Goal: Task Accomplishment & Management: Complete application form

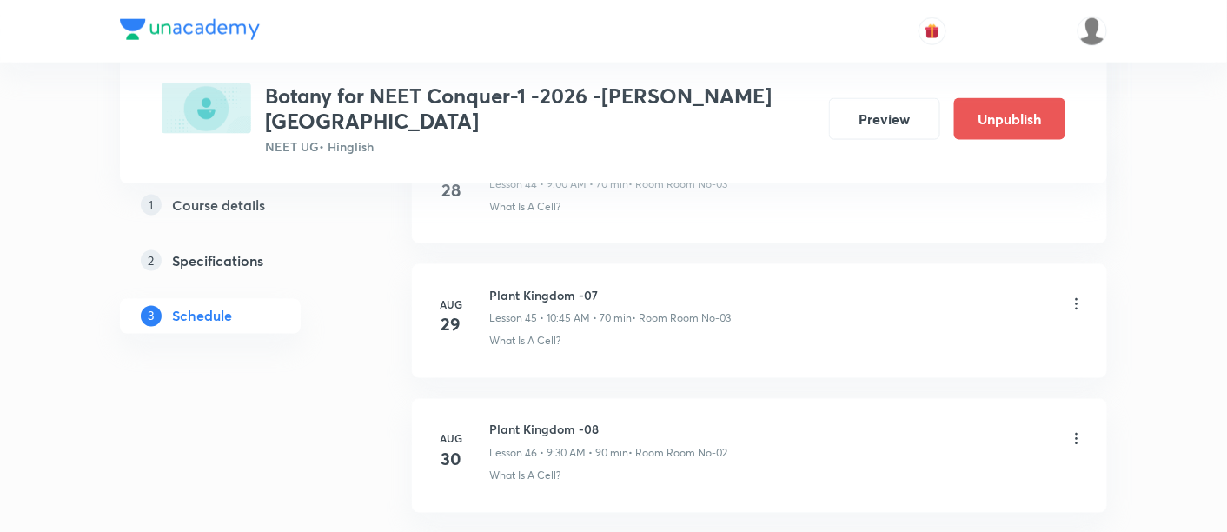
scroll to position [7302, 0]
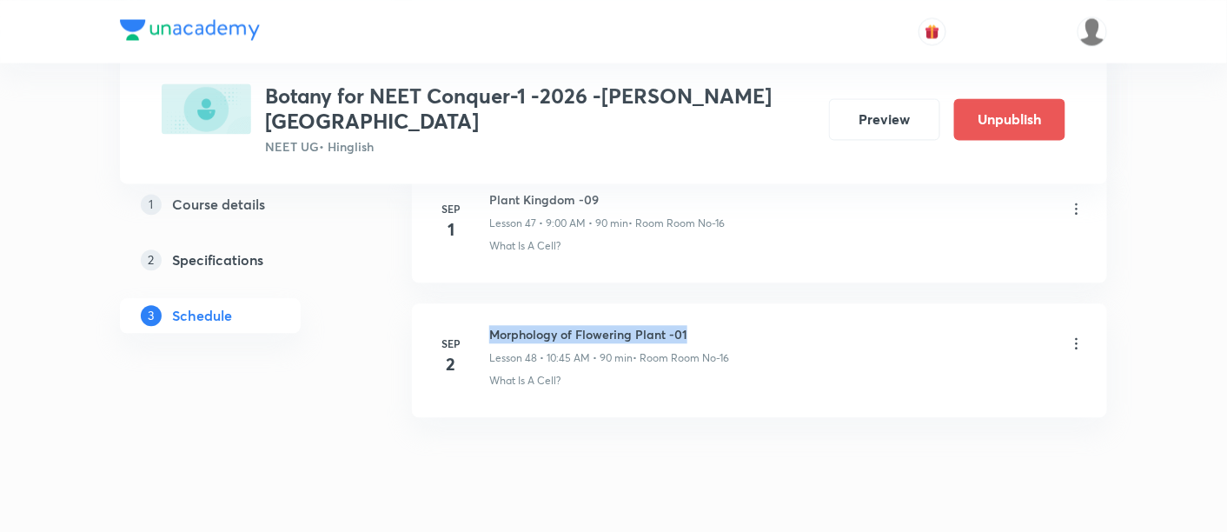
drag, startPoint x: 490, startPoint y: 286, endPoint x: 721, endPoint y: 282, distance: 230.4
click at [721, 325] on h6 "Morphology of Flowering Plant -01" at bounding box center [609, 334] width 240 height 18
copy h6 "Morphology of Flowering Plant -01"
click at [721, 325] on h6 "Morphology of Flowering Plant -01" at bounding box center [609, 334] width 240 height 18
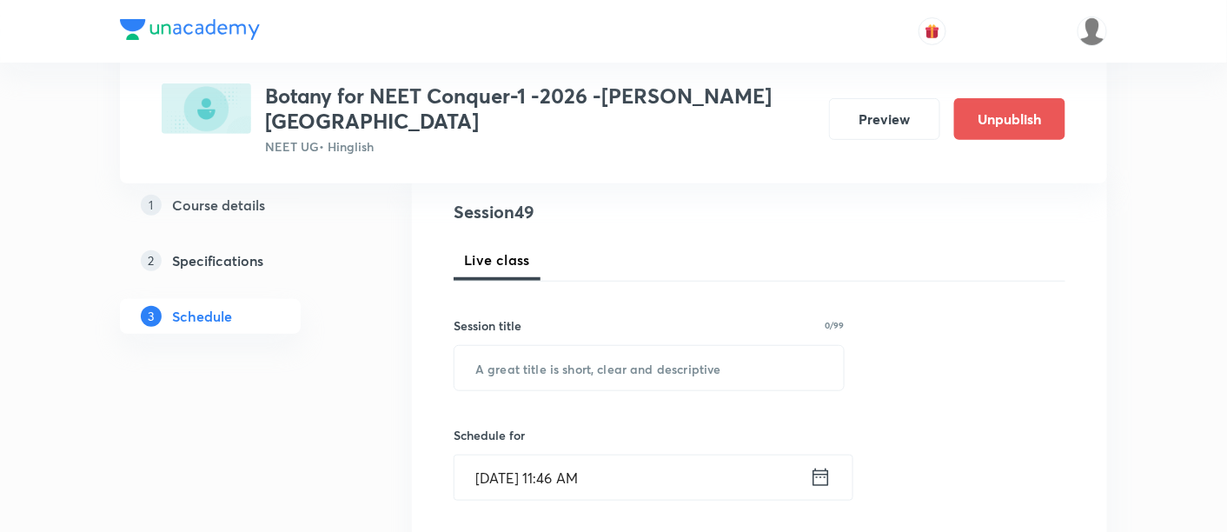
scroll to position [199, 0]
click at [626, 345] on input "text" at bounding box center [649, 367] width 389 height 44
paste input "Morphology of Flowering Plant -01"
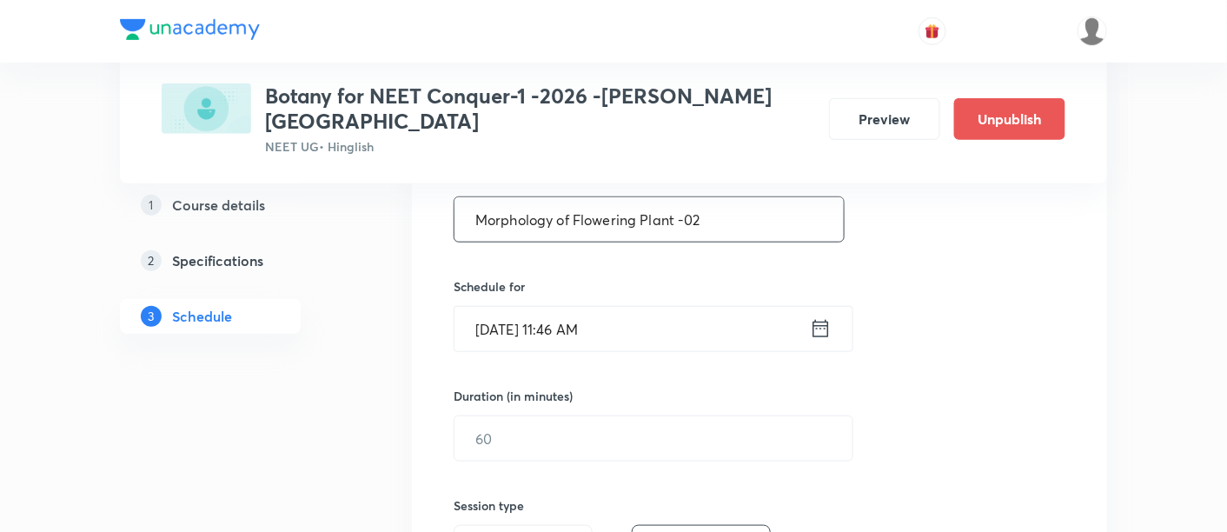
scroll to position [350, 0]
type input "Morphology of Flowering Plant -02"
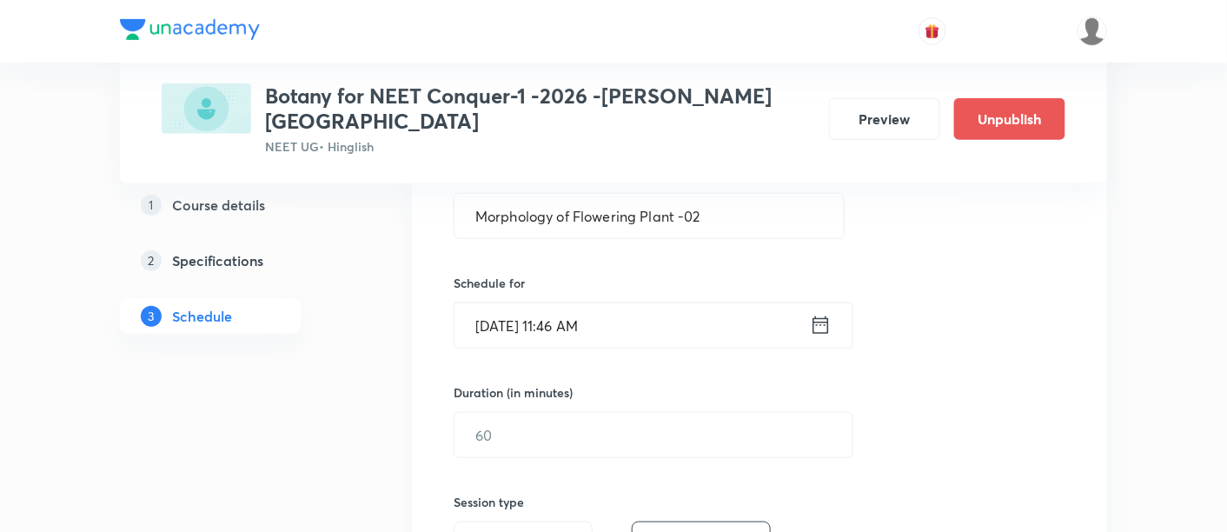
click at [821, 316] on icon at bounding box center [822, 324] width 16 height 17
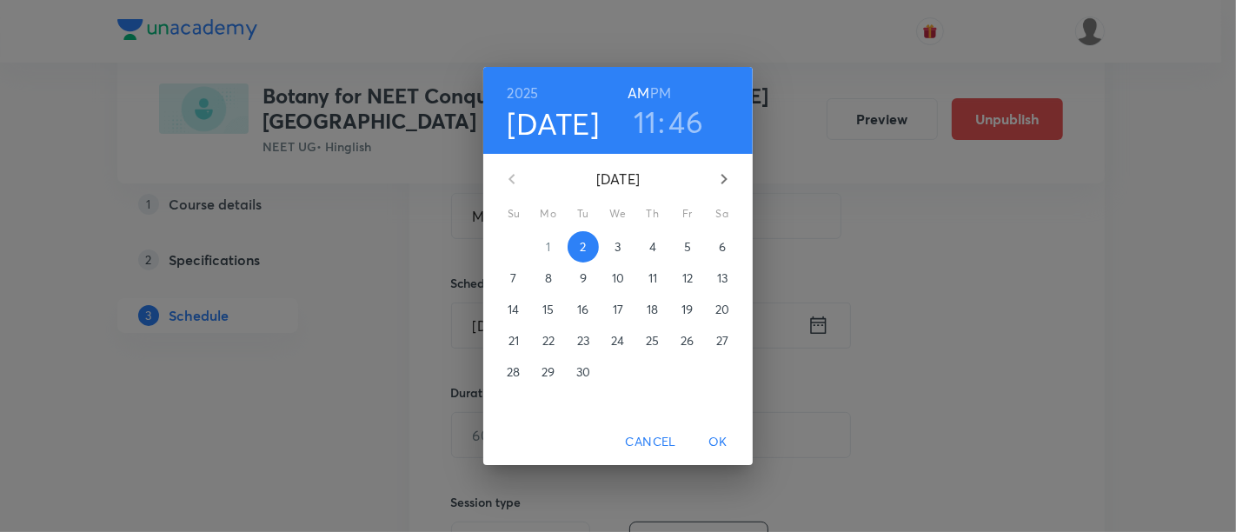
click at [611, 244] on span "3" at bounding box center [617, 246] width 31 height 17
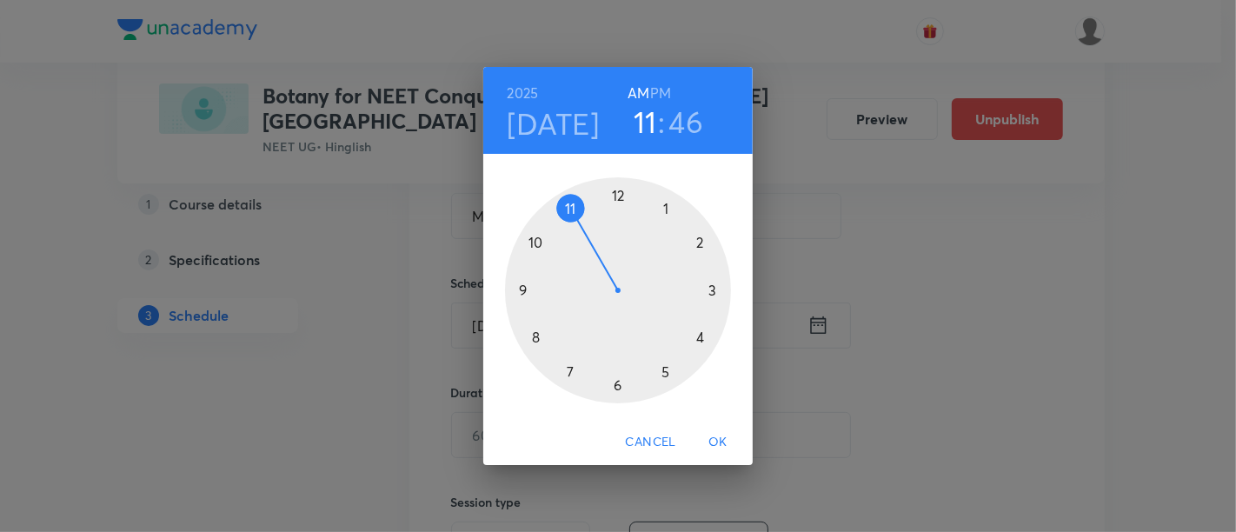
click at [520, 287] on div at bounding box center [618, 290] width 226 height 226
click at [615, 192] on div at bounding box center [618, 290] width 226 height 226
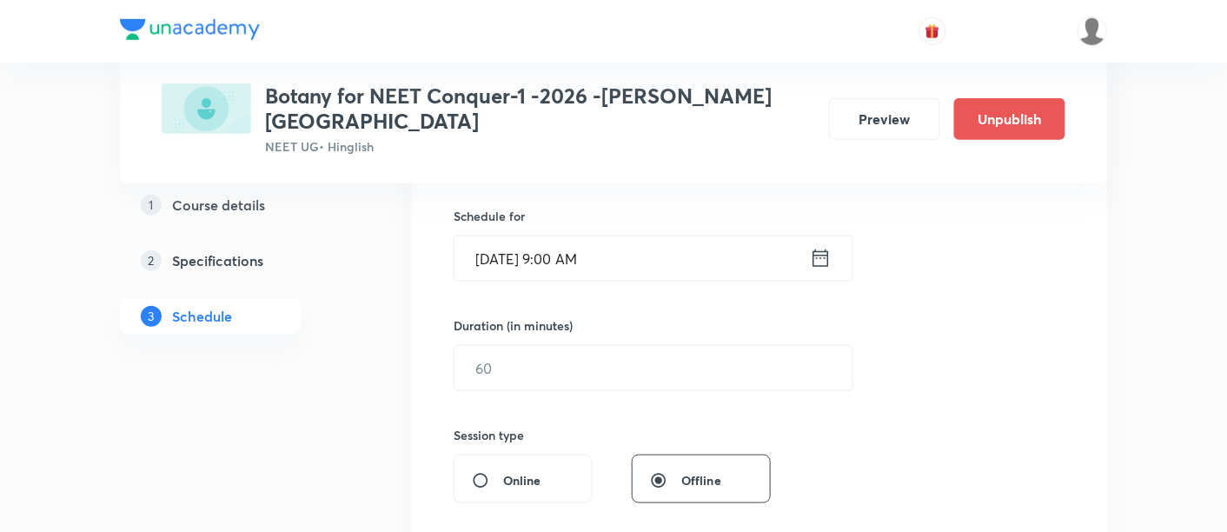
scroll to position [418, 0]
click at [714, 349] on input "text" at bounding box center [654, 367] width 398 height 44
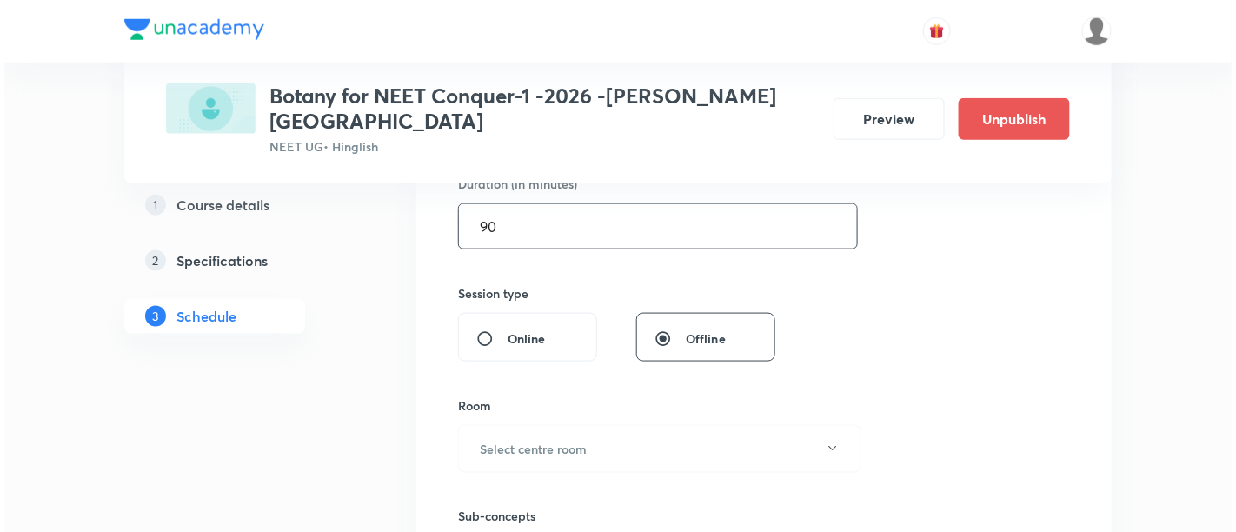
scroll to position [560, 0]
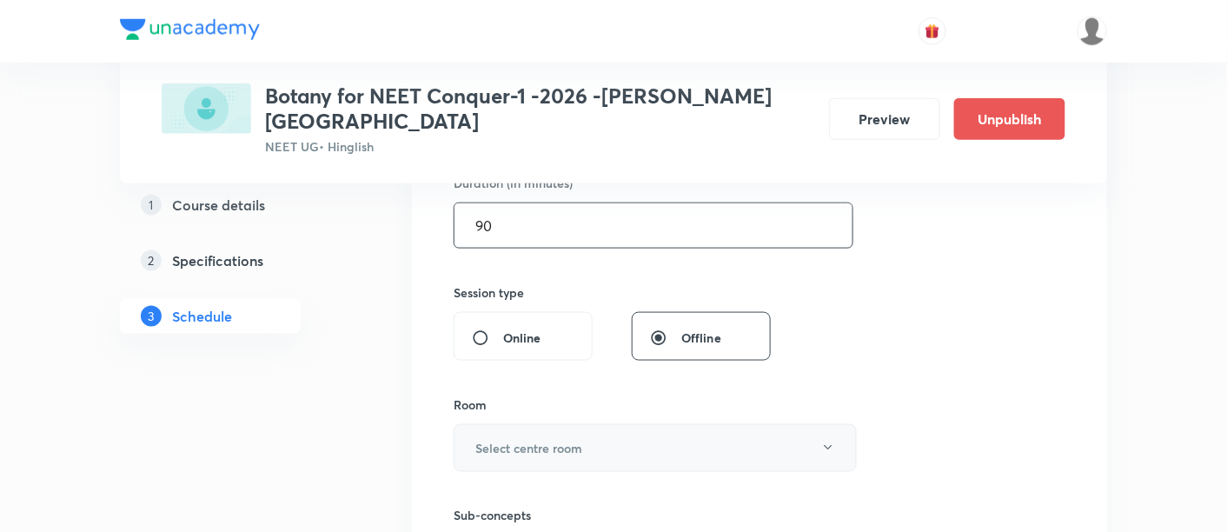
type input "90"
click at [588, 424] on button "Select centre room" at bounding box center [655, 448] width 403 height 48
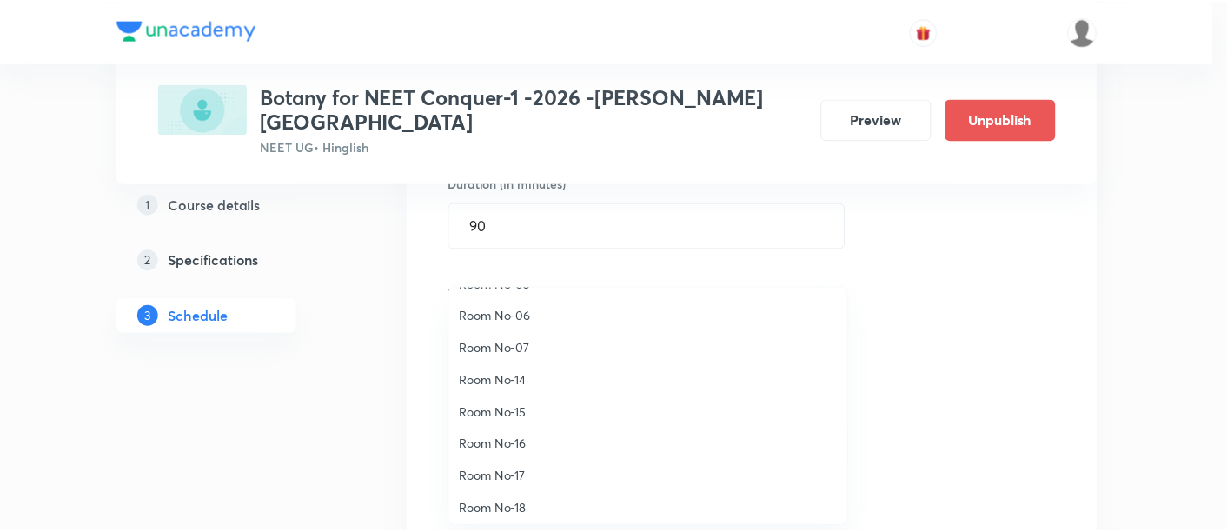
scroll to position [157, 0]
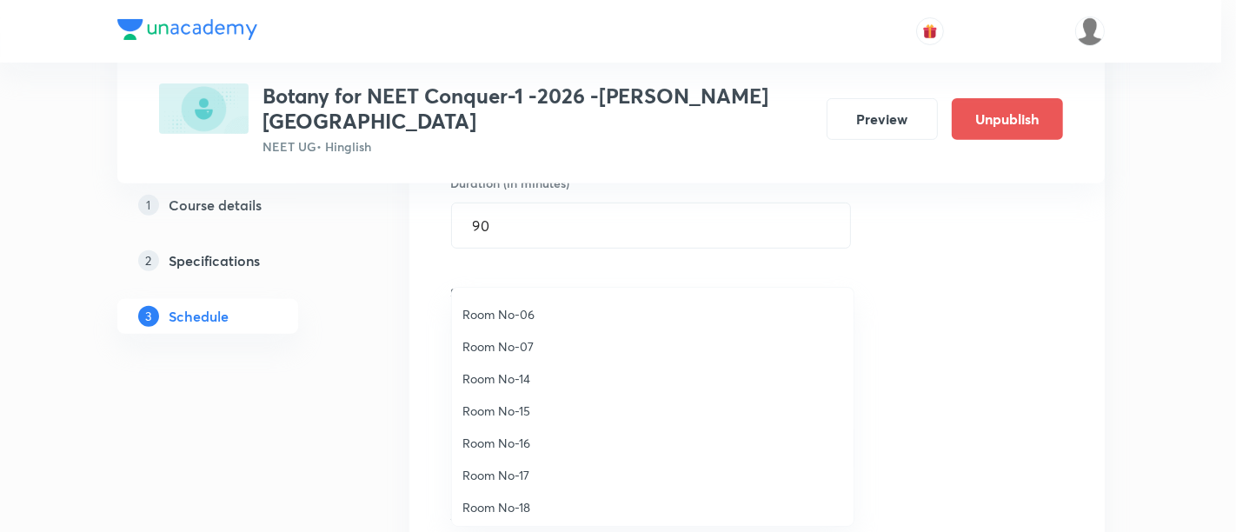
click at [525, 444] on span "Room No-16" at bounding box center [652, 443] width 381 height 18
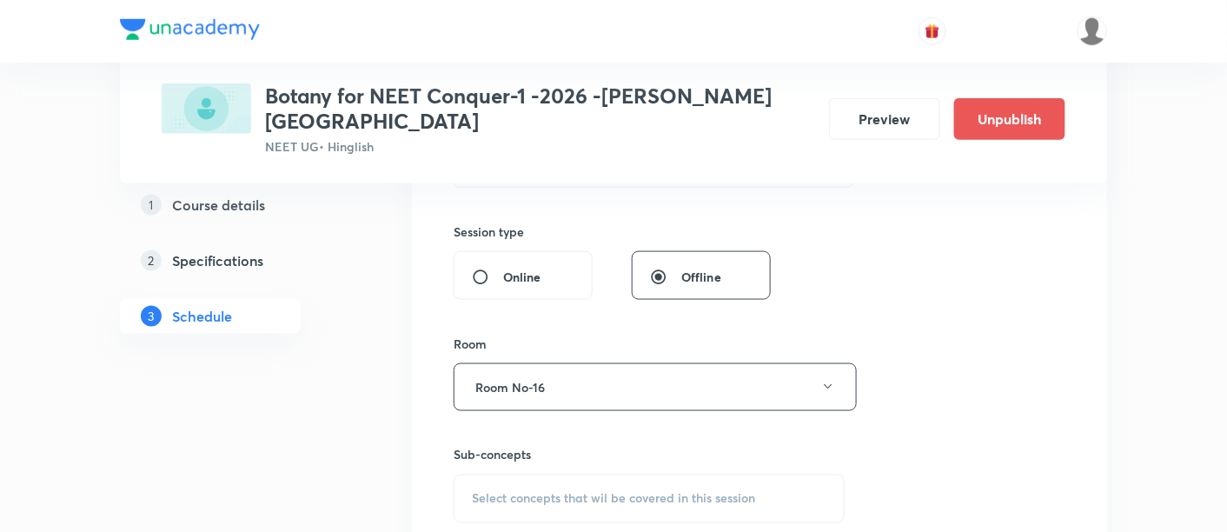
scroll to position [624, 0]
click at [572, 489] on span "Select concepts that wil be covered in this session" at bounding box center [613, 496] width 283 height 14
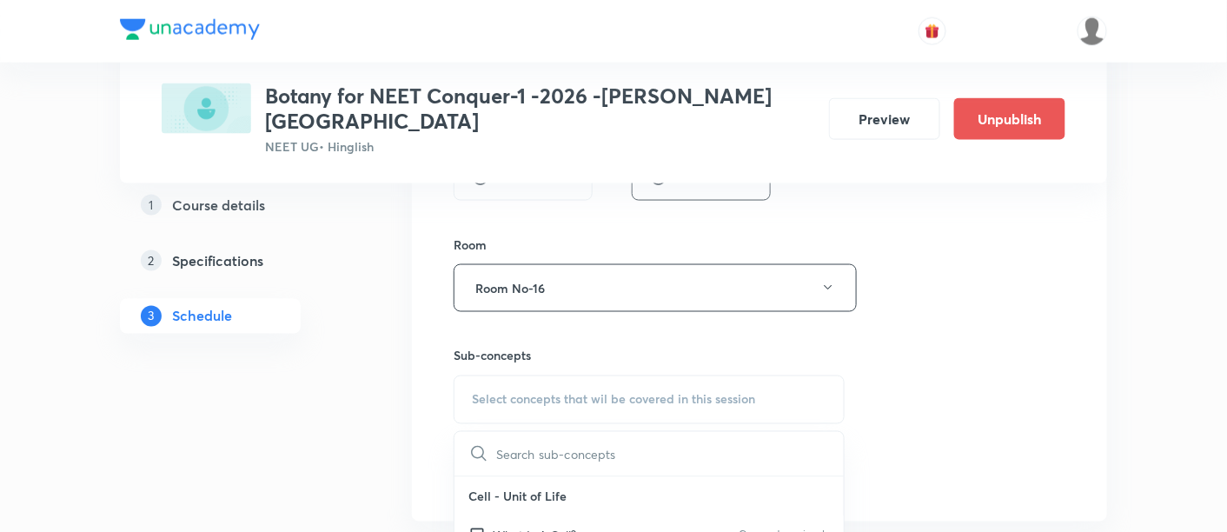
scroll to position [765, 0]
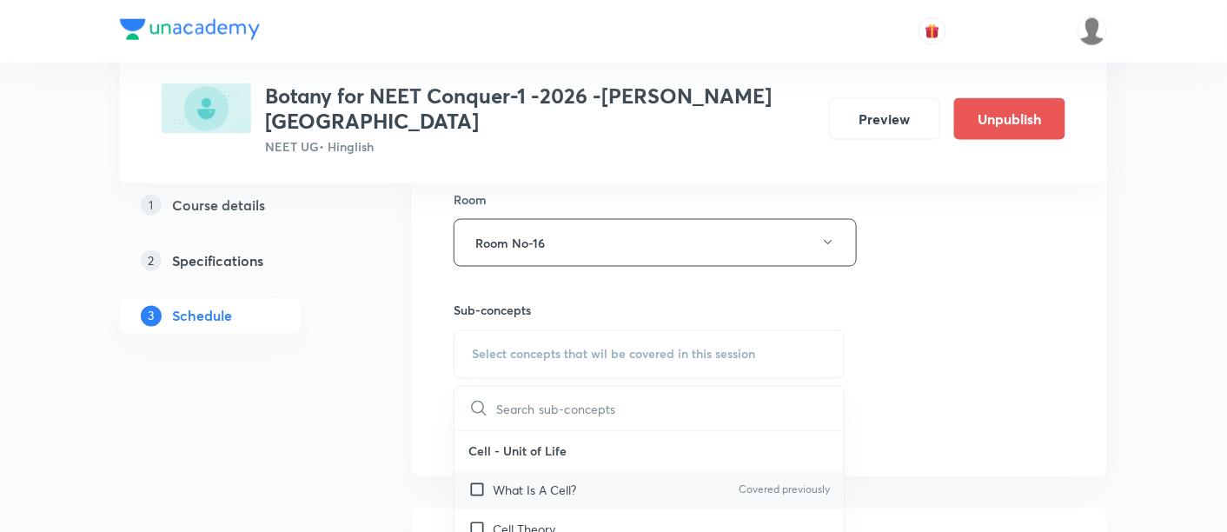
click at [553, 482] on p "What Is A Cell?" at bounding box center [534, 491] width 83 height 18
checkbox input "true"
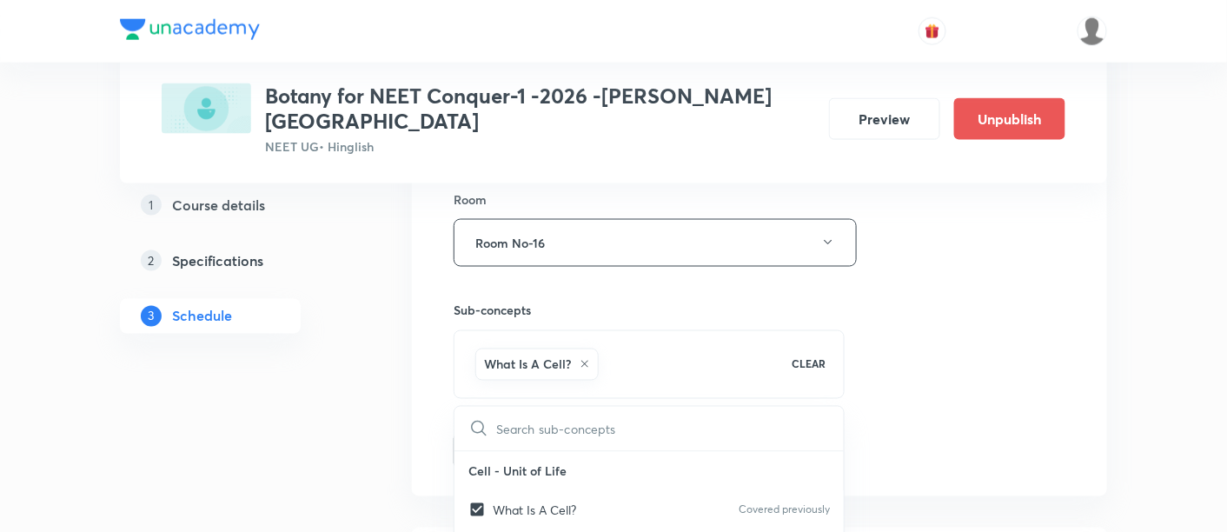
click at [959, 349] on div "Session 49 Live class Session title 33/99 Morphology of Flowering Plant -02 ​ S…" at bounding box center [760, 50] width 612 height 836
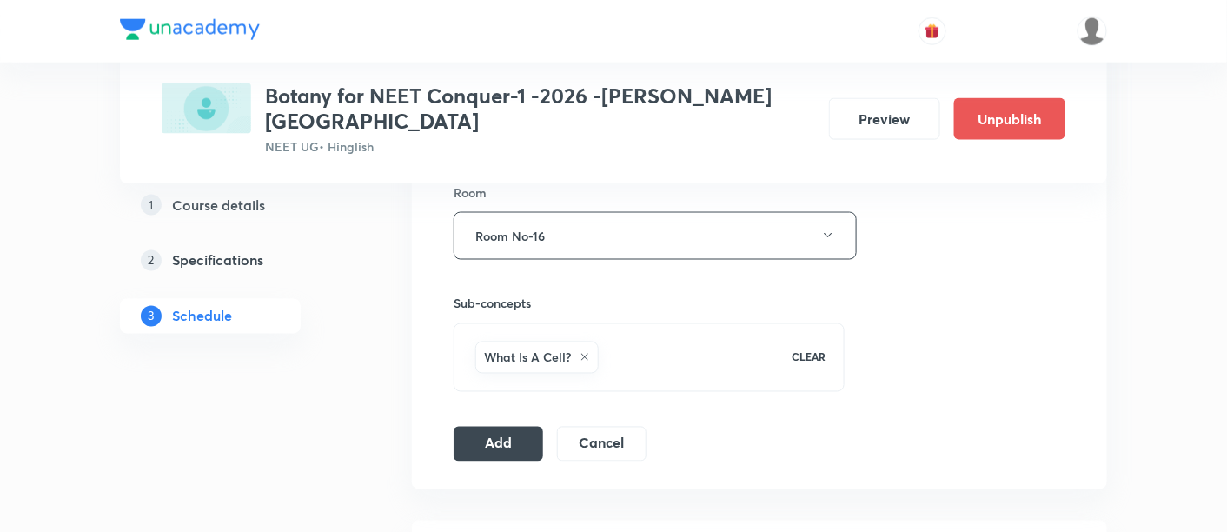
scroll to position [781, 0]
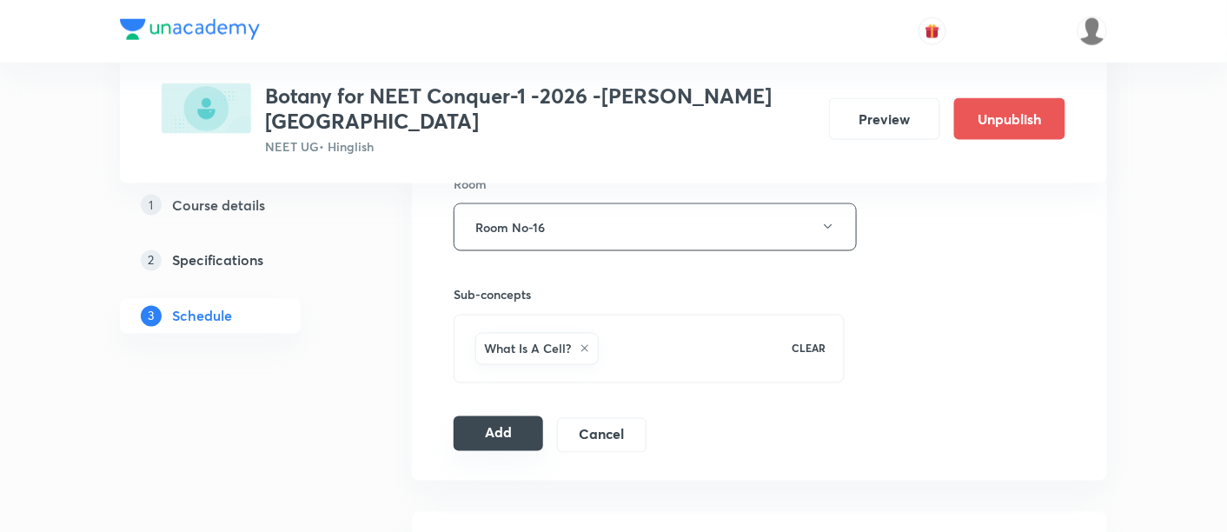
click at [503, 416] on button "Add" at bounding box center [499, 433] width 90 height 35
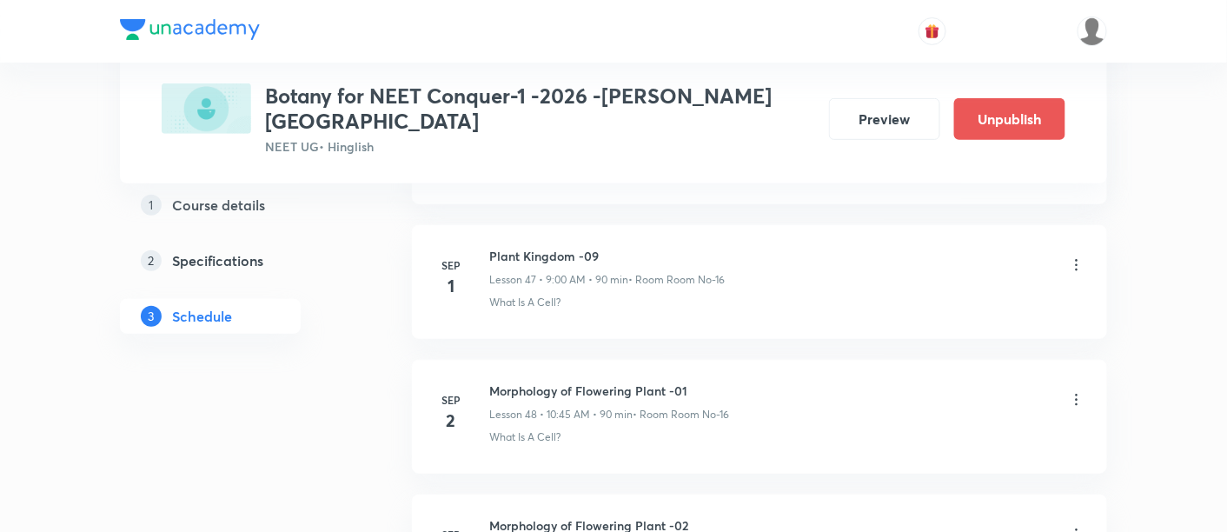
scroll to position [6640, 0]
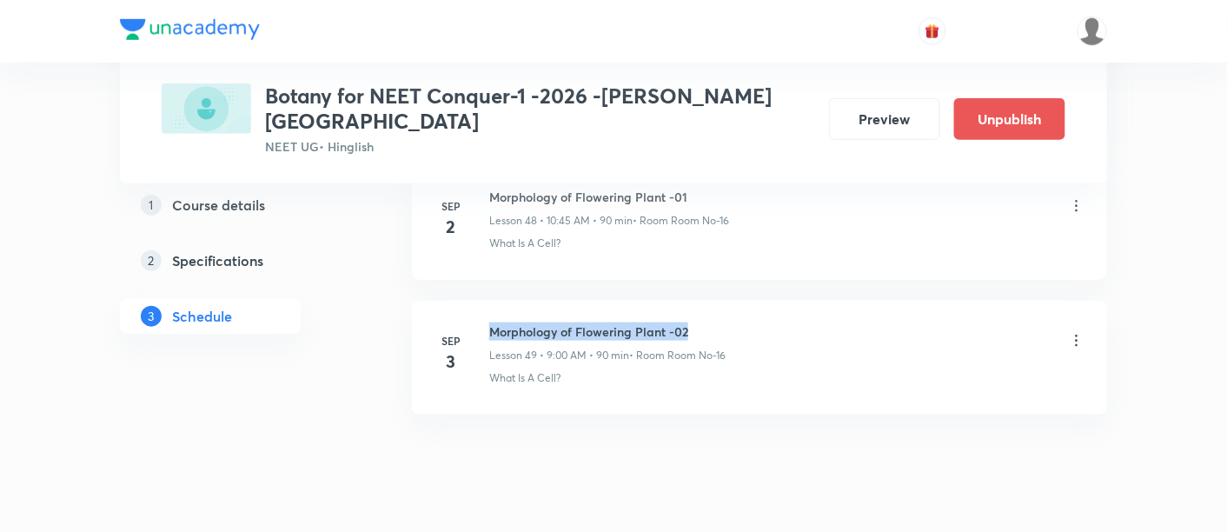
drag, startPoint x: 493, startPoint y: 287, endPoint x: 698, endPoint y: 282, distance: 205.2
click at [698, 323] on h6 "Morphology of Flowering Plant -02" at bounding box center [607, 332] width 236 height 18
copy h6 "Morphology of Flowering Plant -02"
click at [698, 323] on h6 "Morphology of Flowering Plant -02" at bounding box center [607, 332] width 236 height 18
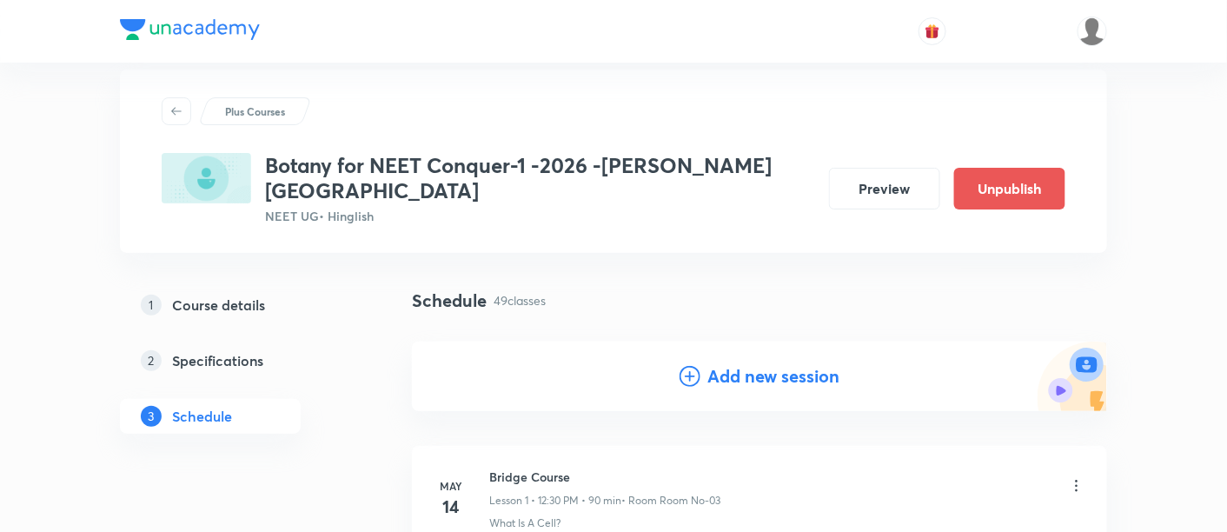
scroll to position [0, 0]
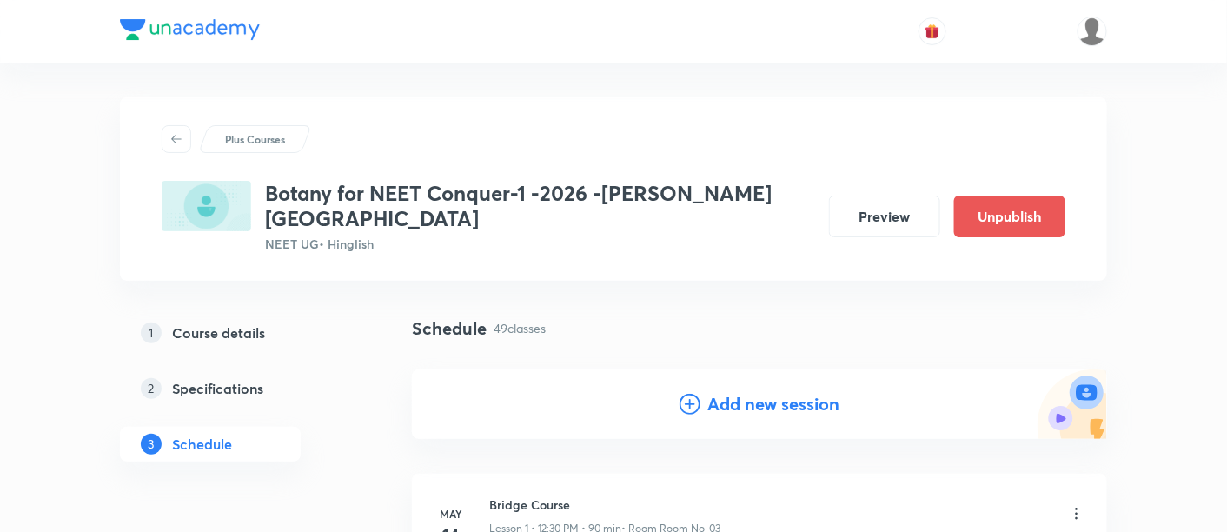
click at [757, 391] on h4 "Add new session" at bounding box center [774, 404] width 132 height 26
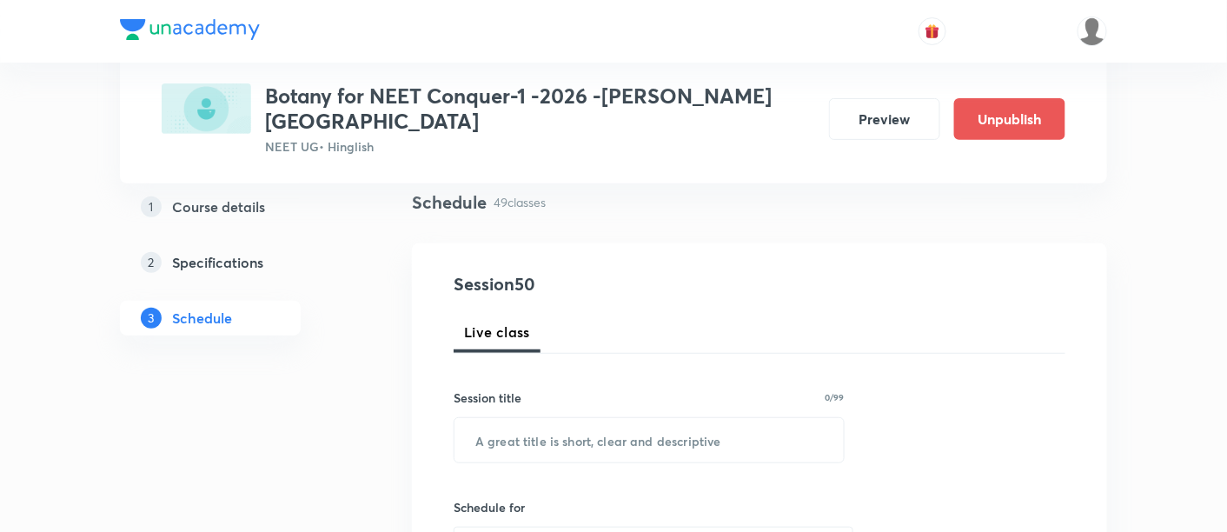
scroll to position [151, 0]
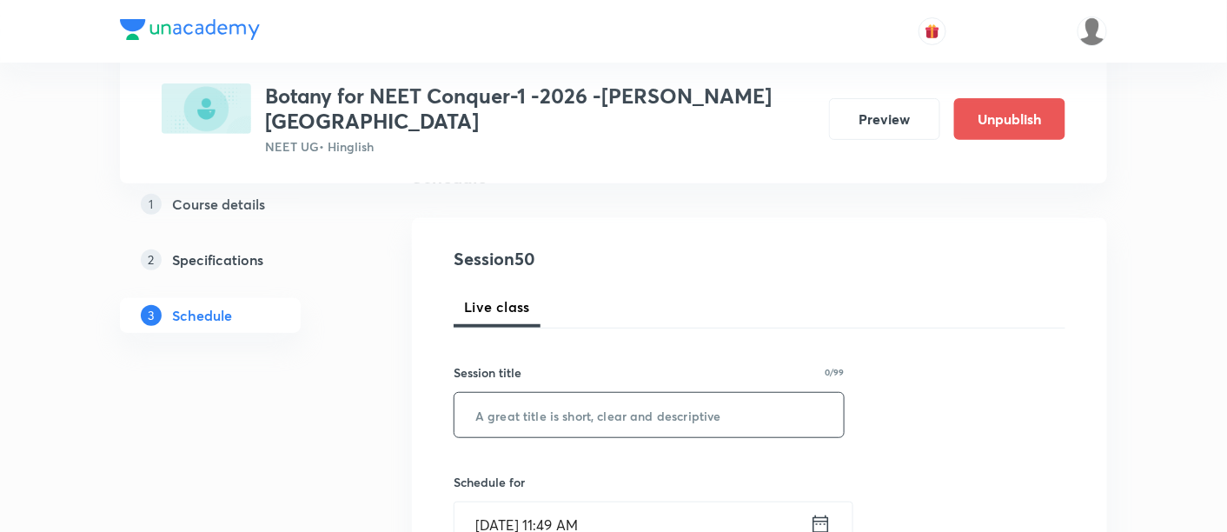
click at [662, 398] on input "text" at bounding box center [649, 415] width 389 height 44
paste input "Morphology of Flowering Plant -02"
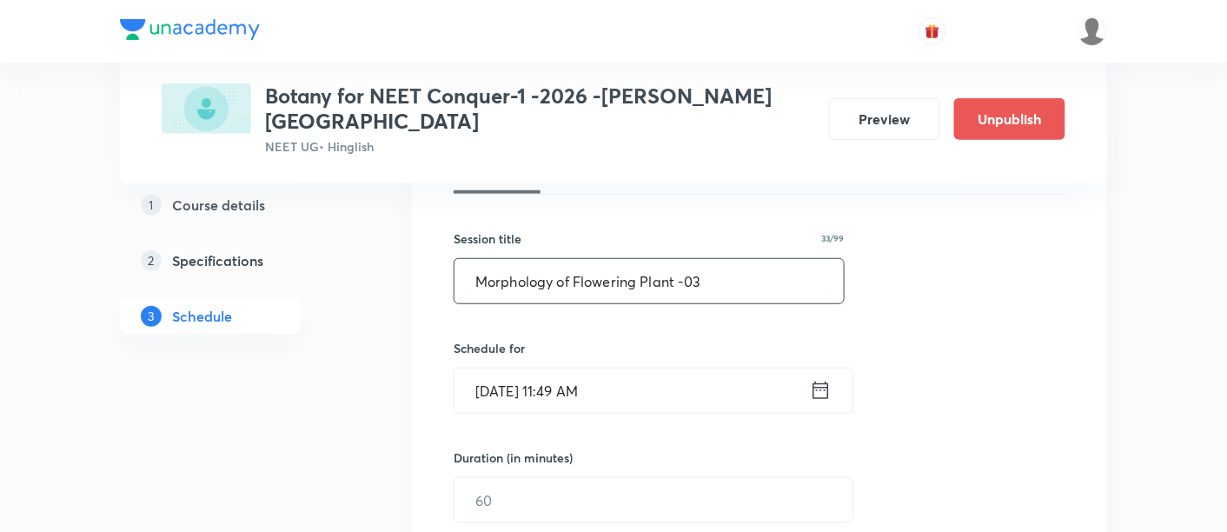
scroll to position [299, 0]
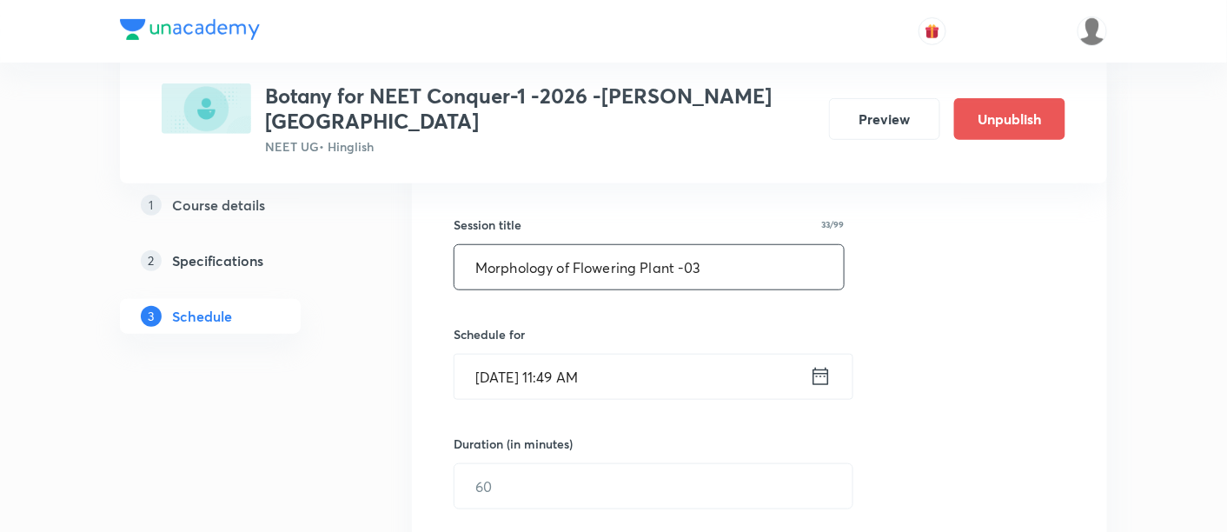
type input "Morphology of Flowering Plant -03"
click at [826, 364] on icon at bounding box center [821, 376] width 22 height 24
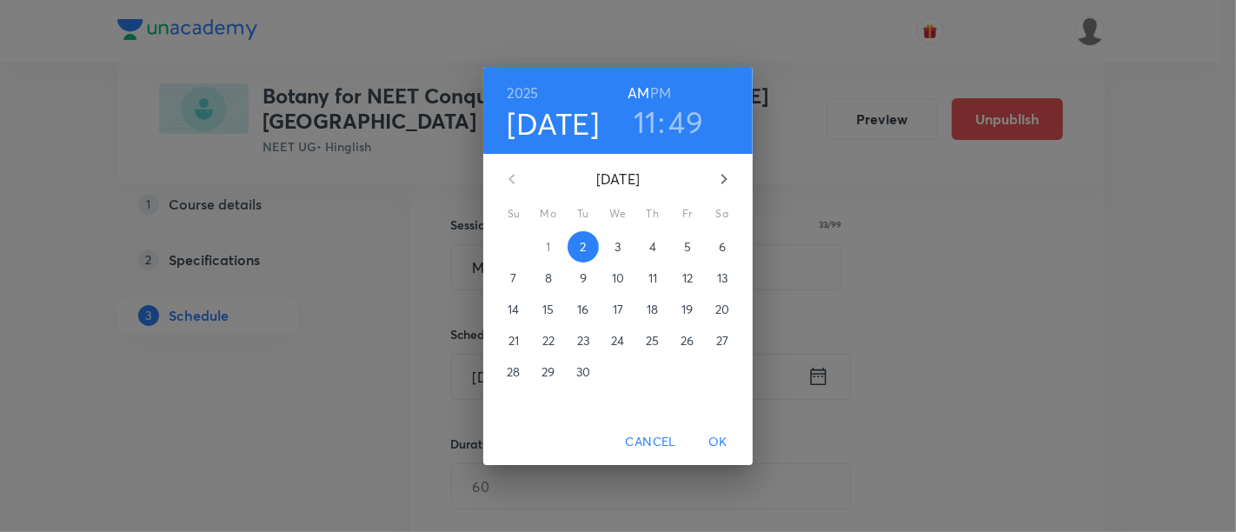
click at [652, 242] on p "4" at bounding box center [652, 246] width 7 height 17
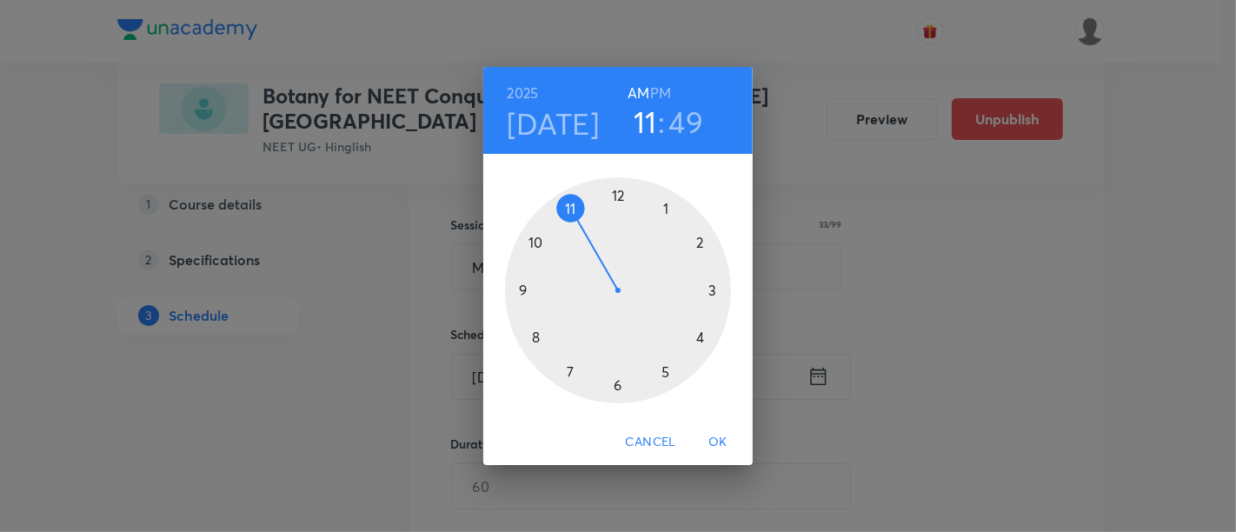
click at [522, 294] on div at bounding box center [618, 290] width 226 height 226
click at [618, 196] on div at bounding box center [618, 290] width 226 height 226
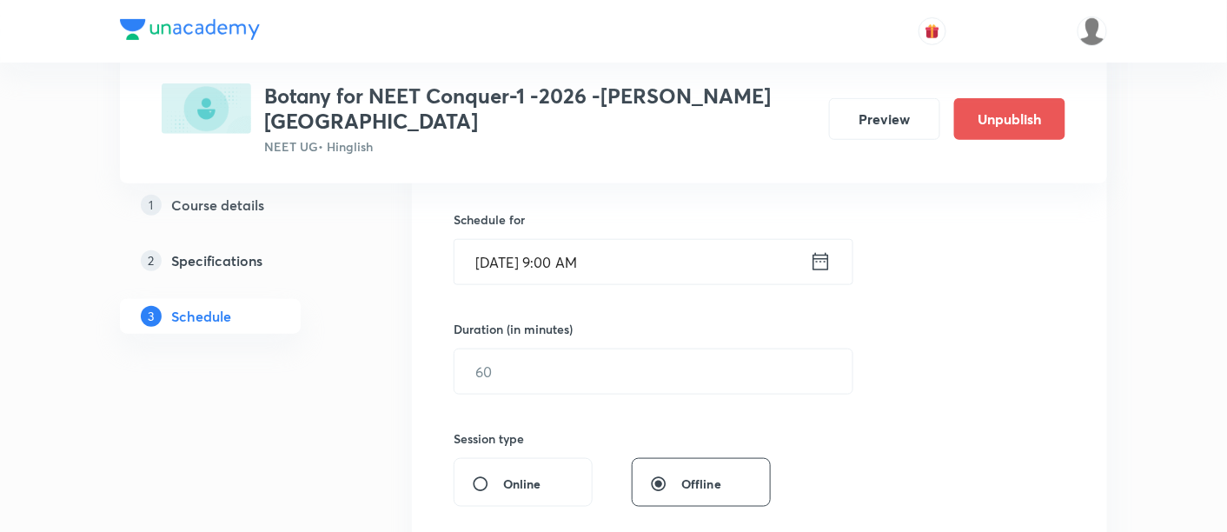
scroll to position [435, 0]
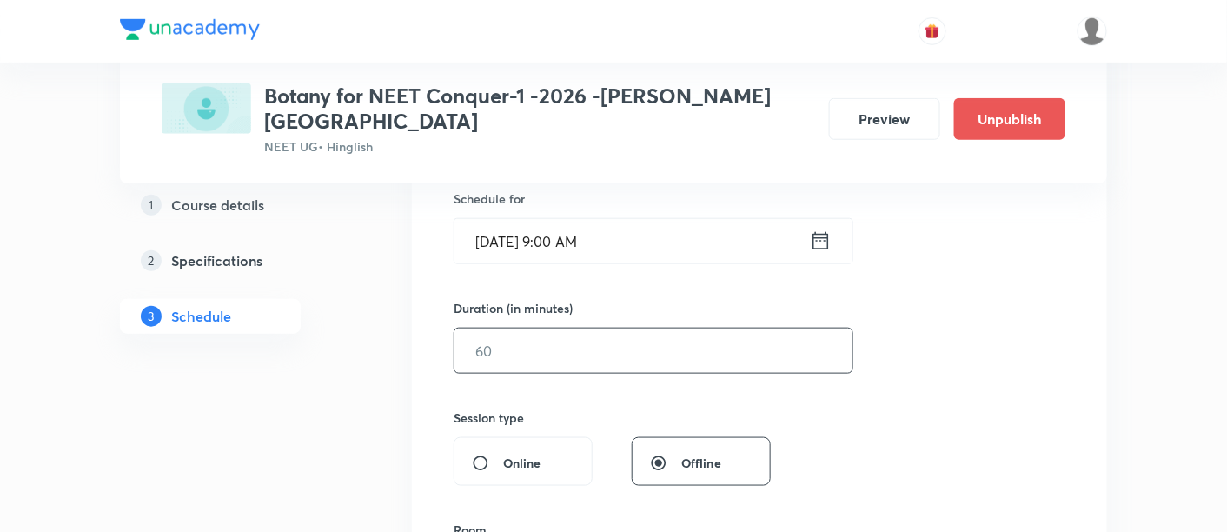
click at [694, 330] on input "text" at bounding box center [654, 351] width 398 height 44
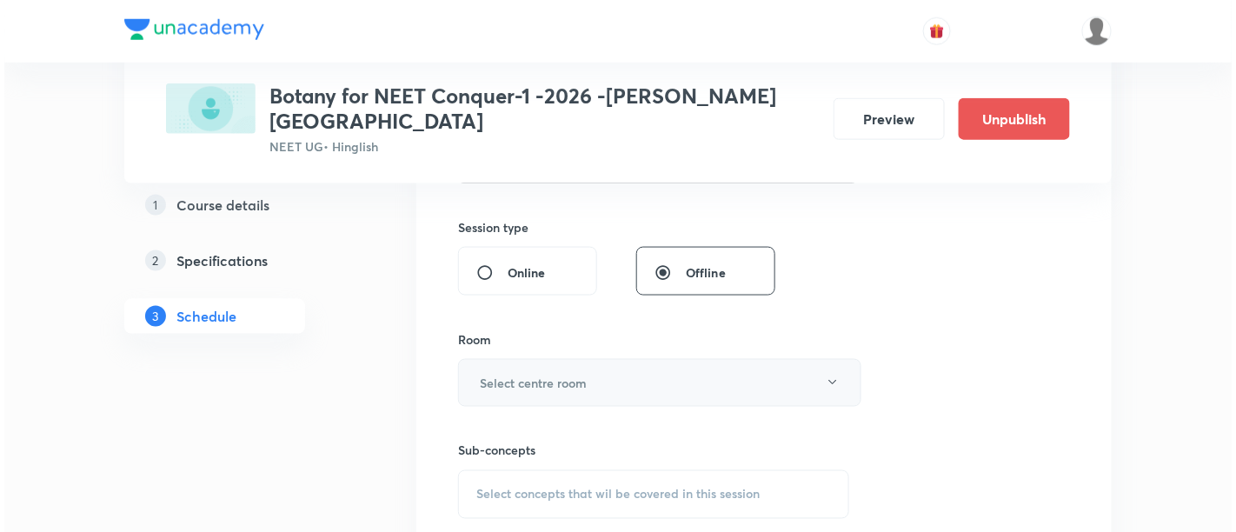
scroll to position [630, 0]
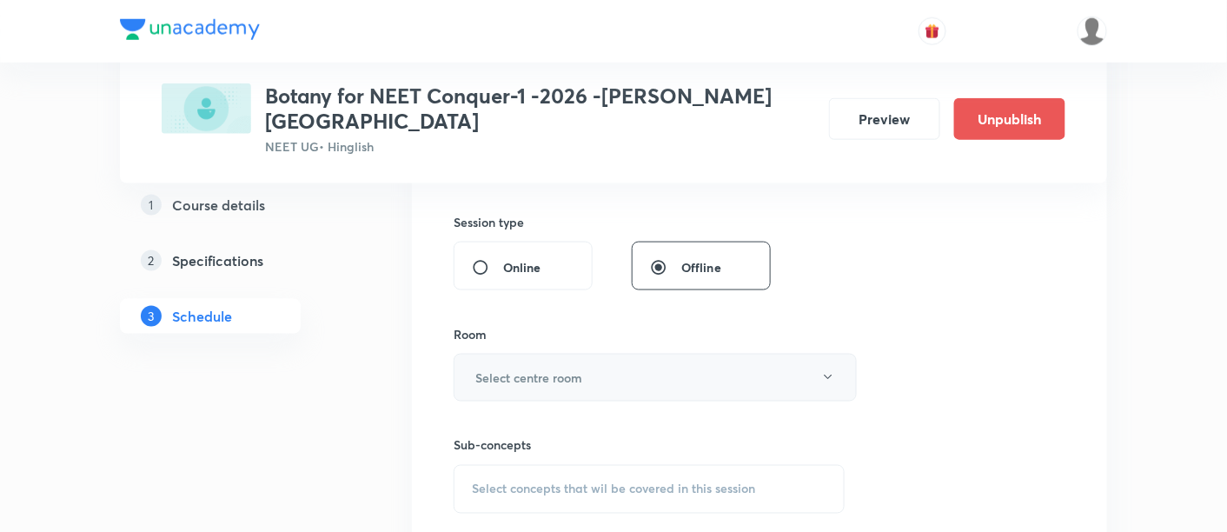
type input "90"
click at [571, 369] on h6 "Select centre room" at bounding box center [528, 378] width 107 height 18
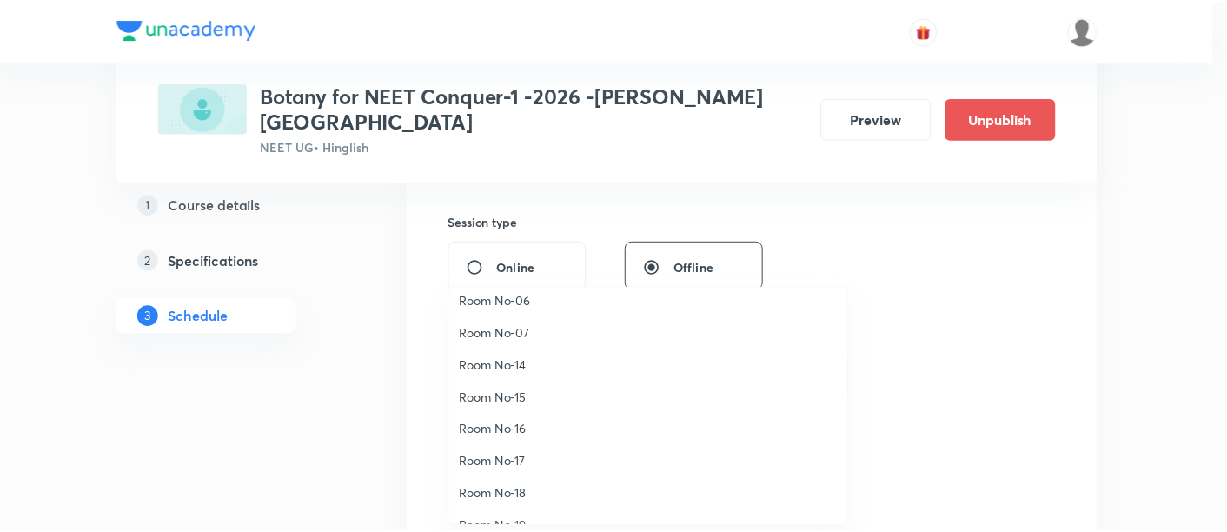
scroll to position [174, 0]
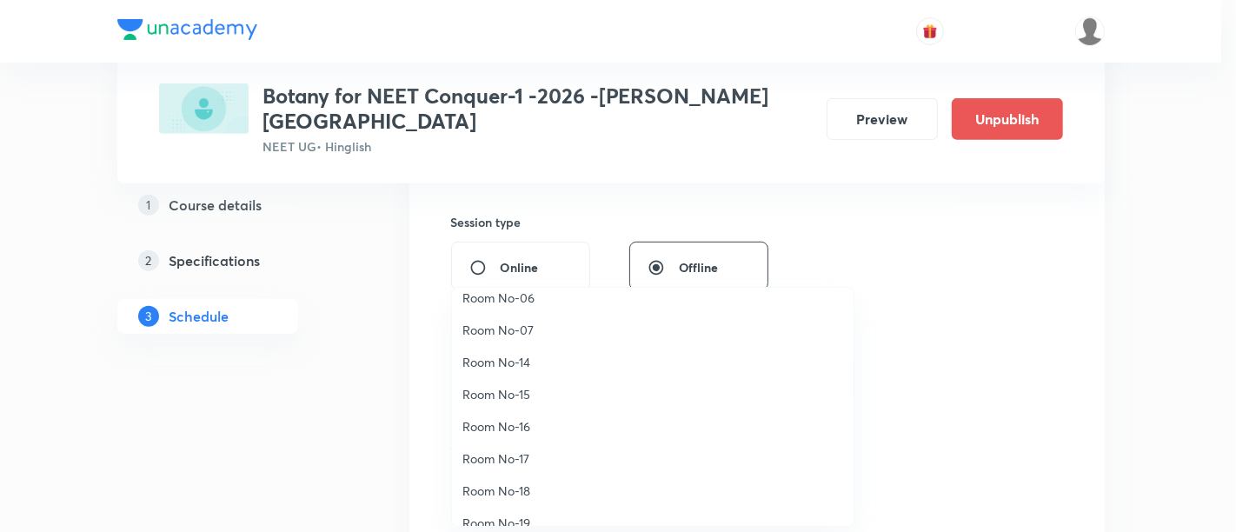
click at [530, 426] on span "Room No-16" at bounding box center [652, 426] width 381 height 18
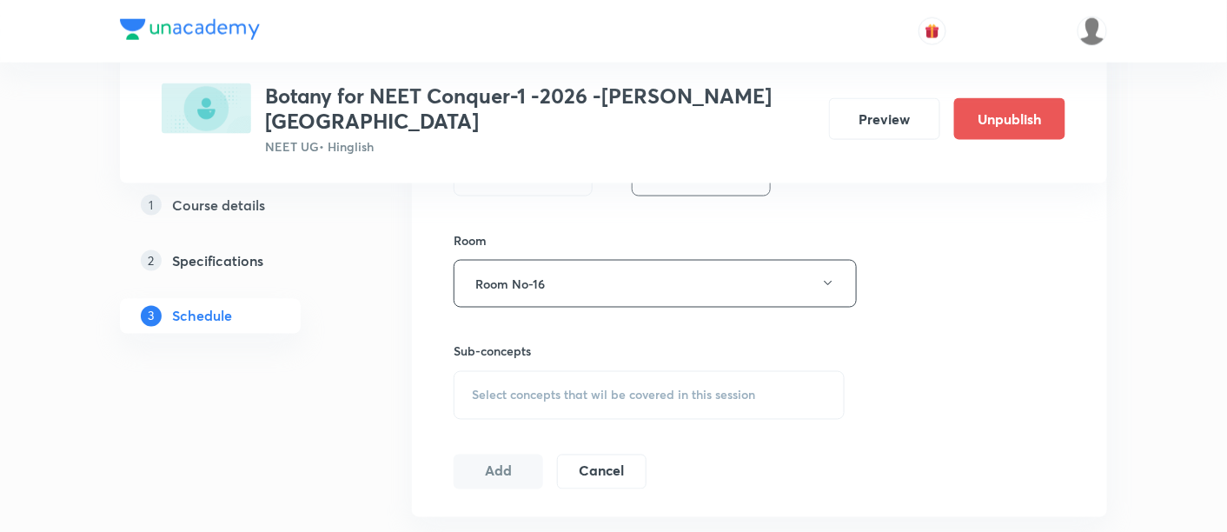
scroll to position [730, 0]
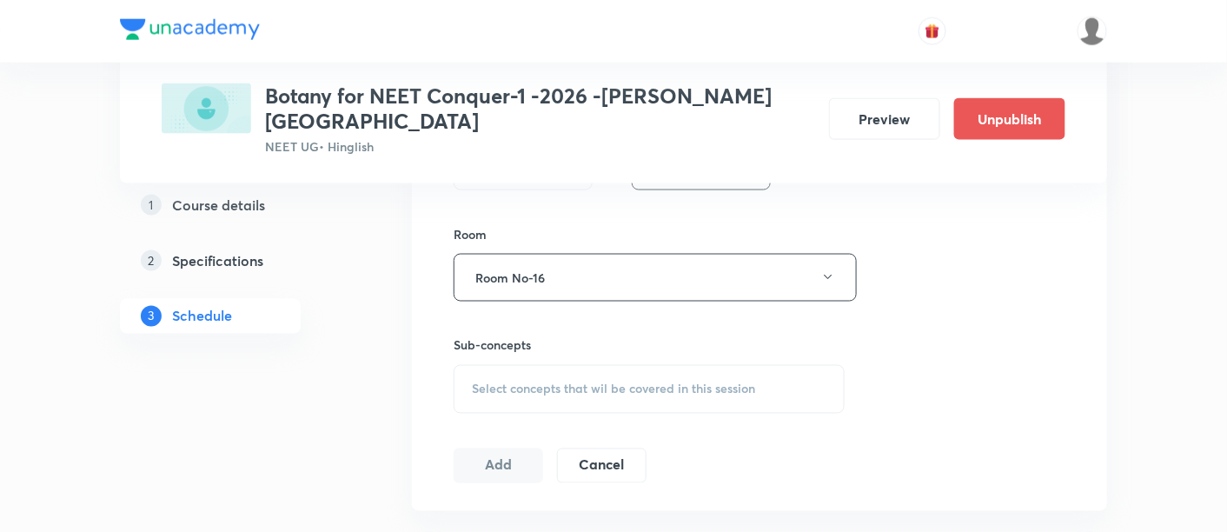
click at [633, 382] on span "Select concepts that wil be covered in this session" at bounding box center [613, 389] width 283 height 14
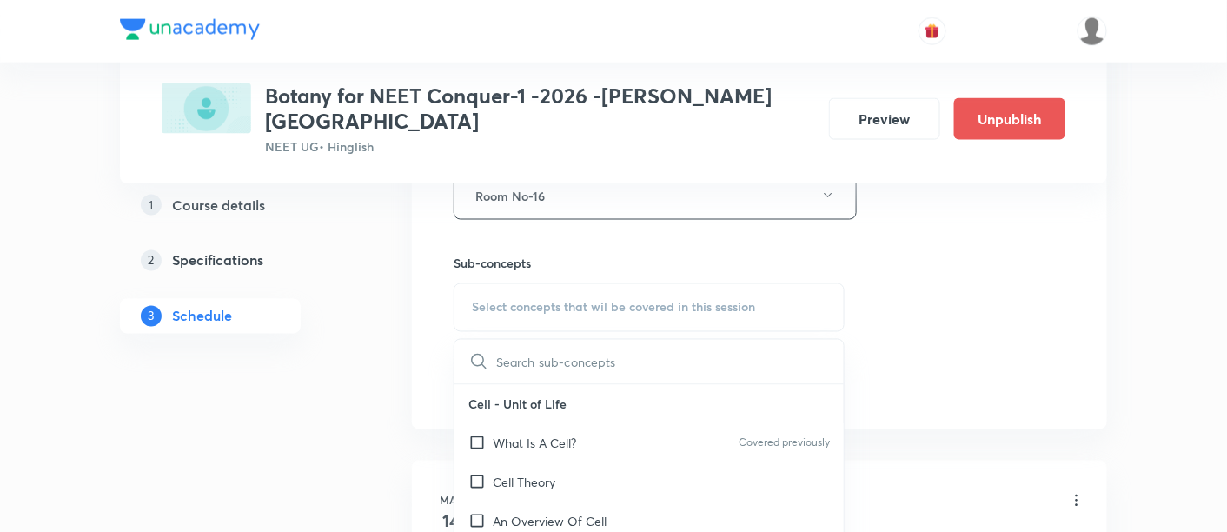
scroll to position [817, 0]
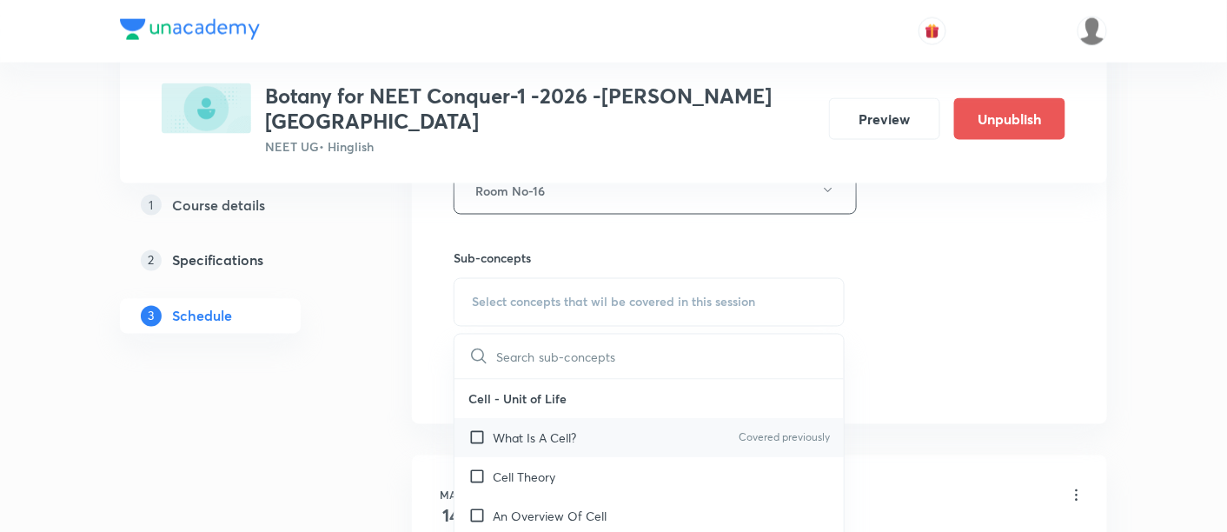
click at [546, 429] on p "What Is A Cell?" at bounding box center [534, 438] width 83 height 18
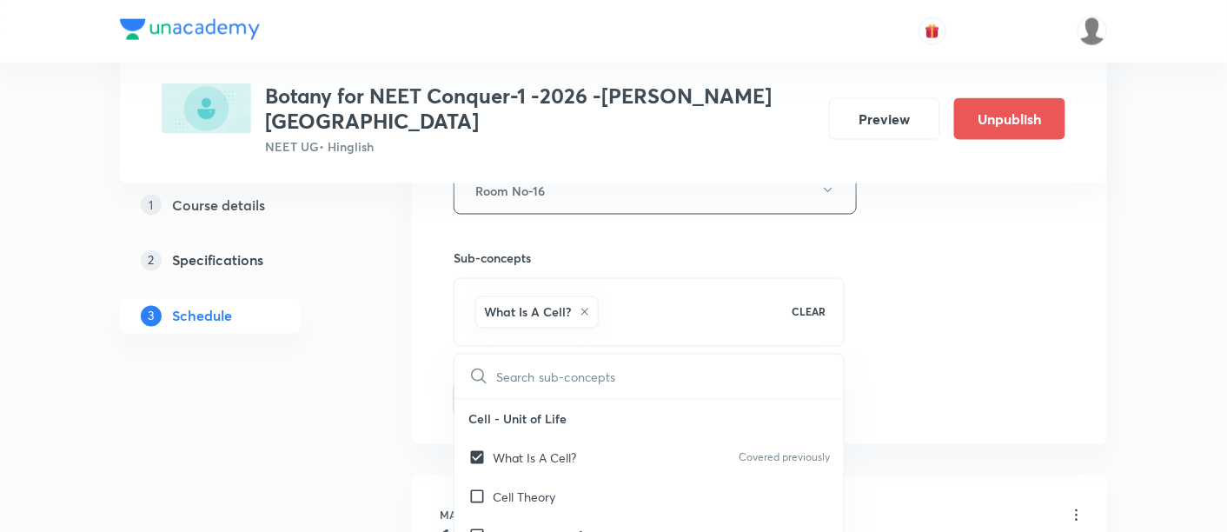
checkbox input "true"
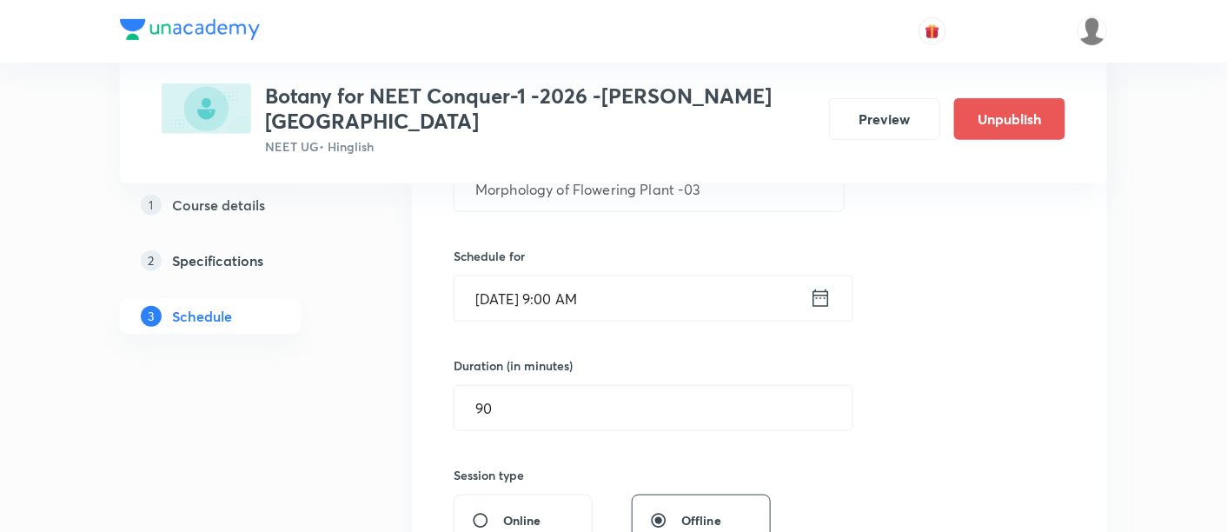
scroll to position [389, 0]
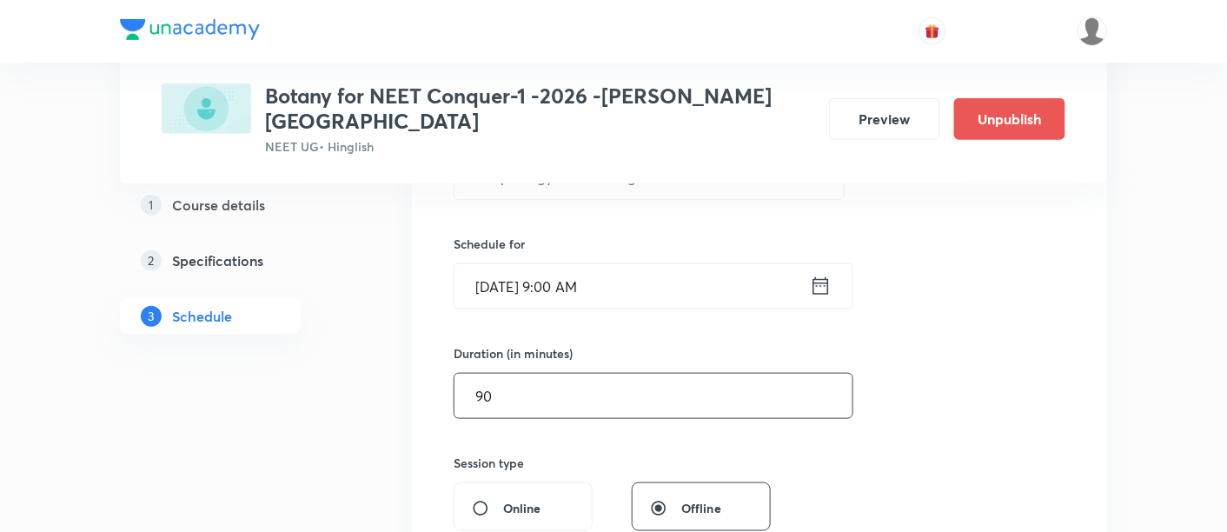
click at [591, 377] on input "90" at bounding box center [654, 396] width 398 height 44
type input "9"
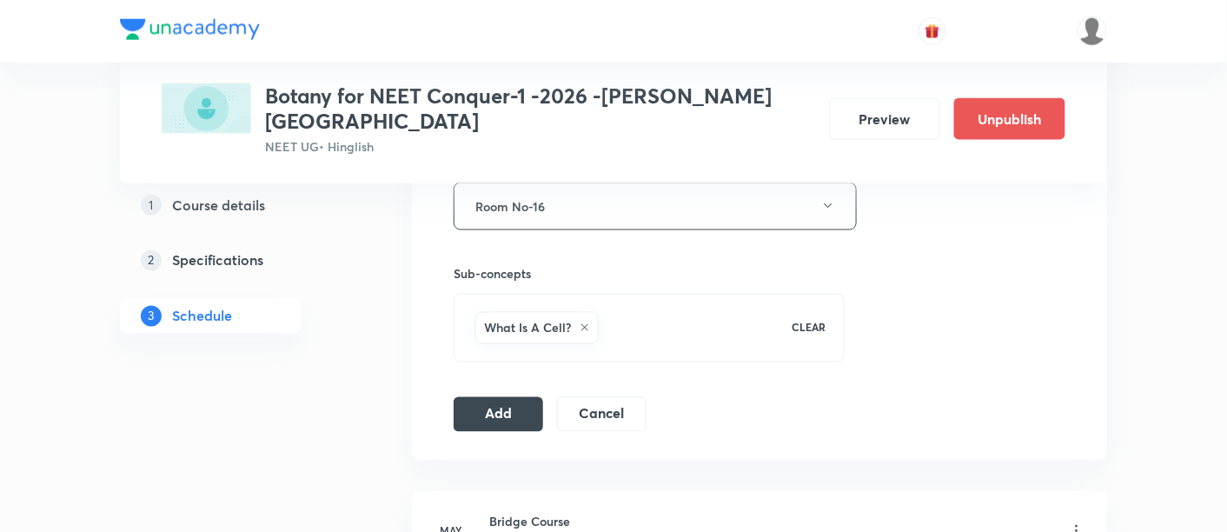
scroll to position [804, 0]
type input "70"
click at [506, 393] on button "Add" at bounding box center [499, 410] width 90 height 35
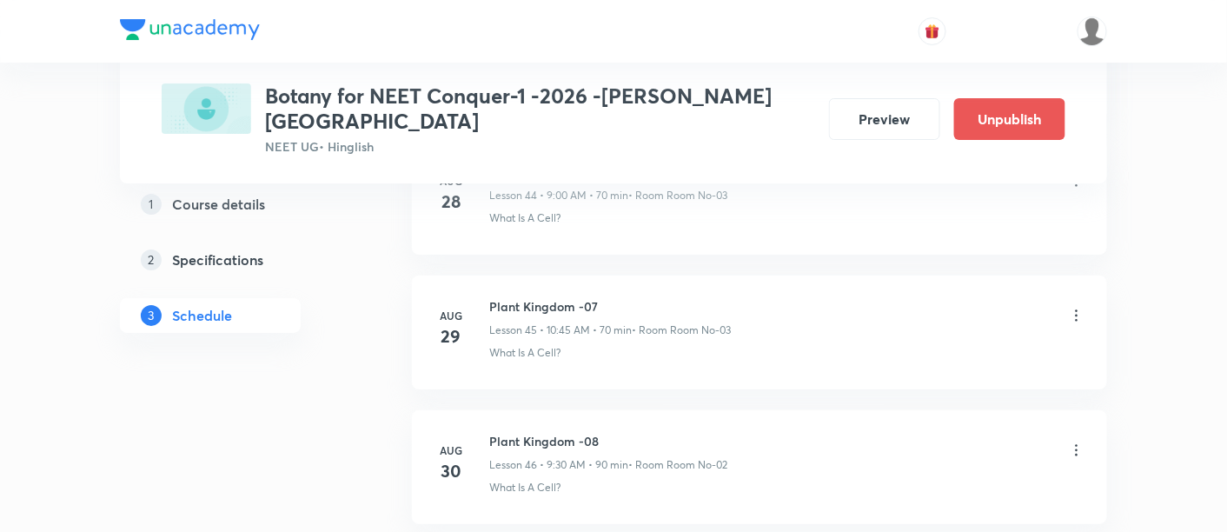
scroll to position [6774, 0]
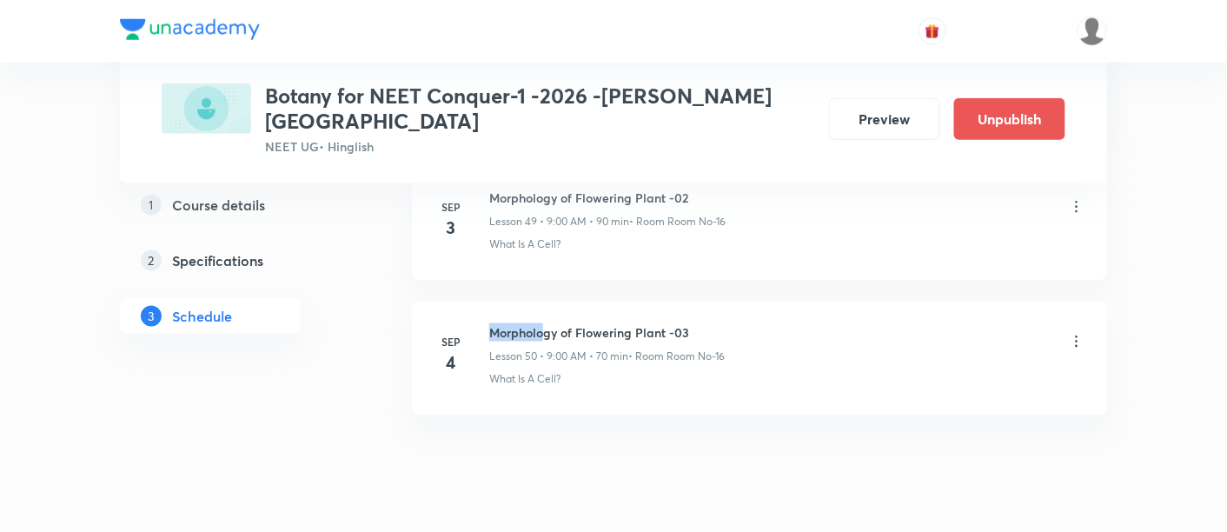
drag, startPoint x: 489, startPoint y: 288, endPoint x: 548, endPoint y: 285, distance: 58.3
click at [548, 323] on h6 "Morphology of Flowering Plant -03" at bounding box center [607, 332] width 236 height 18
click at [720, 302] on li "Sep 4 Morphology of Flowering Plant -03 Lesson 50 • 9:00 AM • 70 min • Room Roo…" at bounding box center [759, 359] width 695 height 114
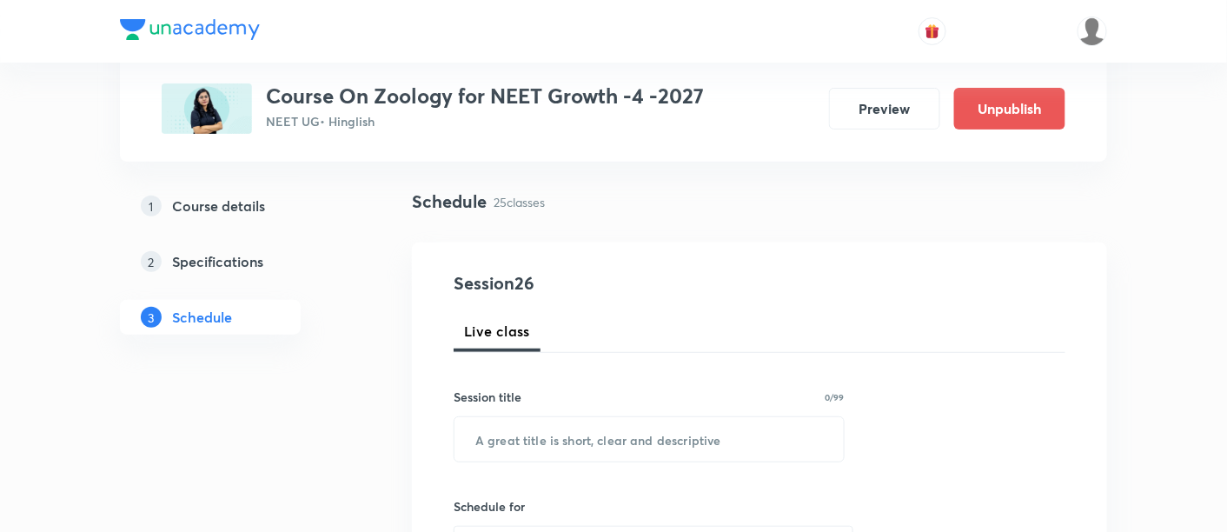
scroll to position [109, 0]
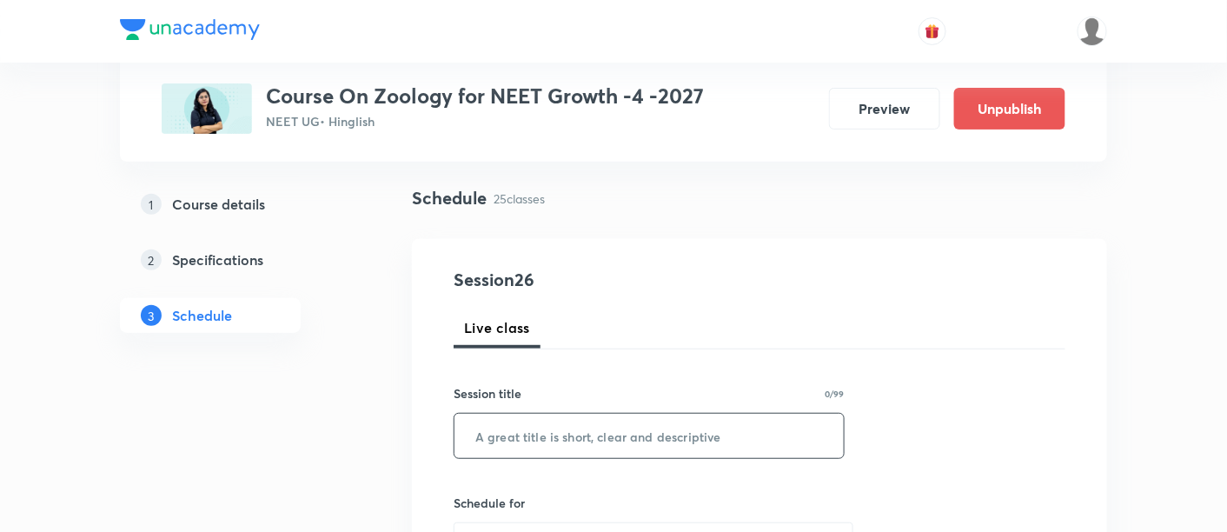
click at [588, 438] on input "text" at bounding box center [649, 436] width 389 height 44
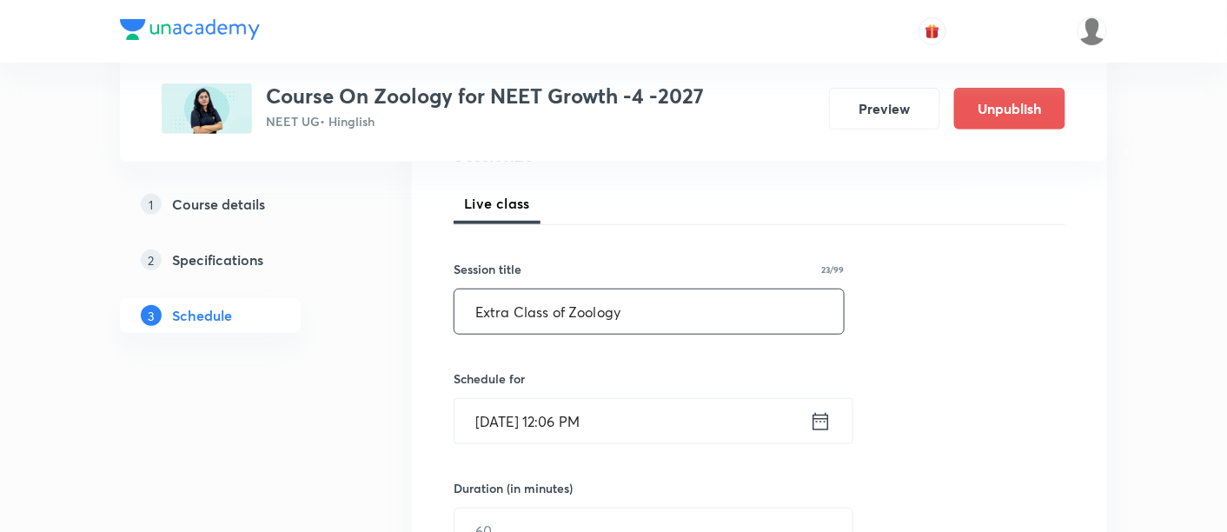
scroll to position [235, 0]
type input "Extra Class of Zoology"
click at [817, 418] on icon at bounding box center [822, 418] width 16 height 17
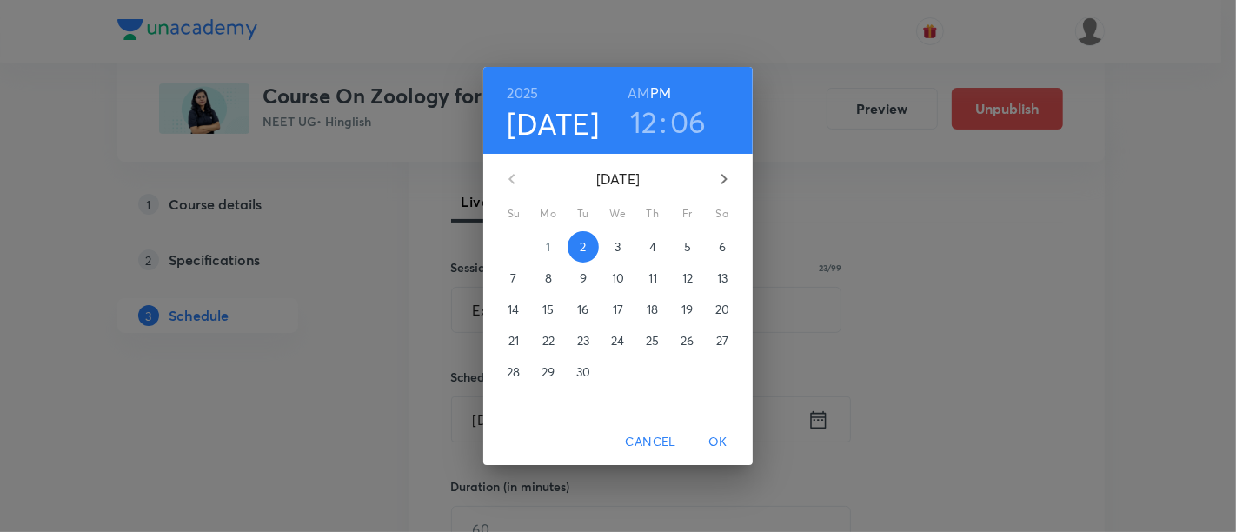
click at [617, 244] on p "3" at bounding box center [618, 246] width 6 height 17
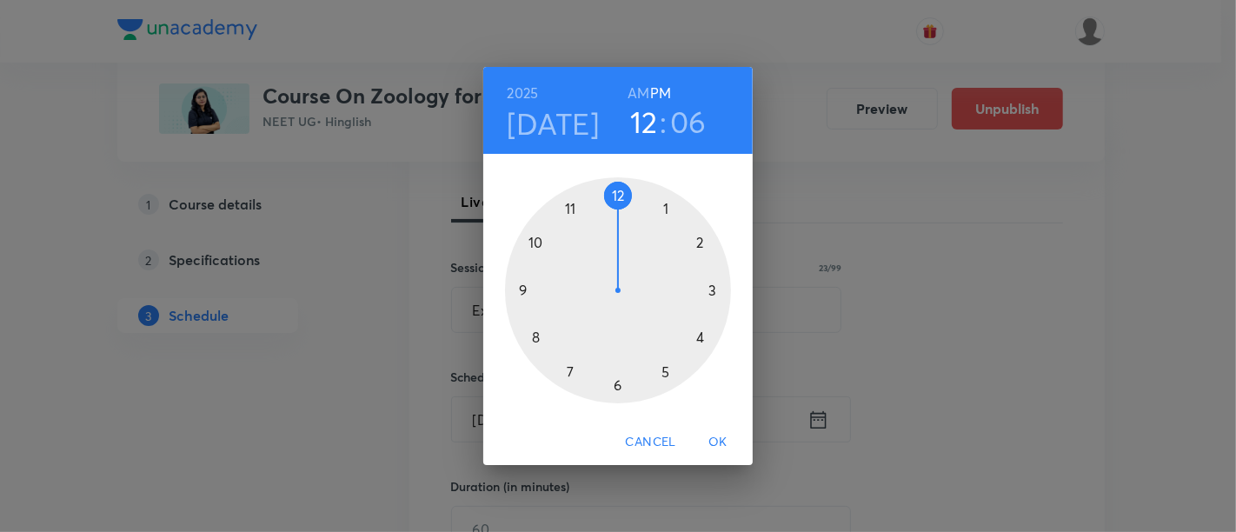
click at [619, 381] on div at bounding box center [618, 290] width 226 height 226
click at [720, 291] on div at bounding box center [618, 290] width 226 height 226
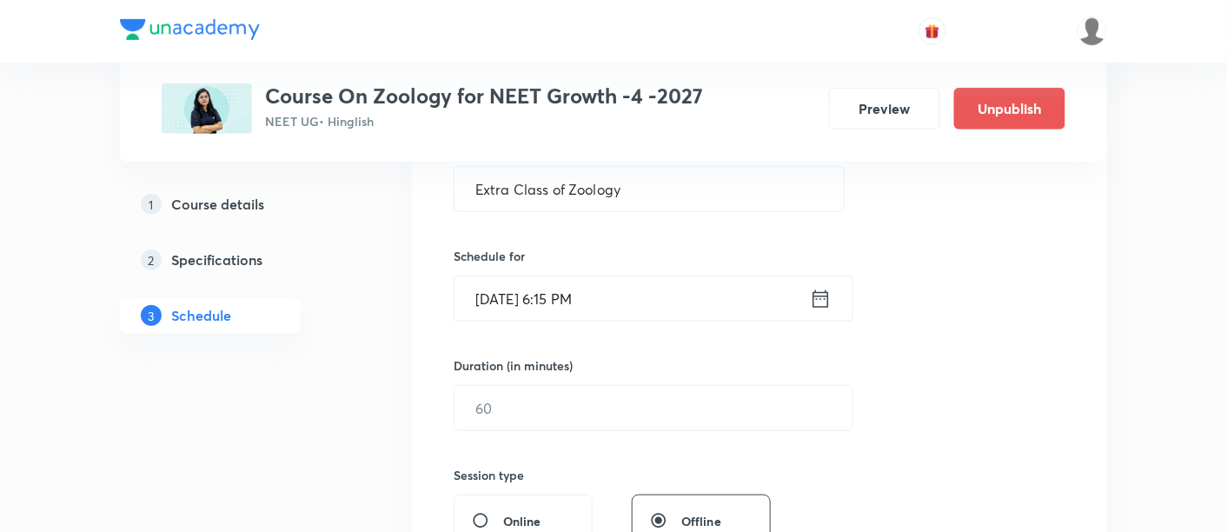
scroll to position [360, 0]
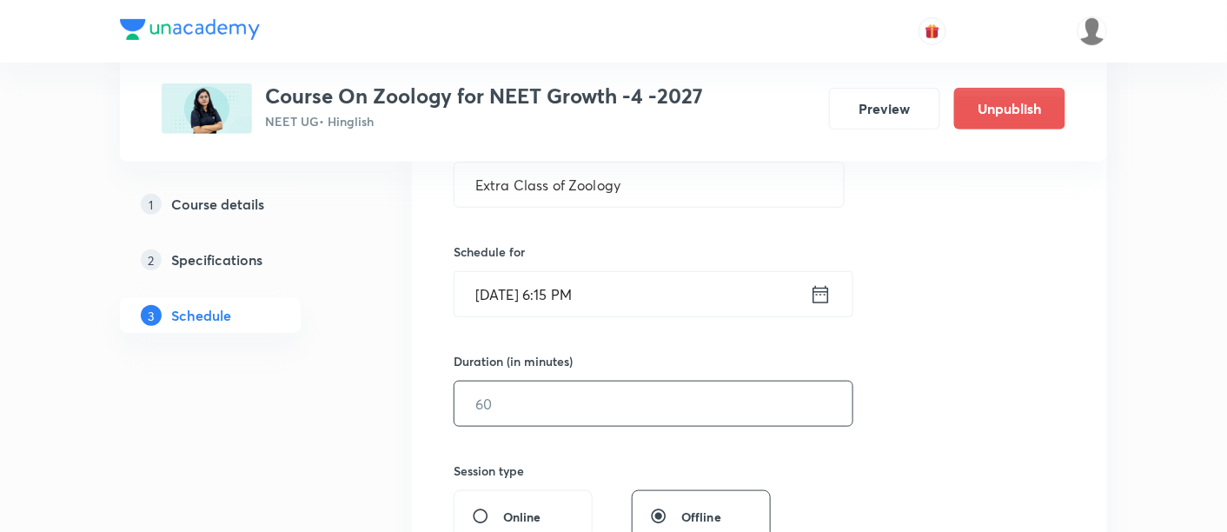
click at [665, 394] on input "text" at bounding box center [654, 404] width 398 height 44
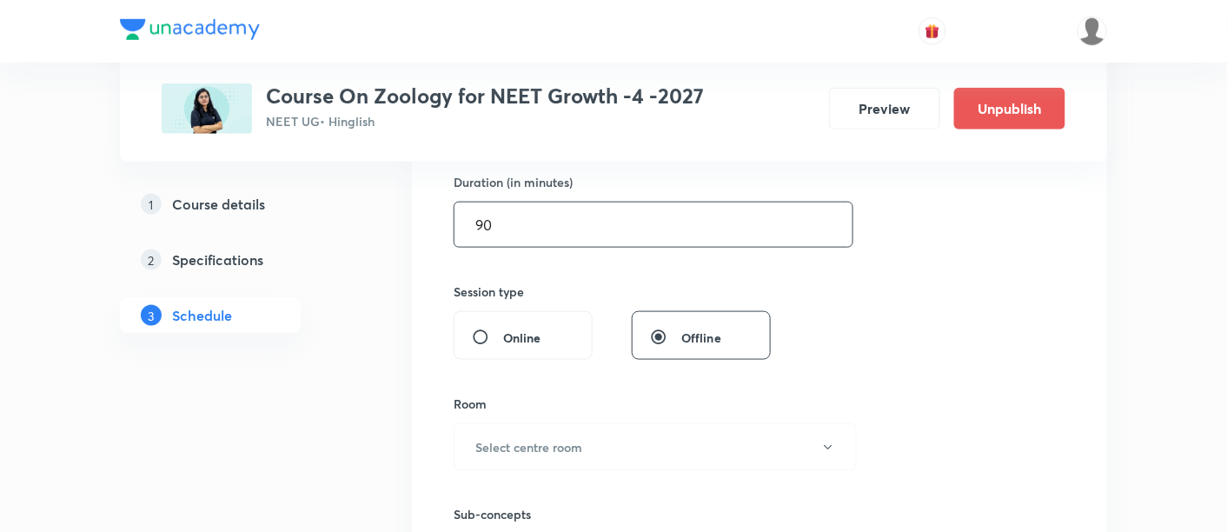
scroll to position [547, 0]
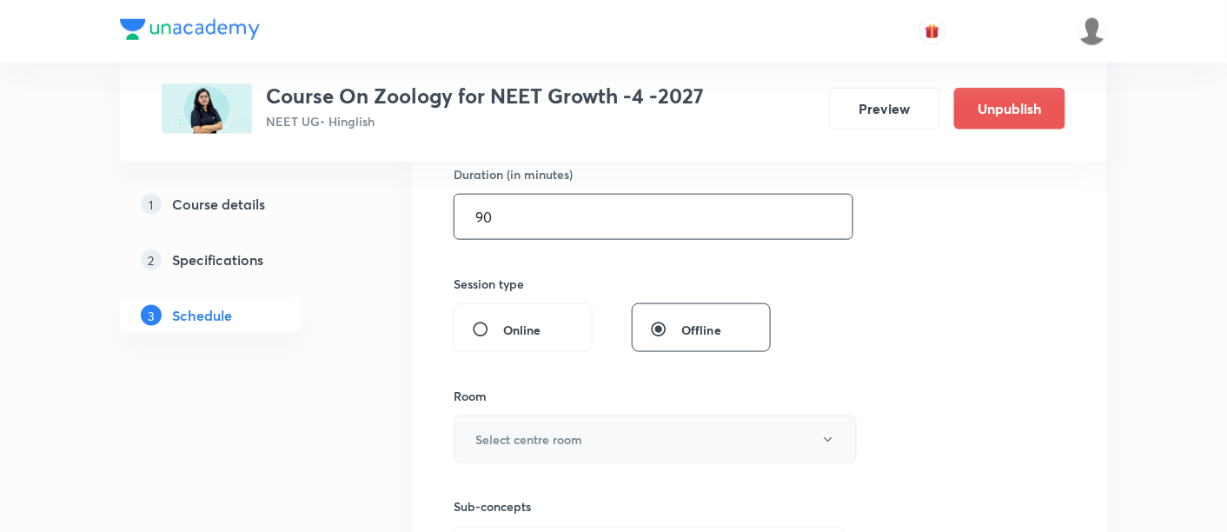
type input "90"
click at [635, 439] on button "Select centre room" at bounding box center [655, 440] width 403 height 48
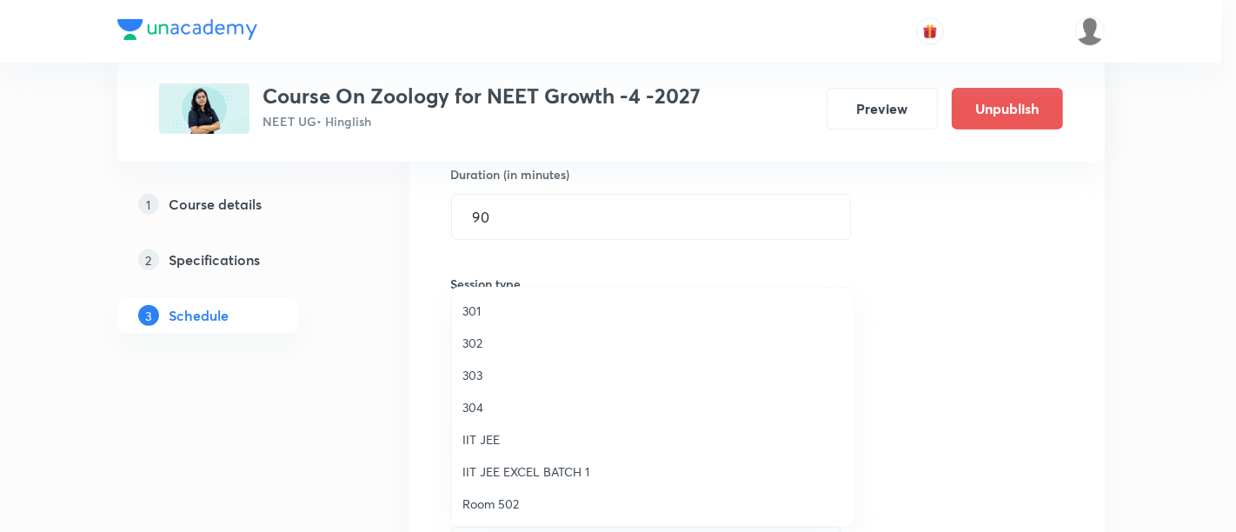
click at [482, 313] on span "301" at bounding box center [652, 311] width 381 height 18
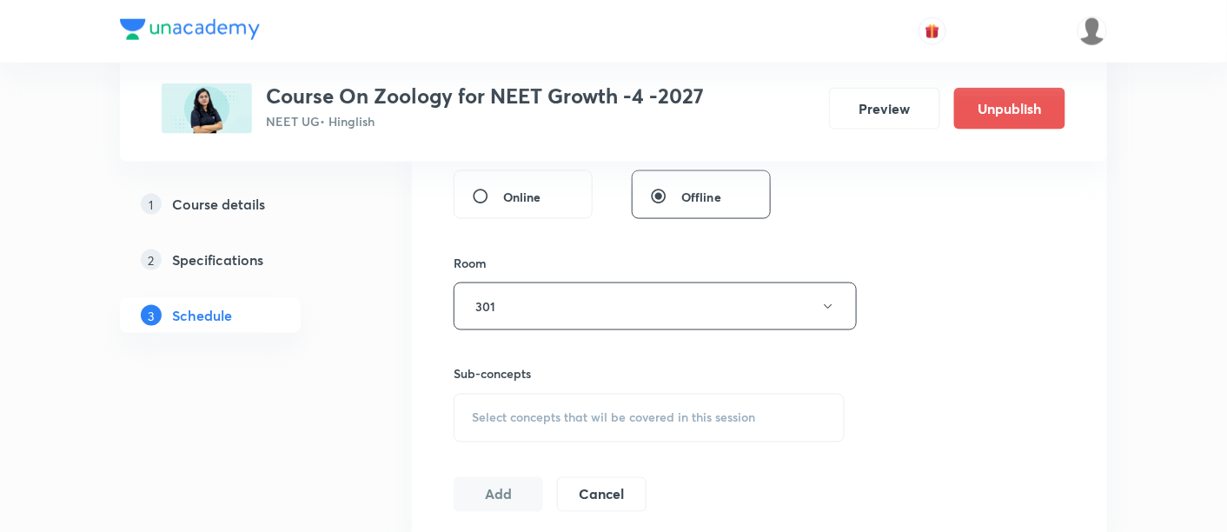
scroll to position [685, 0]
click at [561, 406] on span "Select concepts that wil be covered in this session" at bounding box center [613, 413] width 283 height 14
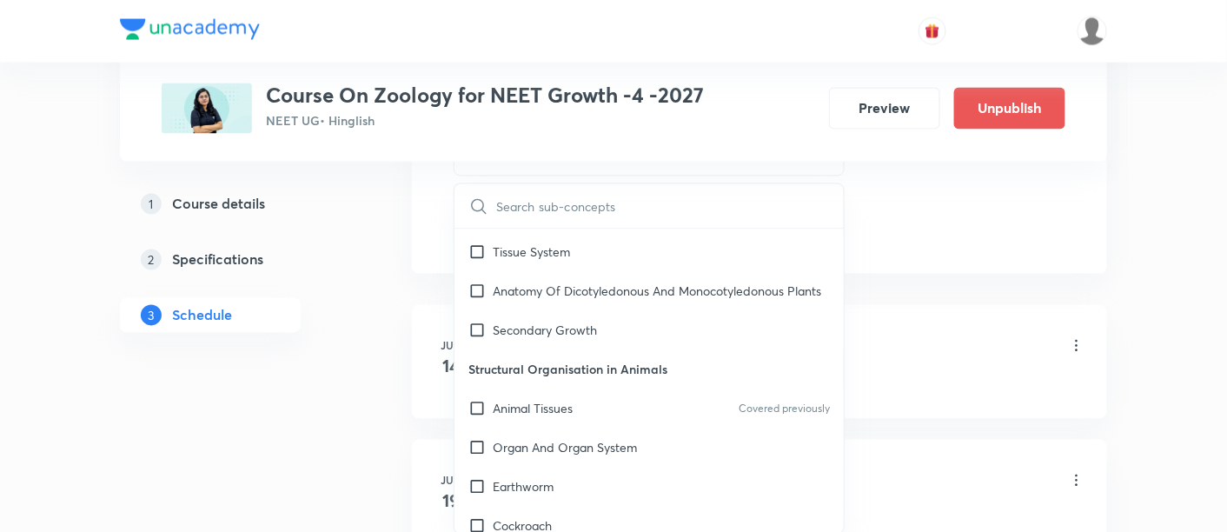
scroll to position [586, 0]
click at [550, 416] on p "Animal Tissues" at bounding box center [533, 406] width 80 height 18
checkbox input "true"
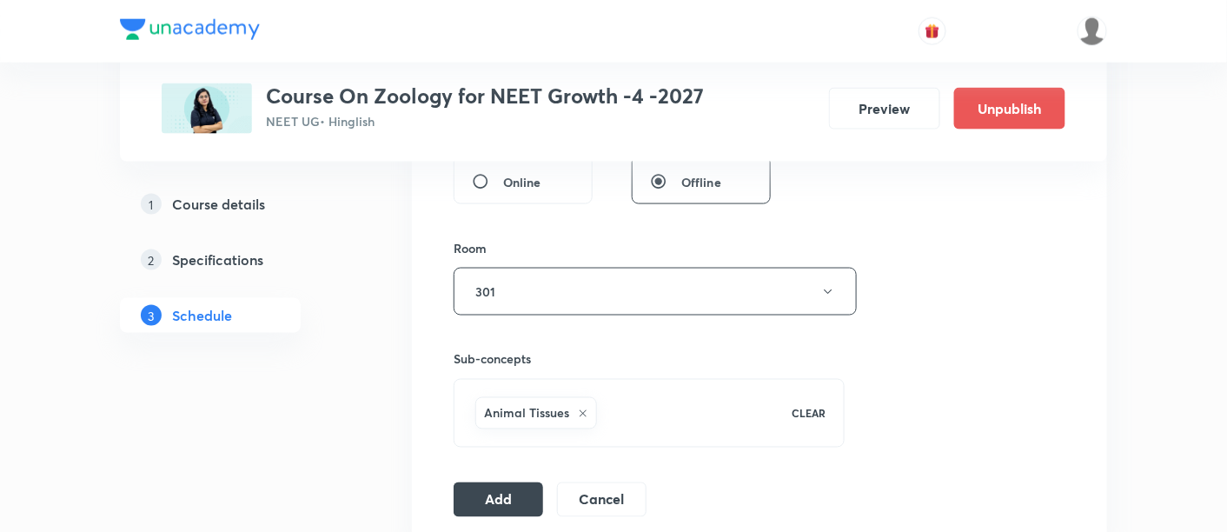
scroll to position [708, 0]
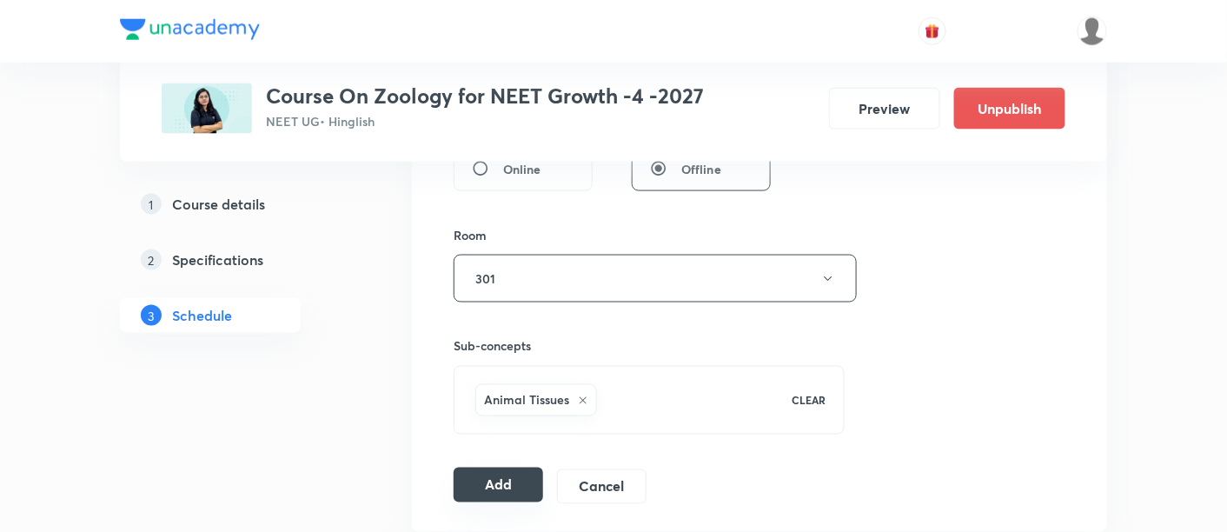
click at [490, 486] on button "Add" at bounding box center [499, 485] width 90 height 35
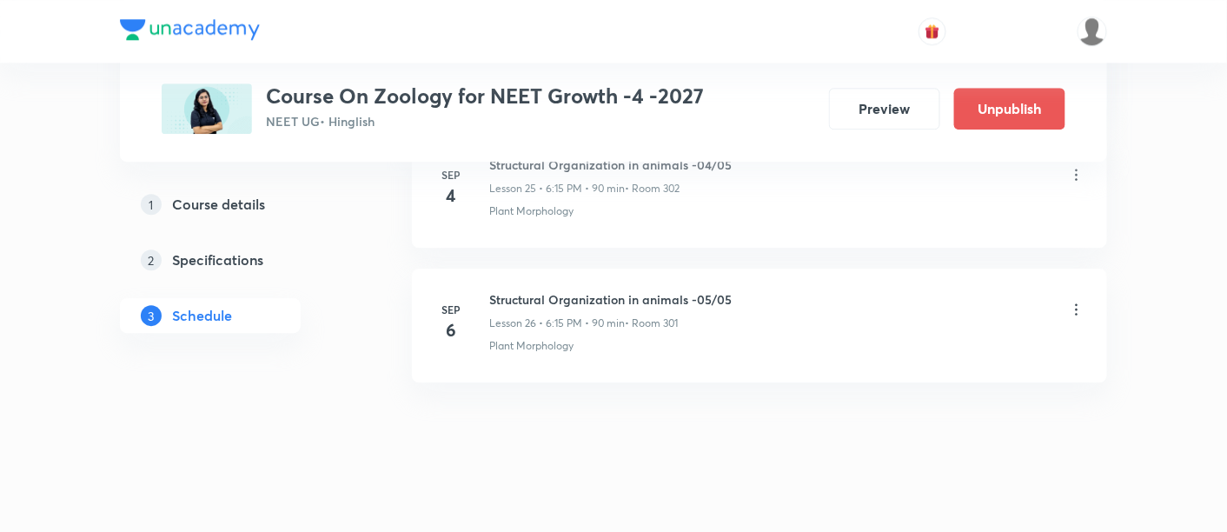
scroll to position [3308, 0]
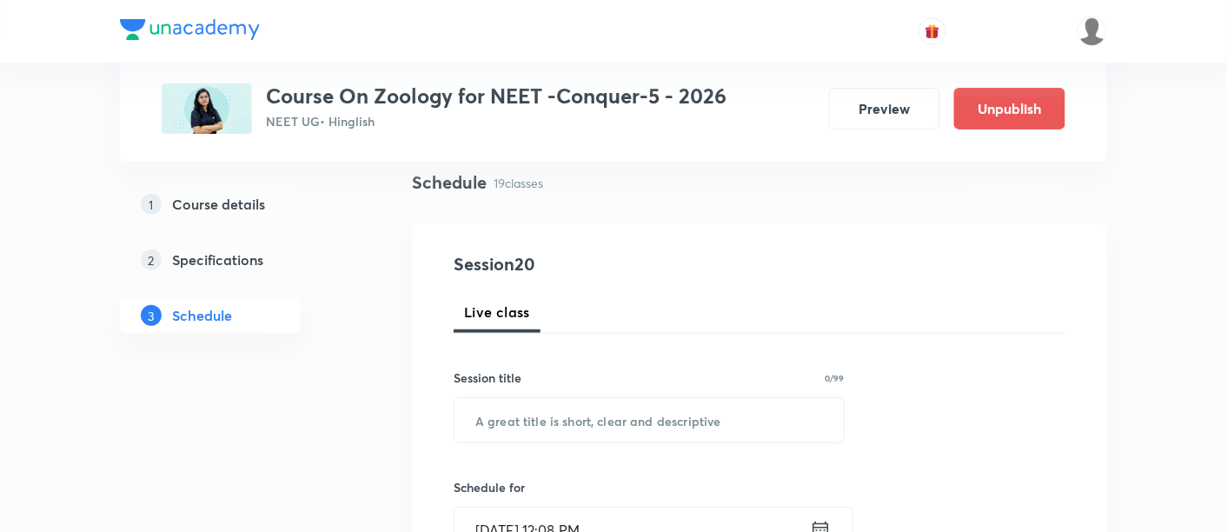
scroll to position [135, 0]
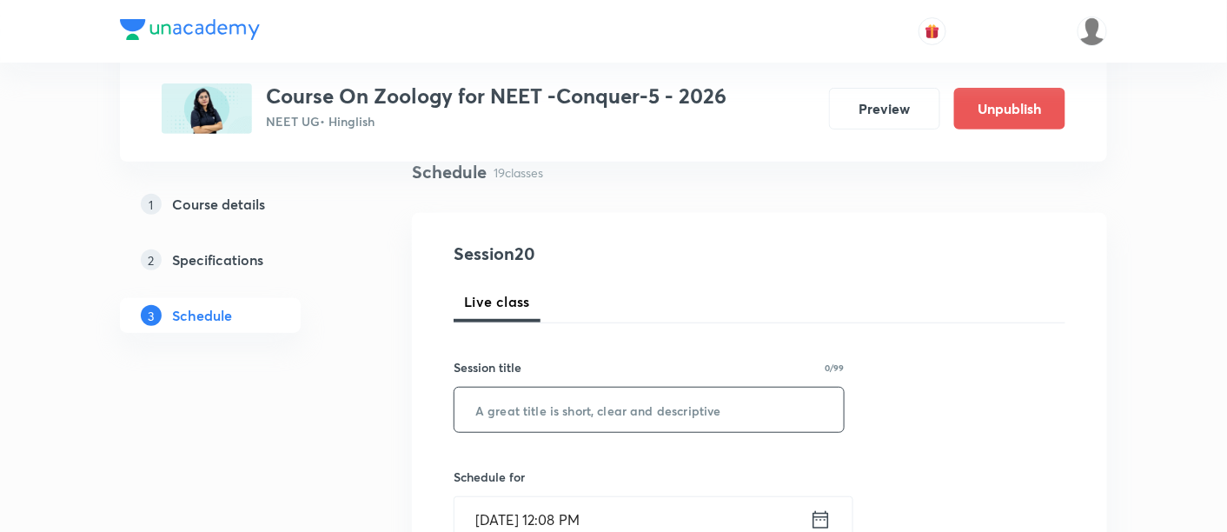
click at [552, 412] on input "text" at bounding box center [649, 410] width 389 height 44
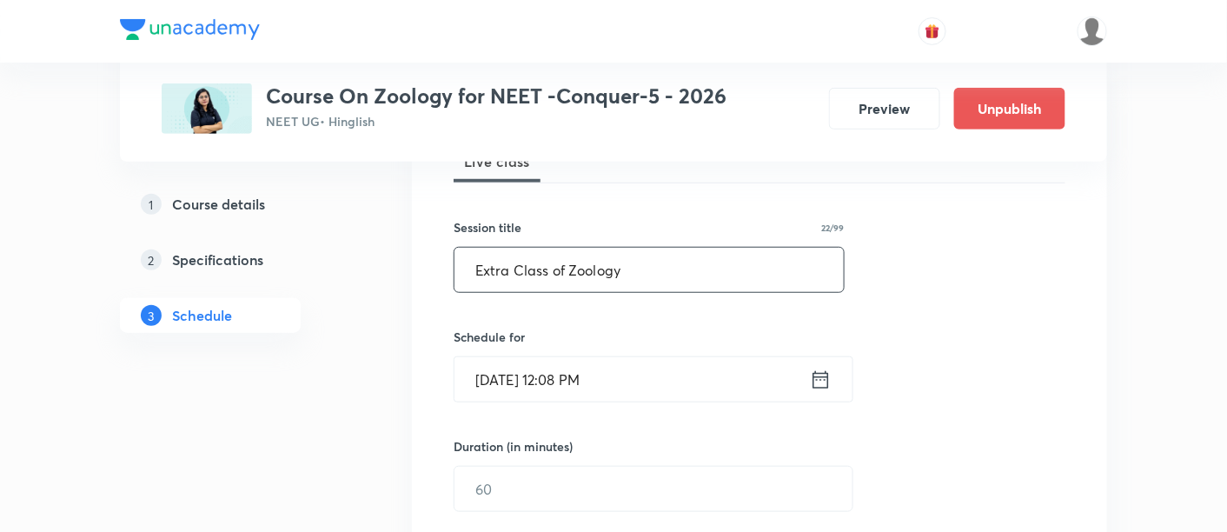
scroll to position [280, 0]
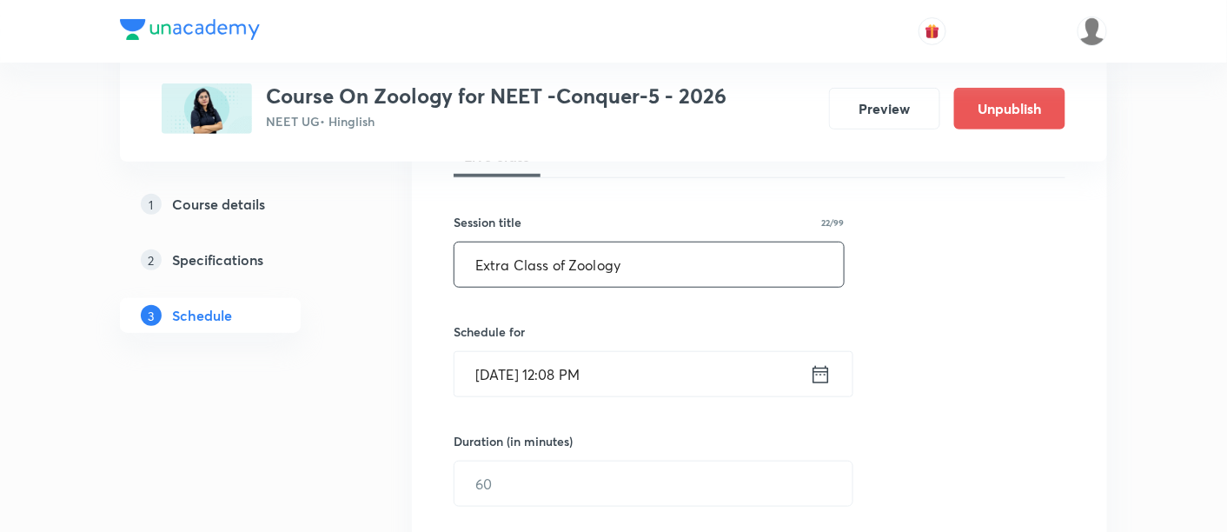
type input "Extra Class of Zoology"
click at [824, 371] on icon at bounding box center [821, 374] width 22 height 24
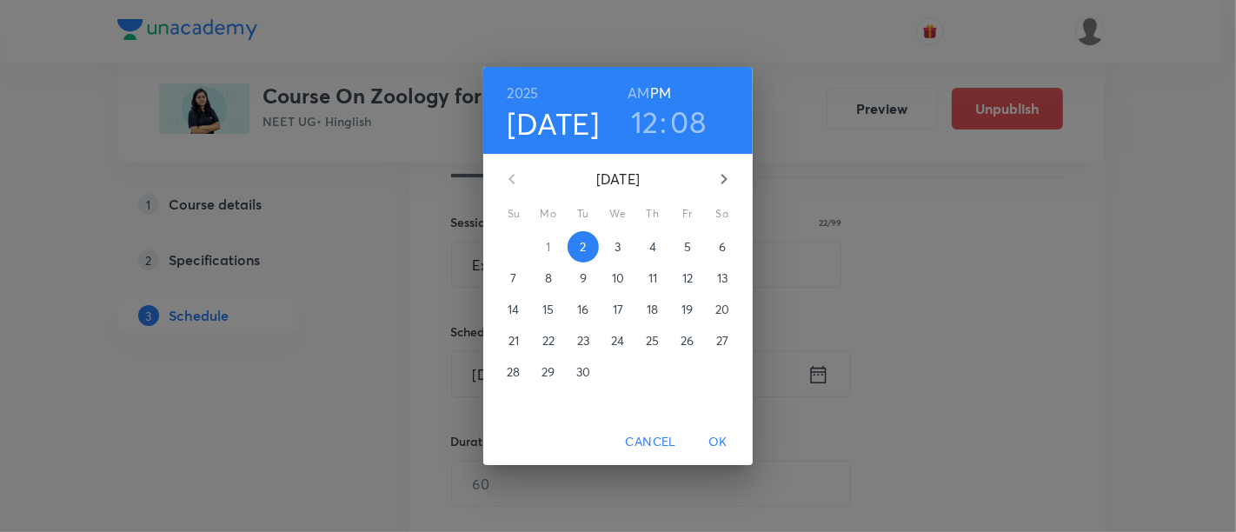
click at [618, 247] on p "3" at bounding box center [618, 246] width 6 height 17
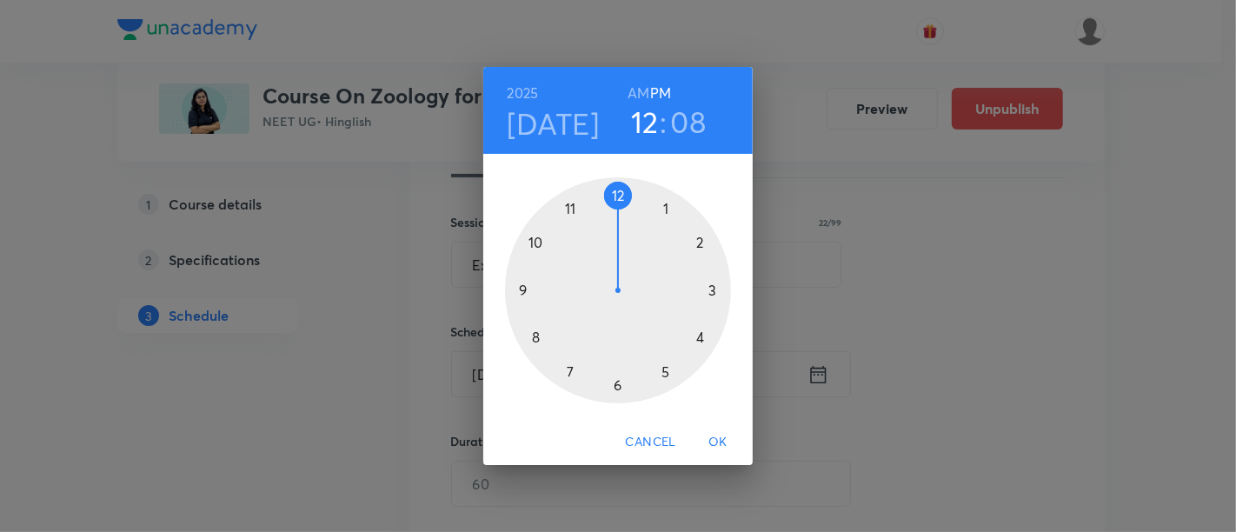
click at [699, 336] on div at bounding box center [618, 290] width 226 height 226
click at [616, 189] on div at bounding box center [618, 290] width 226 height 226
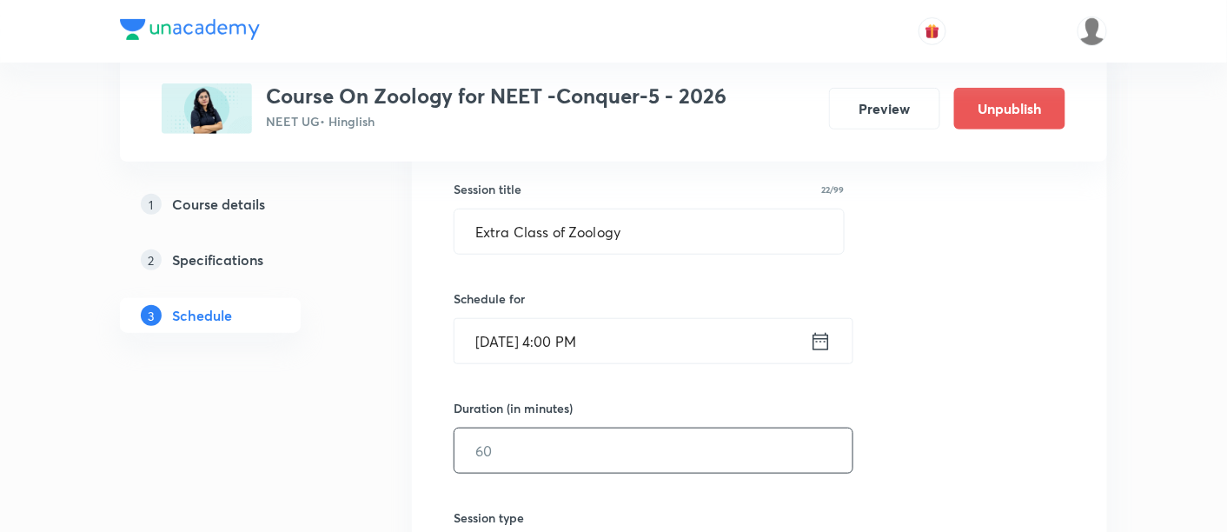
scroll to position [318, 0]
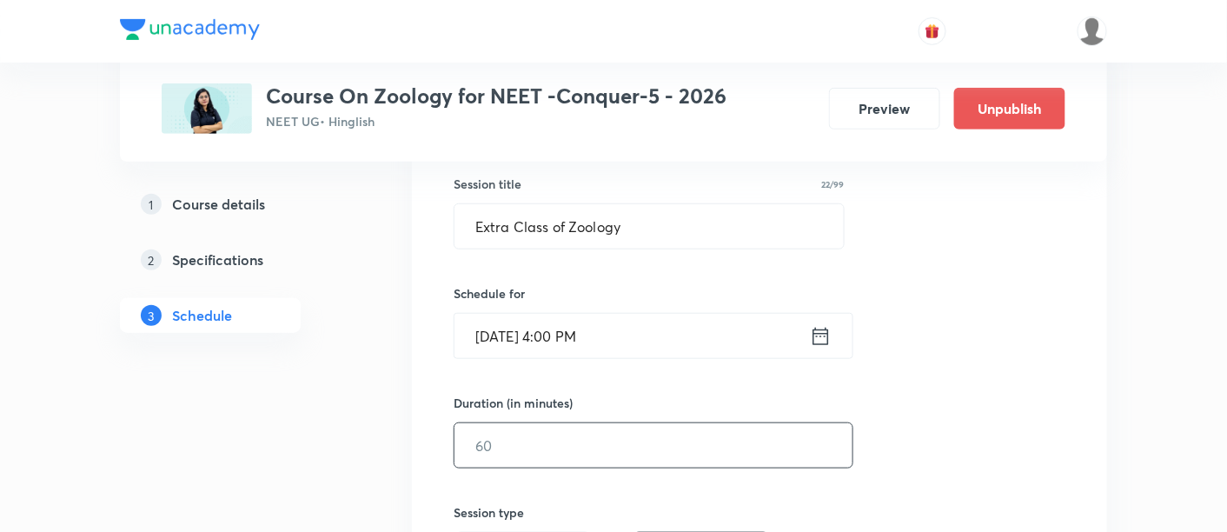
click at [618, 442] on input "text" at bounding box center [654, 445] width 398 height 44
type input "1"
type input "0"
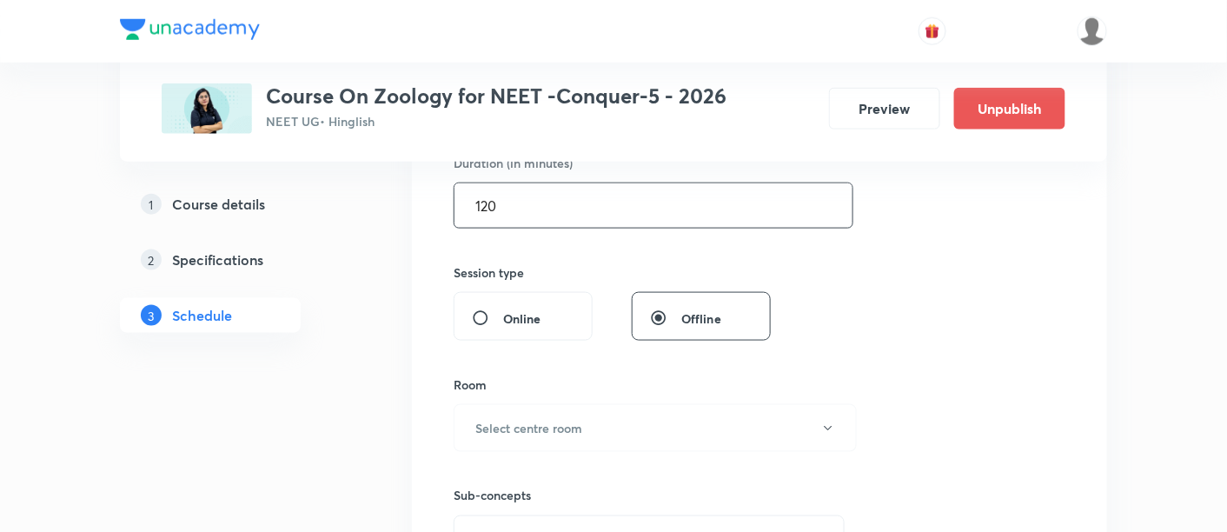
scroll to position [560, 0]
type input "120"
click at [597, 421] on button "Select centre room" at bounding box center [655, 426] width 403 height 48
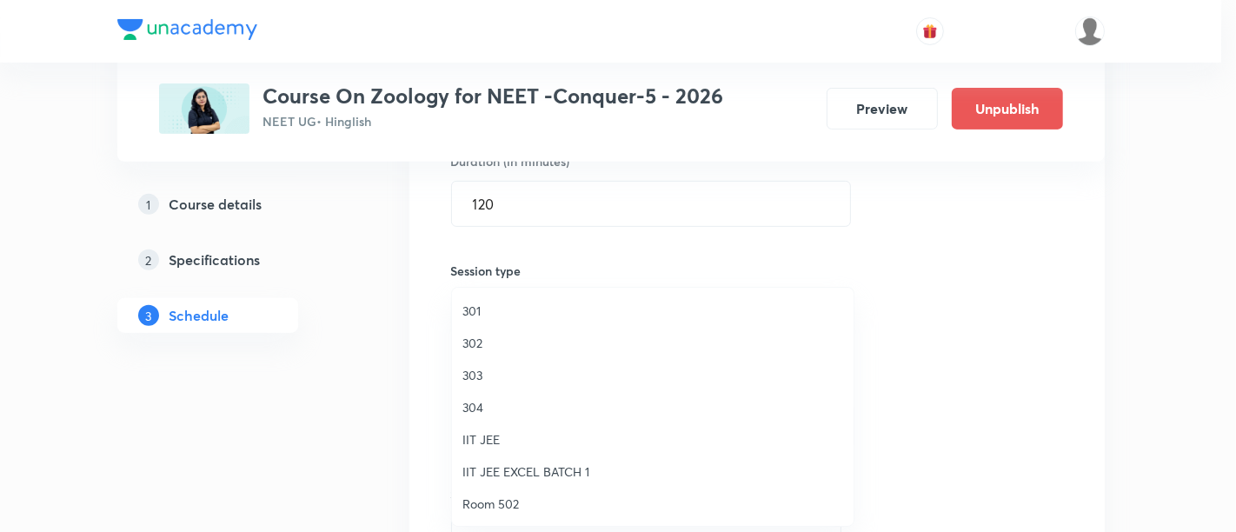
click at [490, 376] on span "303" at bounding box center [652, 375] width 381 height 18
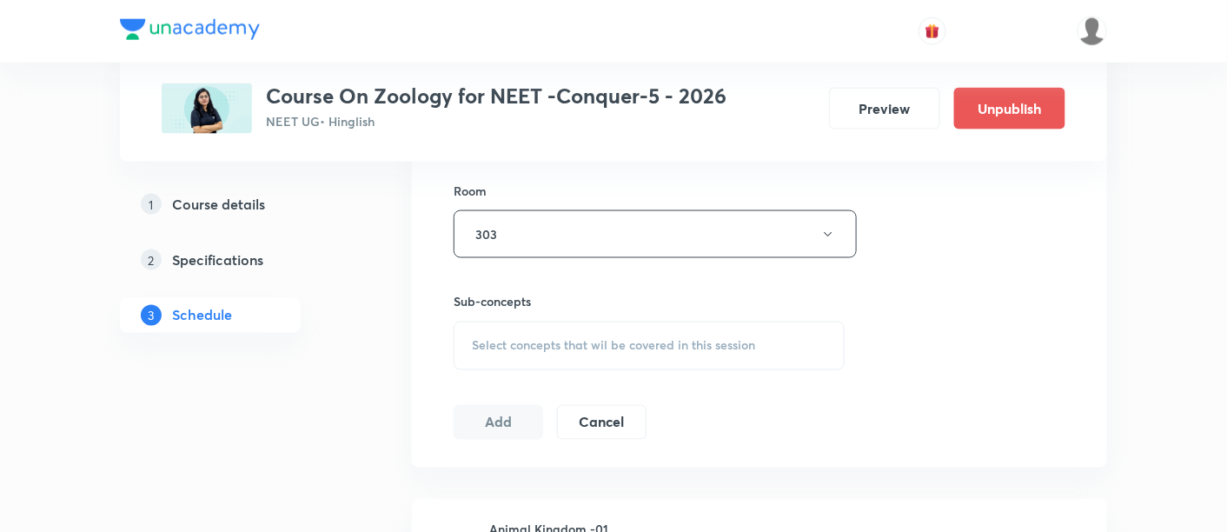
scroll to position [756, 0]
click at [580, 335] on span "Select concepts that wil be covered in this session" at bounding box center [613, 342] width 283 height 14
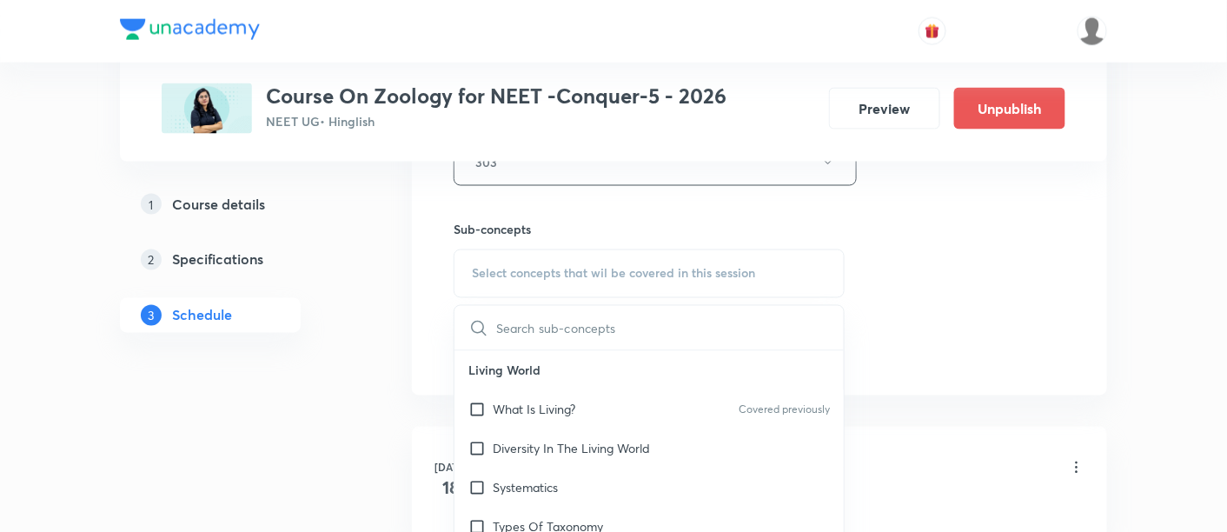
scroll to position [840, 0]
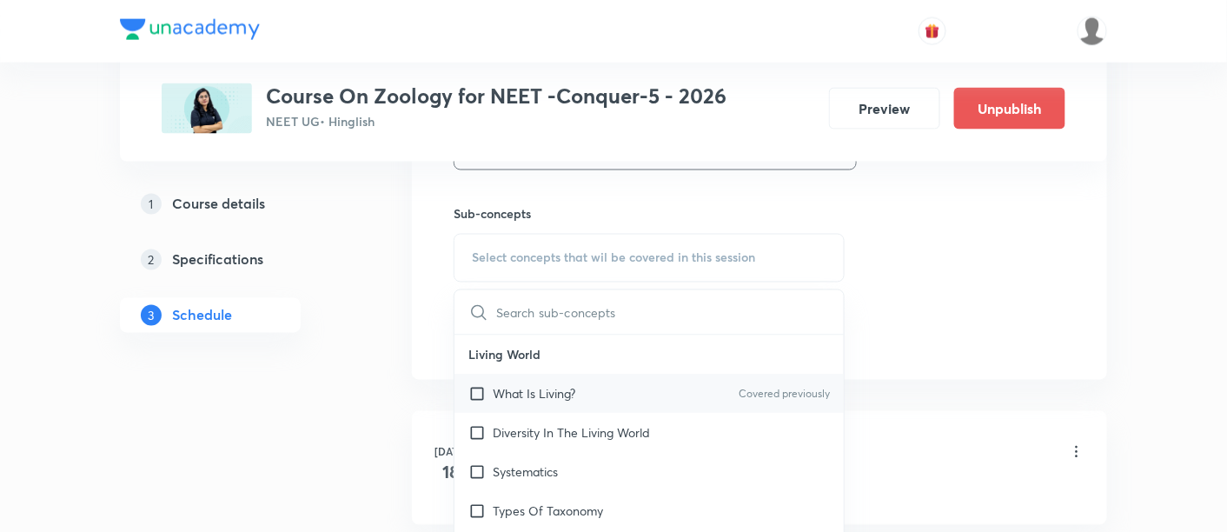
click at [559, 394] on p "What Is Living?" at bounding box center [534, 394] width 83 height 18
checkbox input "true"
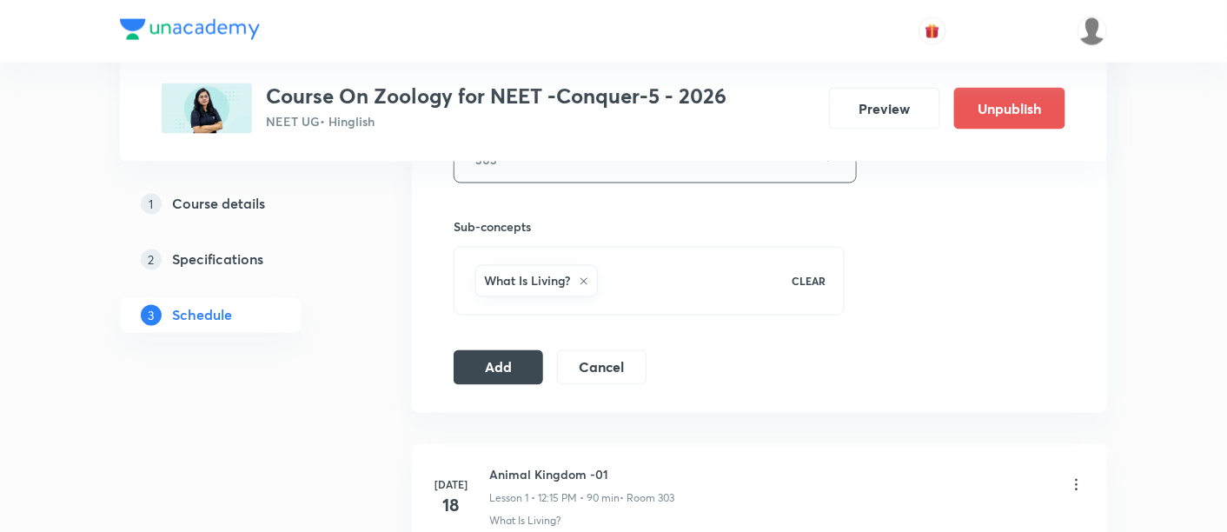
scroll to position [834, 0]
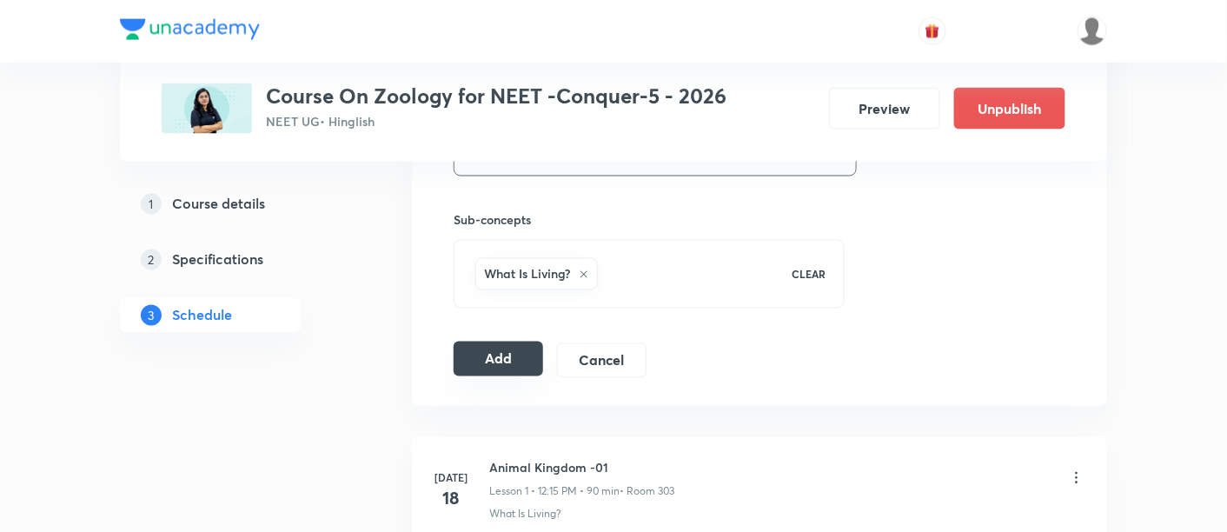
click at [511, 358] on button "Add" at bounding box center [499, 359] width 90 height 35
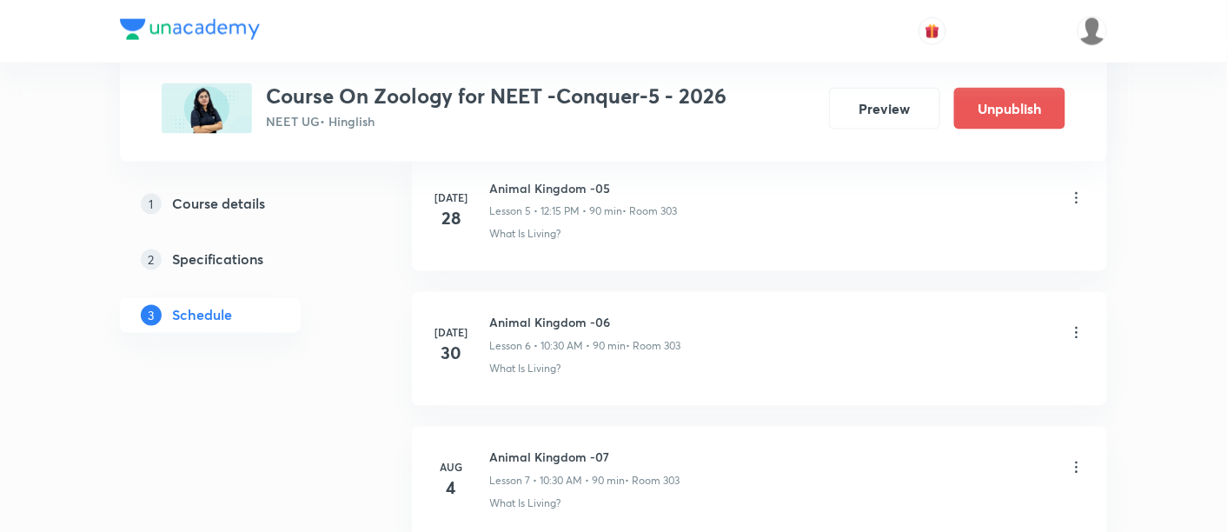
click at [511, 362] on p "What Is Living?" at bounding box center [524, 370] width 71 height 16
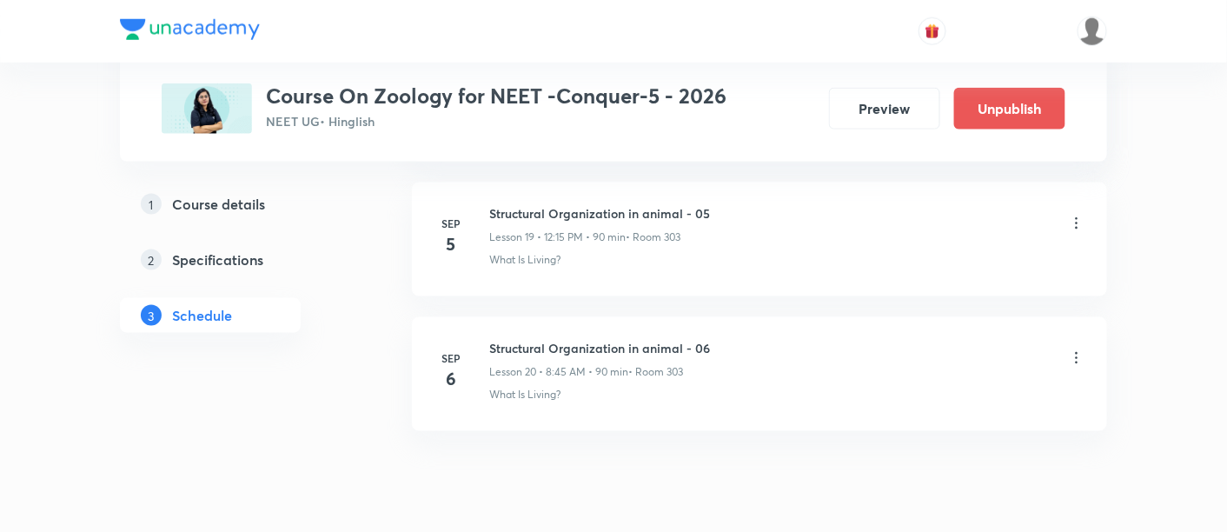
scroll to position [2747, 0]
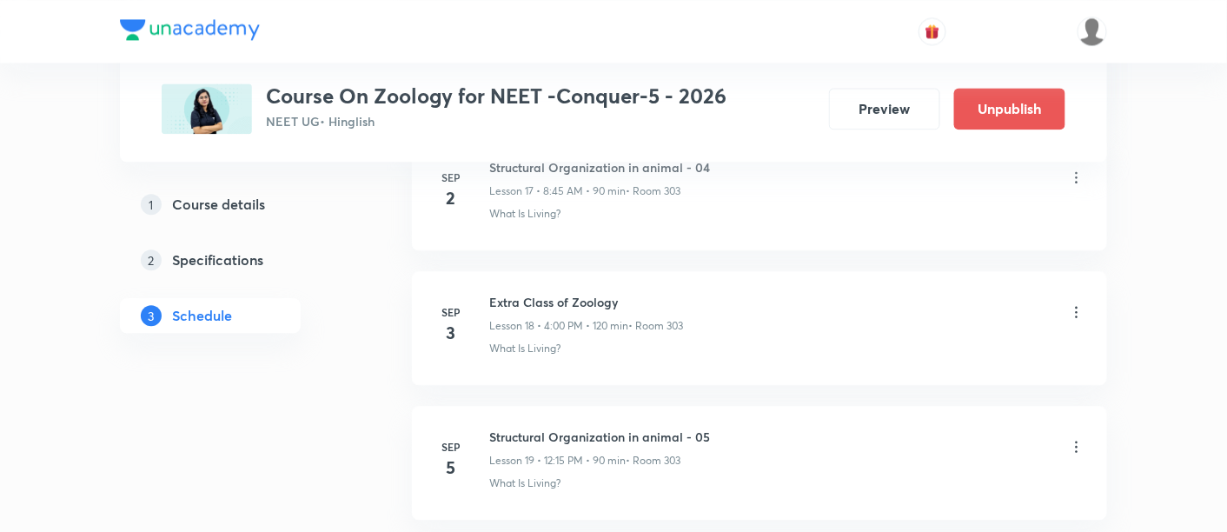
scroll to position [3260, 0]
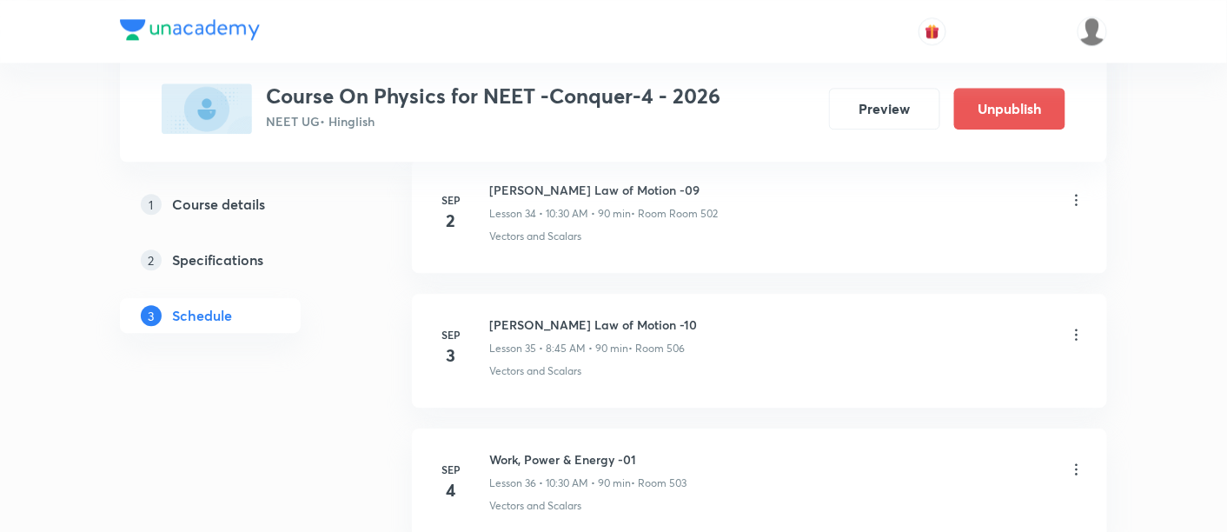
scroll to position [5541, 0]
drag, startPoint x: 492, startPoint y: 435, endPoint x: 645, endPoint y: 436, distance: 153.0
click at [645, 448] on h6 "Work, Power & Energy -01" at bounding box center [587, 457] width 197 height 18
copy h6 "Work, Power & Energy -01"
click at [684, 426] on li "Sep 4 Work, Power & Energy -01 Lesson 36 • 10:30 AM • 90 min • Room 503 Vectors…" at bounding box center [759, 483] width 695 height 114
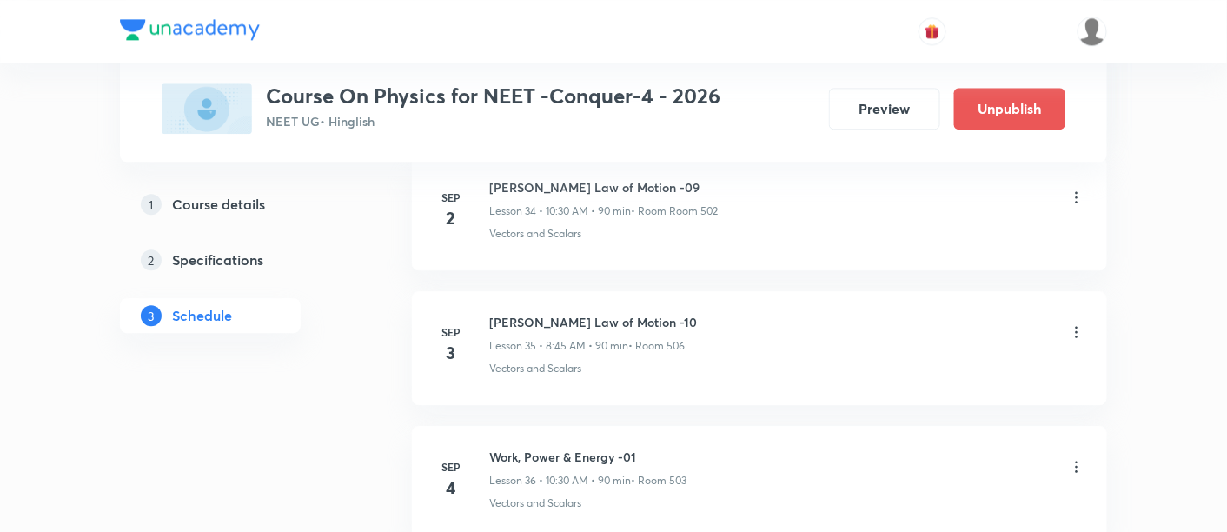
click at [1077, 326] on icon at bounding box center [1077, 331] width 3 height 11
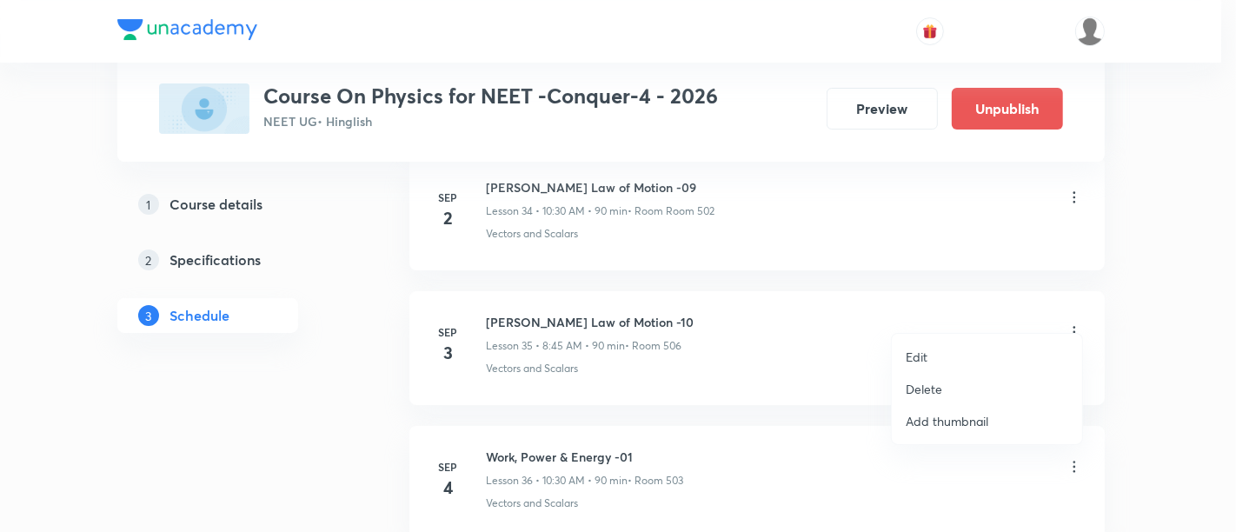
click at [913, 354] on p "Edit" at bounding box center [917, 357] width 22 height 18
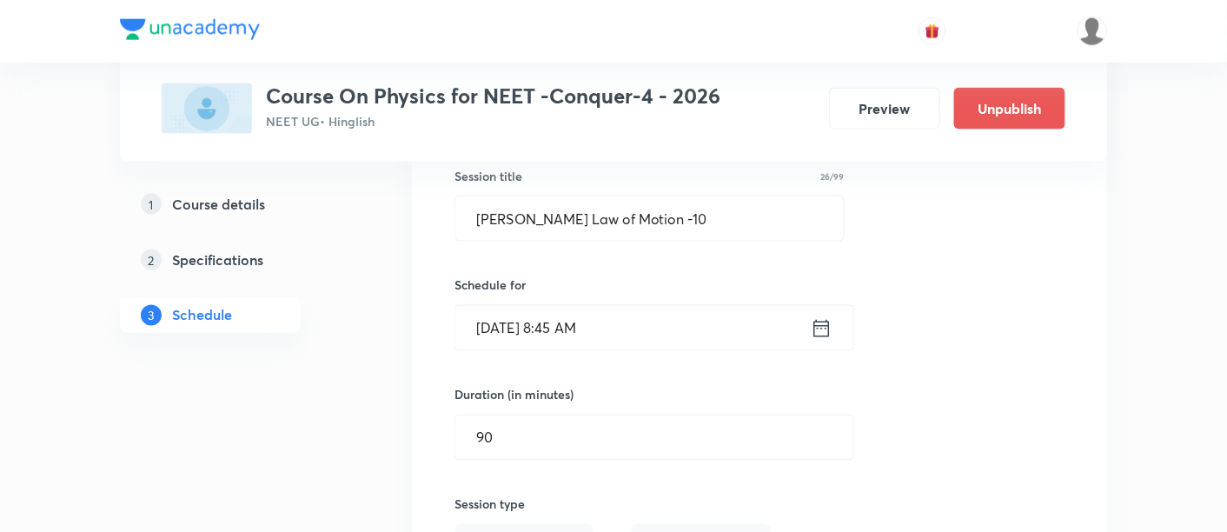
scroll to position [4836, 0]
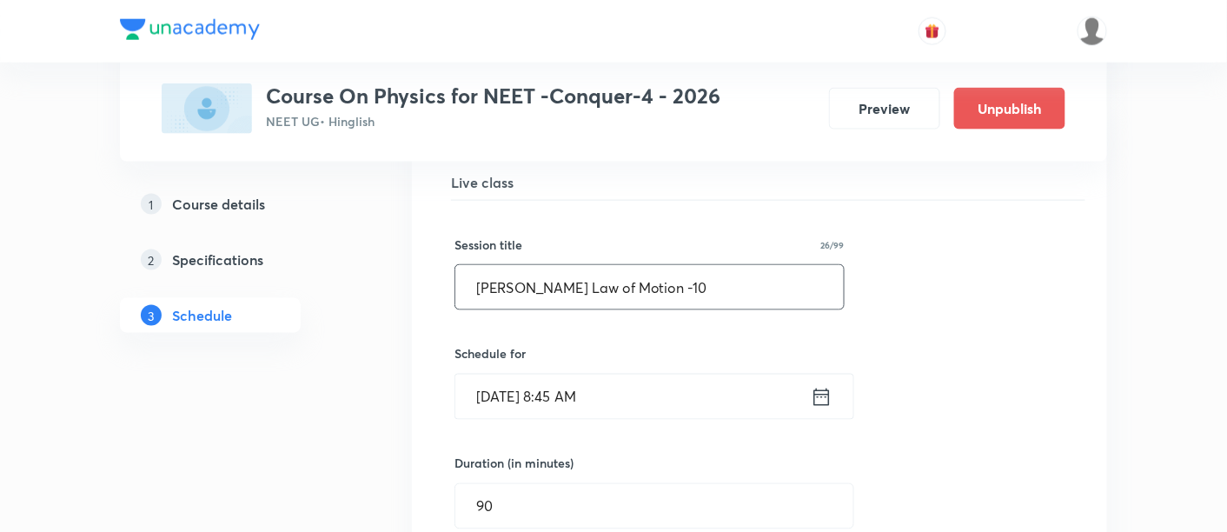
drag, startPoint x: 475, startPoint y: 269, endPoint x: 741, endPoint y: 256, distance: 266.4
click at [741, 265] on input "Newton's Law of Motion -10" at bounding box center [649, 287] width 389 height 44
paste input "Work, Power & Energy -01"
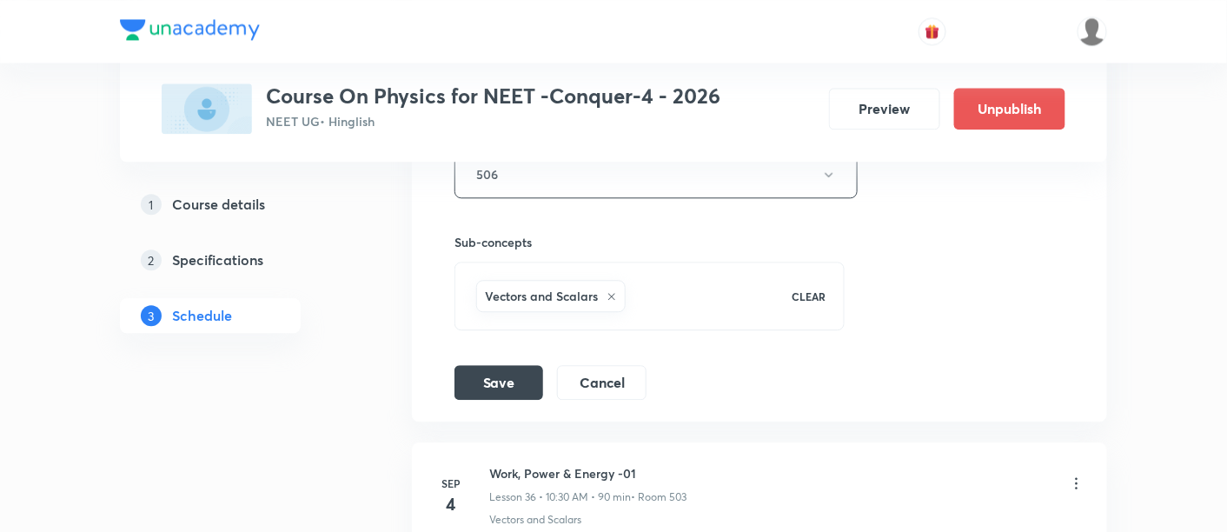
scroll to position [5396, 0]
type input "Work, Power & Energy -01"
click at [503, 361] on button "Save" at bounding box center [499, 378] width 89 height 35
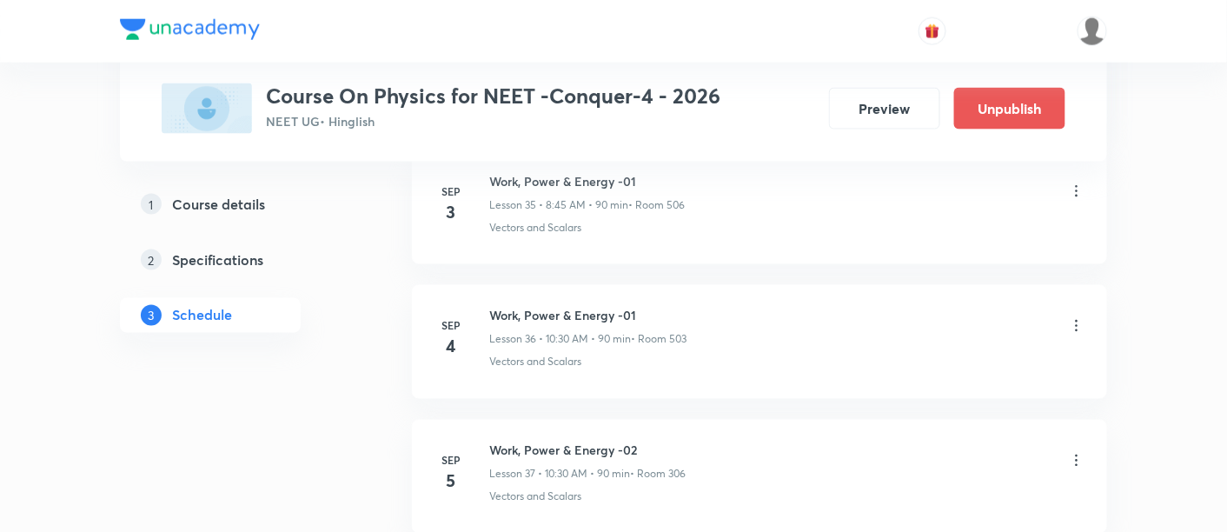
scroll to position [4873, 0]
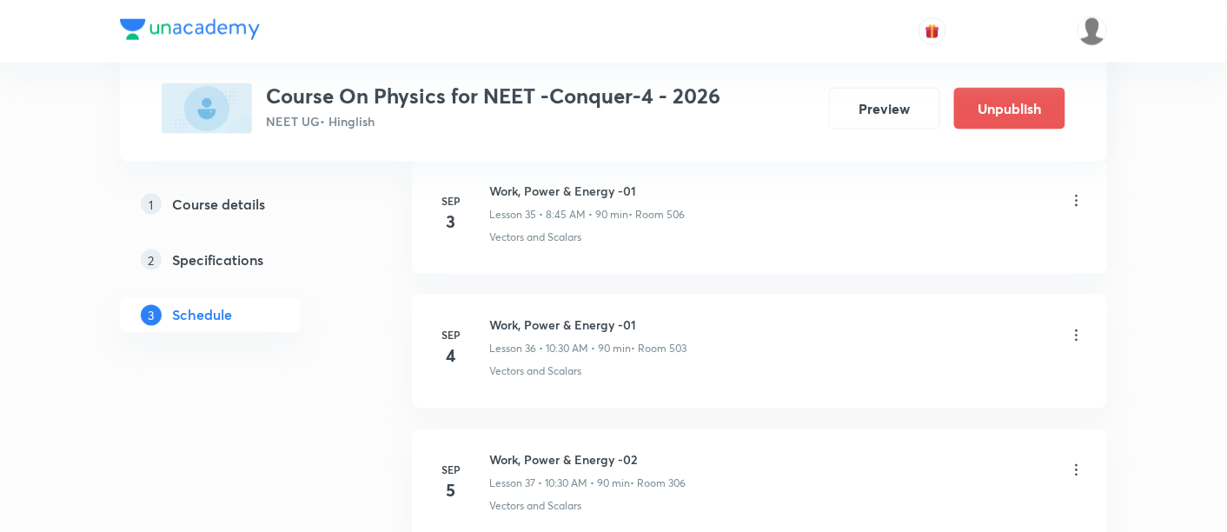
click at [1077, 329] on icon at bounding box center [1077, 334] width 3 height 11
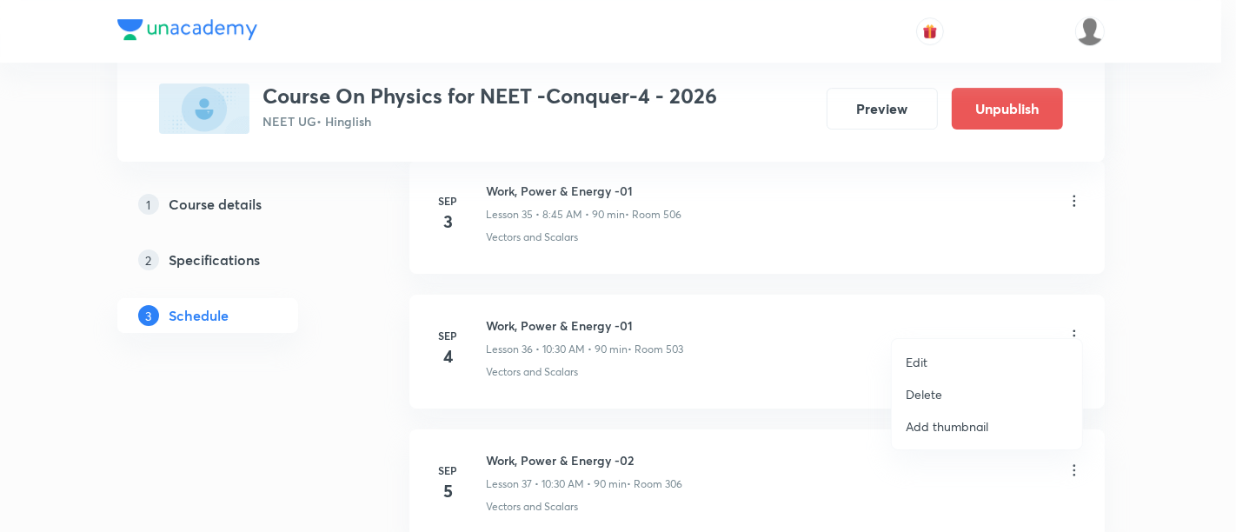
click at [920, 354] on p "Edit" at bounding box center [917, 362] width 22 height 18
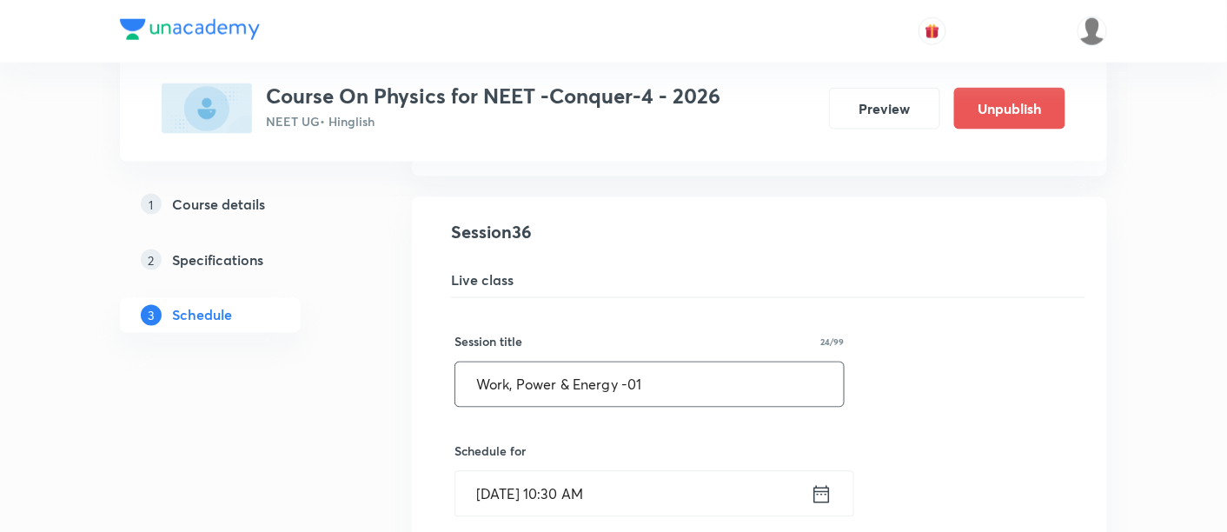
click at [645, 369] on input "Work, Power & Energy -01" at bounding box center [649, 384] width 389 height 44
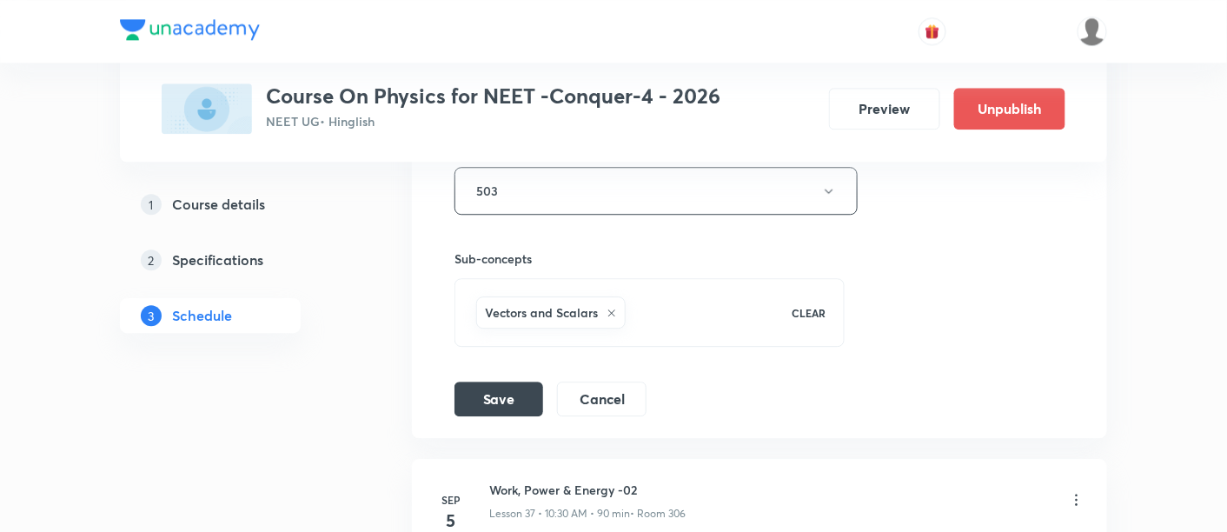
scroll to position [5514, 0]
type input "Work, Power & Energy -02"
click at [514, 381] on button "Save" at bounding box center [499, 395] width 89 height 35
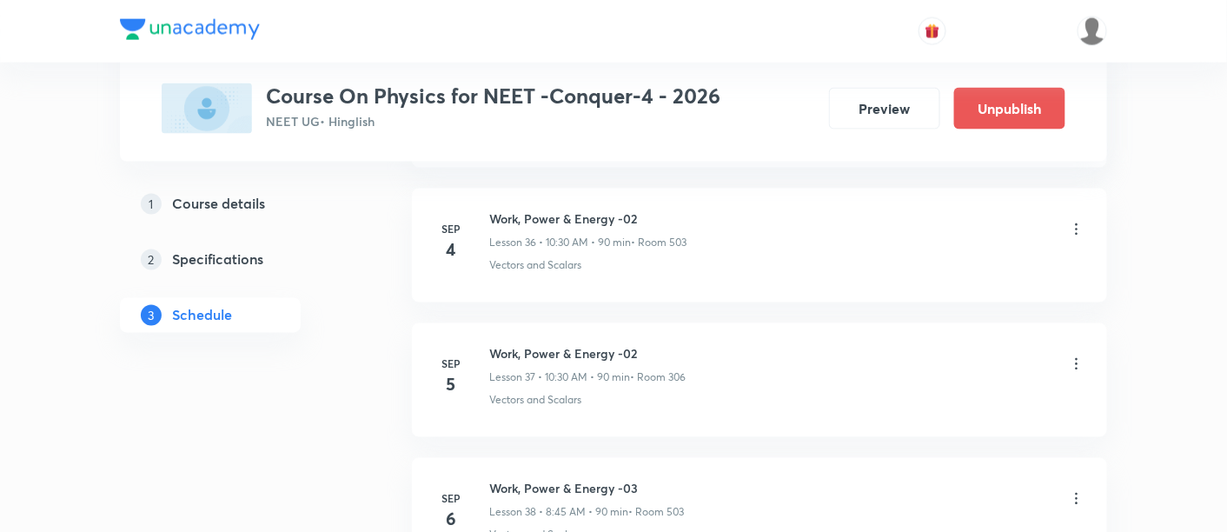
scroll to position [4992, 0]
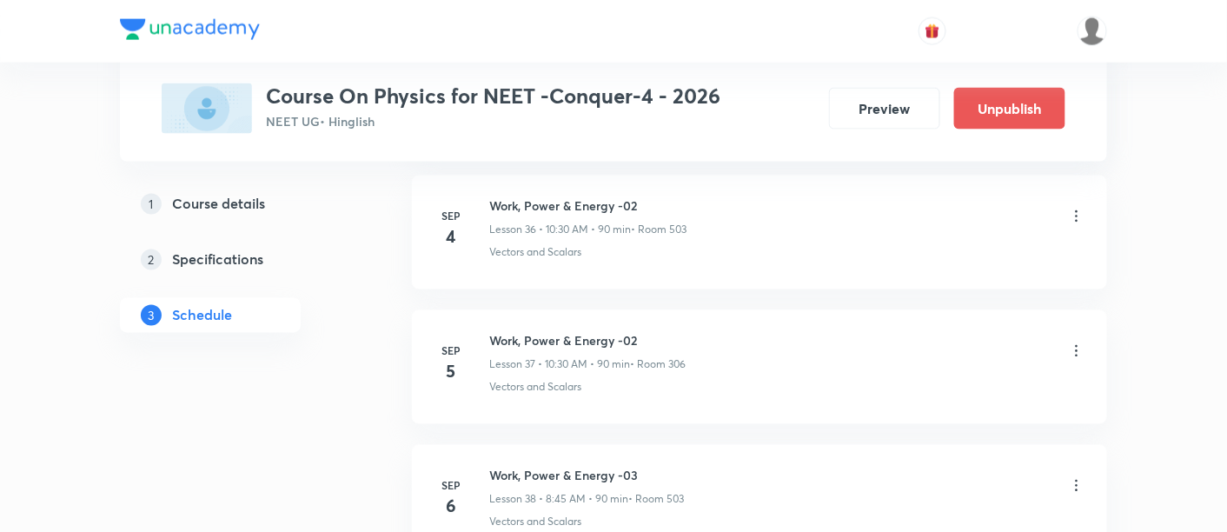
click at [1077, 342] on icon at bounding box center [1076, 350] width 17 height 17
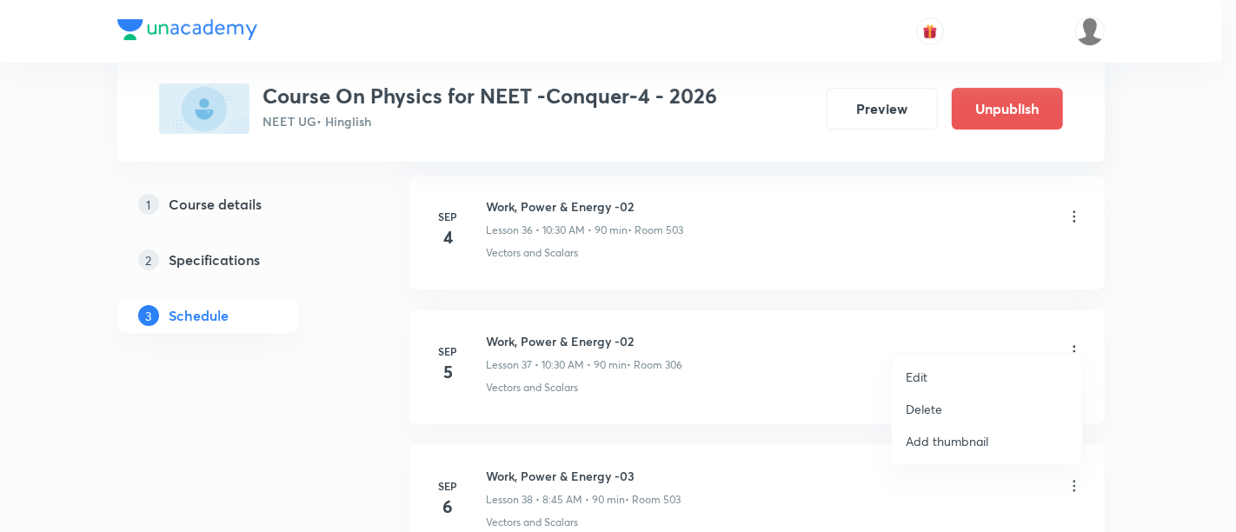
click at [911, 377] on p "Edit" at bounding box center [917, 377] width 22 height 18
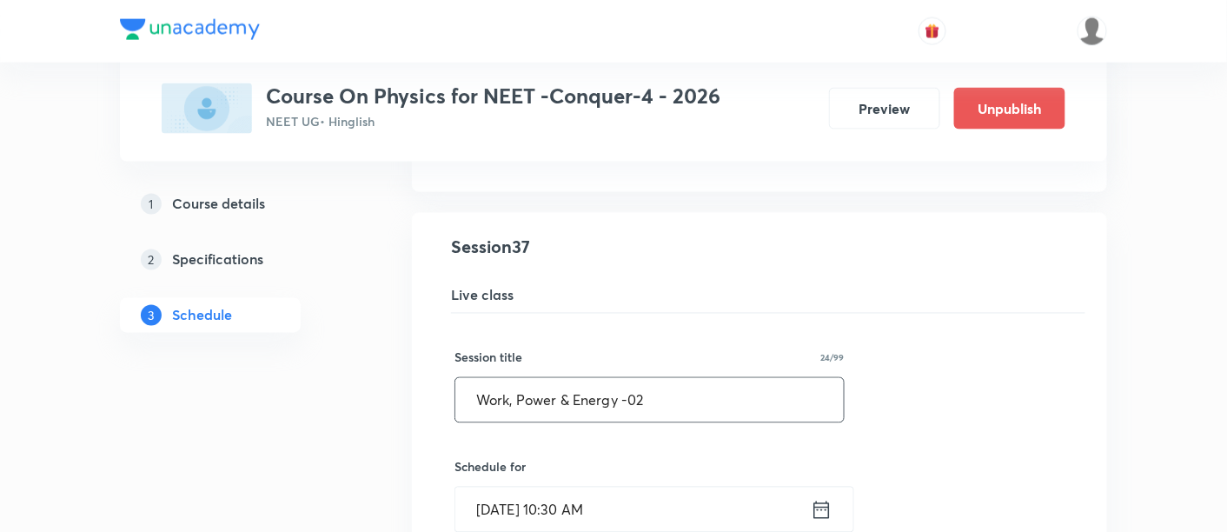
click at [664, 381] on input "Work, Power & Energy -02" at bounding box center [649, 400] width 389 height 44
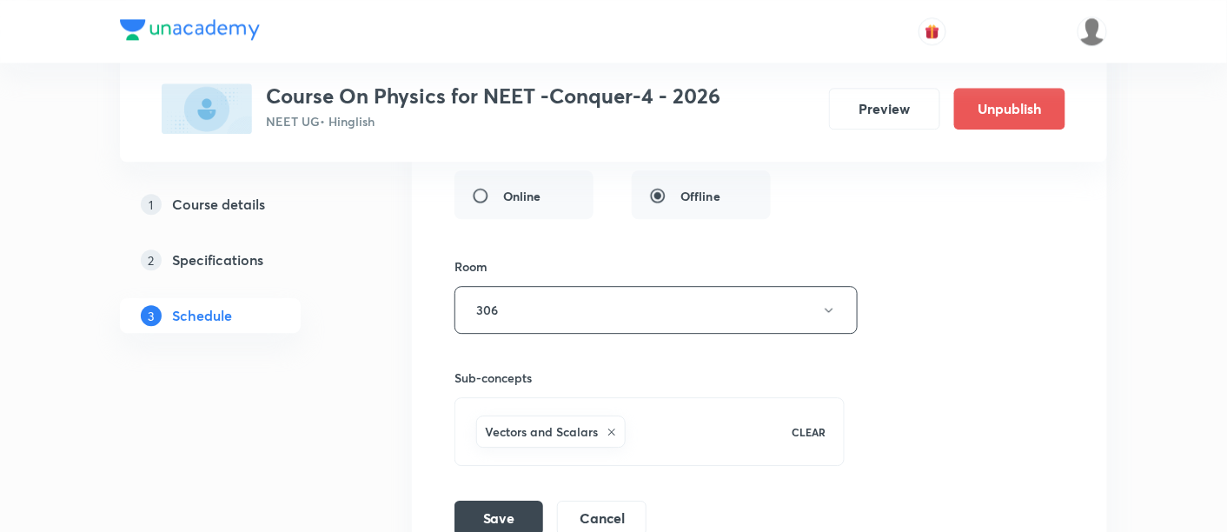
scroll to position [5562, 0]
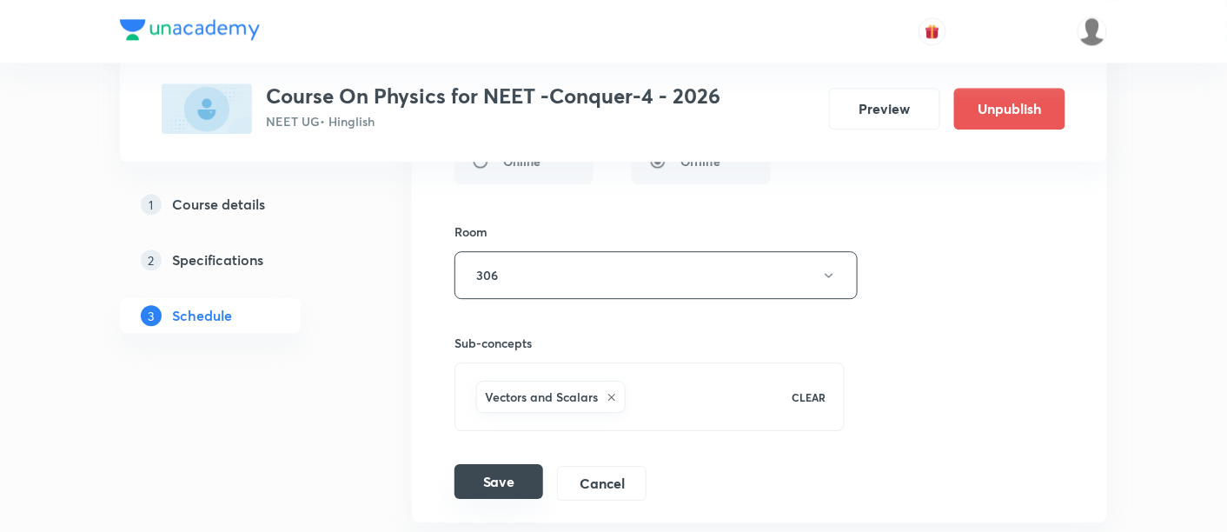
type input "Work, Power & Energy -03"
click at [475, 464] on button "Save" at bounding box center [499, 481] width 89 height 35
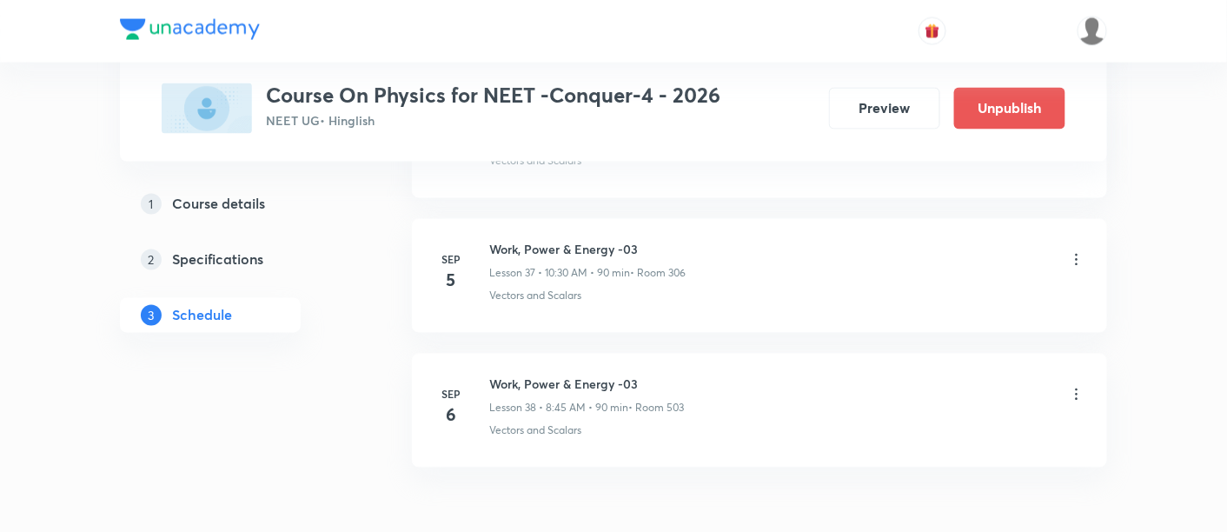
scroll to position [5086, 0]
click at [1077, 386] on icon at bounding box center [1077, 391] width 3 height 11
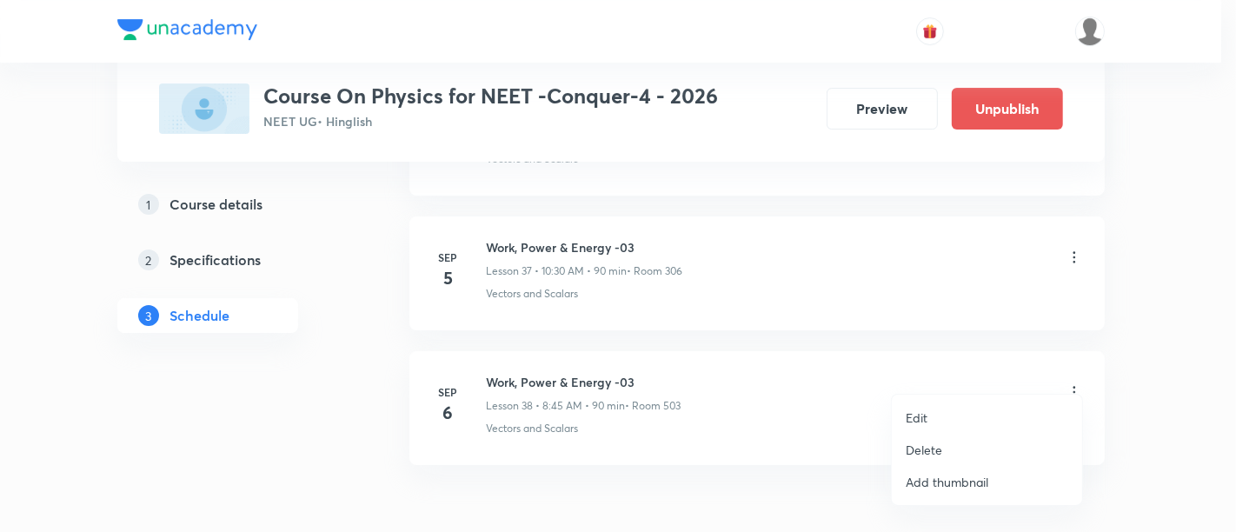
click at [911, 415] on p "Edit" at bounding box center [917, 418] width 22 height 18
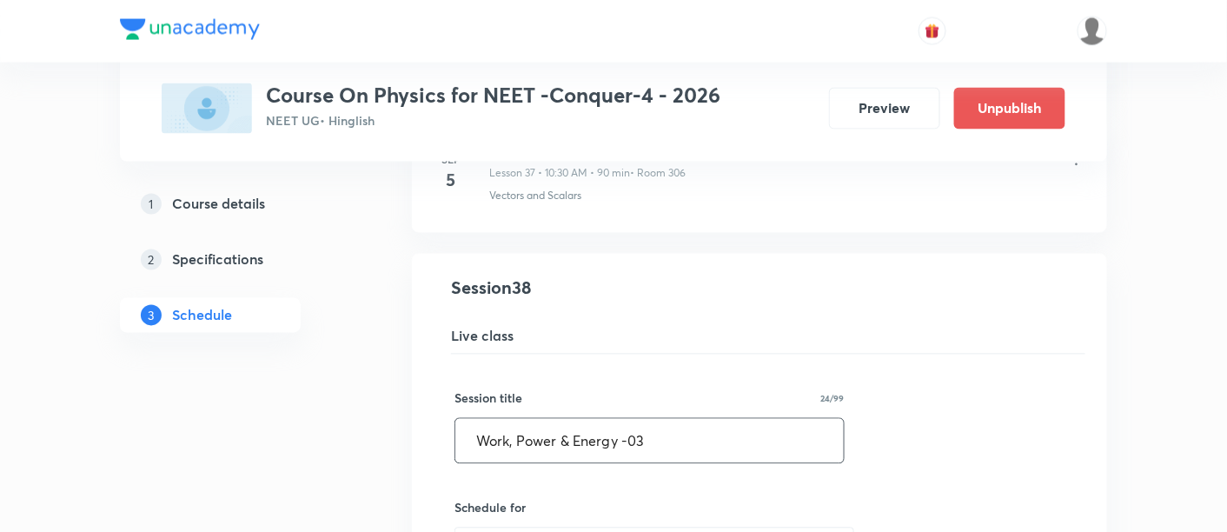
click at [647, 419] on input "Work, Power & Energy -03" at bounding box center [649, 441] width 389 height 44
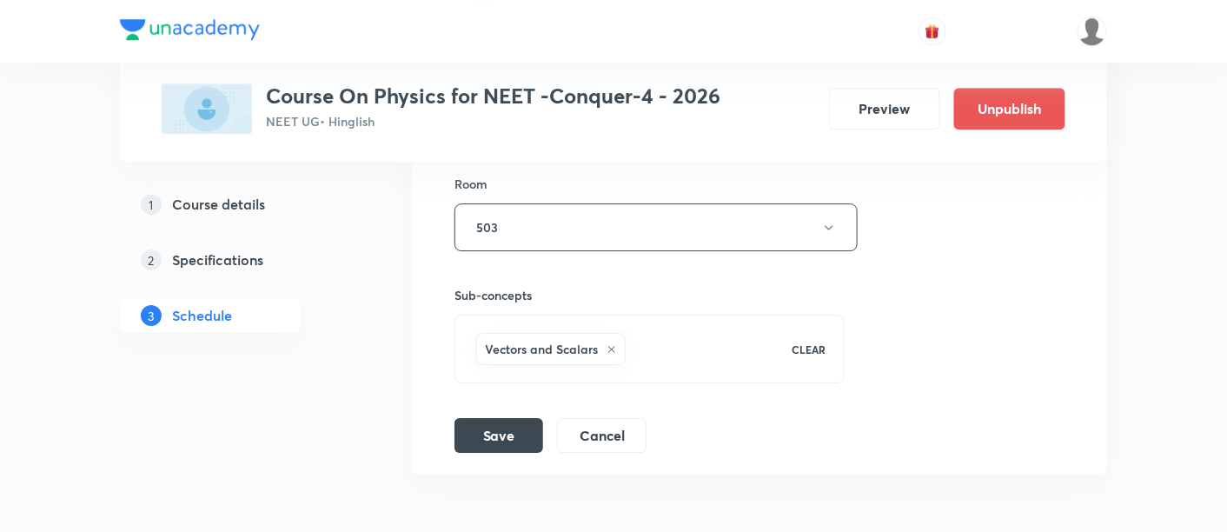
scroll to position [5746, 0]
type input "Work, Power & Energy -04"
click at [495, 421] on button "Save" at bounding box center [499, 433] width 89 height 35
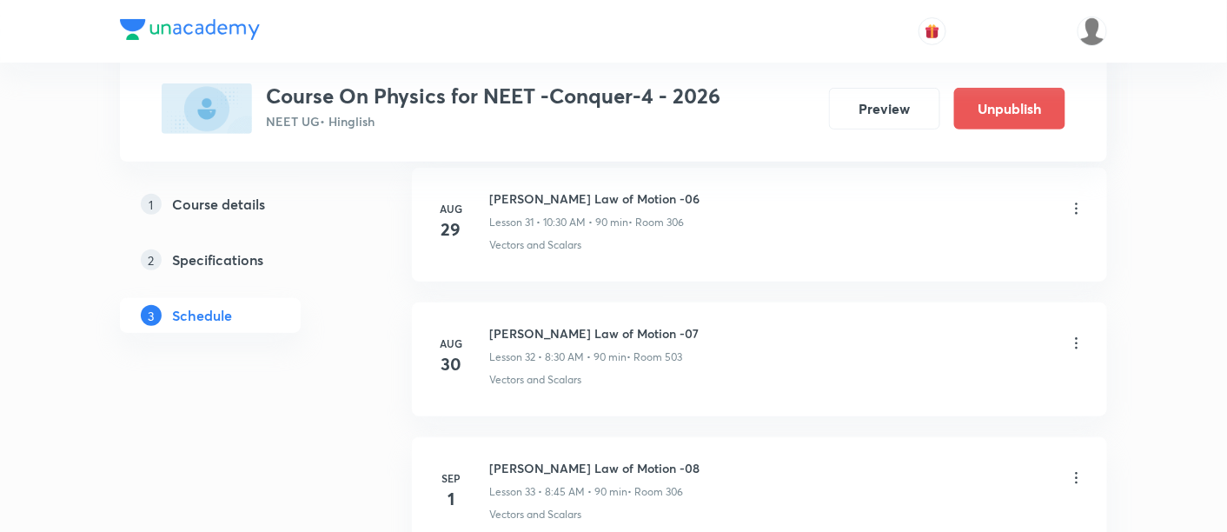
scroll to position [5163, 0]
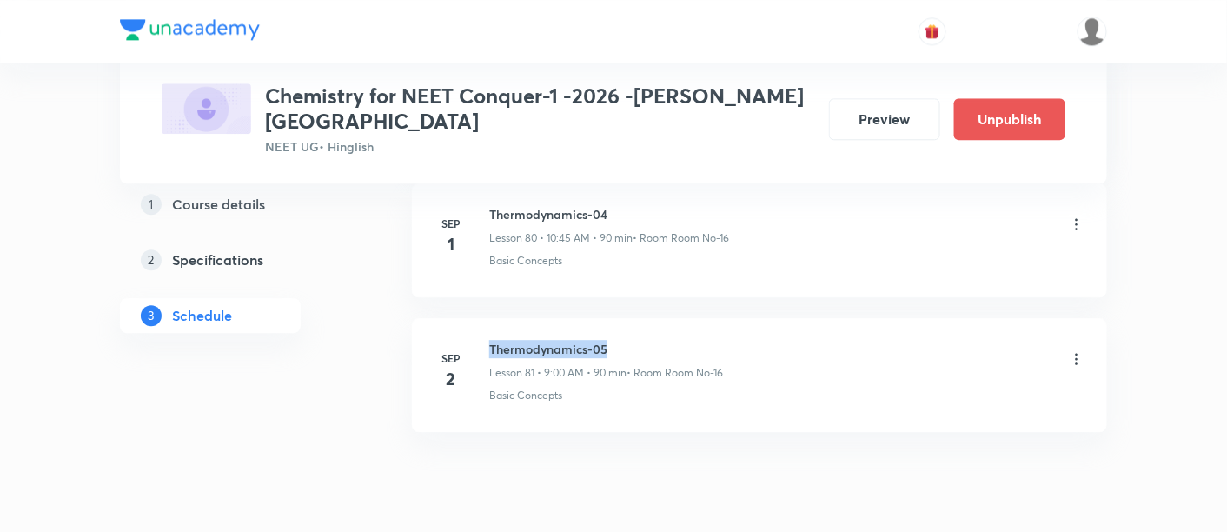
drag, startPoint x: 491, startPoint y: 283, endPoint x: 615, endPoint y: 282, distance: 123.4
click at [615, 340] on h6 "Thermodynamics-05" at bounding box center [606, 349] width 234 height 18
copy h6 "Thermodynamics-05"
click at [615, 340] on h6 "Thermodynamics-05" at bounding box center [606, 349] width 234 height 18
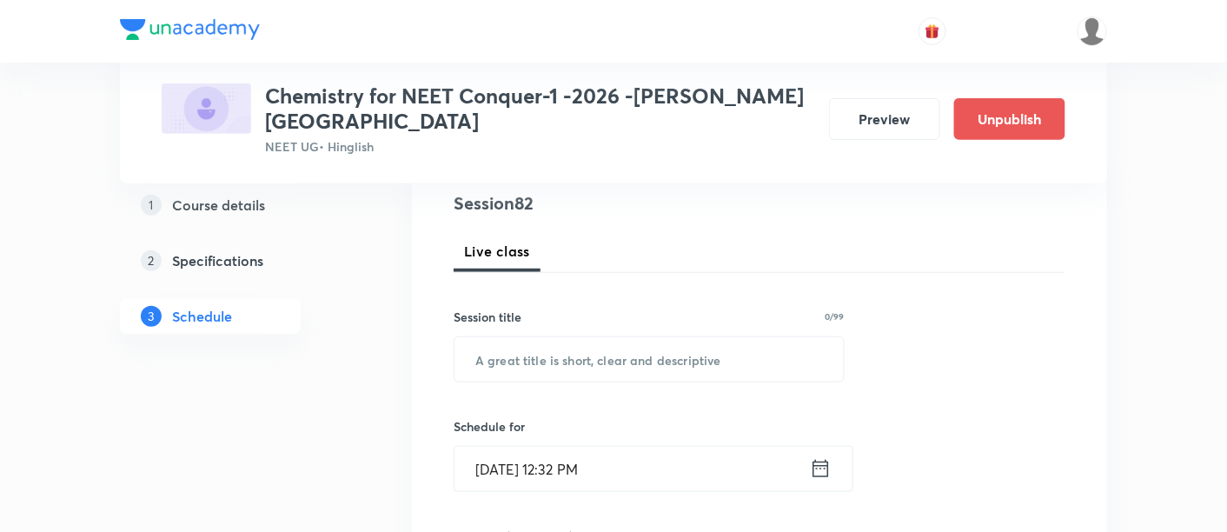
scroll to position [209, 0]
click at [596, 336] on input "text" at bounding box center [649, 358] width 389 height 44
paste input "Thermodynamics-05"
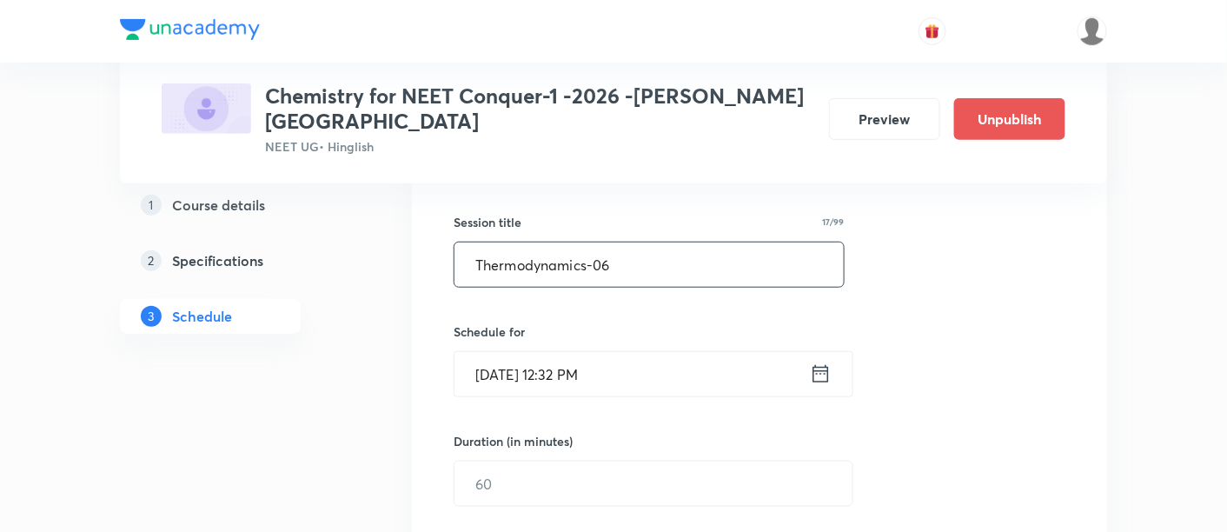
scroll to position [312, 0]
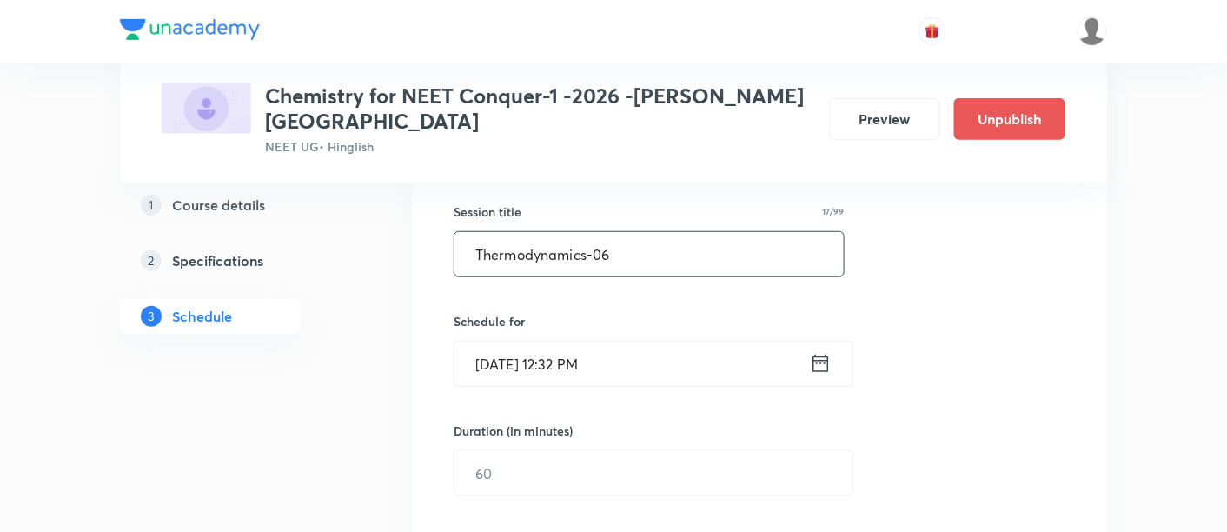
type input "Thermodynamics-06"
click at [822, 351] on icon at bounding box center [821, 363] width 22 height 24
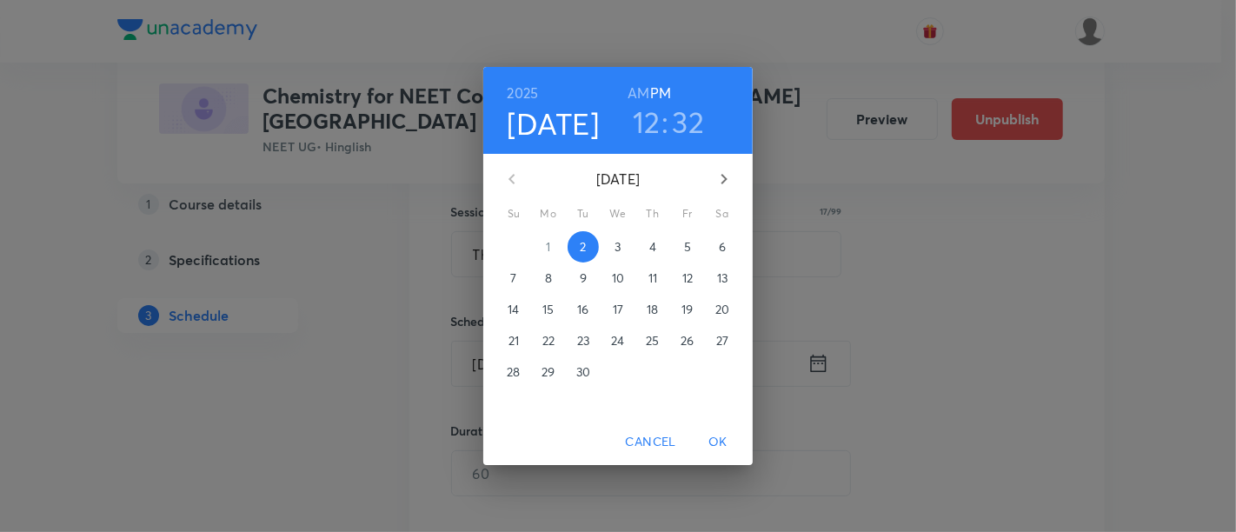
click at [622, 249] on span "3" at bounding box center [617, 246] width 31 height 17
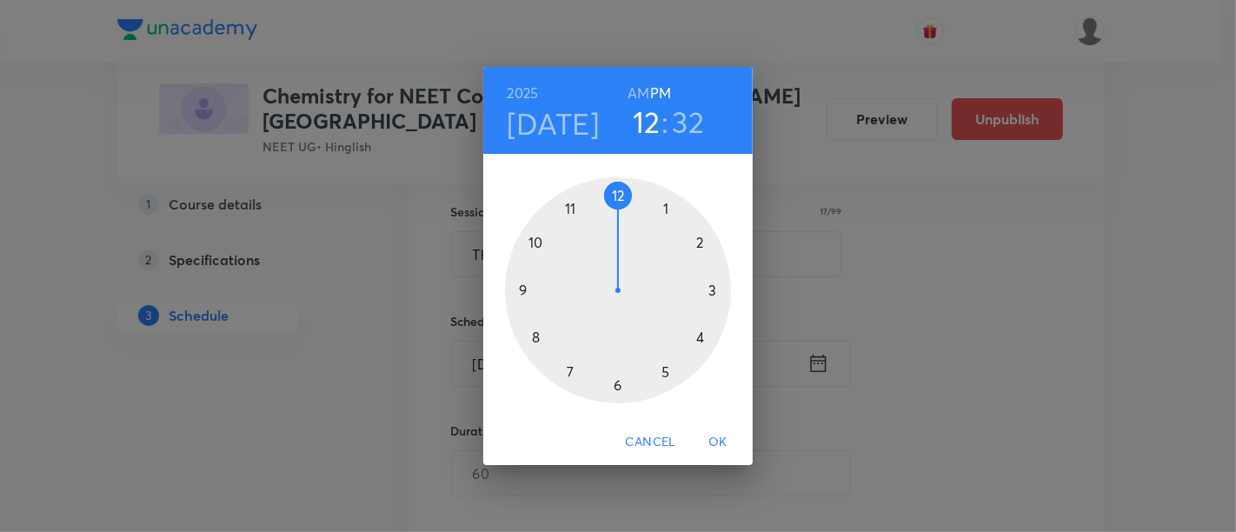
click at [643, 87] on h6 "AM" at bounding box center [639, 93] width 22 height 24
click at [536, 242] on div at bounding box center [618, 290] width 226 height 226
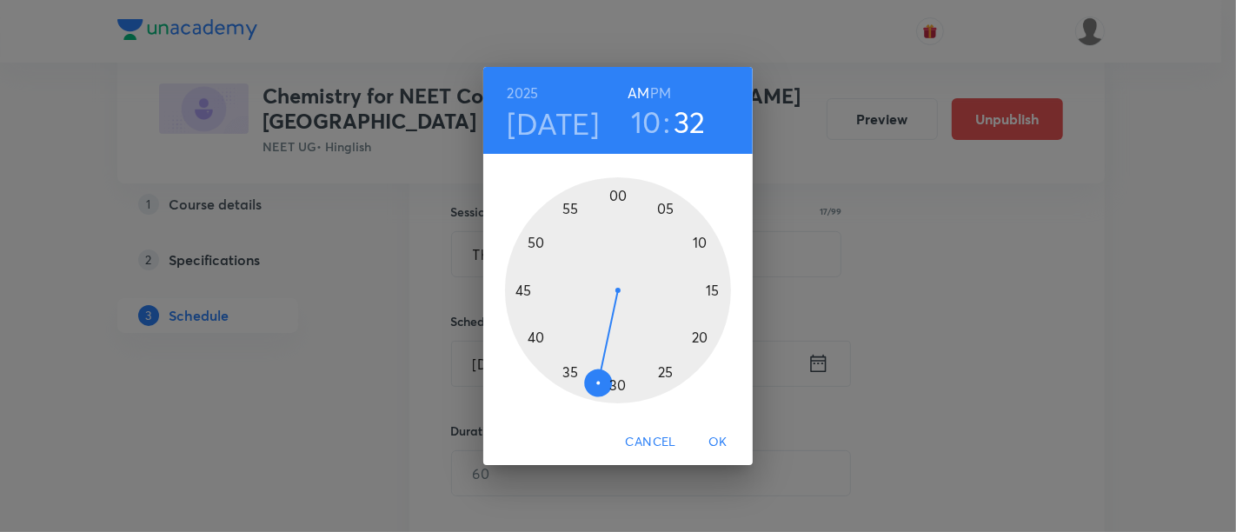
click at [524, 290] on div at bounding box center [618, 290] width 226 height 226
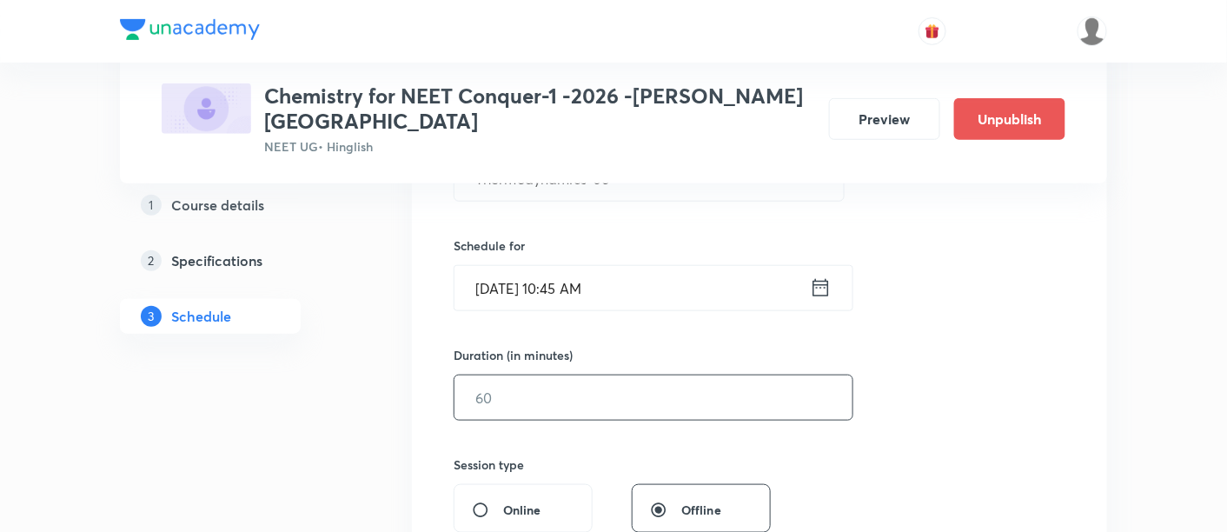
scroll to position [396, 0]
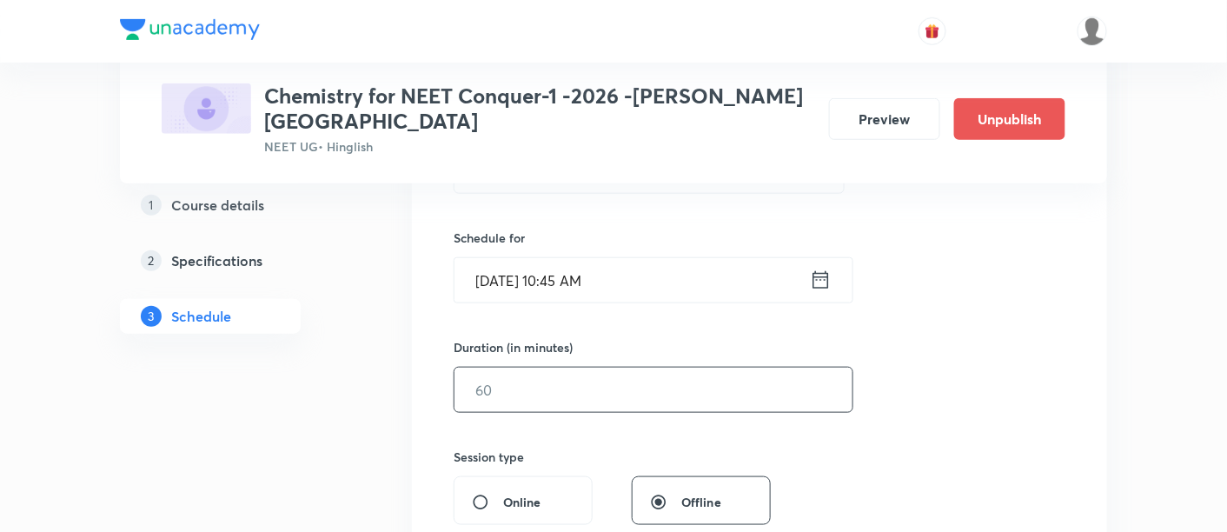
click at [648, 369] on input "text" at bounding box center [654, 390] width 398 height 44
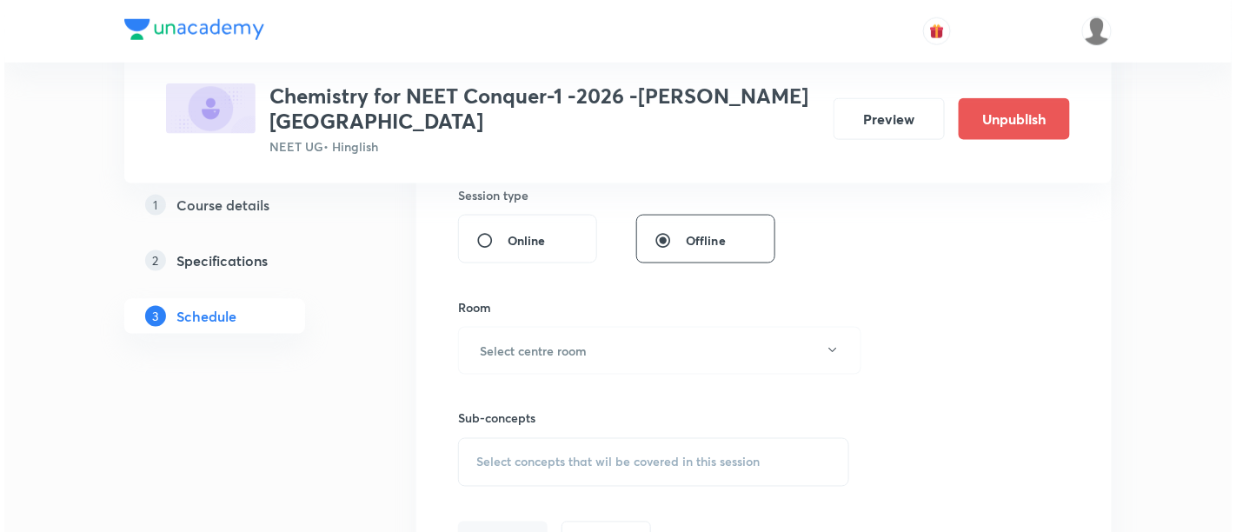
scroll to position [660, 0]
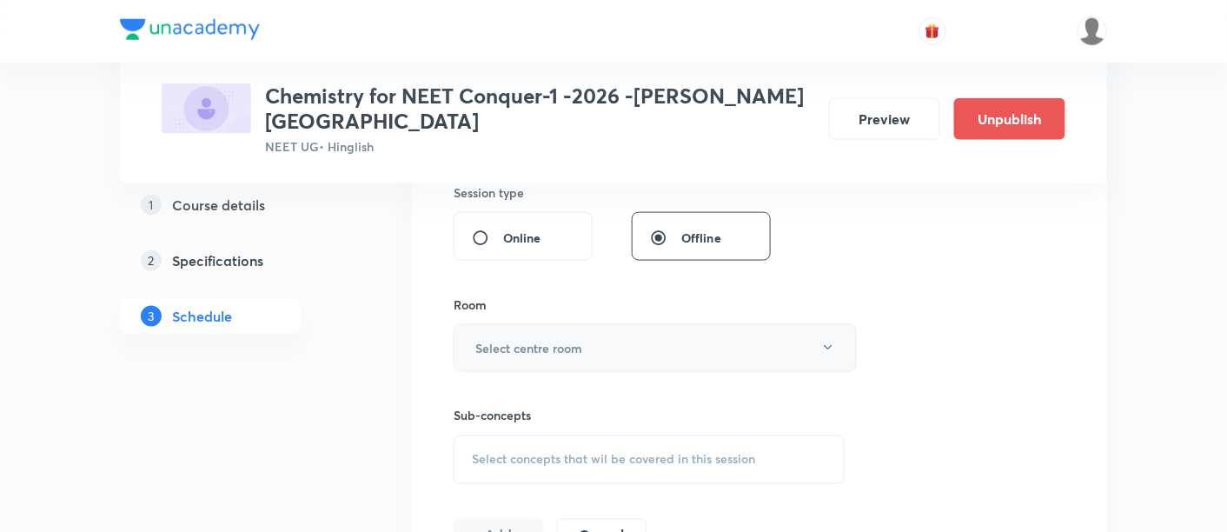
type input "90"
click at [609, 331] on button "Select centre room" at bounding box center [655, 348] width 403 height 48
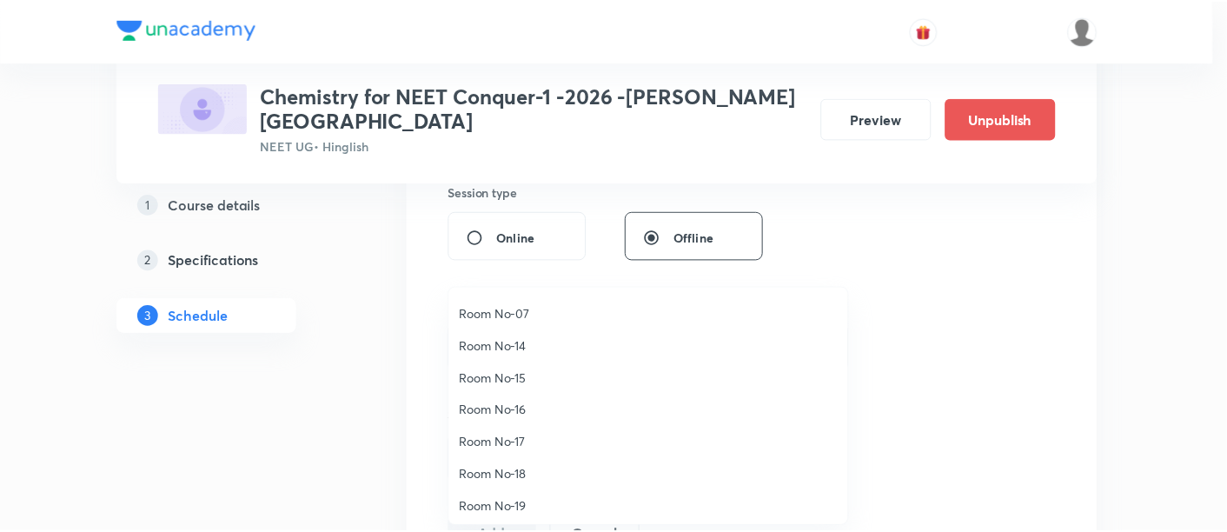
scroll to position [193, 0]
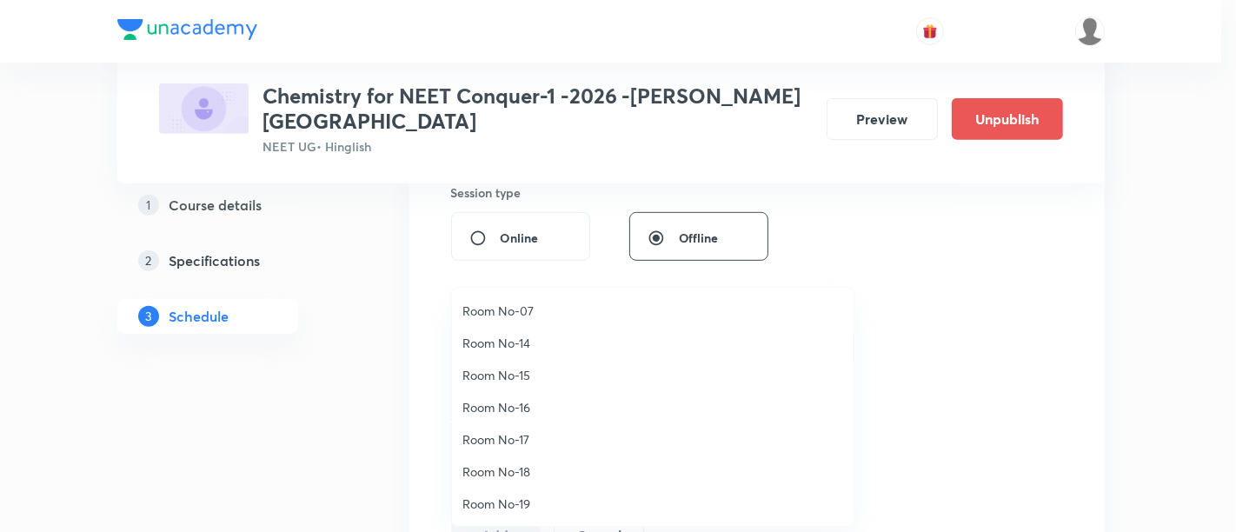
click at [516, 396] on li "Room No-16" at bounding box center [653, 407] width 402 height 32
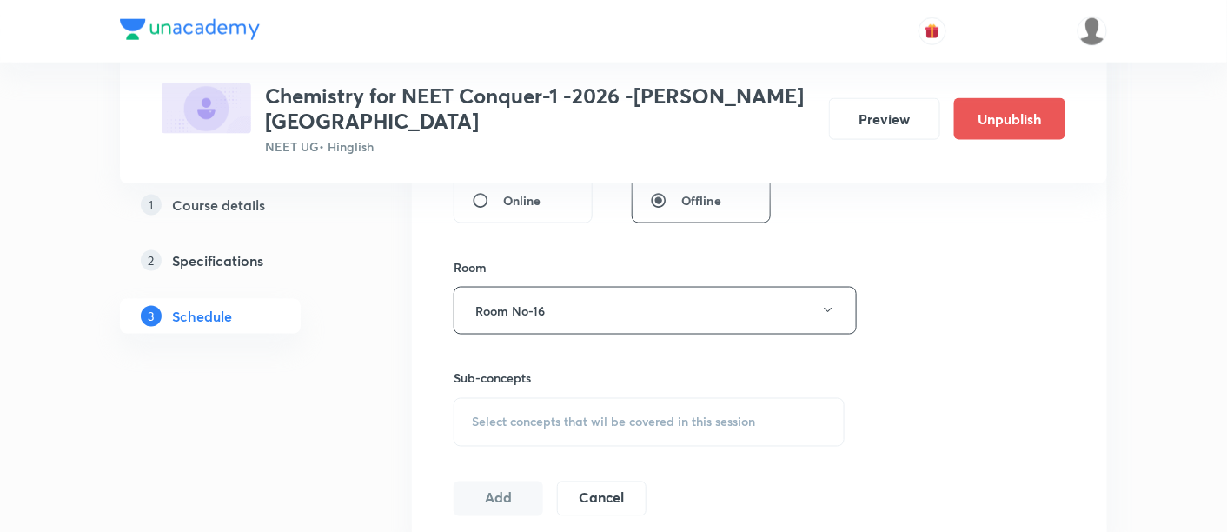
scroll to position [698, 0]
click at [650, 415] on span "Select concepts that wil be covered in this session" at bounding box center [613, 422] width 283 height 14
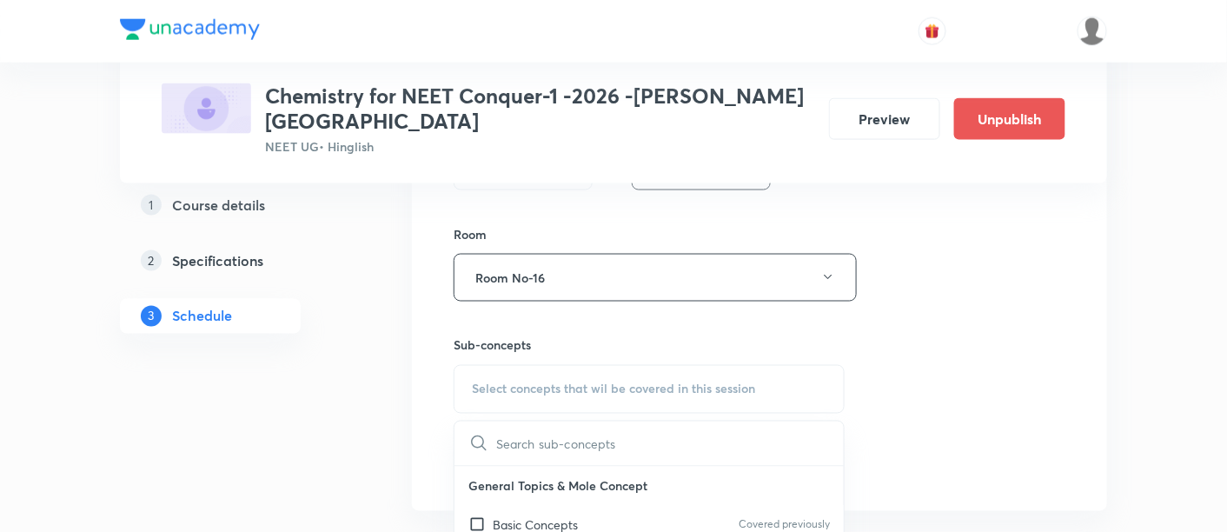
scroll to position [749, 0]
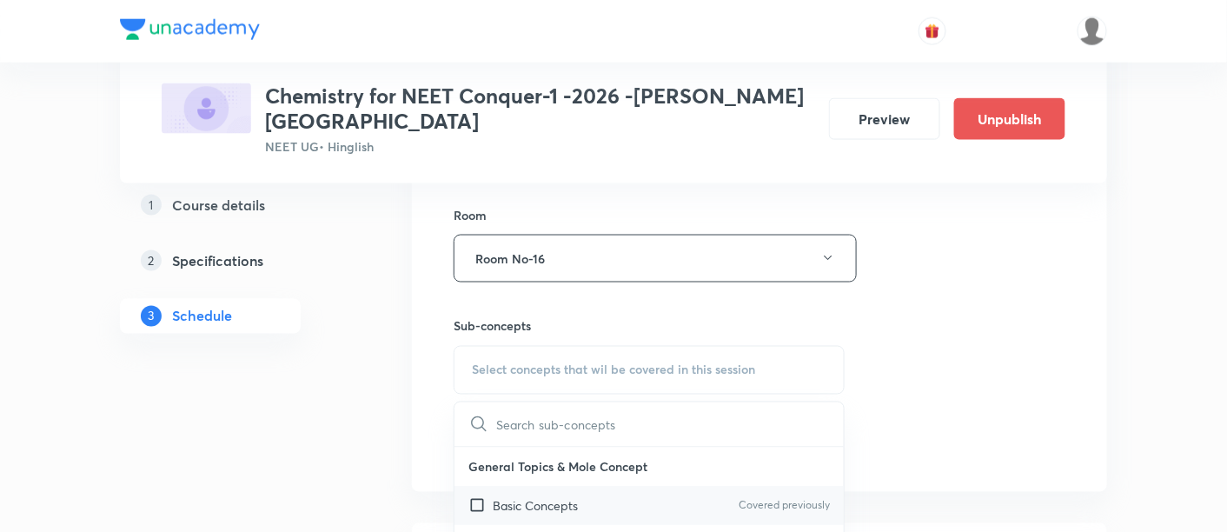
click at [562, 497] on p "Basic Concepts" at bounding box center [535, 506] width 85 height 18
checkbox input "true"
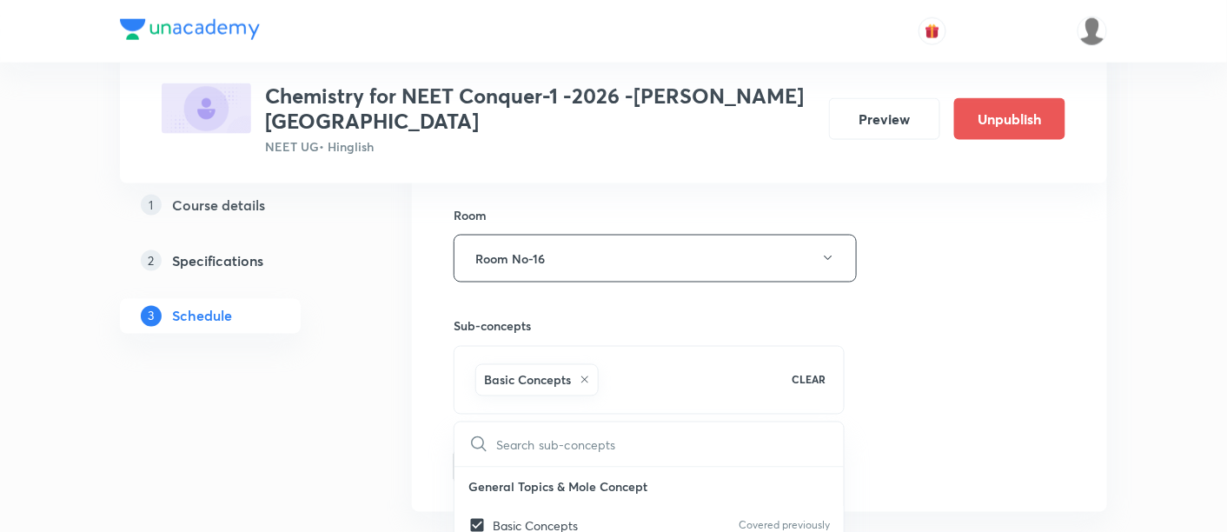
click at [946, 342] on div "Session 82 Live class Session title 17/99 Thermodynamics-06 ​ Schedule for Sep …" at bounding box center [760, 66] width 612 height 836
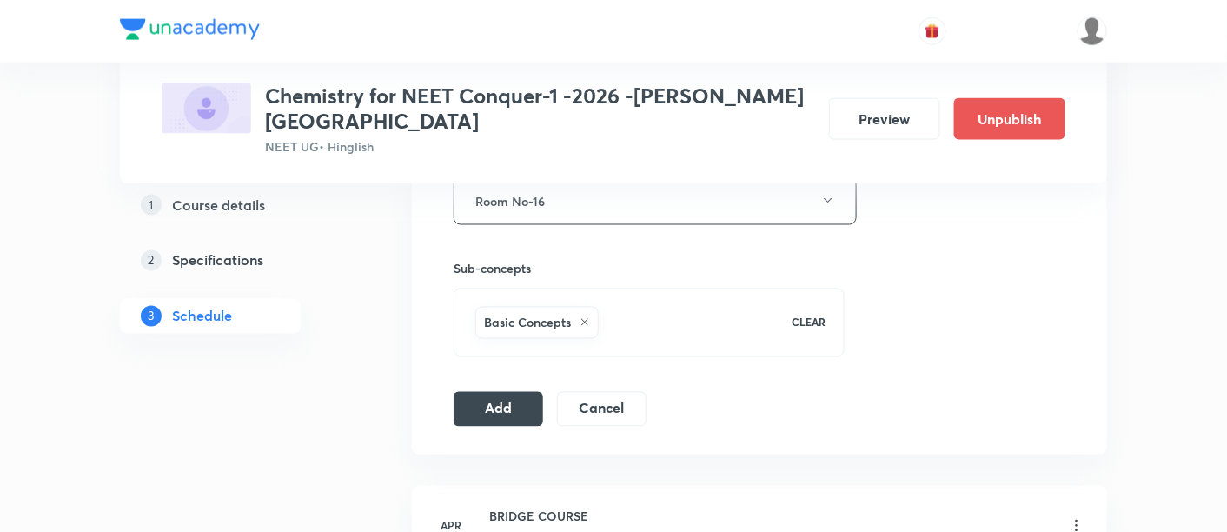
scroll to position [812, 0]
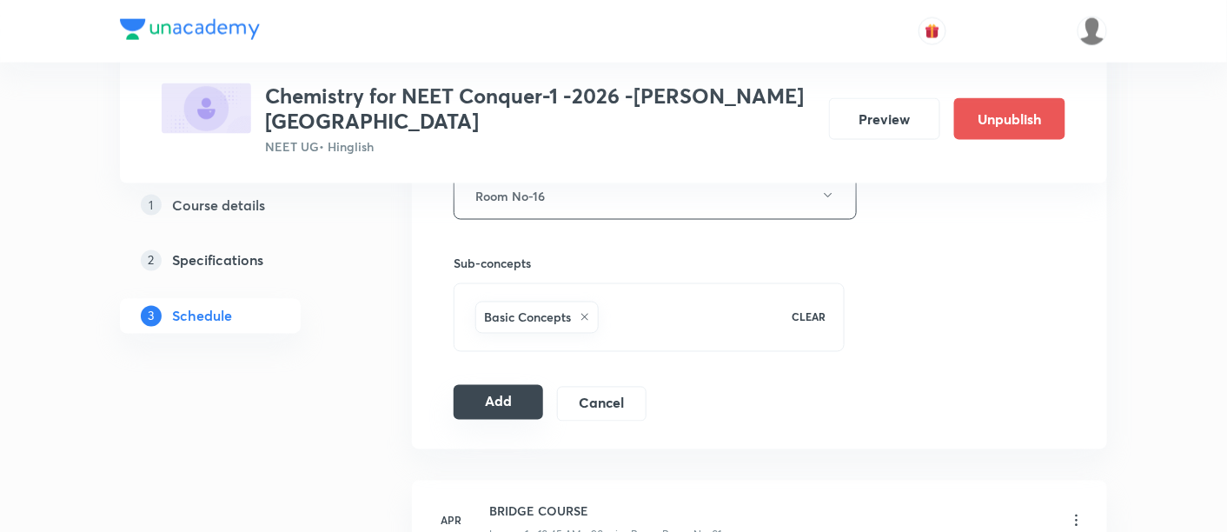
click at [495, 385] on button "Add" at bounding box center [499, 402] width 90 height 35
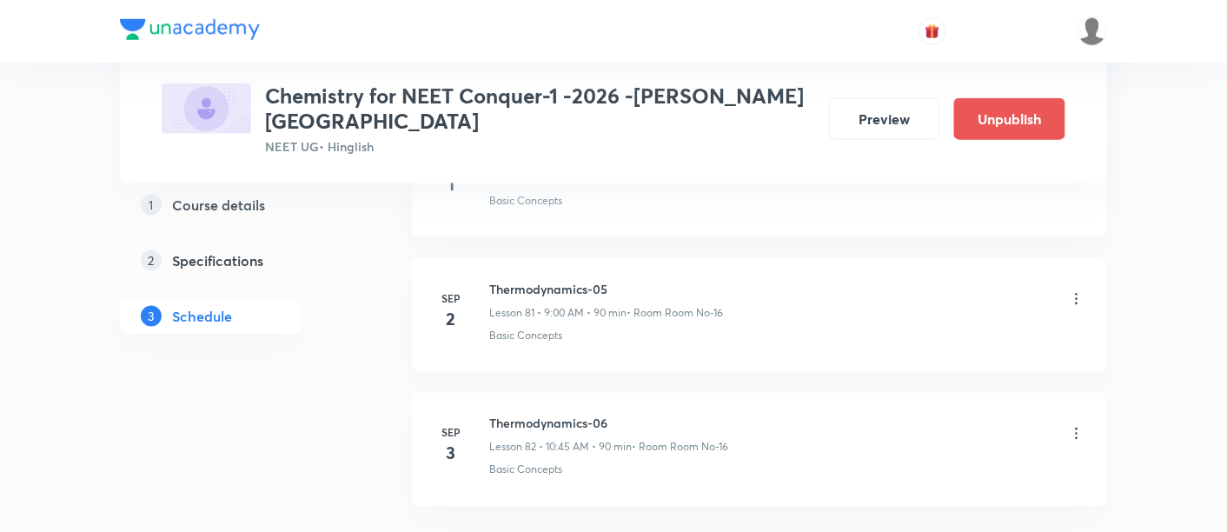
scroll to position [11072, 0]
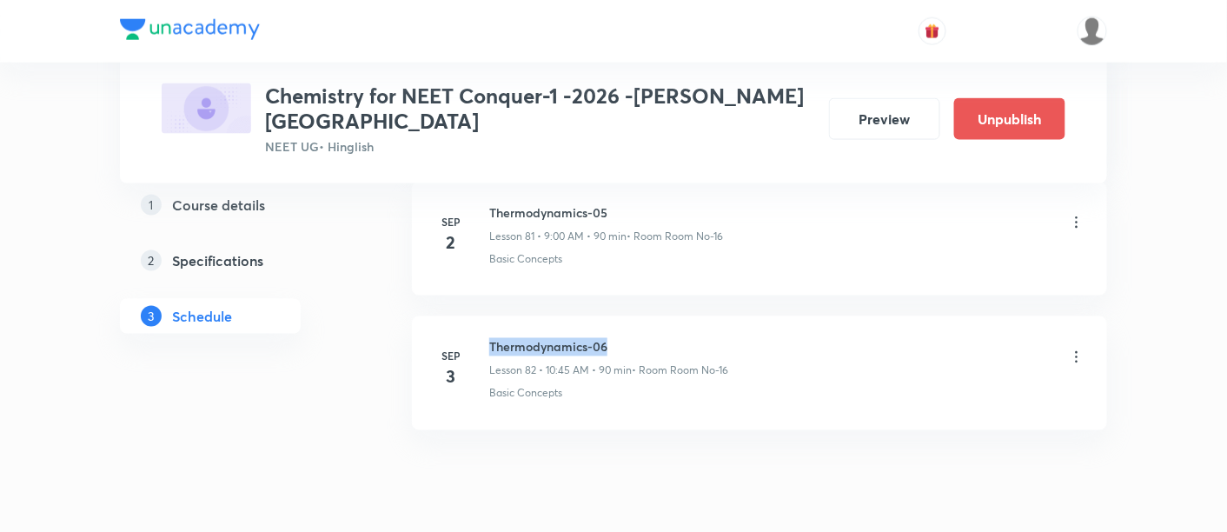
drag, startPoint x: 490, startPoint y: 283, endPoint x: 643, endPoint y: 279, distance: 153.0
click at [643, 338] on h6 "Thermodynamics-06" at bounding box center [608, 347] width 239 height 18
copy h6 "Thermodynamics-06"
click at [643, 338] on h6 "Thermodynamics-06" at bounding box center [608, 347] width 239 height 18
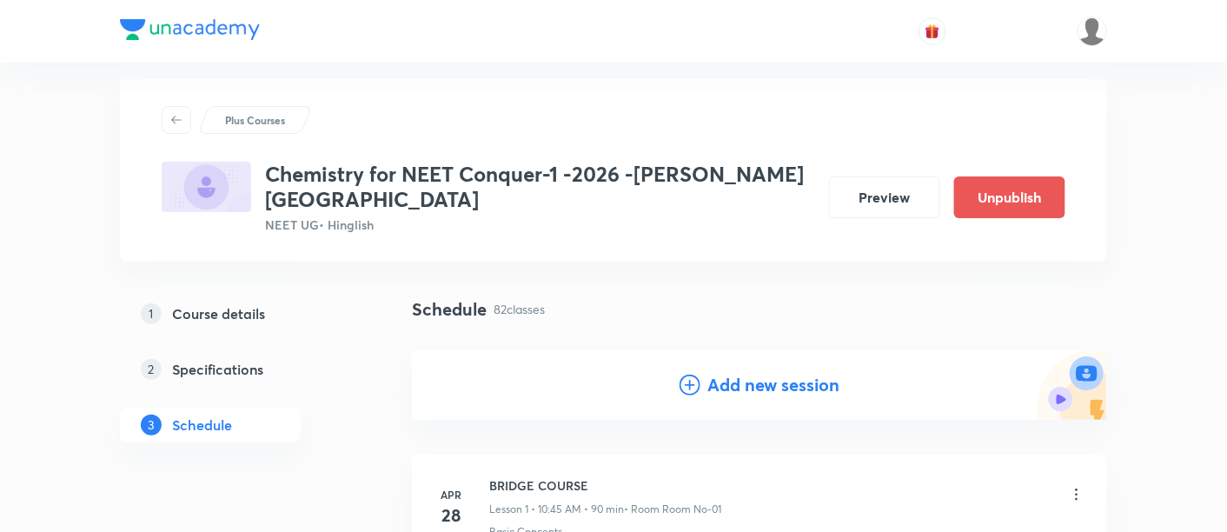
scroll to position [0, 0]
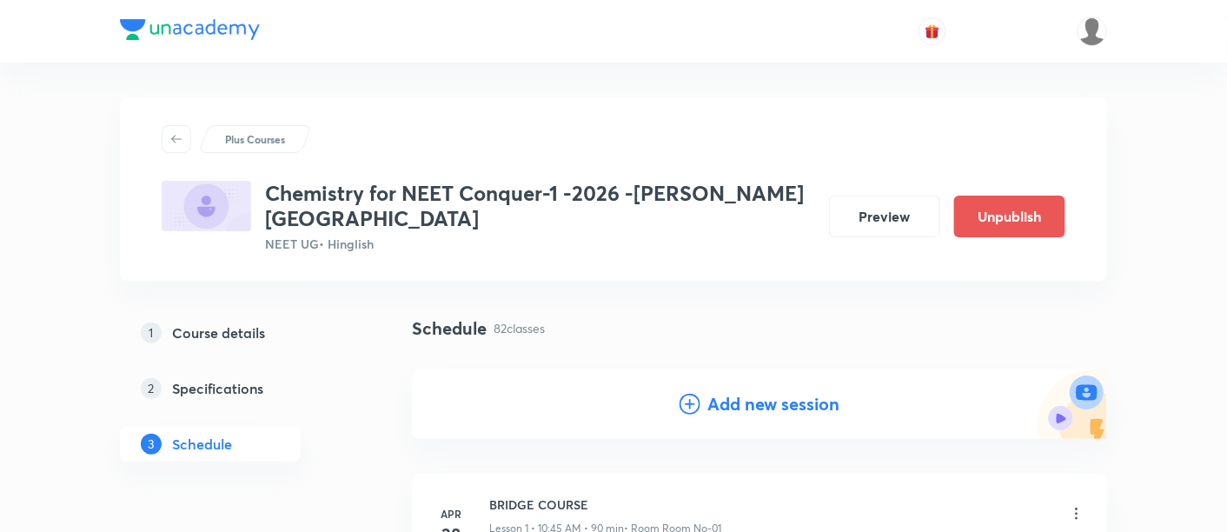
click at [740, 391] on h4 "Add new session" at bounding box center [774, 404] width 132 height 26
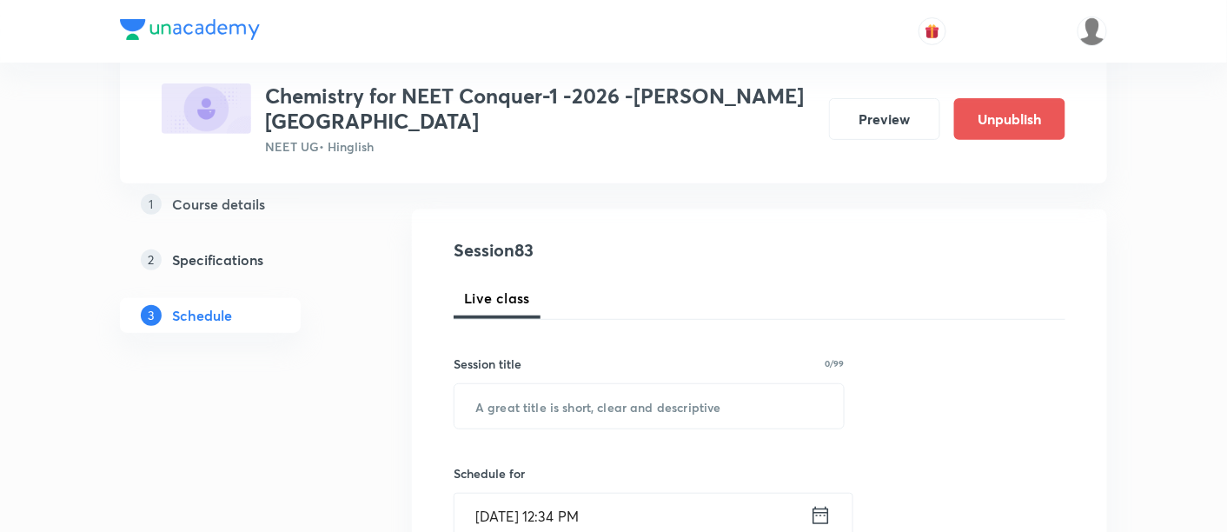
scroll to position [163, 0]
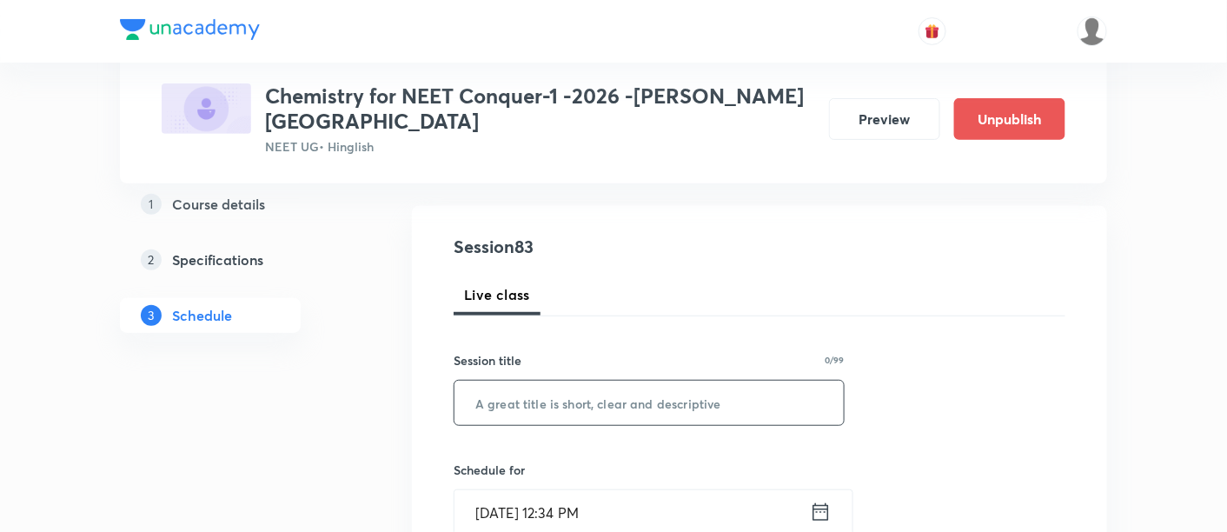
click at [636, 381] on input "text" at bounding box center [649, 403] width 389 height 44
paste input "Thermodynamics-06"
click at [596, 382] on input "Thermodynamics-07" at bounding box center [649, 403] width 389 height 44
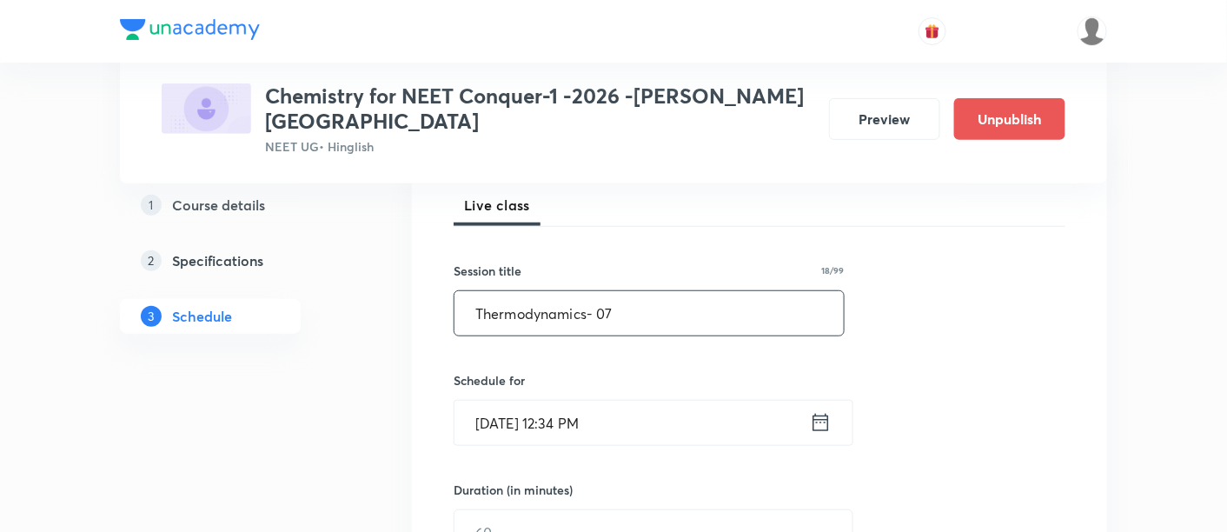
scroll to position [254, 0]
type input "Thermodynamics- 07"
click at [823, 409] on icon at bounding box center [821, 421] width 22 height 24
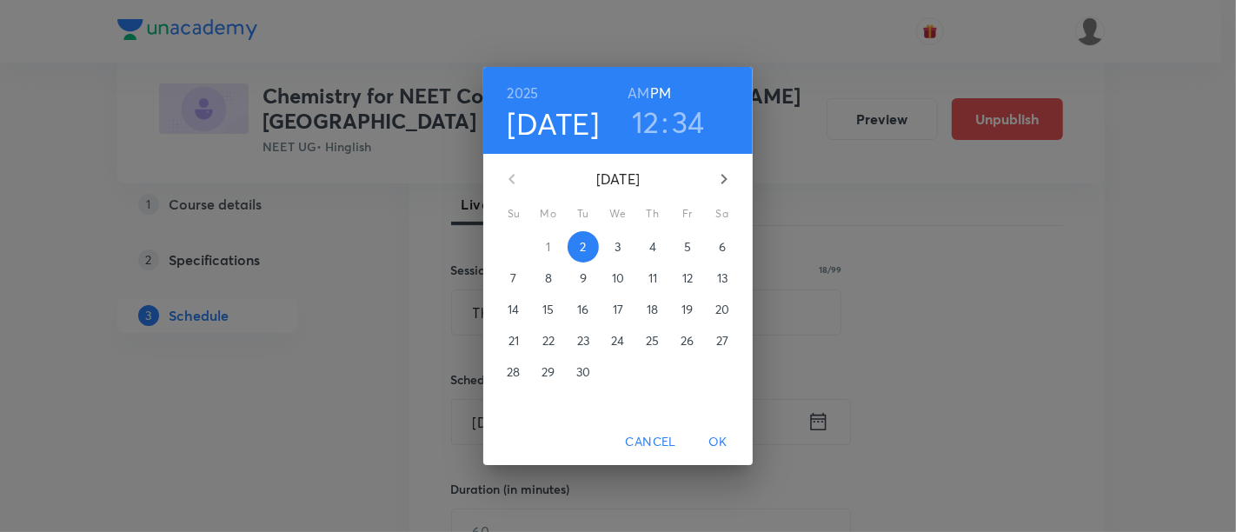
click at [654, 249] on p "4" at bounding box center [652, 246] width 7 height 17
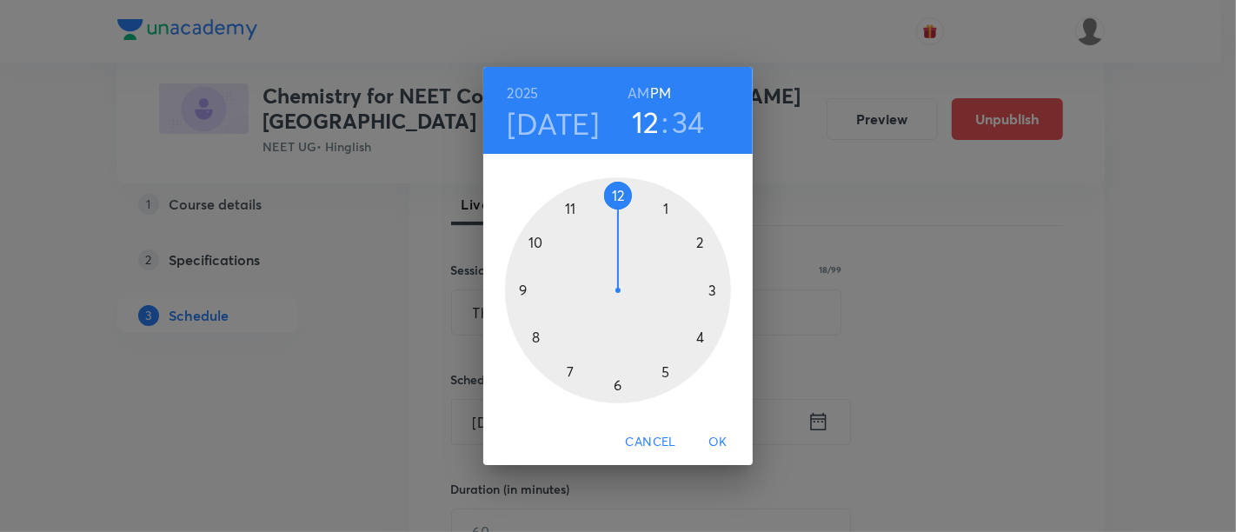
click at [636, 90] on h6 "AM" at bounding box center [639, 93] width 22 height 24
click at [536, 240] on div at bounding box center [618, 290] width 226 height 226
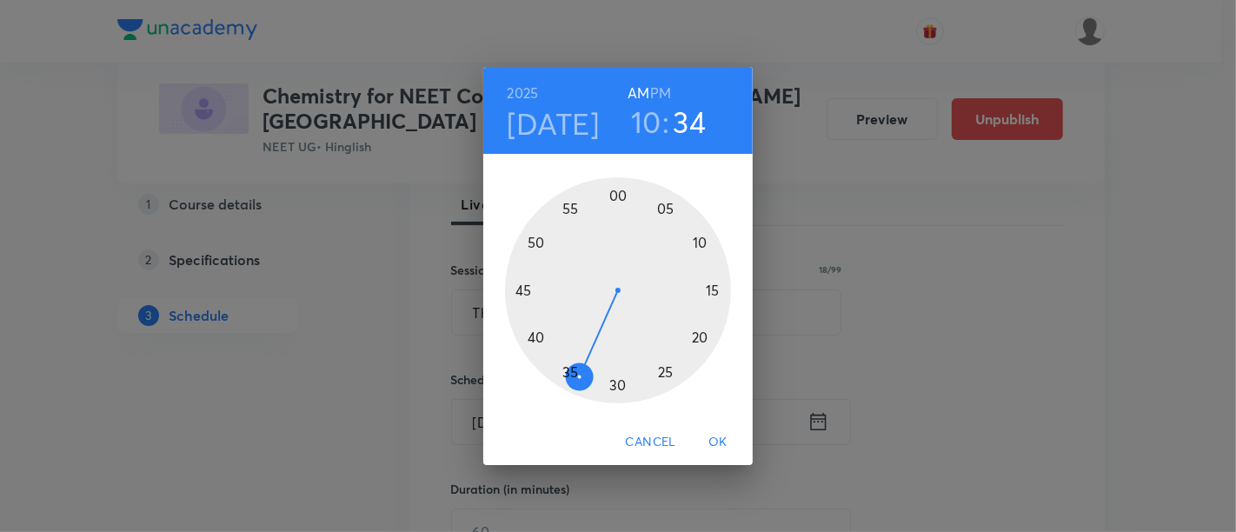
click at [526, 289] on div at bounding box center [618, 290] width 226 height 226
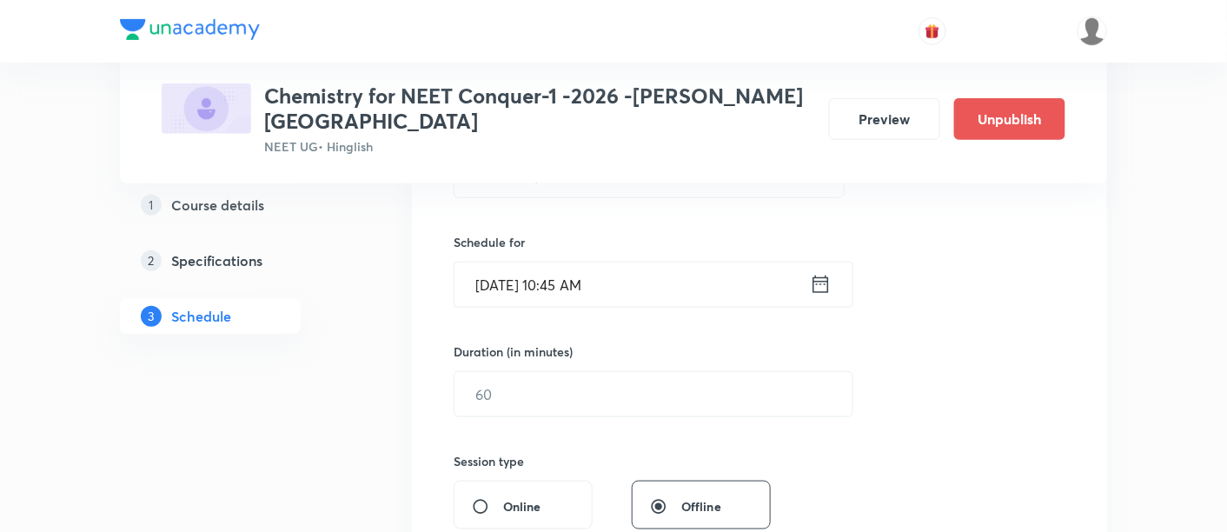
scroll to position [402, 0]
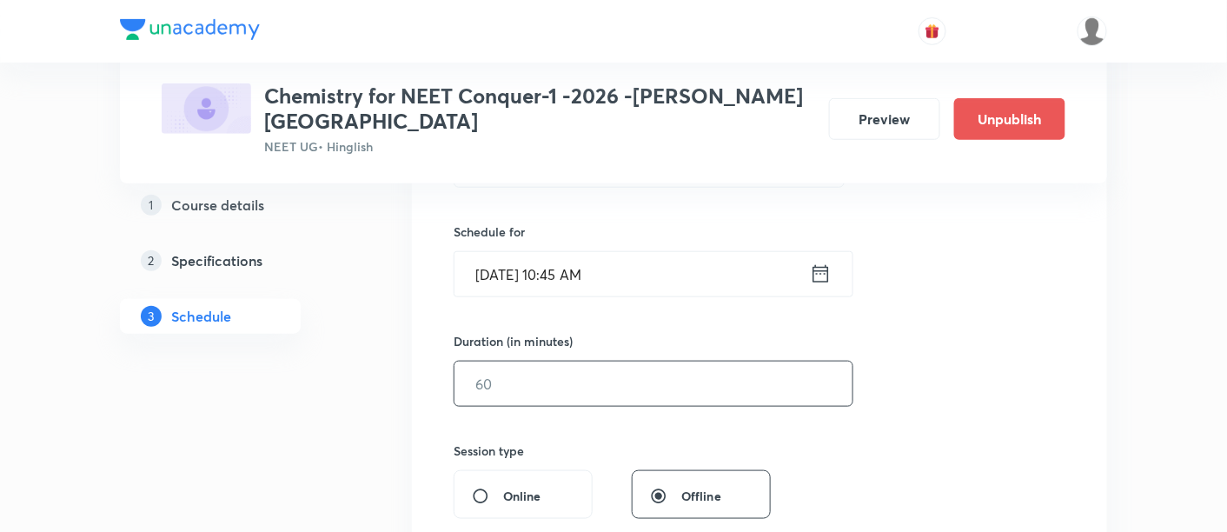
click at [658, 363] on input "text" at bounding box center [654, 384] width 398 height 44
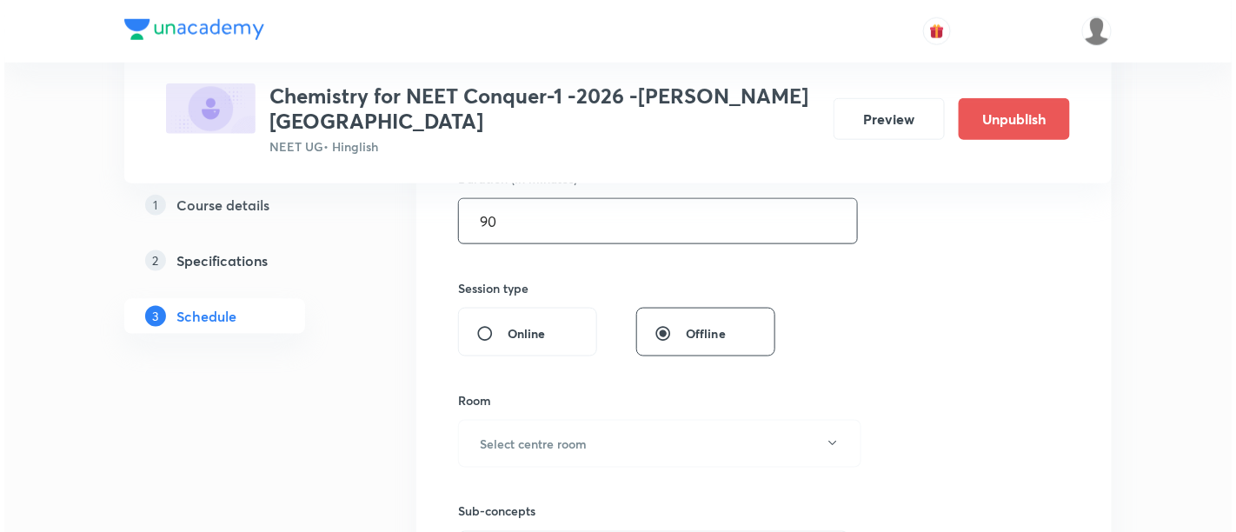
scroll to position [566, 0]
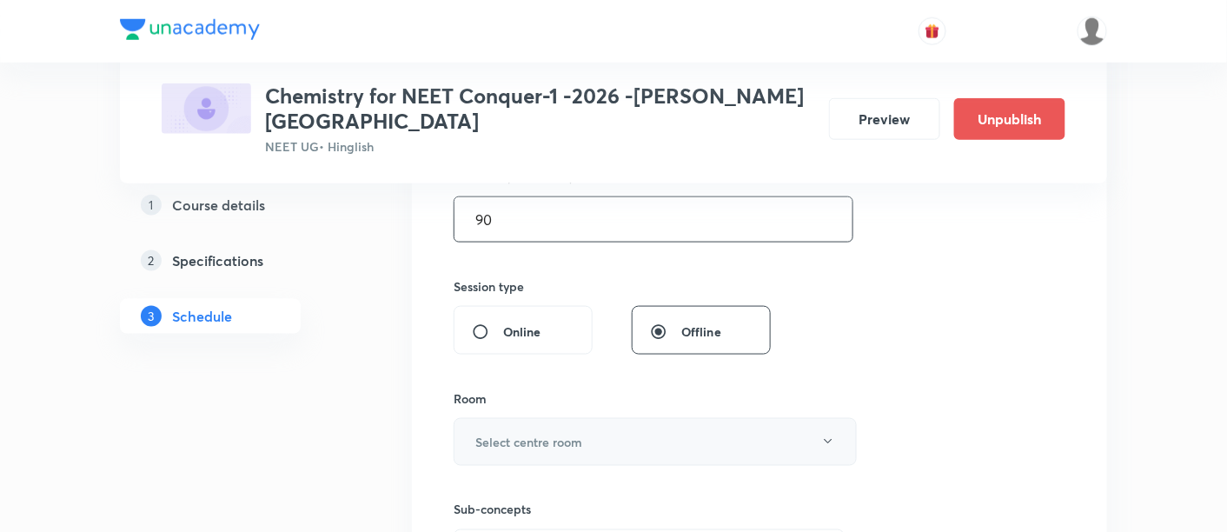
type input "90"
click at [558, 433] on h6 "Select centre room" at bounding box center [528, 442] width 107 height 18
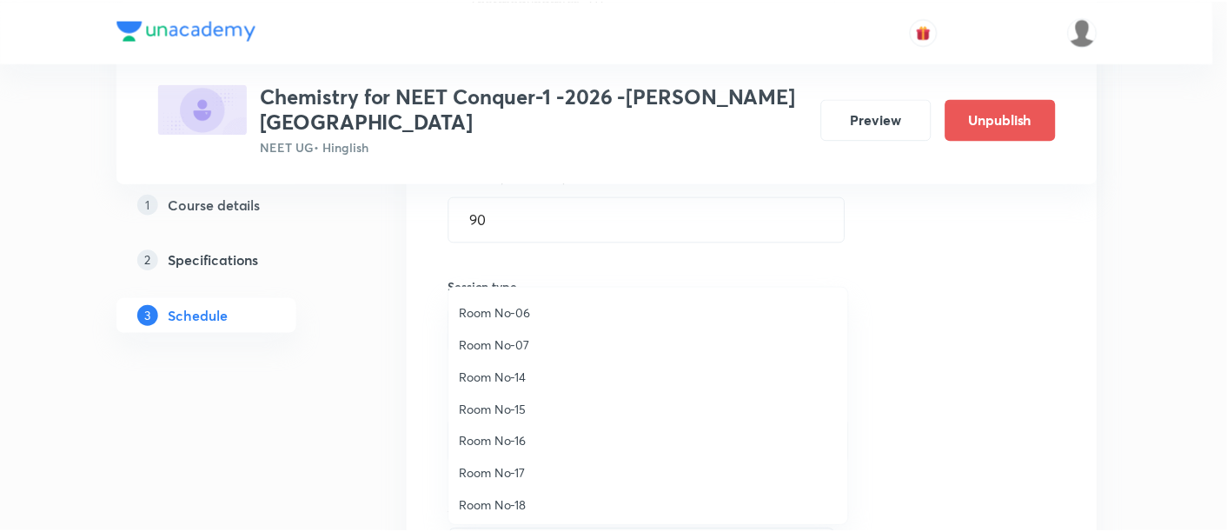
scroll to position [174, 0]
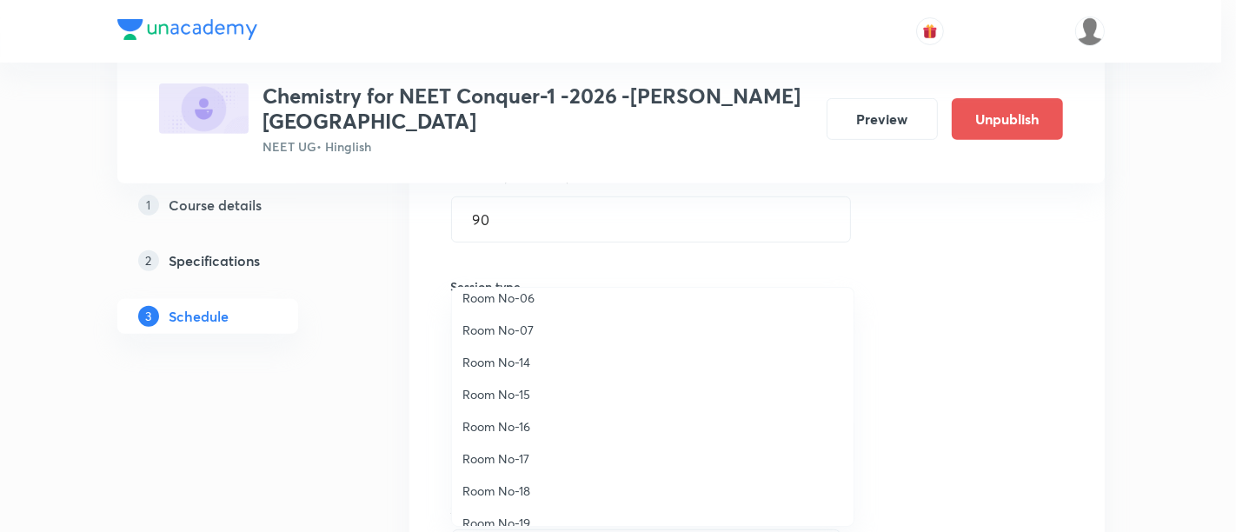
click at [522, 431] on span "Room No-16" at bounding box center [652, 426] width 381 height 18
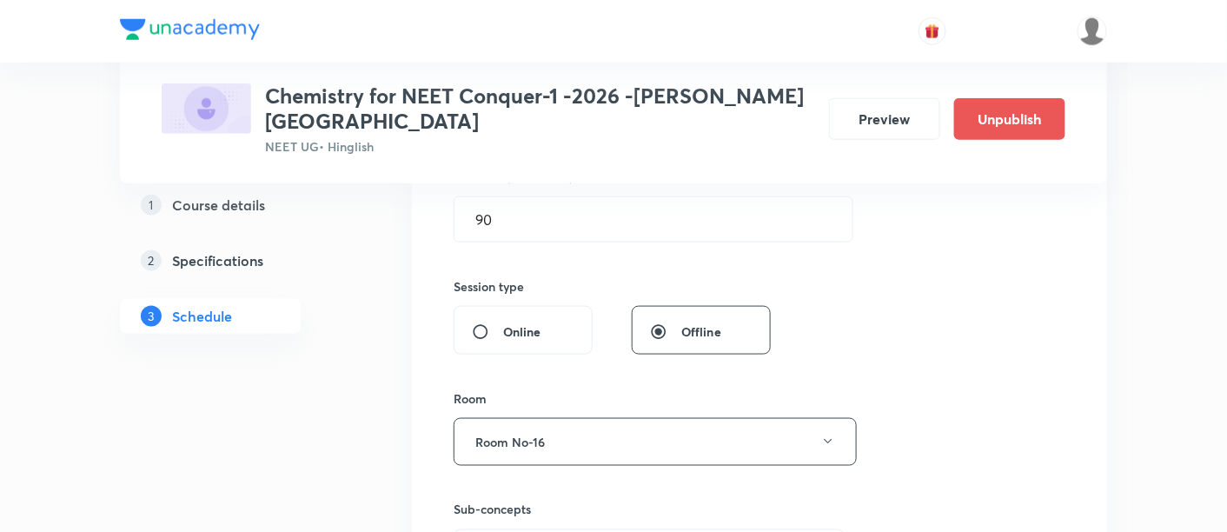
click at [897, 336] on div "Session 83 Live class Session title 18/99 Thermodynamics- 07 ​ Schedule for Sep…" at bounding box center [760, 239] width 612 height 816
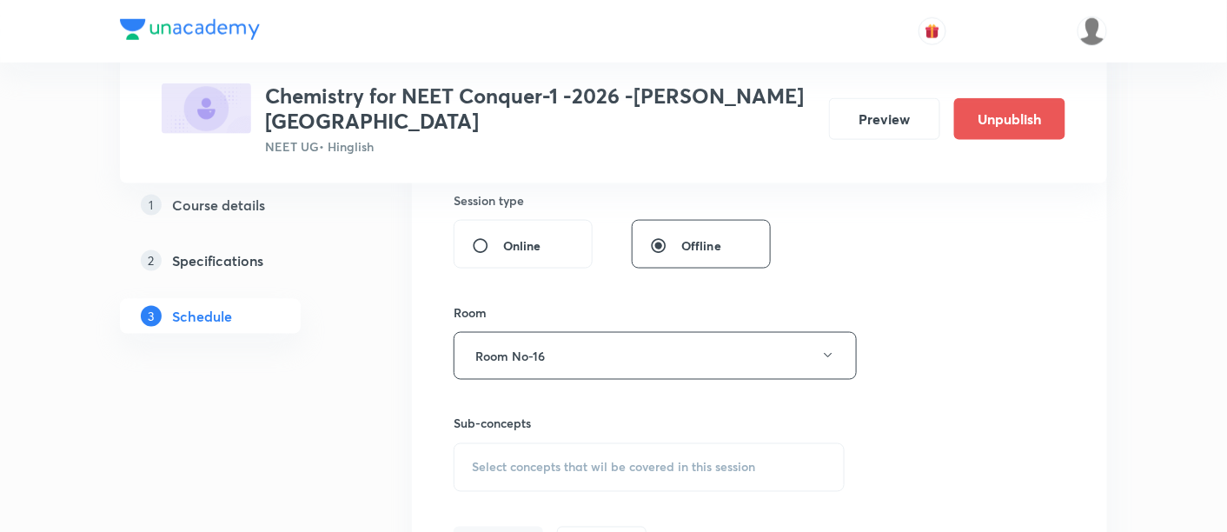
scroll to position [688, 0]
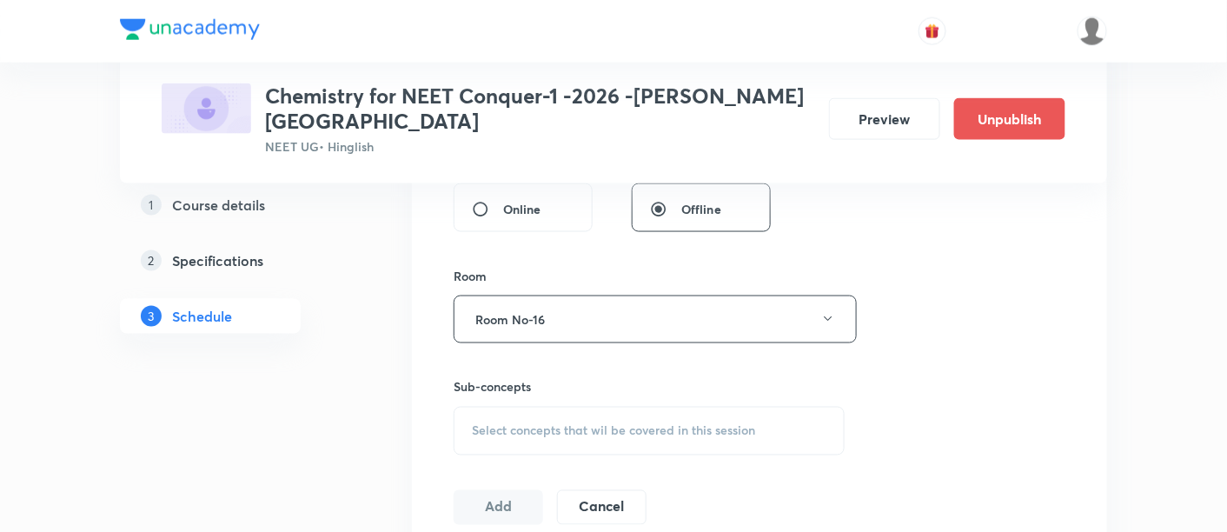
click at [665, 424] on span "Select concepts that wil be covered in this session" at bounding box center [613, 431] width 283 height 14
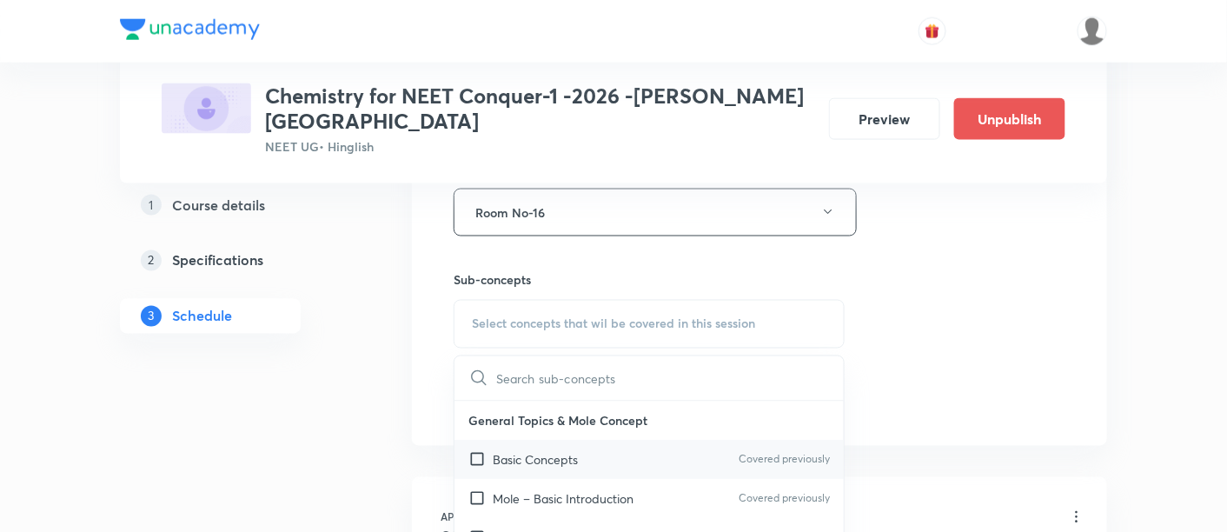
scroll to position [811, 0]
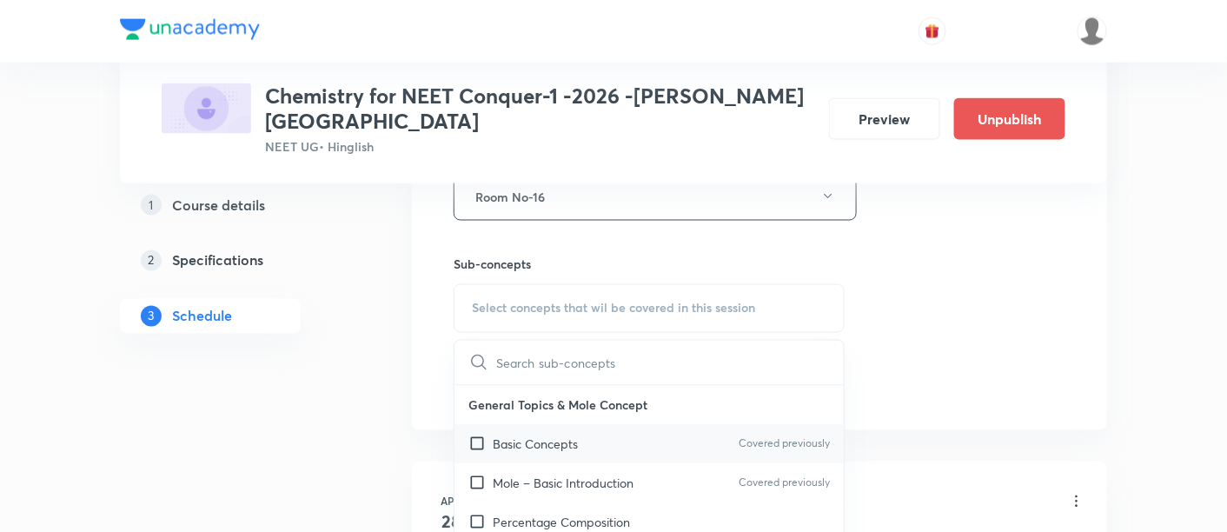
click at [563, 436] on p "Basic Concepts" at bounding box center [535, 445] width 85 height 18
checkbox input "true"
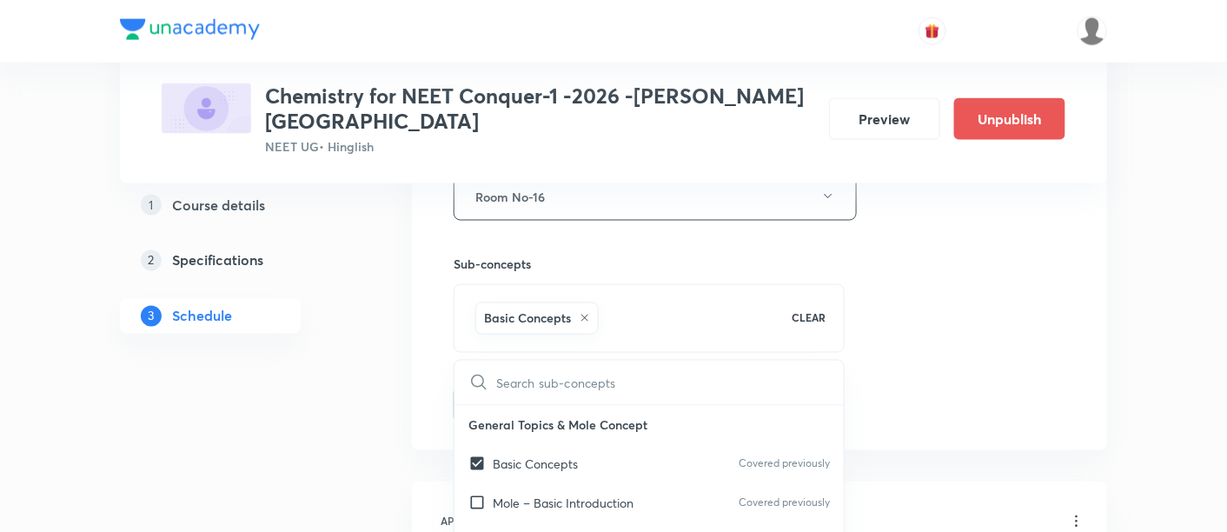
click at [970, 274] on div "Session 83 Live class Session title 18/99 Thermodynamics- 07 ​ Schedule for Sep…" at bounding box center [760, 4] width 612 height 836
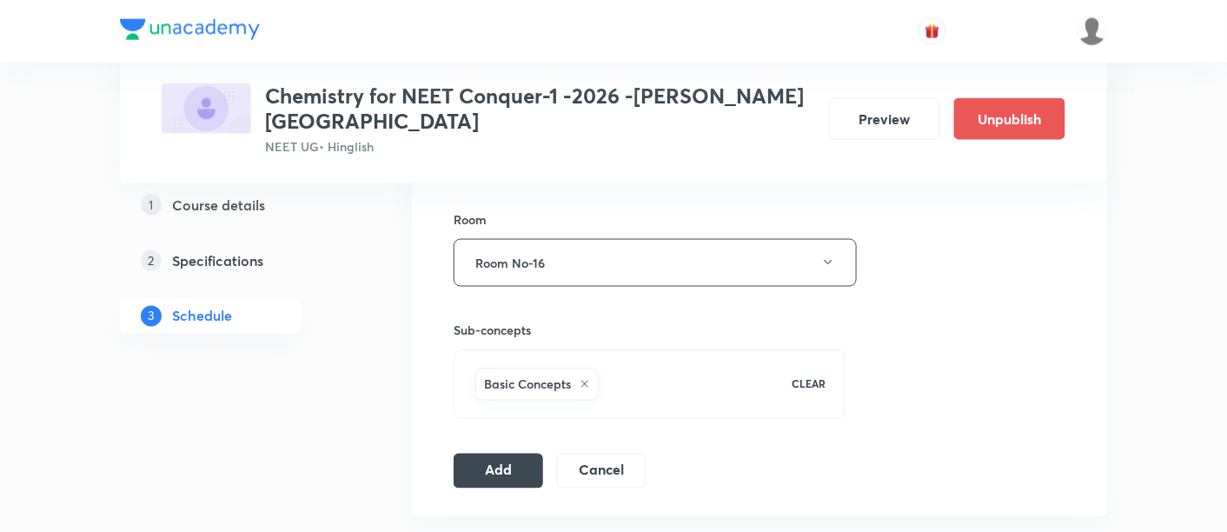
scroll to position [754, 0]
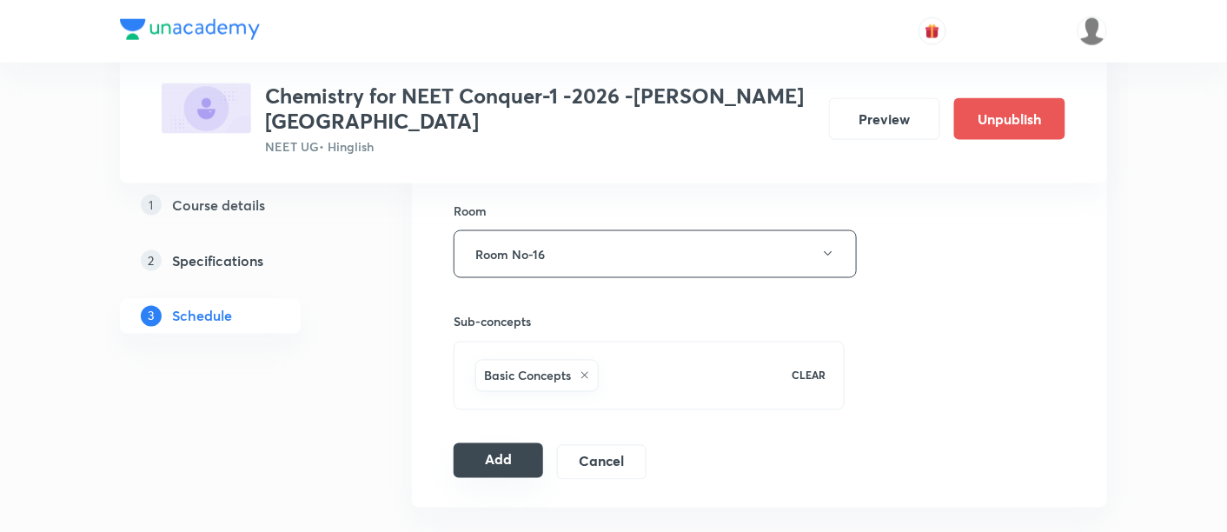
click at [507, 443] on button "Add" at bounding box center [499, 460] width 90 height 35
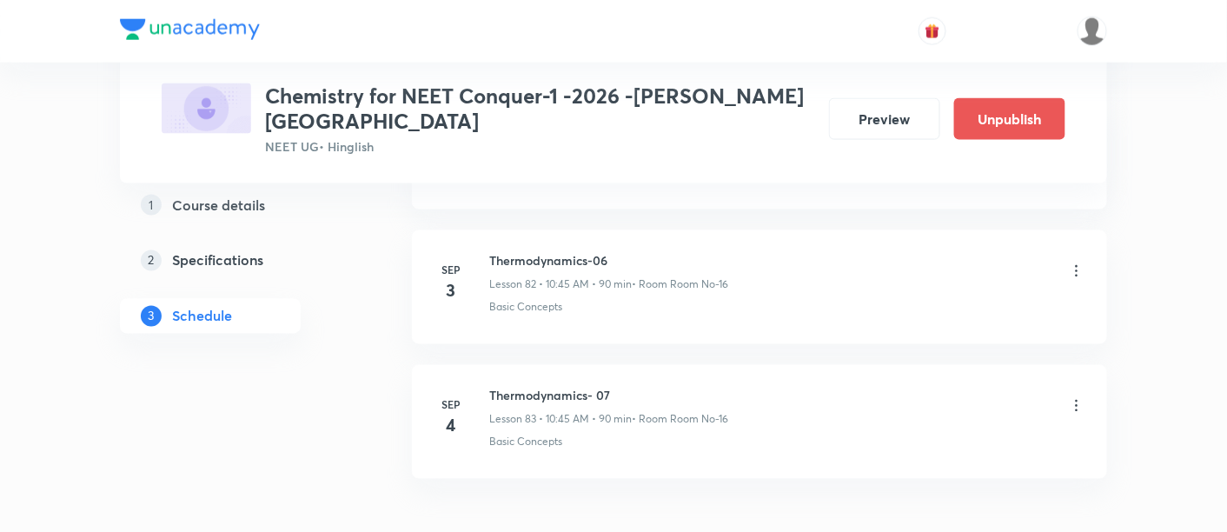
scroll to position [11206, 0]
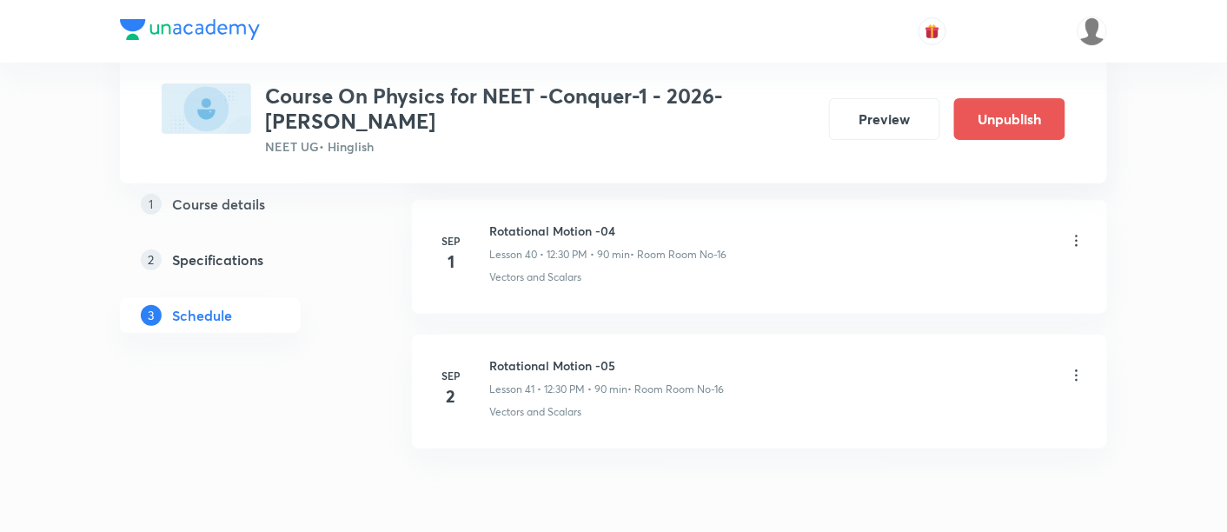
scroll to position [6385, 0]
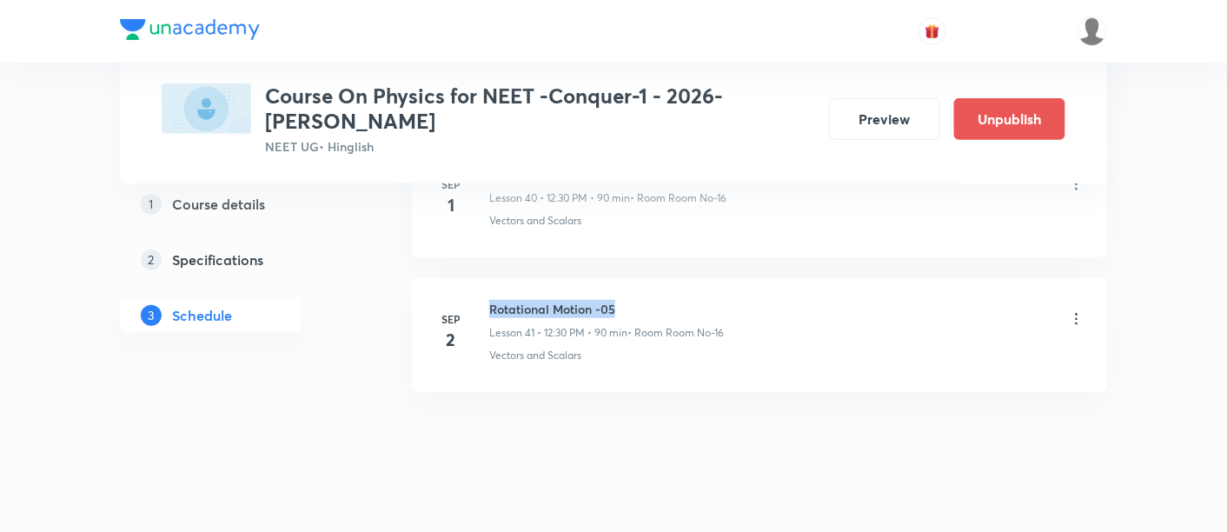
drag, startPoint x: 491, startPoint y: 284, endPoint x: 624, endPoint y: 284, distance: 133.0
click at [624, 300] on h6 "Rotational Motion -05" at bounding box center [606, 309] width 235 height 18
copy h6 "Rotational Motion -05"
click at [624, 300] on h6 "Rotational Motion -05" at bounding box center [606, 309] width 235 height 18
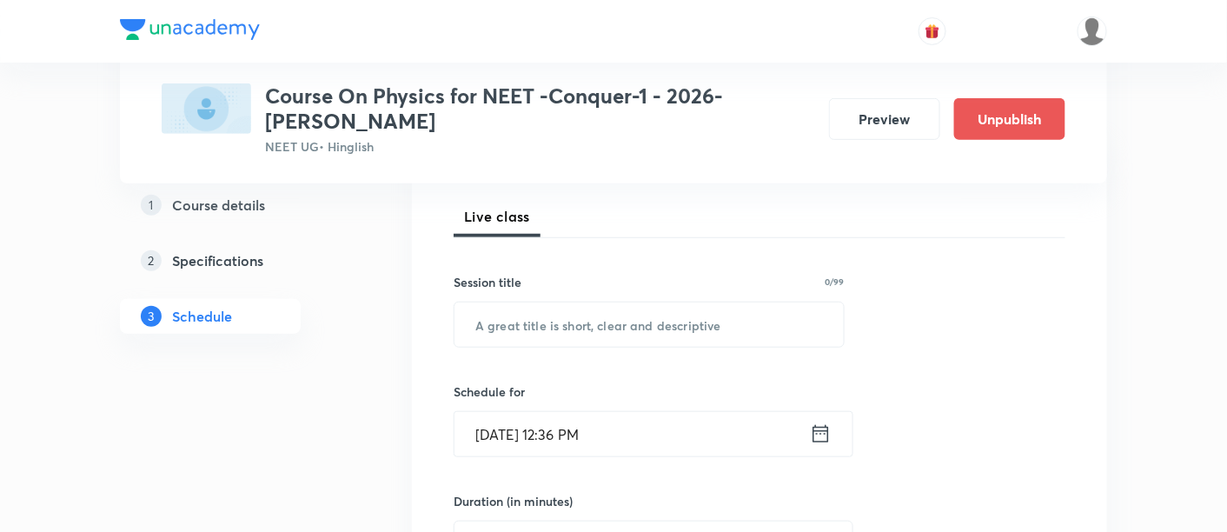
scroll to position [244, 0]
click at [555, 317] on input "text" at bounding box center [649, 322] width 389 height 44
paste input "Rotational Motion -05"
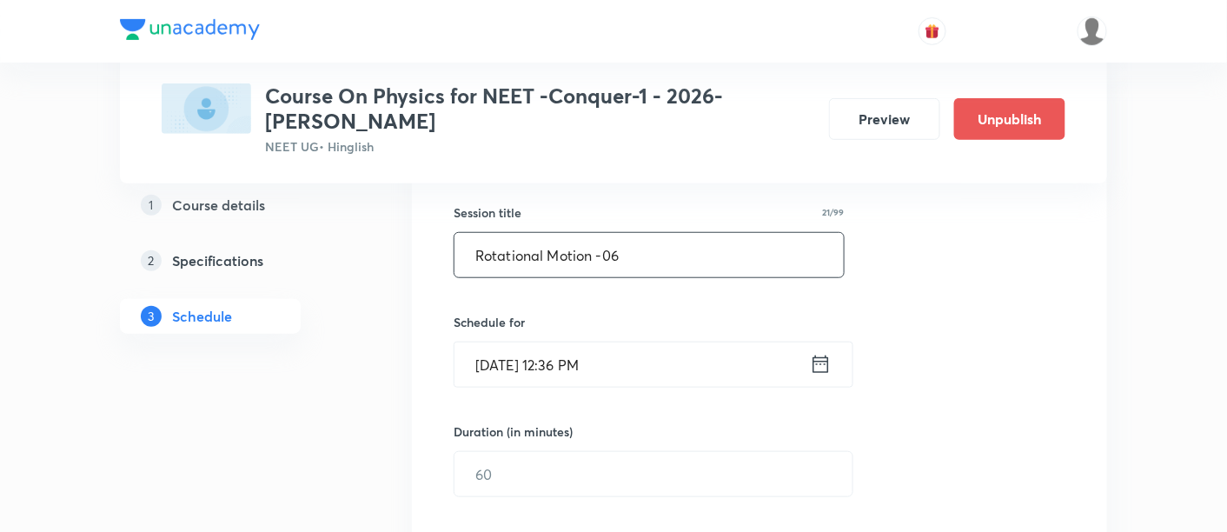
scroll to position [331, 0]
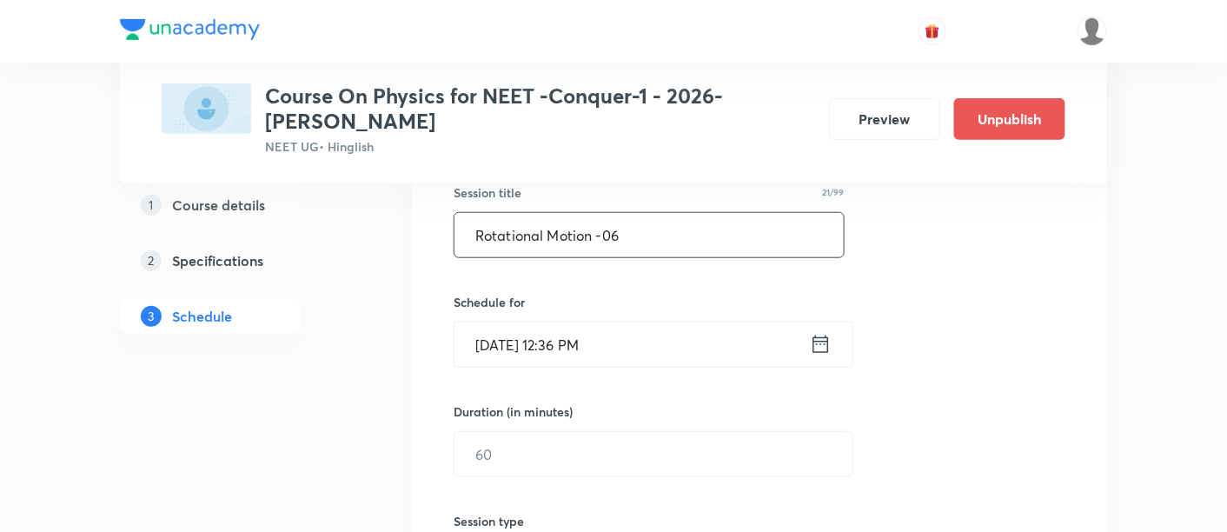
type input "Rotational Motion -06"
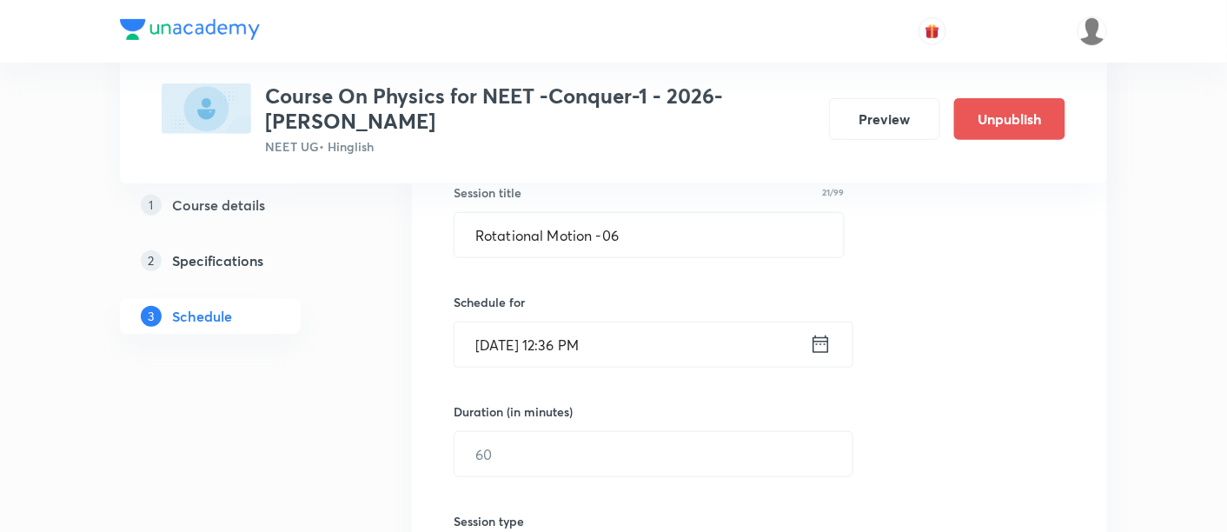
click at [823, 336] on icon at bounding box center [822, 344] width 16 height 17
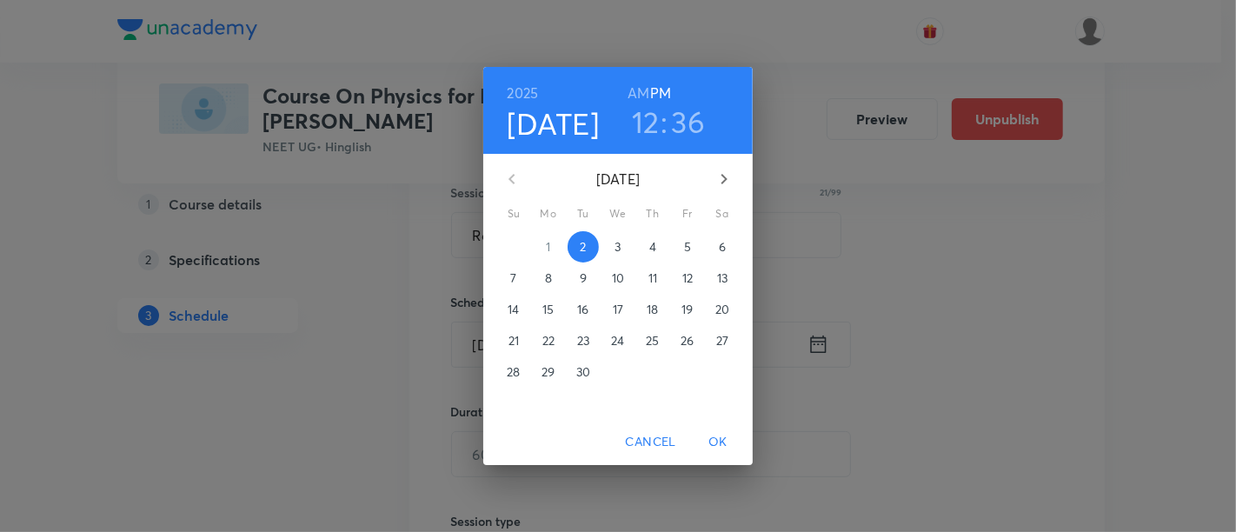
click at [616, 246] on p "3" at bounding box center [618, 246] width 6 height 17
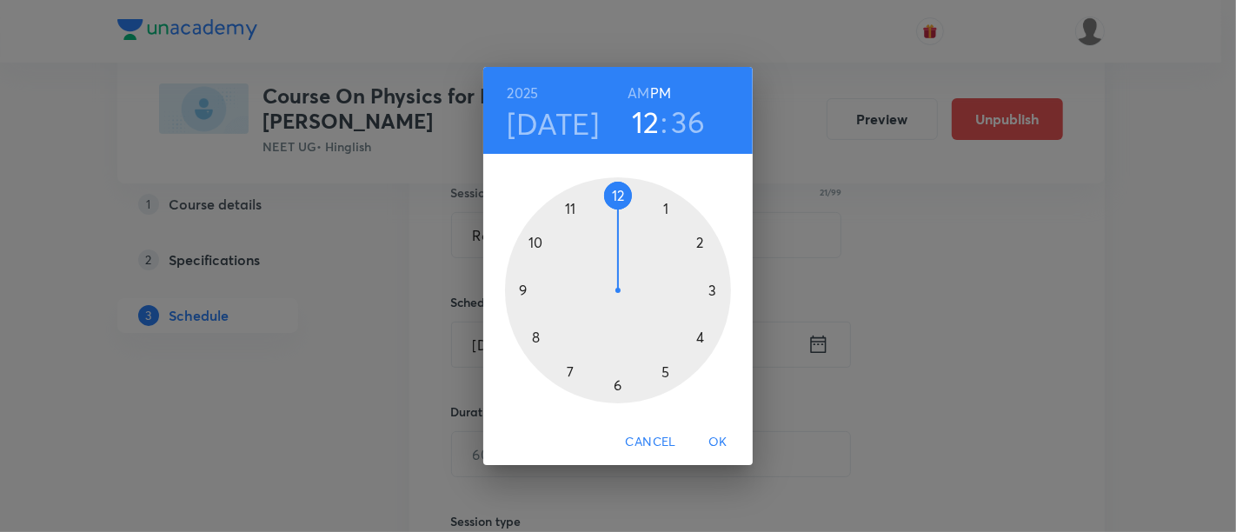
click at [615, 193] on div at bounding box center [618, 290] width 226 height 226
click at [619, 387] on div at bounding box center [618, 290] width 226 height 226
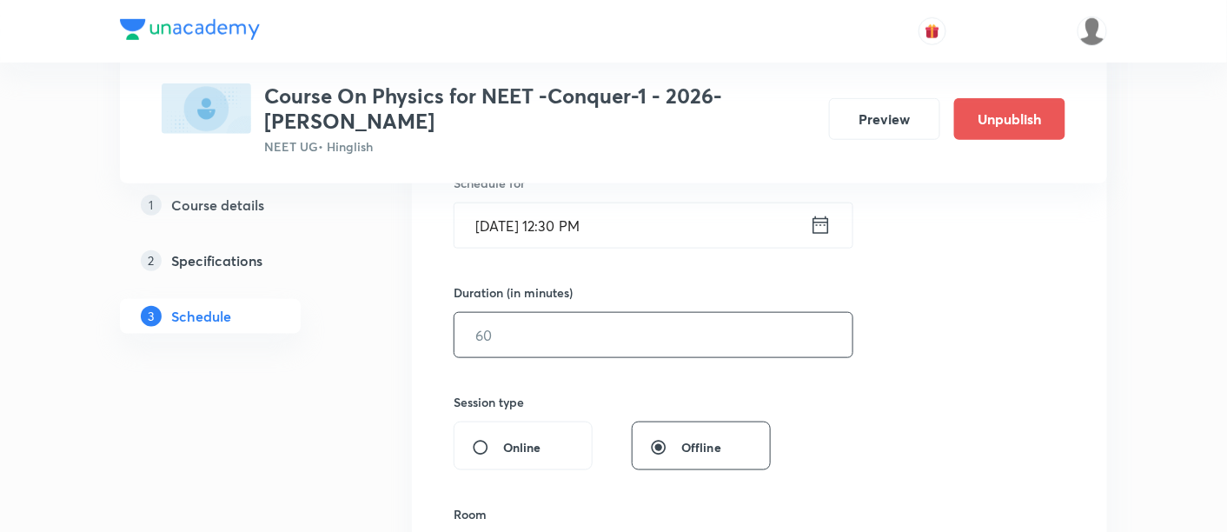
scroll to position [451, 0]
click at [685, 332] on input "text" at bounding box center [654, 334] width 398 height 44
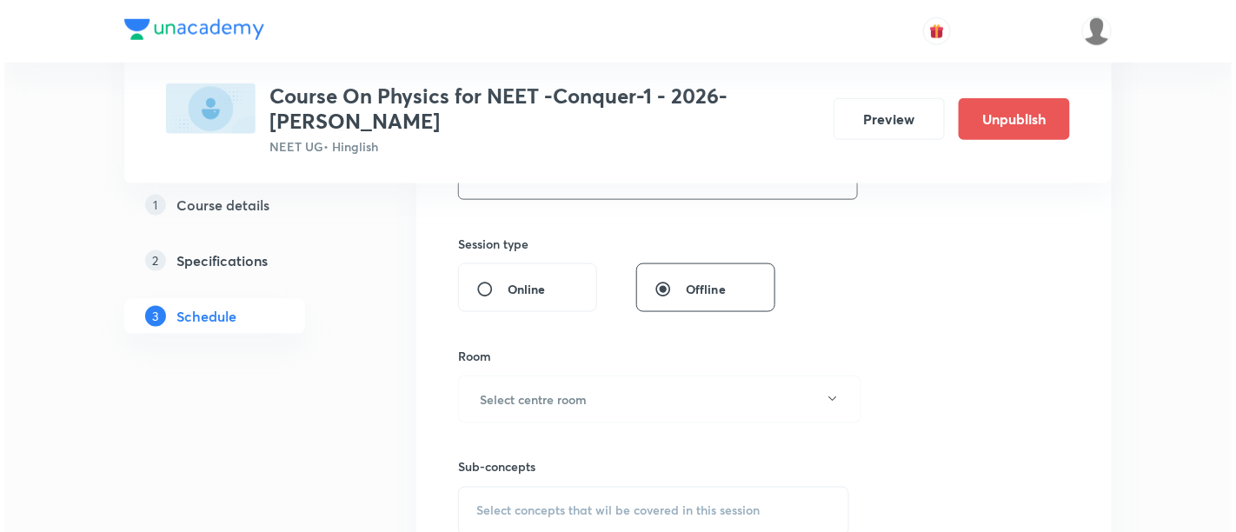
scroll to position [622, 0]
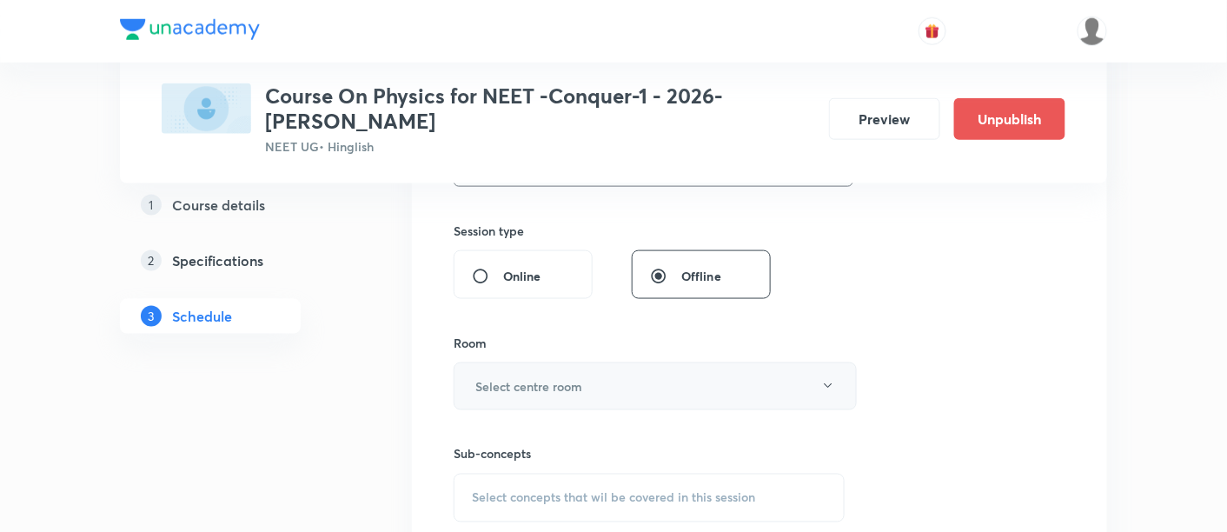
type input "90"
click at [669, 385] on button "Select centre room" at bounding box center [655, 386] width 403 height 48
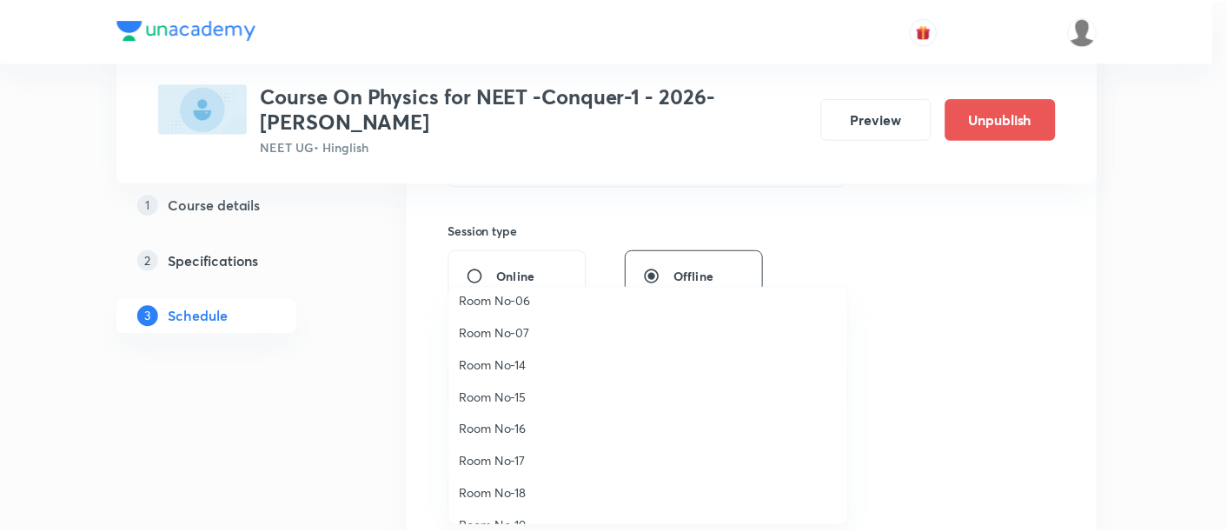
scroll to position [193, 0]
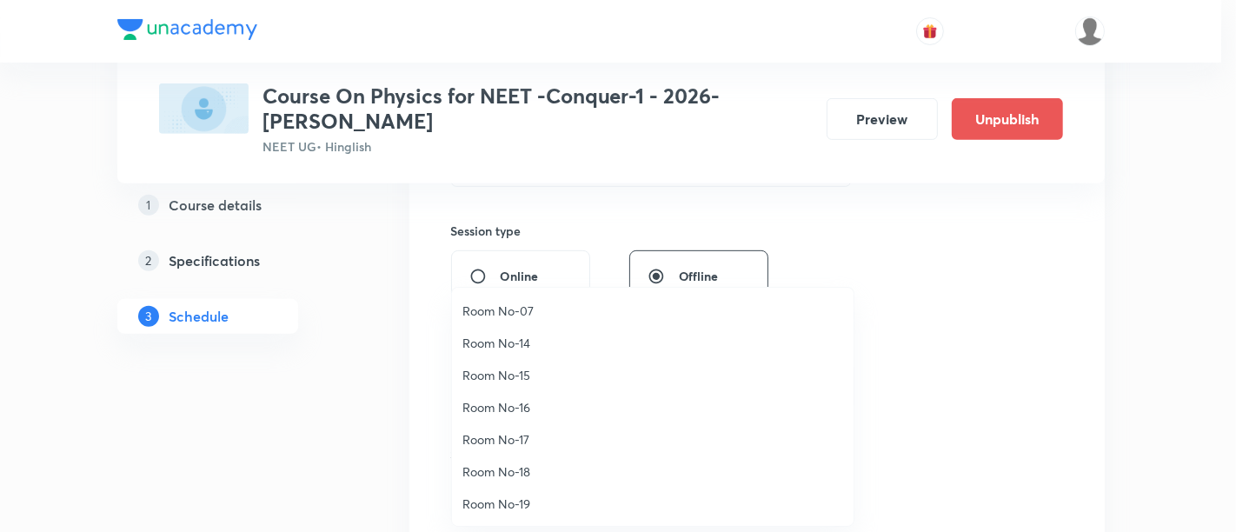
click at [529, 403] on span "Room No-16" at bounding box center [652, 407] width 381 height 18
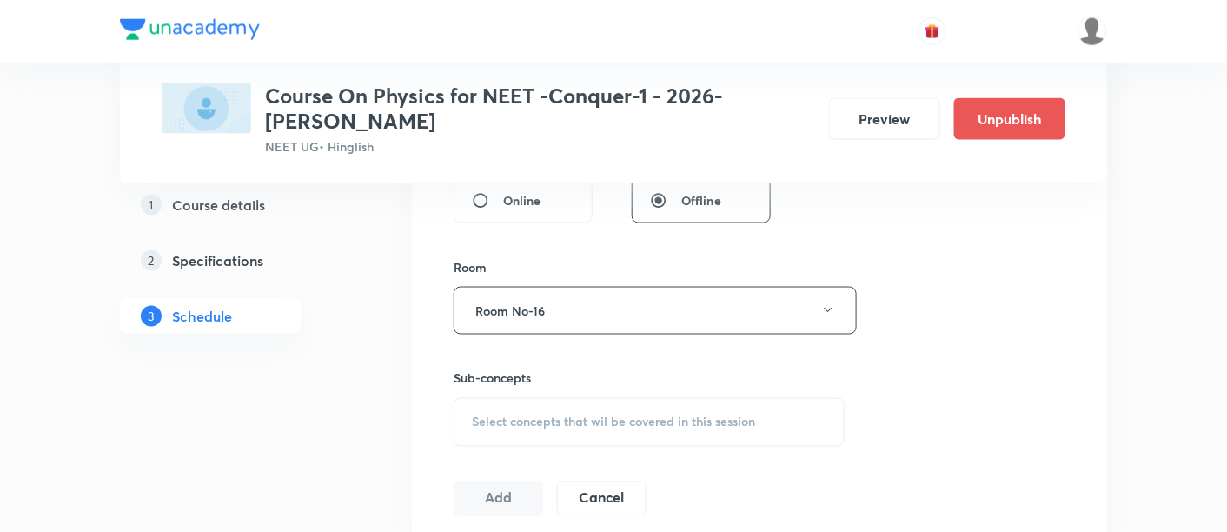
scroll to position [708, 0]
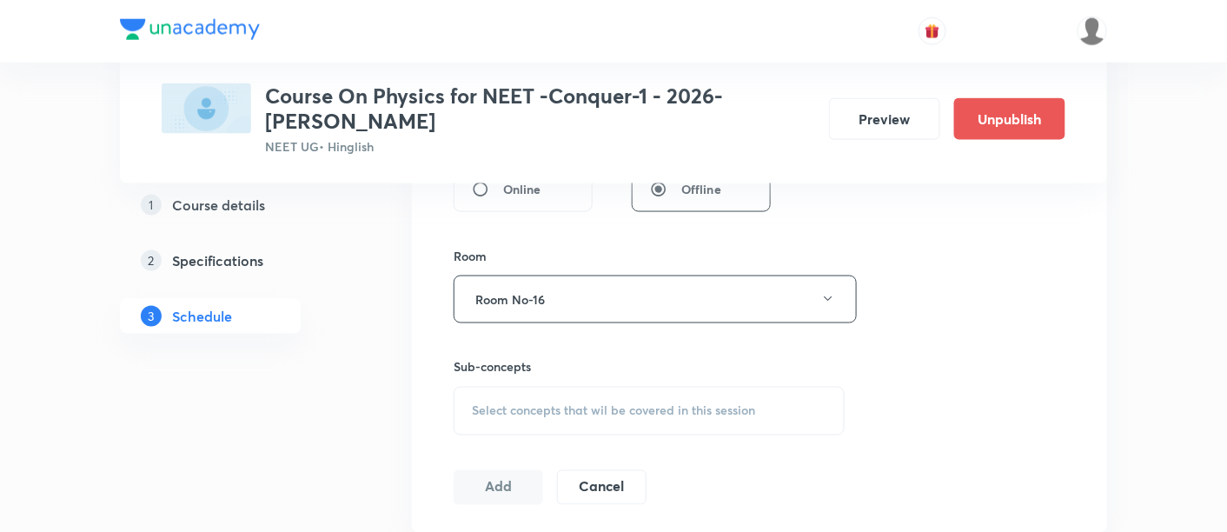
click at [641, 404] on span "Select concepts that wil be covered in this session" at bounding box center [613, 411] width 283 height 14
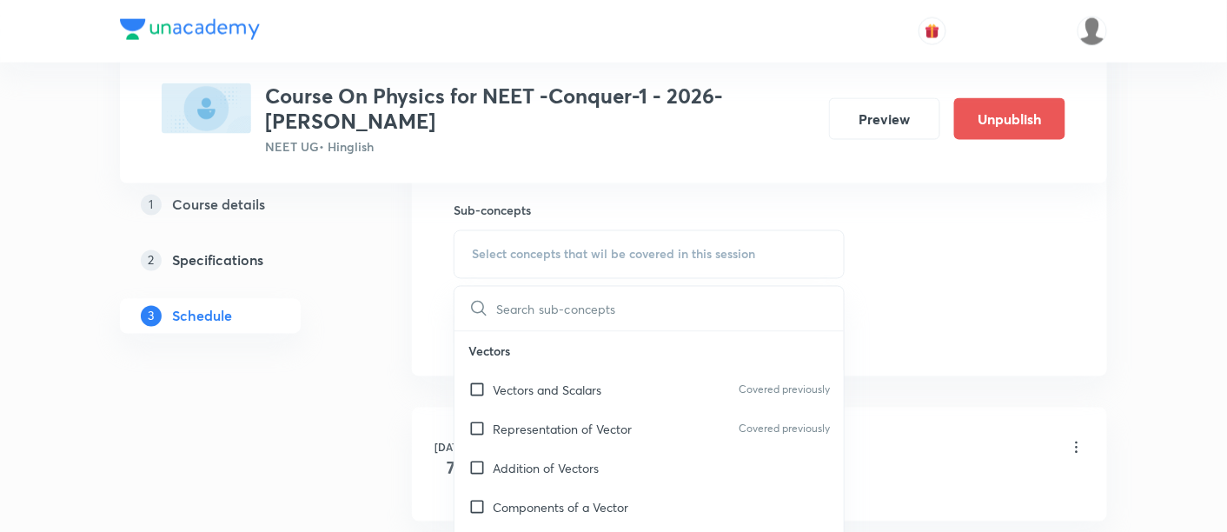
scroll to position [873, 0]
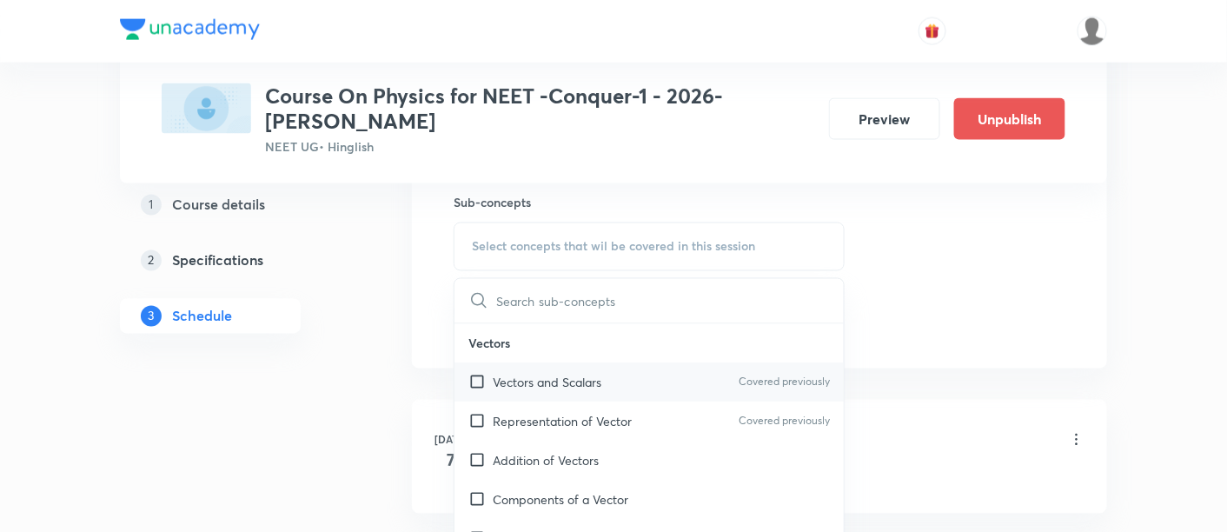
click at [565, 382] on p "Vectors and Scalars" at bounding box center [547, 383] width 109 height 18
checkbox input "true"
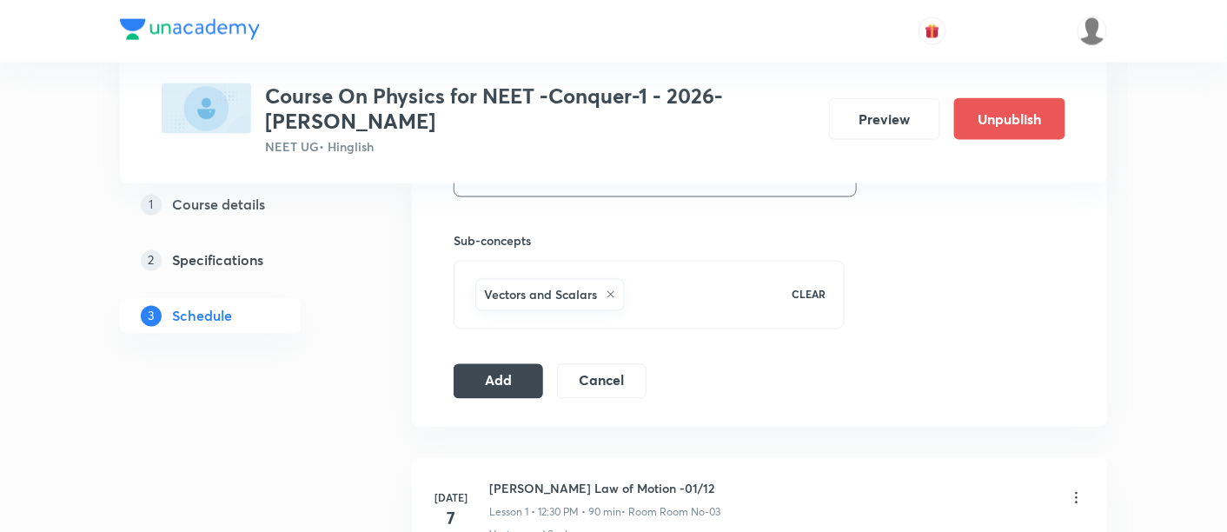
scroll to position [888, 0]
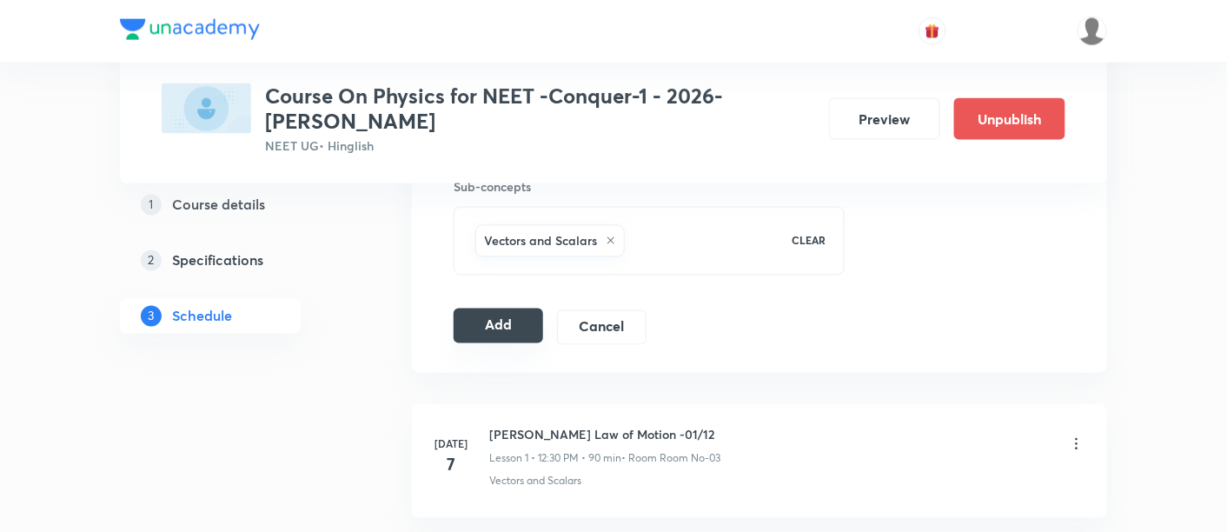
click at [479, 319] on button "Add" at bounding box center [499, 326] width 90 height 35
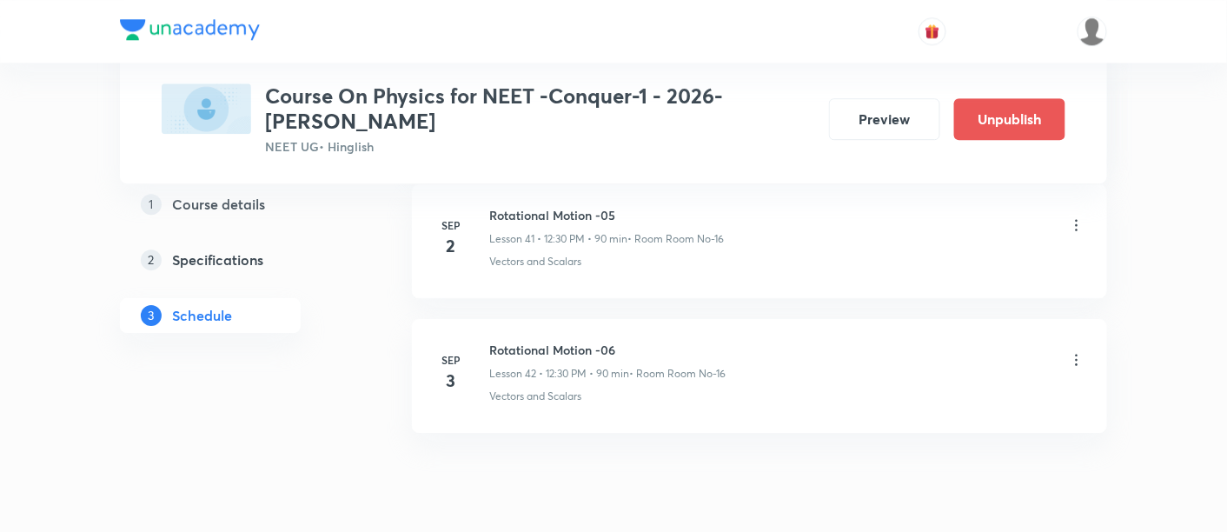
scroll to position [5723, 0]
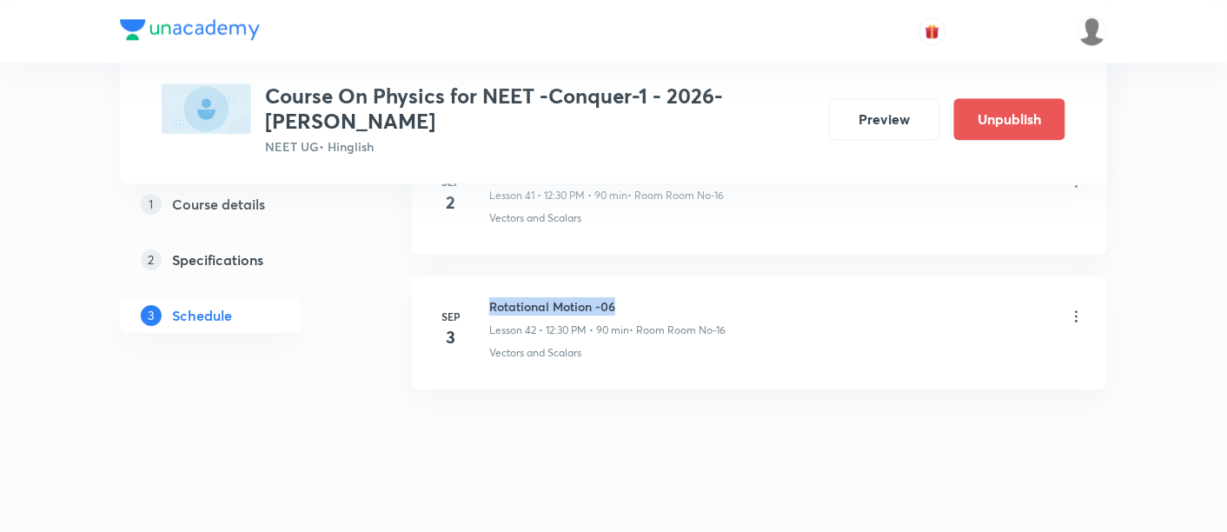
drag, startPoint x: 490, startPoint y: 284, endPoint x: 628, endPoint y: 285, distance: 137.3
click at [628, 297] on h6 "Rotational Motion -06" at bounding box center [607, 306] width 236 height 18
copy h6 "Rotational Motion -06"
click at [630, 297] on h6 "Rotational Motion -06" at bounding box center [607, 306] width 236 height 18
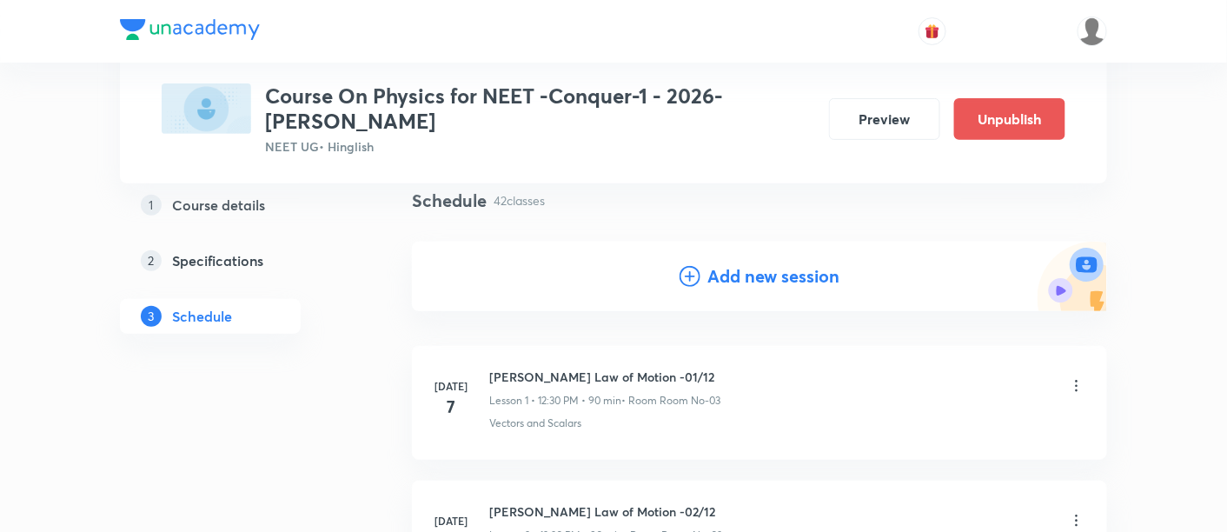
scroll to position [129, 0]
click at [748, 279] on h4 "Add new session" at bounding box center [774, 276] width 132 height 26
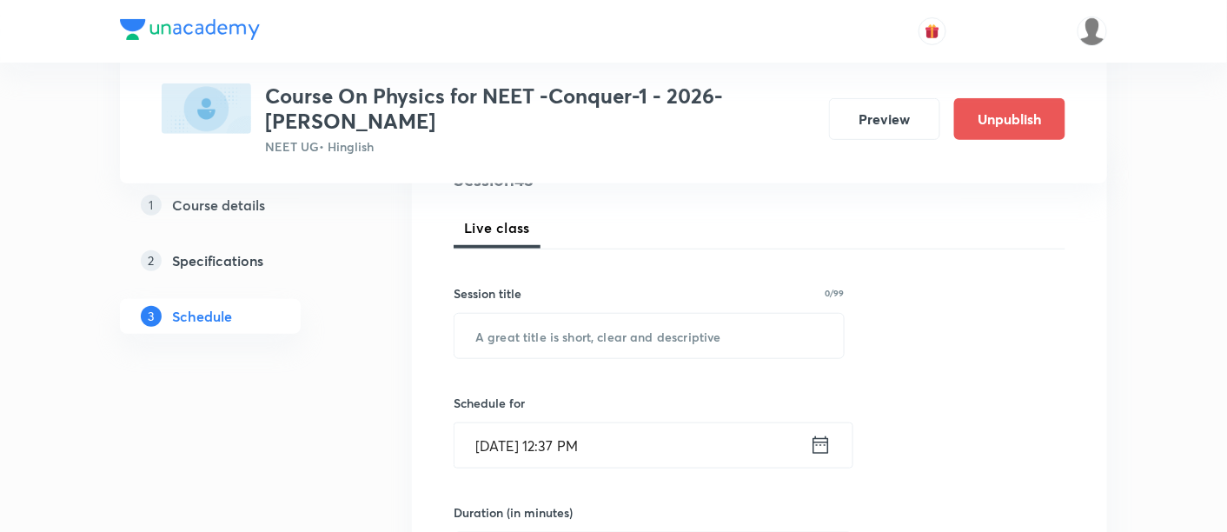
scroll to position [238, 0]
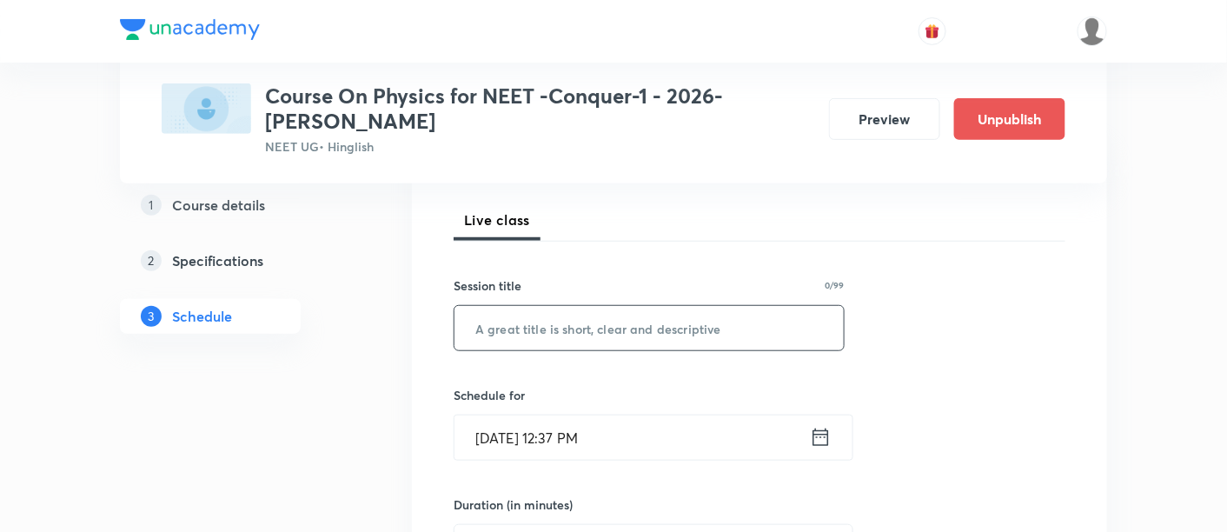
click at [631, 330] on input "text" at bounding box center [649, 328] width 389 height 44
paste input "Rotational Motion -06"
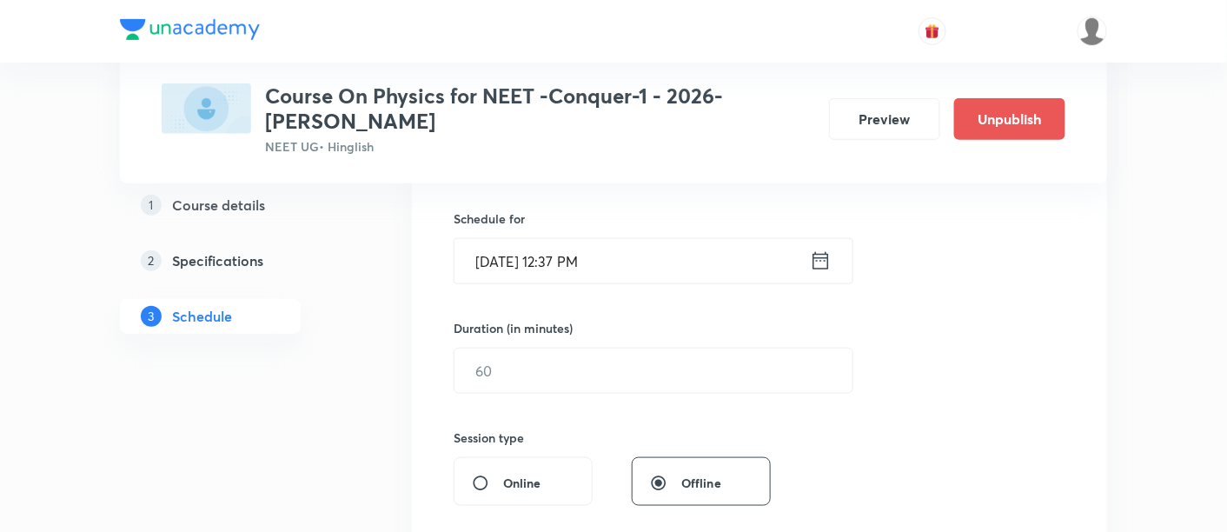
scroll to position [422, 0]
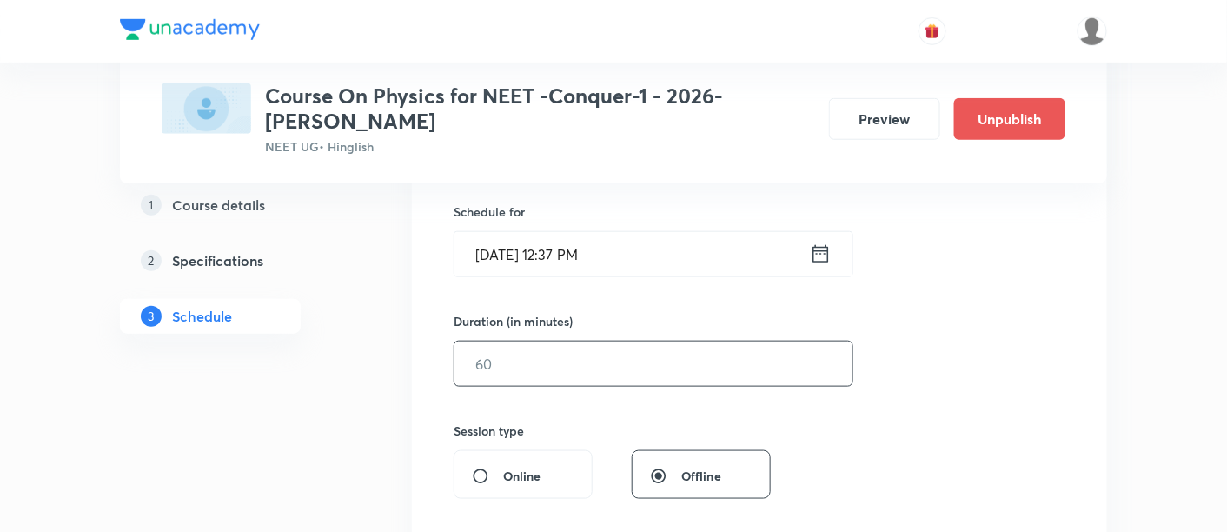
type input "Rotational Motion -07"
click at [716, 374] on input "text" at bounding box center [654, 364] width 398 height 44
type input "90"
click at [820, 256] on icon at bounding box center [821, 254] width 22 height 24
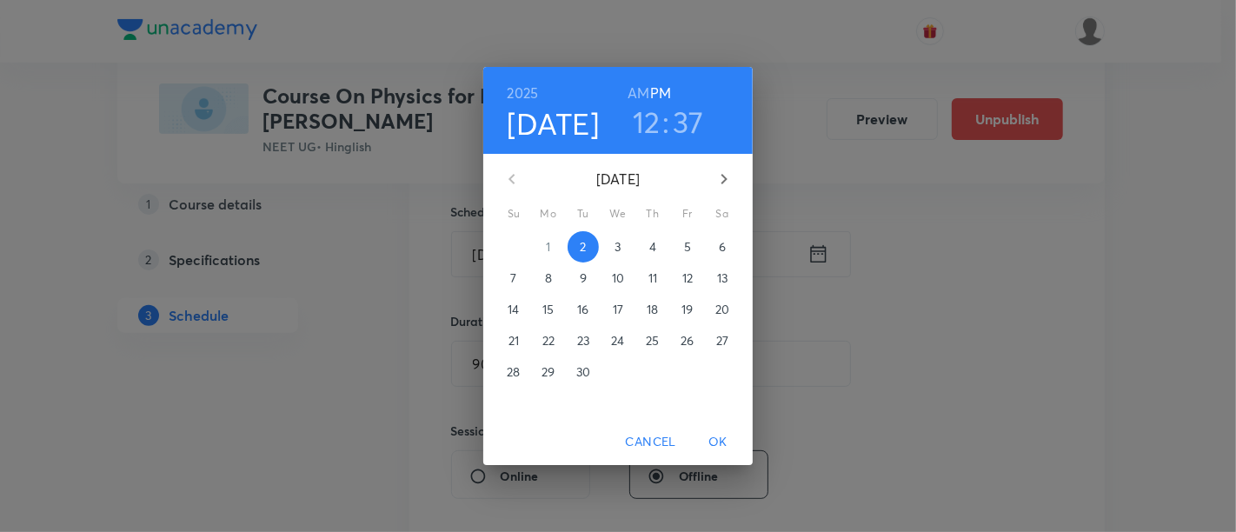
click at [650, 247] on p "4" at bounding box center [652, 246] width 7 height 17
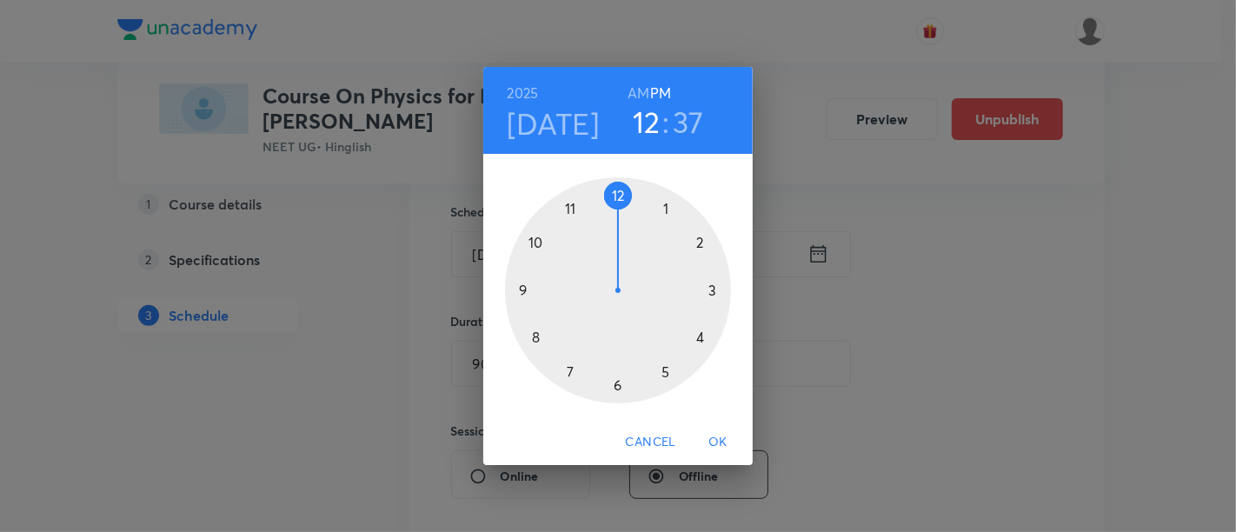
click at [623, 194] on div at bounding box center [618, 290] width 226 height 226
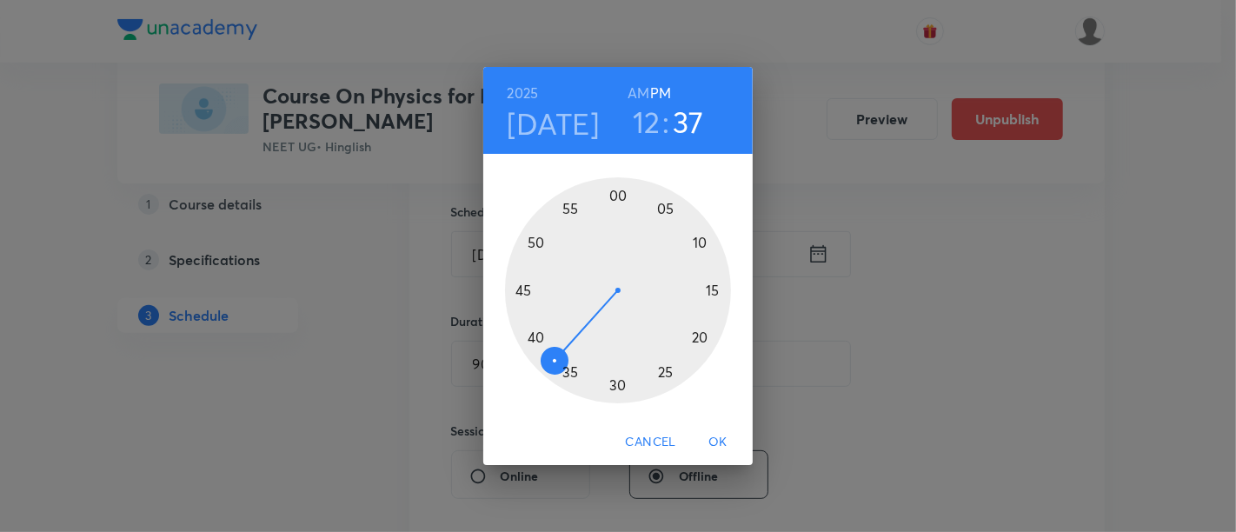
click at [618, 385] on div at bounding box center [618, 290] width 226 height 226
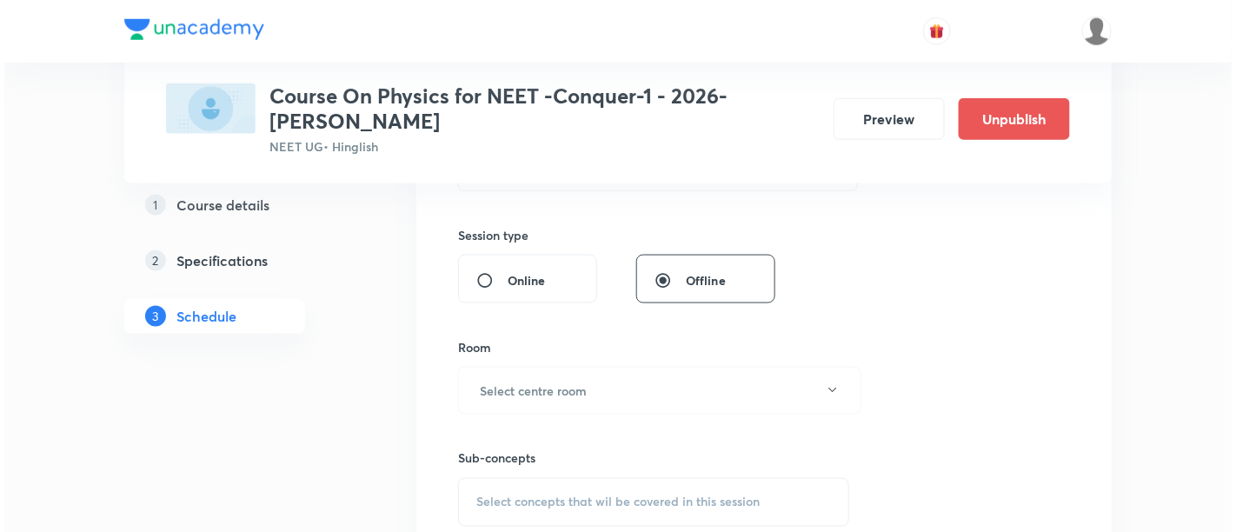
scroll to position [618, 0]
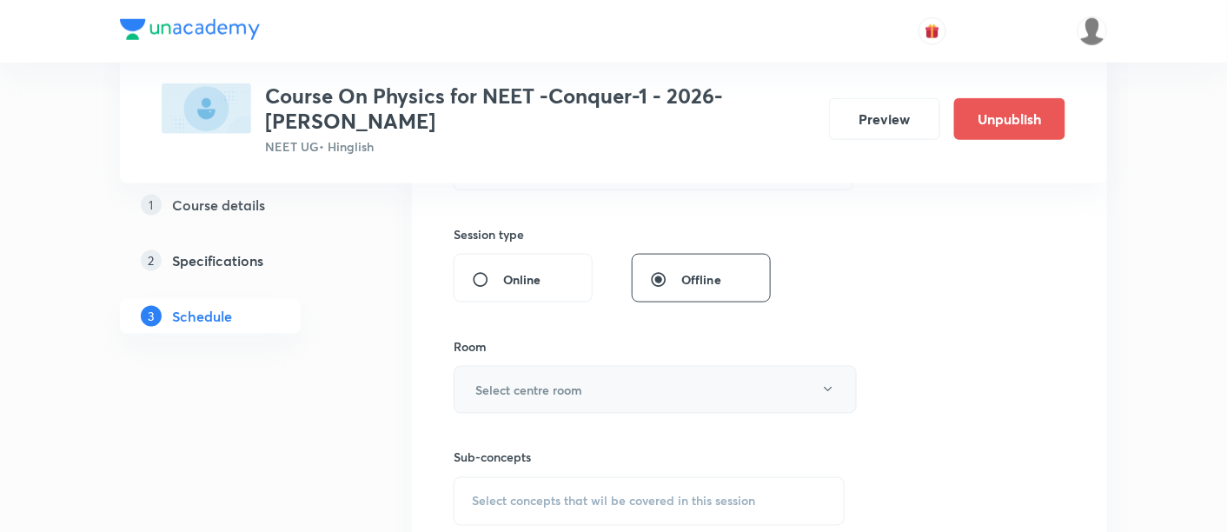
click at [610, 396] on button "Select centre room" at bounding box center [655, 390] width 403 height 48
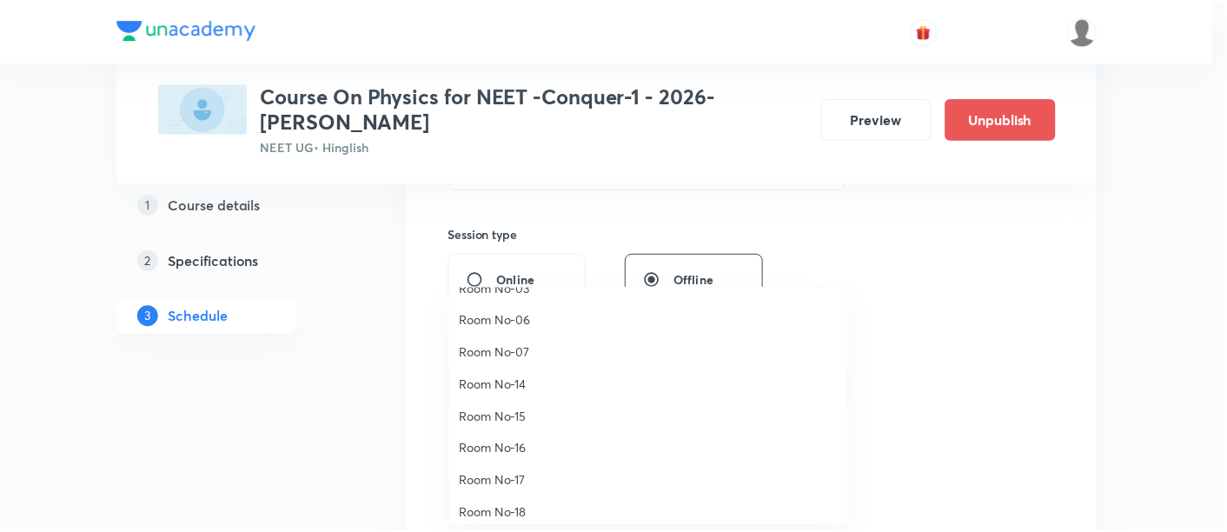
scroll to position [170, 0]
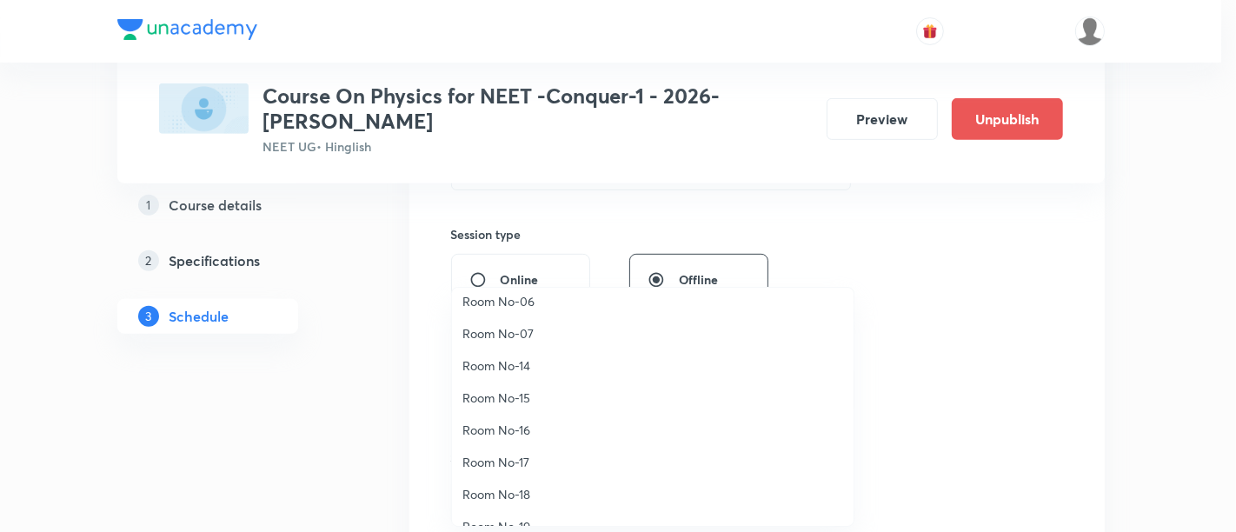
click at [525, 423] on span "Room No-16" at bounding box center [652, 430] width 381 height 18
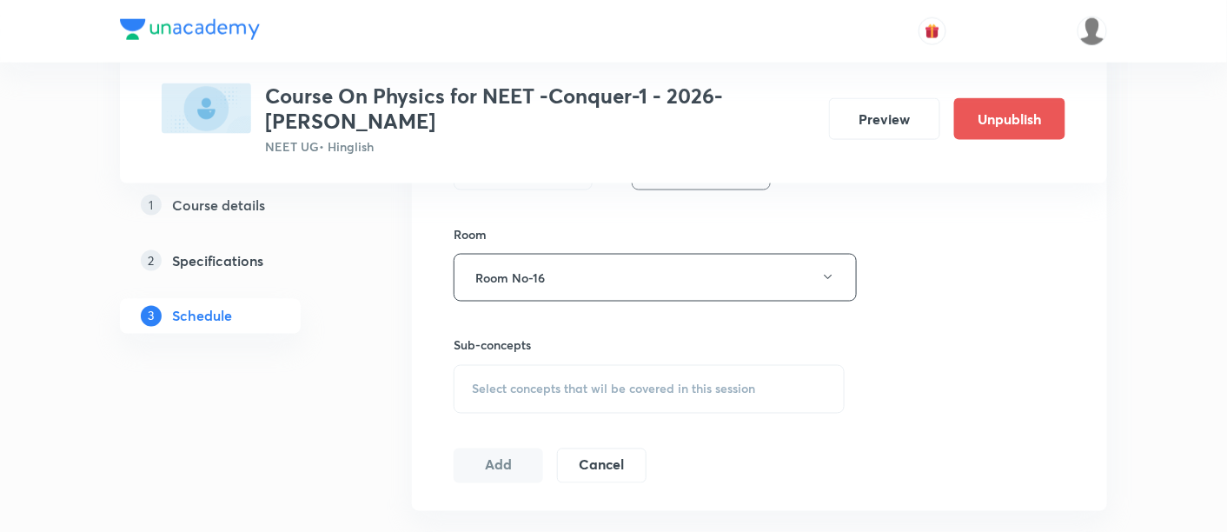
scroll to position [737, 0]
click at [613, 376] on span "Select concepts that wil be covered in this session" at bounding box center [613, 383] width 283 height 14
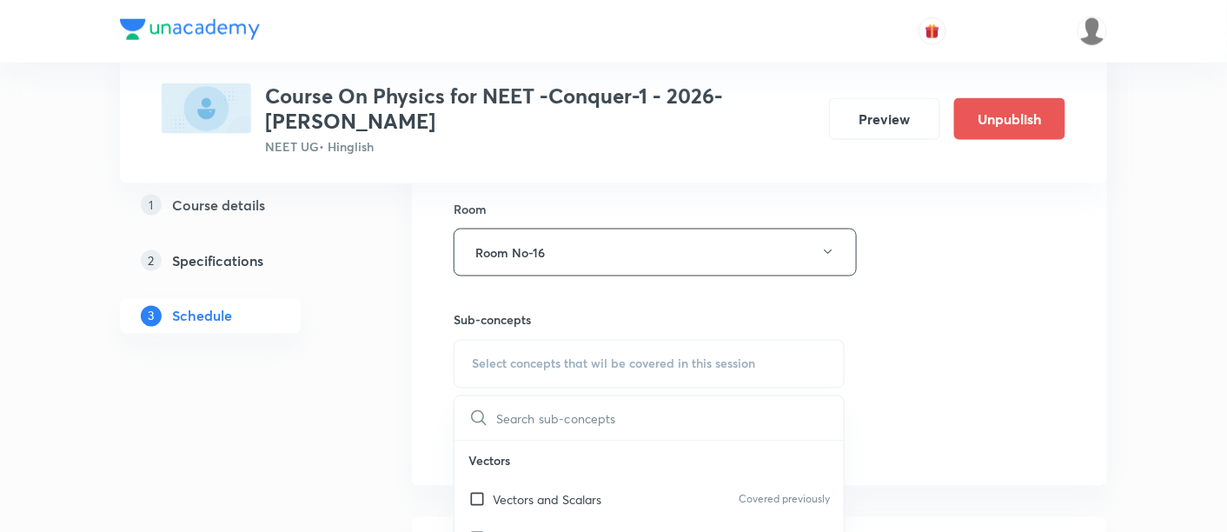
scroll to position [779, 0]
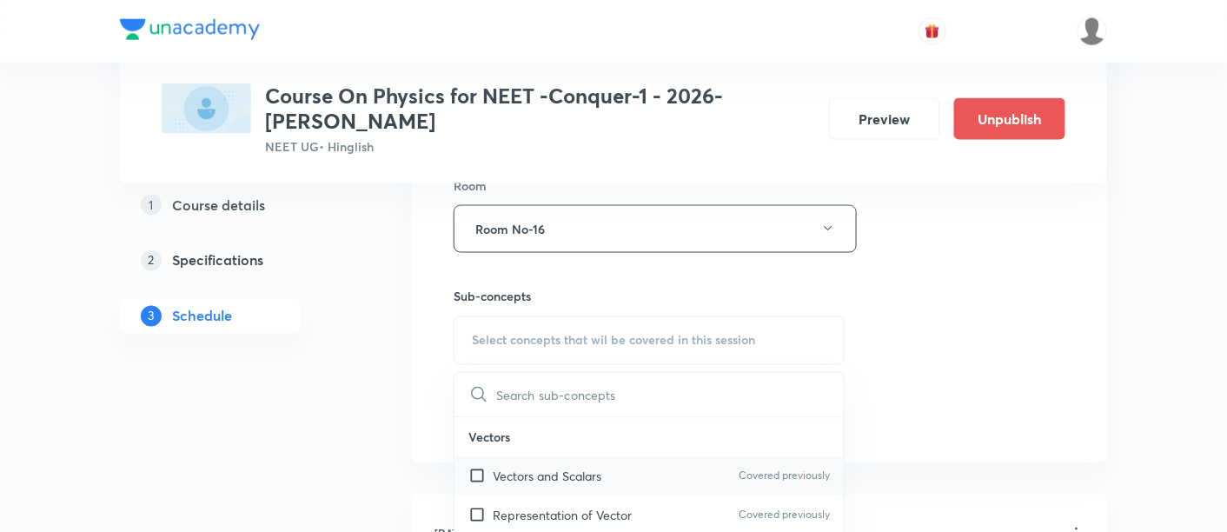
click at [547, 480] on p "Vectors and Scalars" at bounding box center [547, 477] width 109 height 18
checkbox input "true"
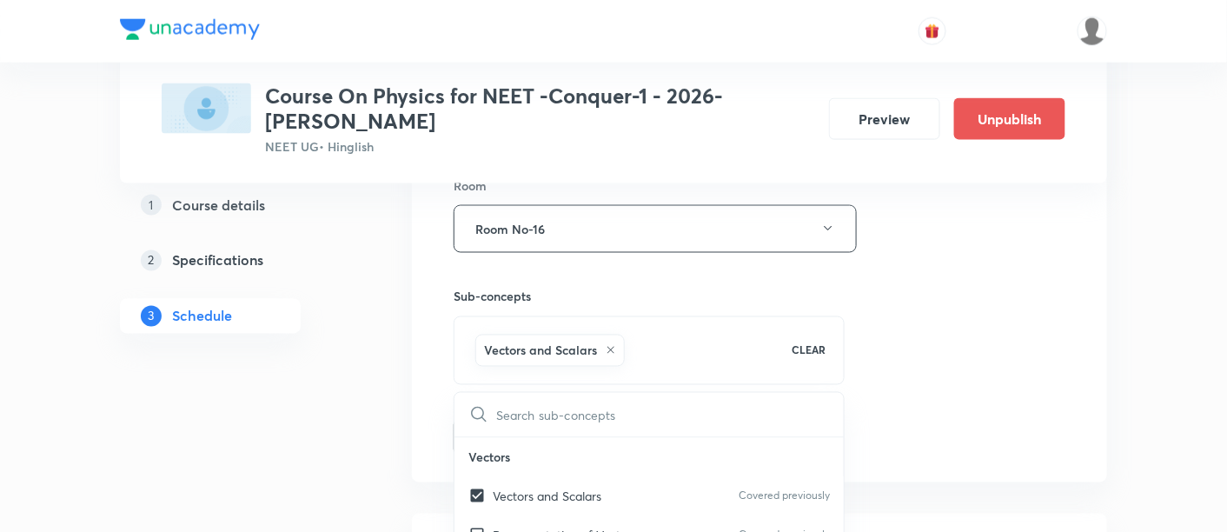
click at [908, 376] on div "Session 43 Live class Session title 21/99 Rotational Motion -07 ​ Schedule for …" at bounding box center [760, 36] width 612 height 836
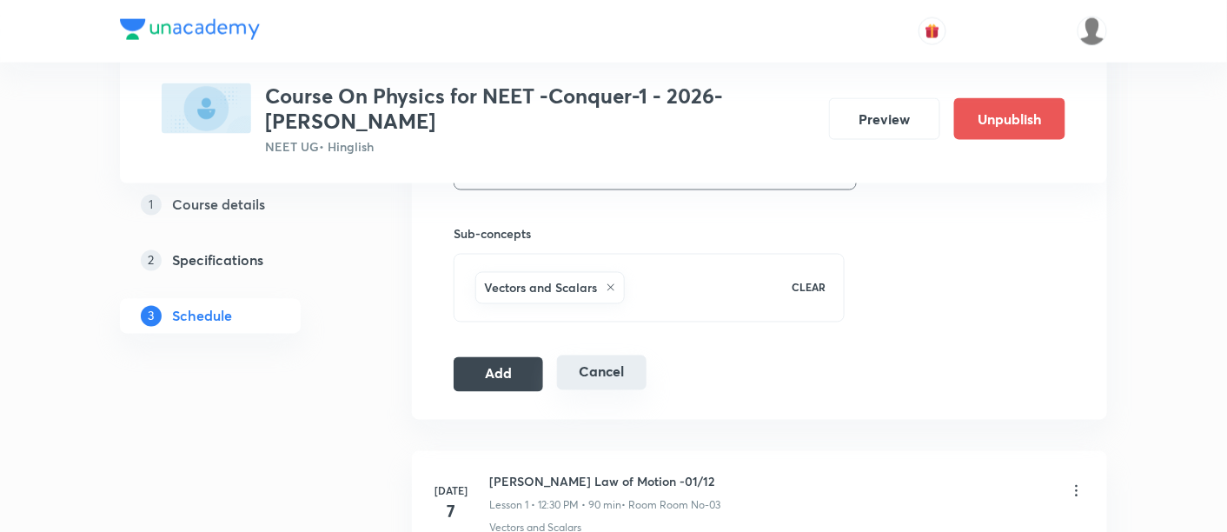
scroll to position [843, 0]
click at [506, 374] on button "Add" at bounding box center [499, 371] width 90 height 35
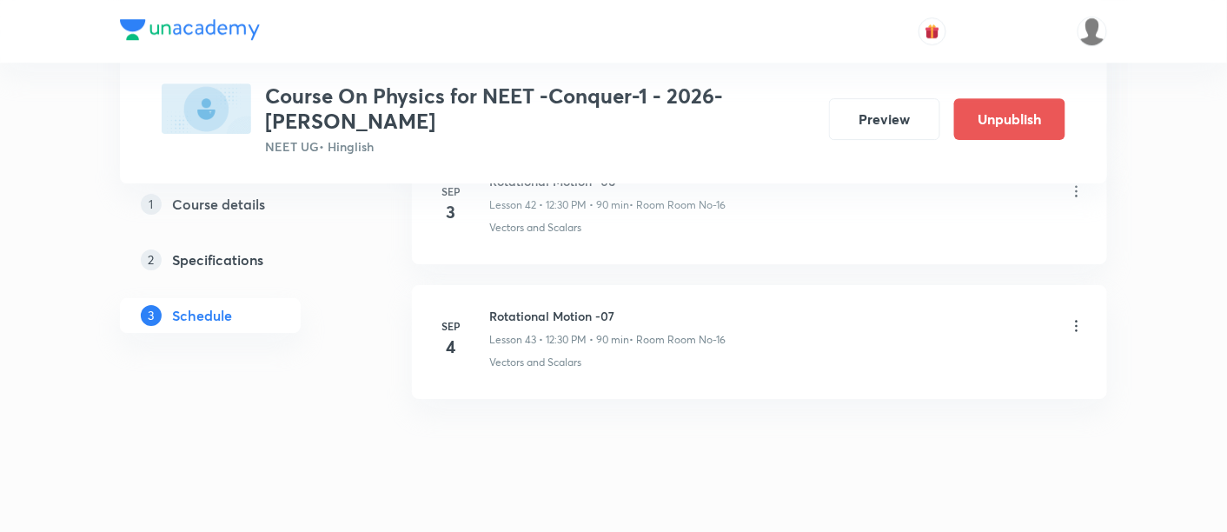
scroll to position [5857, 0]
drag, startPoint x: 490, startPoint y: 282, endPoint x: 642, endPoint y: 277, distance: 152.2
click at [642, 298] on h6 "Rotational Motion -07" at bounding box center [607, 307] width 236 height 18
copy h6 "Rotational Motion -07"
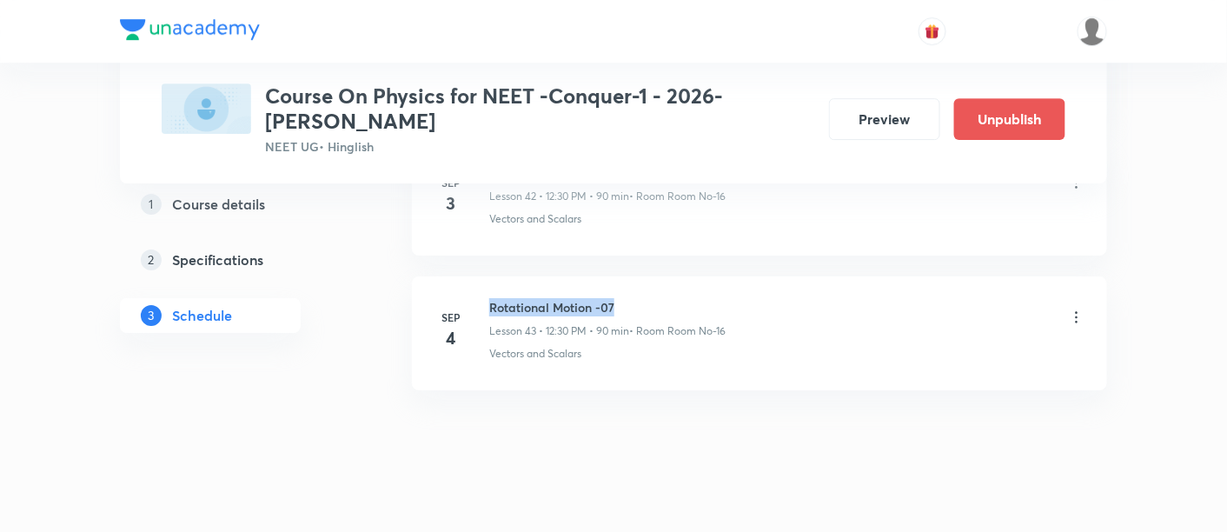
click at [645, 298] on h6 "Rotational Motion -07" at bounding box center [607, 307] width 236 height 18
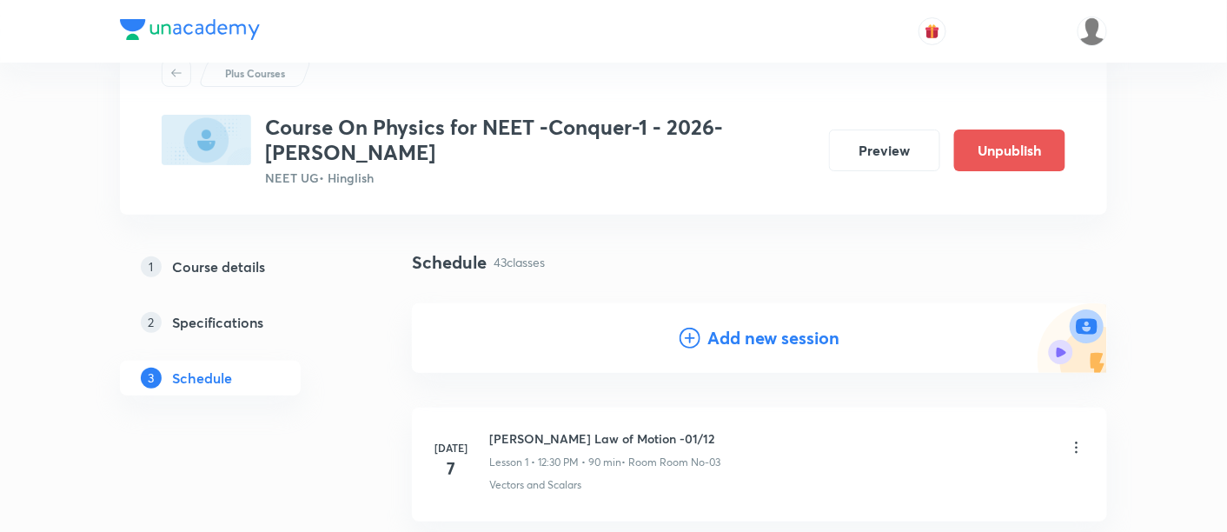
scroll to position [74, 0]
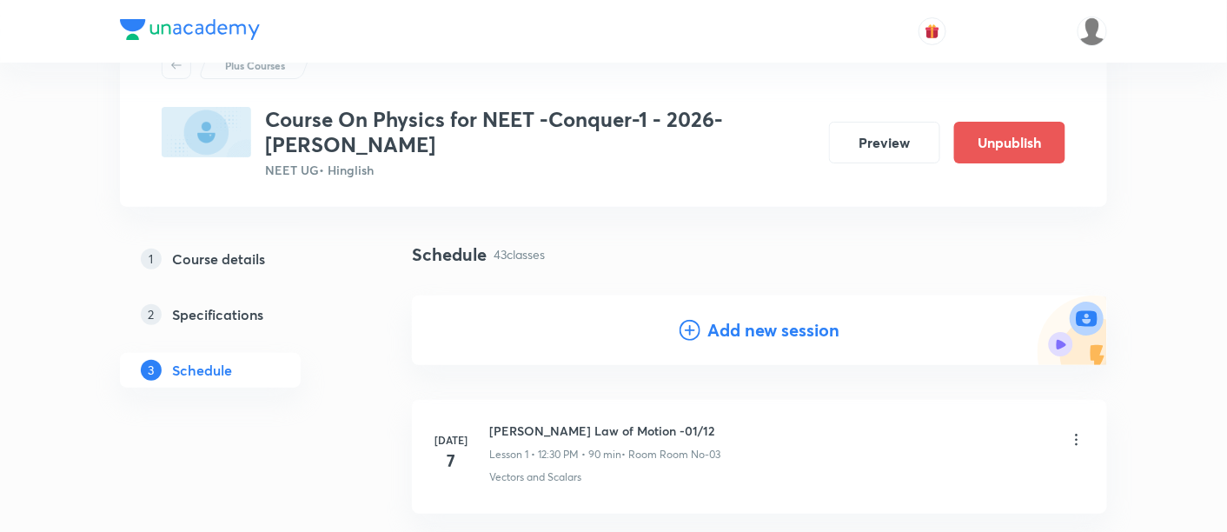
click at [769, 330] on h4 "Add new session" at bounding box center [774, 330] width 132 height 26
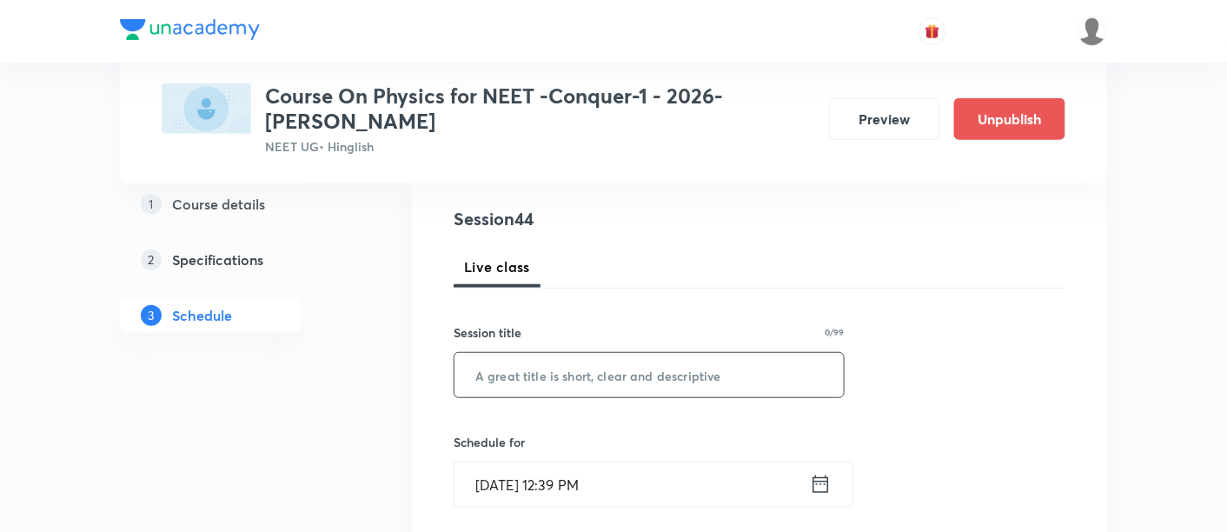
scroll to position [199, 0]
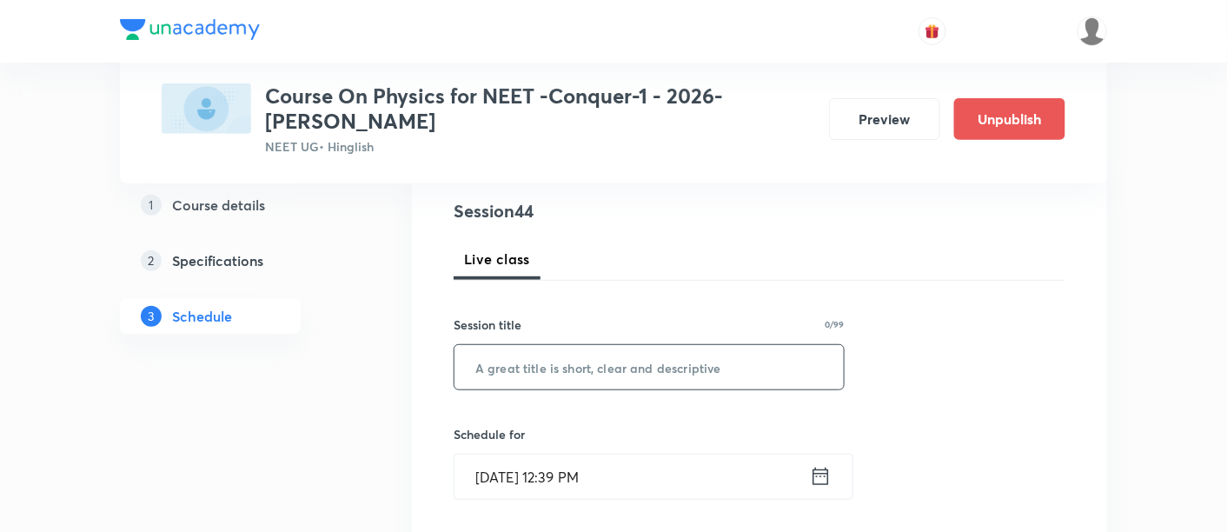
click at [619, 365] on input "text" at bounding box center [649, 367] width 389 height 44
paste input "Rotational Motion -07"
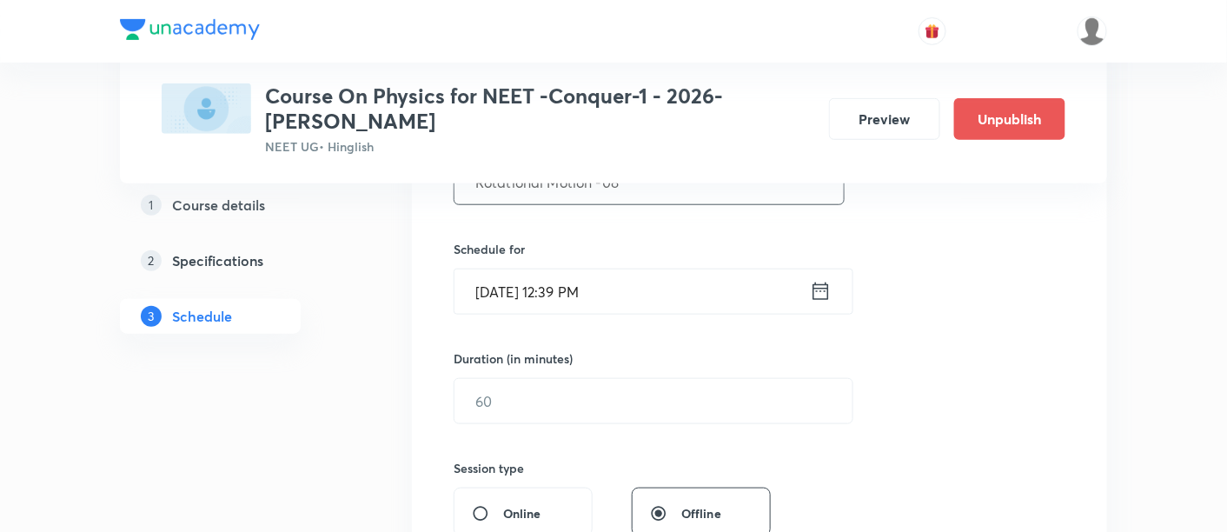
scroll to position [386, 0]
type input "Rotational Motion -08"
click at [816, 285] on icon at bounding box center [822, 289] width 16 height 17
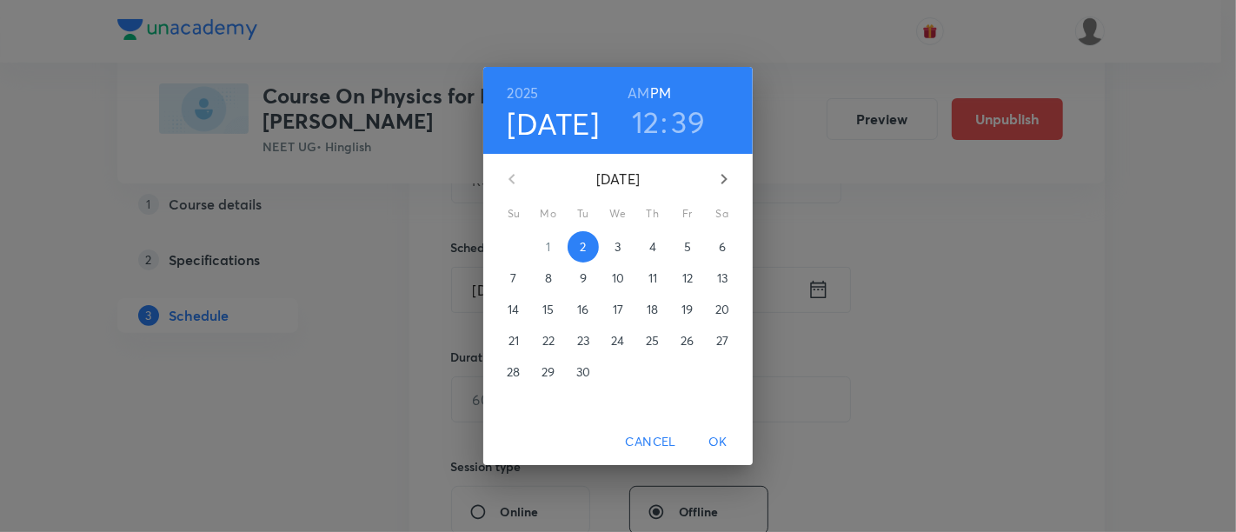
click at [682, 248] on span "5" at bounding box center [687, 246] width 31 height 17
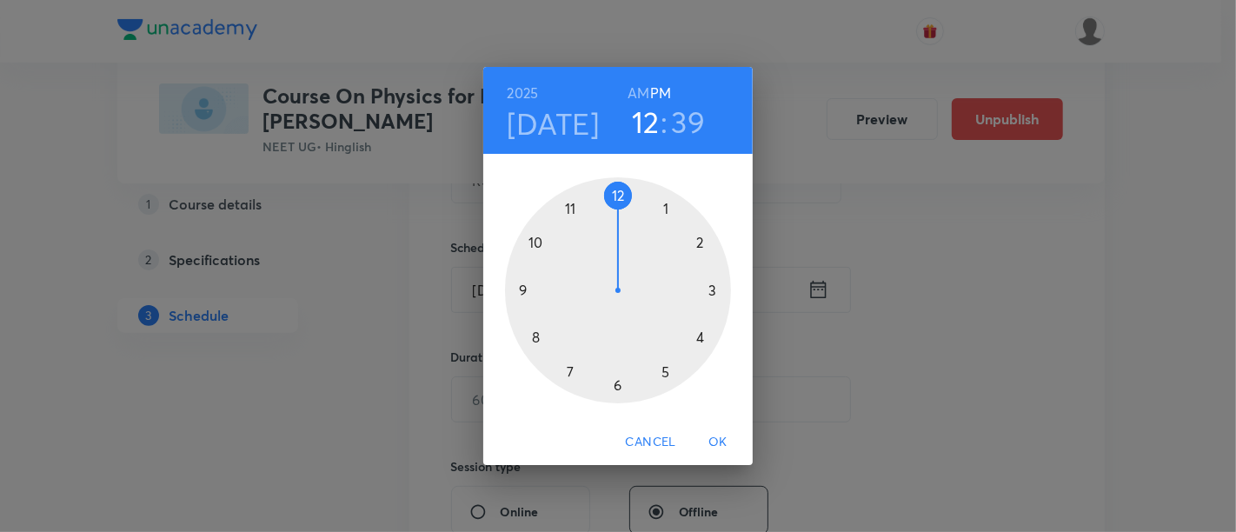
click at [622, 199] on div at bounding box center [618, 290] width 226 height 226
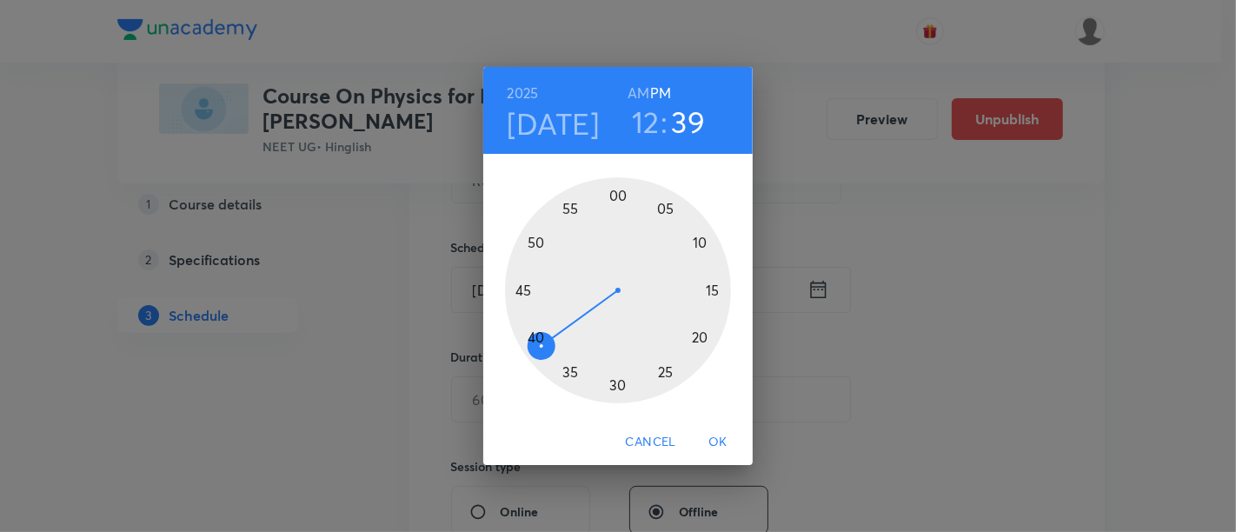
click at [618, 385] on div at bounding box center [618, 290] width 226 height 226
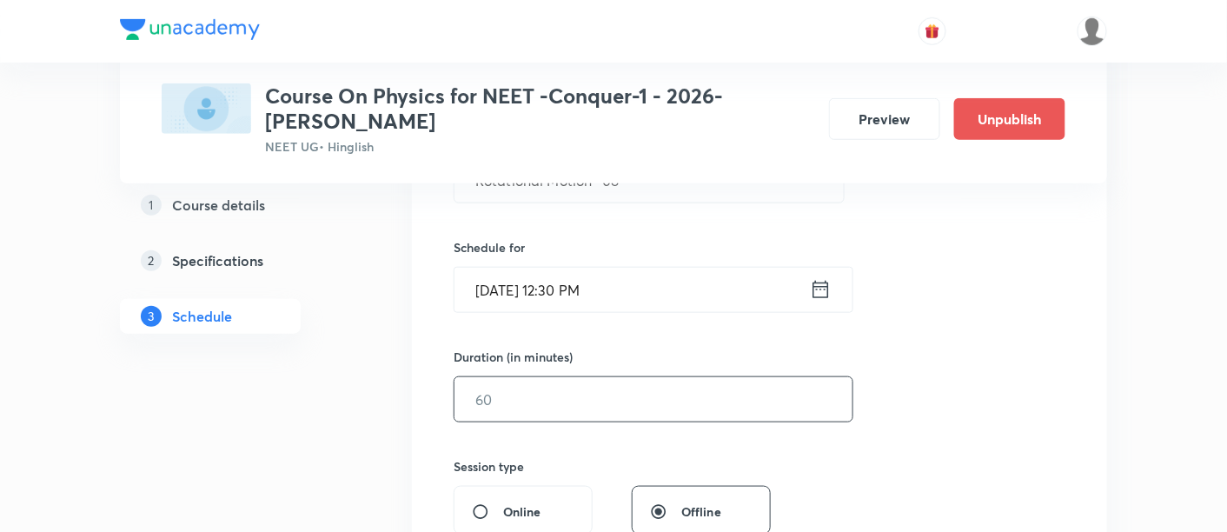
click at [745, 395] on input "text" at bounding box center [654, 399] width 398 height 44
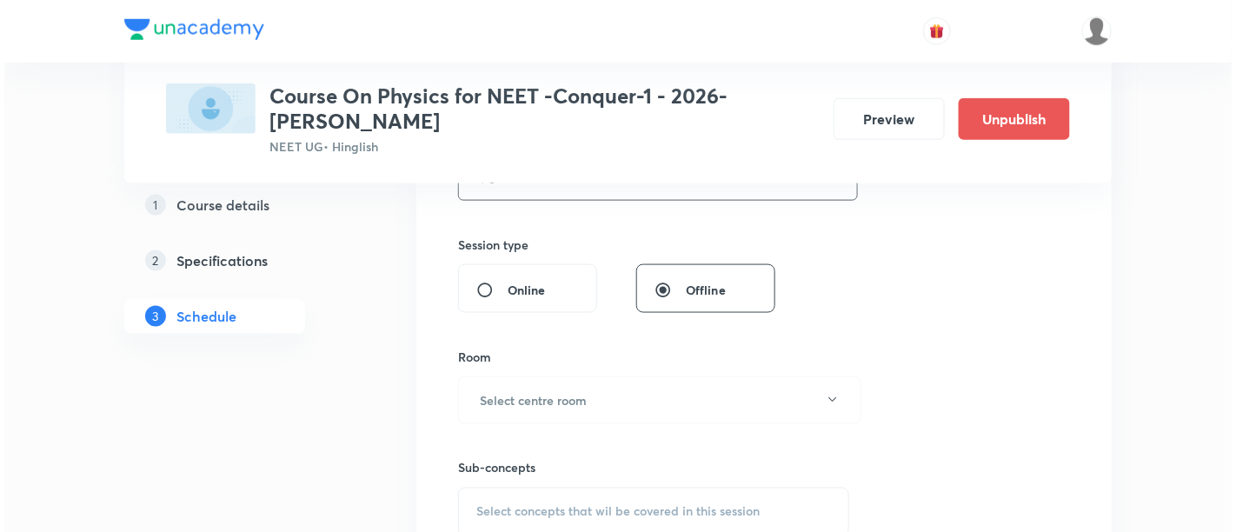
scroll to position [685, 0]
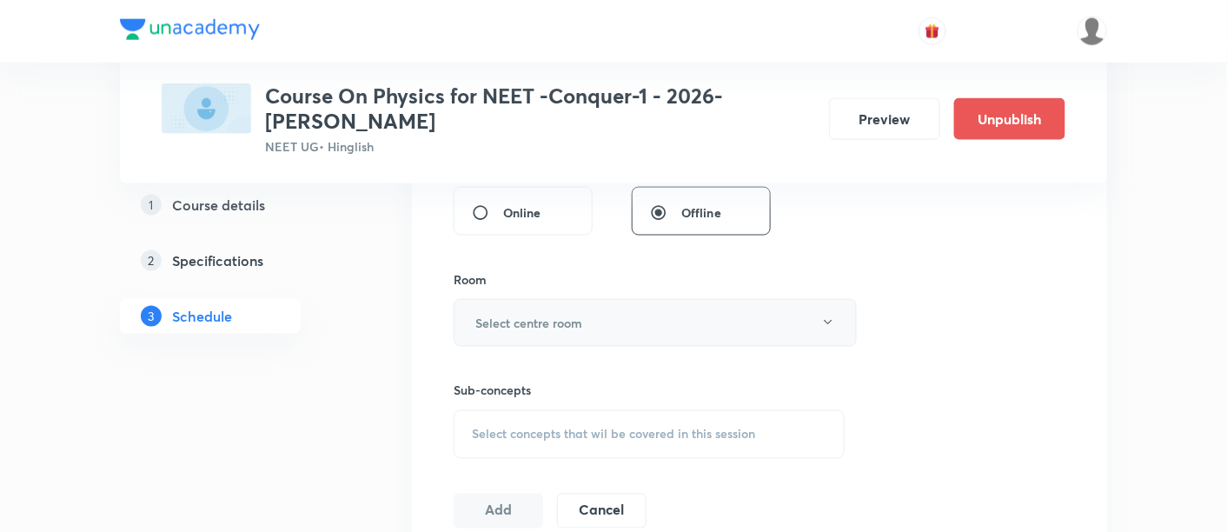
type input "90"
click at [615, 328] on button "Select centre room" at bounding box center [655, 323] width 403 height 48
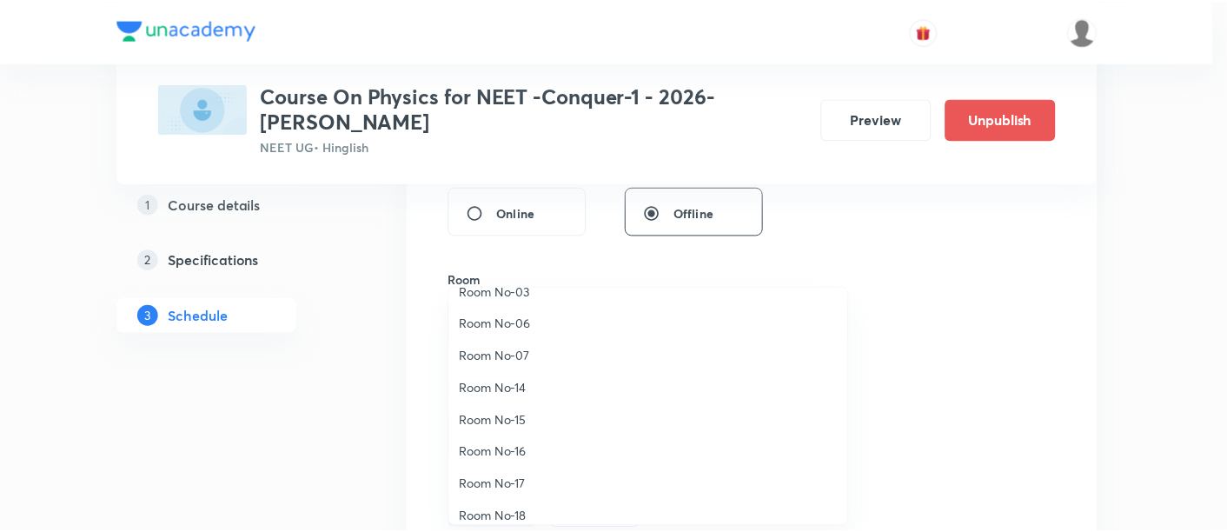
scroll to position [193, 0]
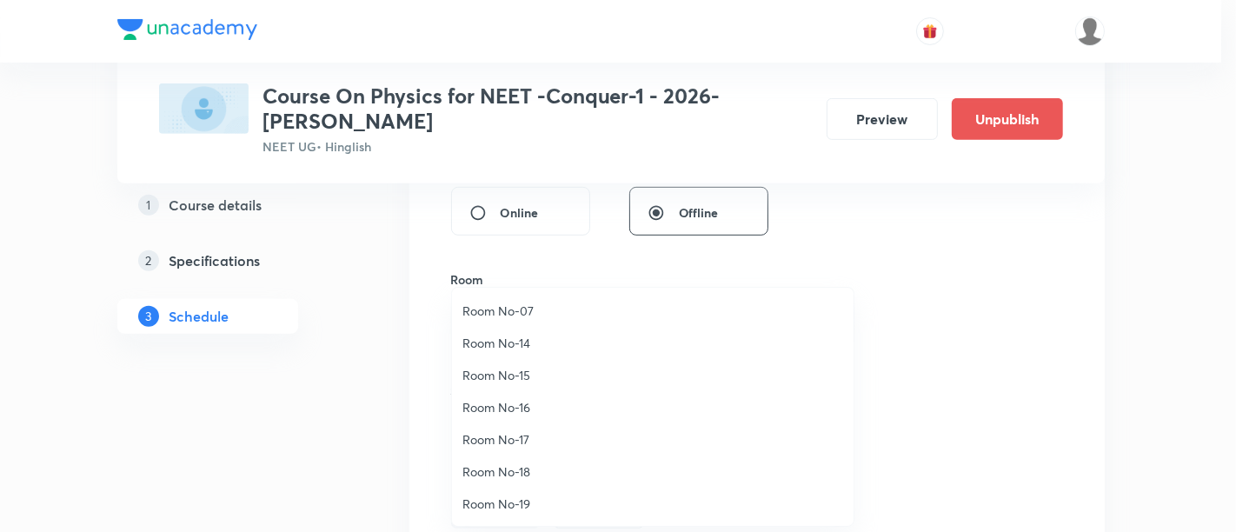
click at [531, 403] on span "Room No-16" at bounding box center [652, 407] width 381 height 18
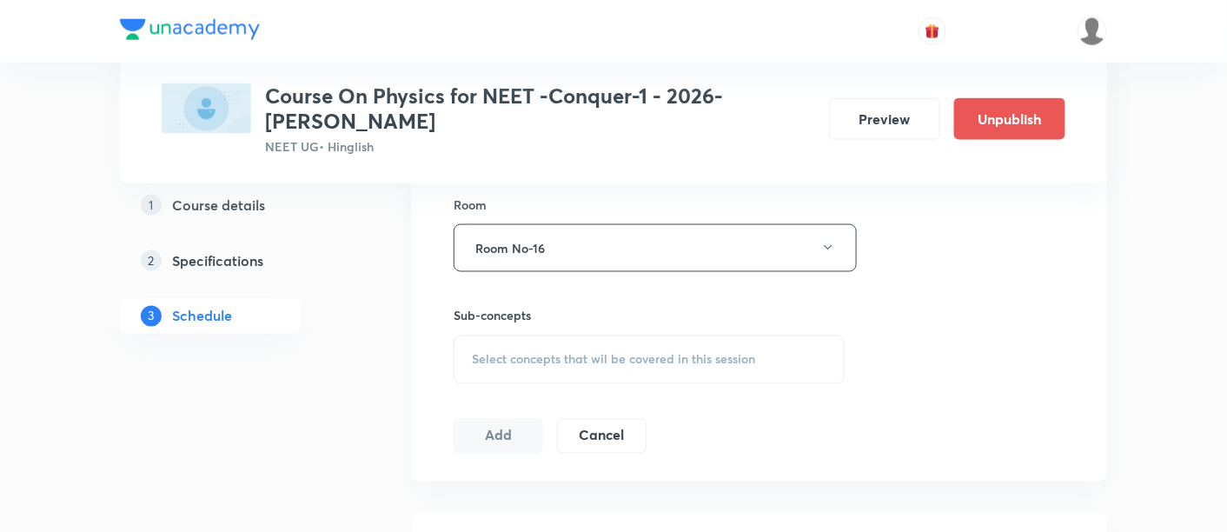
scroll to position [762, 0]
click at [591, 354] on span "Select concepts that wil be covered in this session" at bounding box center [613, 357] width 283 height 14
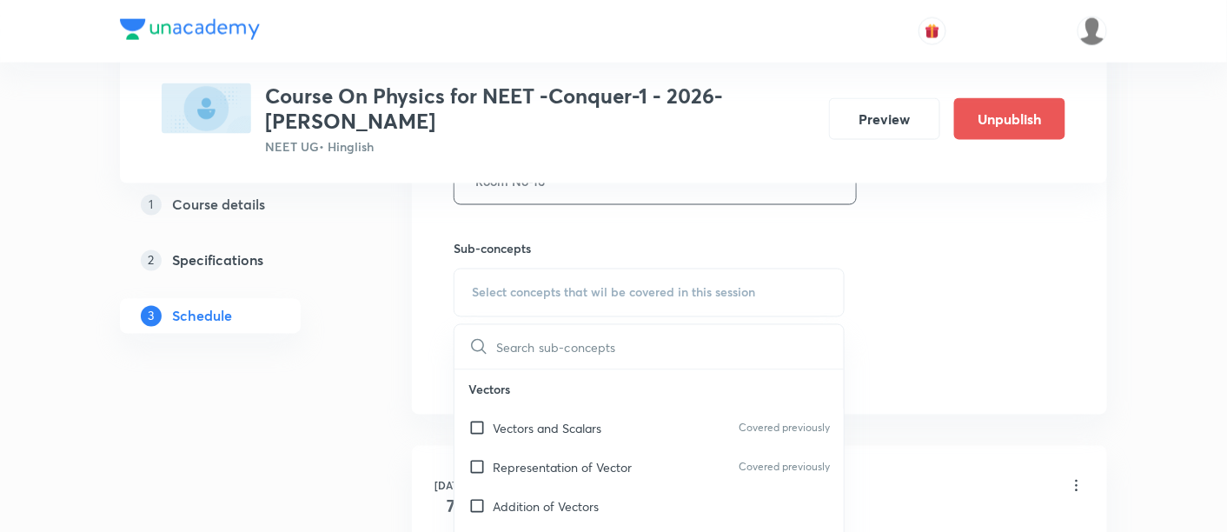
scroll to position [827, 0]
click at [563, 427] on p "Vectors and Scalars" at bounding box center [547, 429] width 109 height 18
checkbox input "true"
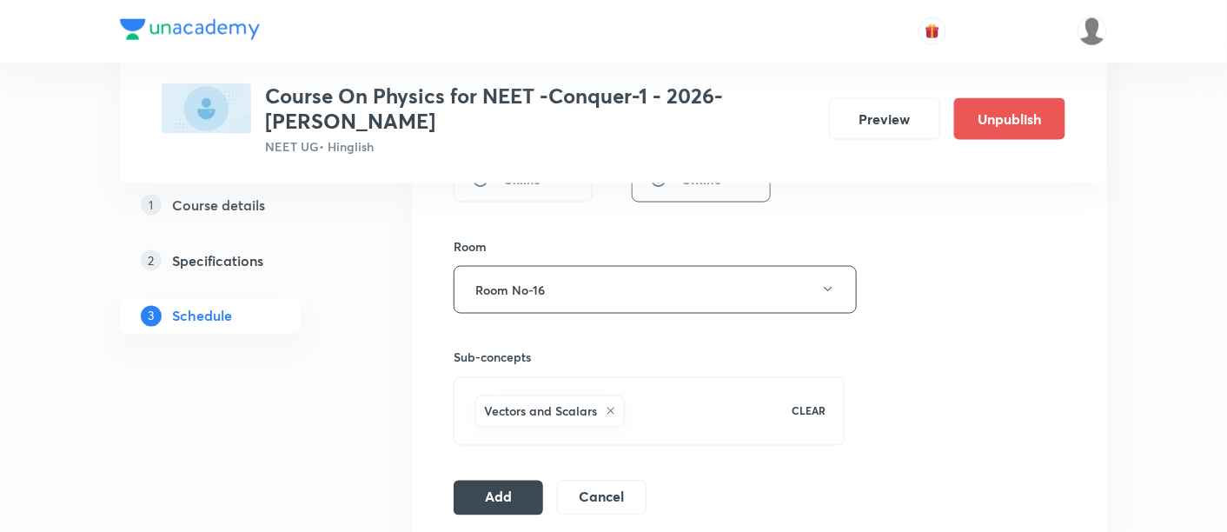
scroll to position [785, 0]
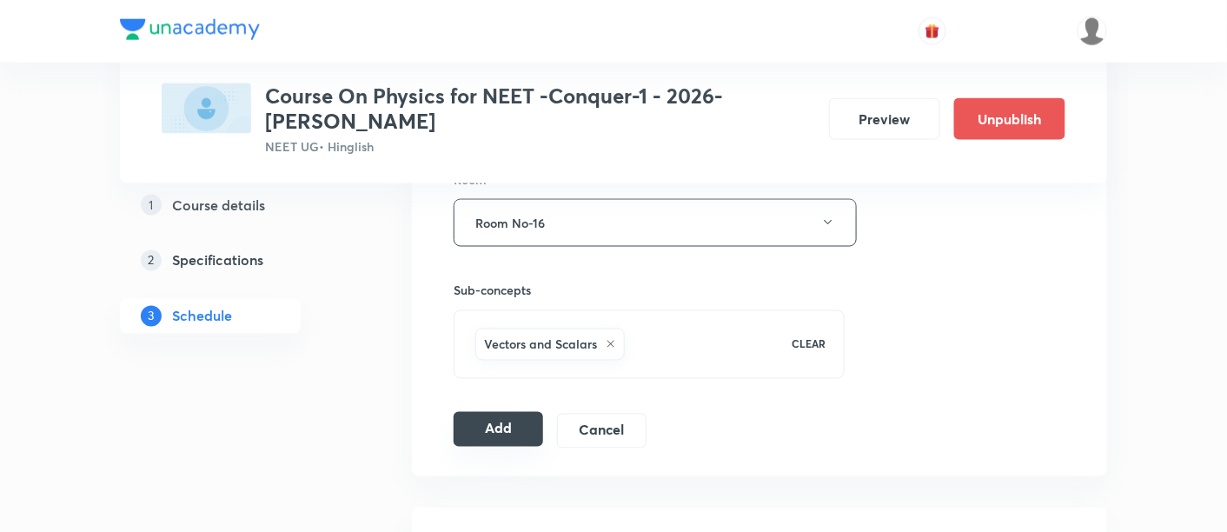
click at [509, 423] on button "Add" at bounding box center [499, 429] width 90 height 35
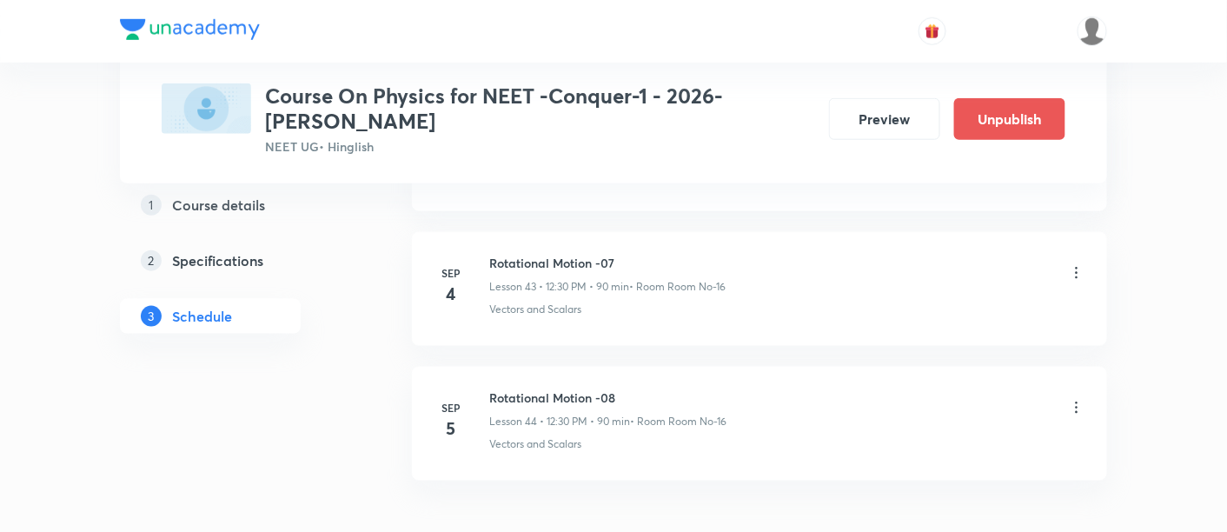
scroll to position [6788, 0]
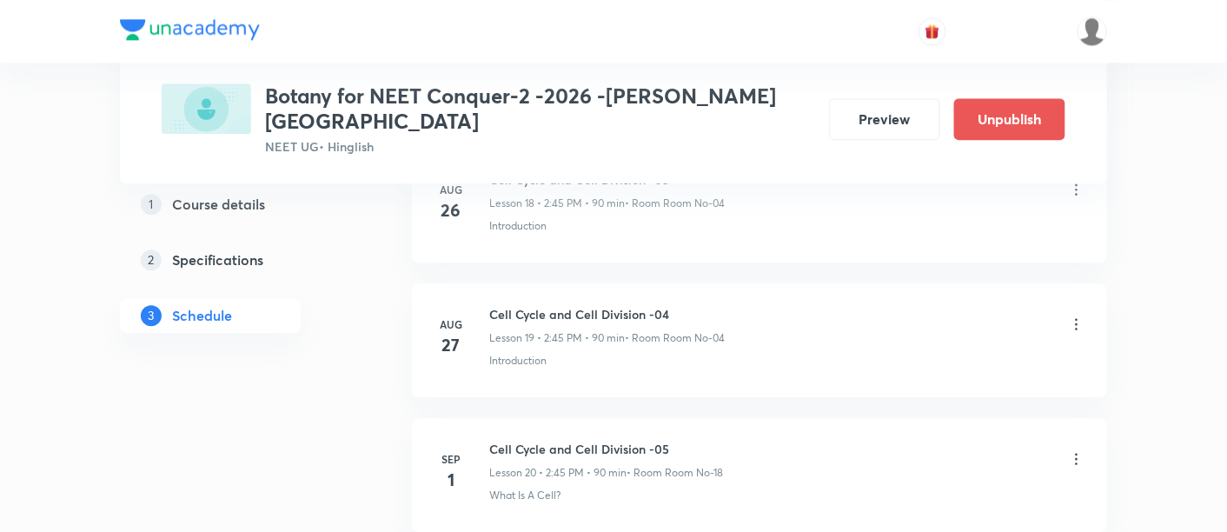
scroll to position [3678, 0]
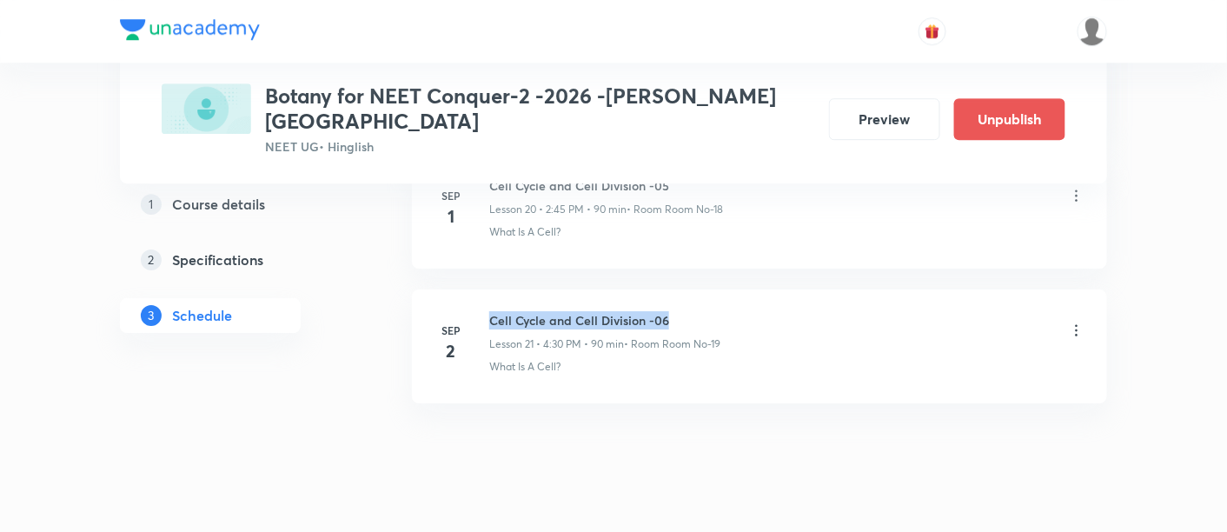
drag, startPoint x: 491, startPoint y: 283, endPoint x: 688, endPoint y: 290, distance: 196.6
click at [688, 311] on h6 "Cell Cycle and Cell Division -06" at bounding box center [604, 320] width 231 height 18
copy h6 "Cell Cycle and Cell Division -06"
click at [688, 311] on h6 "Cell Cycle and Cell Division -06" at bounding box center [604, 320] width 231 height 18
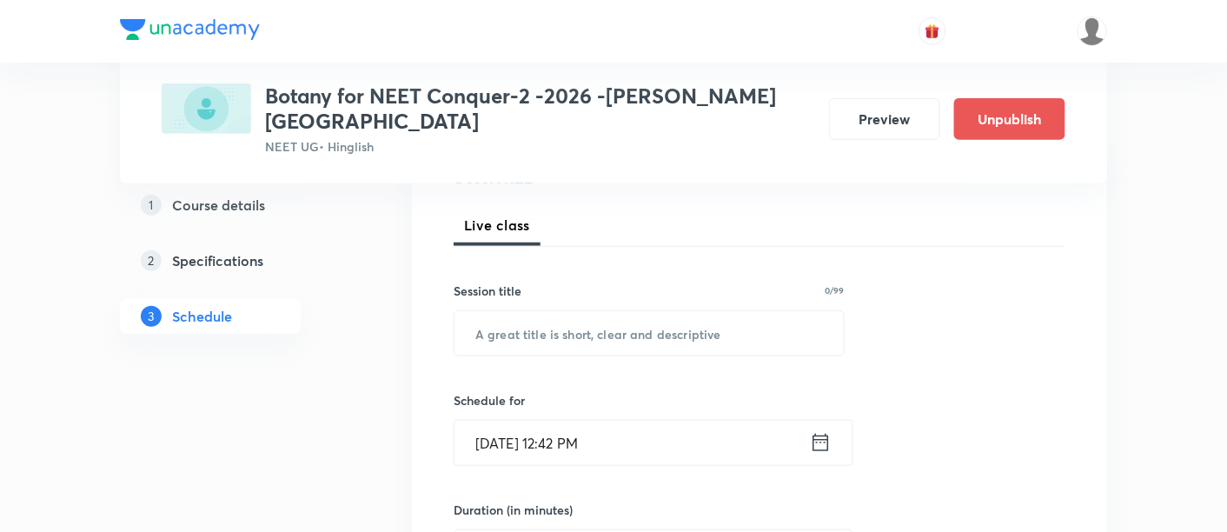
scroll to position [309, 0]
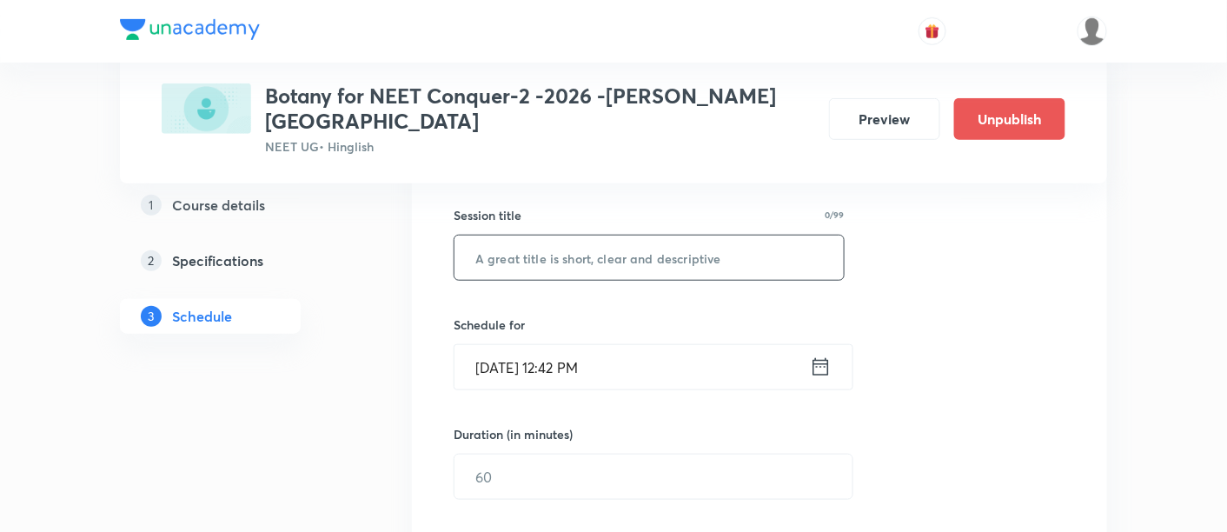
click at [640, 236] on input "text" at bounding box center [649, 258] width 389 height 44
paste input "Cell Cycle and Cell Division -06"
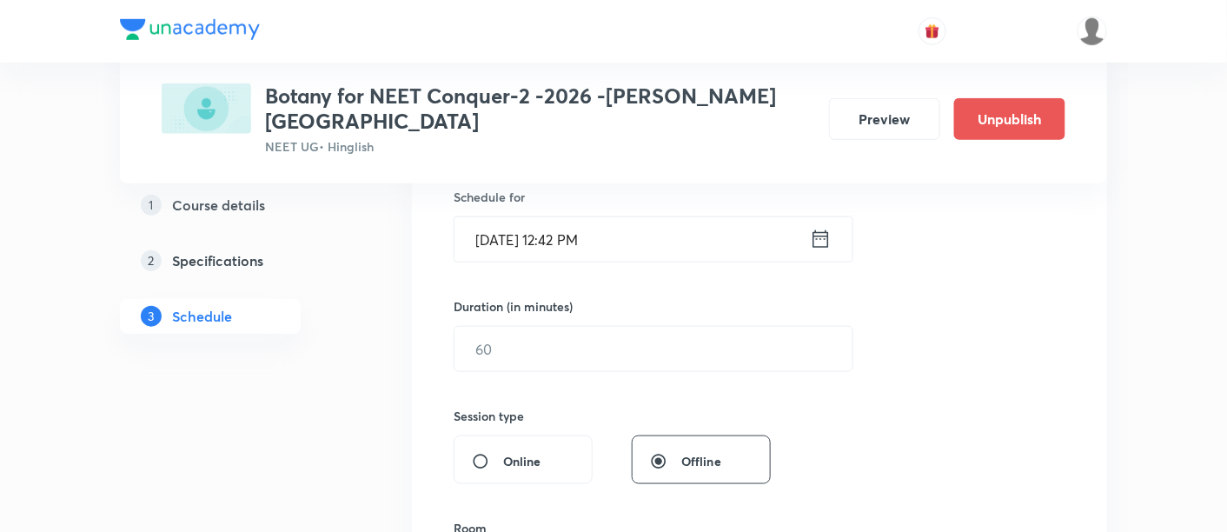
scroll to position [447, 0]
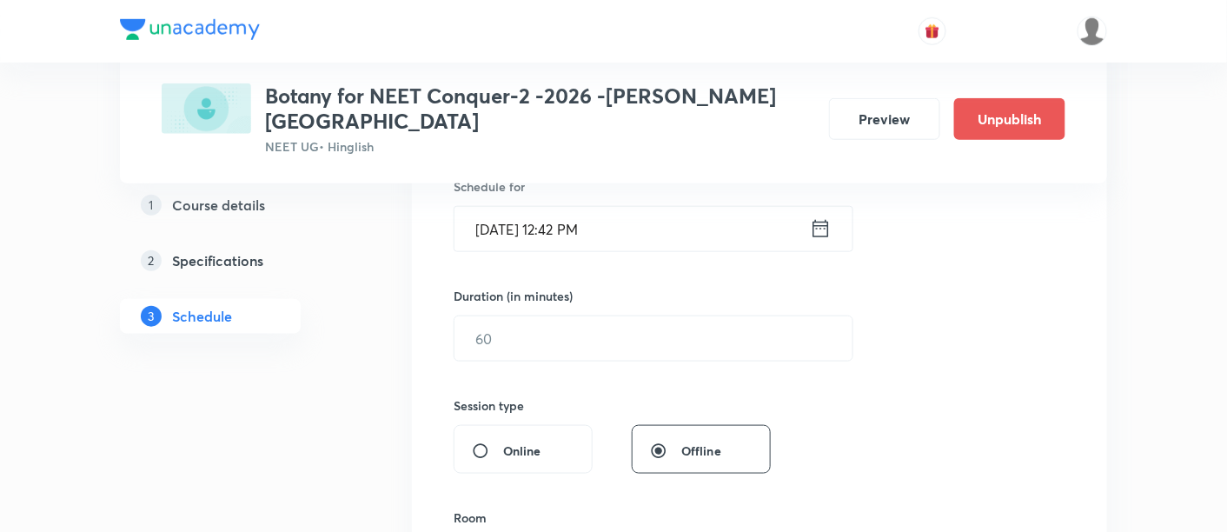
type input "Cell Cycle and Cell Division -07"
click at [821, 216] on icon at bounding box center [821, 228] width 22 height 24
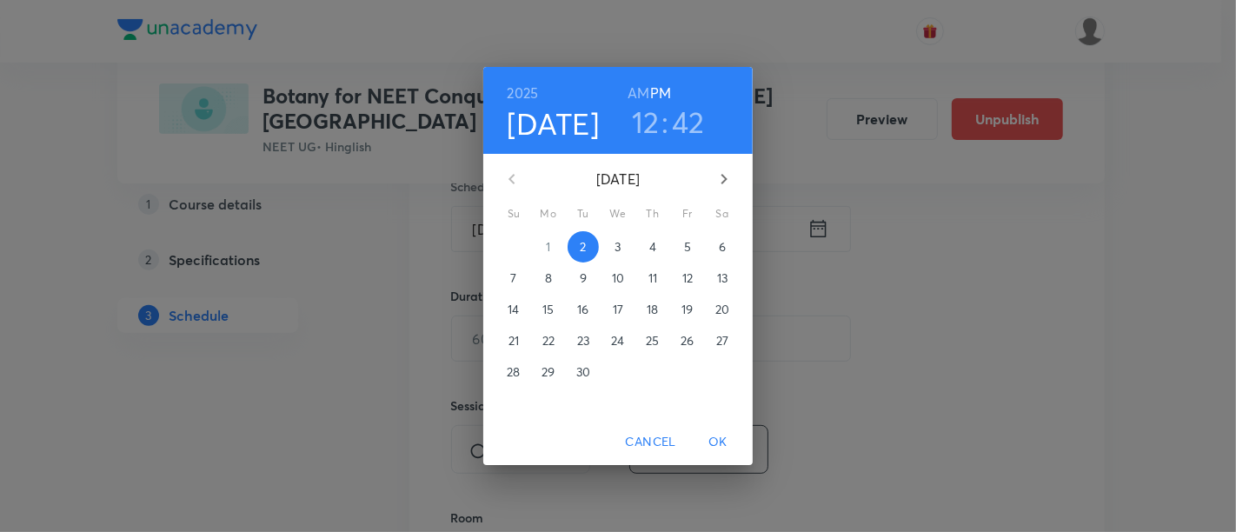
click at [613, 244] on span "3" at bounding box center [617, 246] width 31 height 17
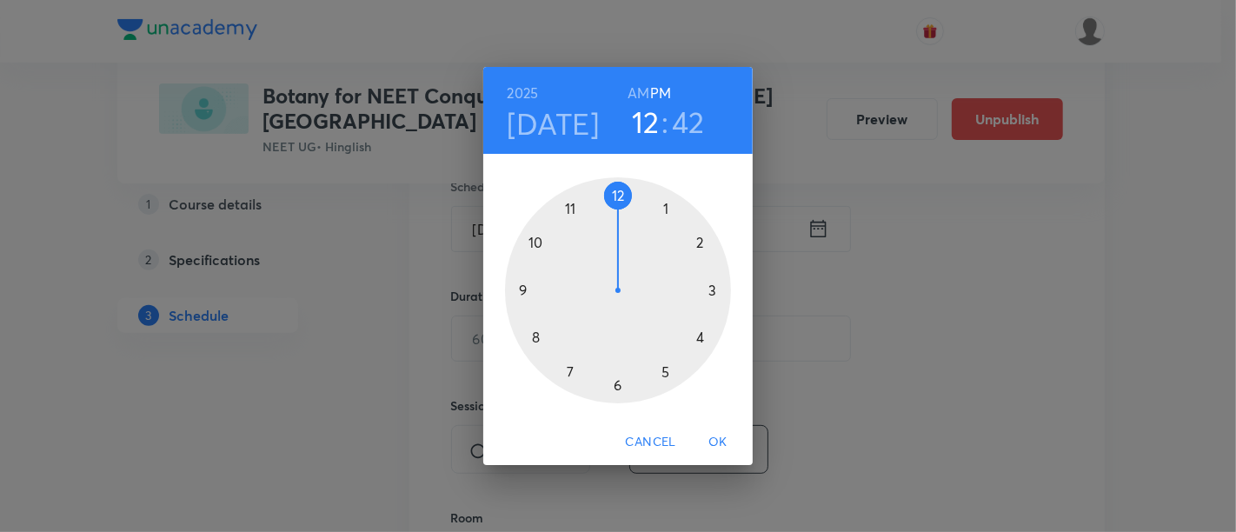
click at [702, 244] on div at bounding box center [618, 290] width 226 height 226
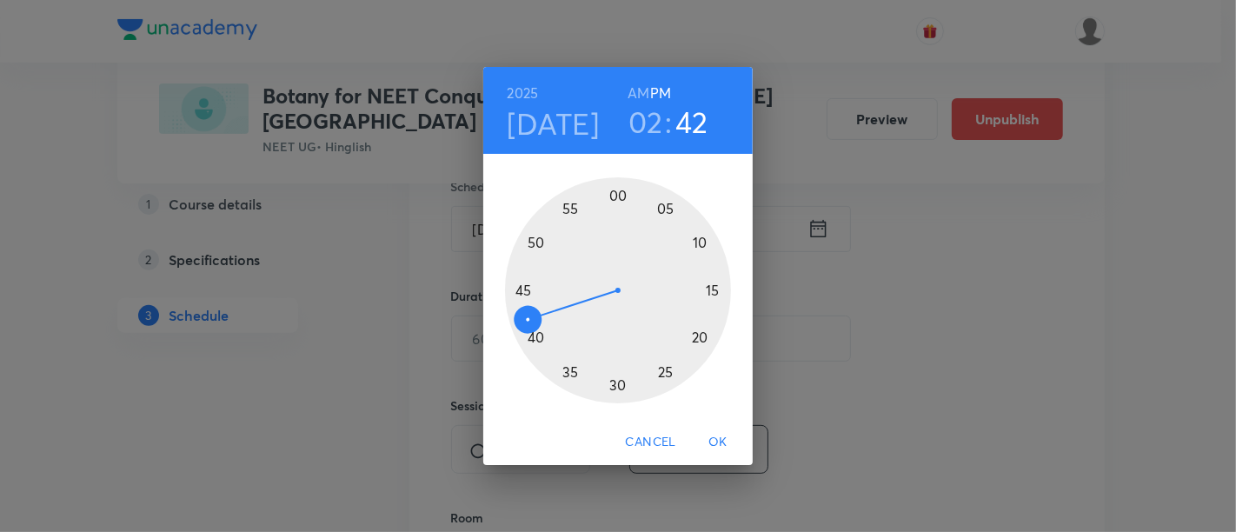
click at [521, 292] on div at bounding box center [618, 290] width 226 height 226
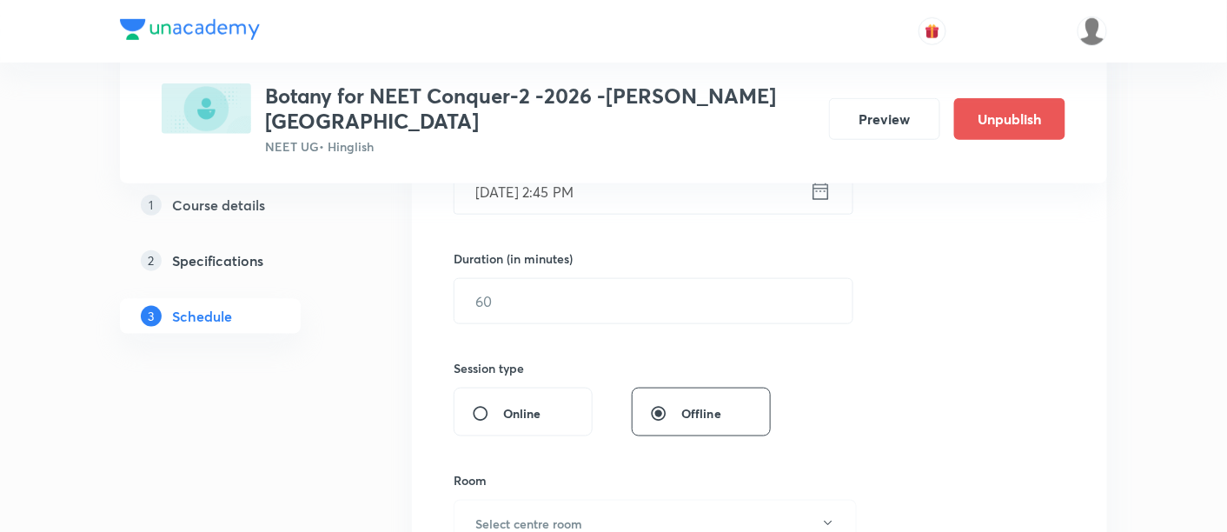
scroll to position [489, 0]
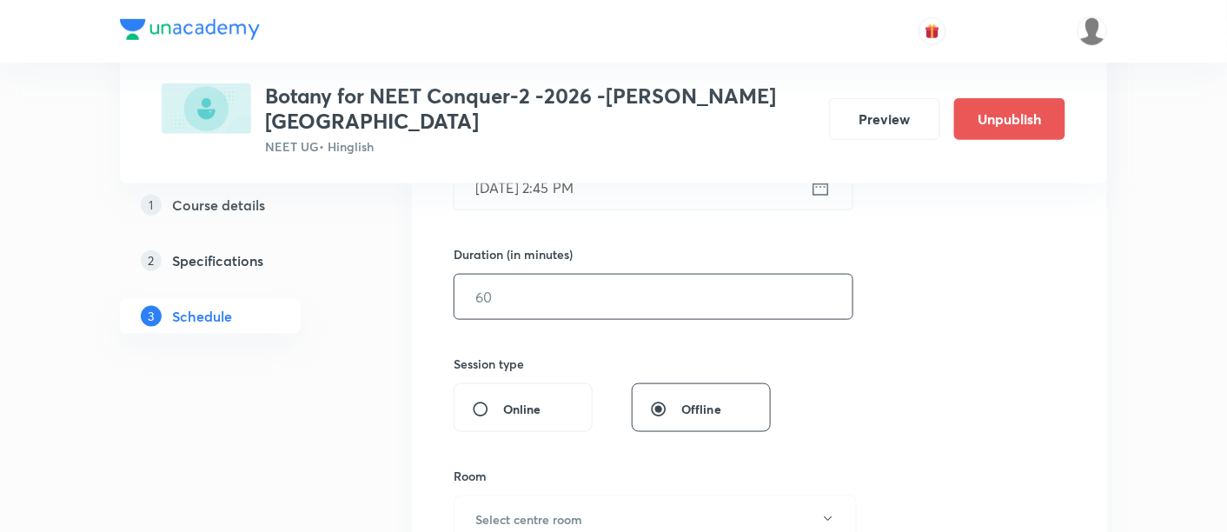
click at [722, 276] on input "text" at bounding box center [654, 297] width 398 height 44
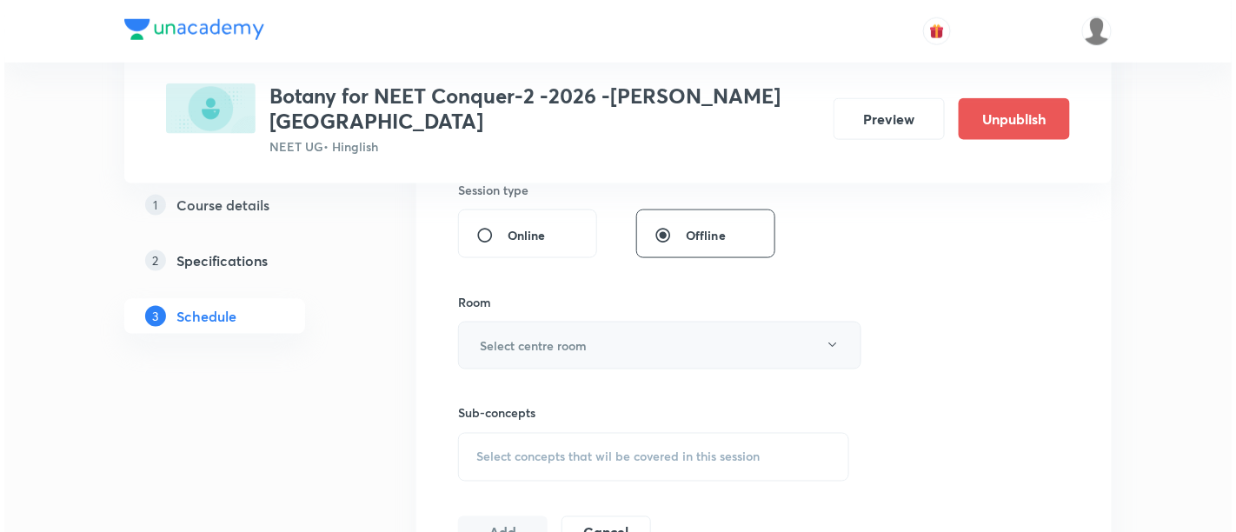
scroll to position [662, 0]
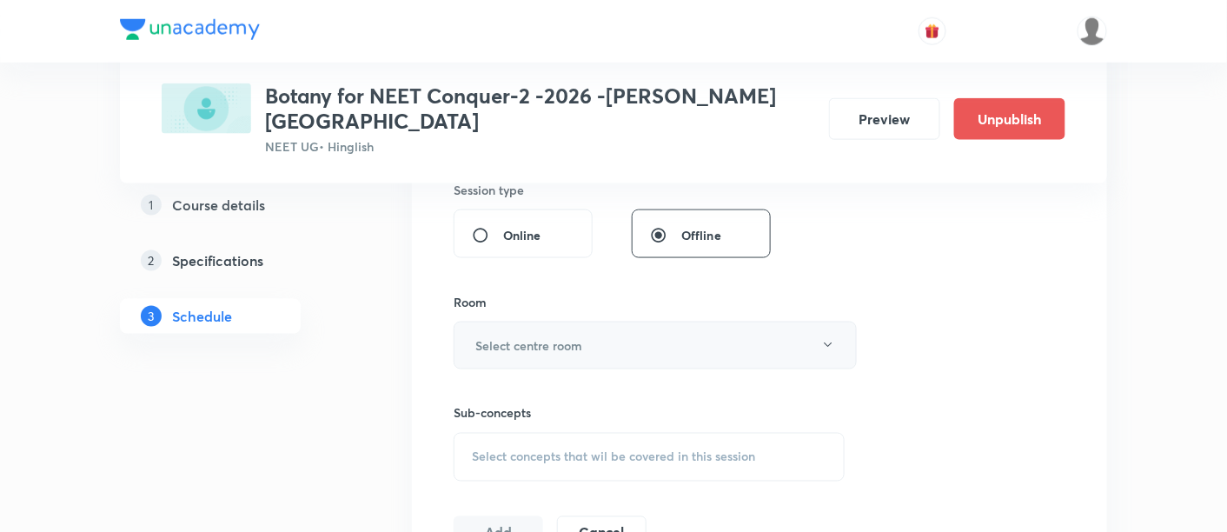
type input "90"
click at [619, 325] on button "Select centre room" at bounding box center [655, 346] width 403 height 48
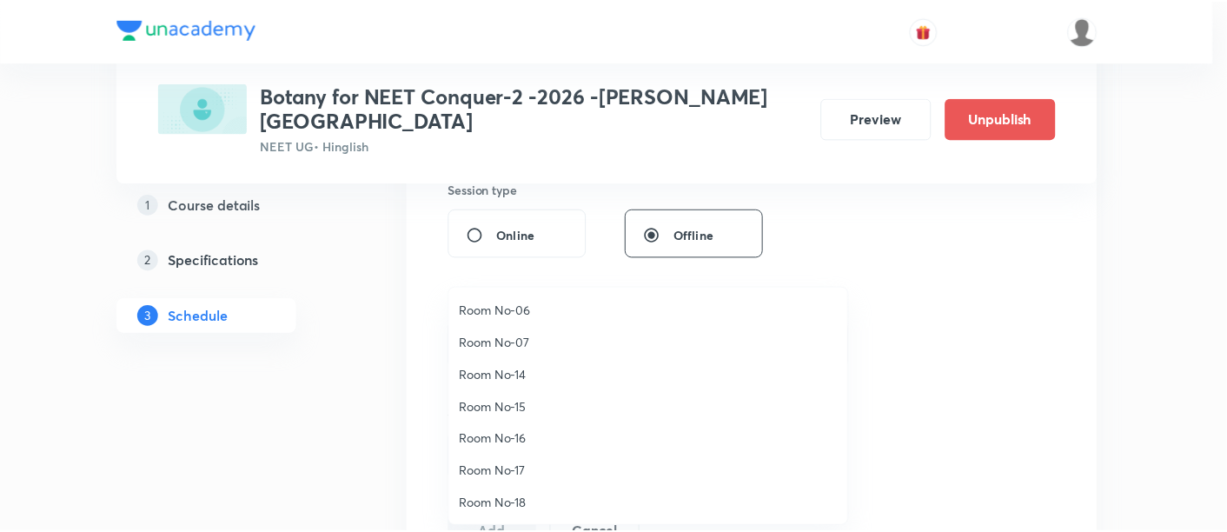
scroll to position [193, 0]
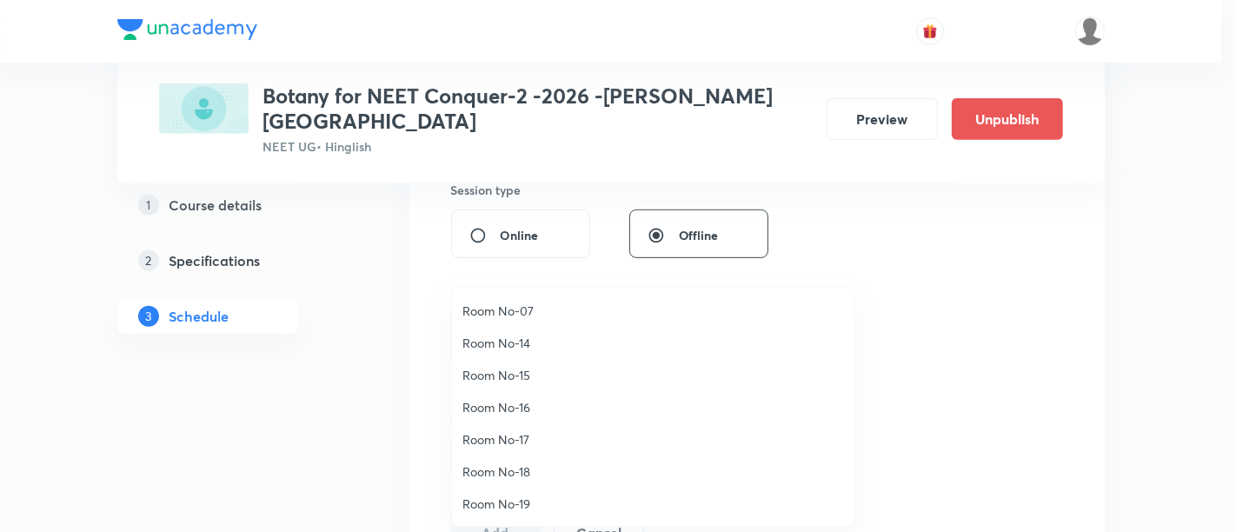
click at [519, 475] on span "Room No-18" at bounding box center [652, 471] width 381 height 18
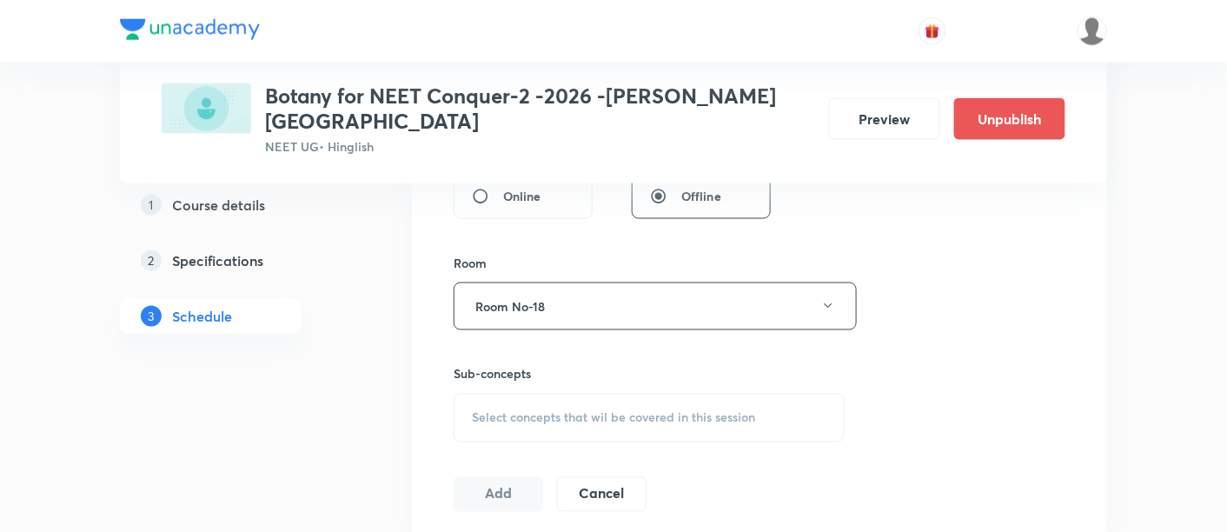
scroll to position [734, 0]
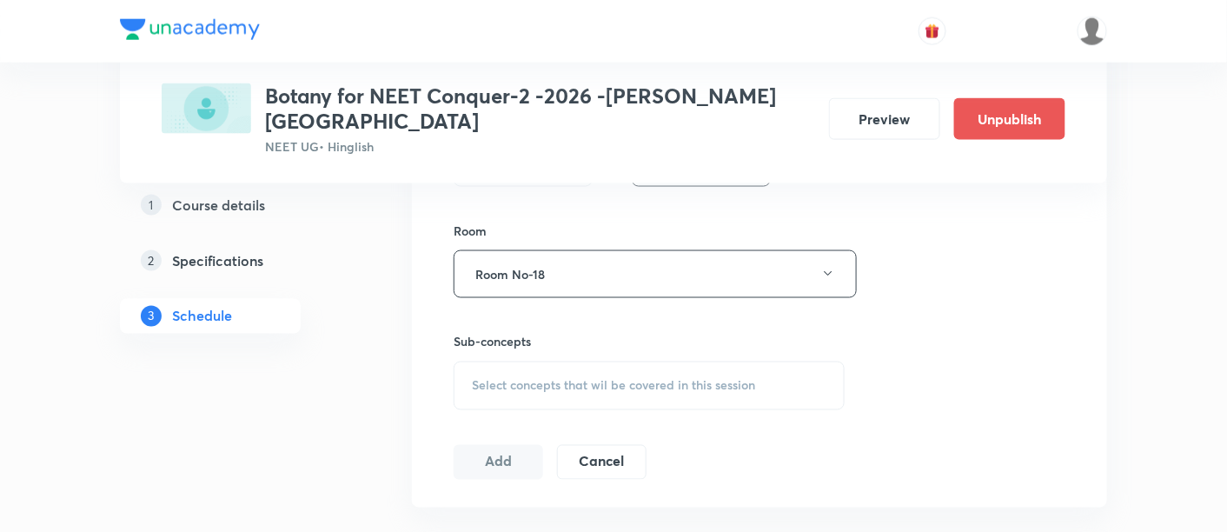
click at [689, 379] on span "Select concepts that wil be covered in this session" at bounding box center [613, 386] width 283 height 14
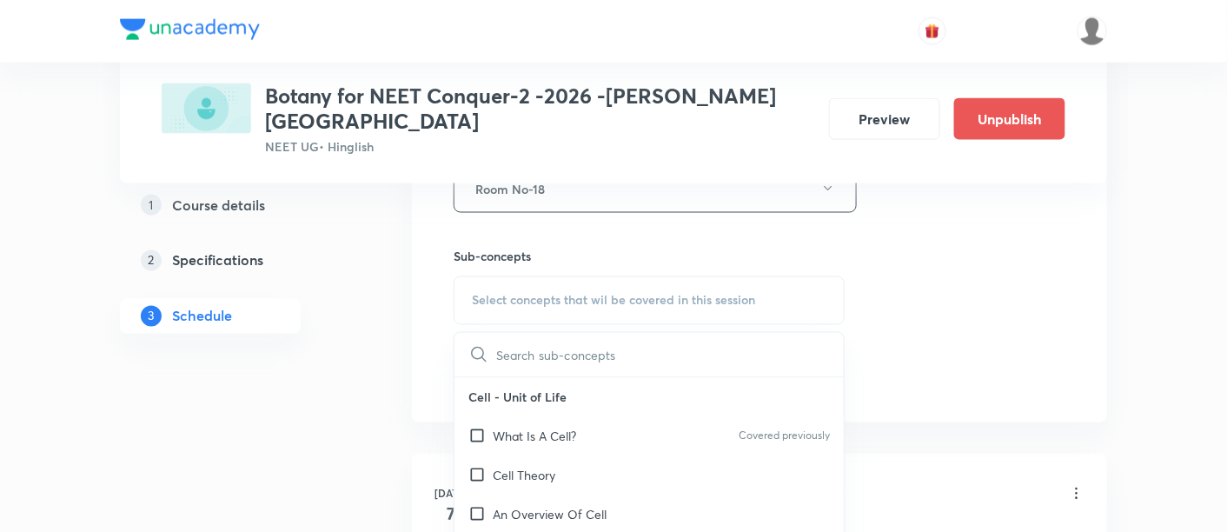
scroll to position [821, 0]
click at [555, 426] on p "What Is A Cell?" at bounding box center [534, 435] width 83 height 18
checkbox input "true"
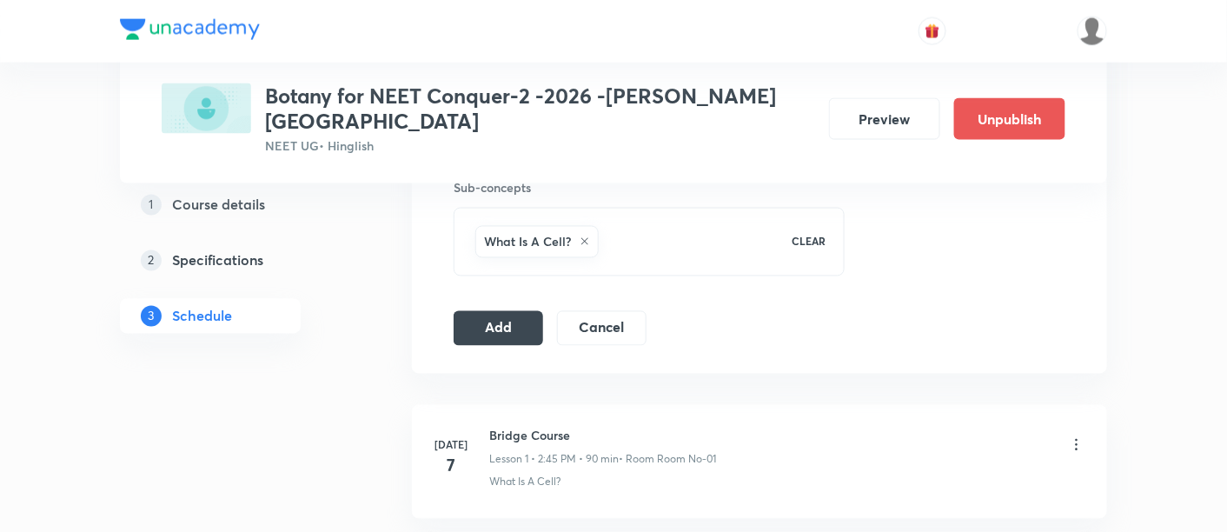
scroll to position [908, 0]
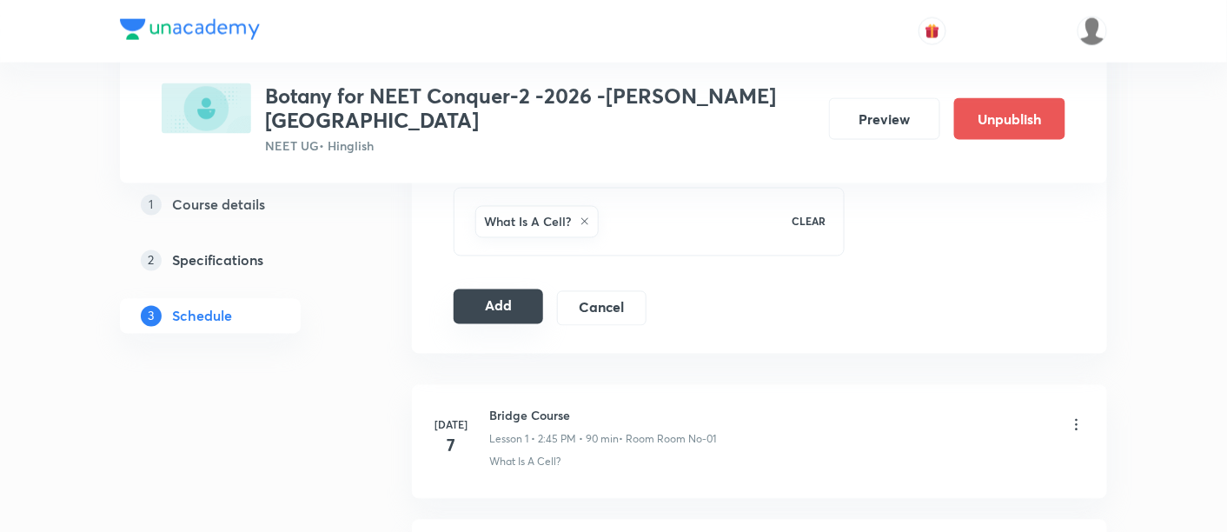
click at [497, 289] on button "Add" at bounding box center [499, 306] width 90 height 35
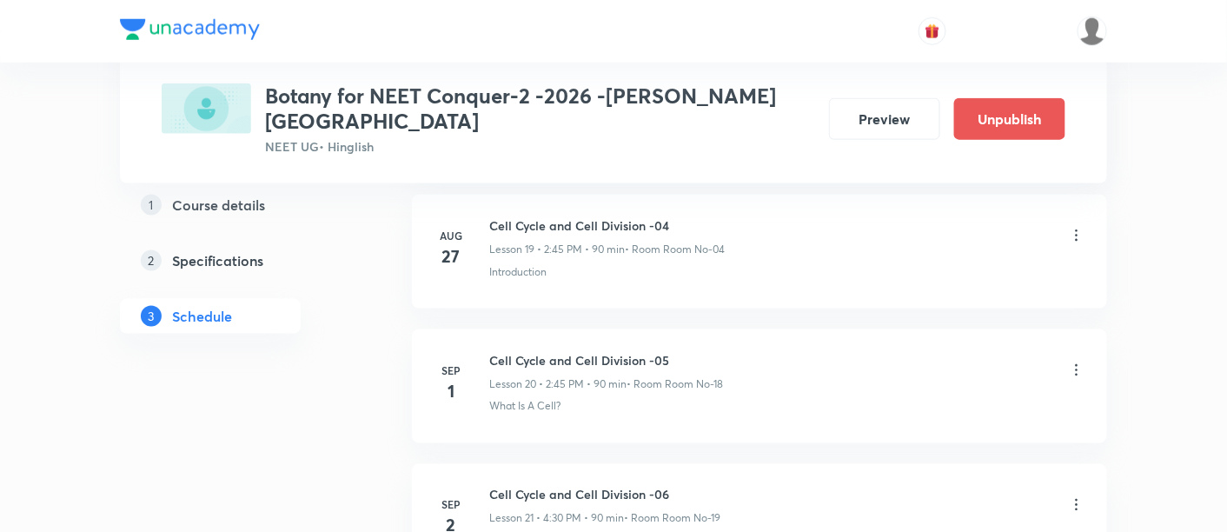
scroll to position [3016, 0]
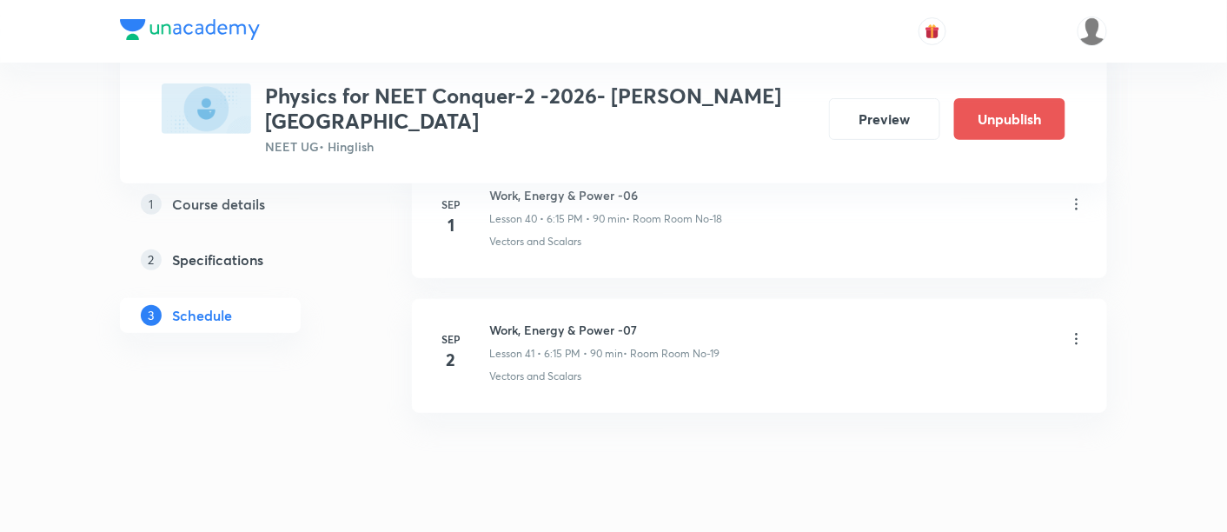
scroll to position [6365, 0]
drag, startPoint x: 491, startPoint y: 284, endPoint x: 647, endPoint y: 276, distance: 155.8
click at [647, 321] on h6 "Work, Energy & Power -07" at bounding box center [604, 330] width 230 height 18
copy h6 "Work, Energy & Power -07"
click at [650, 321] on h6 "Work, Energy & Power -07" at bounding box center [604, 330] width 230 height 18
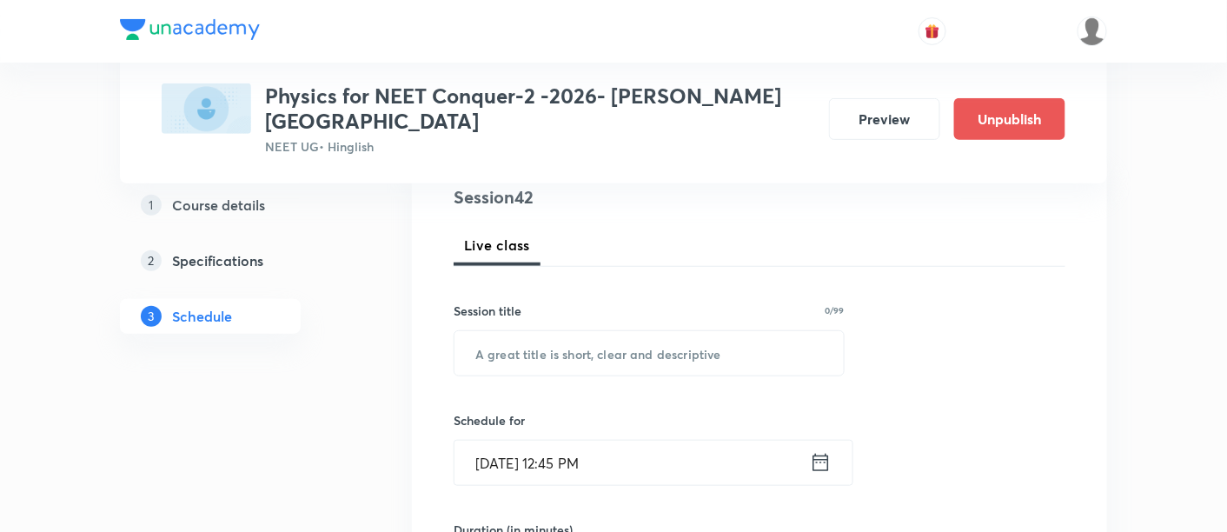
scroll to position [263, 0]
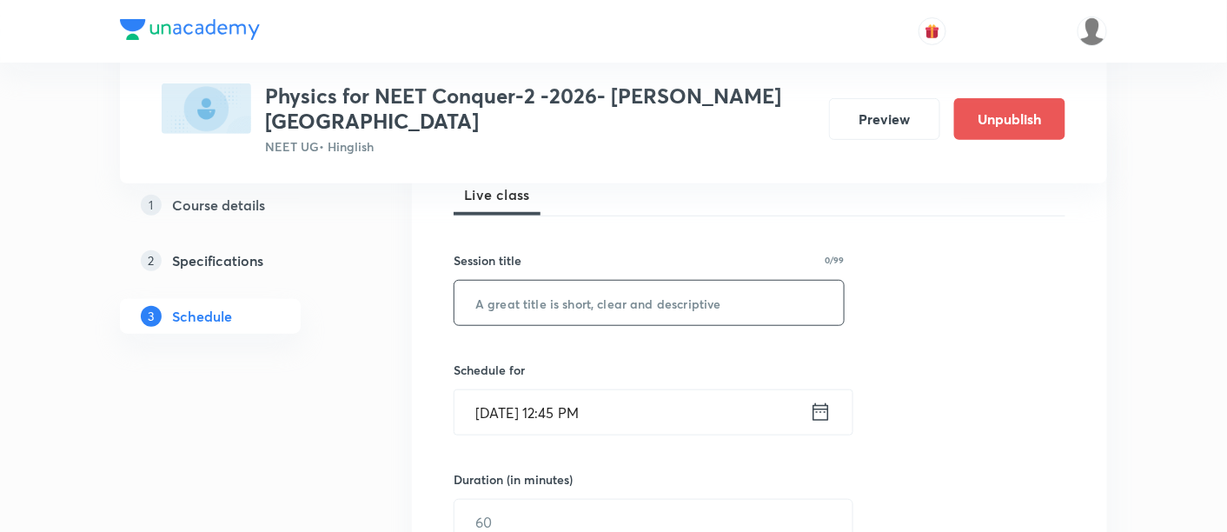
click at [627, 281] on input "text" at bounding box center [649, 303] width 389 height 44
paste input "Work, Energy & Power -07"
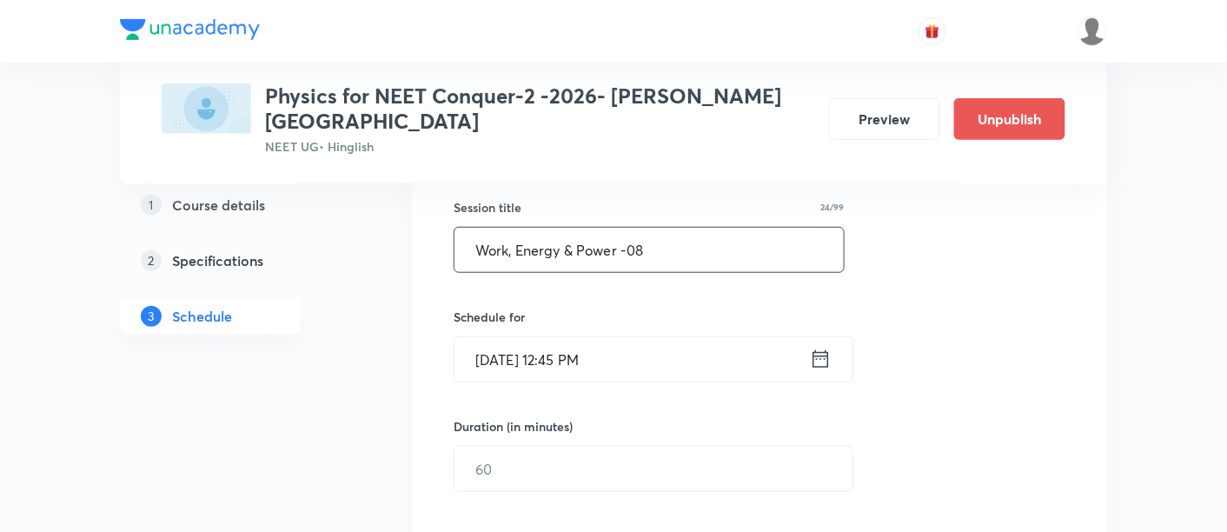
scroll to position [328, 0]
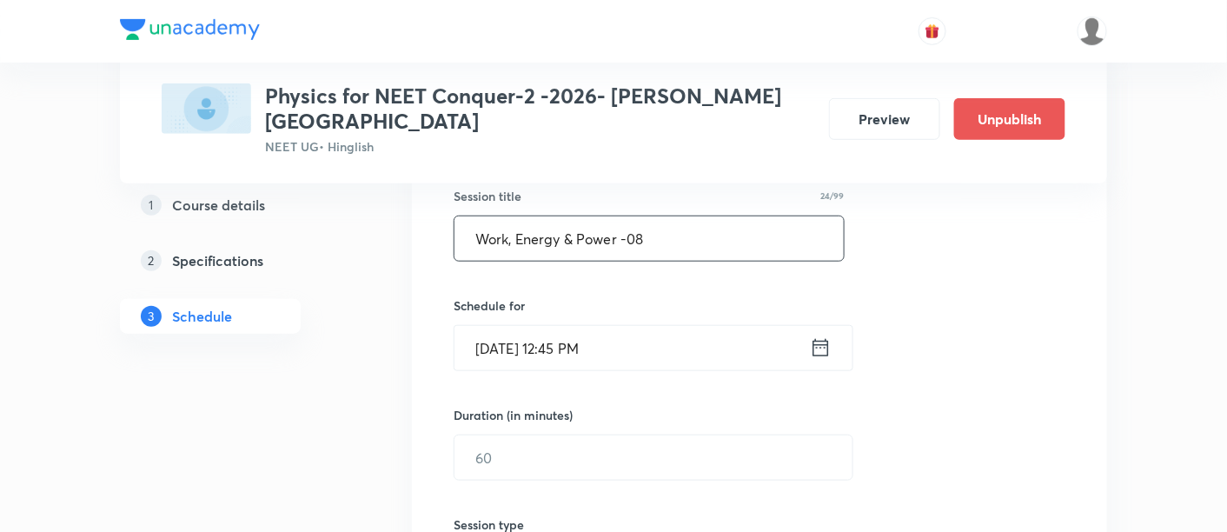
type input "Work, Energy & Power -08"
click at [825, 339] on icon at bounding box center [822, 347] width 16 height 17
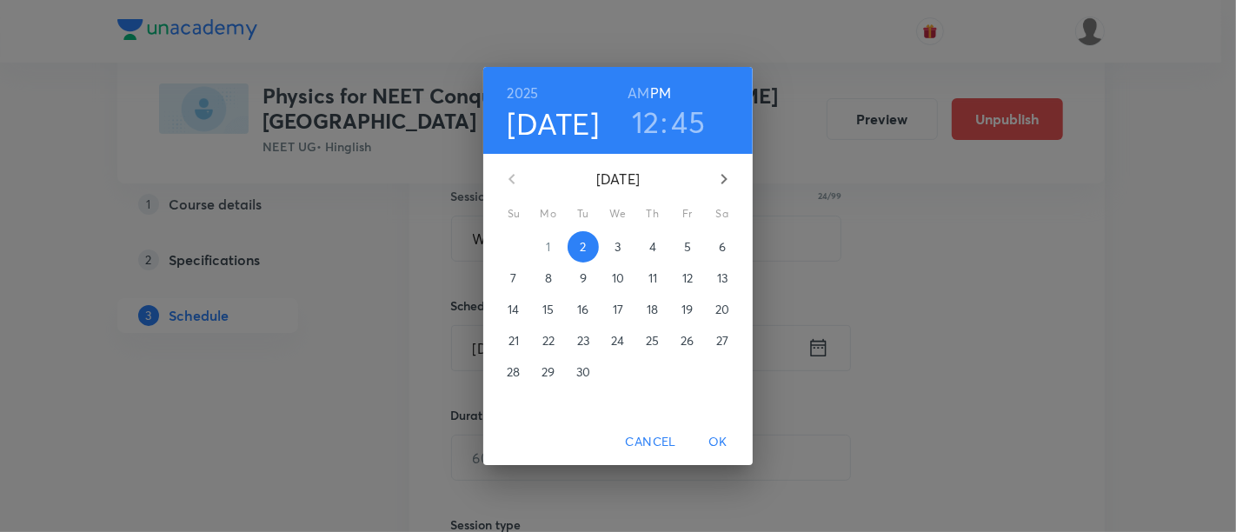
click at [622, 245] on span "3" at bounding box center [617, 246] width 31 height 17
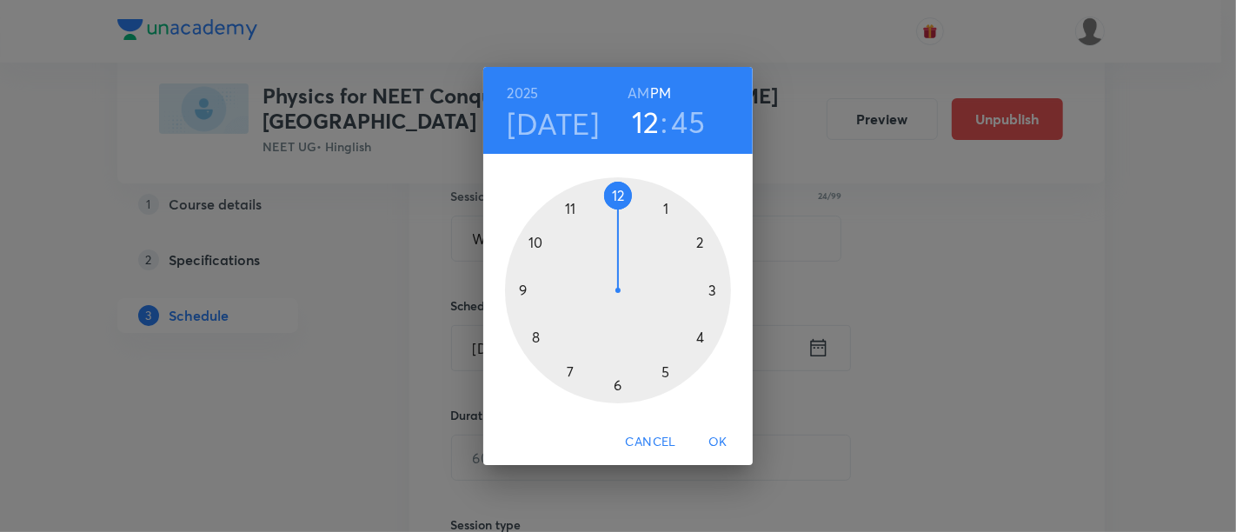
click at [701, 339] on div at bounding box center [618, 290] width 226 height 226
click at [616, 388] on div at bounding box center [618, 290] width 226 height 226
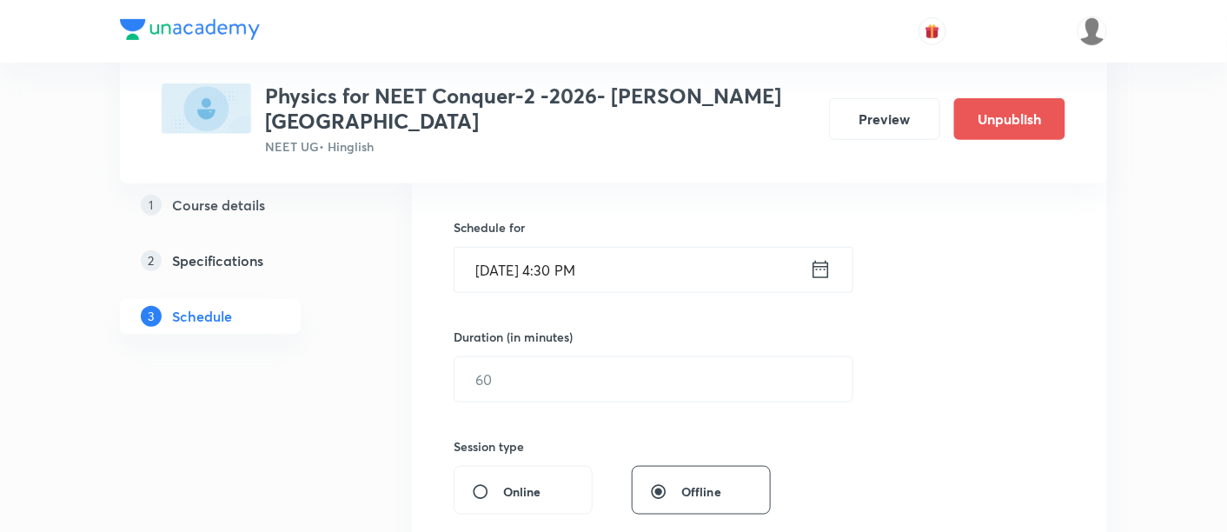
scroll to position [415, 0]
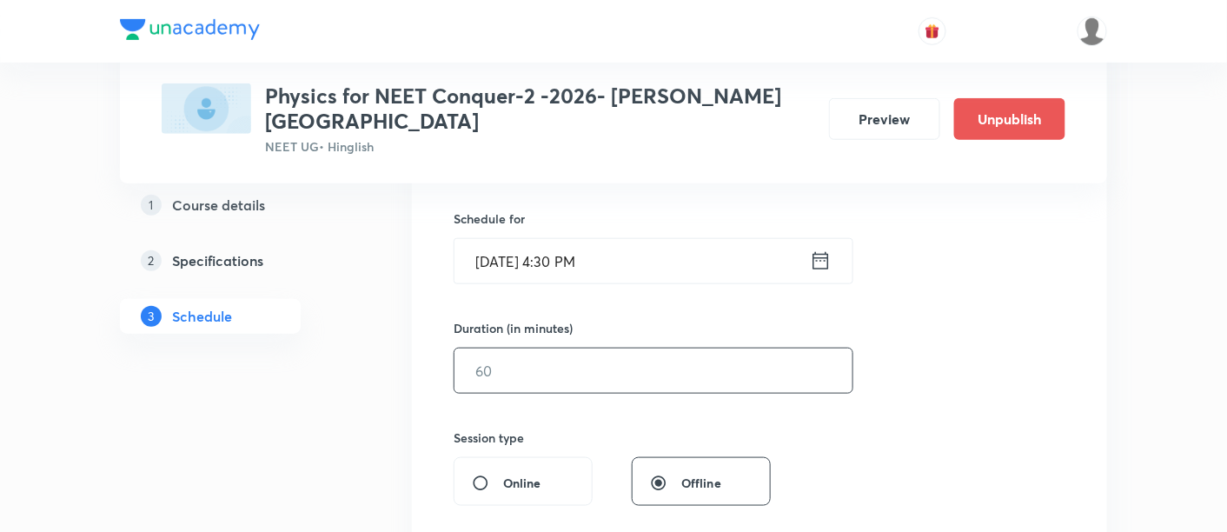
click at [728, 356] on input "text" at bounding box center [654, 371] width 398 height 44
type input "90"
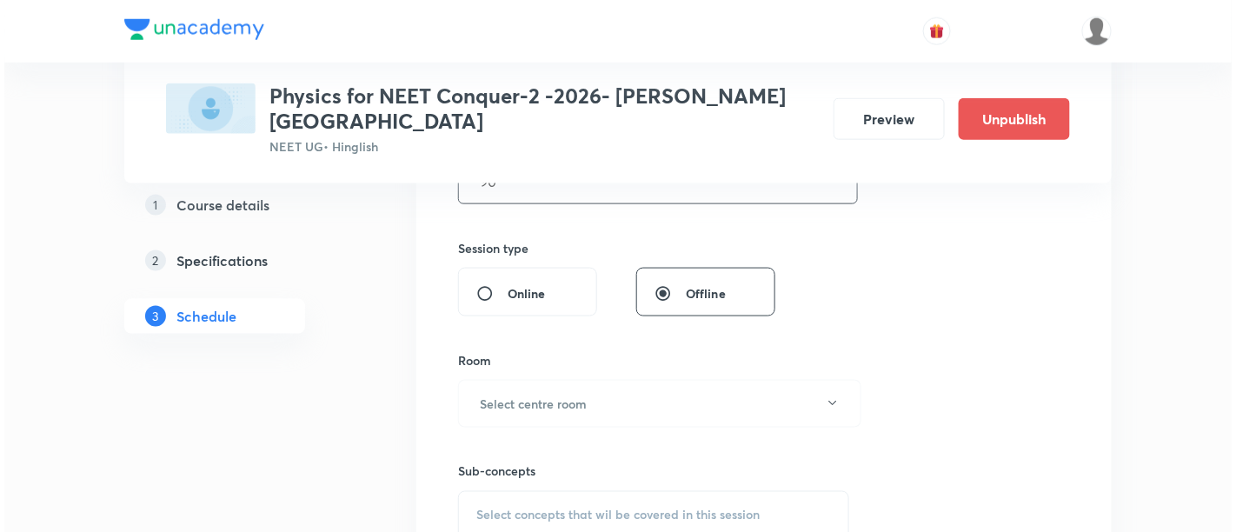
scroll to position [611, 0]
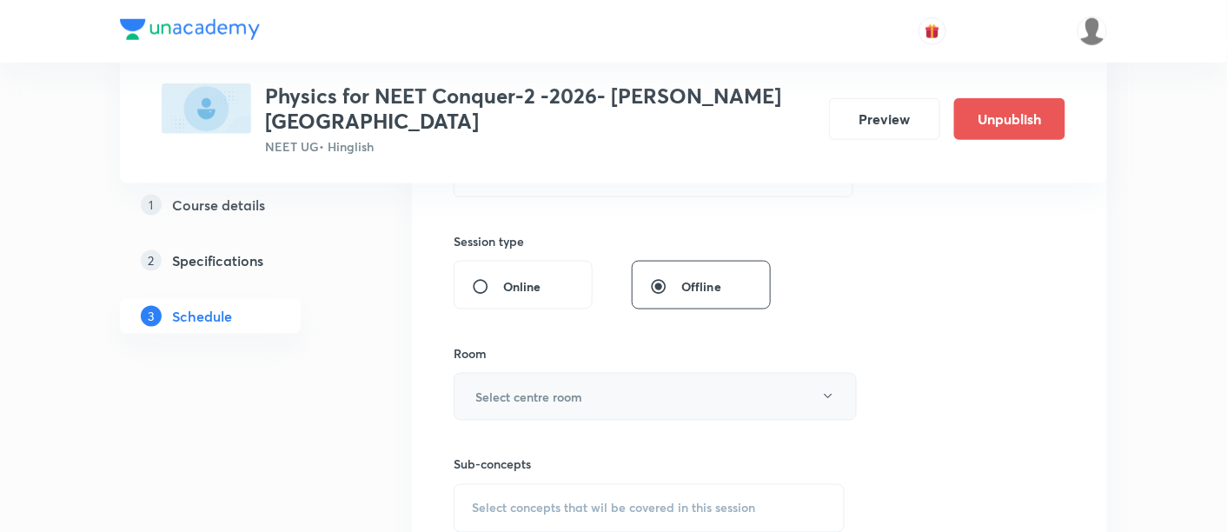
click at [657, 373] on button "Select centre room" at bounding box center [655, 397] width 403 height 48
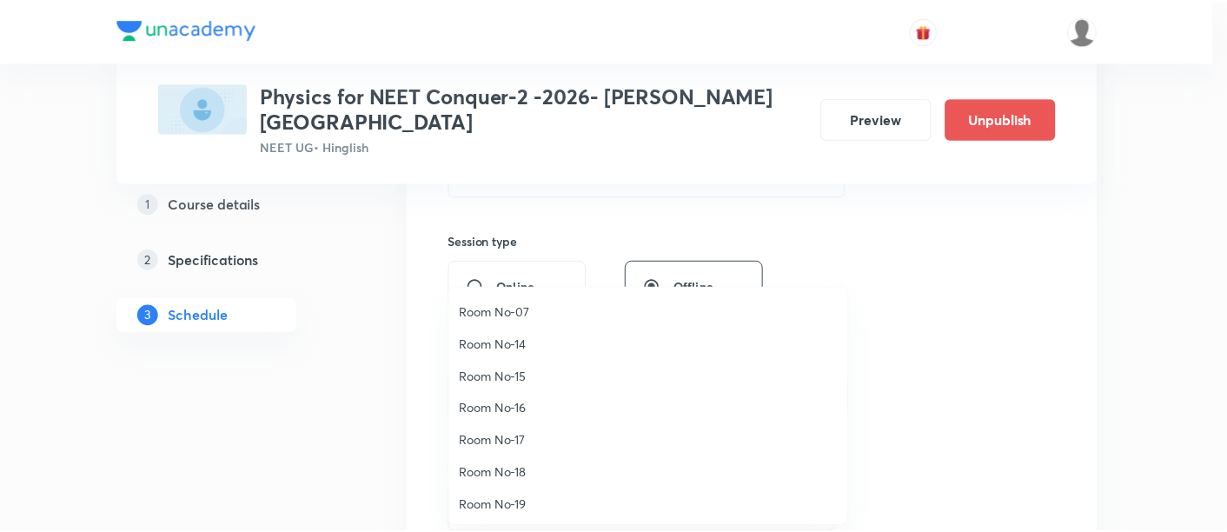
scroll to position [193, 0]
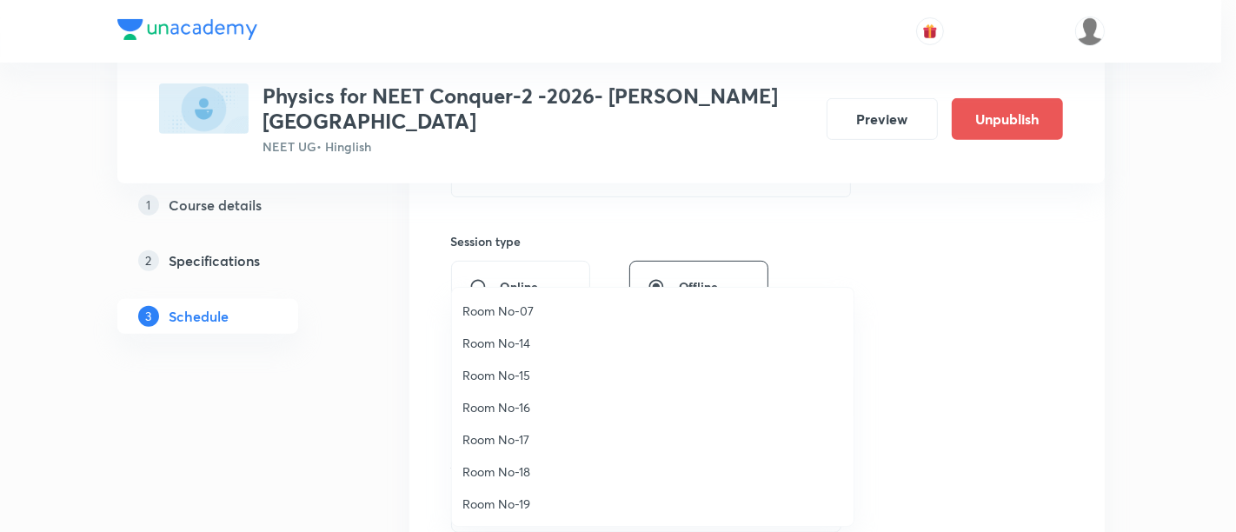
click at [508, 468] on span "Room No-18" at bounding box center [652, 471] width 381 height 18
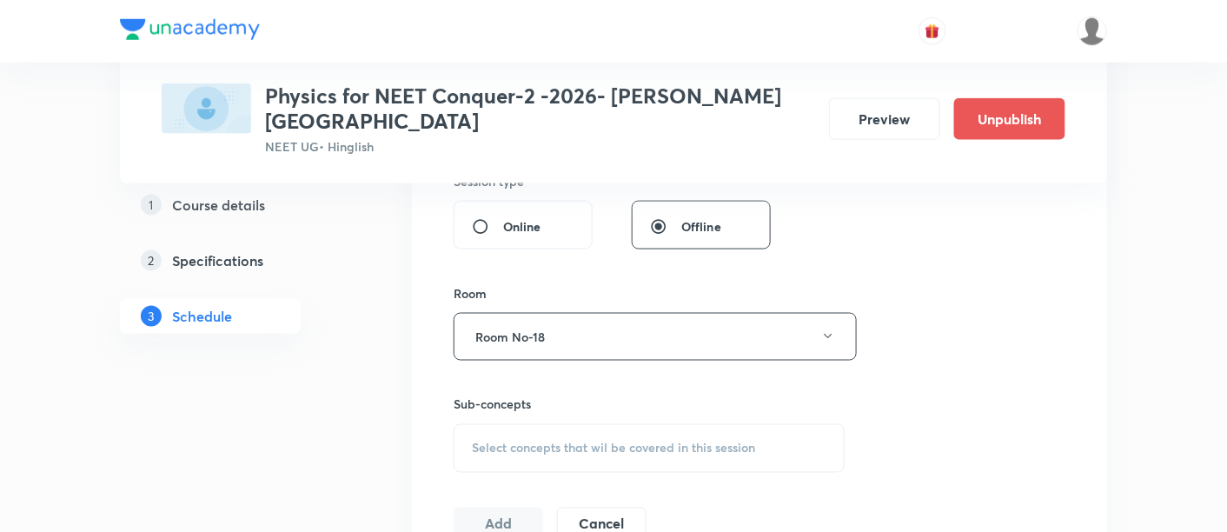
scroll to position [689, 0]
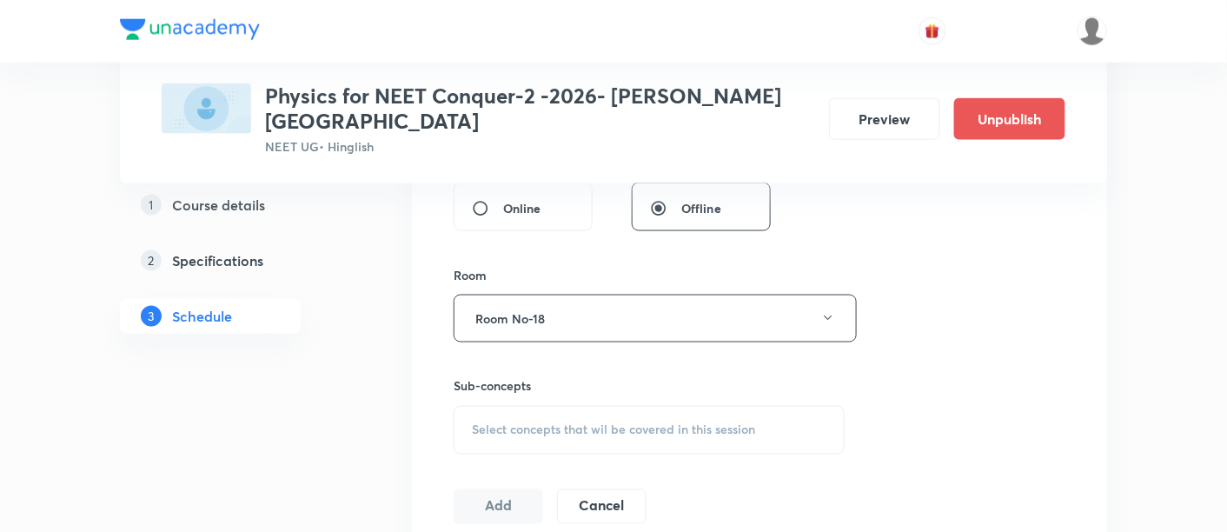
click at [662, 423] on span "Select concepts that wil be covered in this session" at bounding box center [613, 430] width 283 height 14
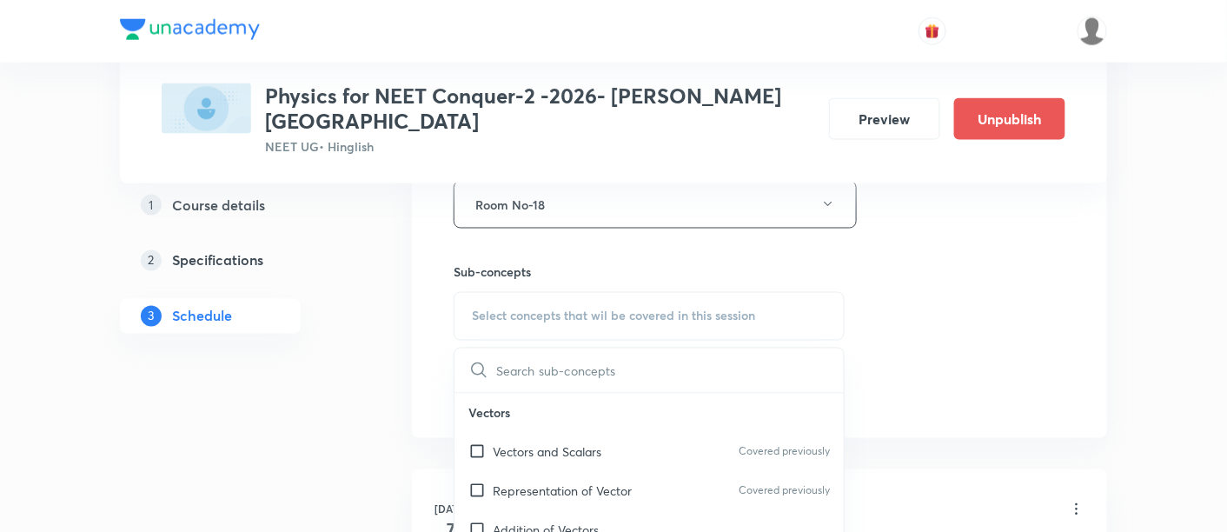
scroll to position [828, 0]
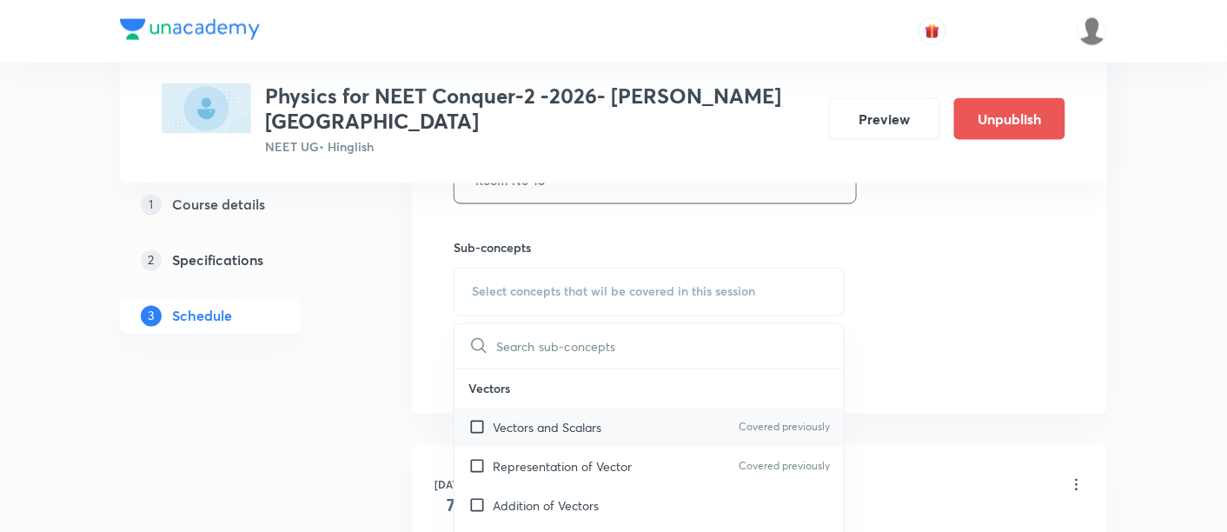
click at [588, 419] on p "Vectors and Scalars" at bounding box center [547, 428] width 109 height 18
checkbox input "true"
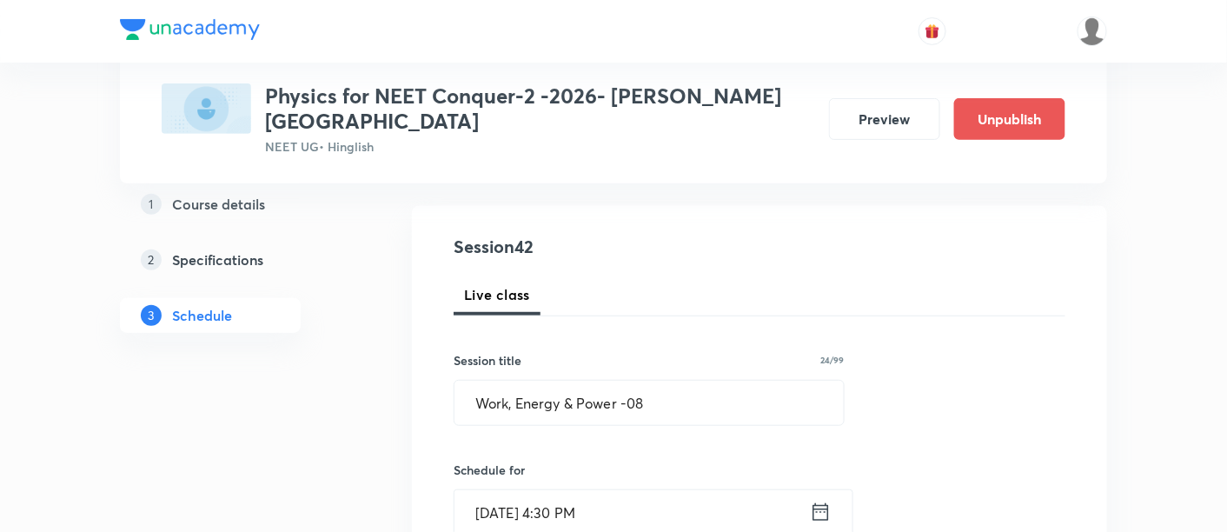
scroll to position [166, 0]
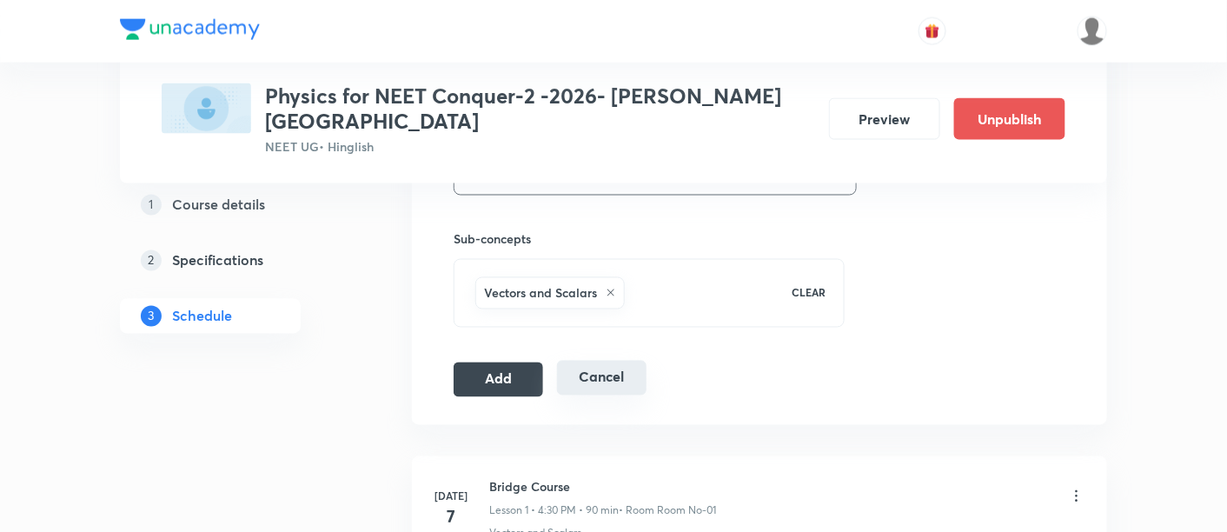
scroll to position [839, 0]
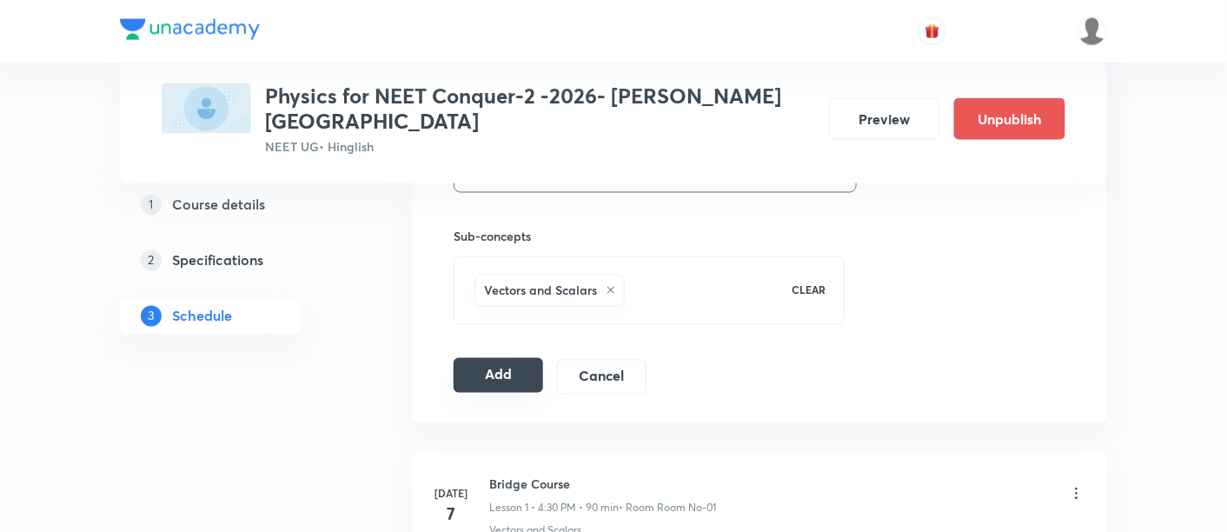
click at [472, 358] on button "Add" at bounding box center [499, 375] width 90 height 35
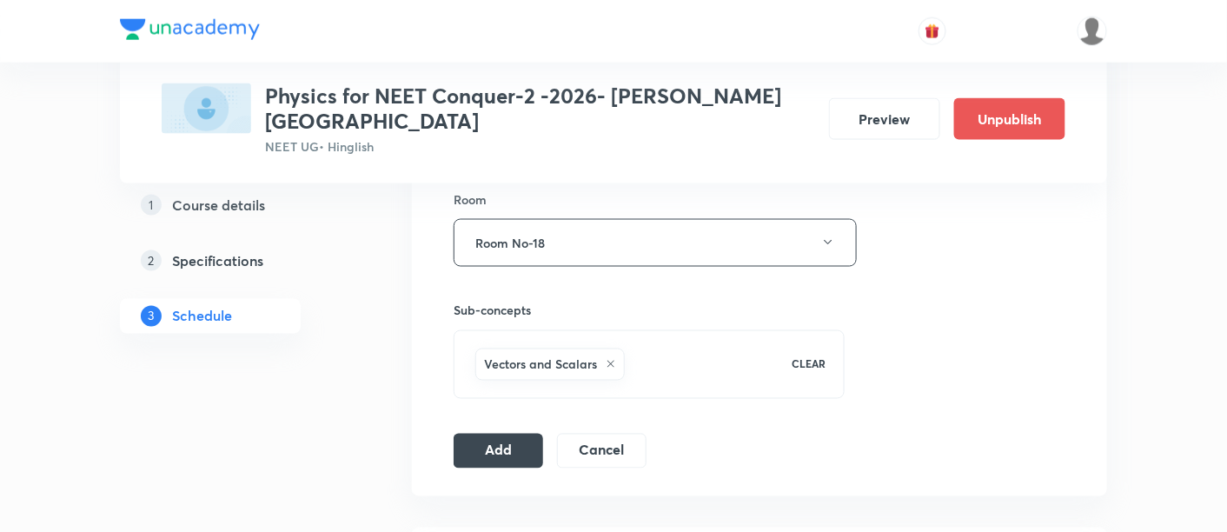
scroll to position [775, 0]
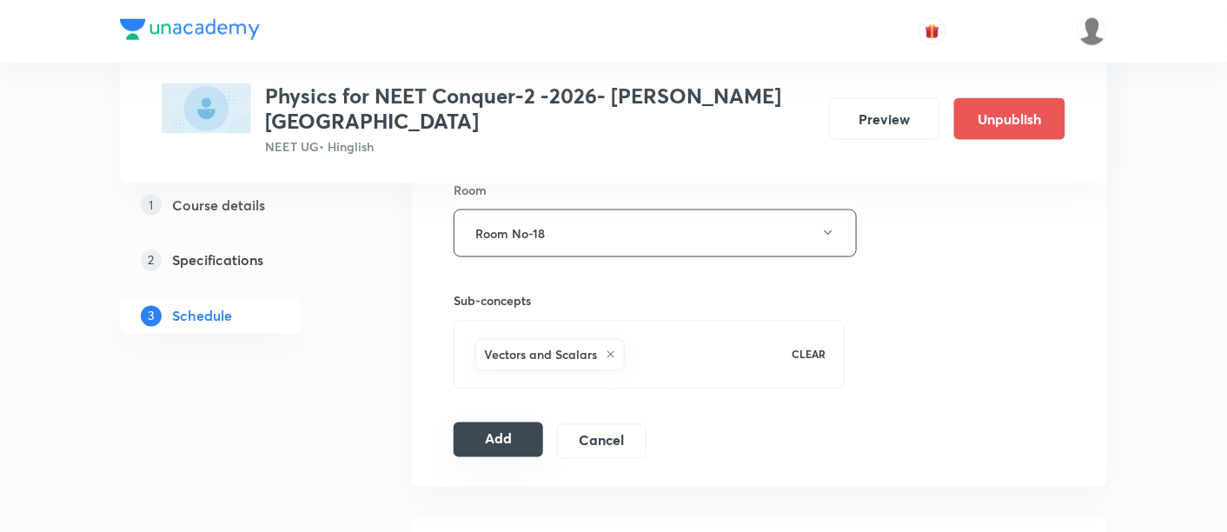
click at [519, 422] on button "Add" at bounding box center [499, 439] width 90 height 35
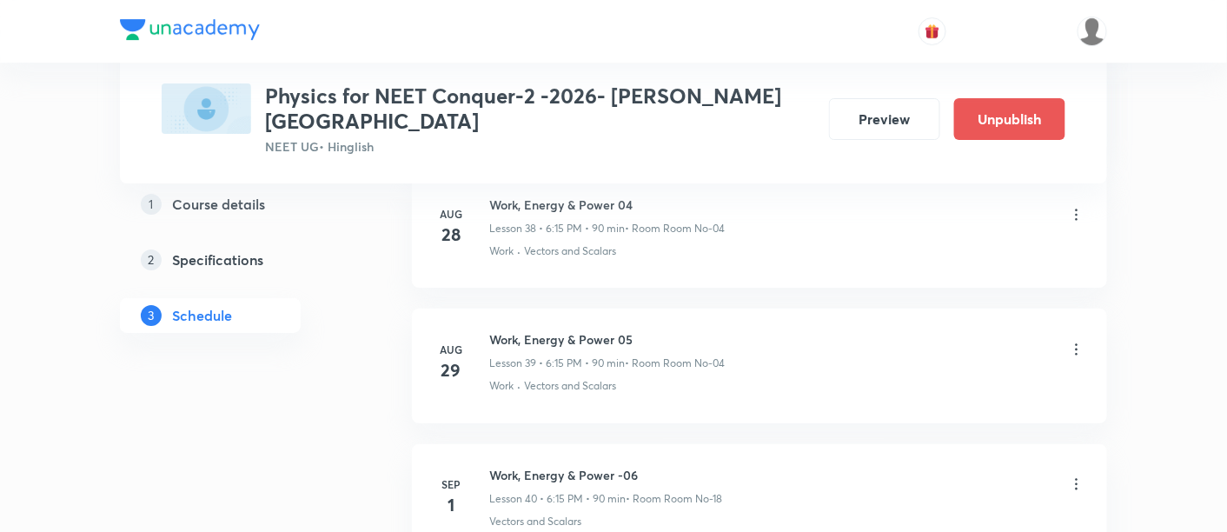
scroll to position [6499, 0]
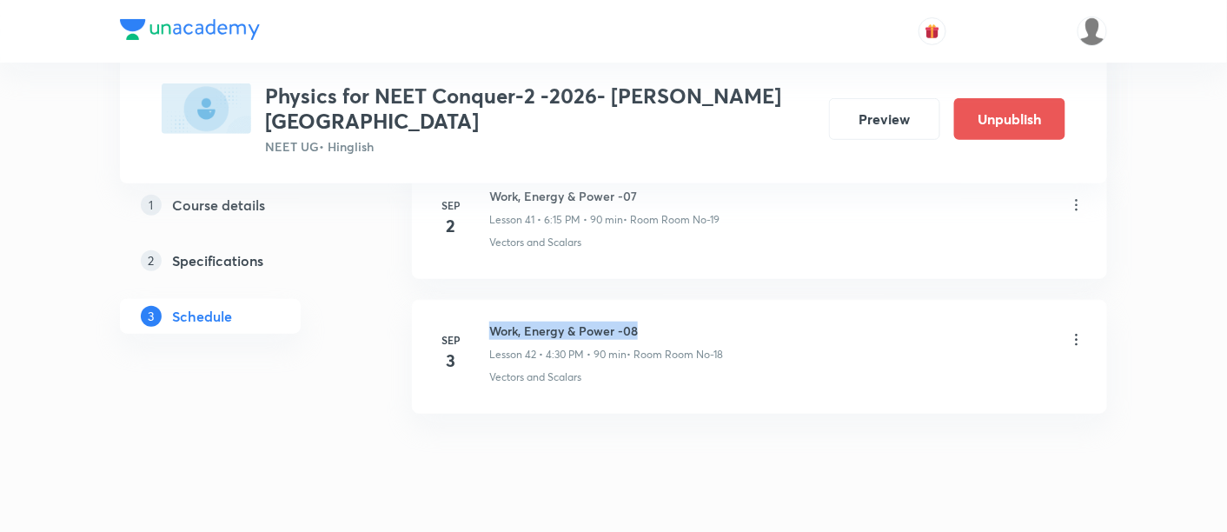
drag, startPoint x: 491, startPoint y: 283, endPoint x: 662, endPoint y: 279, distance: 170.4
click at [662, 322] on h6 "Work, Energy & Power -08" at bounding box center [606, 331] width 234 height 18
copy h6 "Work, Energy & Power -08"
click at [662, 322] on h6 "Work, Energy & Power -08" at bounding box center [606, 331] width 234 height 18
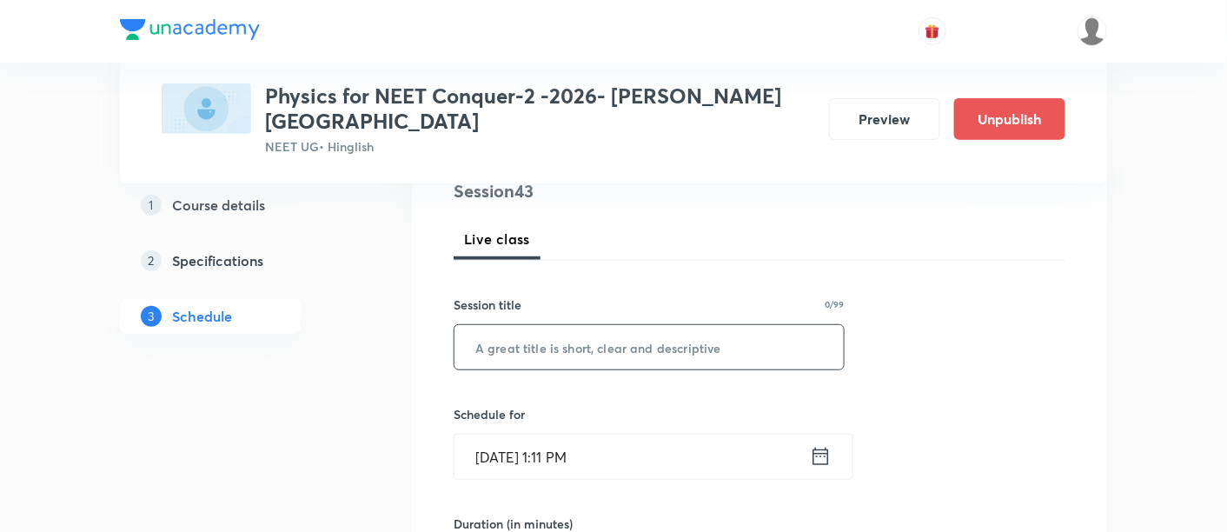
scroll to position [222, 0]
click at [621, 323] on input "text" at bounding box center [649, 345] width 389 height 44
paste input "Work, Energy & Power -08"
drag, startPoint x: 469, startPoint y: 323, endPoint x: 764, endPoint y: 320, distance: 295.6
click at [764, 323] on input "Work, Energy & Power -08" at bounding box center [649, 345] width 389 height 44
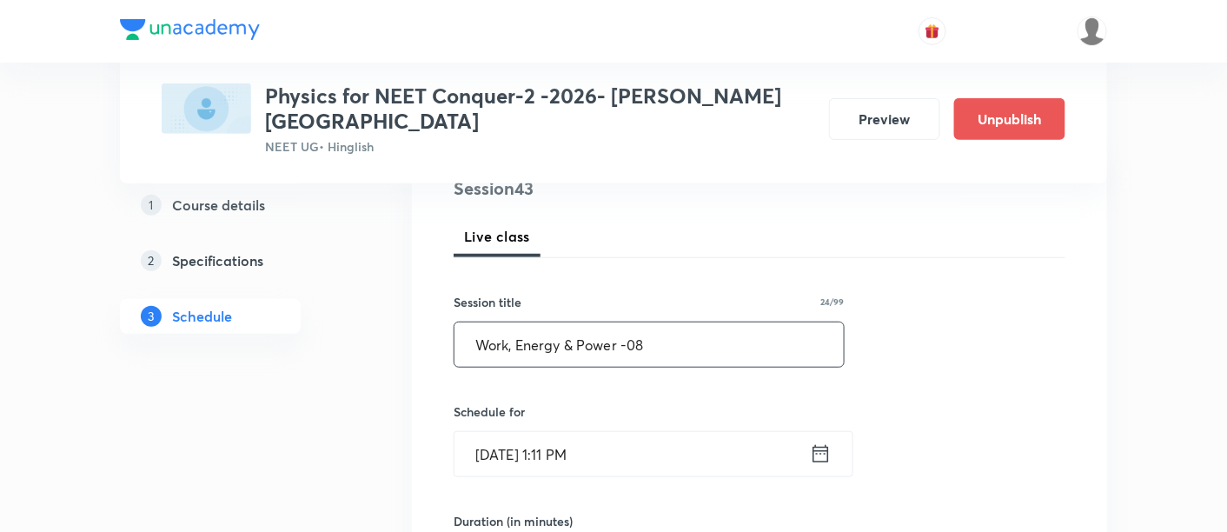
paste input "Circular Motion"
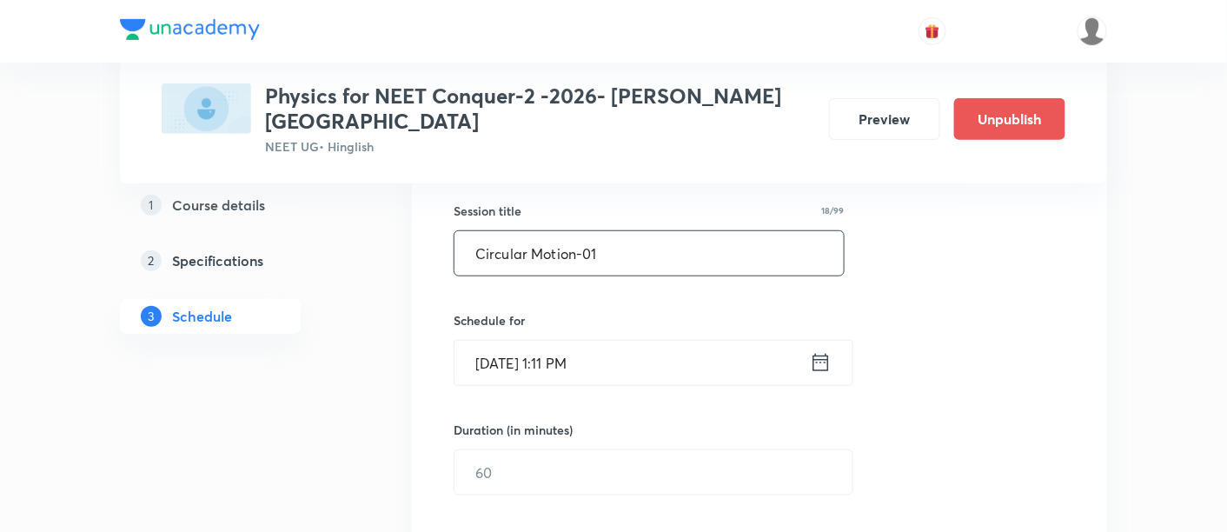
scroll to position [315, 0]
click at [577, 229] on input "Circular Motion-01" at bounding box center [649, 251] width 389 height 44
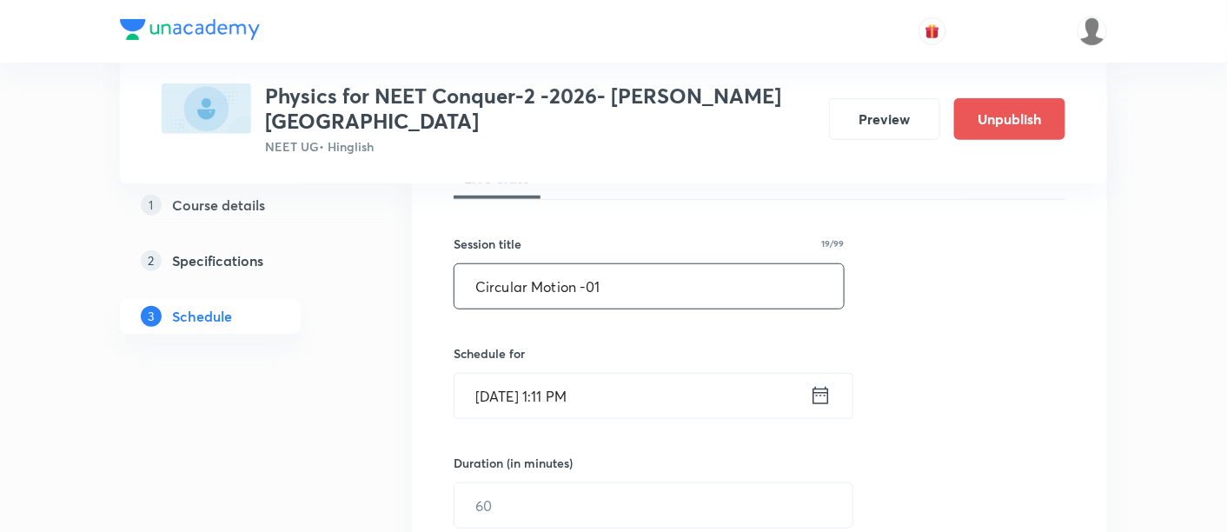
scroll to position [257, 0]
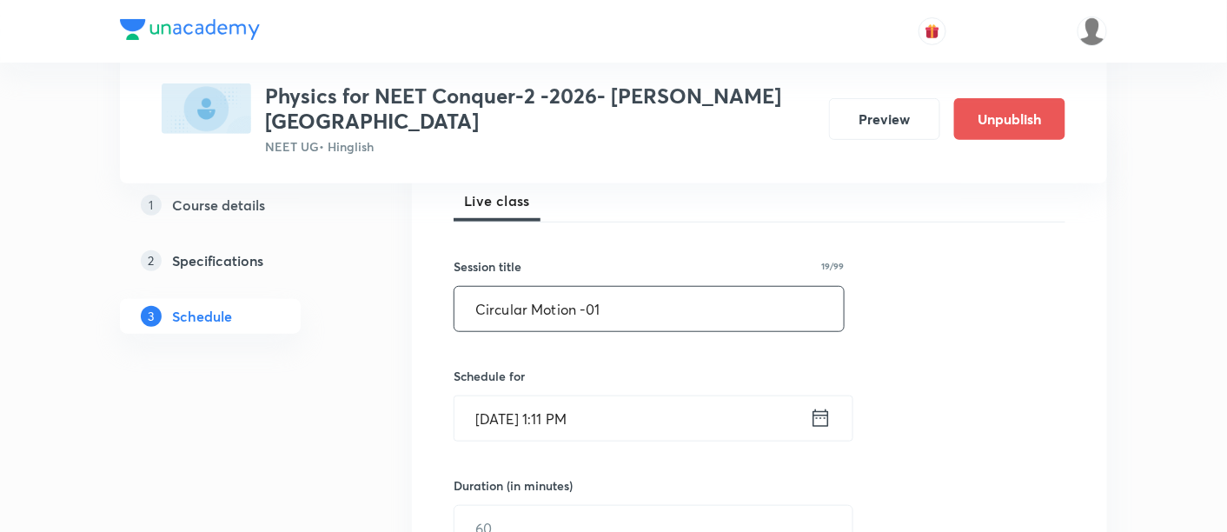
type input "Circular Motion -01"
click at [822, 409] on icon at bounding box center [822, 417] width 16 height 17
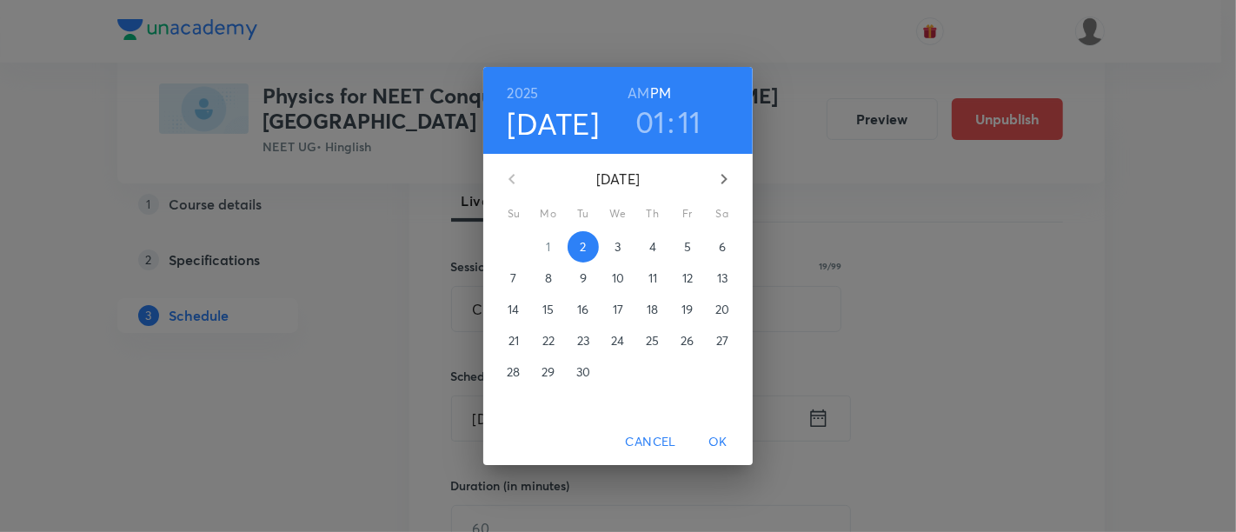
click at [656, 246] on span "4" at bounding box center [652, 246] width 31 height 17
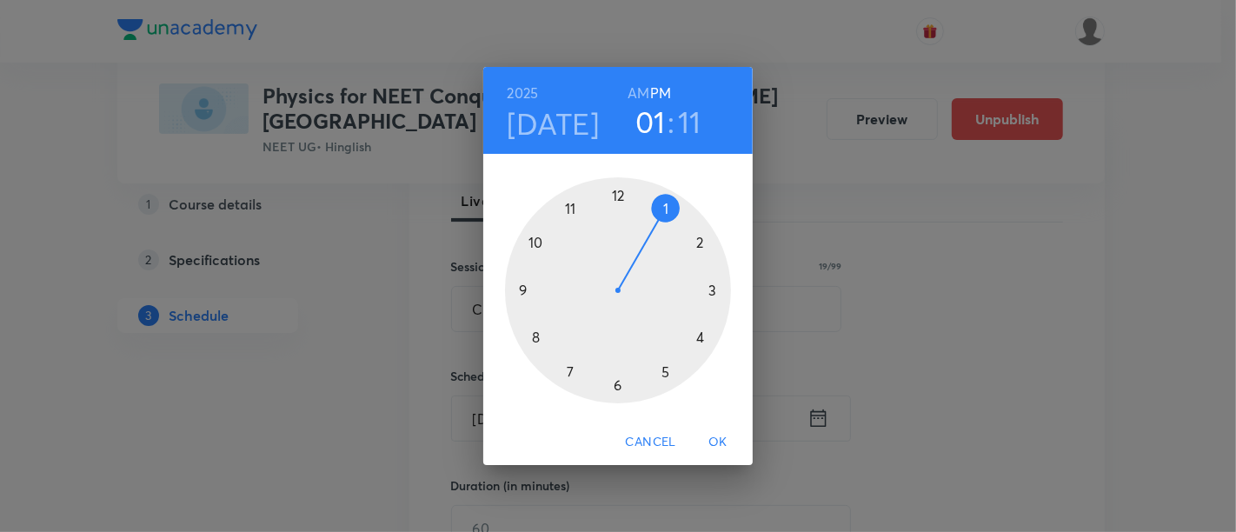
click at [702, 244] on div at bounding box center [618, 290] width 226 height 226
click at [527, 292] on div at bounding box center [618, 290] width 226 height 226
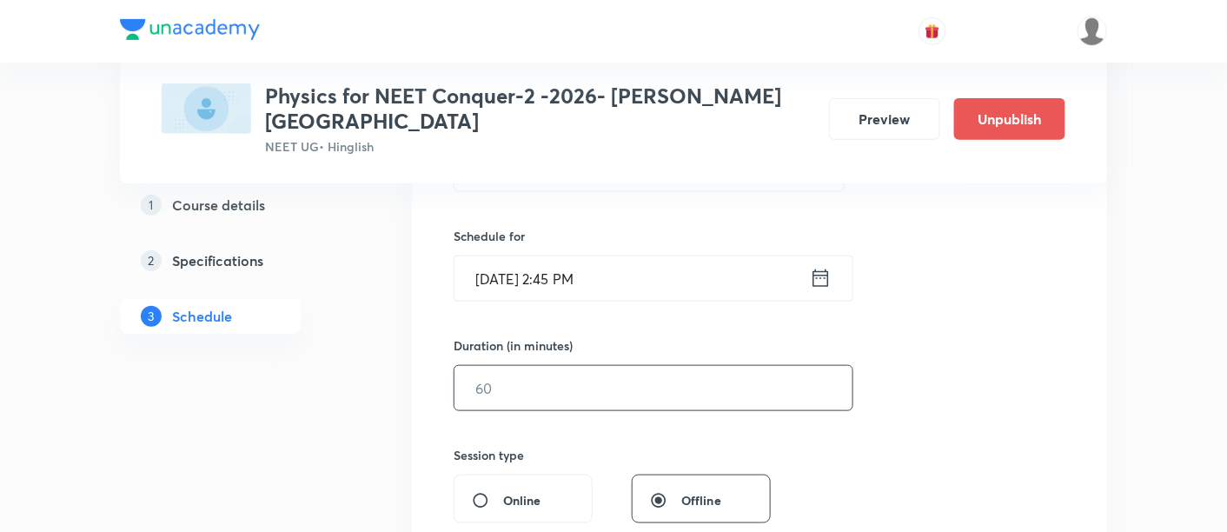
scroll to position [399, 0]
click at [688, 365] on input "text" at bounding box center [654, 386] width 398 height 44
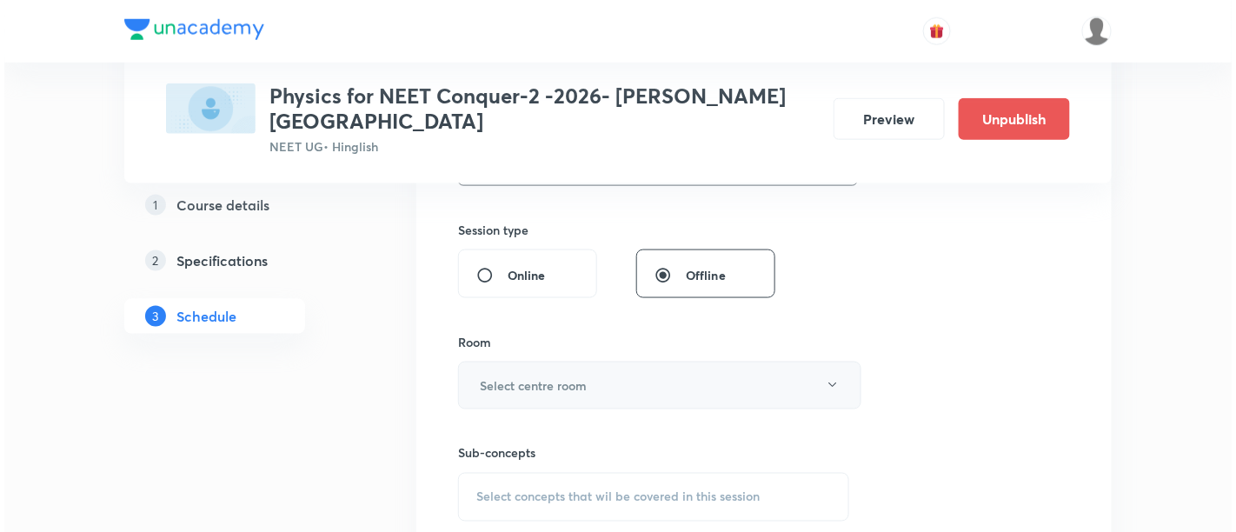
scroll to position [624, 0]
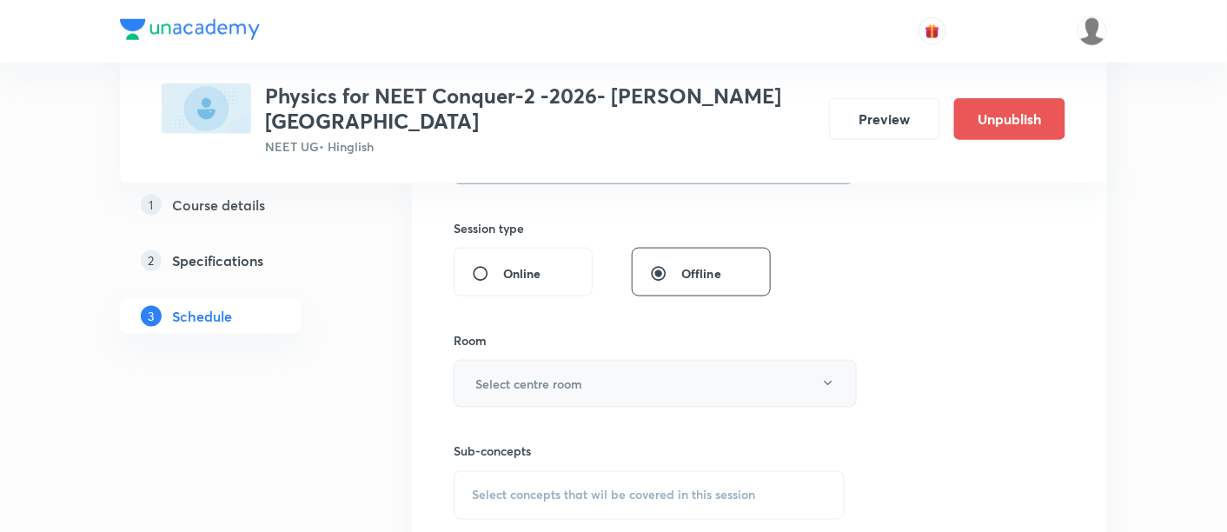
type input "90"
click at [572, 375] on h6 "Select centre room" at bounding box center [528, 384] width 107 height 18
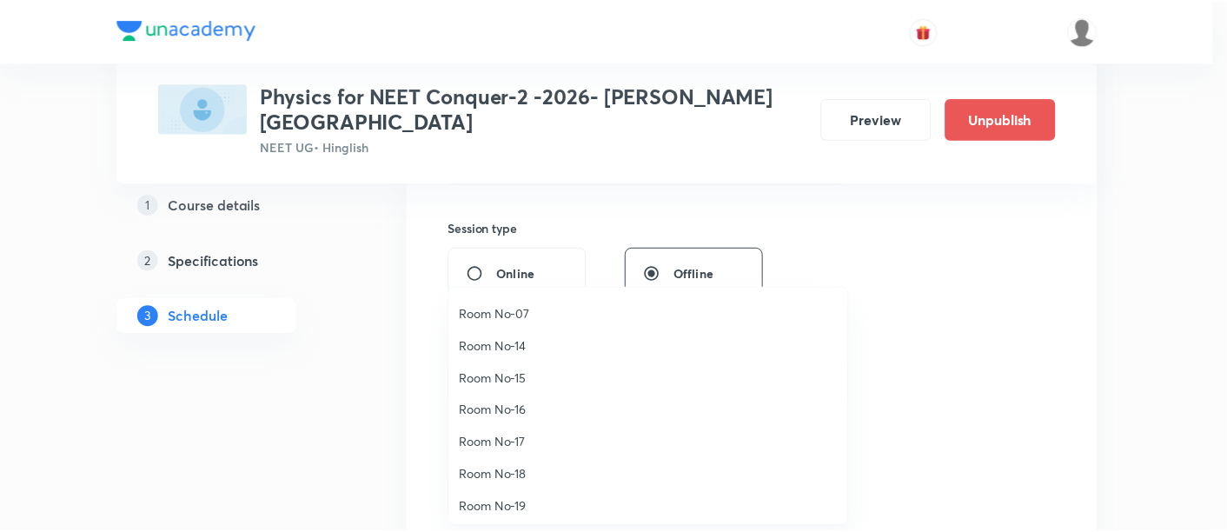
scroll to position [193, 0]
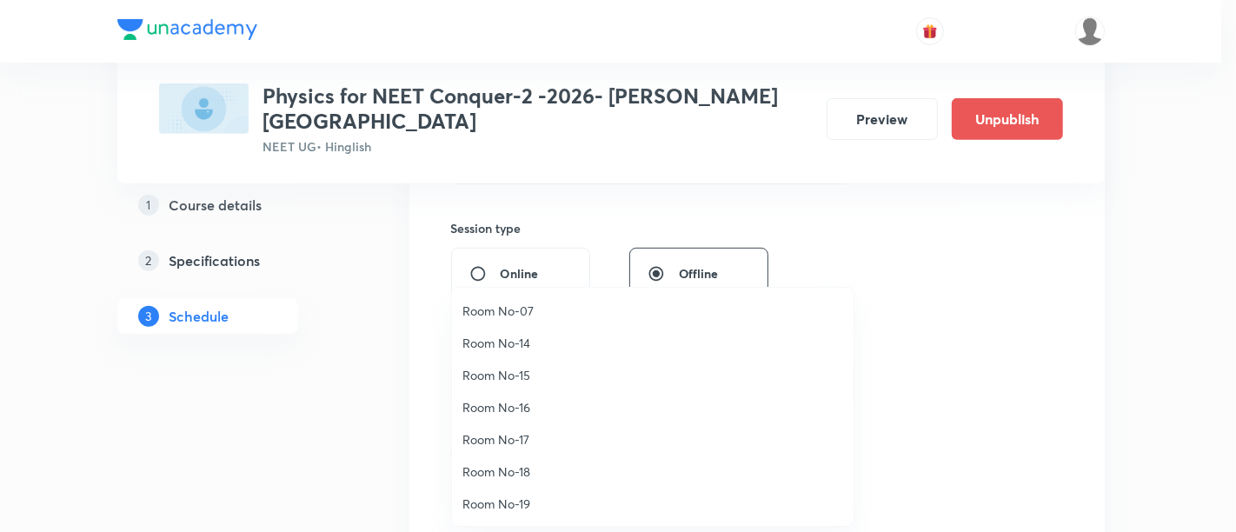
click at [516, 469] on span "Room No-18" at bounding box center [652, 471] width 381 height 18
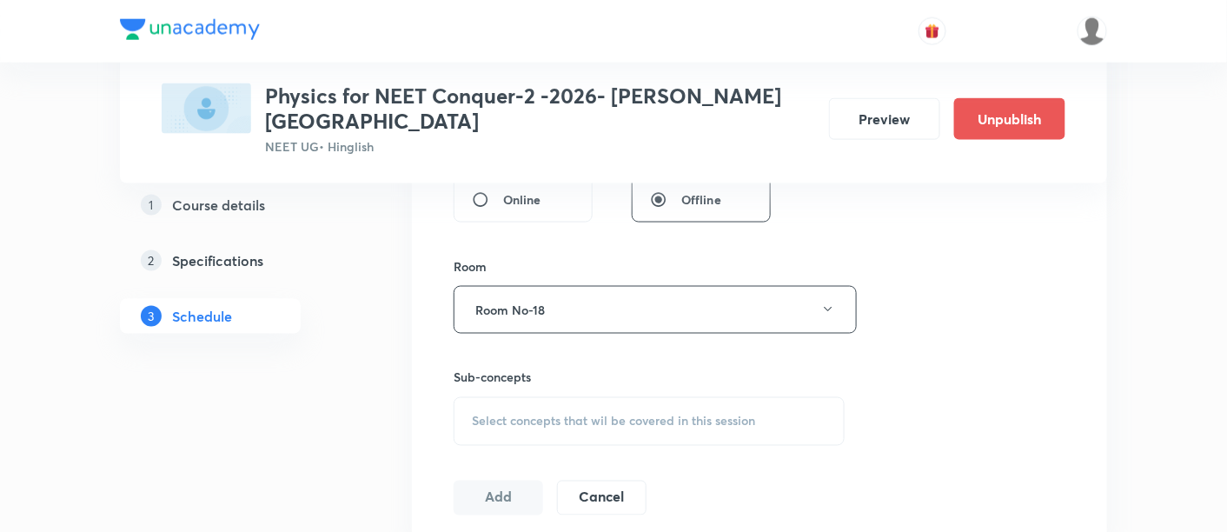
scroll to position [705, 0]
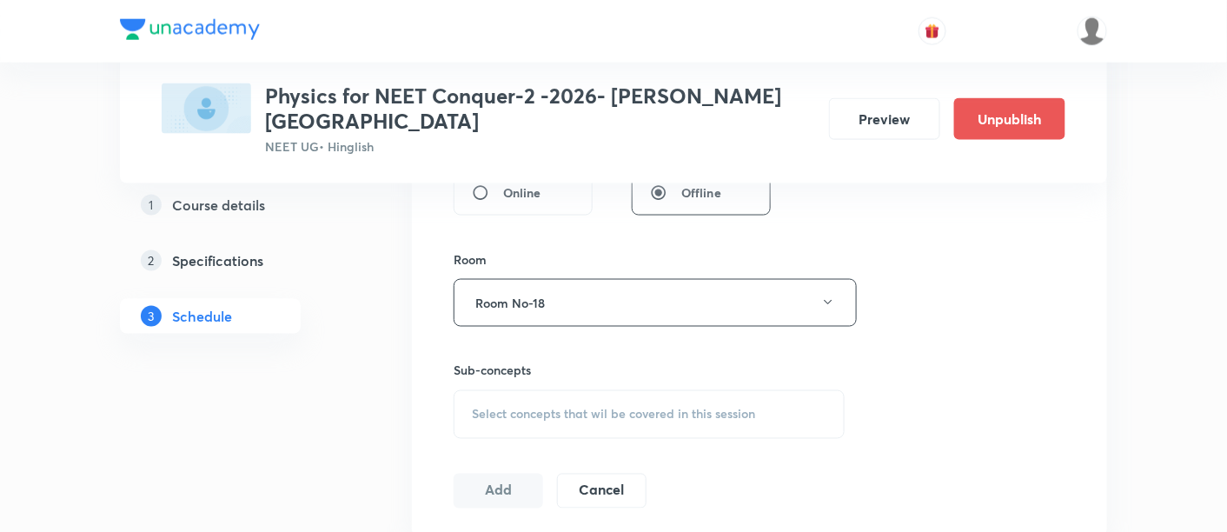
click at [618, 408] on span "Select concepts that wil be covered in this session" at bounding box center [613, 415] width 283 height 14
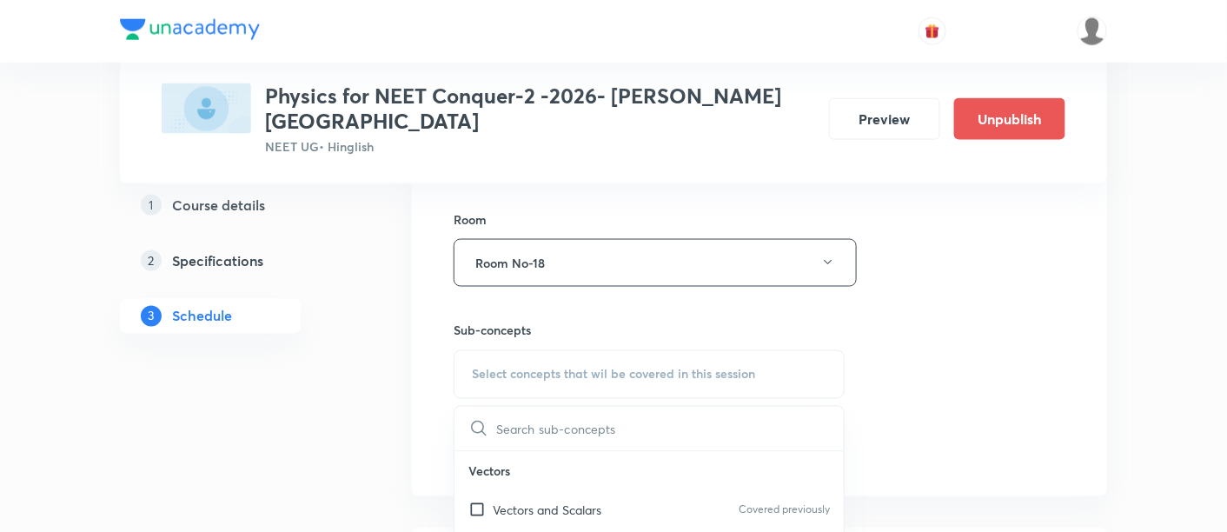
scroll to position [875, 0]
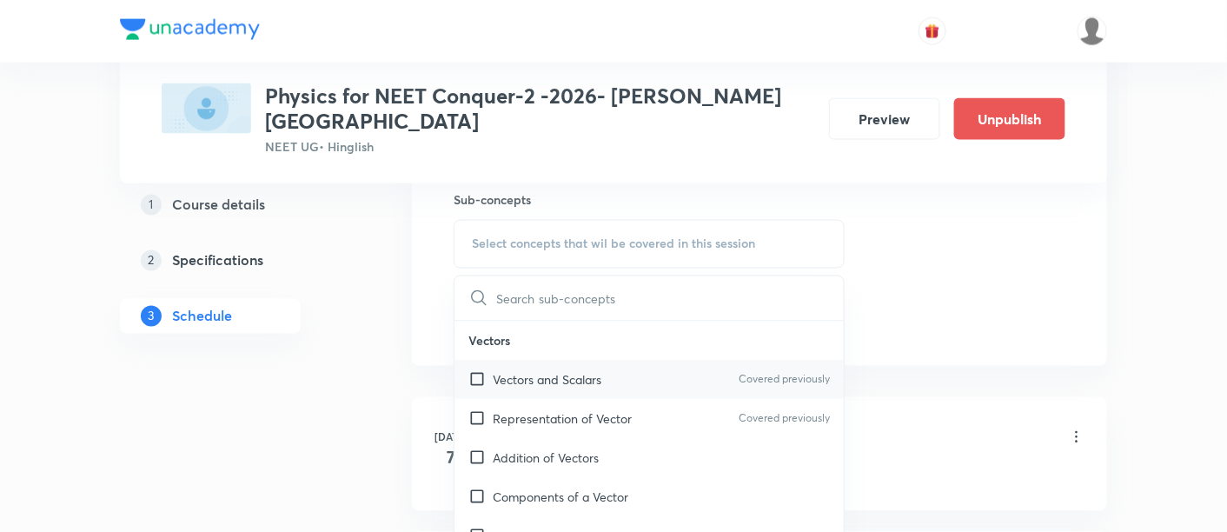
click at [554, 371] on p "Vectors and Scalars" at bounding box center [547, 380] width 109 height 18
checkbox input "true"
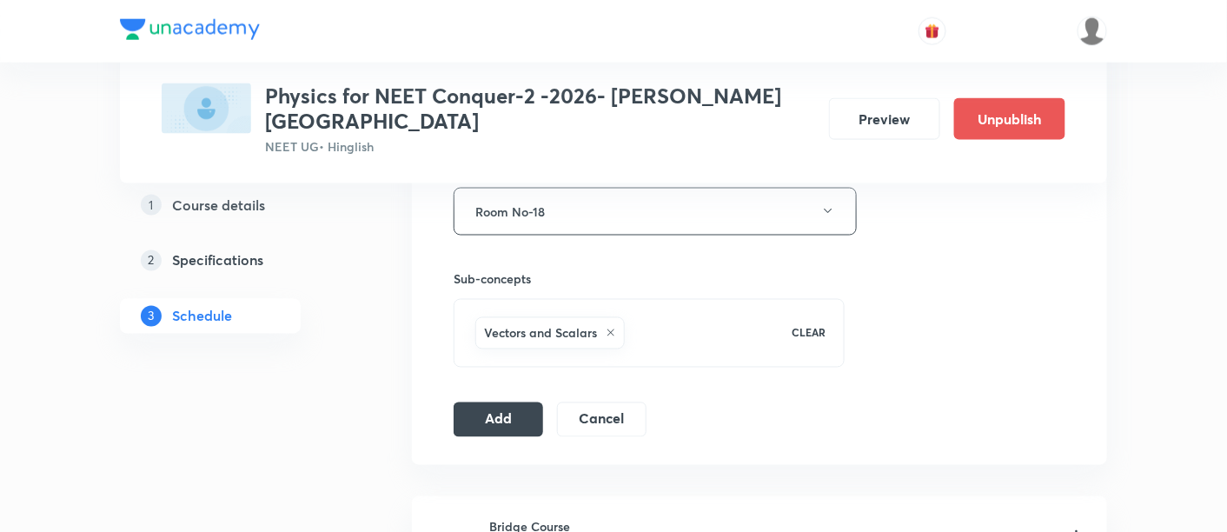
scroll to position [798, 0]
click at [526, 399] on button "Add" at bounding box center [499, 416] width 90 height 35
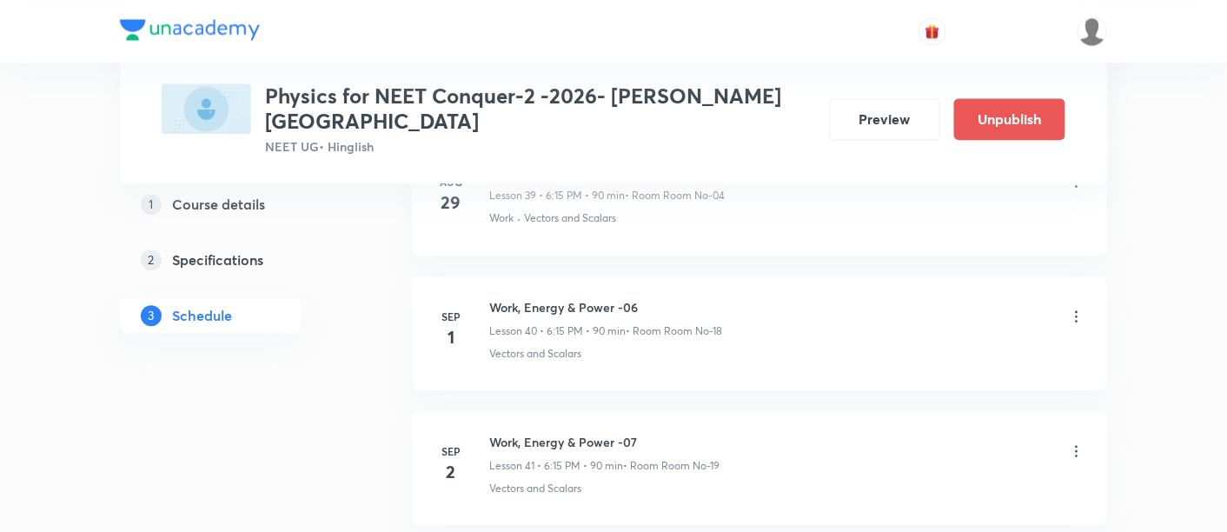
scroll to position [5836, 0]
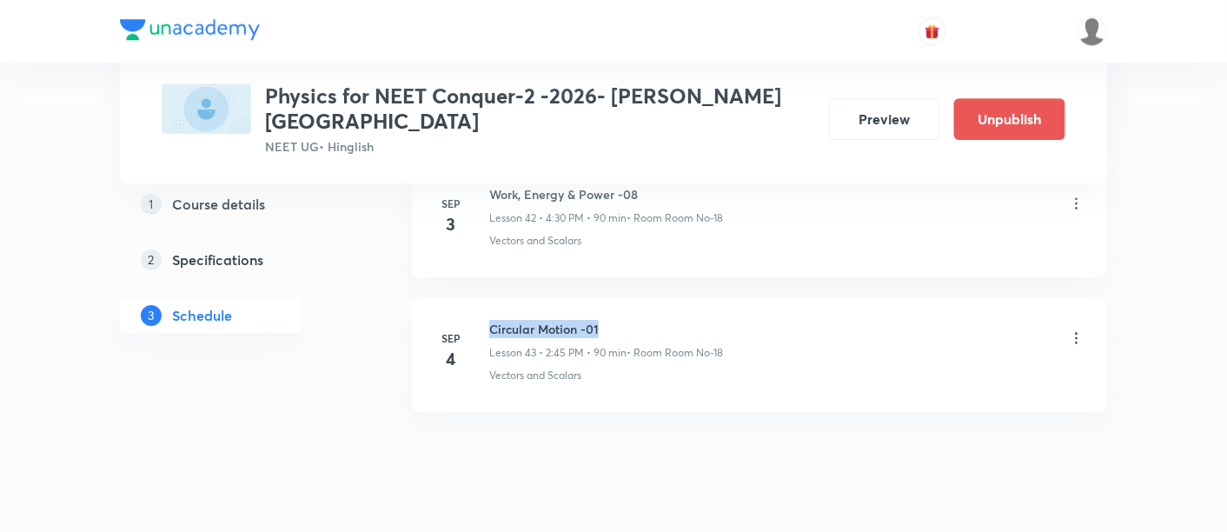
drag, startPoint x: 489, startPoint y: 285, endPoint x: 617, endPoint y: 281, distance: 127.9
click at [617, 320] on h6 "Circular Motion -01" at bounding box center [606, 329] width 234 height 18
copy h6 "Circular Motion -01"
click at [620, 320] on h6 "Circular Motion -01" at bounding box center [606, 329] width 234 height 18
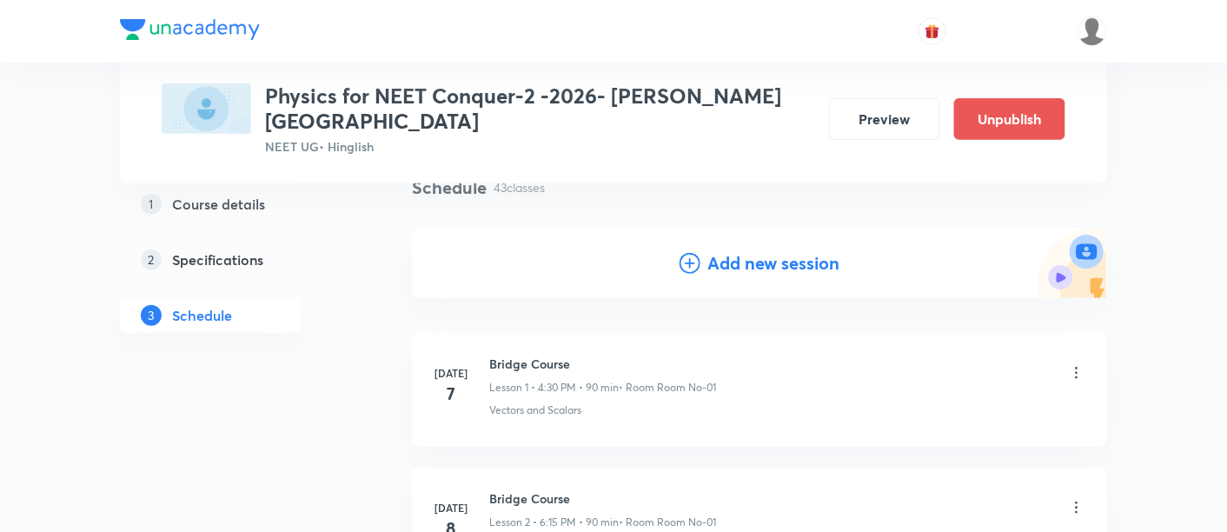
scroll to position [0, 0]
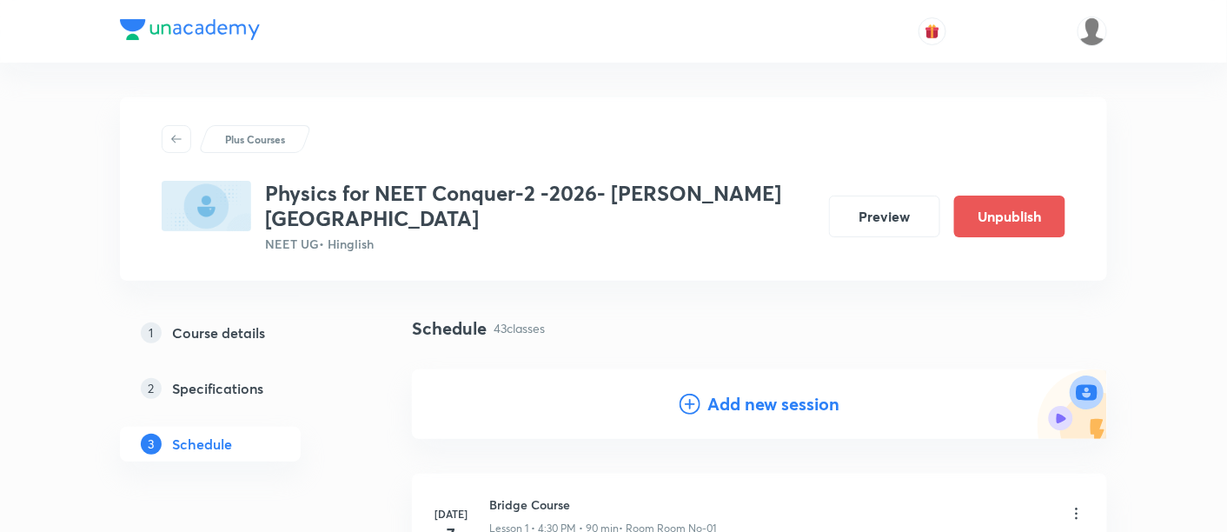
click at [728, 391] on h4 "Add new session" at bounding box center [774, 404] width 132 height 26
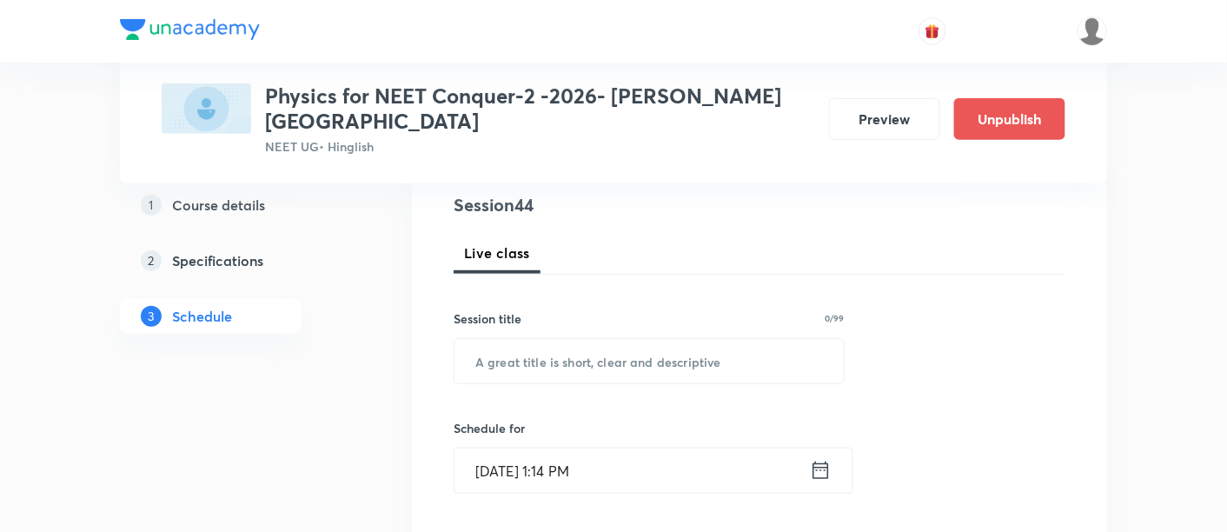
scroll to position [206, 0]
click at [655, 338] on input "text" at bounding box center [649, 360] width 389 height 44
paste input "Circular Motion -01"
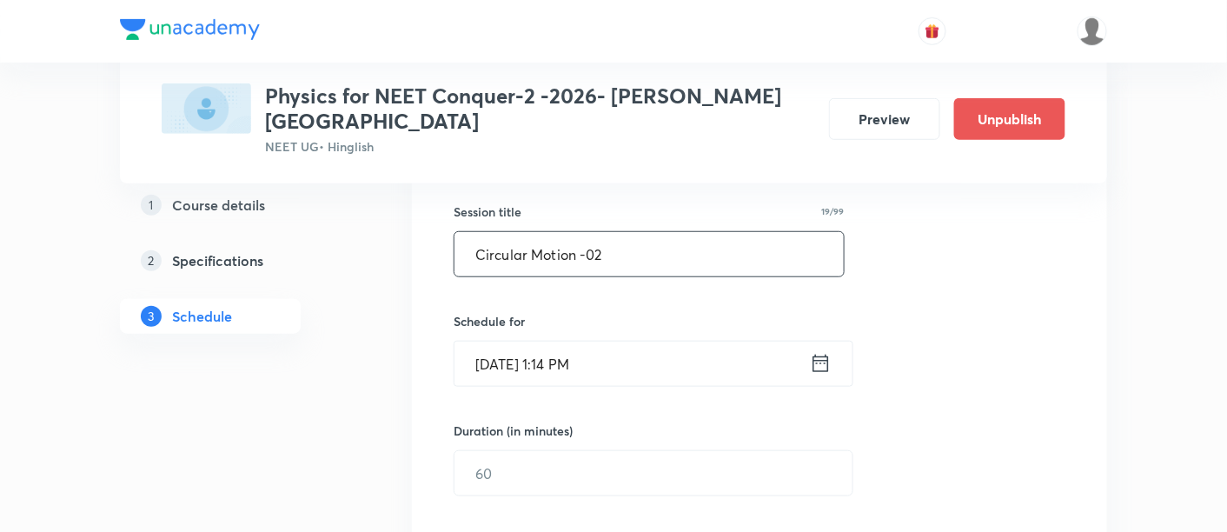
scroll to position [315, 0]
type input "Circular Motion -02"
click at [815, 349] on icon at bounding box center [821, 361] width 22 height 24
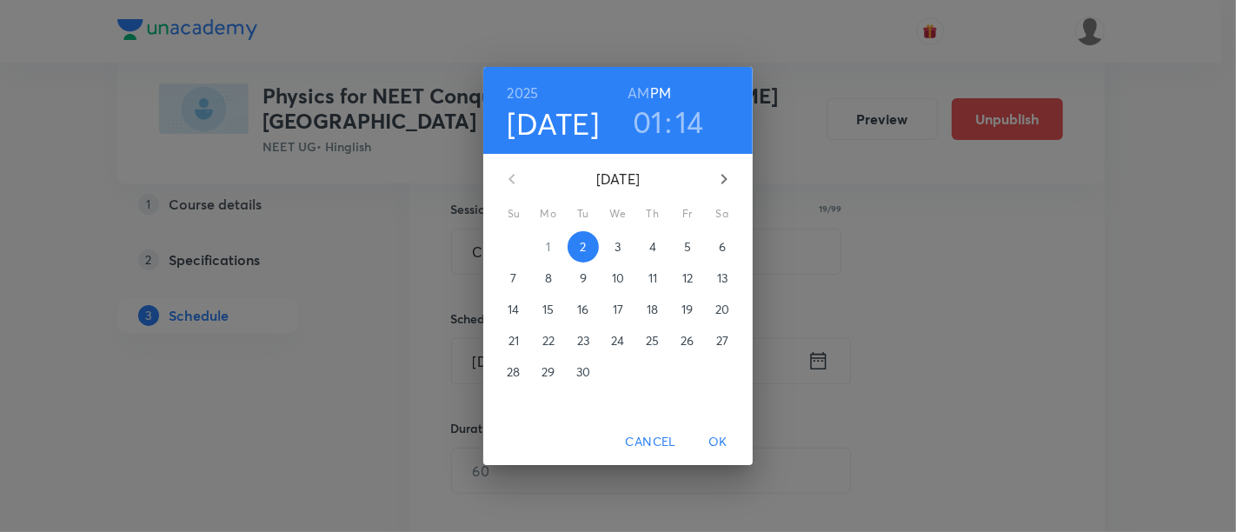
click at [691, 249] on span "5" at bounding box center [687, 246] width 31 height 17
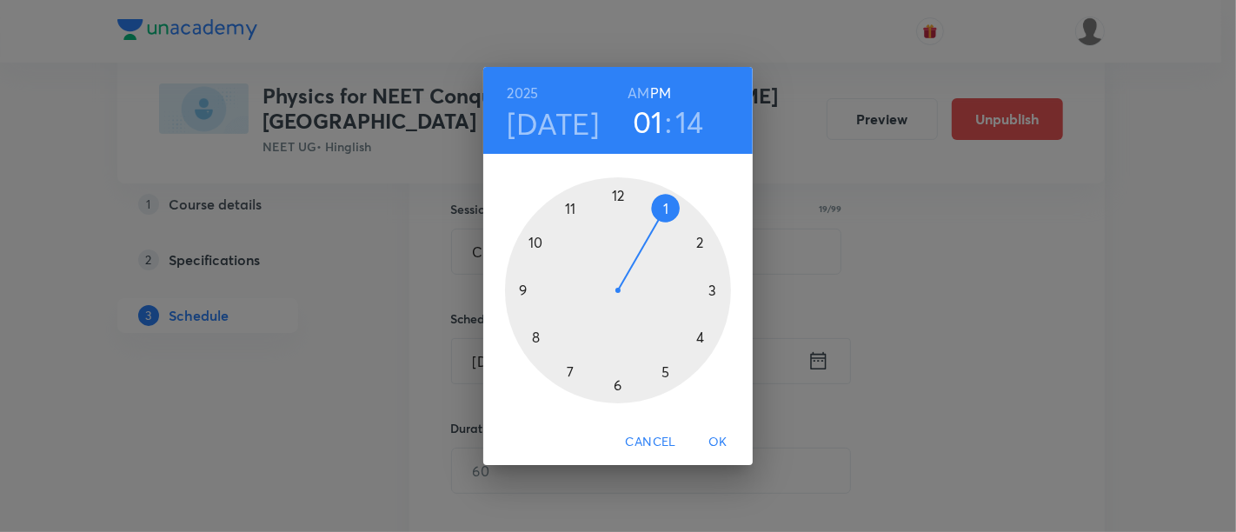
click at [702, 244] on div at bounding box center [618, 290] width 226 height 226
click at [520, 293] on div at bounding box center [618, 290] width 226 height 226
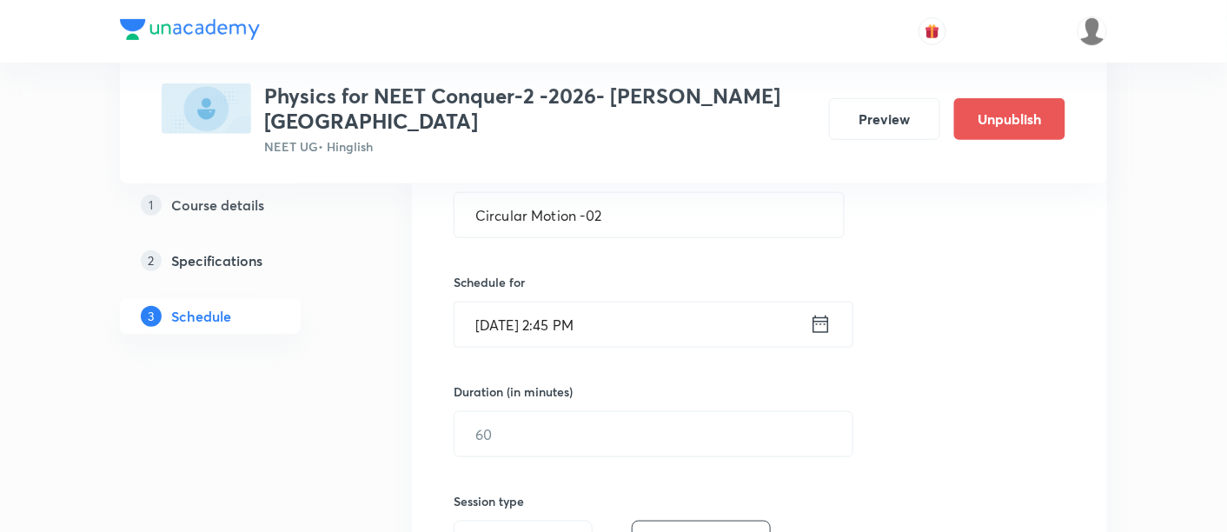
scroll to position [418, 0]
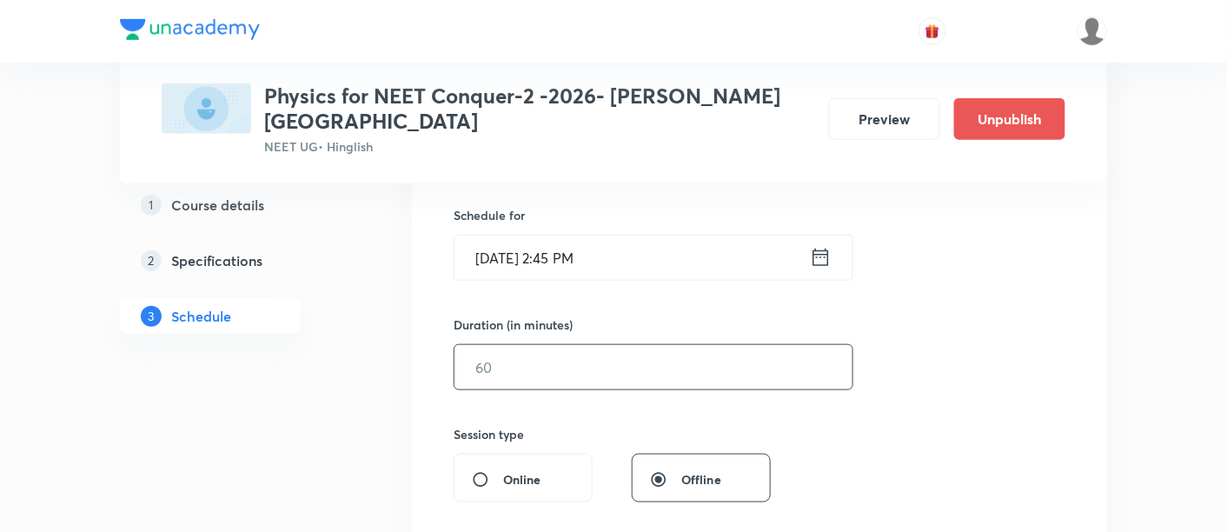
click at [685, 345] on input "text" at bounding box center [654, 367] width 398 height 44
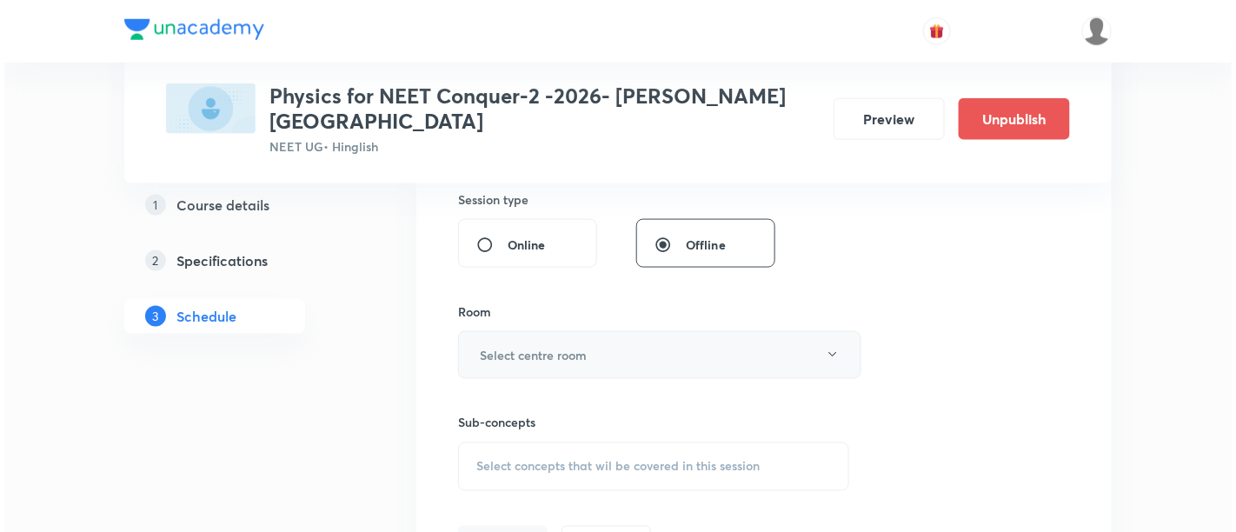
scroll to position [653, 0]
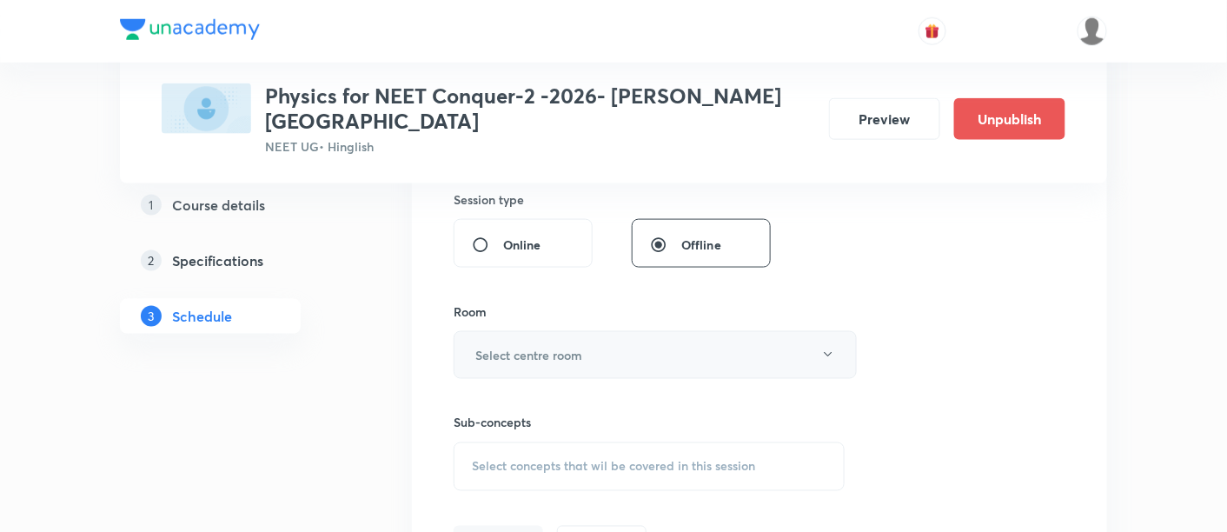
type input "90"
click at [629, 336] on button "Select centre room" at bounding box center [655, 355] width 403 height 48
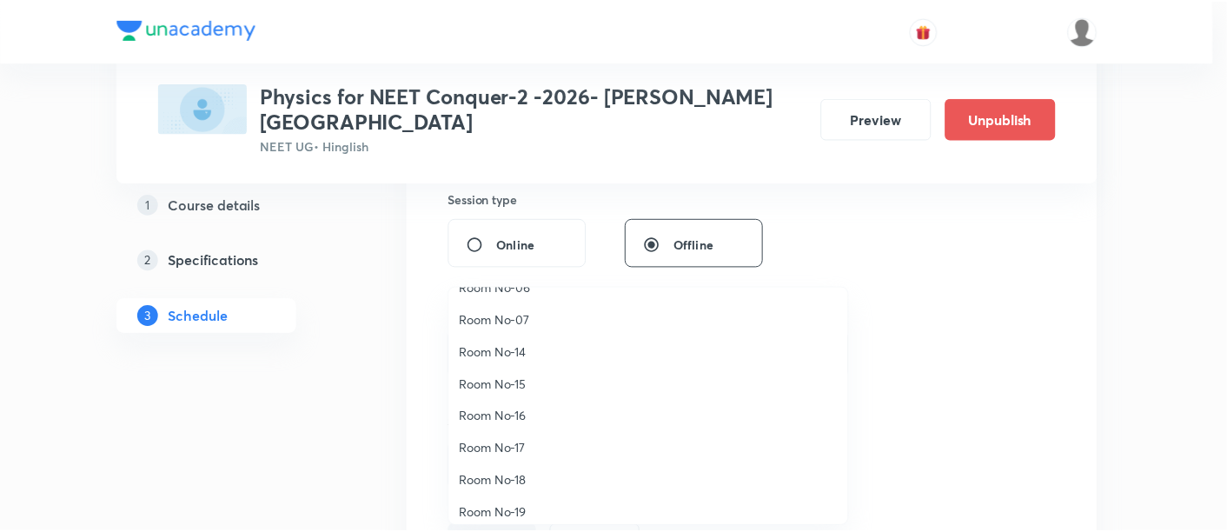
scroll to position [193, 0]
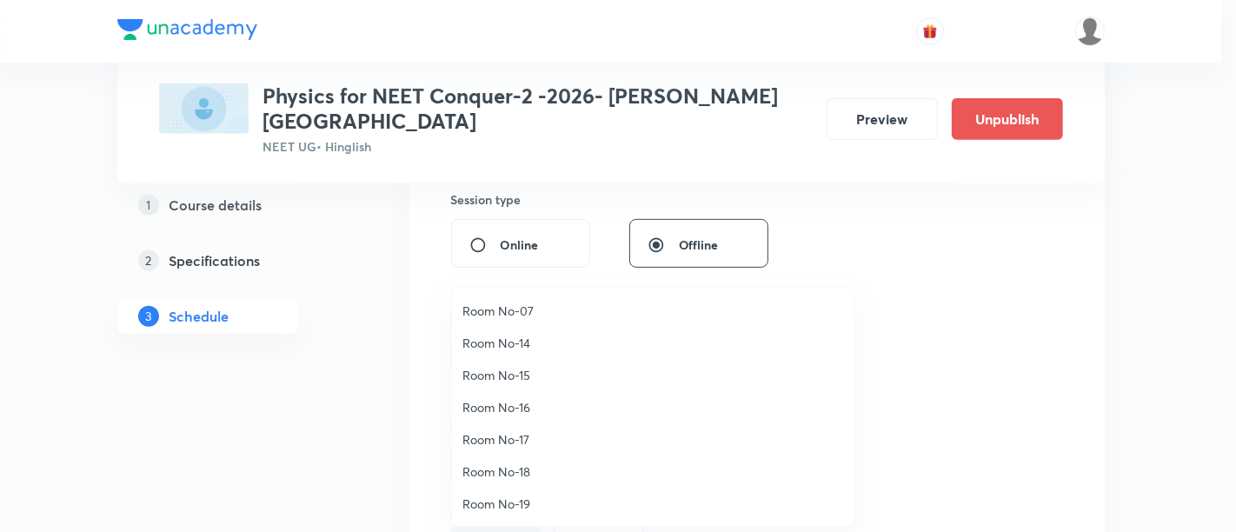
click at [520, 470] on span "Room No-18" at bounding box center [652, 471] width 381 height 18
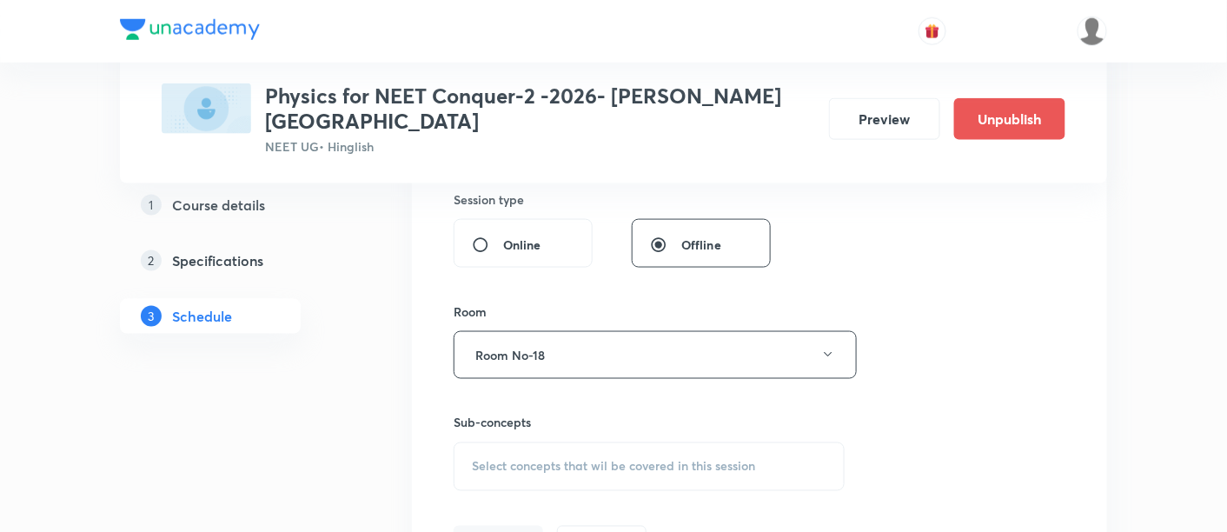
click at [594, 460] on span "Select concepts that wil be covered in this session" at bounding box center [613, 467] width 283 height 14
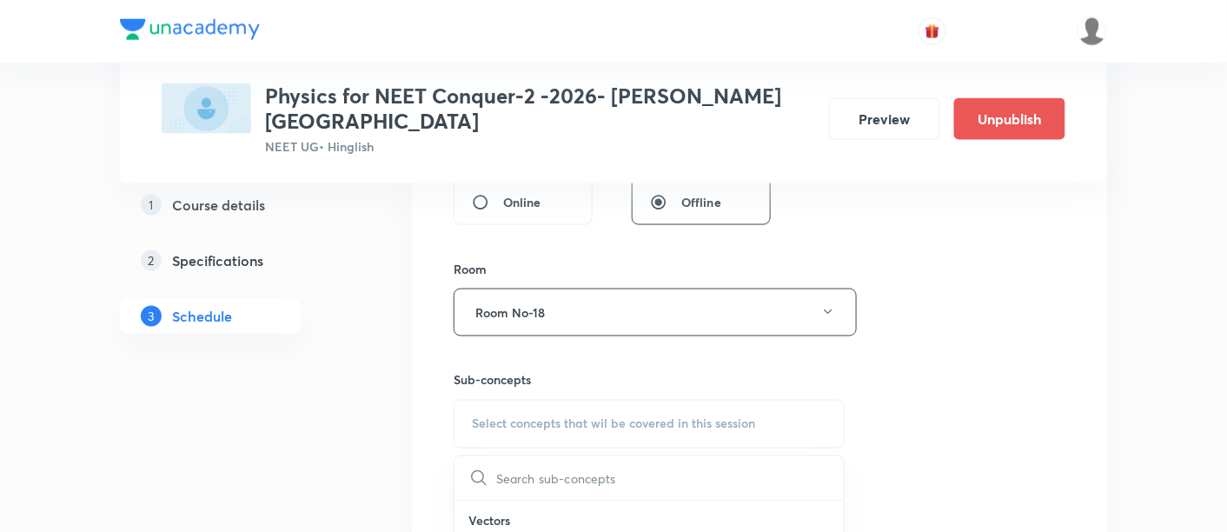
scroll to position [821, 0]
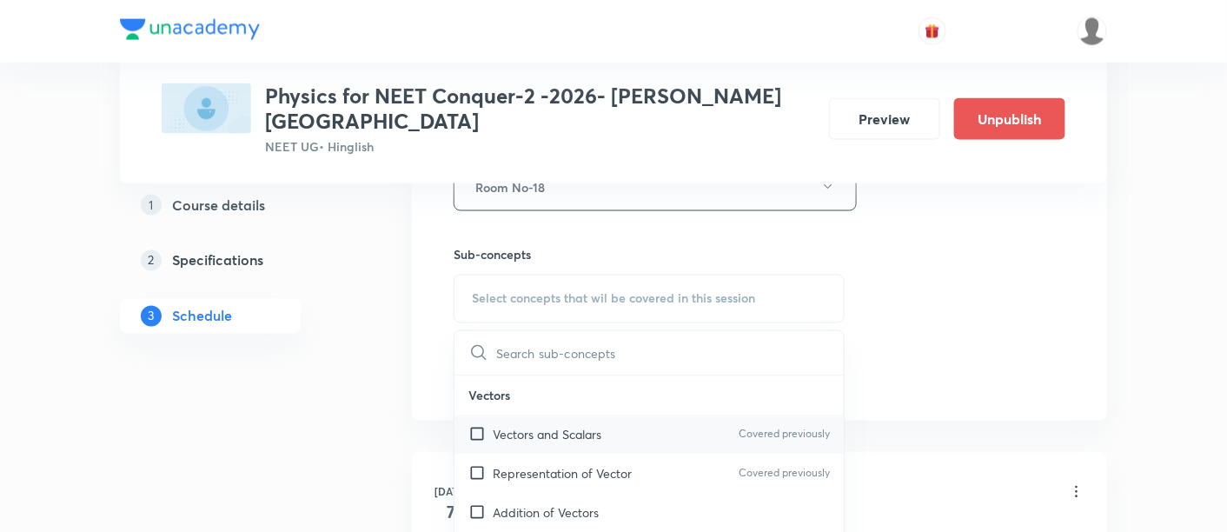
click at [551, 426] on p "Vectors and Scalars" at bounding box center [547, 435] width 109 height 18
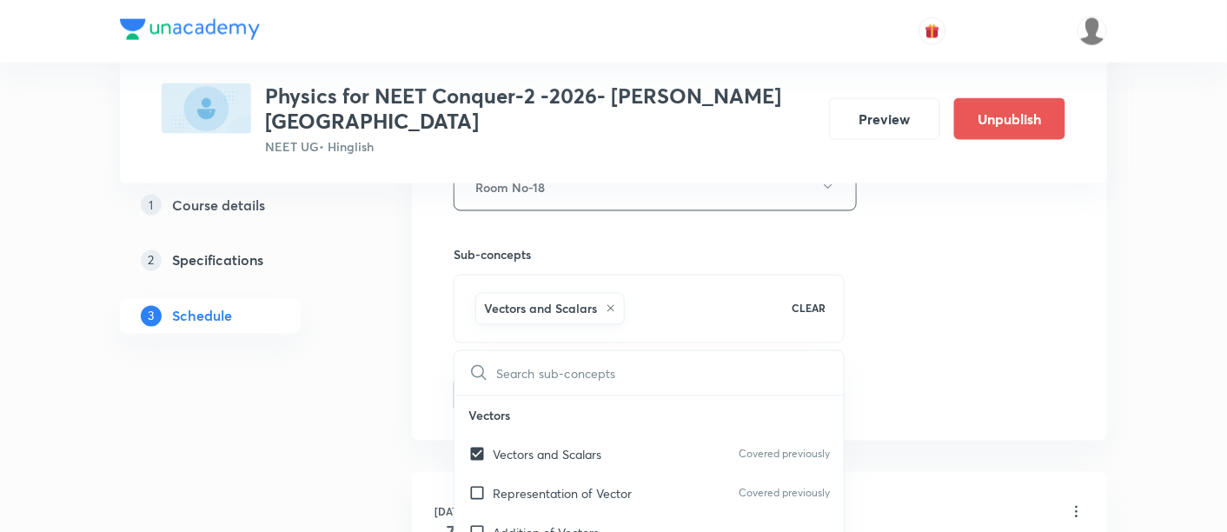
checkbox input "true"
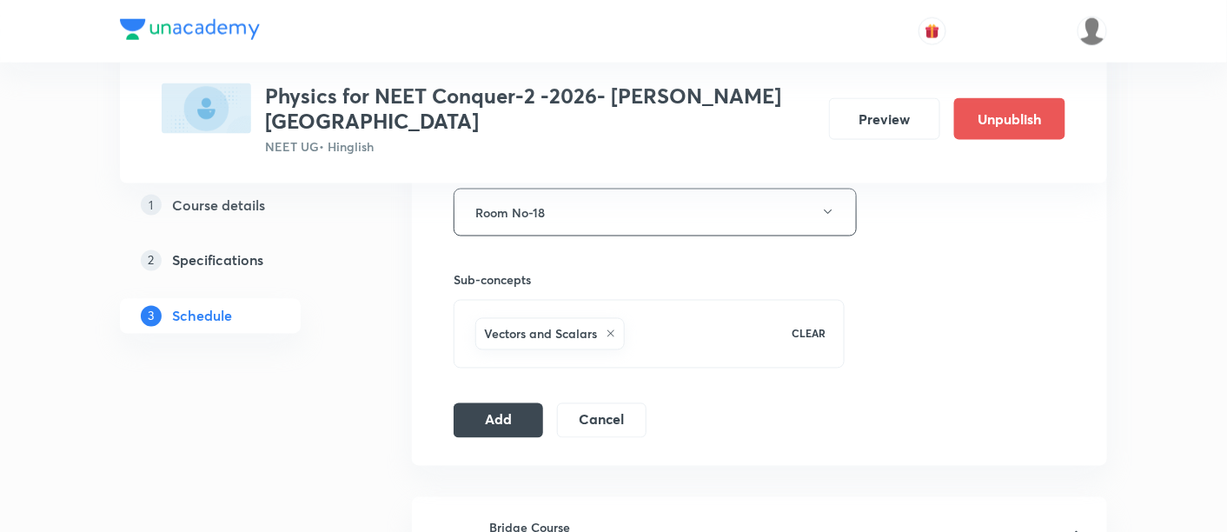
scroll to position [840, 0]
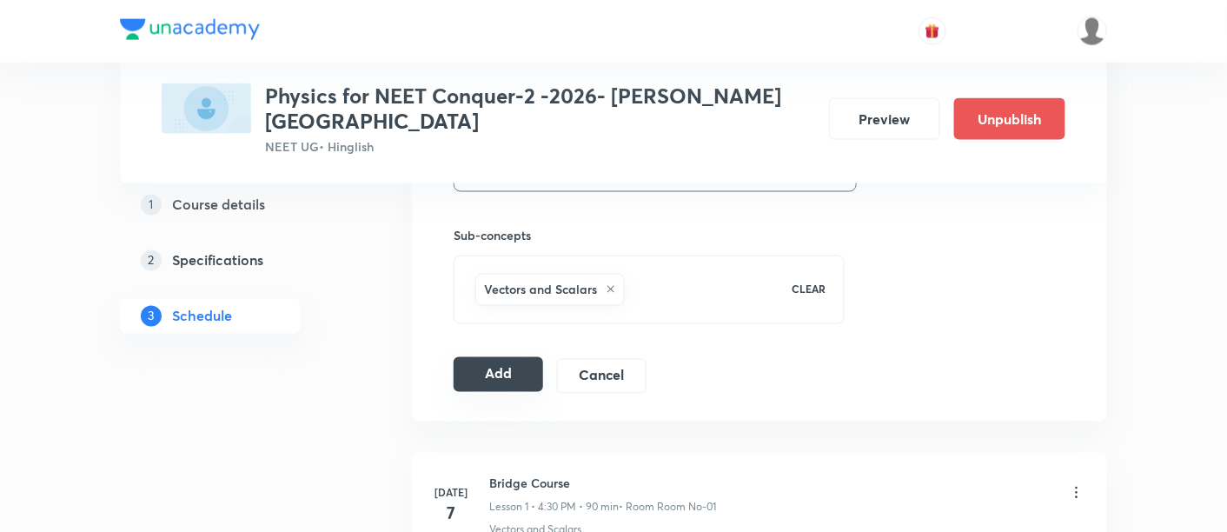
click at [522, 357] on button "Add" at bounding box center [499, 374] width 90 height 35
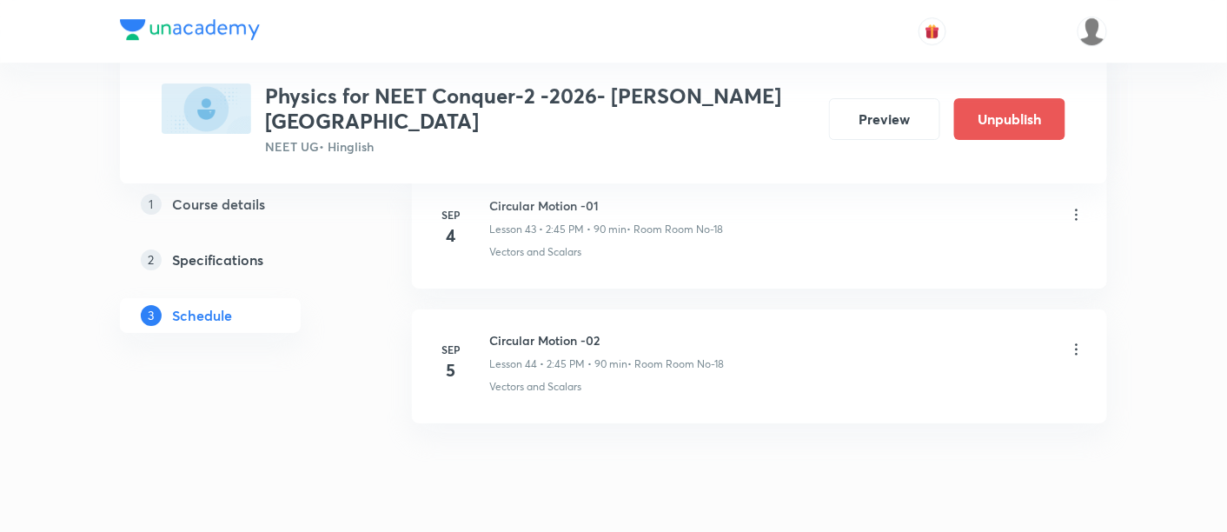
scroll to position [5970, 0]
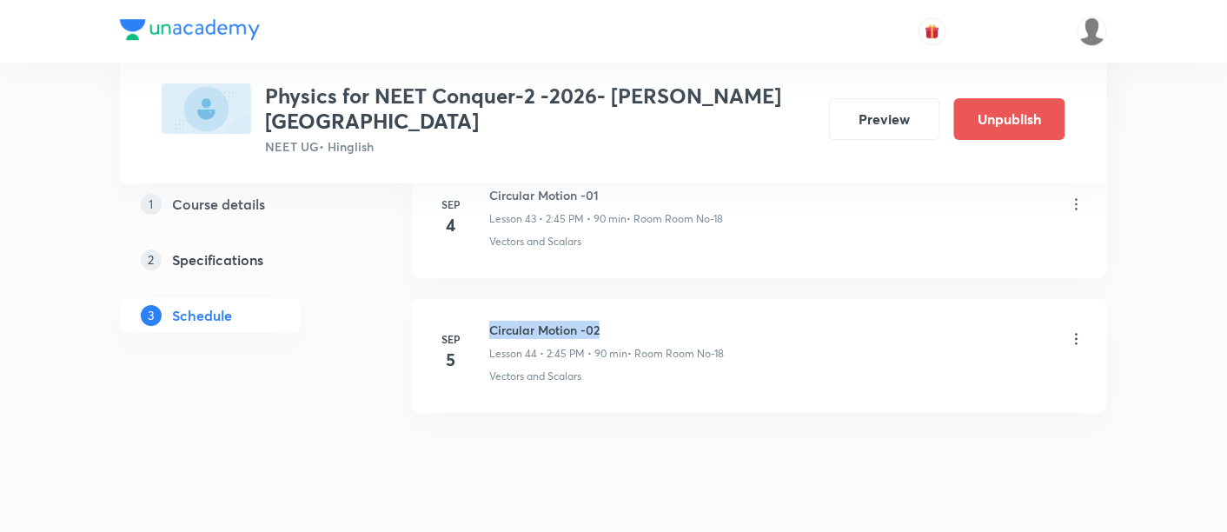
drag, startPoint x: 489, startPoint y: 282, endPoint x: 626, endPoint y: 282, distance: 137.3
click at [626, 321] on h6 "Circular Motion -02" at bounding box center [606, 330] width 235 height 18
copy h6 "Circular Motion -02"
click at [626, 321] on h6 "Circular Motion -02" at bounding box center [606, 330] width 235 height 18
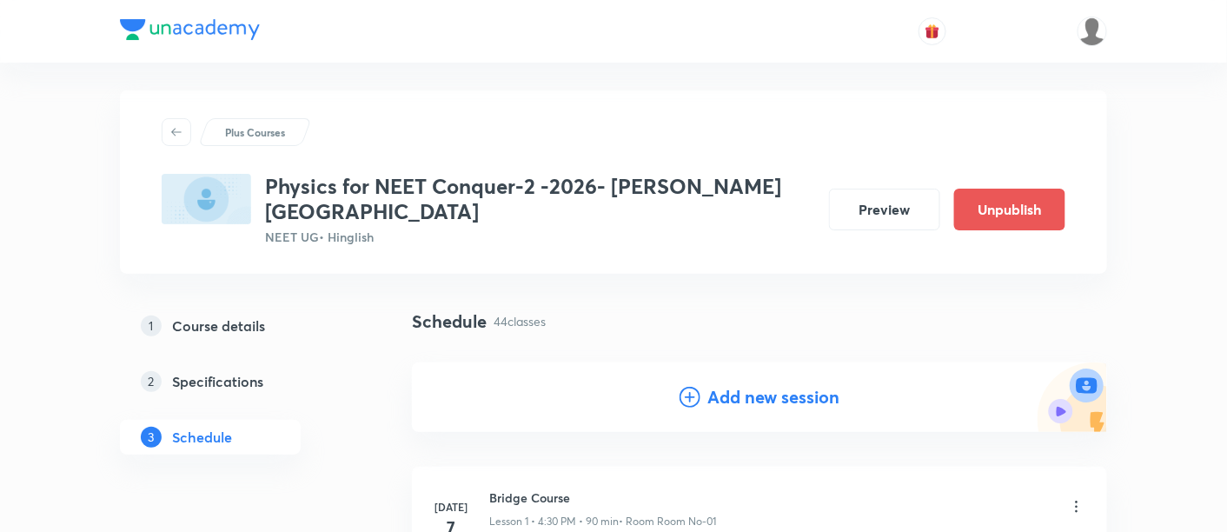
scroll to position [0, 0]
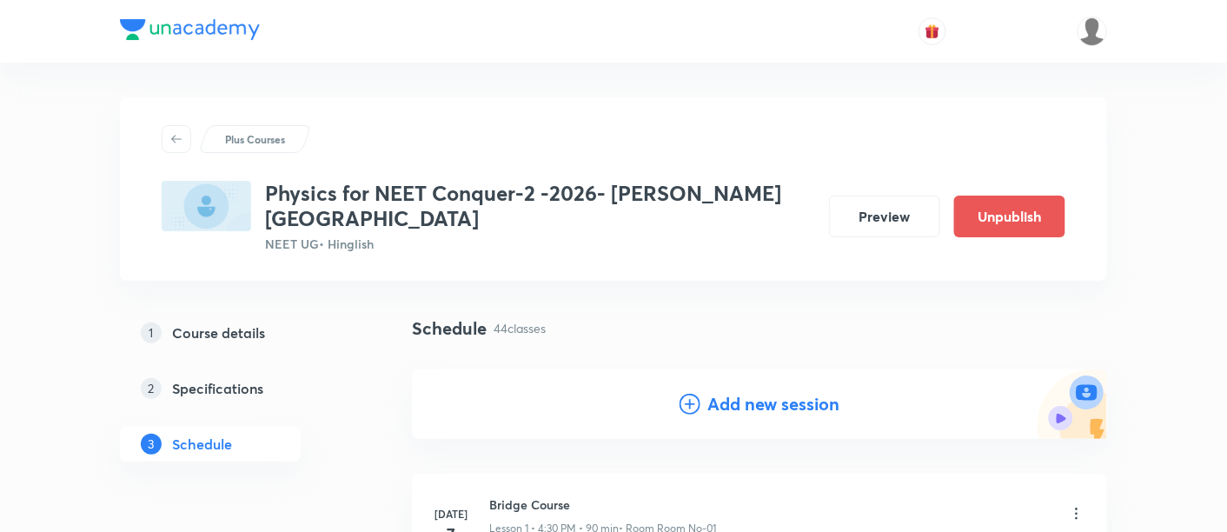
click at [768, 391] on h4 "Add new session" at bounding box center [774, 404] width 132 height 26
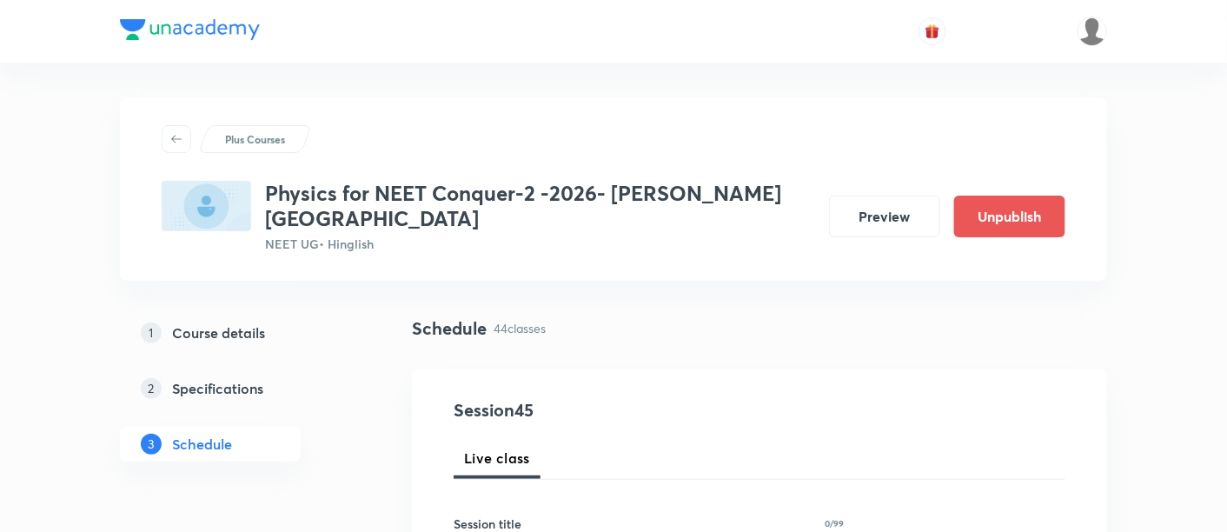
scroll to position [122, 0]
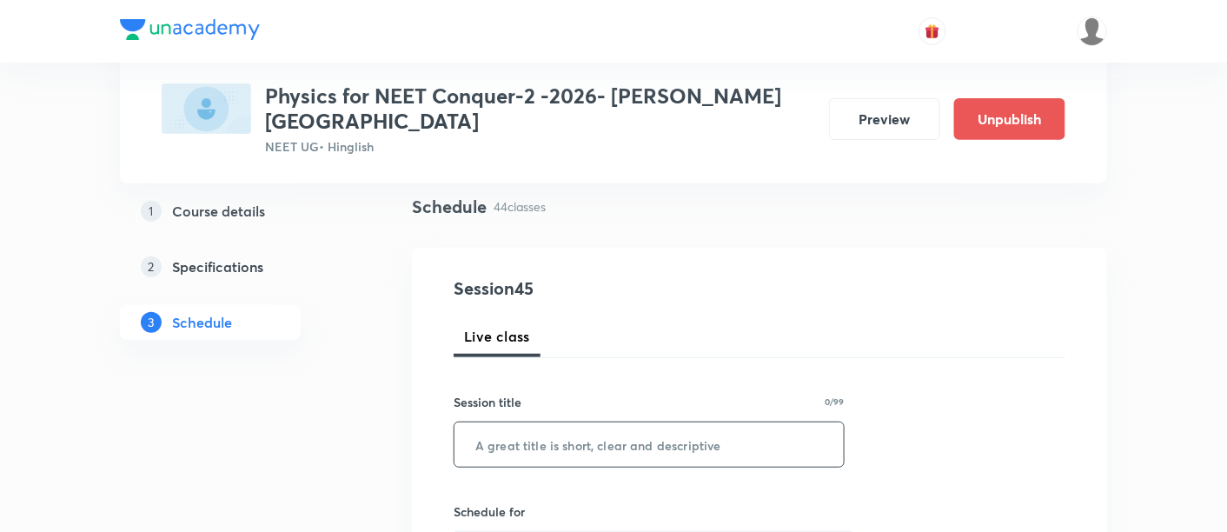
click at [663, 425] on input "text" at bounding box center [649, 444] width 389 height 44
paste input "Circular Motion -02"
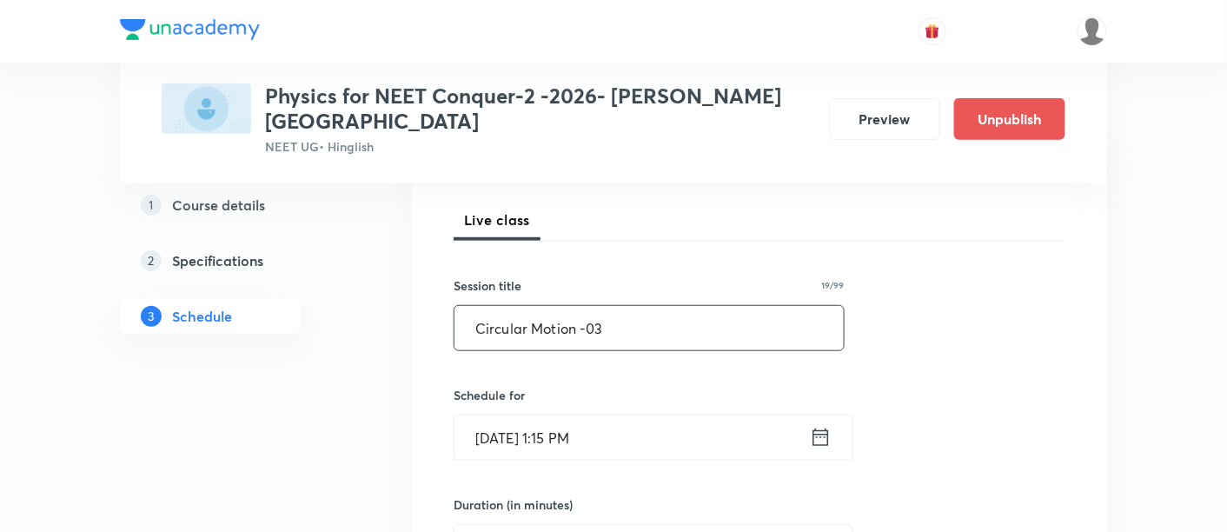
scroll to position [241, 0]
type input "Circular Motion -03"
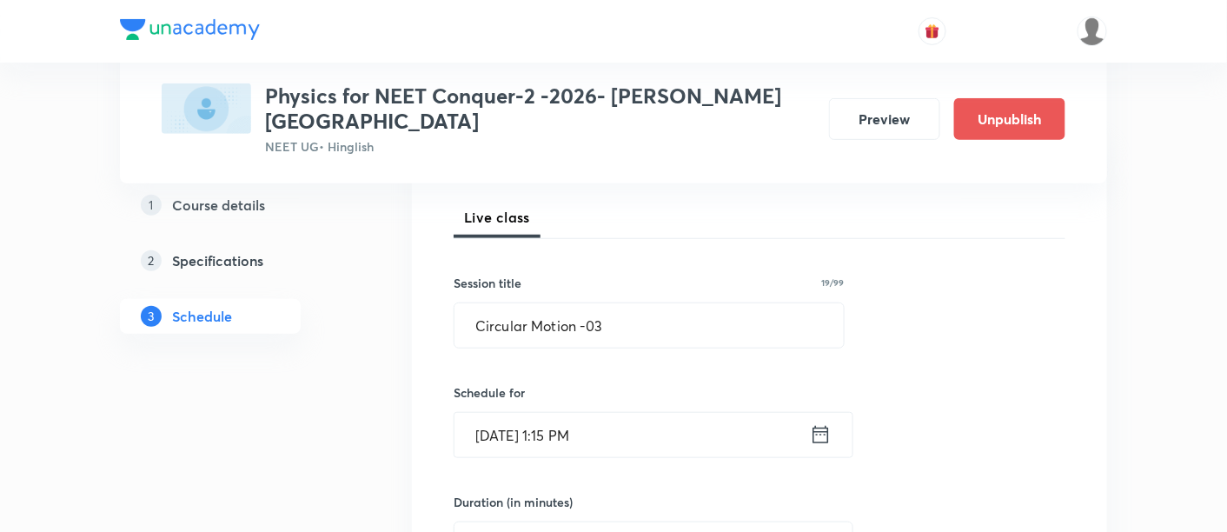
click at [812, 422] on icon at bounding box center [821, 434] width 22 height 24
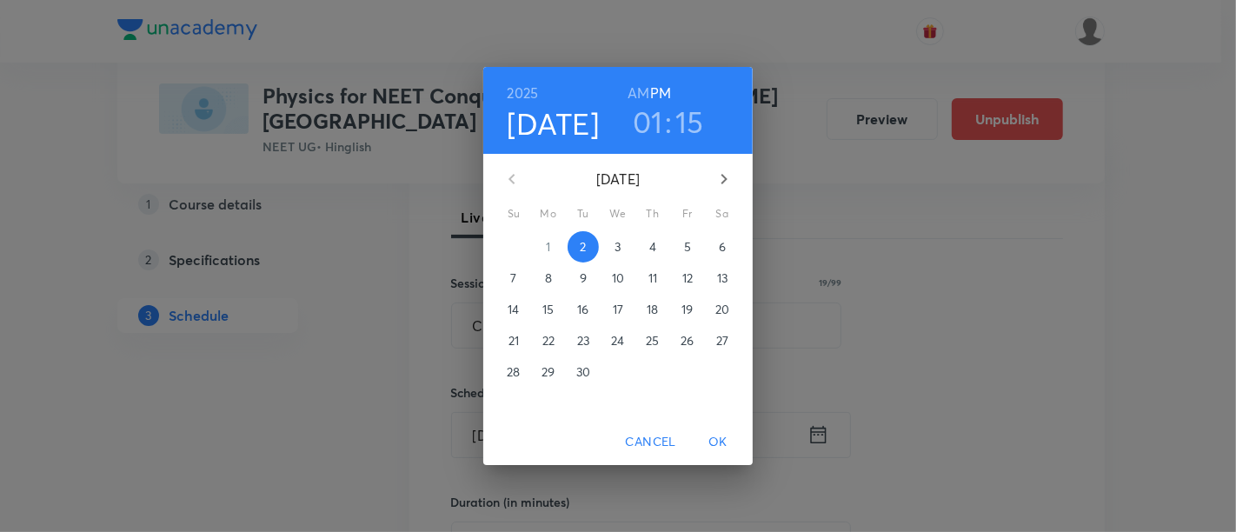
click at [723, 244] on p "6" at bounding box center [722, 246] width 7 height 17
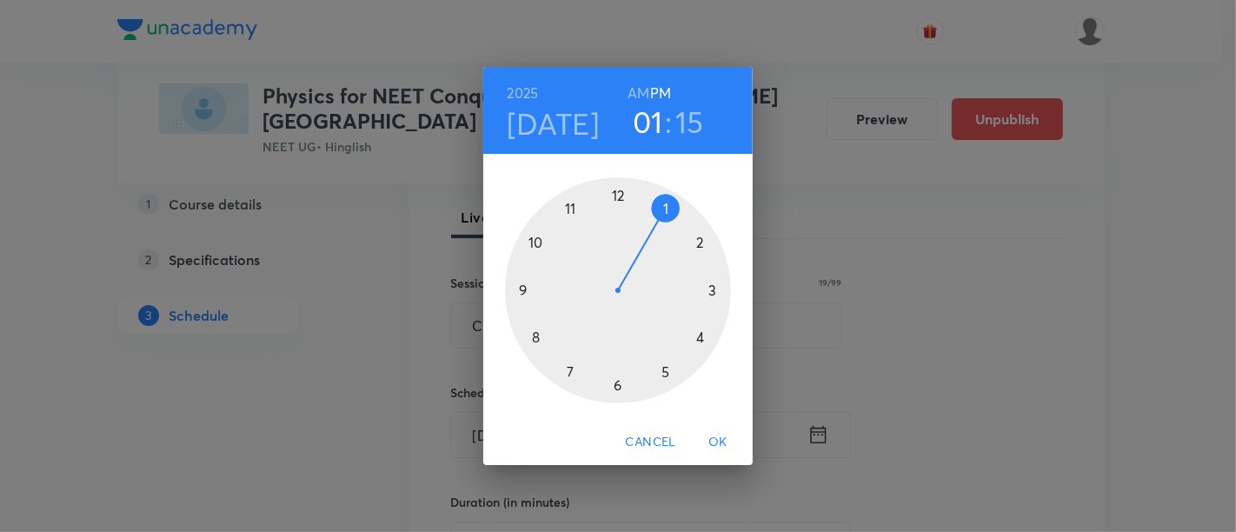
click at [693, 245] on div at bounding box center [618, 290] width 226 height 226
click at [525, 290] on div at bounding box center [618, 290] width 226 height 226
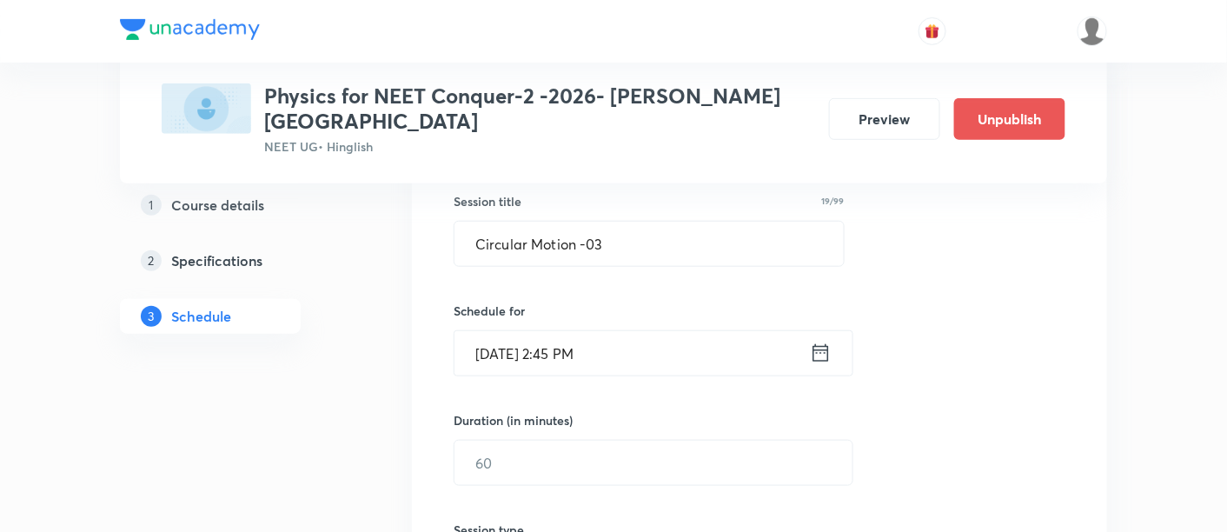
scroll to position [328, 0]
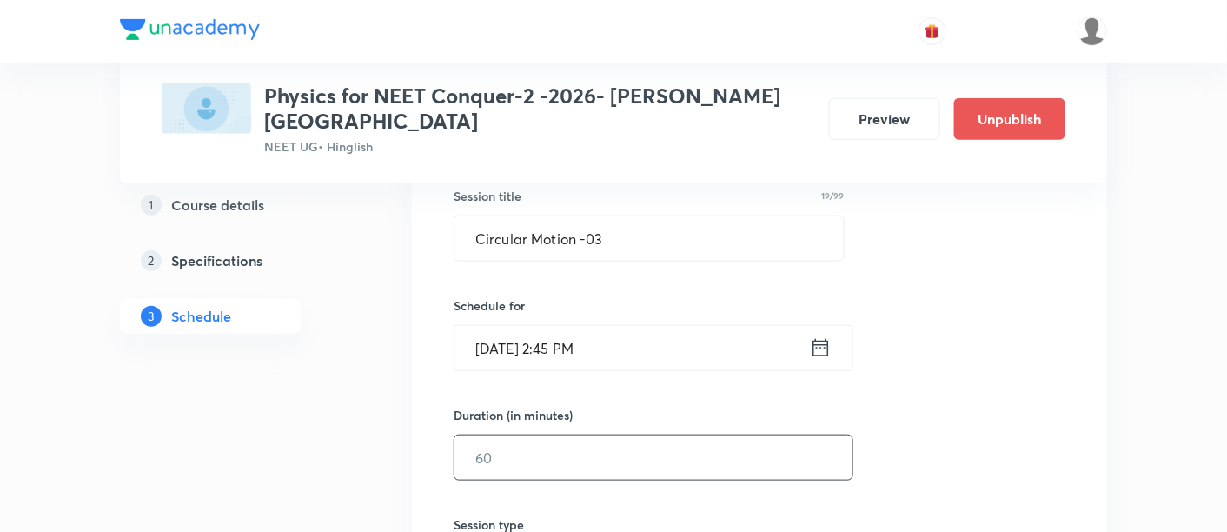
click at [628, 447] on input "text" at bounding box center [654, 458] width 398 height 44
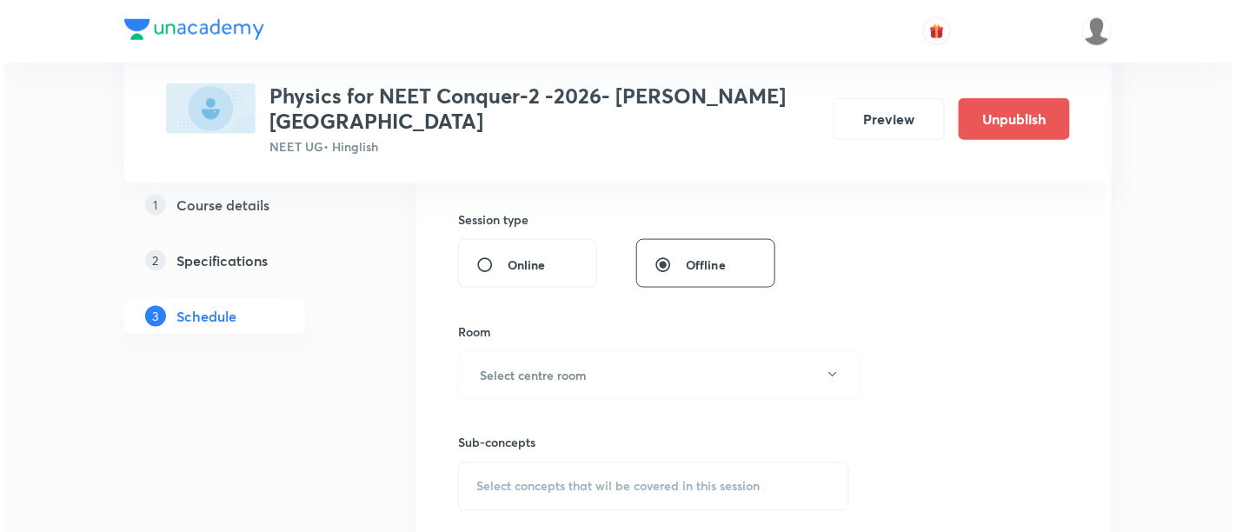
scroll to position [637, 0]
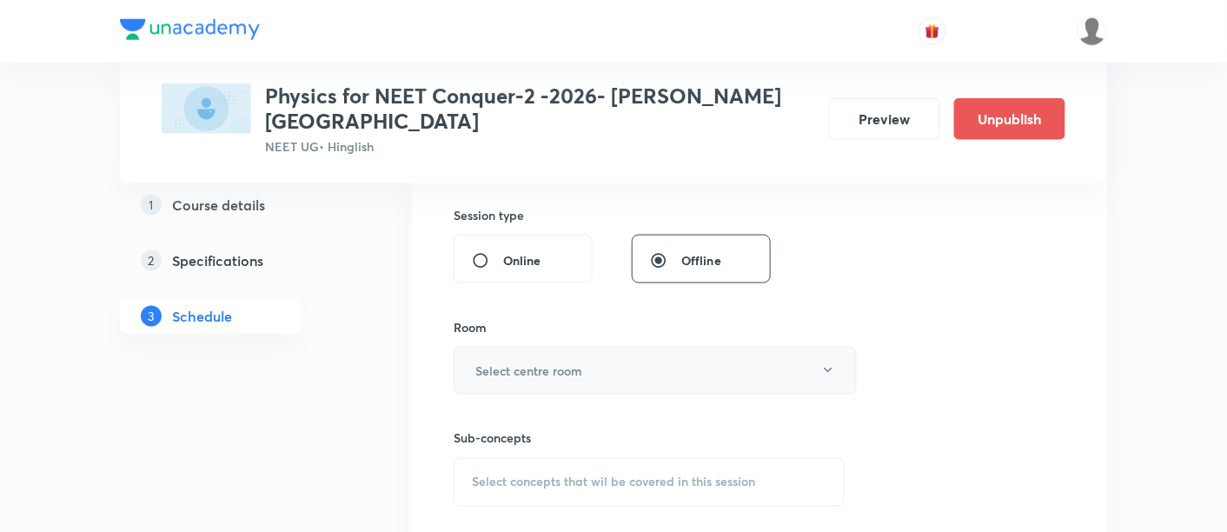
type input "90"
click at [566, 362] on h6 "Select centre room" at bounding box center [528, 371] width 107 height 18
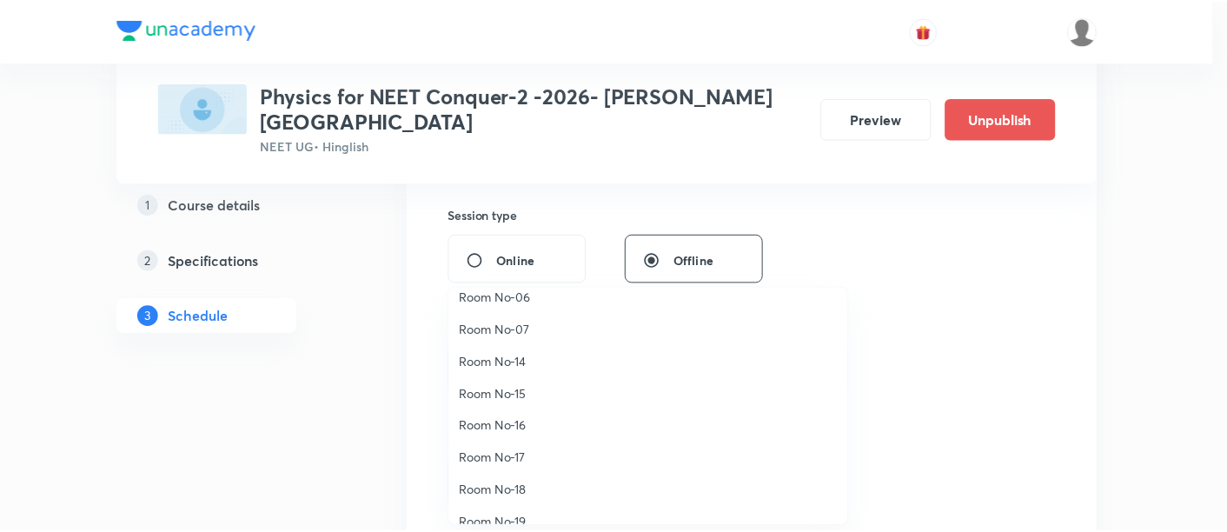
scroll to position [193, 0]
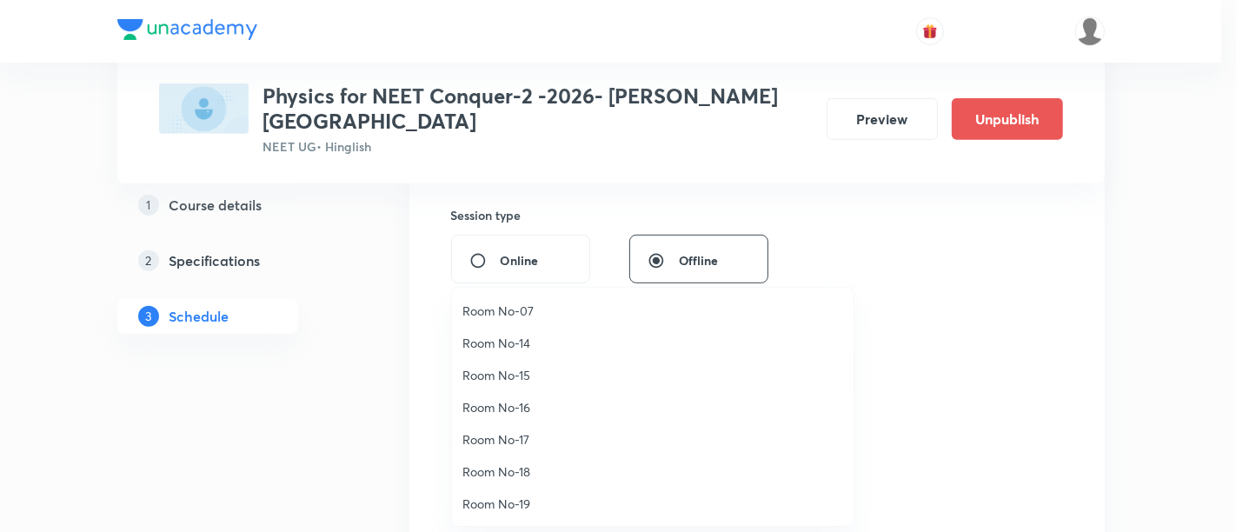
click span "Room No-18"
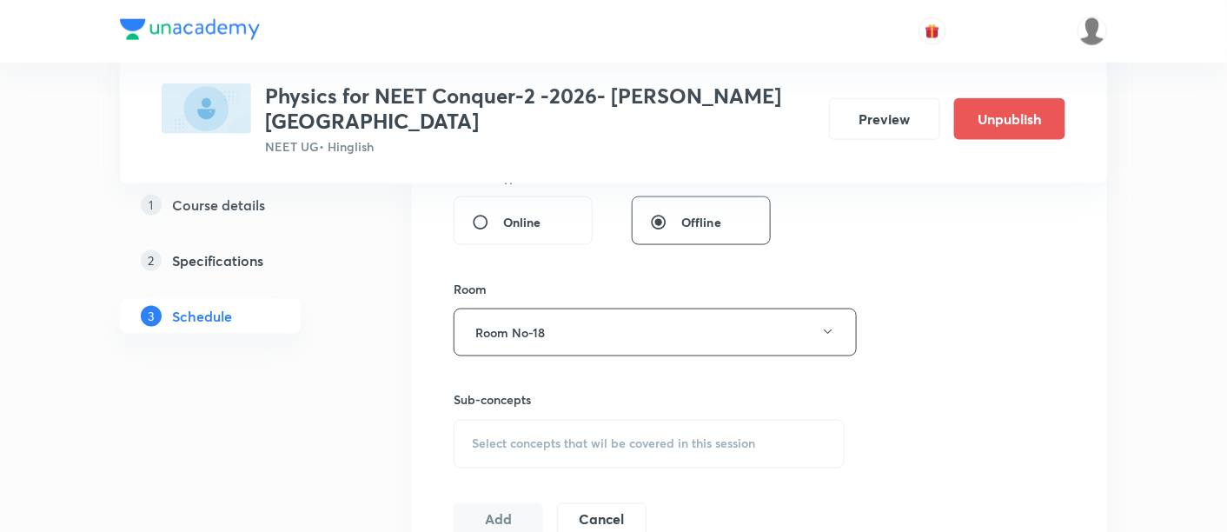
scroll to position [675, 0]
click span "Select concepts that wil be covered in this session"
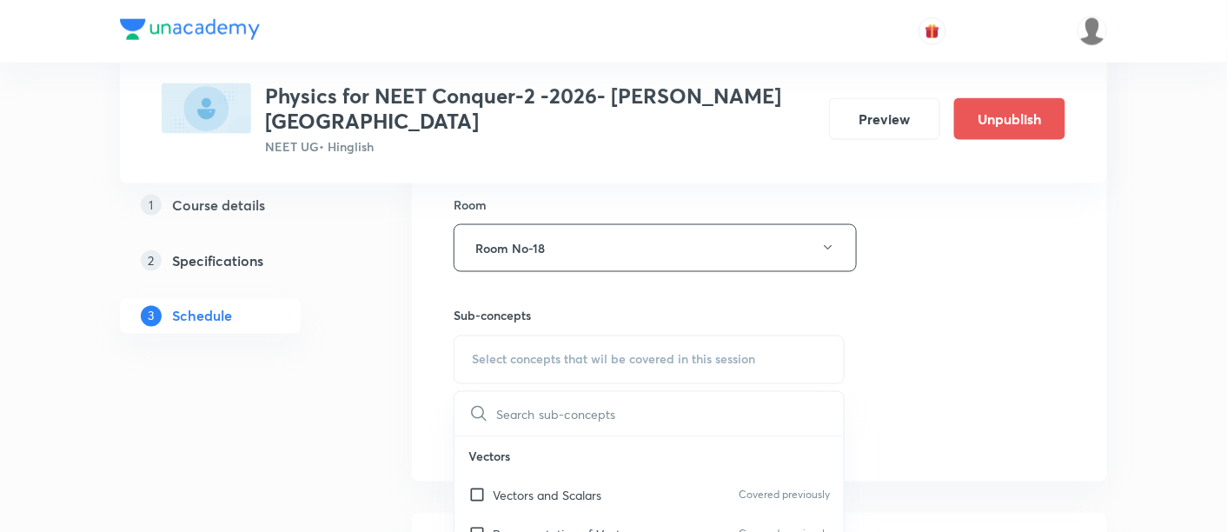
scroll to position [782, 0]
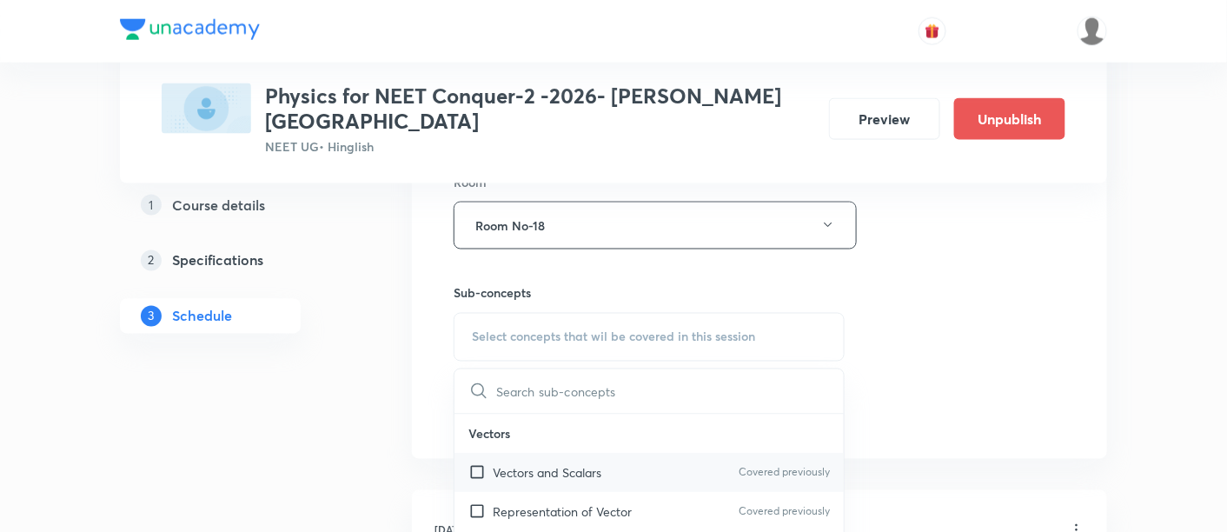
click p "Vectors and Scalars"
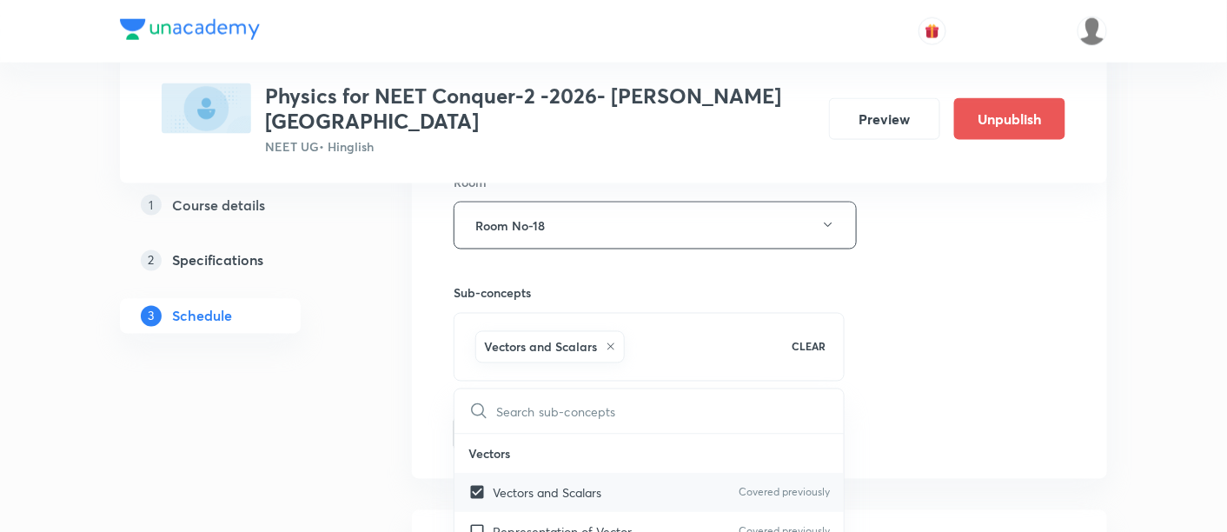
checkbox input "true"
click div "Session 45 Live class Session title 19/99 Circular Motion -03 ​ Schedule for Se…"
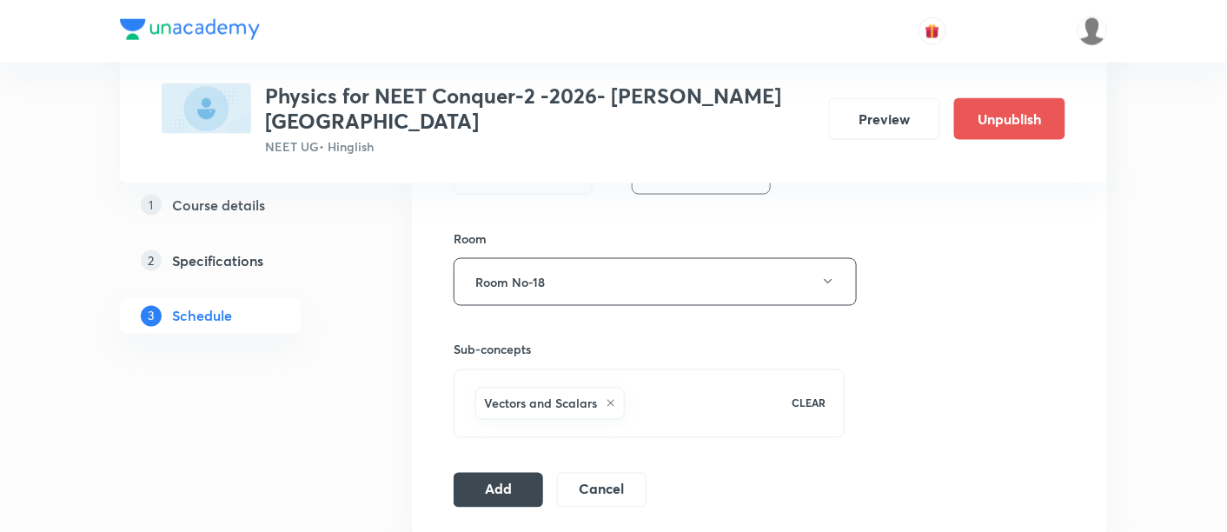
scroll to position [737, 0]
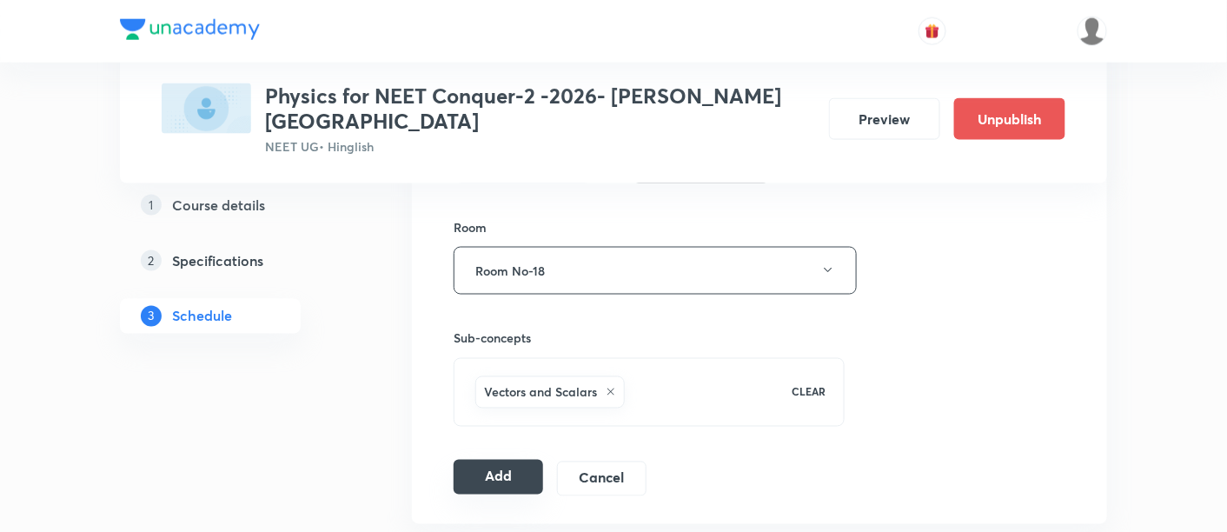
click button "Add"
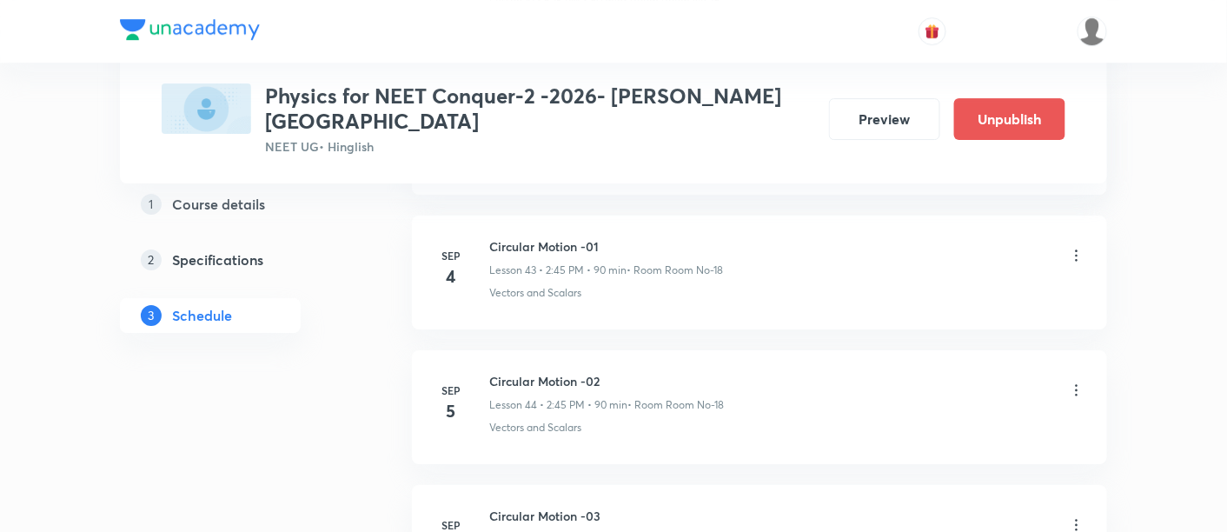
scroll to position [6104, 0]
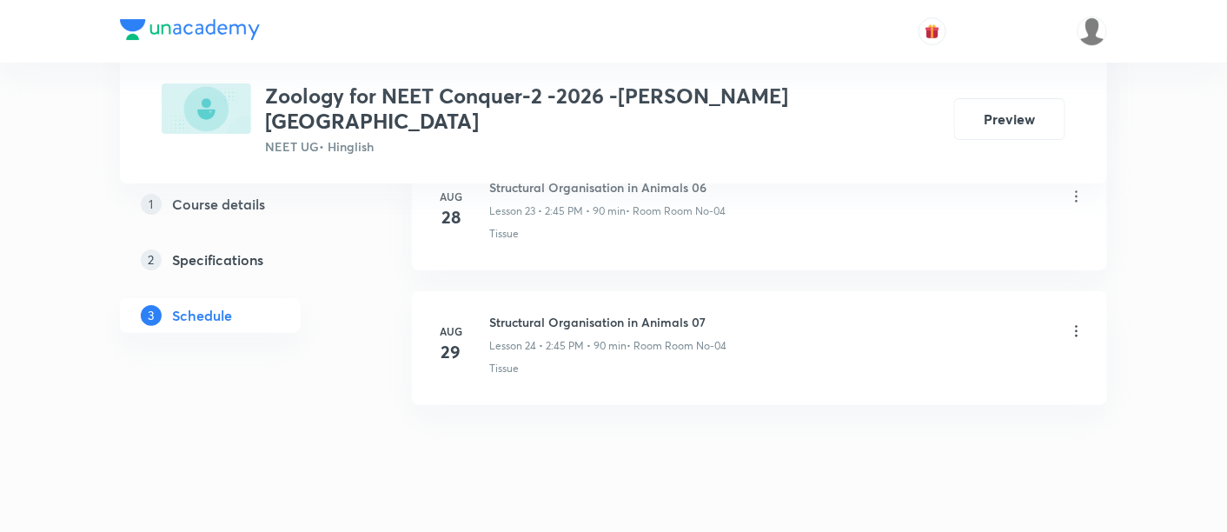
click at [728, 291] on li "[DATE] Structural Organisation in Animals 07 Lesson 24 • 2:45 PM • 90 min • Roo…" at bounding box center [759, 348] width 695 height 114
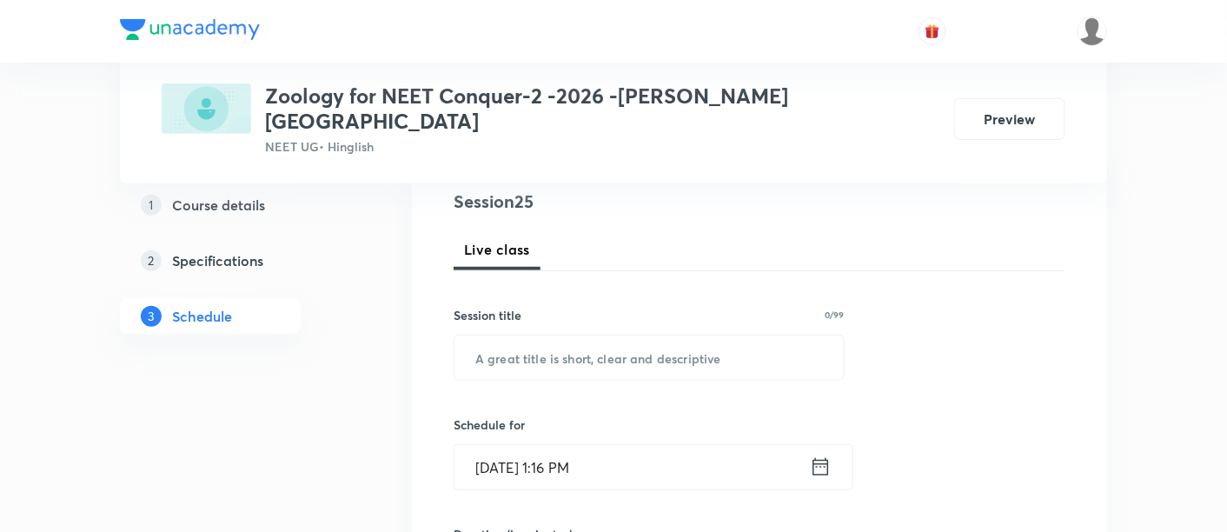
scroll to position [212, 0]
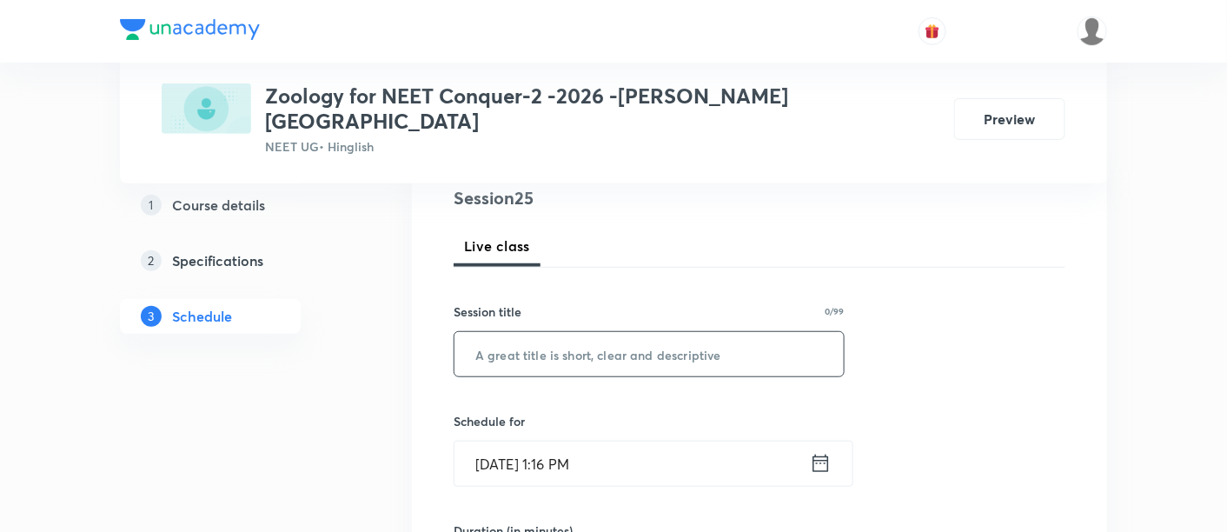
click at [623, 332] on input "text" at bounding box center [649, 354] width 389 height 44
click at [593, 334] on input "text" at bounding box center [649, 354] width 389 height 44
paste input "Biomolecules & Enzymes"
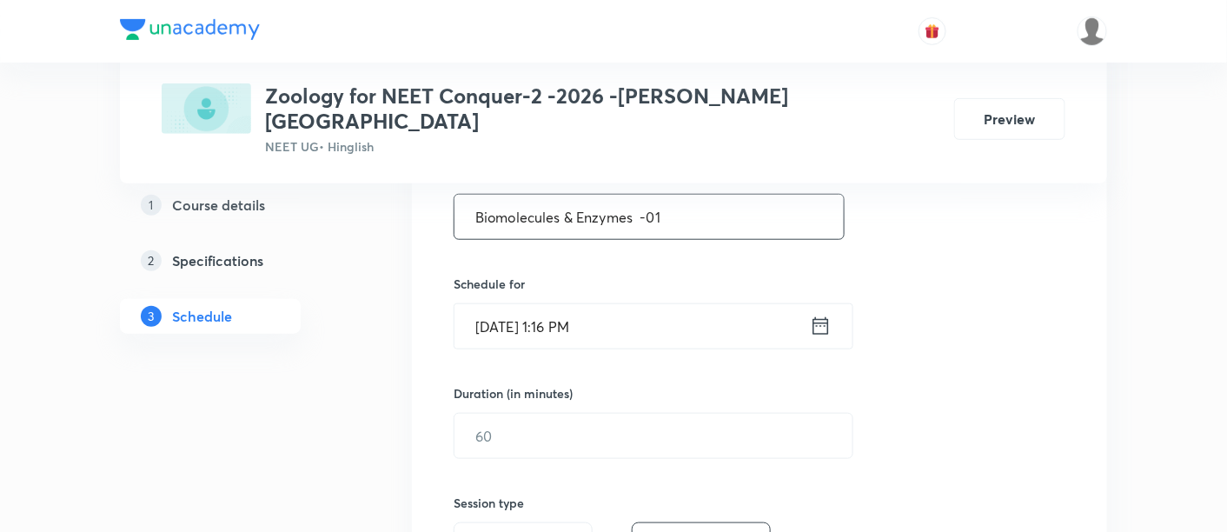
scroll to position [350, 0]
type input "Biomolecules & Enzymes -01"
click at [820, 313] on icon at bounding box center [821, 325] width 22 height 24
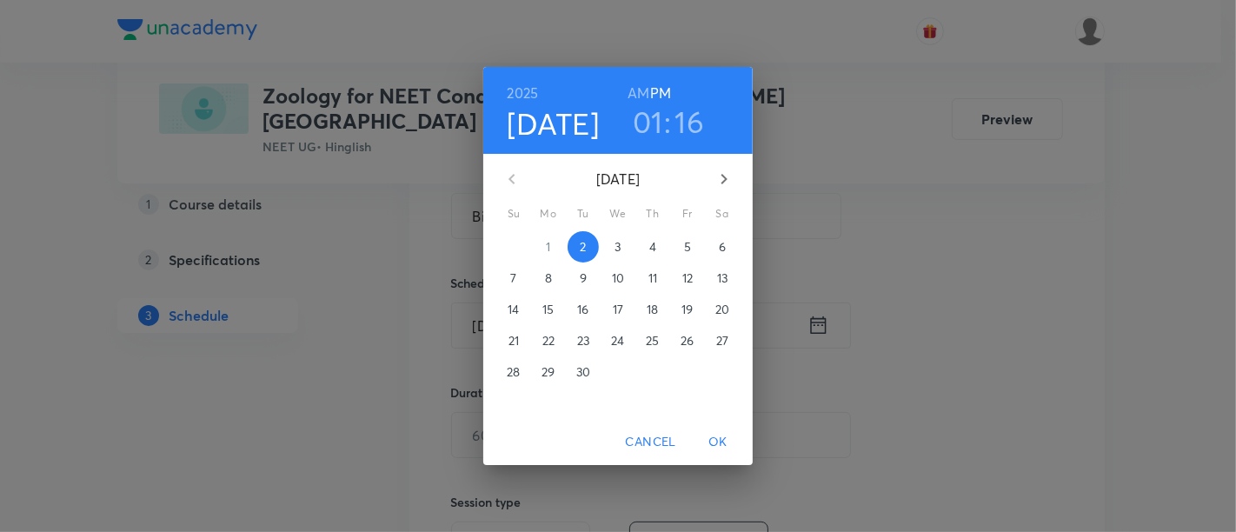
click at [655, 244] on p "4" at bounding box center [652, 246] width 7 height 17
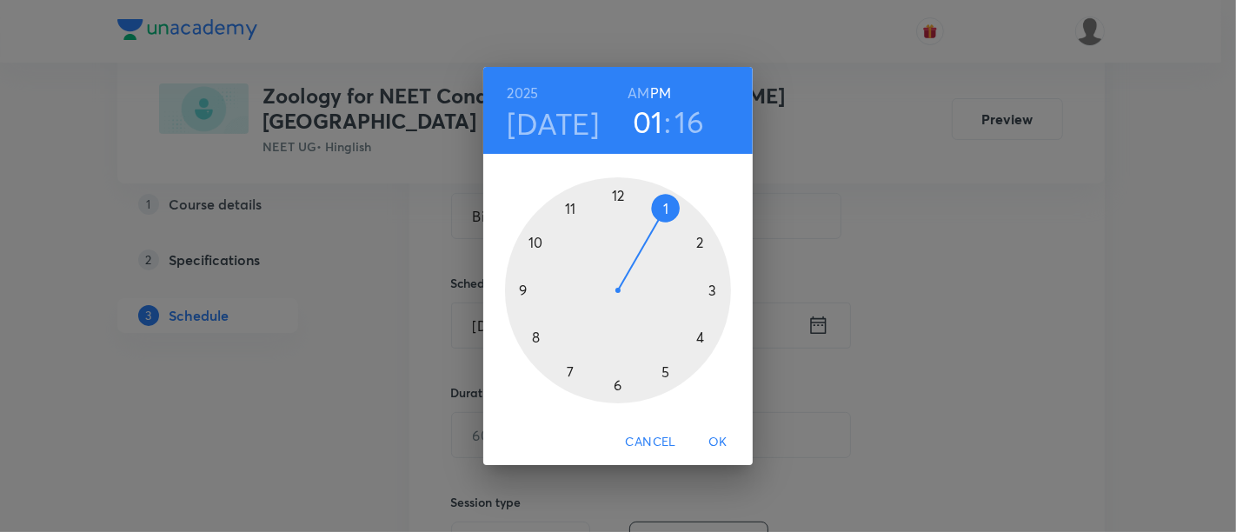
click at [700, 341] on div at bounding box center [618, 290] width 226 height 226
click at [616, 384] on div at bounding box center [618, 290] width 226 height 226
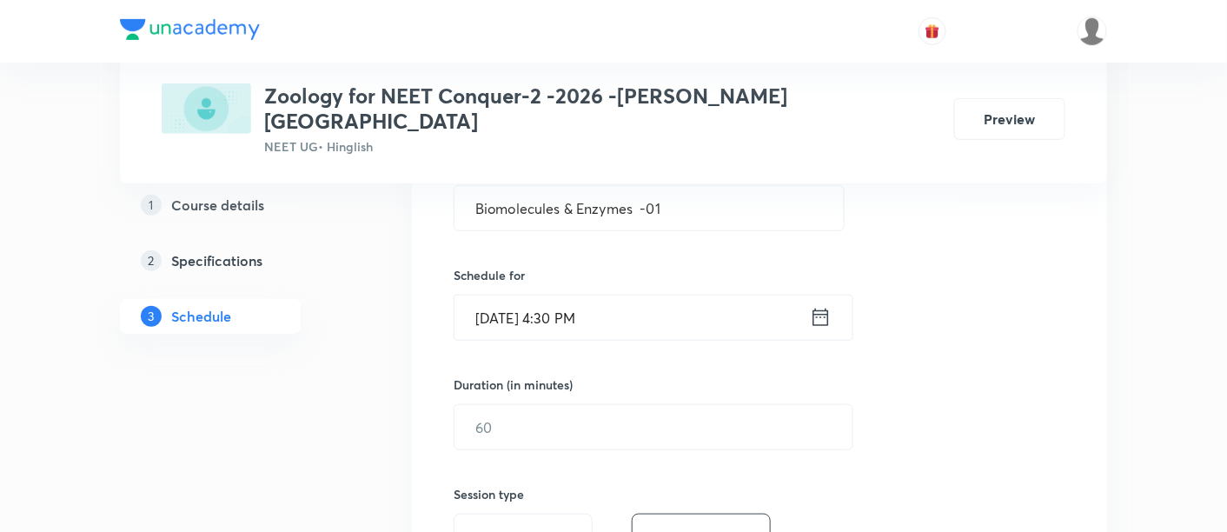
scroll to position [363, 0]
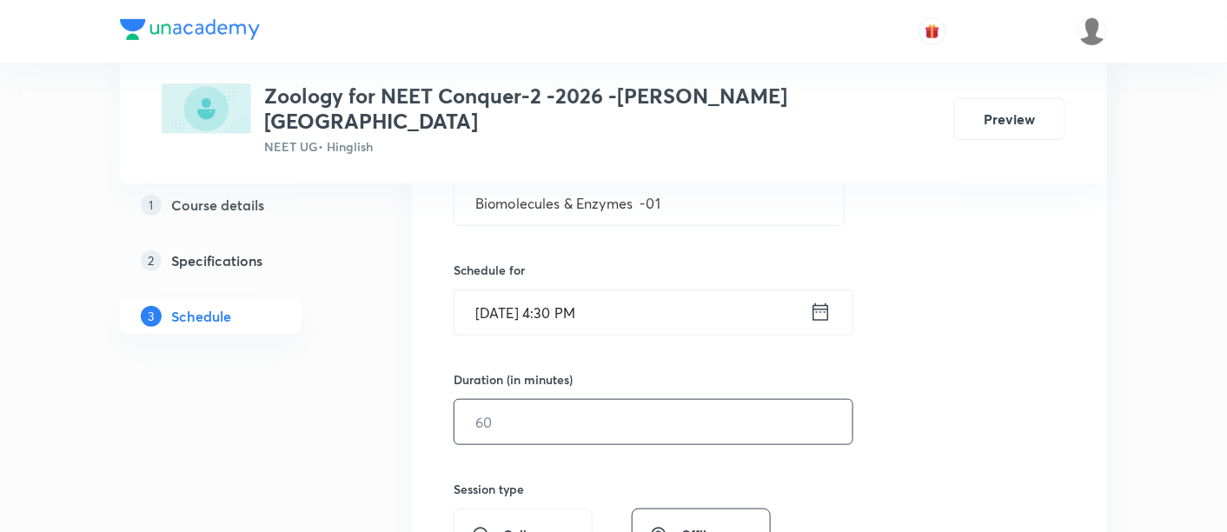
click at [771, 400] on input "text" at bounding box center [654, 422] width 398 height 44
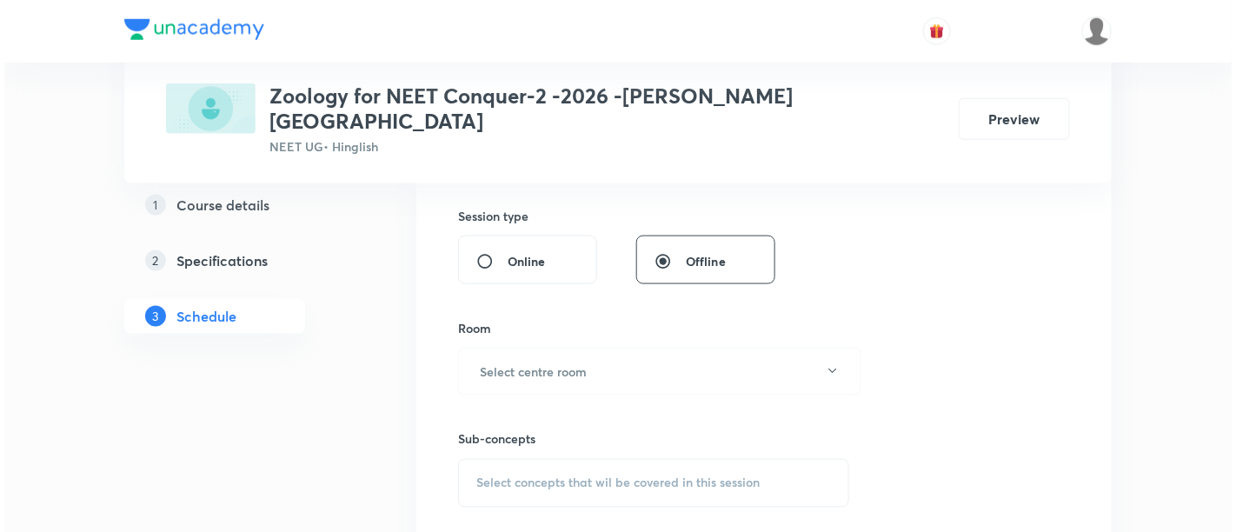
scroll to position [637, 0]
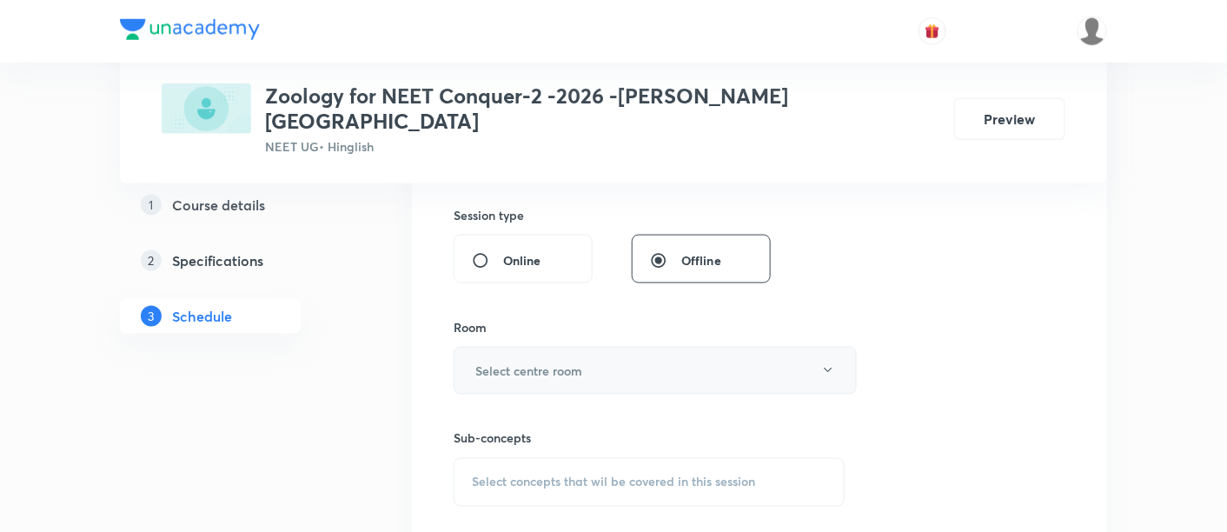
type input "90"
click at [618, 347] on button "Select centre room" at bounding box center [655, 371] width 403 height 48
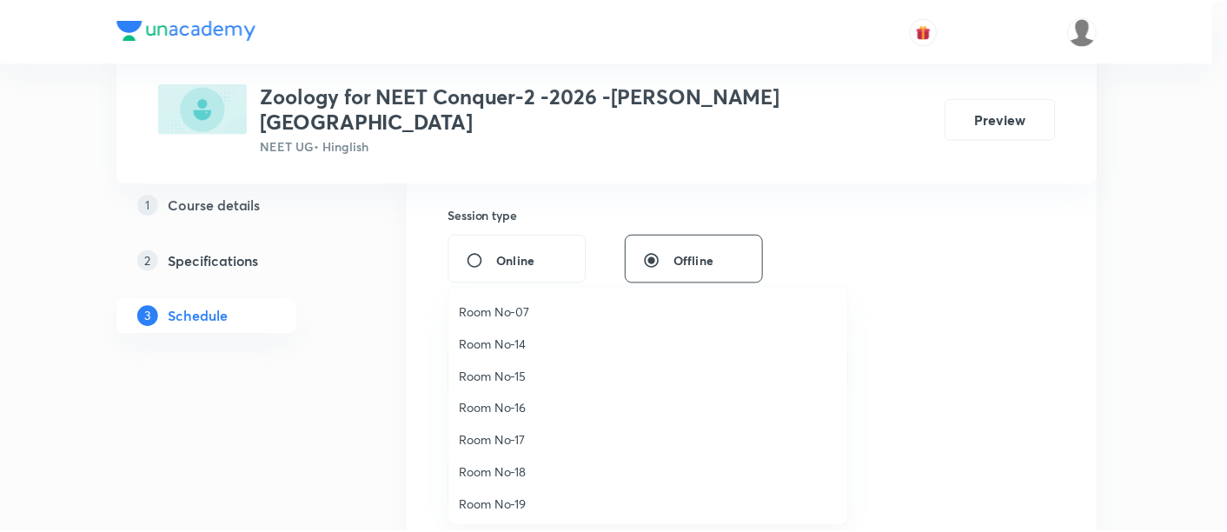
scroll to position [193, 0]
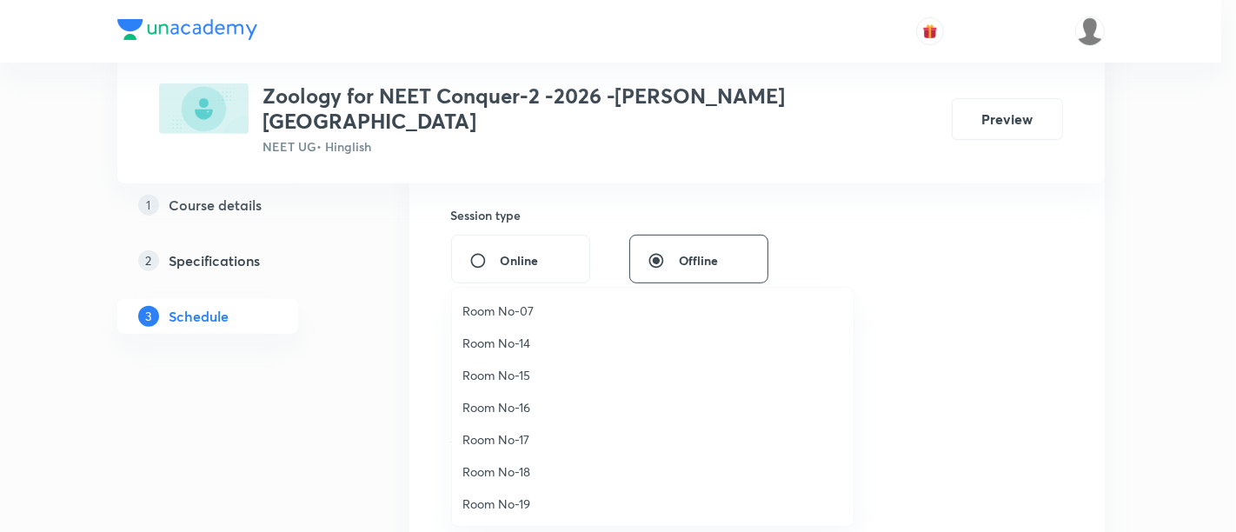
click at [523, 469] on span "Room No-18" at bounding box center [652, 471] width 381 height 18
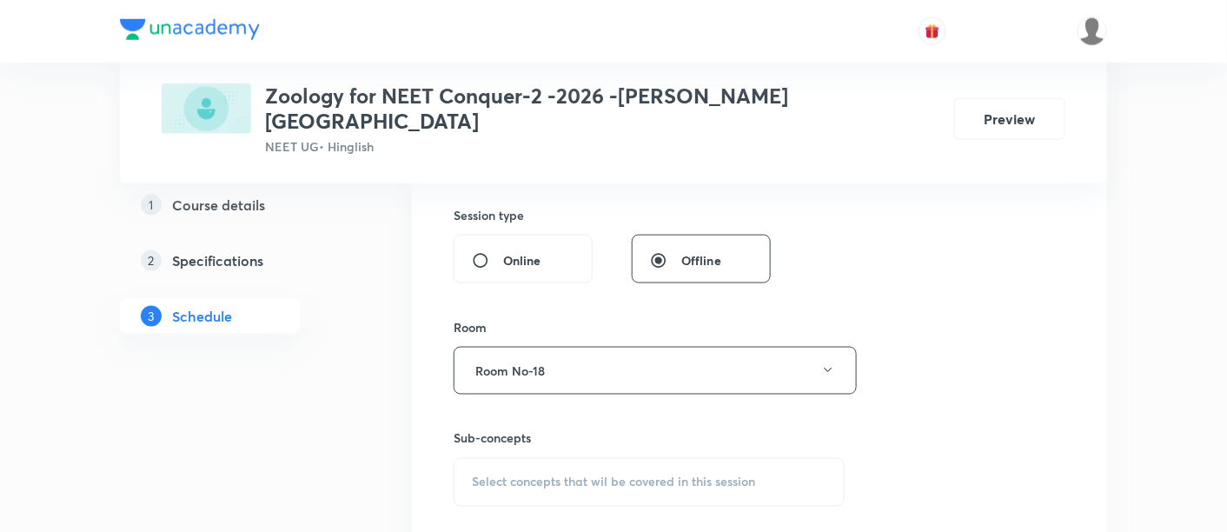
click at [658, 475] on span "Select concepts that wil be covered in this session" at bounding box center [613, 482] width 283 height 14
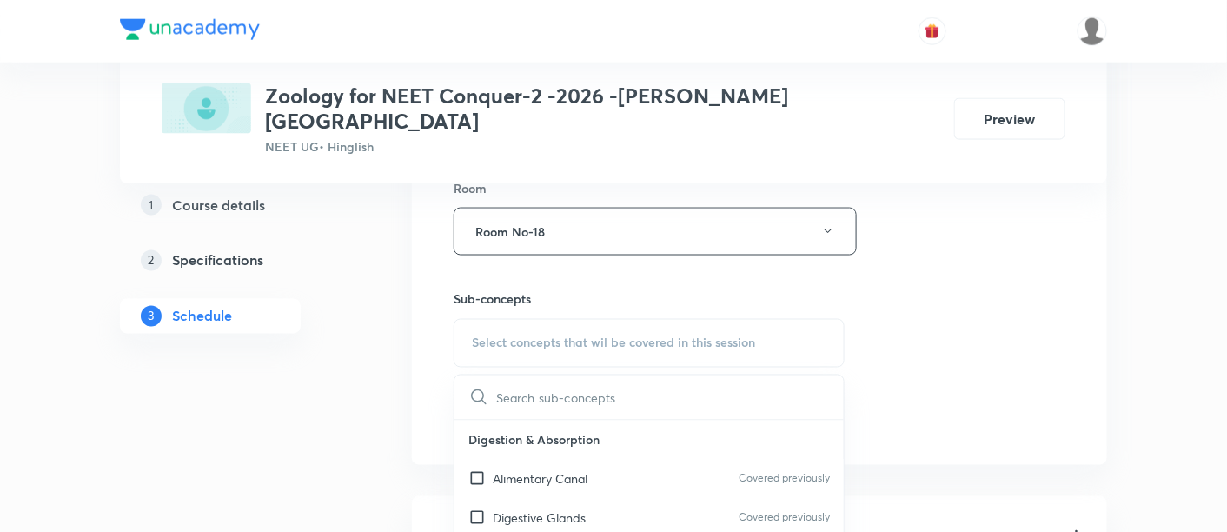
scroll to position [777, 0]
click at [562, 469] on p "Alimentary Canal" at bounding box center [540, 478] width 95 height 18
checkbox input "true"
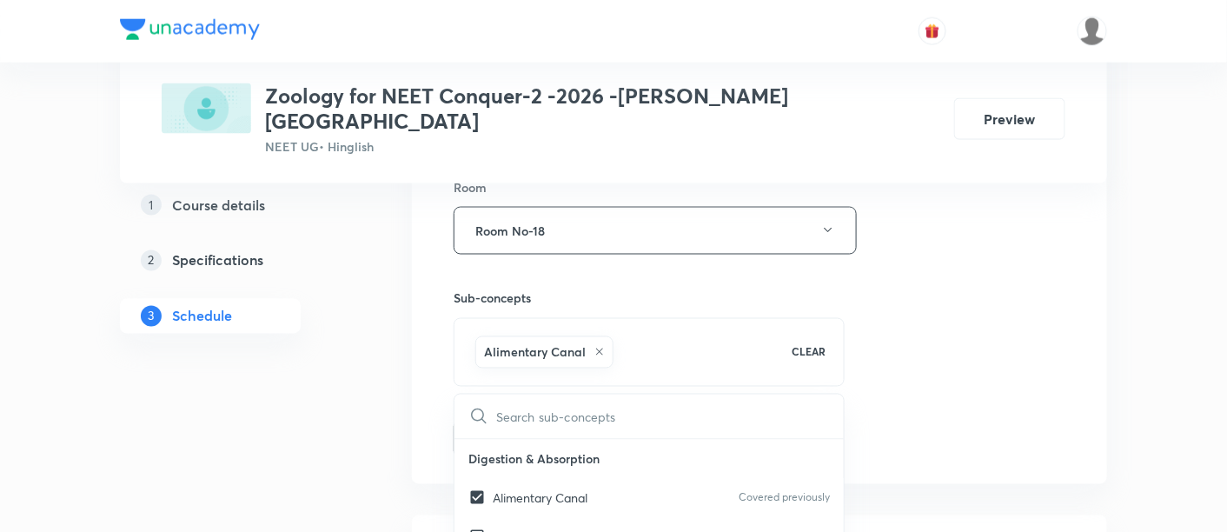
click at [974, 276] on div "Session 25 Live class Session title 27/99 Biomolecules & Enzymes -01 ​ Schedule…" at bounding box center [760, 38] width 612 height 836
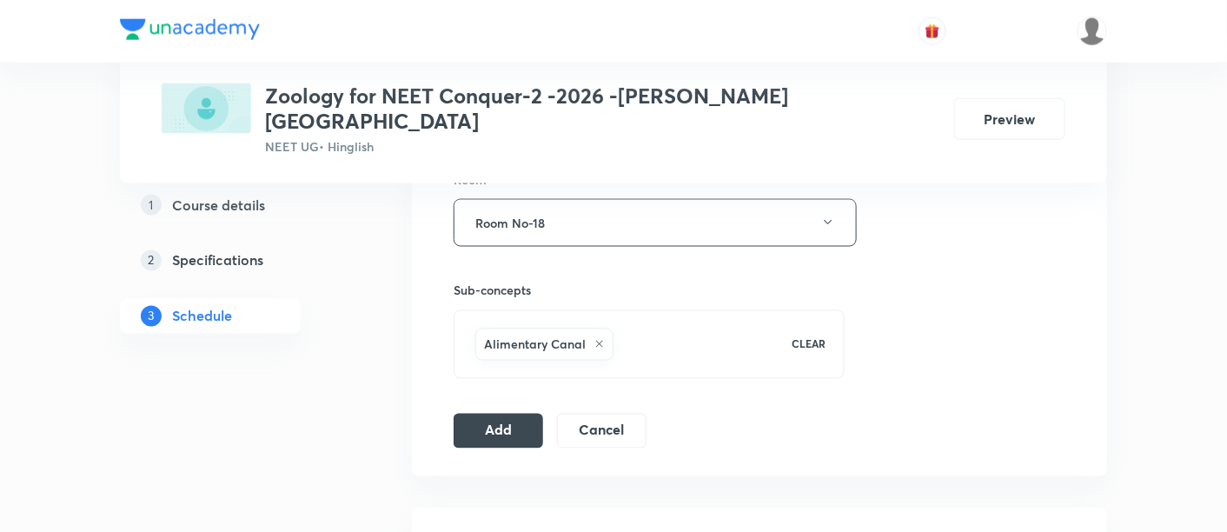
scroll to position [787, 0]
click at [509, 410] on button "Add" at bounding box center [499, 427] width 90 height 35
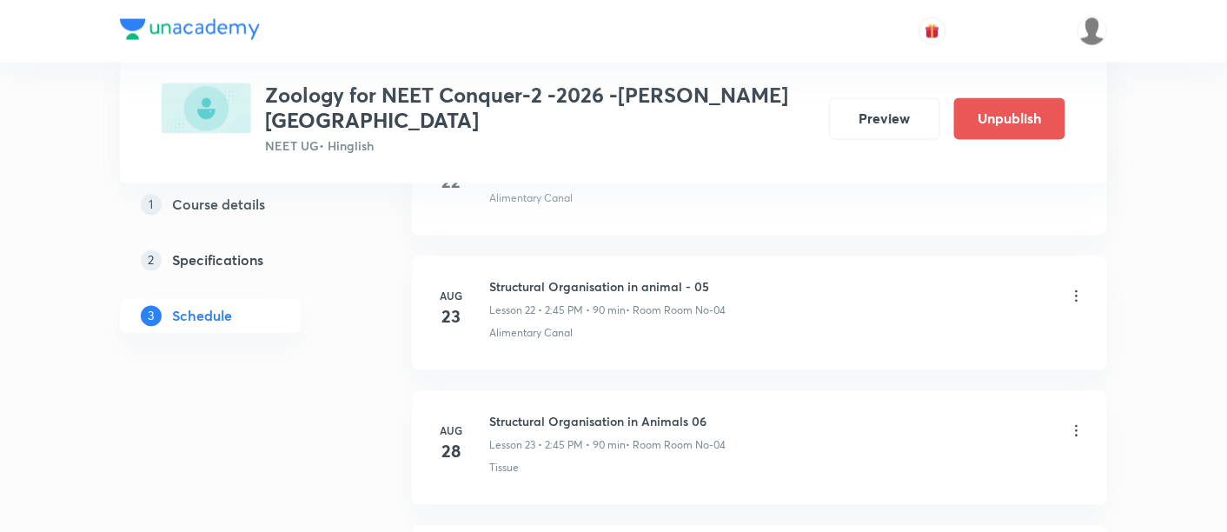
scroll to position [3418, 0]
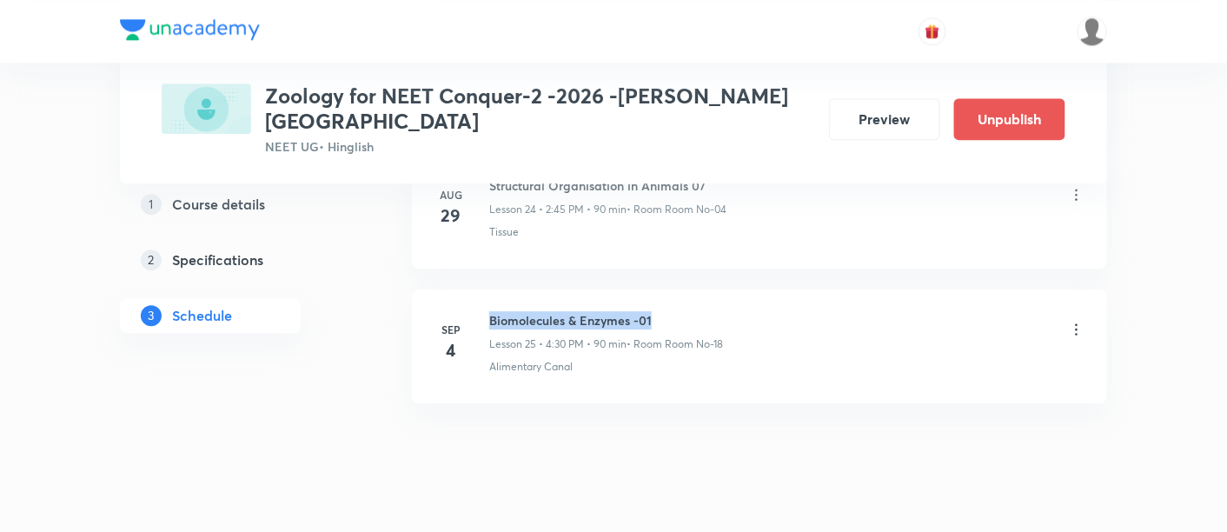
drag, startPoint x: 491, startPoint y: 283, endPoint x: 710, endPoint y: 285, distance: 219.1
click at [710, 311] on h6 "Biomolecules & Enzymes -01" at bounding box center [606, 320] width 234 height 18
copy h6 "Biomolecules & Enzymes -01"
click at [713, 311] on h6 "Biomolecules & Enzymes -01" at bounding box center [606, 320] width 234 height 18
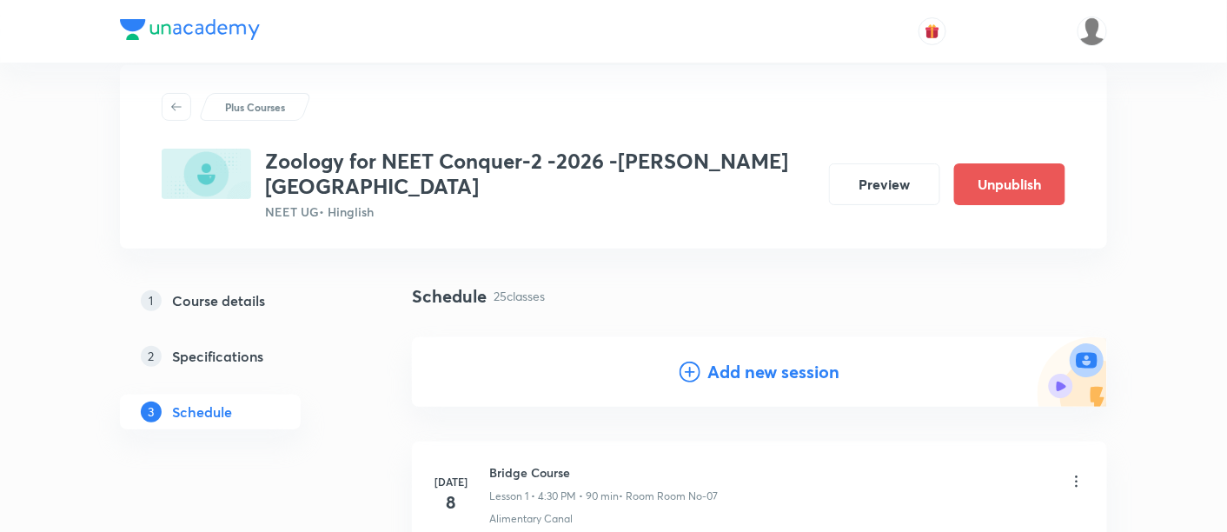
scroll to position [96, 0]
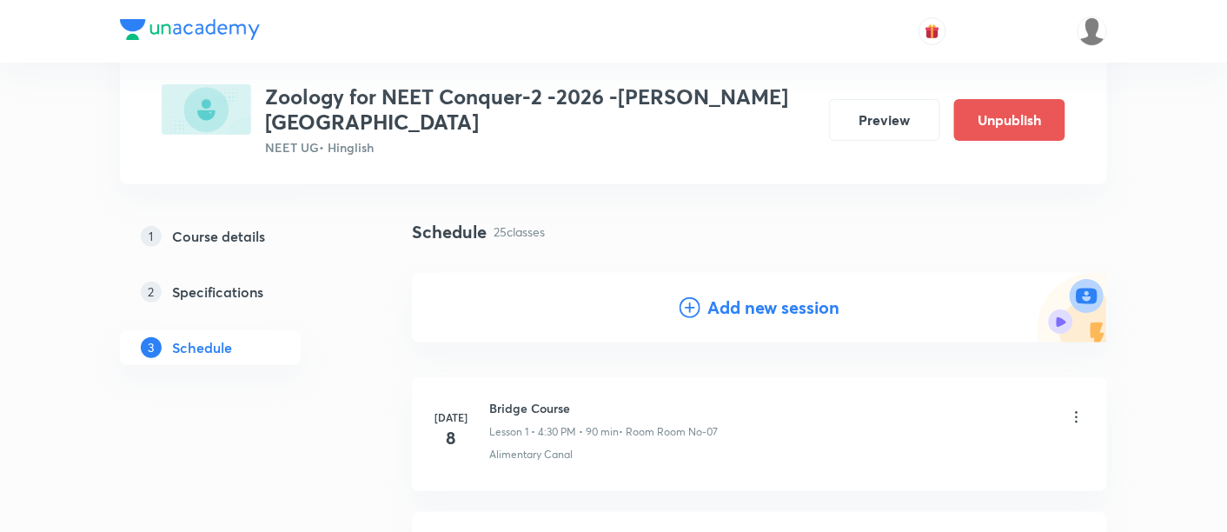
click at [749, 295] on h4 "Add new session" at bounding box center [774, 308] width 132 height 26
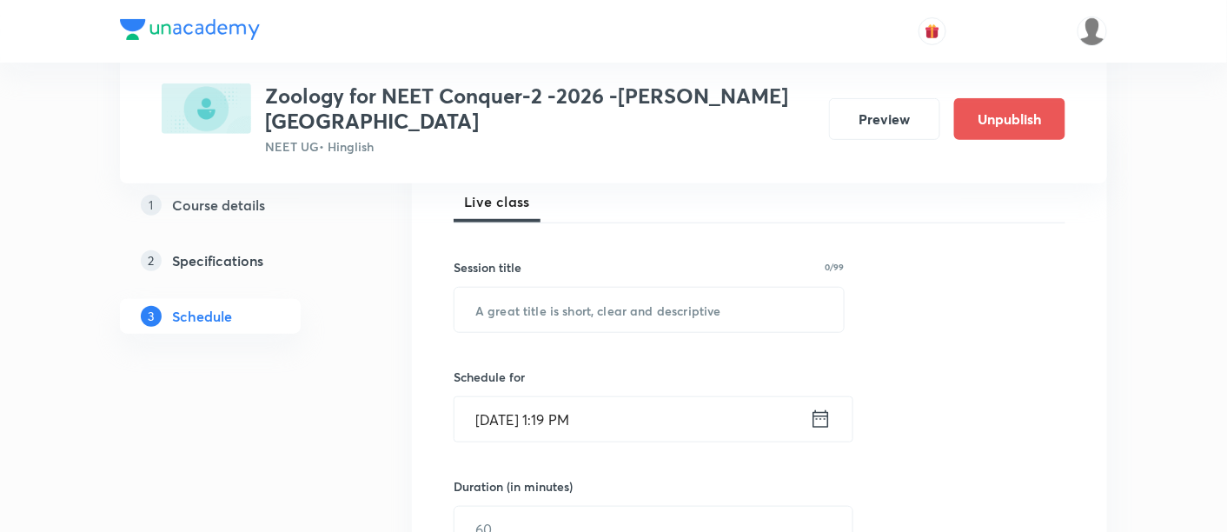
scroll to position [273, 0]
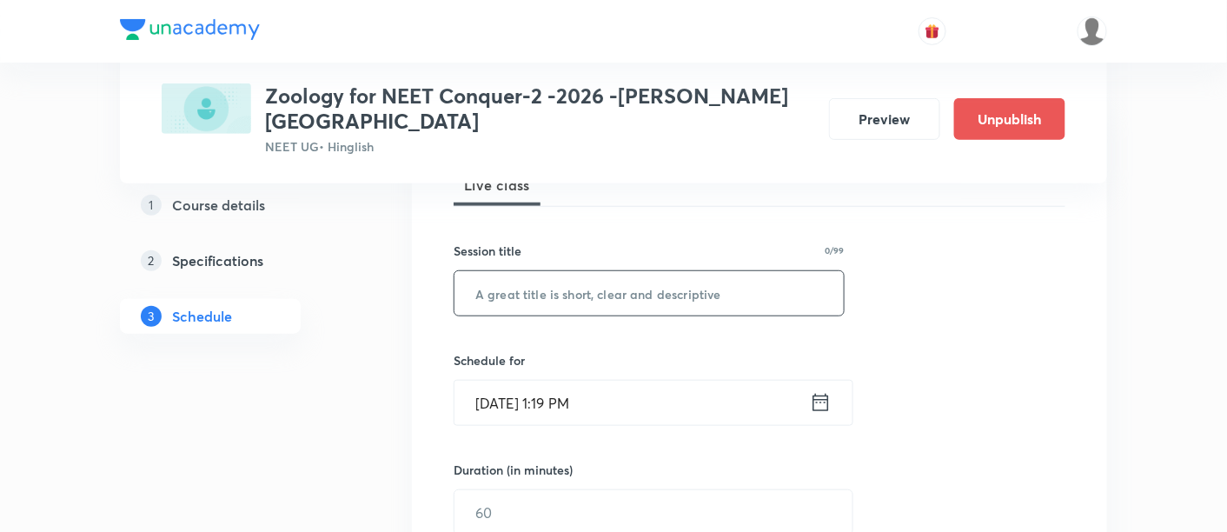
click at [656, 277] on input "text" at bounding box center [649, 293] width 389 height 44
paste input "Biomolecules & Enzymes -01"
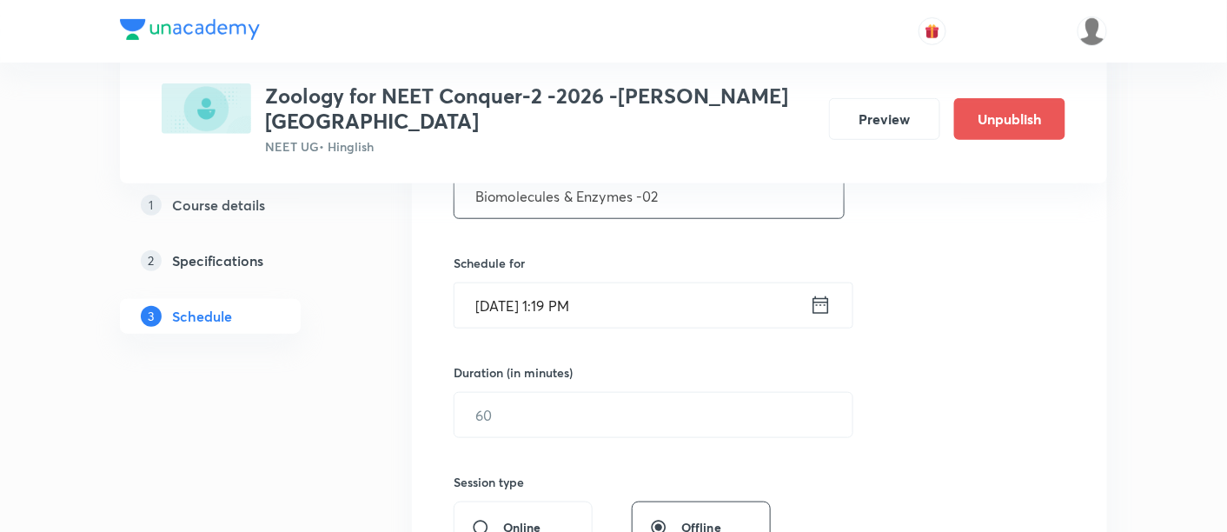
scroll to position [376, 0]
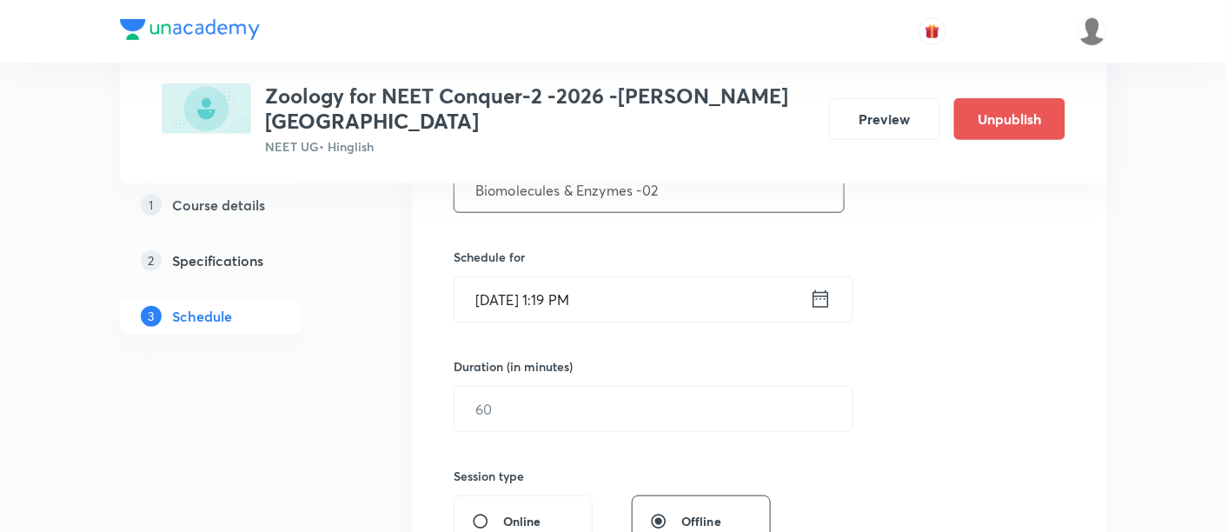
type input "Biomolecules & Enzymes -02"
click at [829, 287] on icon at bounding box center [821, 299] width 22 height 24
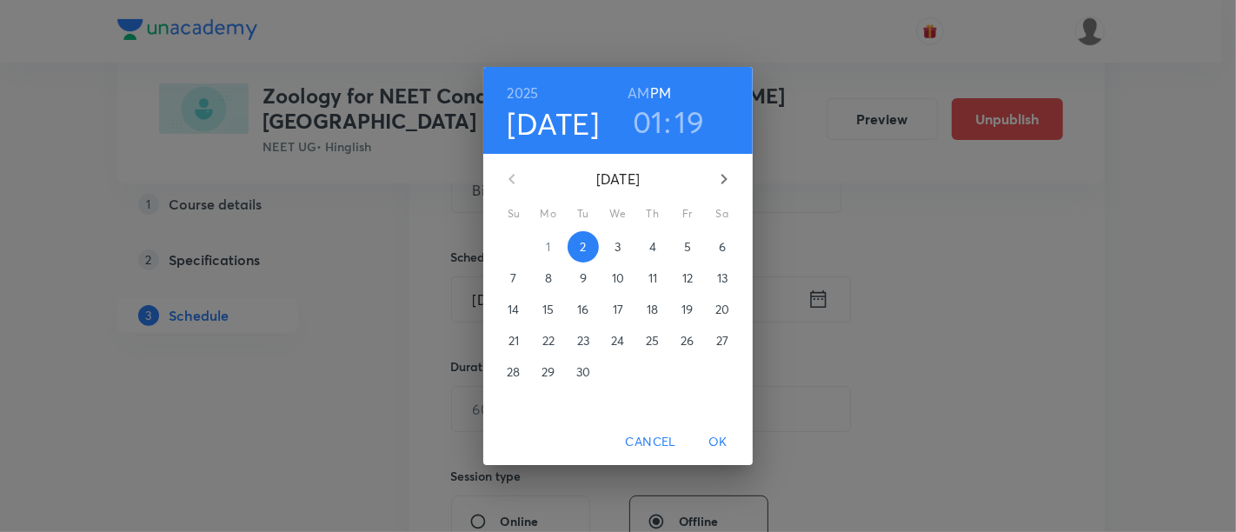
click at [690, 249] on p "5" at bounding box center [687, 246] width 7 height 17
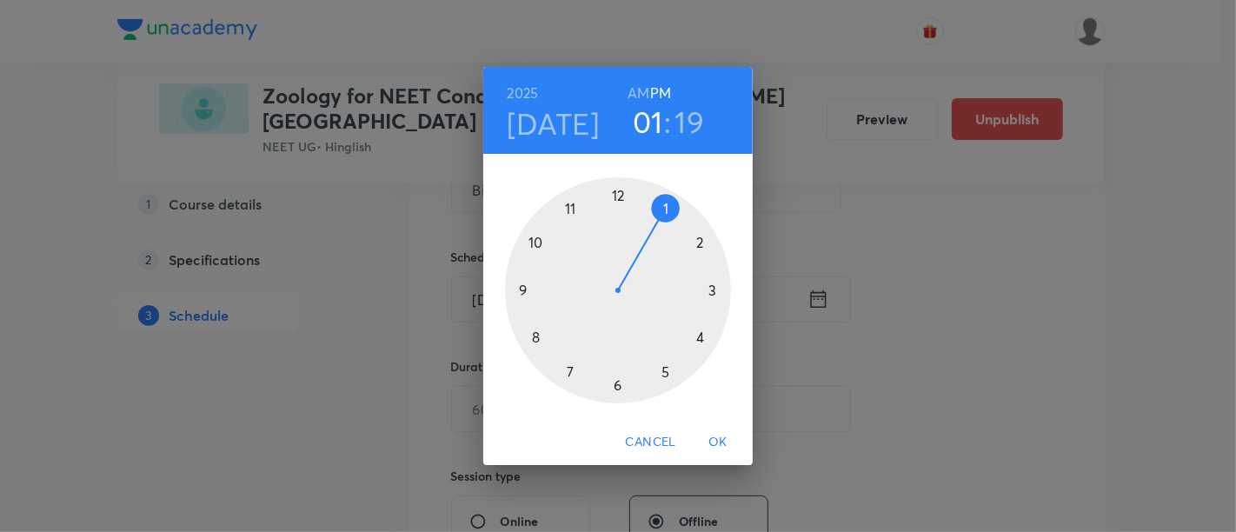
click at [700, 339] on div at bounding box center [618, 290] width 226 height 226
click at [615, 384] on div at bounding box center [618, 290] width 226 height 226
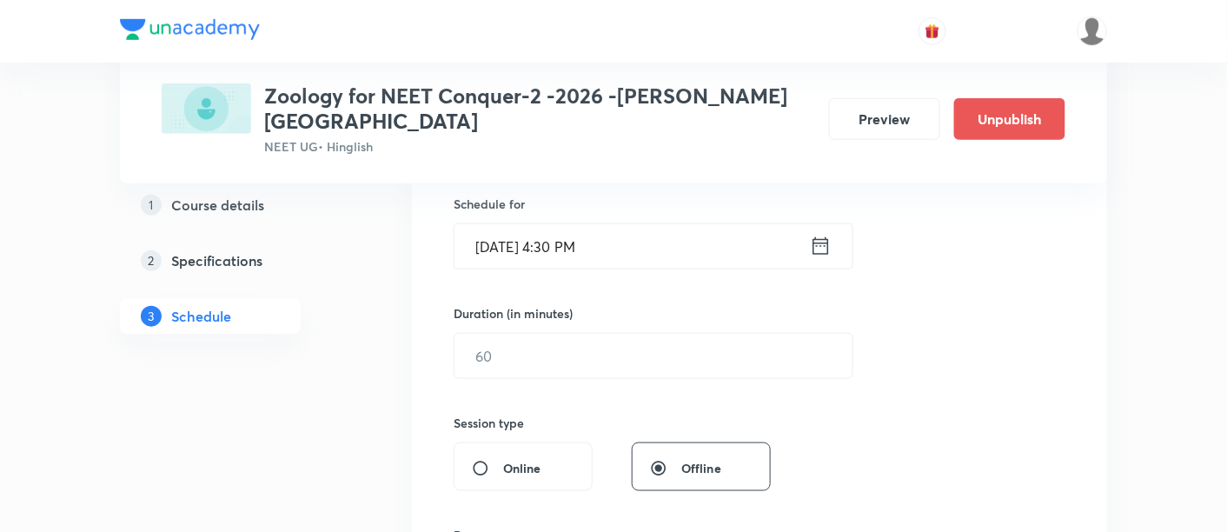
scroll to position [431, 0]
click at [631, 332] on input "text" at bounding box center [654, 354] width 398 height 44
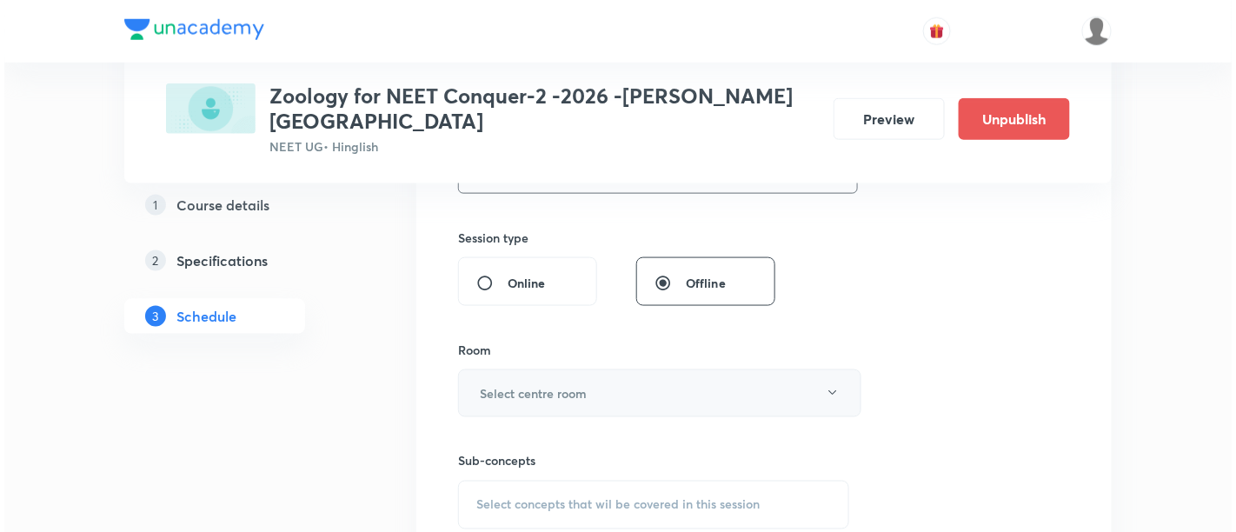
scroll to position [618, 0]
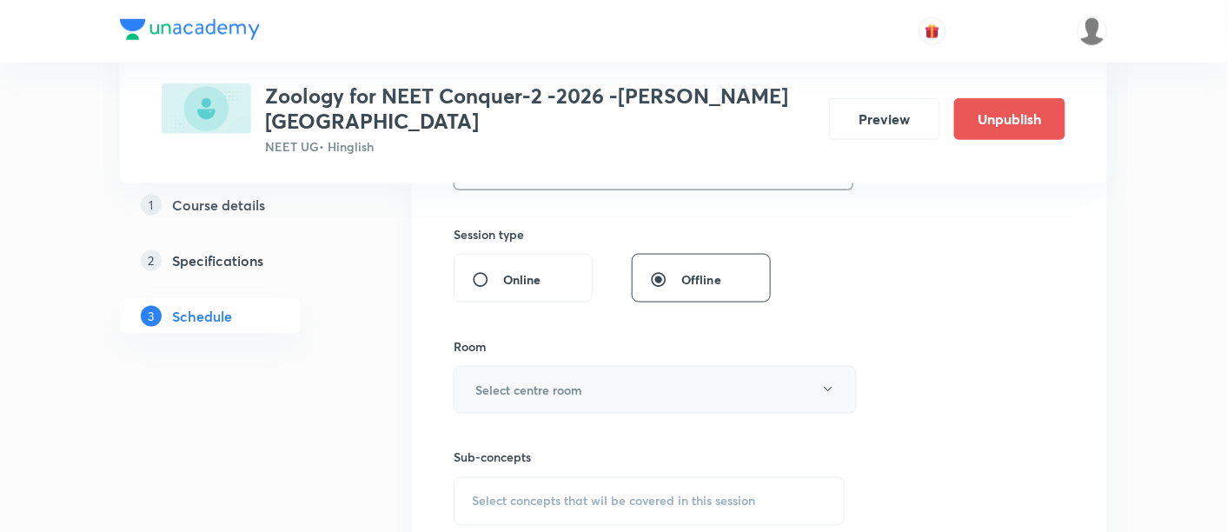
type input "90"
click at [626, 366] on button "Select centre room" at bounding box center [655, 390] width 403 height 48
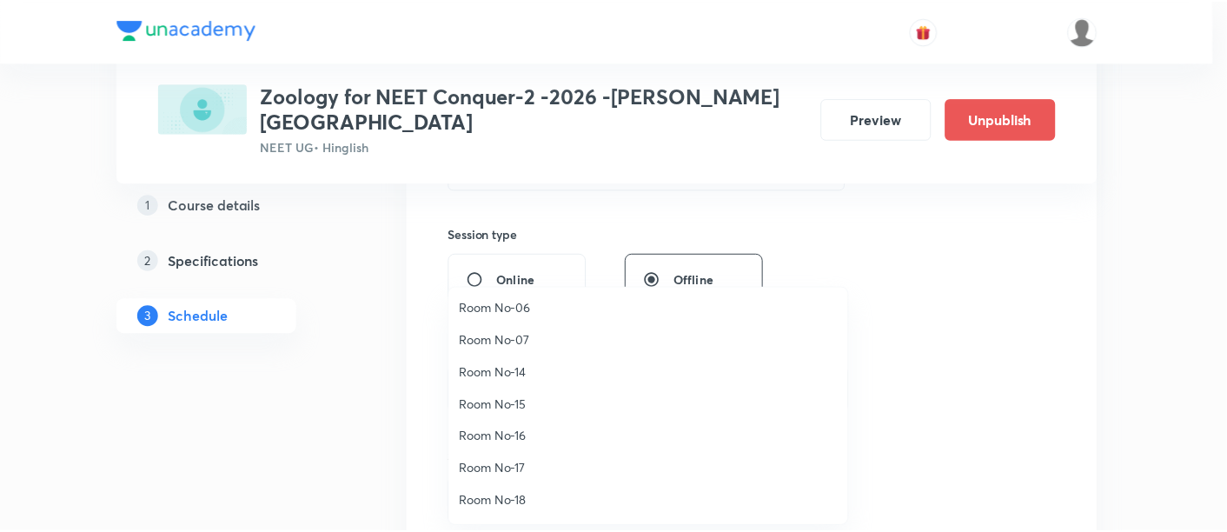
scroll to position [193, 0]
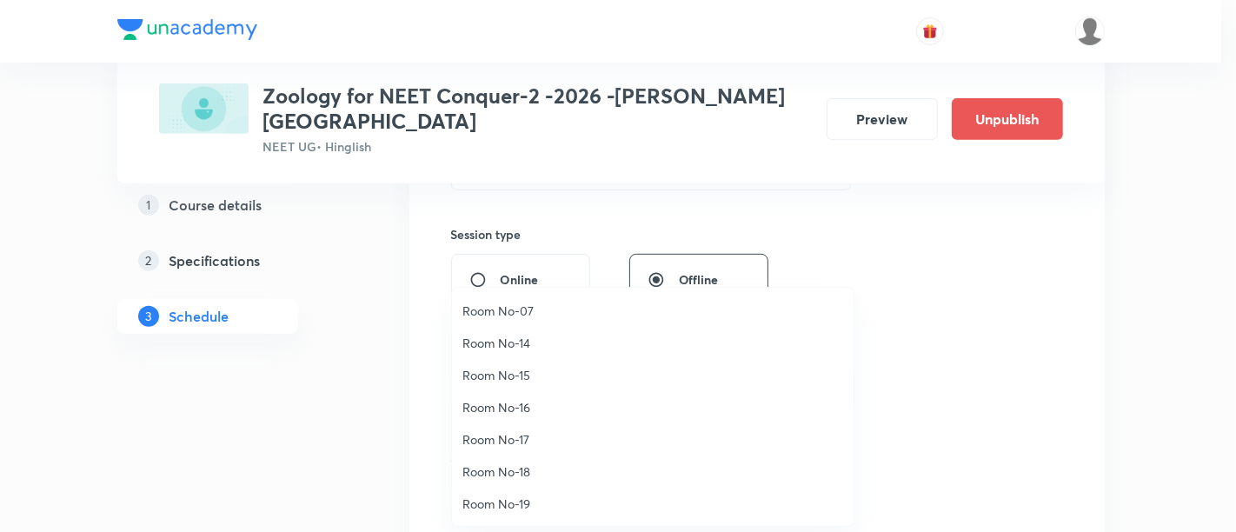
click at [521, 470] on span "Room No-18" at bounding box center [652, 471] width 381 height 18
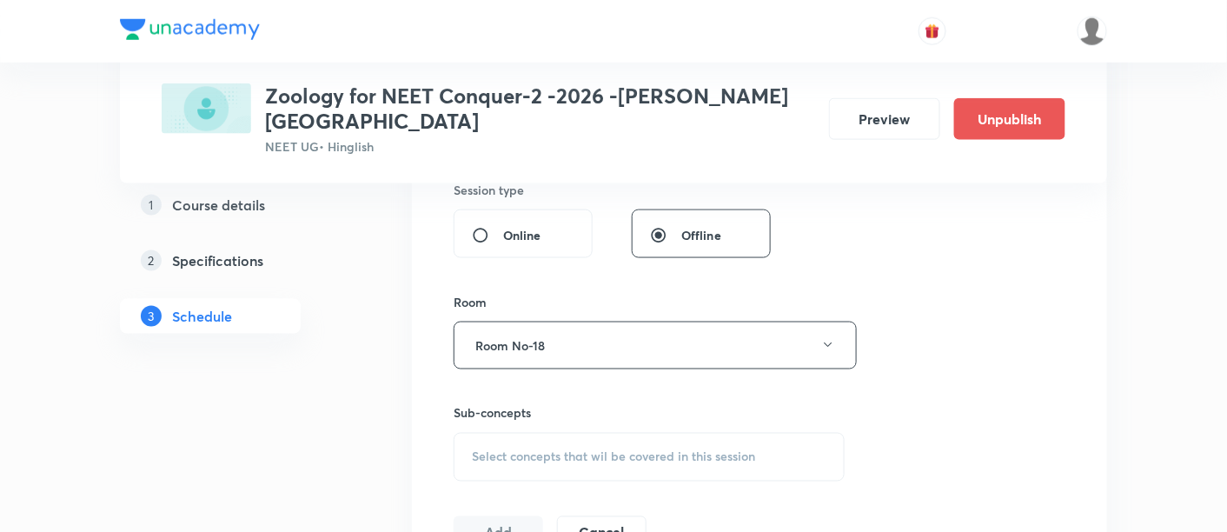
scroll to position [662, 0]
click at [680, 441] on div "Select concepts that wil be covered in this session" at bounding box center [649, 457] width 391 height 49
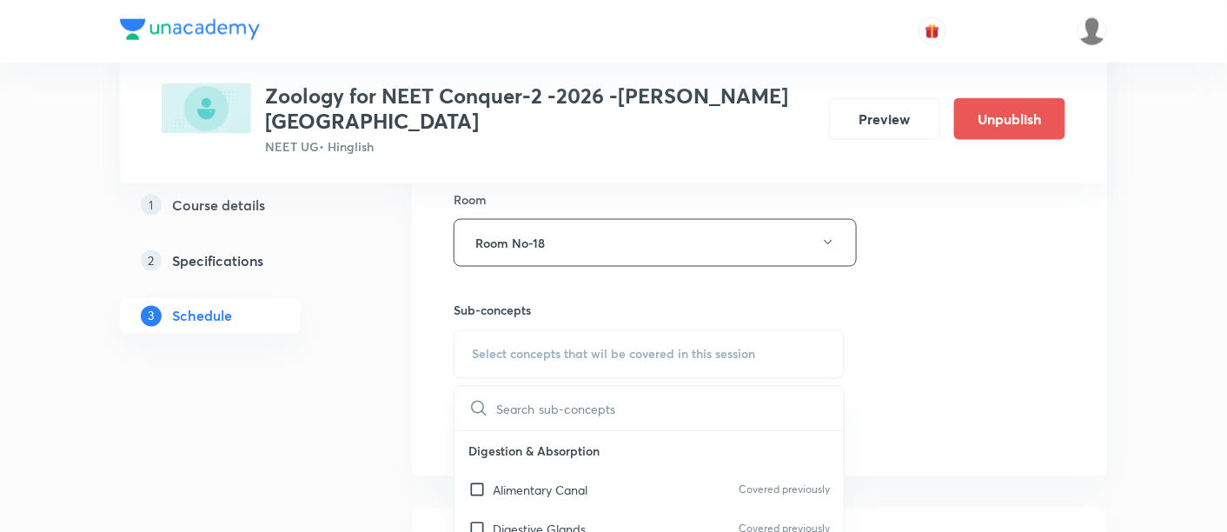
scroll to position [798, 0]
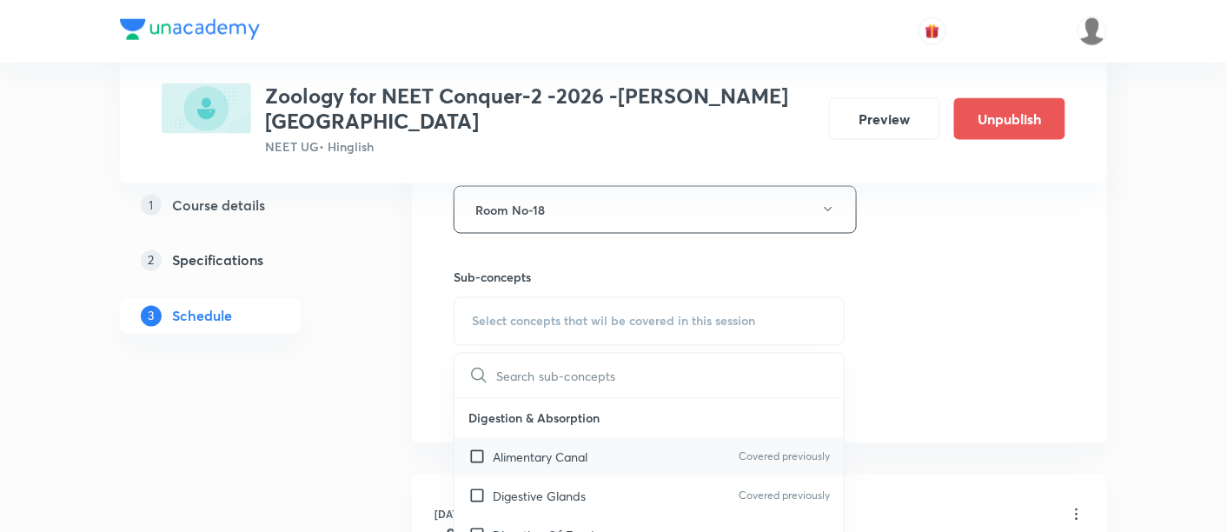
click at [565, 449] on p "Alimentary Canal" at bounding box center [540, 458] width 95 height 18
checkbox input "true"
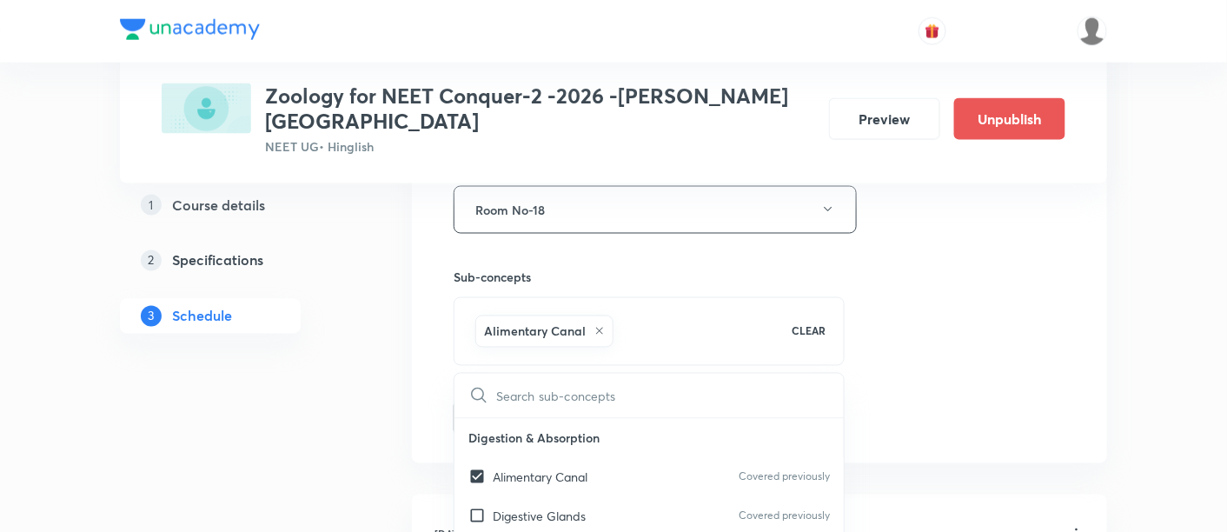
click at [1022, 309] on div "Session 26 Live class Session title 26/99 Biomolecules & Enzymes -02 ​ Schedule…" at bounding box center [760, 17] width 612 height 836
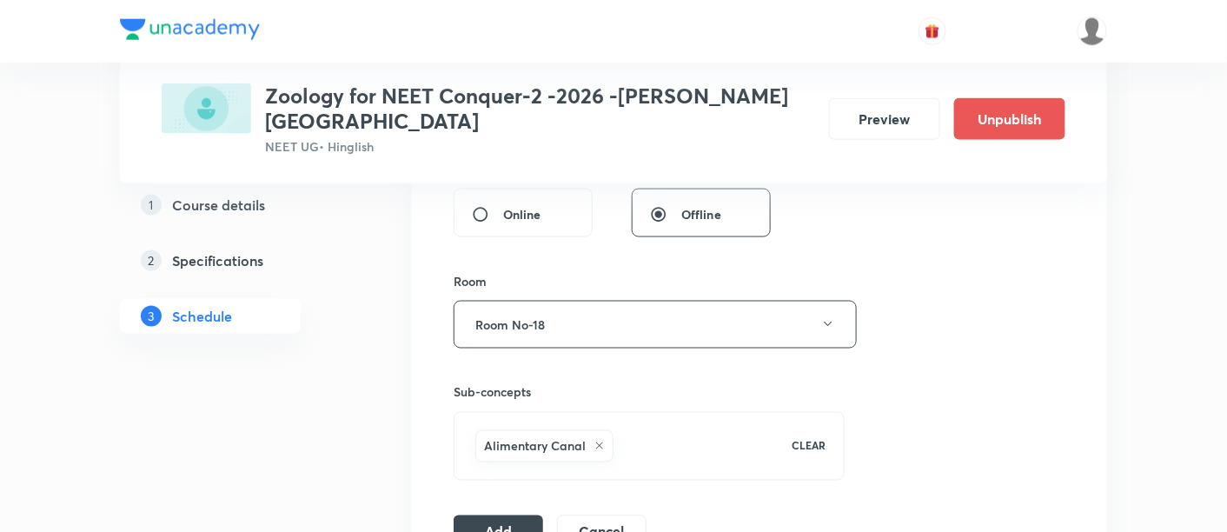
scroll to position [705, 0]
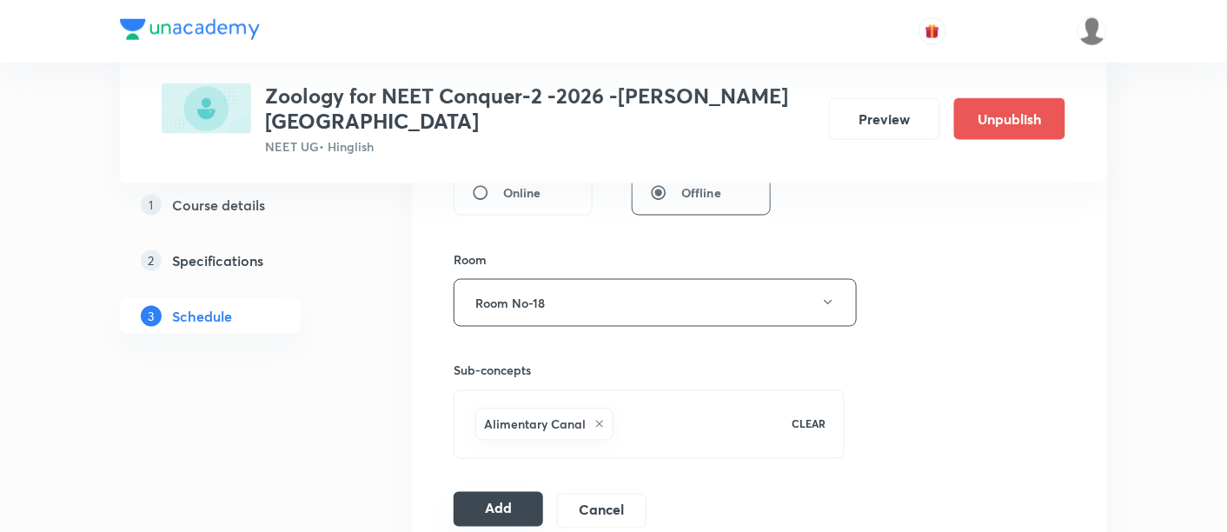
click at [511, 492] on button "Add" at bounding box center [499, 509] width 90 height 35
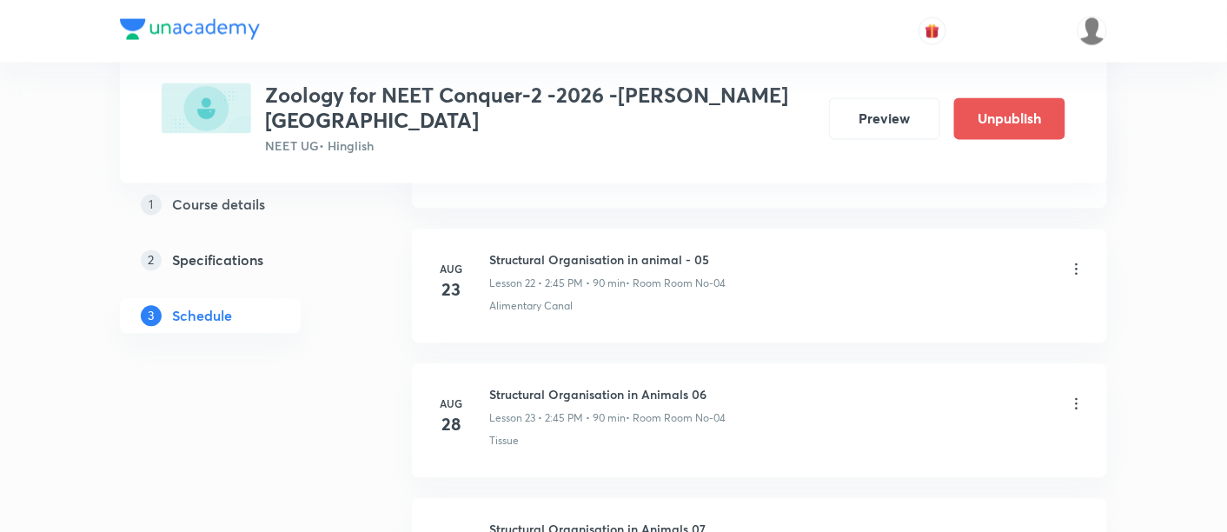
scroll to position [3552, 0]
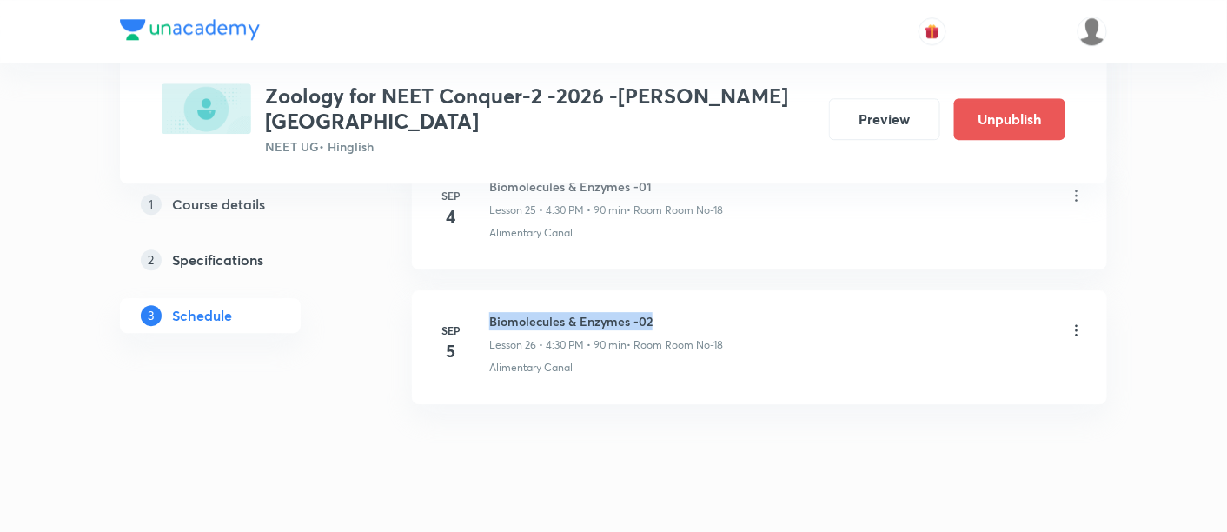
drag, startPoint x: 490, startPoint y: 286, endPoint x: 662, endPoint y: 293, distance: 171.4
click at [662, 312] on h6 "Biomolecules & Enzymes -02" at bounding box center [606, 321] width 234 height 18
copy h6 "Biomolecules & Enzymes -02"
click at [668, 312] on div "Biomolecules & Enzymes -02 Lesson 26 • 4:30 PM • 90 min • Room Room No-18" at bounding box center [606, 332] width 234 height 41
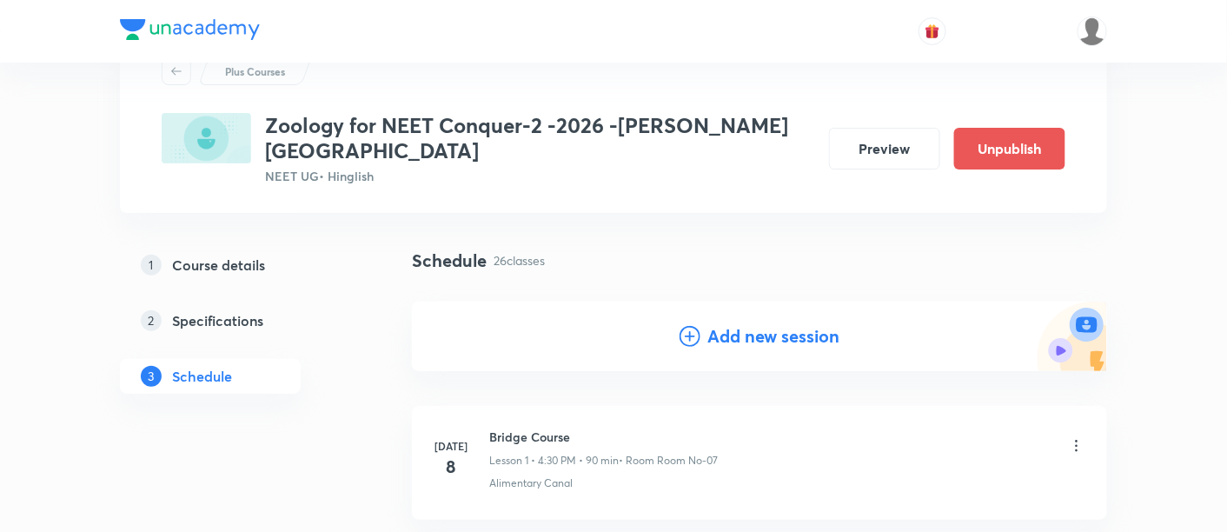
scroll to position [0, 0]
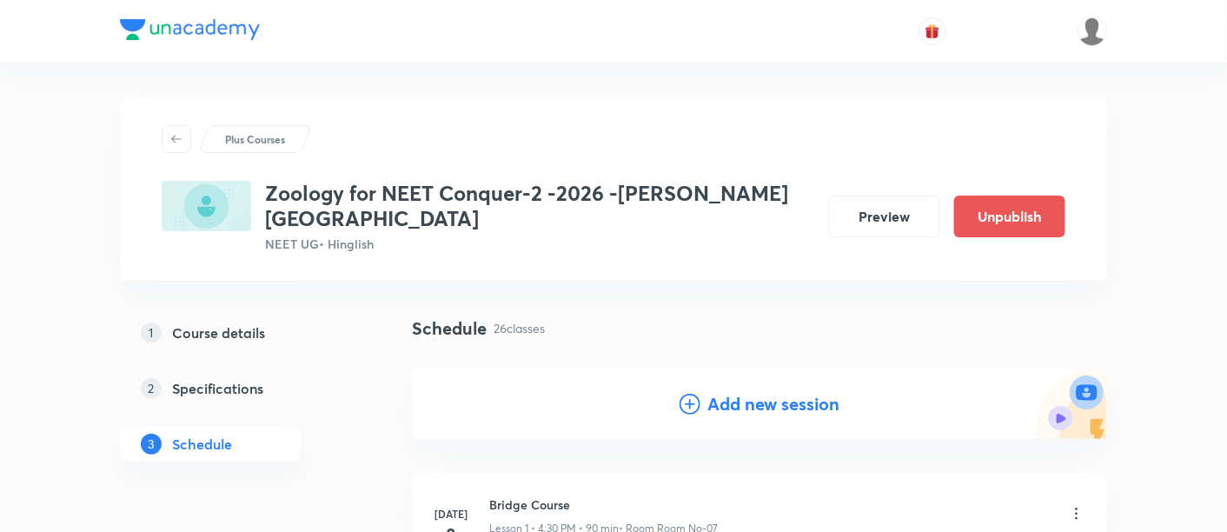
click at [760, 391] on h4 "Add new session" at bounding box center [774, 404] width 132 height 26
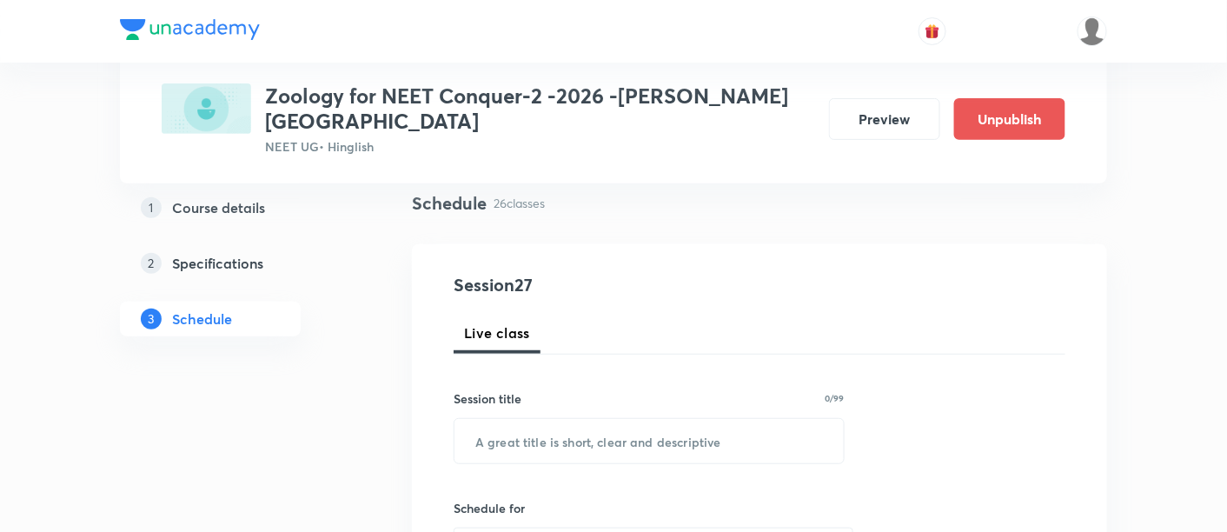
scroll to position [129, 0]
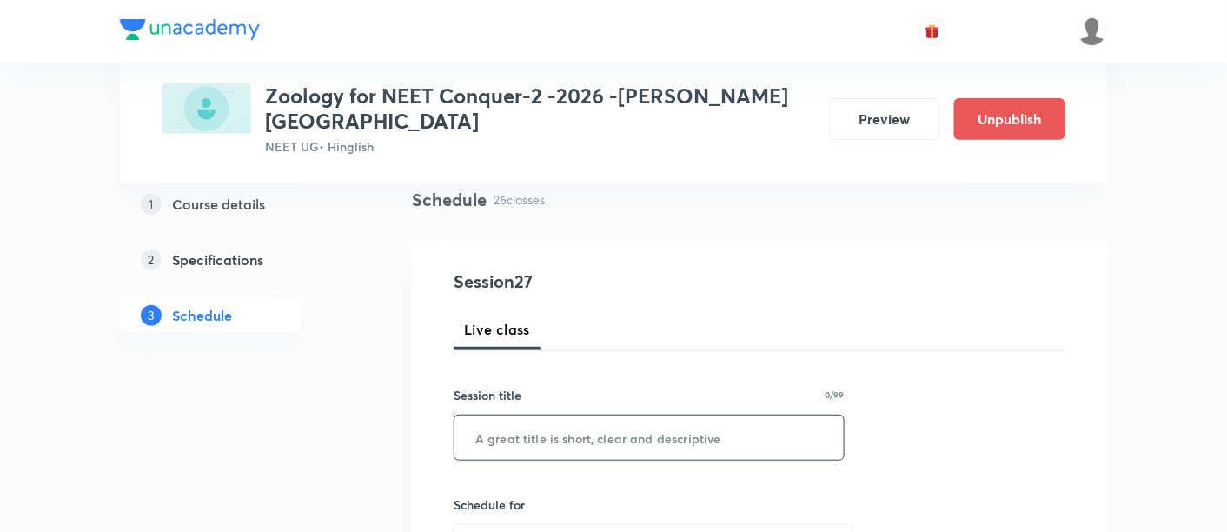
click at [647, 423] on input "text" at bounding box center [649, 438] width 389 height 44
paste input "Biomolecules & Enzymes -02"
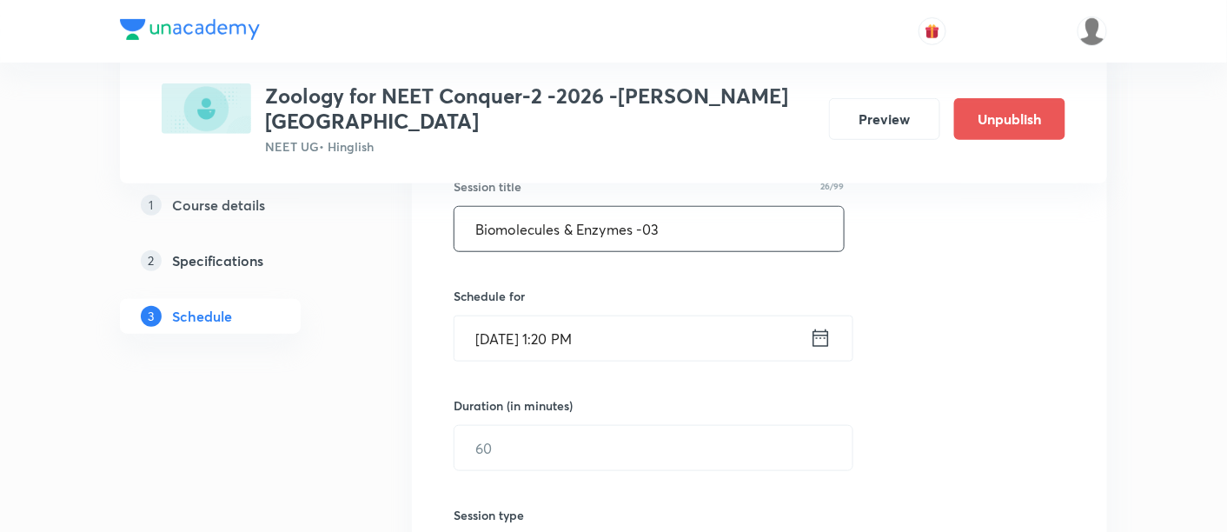
scroll to position [341, 0]
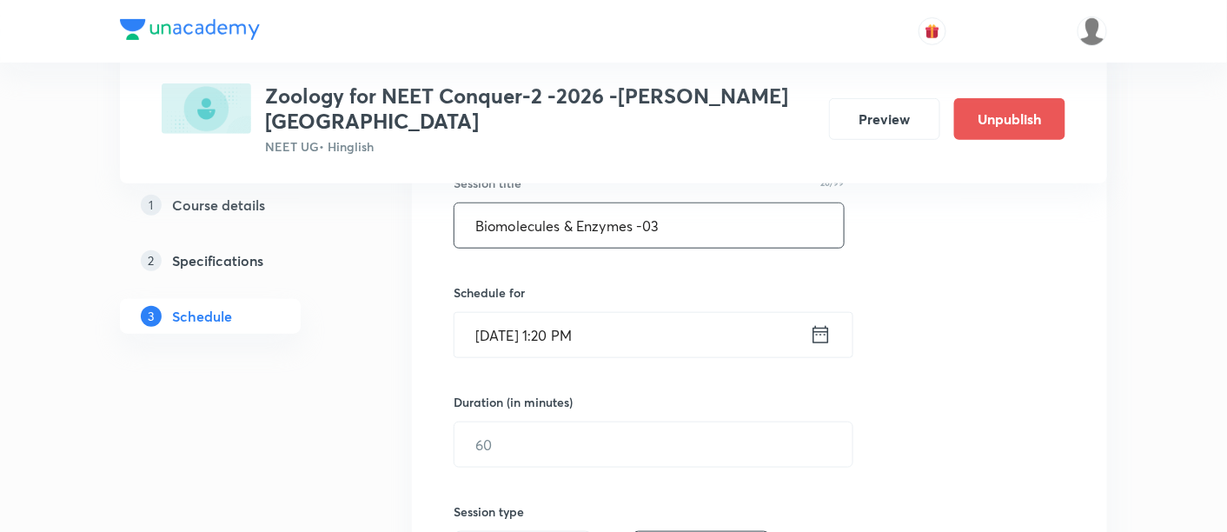
type input "Biomolecules & Enzymes -03"
click at [819, 323] on icon at bounding box center [821, 335] width 22 height 24
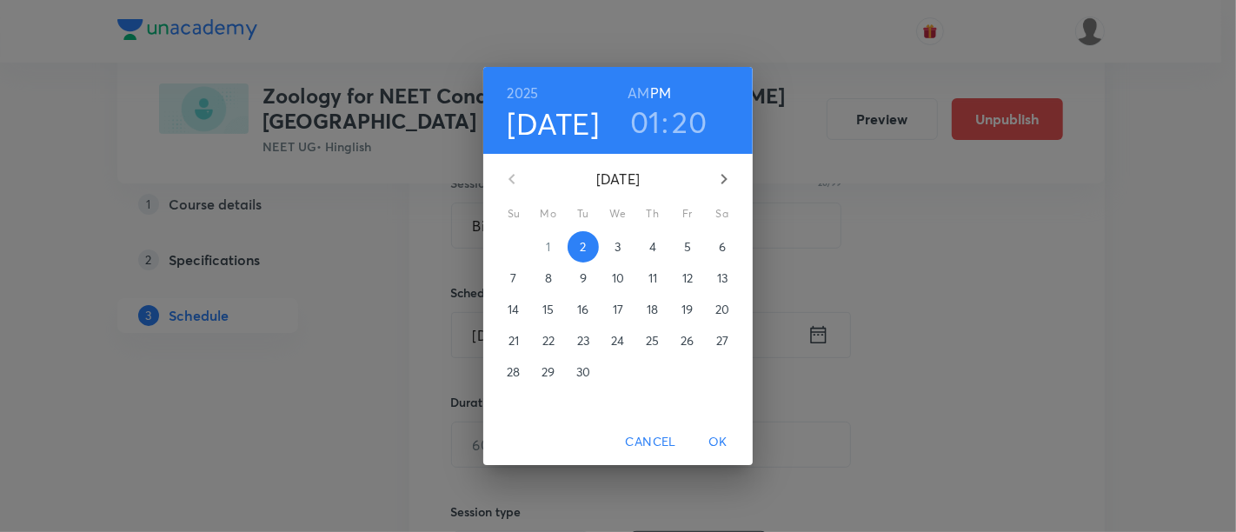
click at [720, 248] on p "6" at bounding box center [722, 246] width 7 height 17
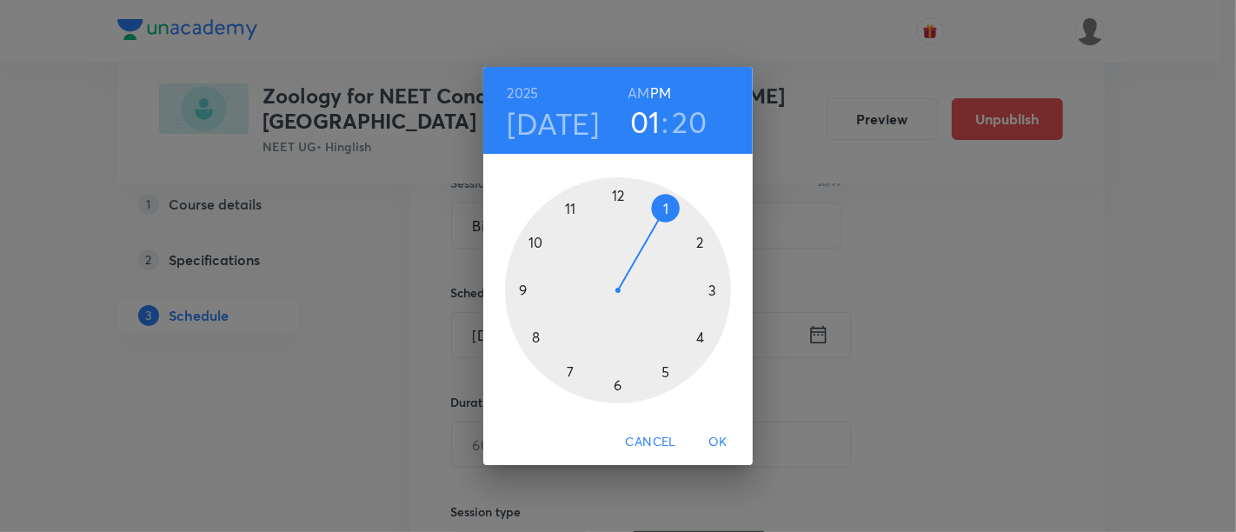
click at [701, 340] on div at bounding box center [618, 290] width 226 height 226
click at [615, 387] on div at bounding box center [618, 290] width 226 height 226
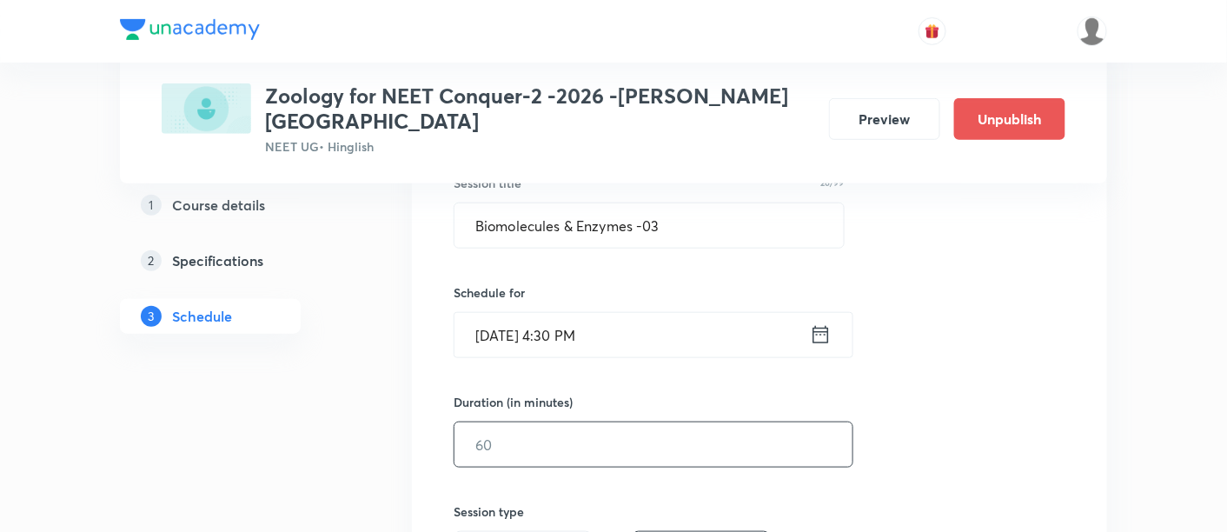
click at [765, 422] on input "text" at bounding box center [654, 444] width 398 height 44
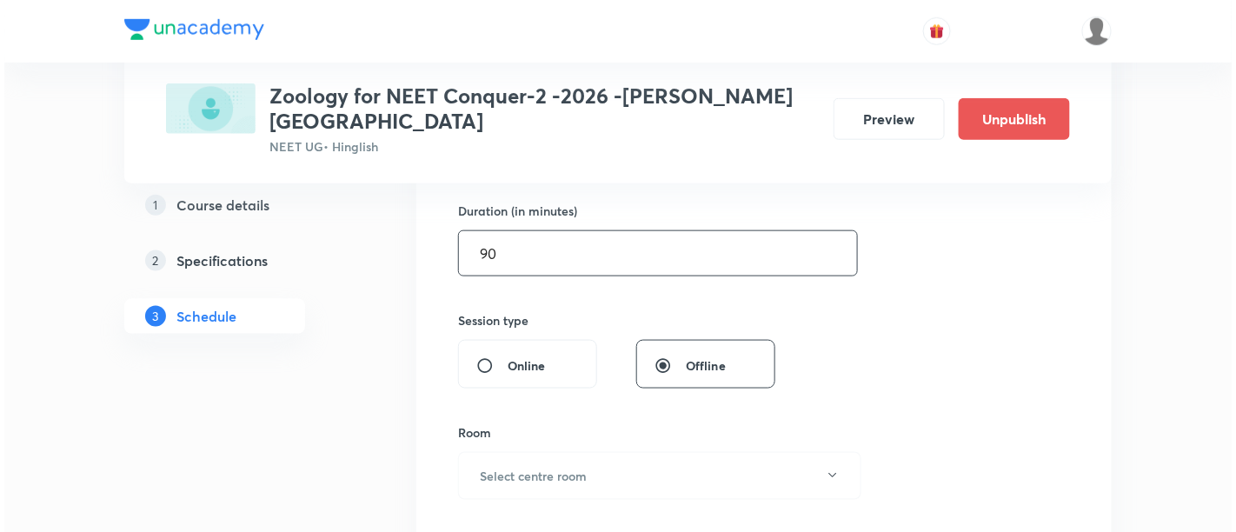
scroll to position [541, 0]
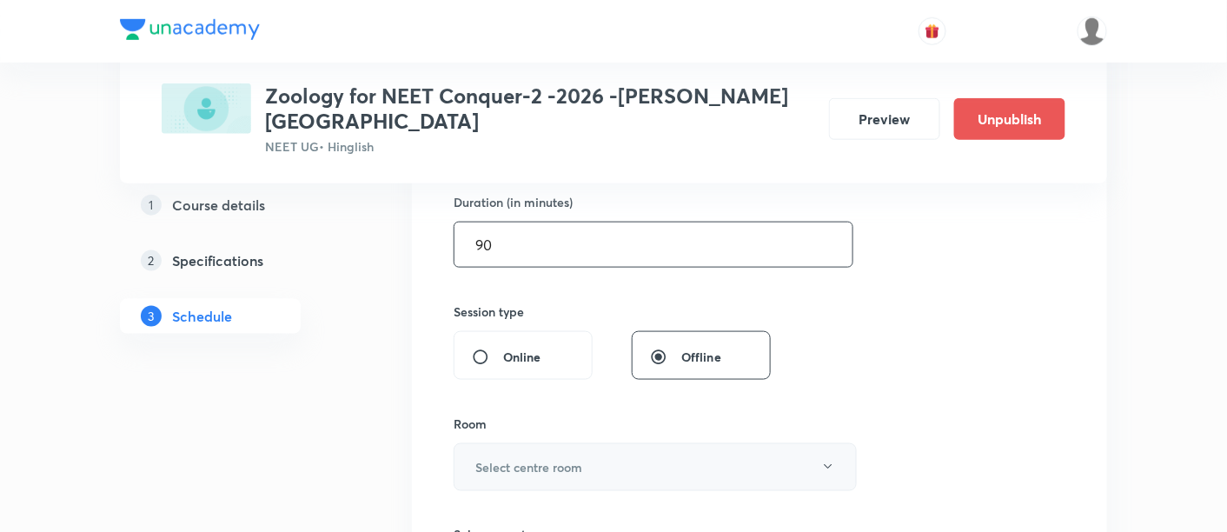
type input "90"
click at [560, 458] on h6 "Select centre room" at bounding box center [528, 467] width 107 height 18
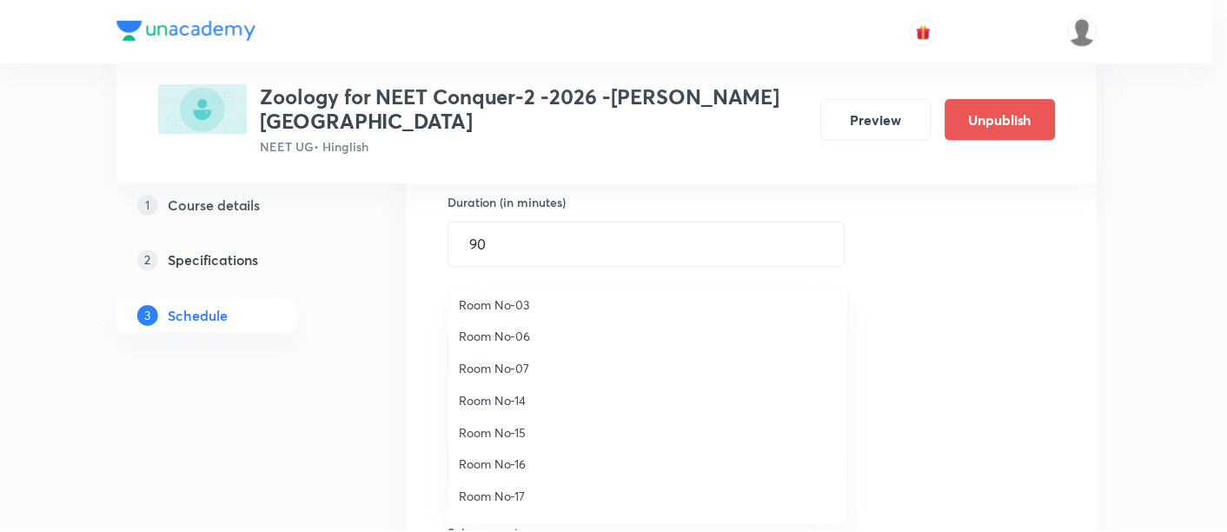
scroll to position [193, 0]
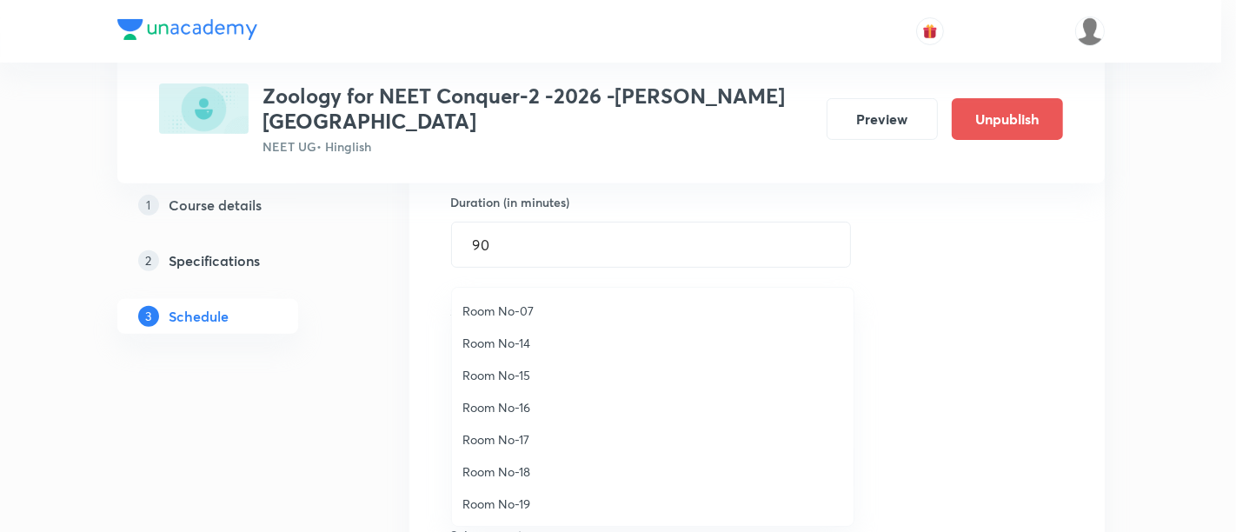
click at [517, 475] on span "Room No-18" at bounding box center [652, 471] width 381 height 18
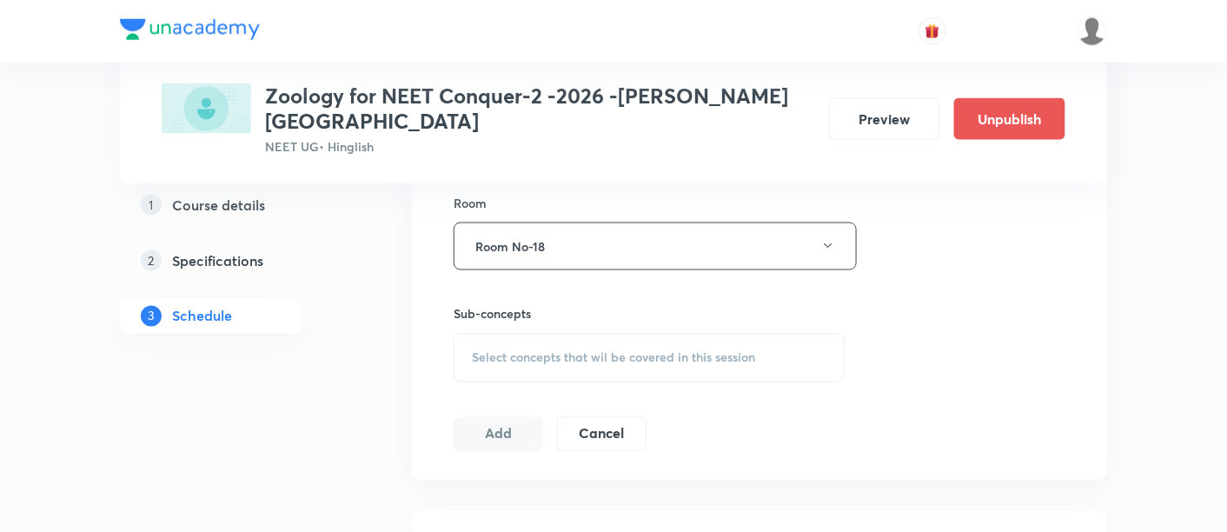
scroll to position [762, 0]
click at [653, 350] on span "Select concepts that wil be covered in this session" at bounding box center [613, 357] width 283 height 14
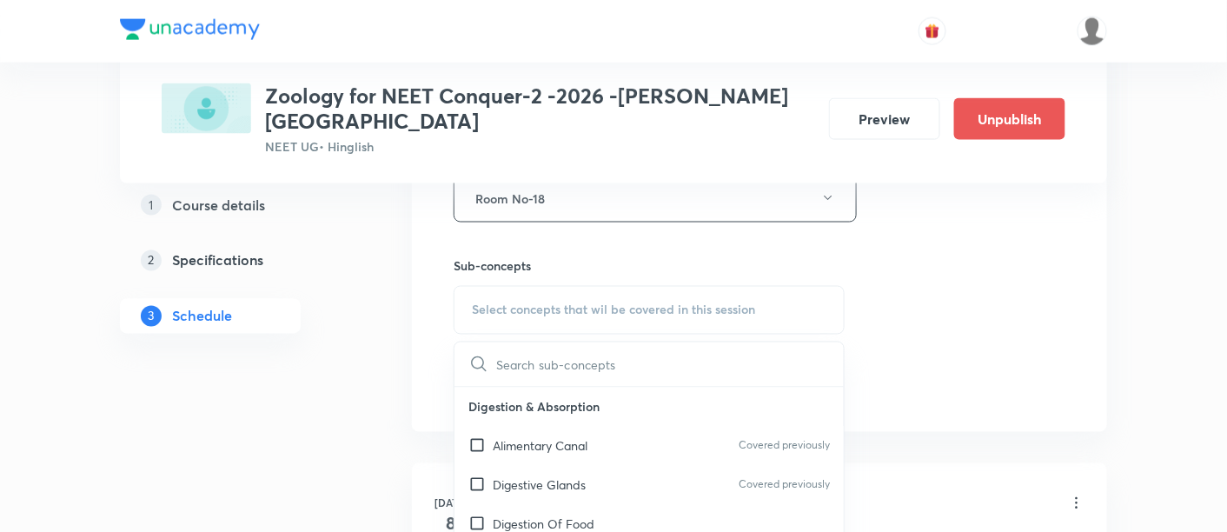
scroll to position [821, 0]
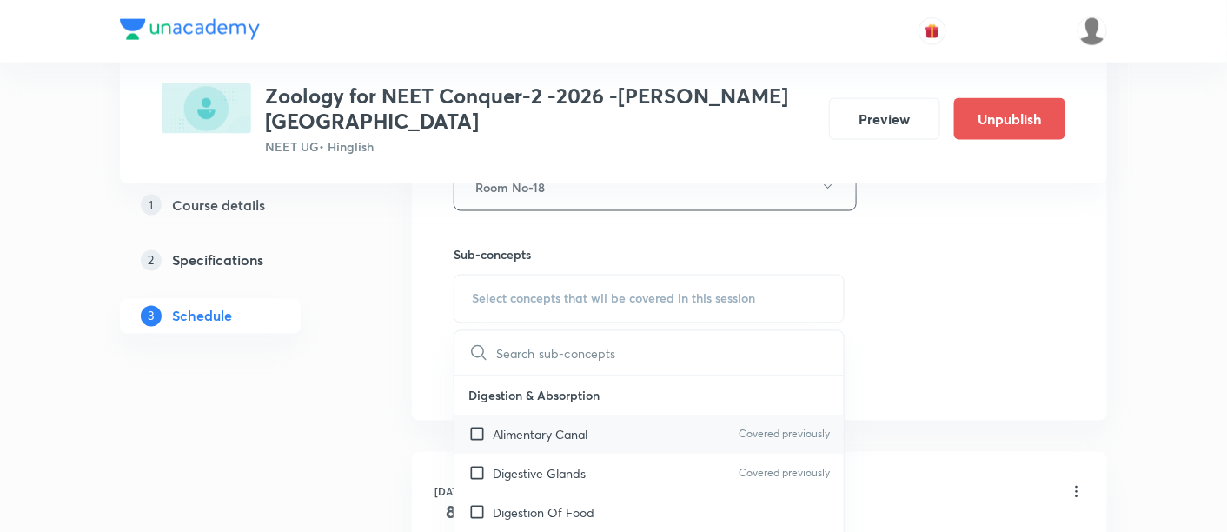
click at [578, 426] on p "Alimentary Canal" at bounding box center [540, 435] width 95 height 18
checkbox input "true"
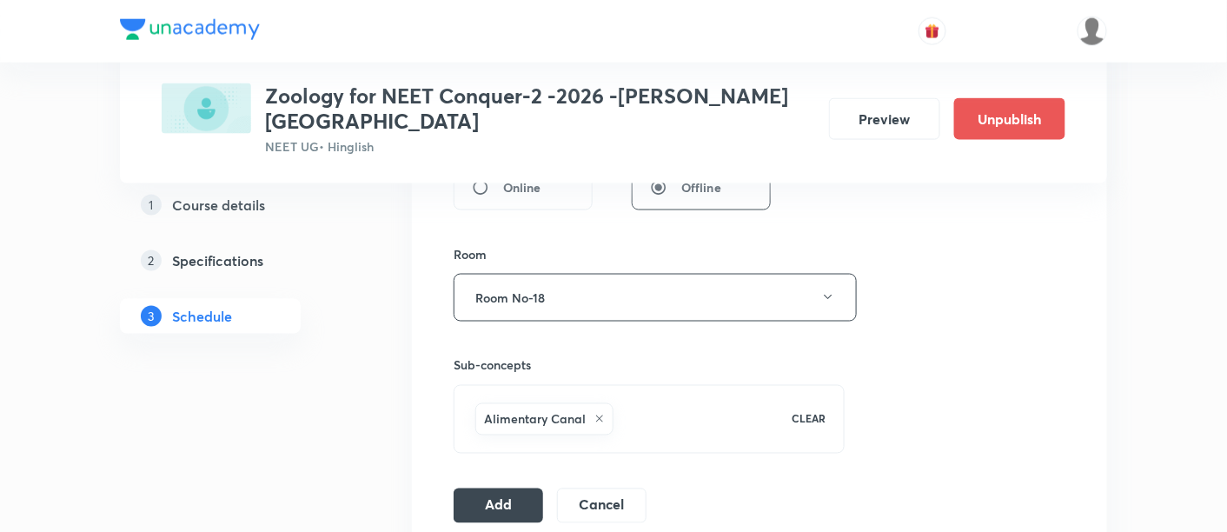
scroll to position [756, 0]
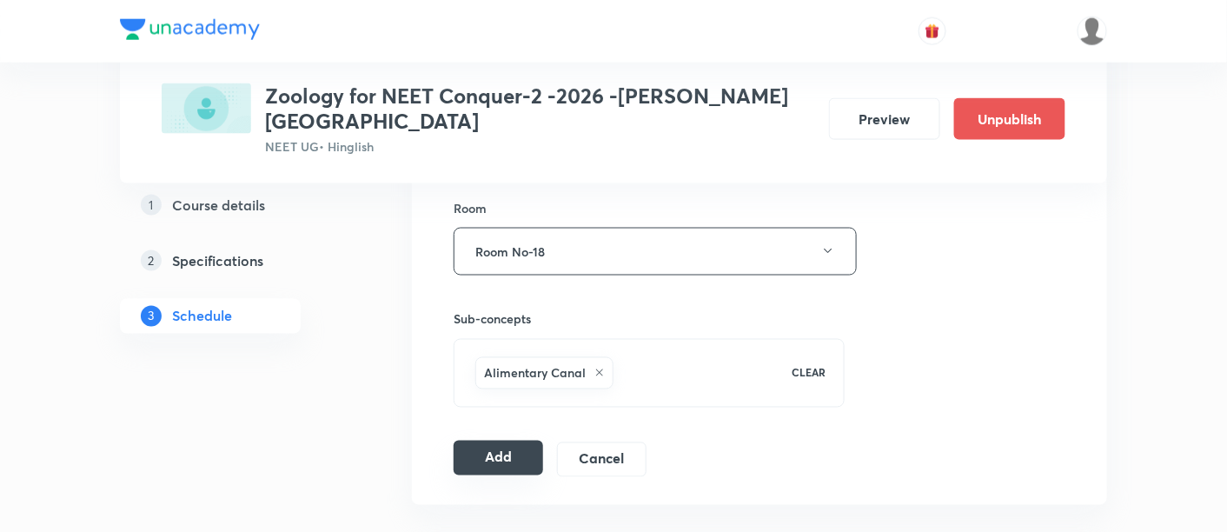
click at [491, 441] on button "Add" at bounding box center [499, 458] width 90 height 35
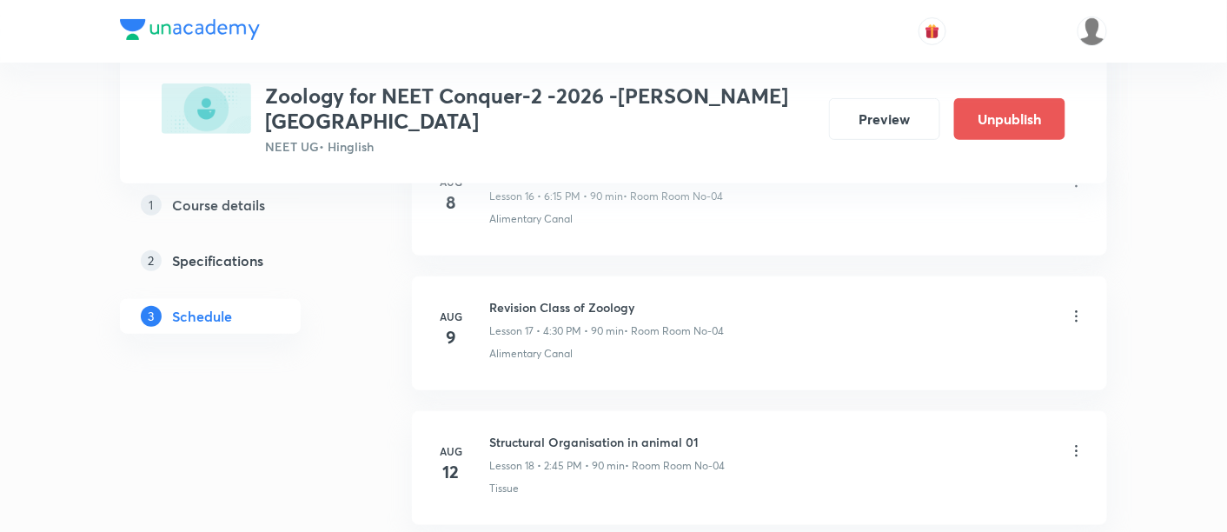
scroll to position [3687, 0]
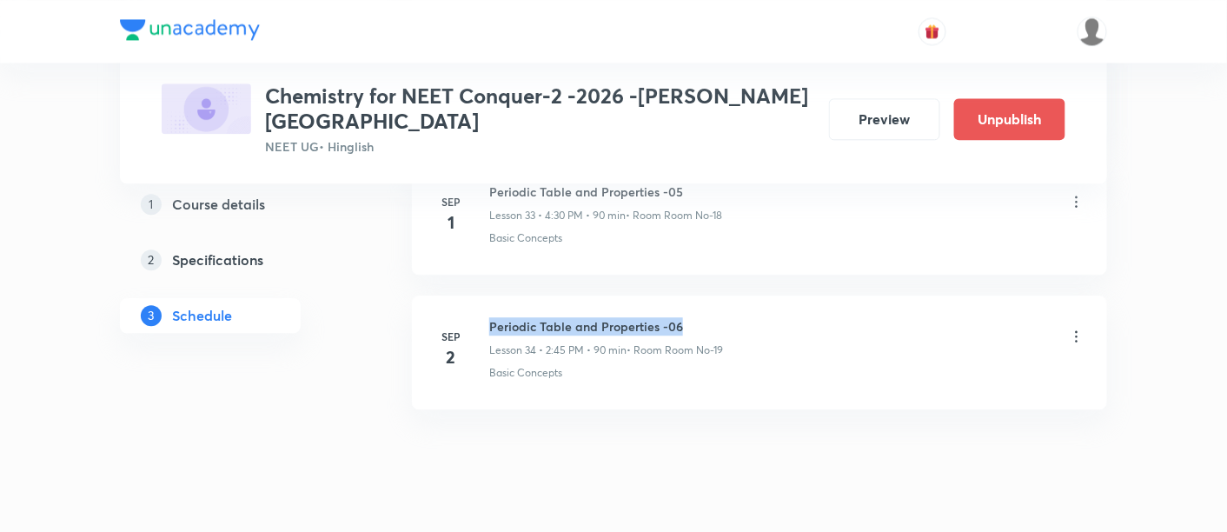
drag, startPoint x: 490, startPoint y: 283, endPoint x: 695, endPoint y: 289, distance: 204.3
click at [695, 317] on h6 "Periodic Table and Properties -06" at bounding box center [606, 326] width 234 height 18
copy h6 "Periodic Table and Properties -06"
click at [695, 317] on h6 "Periodic Table and Properties -06" at bounding box center [606, 326] width 234 height 18
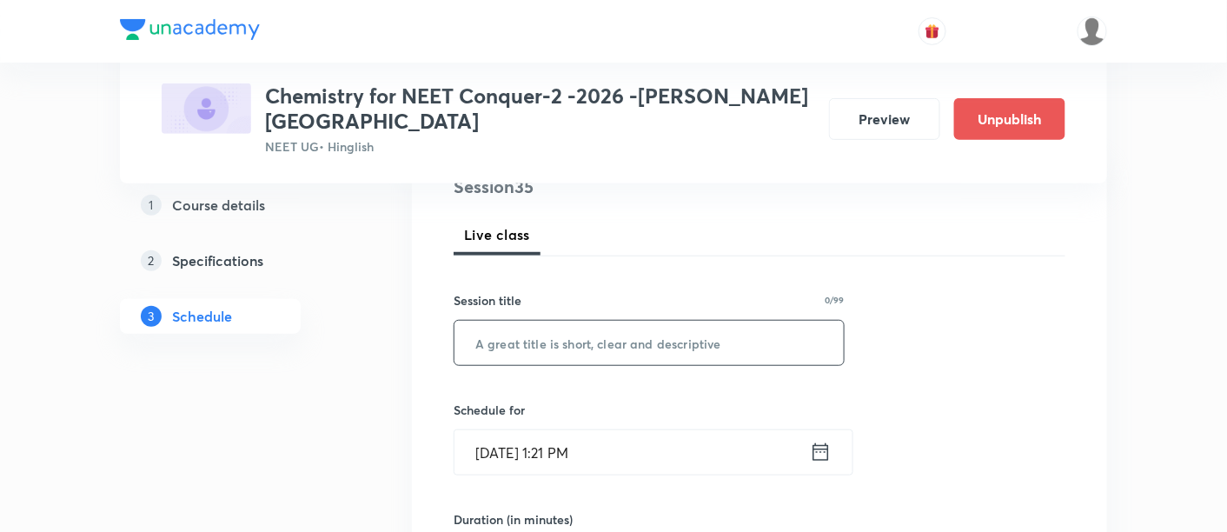
scroll to position [225, 0]
click at [629, 325] on input "text" at bounding box center [649, 341] width 389 height 44
paste input "Periodic Table and Properties -06"
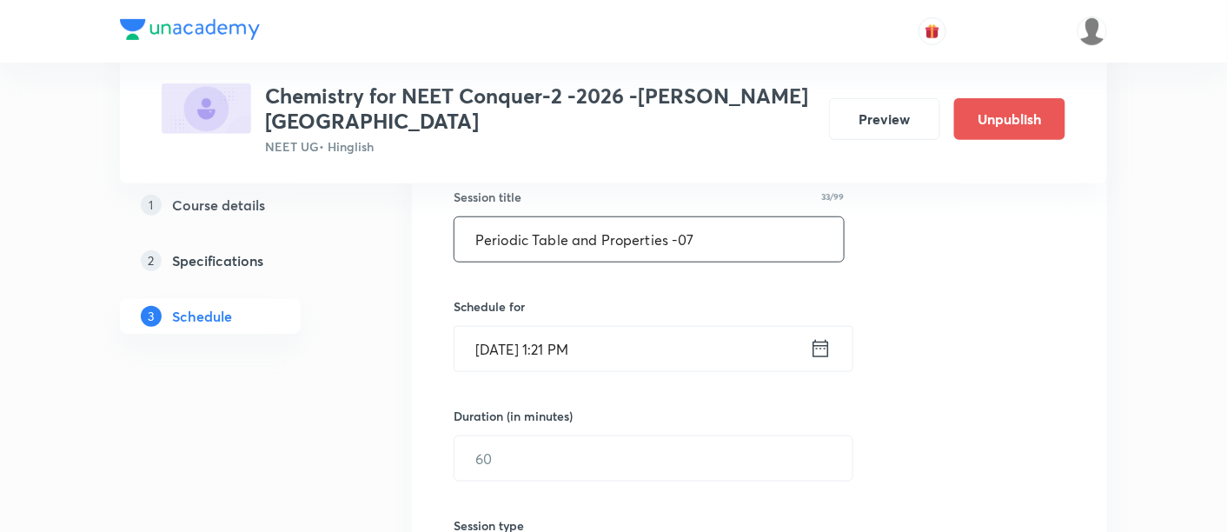
scroll to position [331, 0]
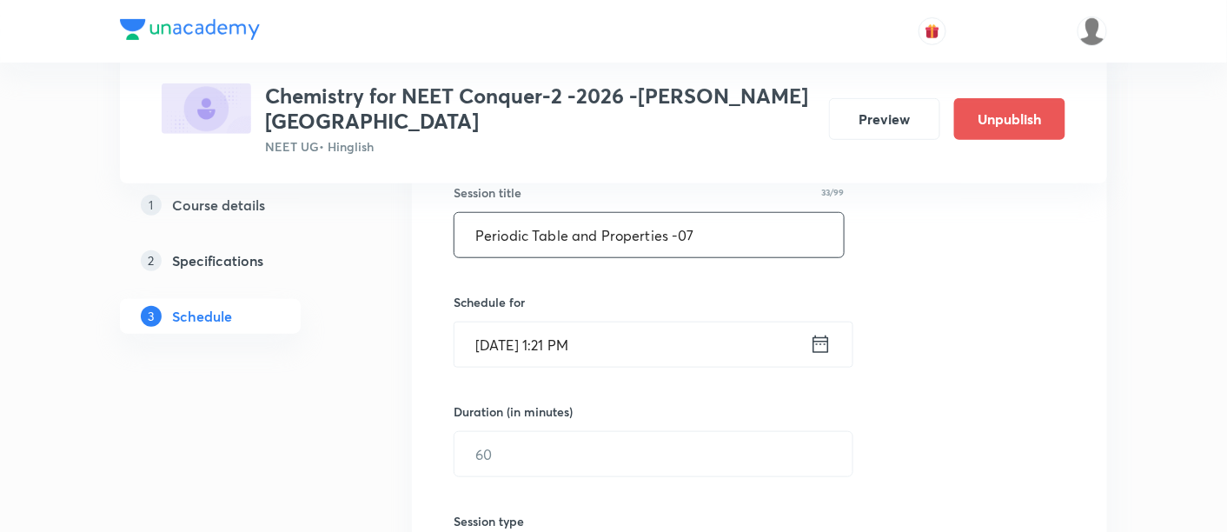
type input "Periodic Table and Properties -07"
click at [815, 332] on icon at bounding box center [821, 344] width 22 height 24
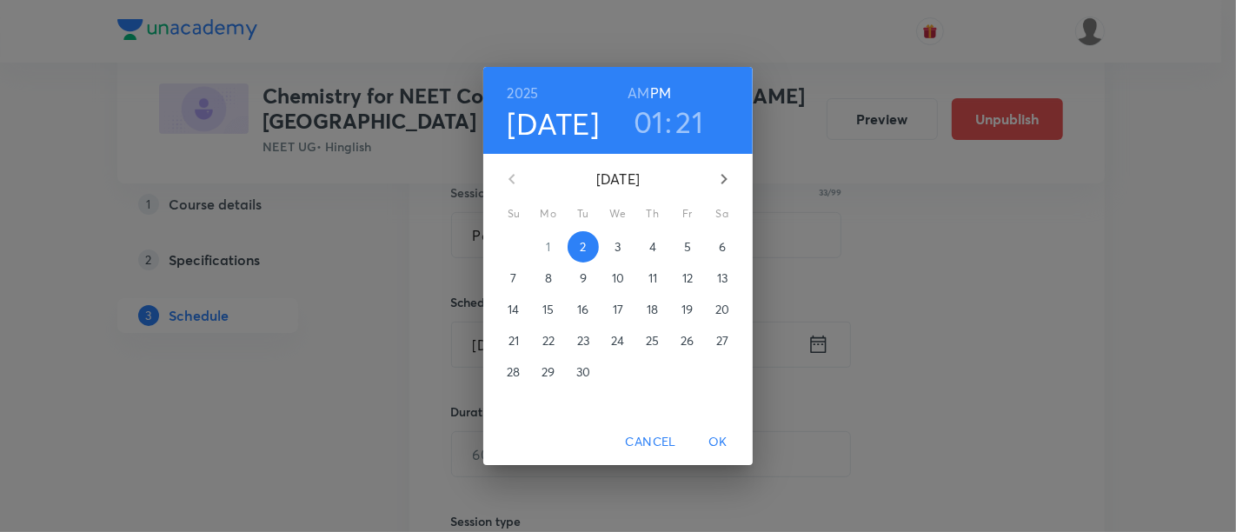
click at [621, 248] on p "3" at bounding box center [618, 246] width 6 height 17
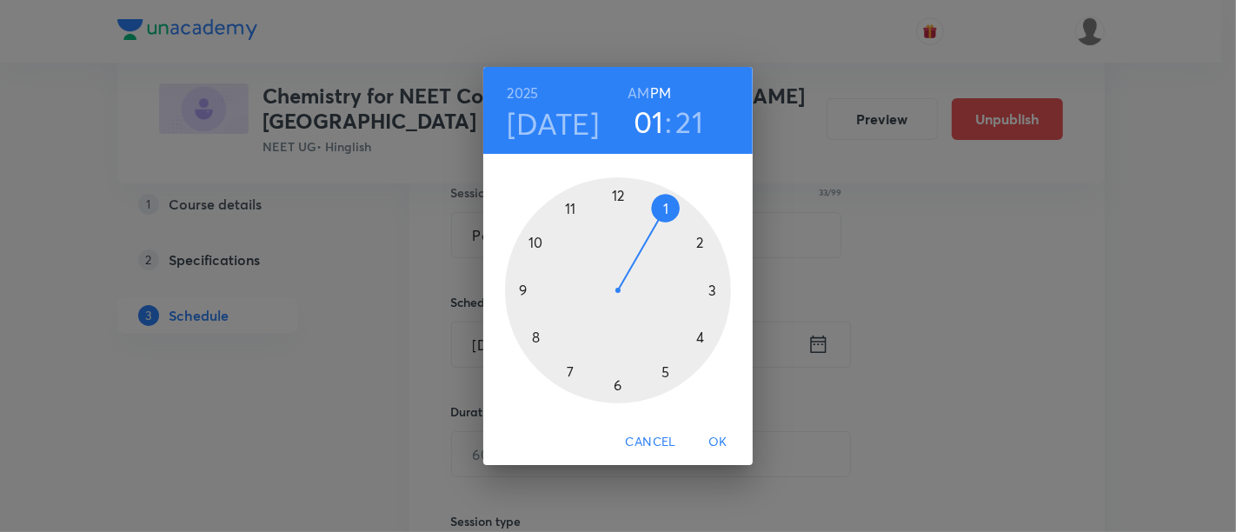
click at [615, 386] on div at bounding box center [618, 290] width 226 height 226
click at [713, 290] on div at bounding box center [618, 290] width 226 height 226
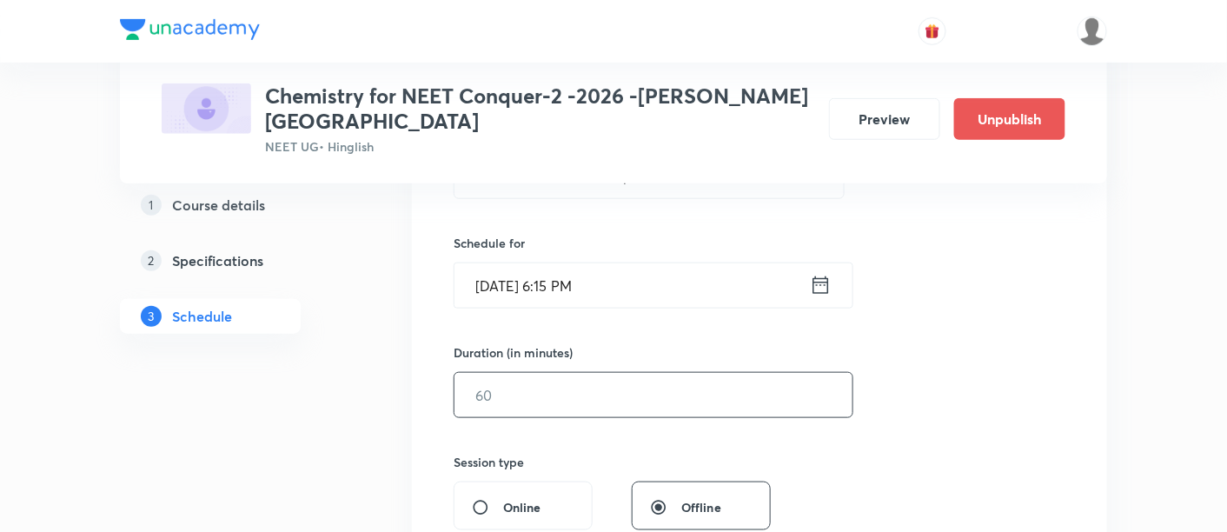
scroll to position [399, 0]
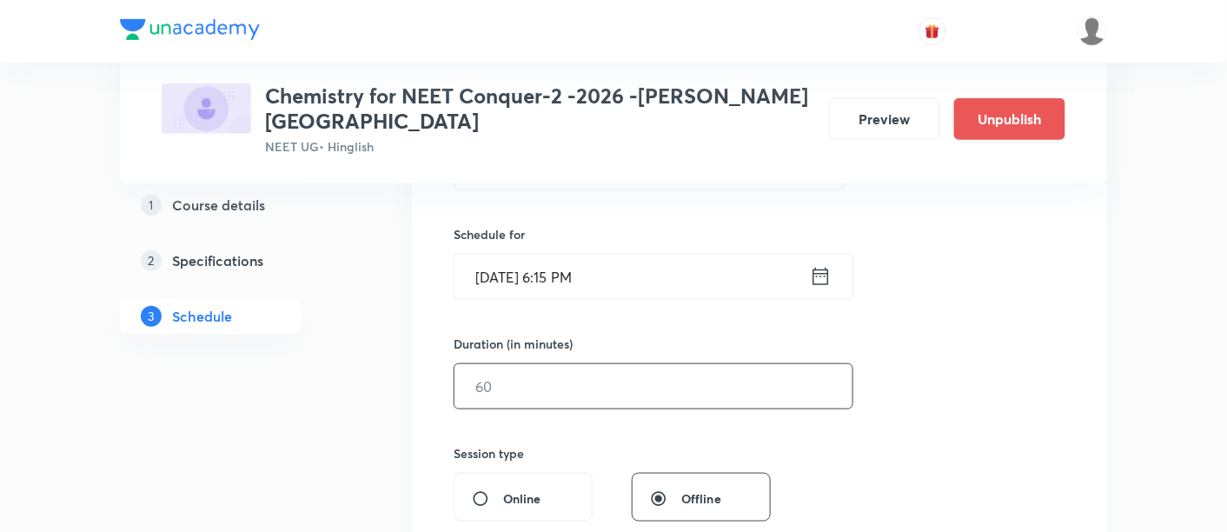
click at [695, 368] on input "text" at bounding box center [654, 386] width 398 height 44
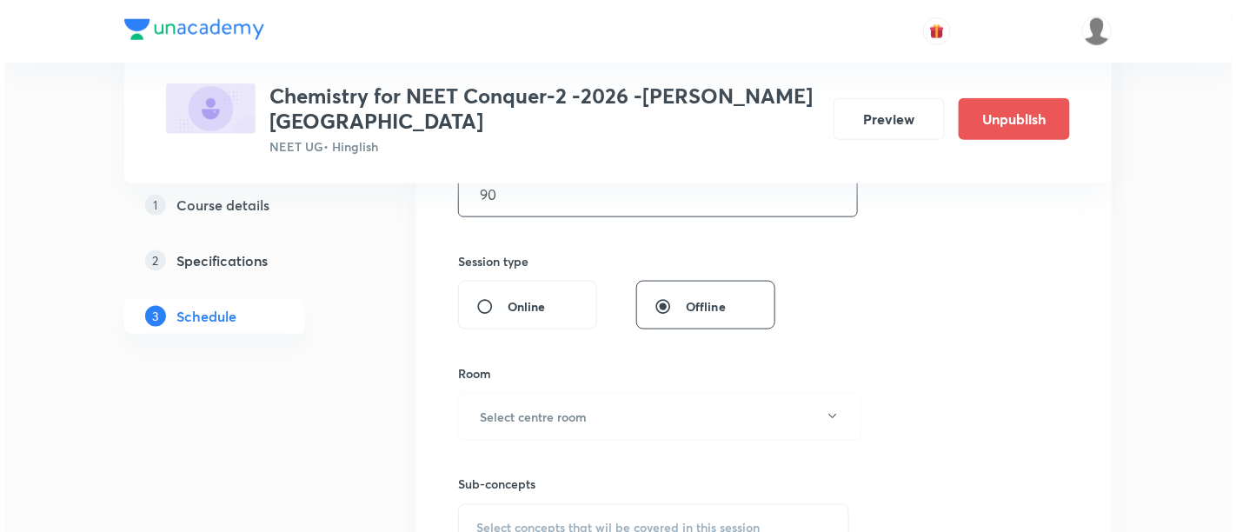
scroll to position [653, 0]
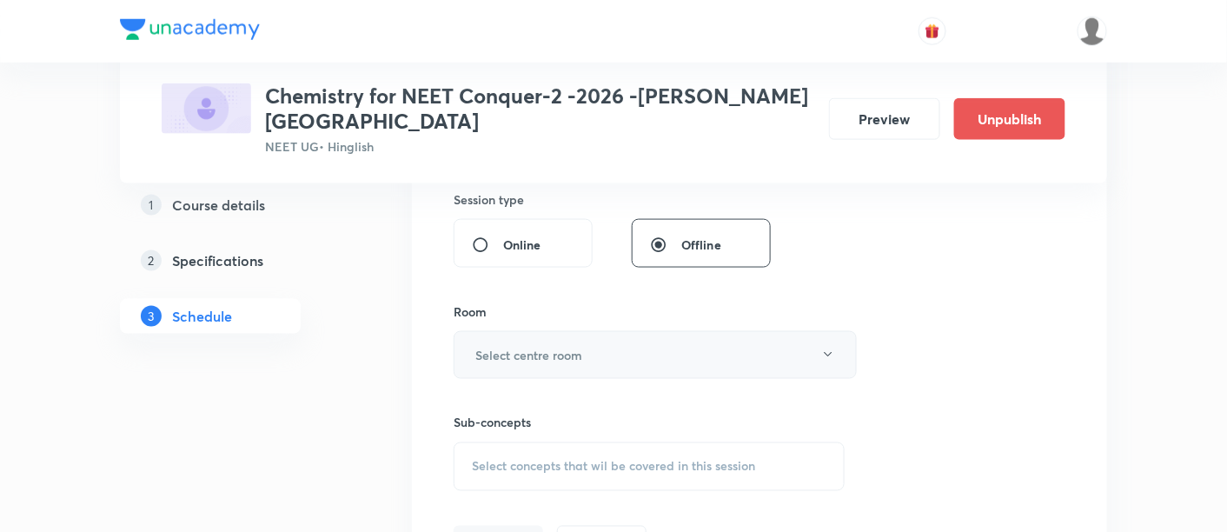
type input "90"
click at [556, 346] on h6 "Select centre room" at bounding box center [528, 355] width 107 height 18
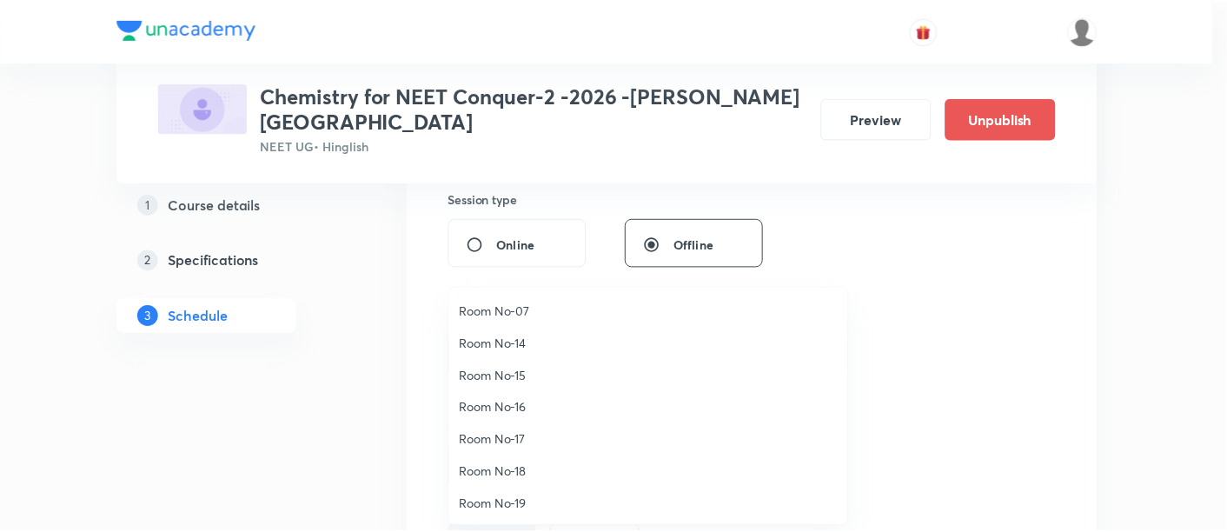
scroll to position [193, 0]
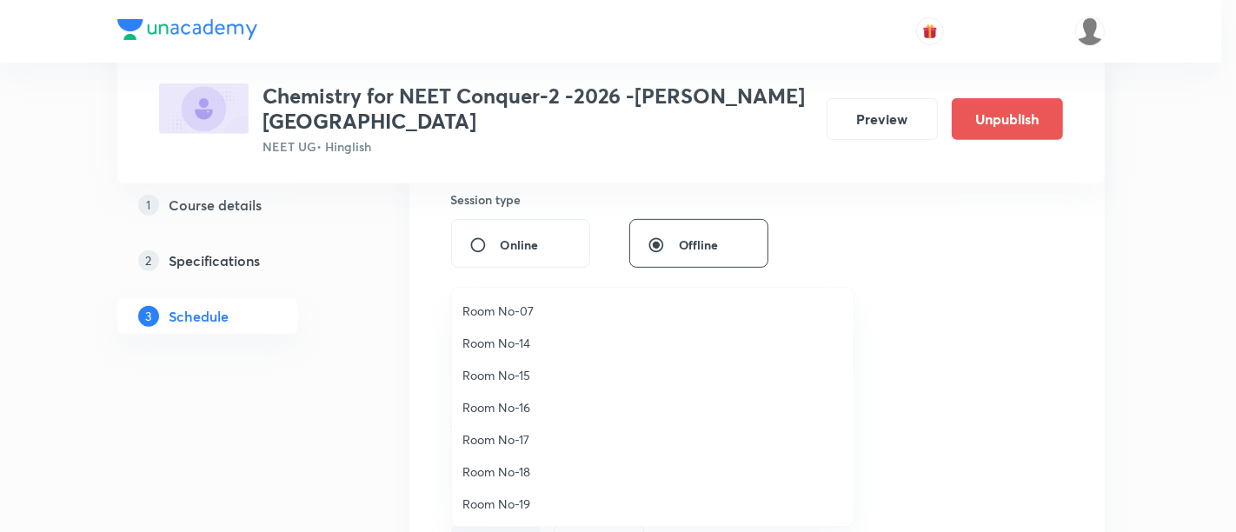
click at [521, 469] on span "Room No-18" at bounding box center [652, 471] width 381 height 18
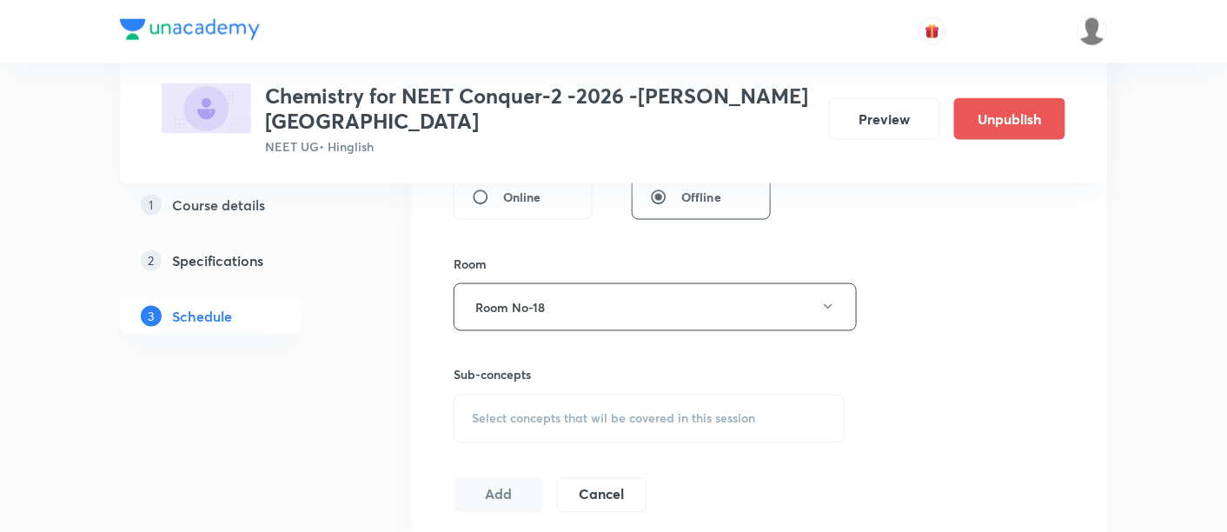
scroll to position [702, 0]
click at [662, 411] on span "Select concepts that wil be covered in this session" at bounding box center [613, 418] width 283 height 14
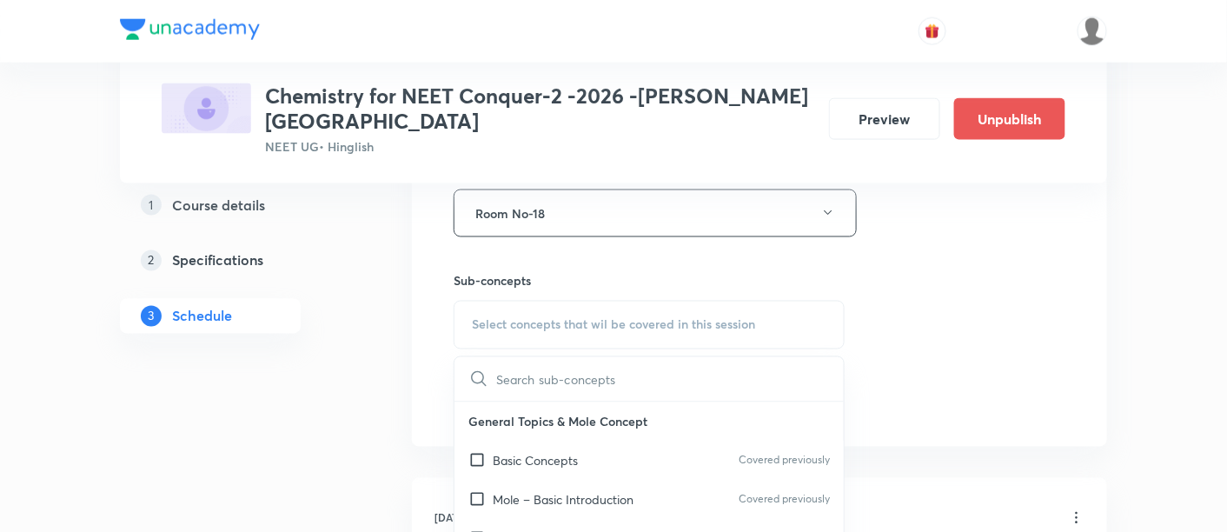
scroll to position [795, 0]
click at [549, 452] on p "Basic Concepts" at bounding box center [535, 461] width 85 height 18
checkbox input "true"
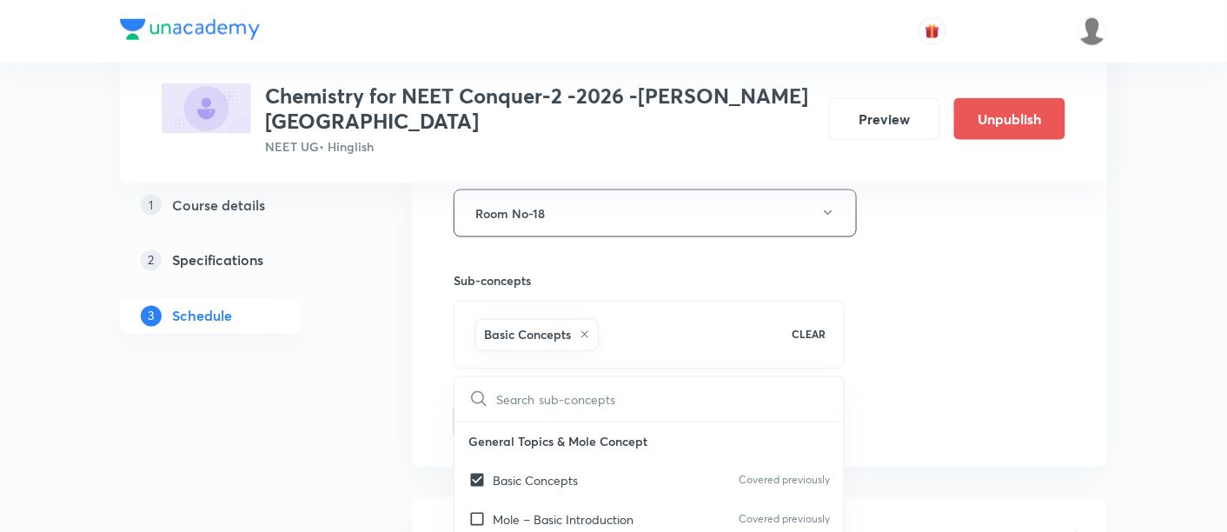
click at [977, 304] on div "Session 35 Live class Session title 33/99 Periodic Table and Properties -07 ​ S…" at bounding box center [760, 21] width 612 height 836
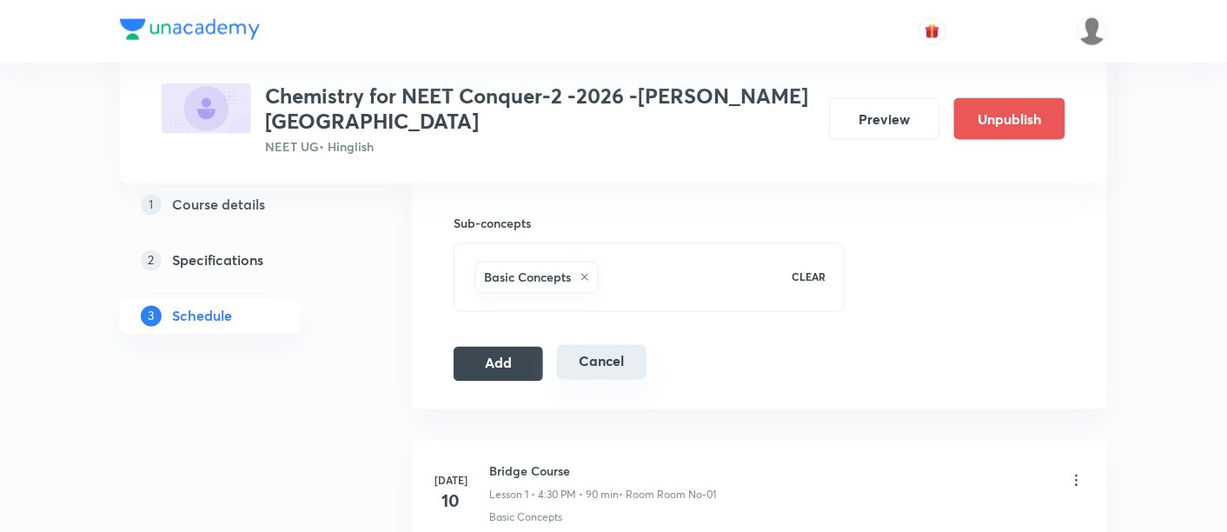
scroll to position [853, 0]
click at [525, 344] on button "Add" at bounding box center [499, 361] width 90 height 35
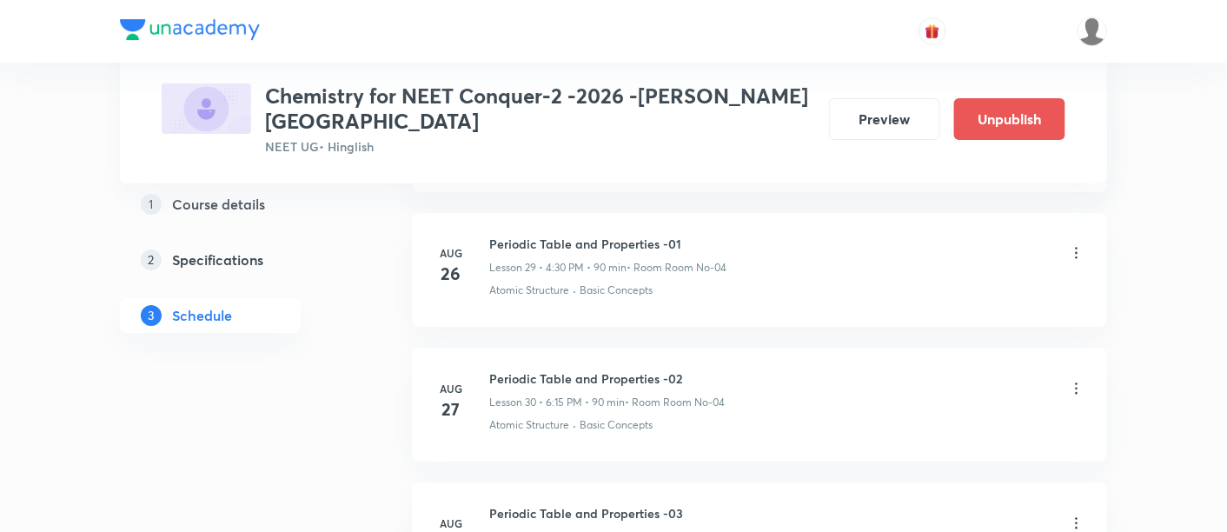
scroll to position [4762, 0]
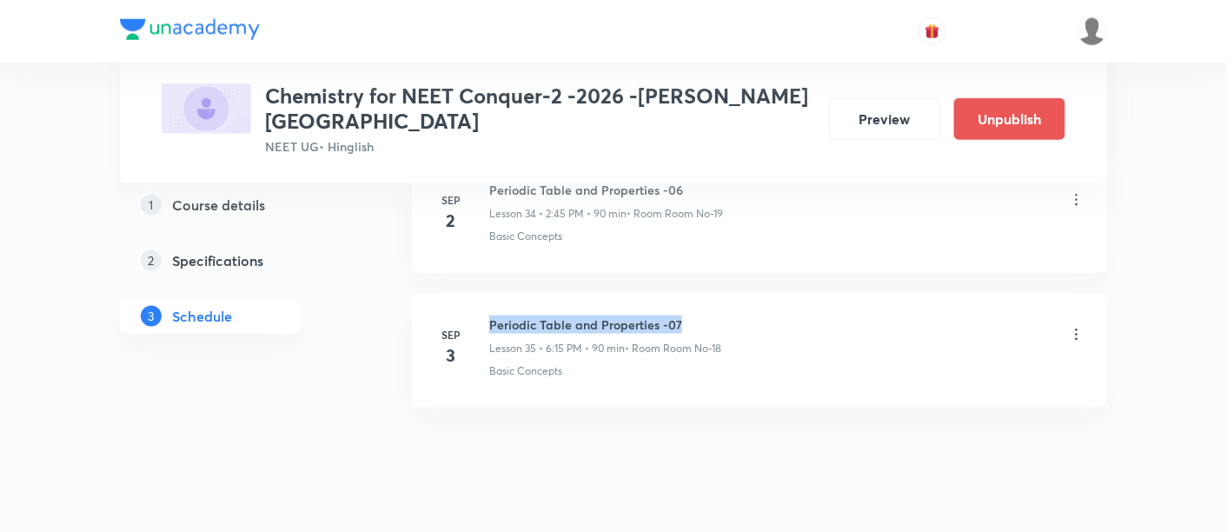
drag, startPoint x: 490, startPoint y: 279, endPoint x: 693, endPoint y: 284, distance: 202.6
click at [693, 316] on h6 "Periodic Table and Properties -07" at bounding box center [605, 325] width 232 height 18
copy h6 "Periodic Table and Properties -07"
click at [809, 316] on div "Periodic Table and Properties -07 Lesson 35 • 6:15 PM • 90 min • Room Room No-18" at bounding box center [787, 336] width 596 height 41
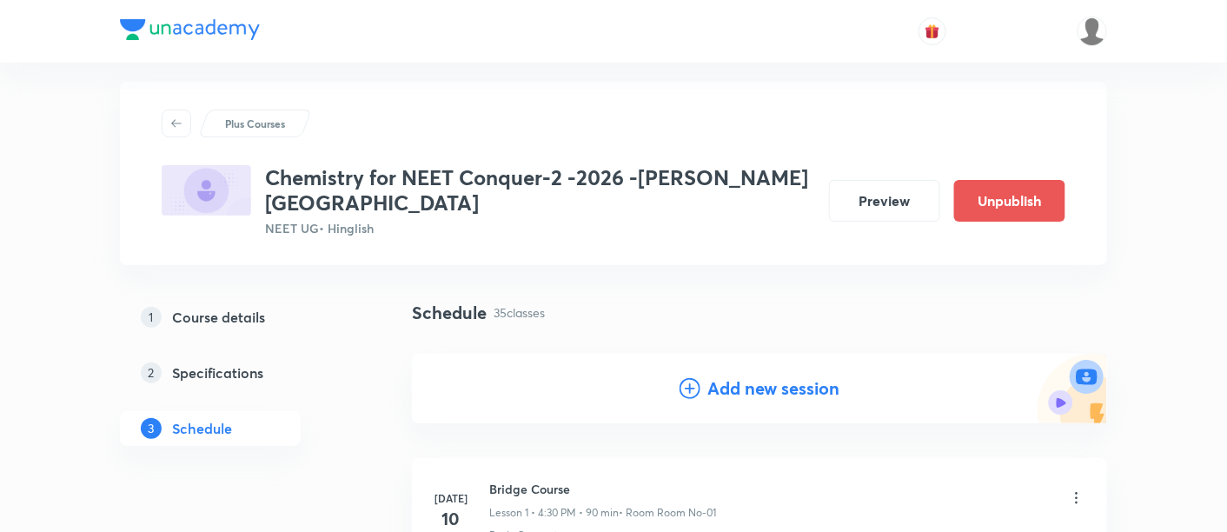
scroll to position [32, 0]
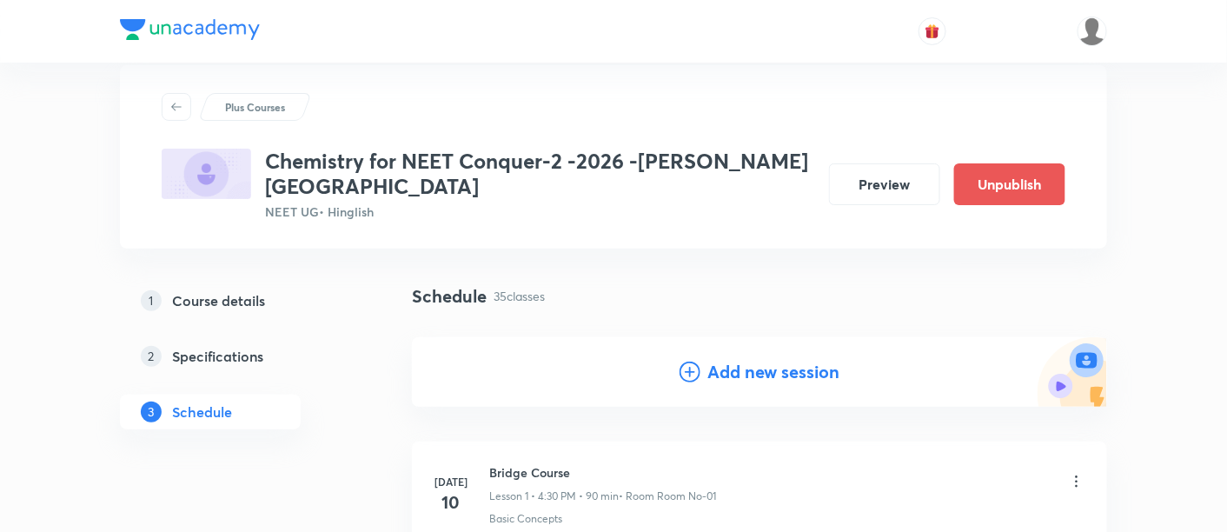
click at [778, 359] on h4 "Add new session" at bounding box center [774, 372] width 132 height 26
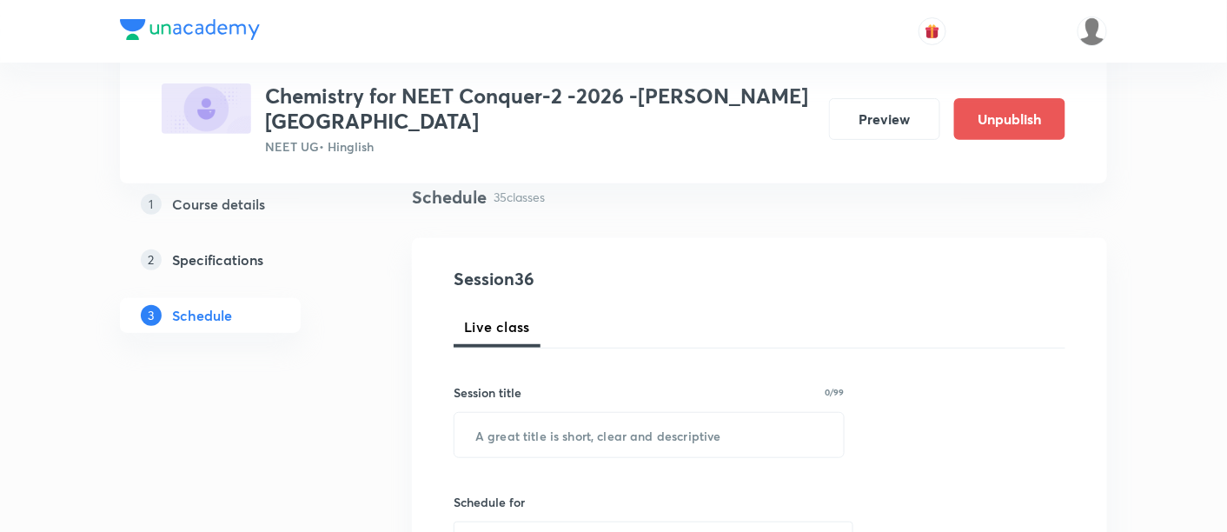
scroll to position [135, 0]
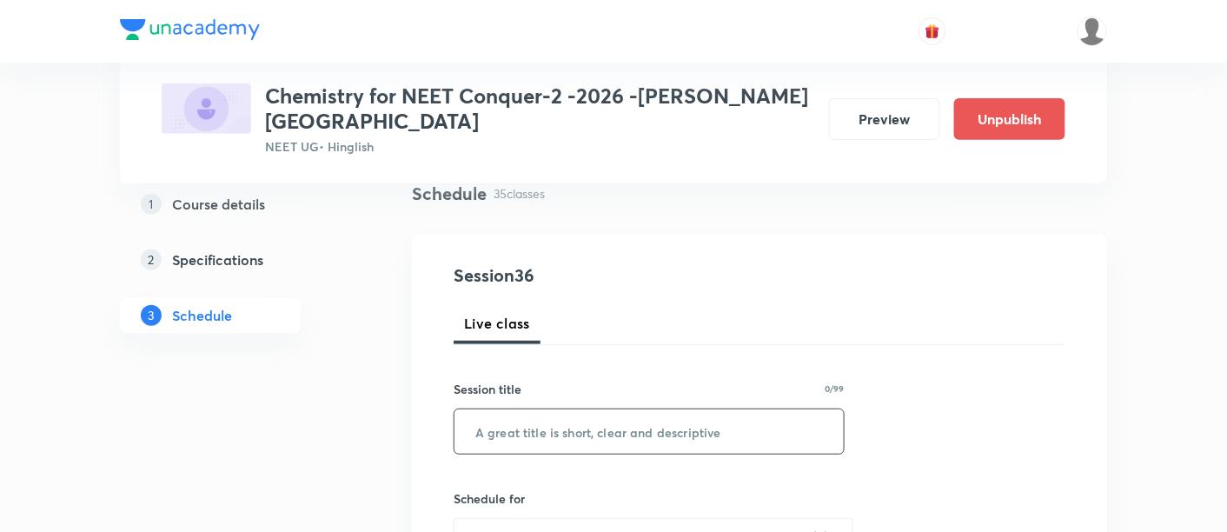
click at [654, 409] on input "text" at bounding box center [649, 431] width 389 height 44
paste input "Periodic Table and Properties -07"
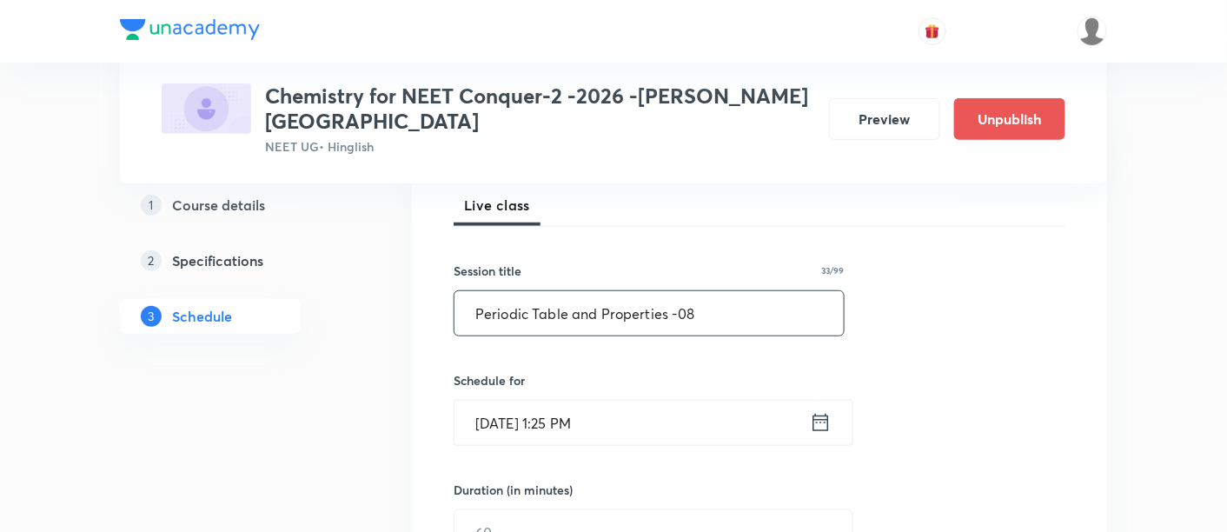
scroll to position [299, 0]
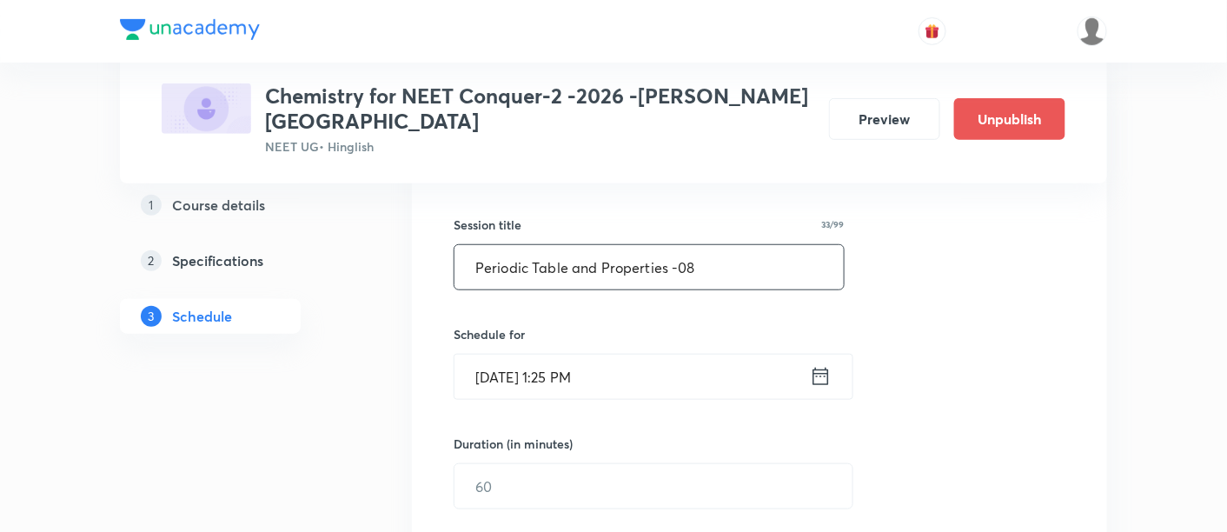
type input "Periodic Table and Properties -08"
click at [824, 368] on icon at bounding box center [822, 376] width 16 height 17
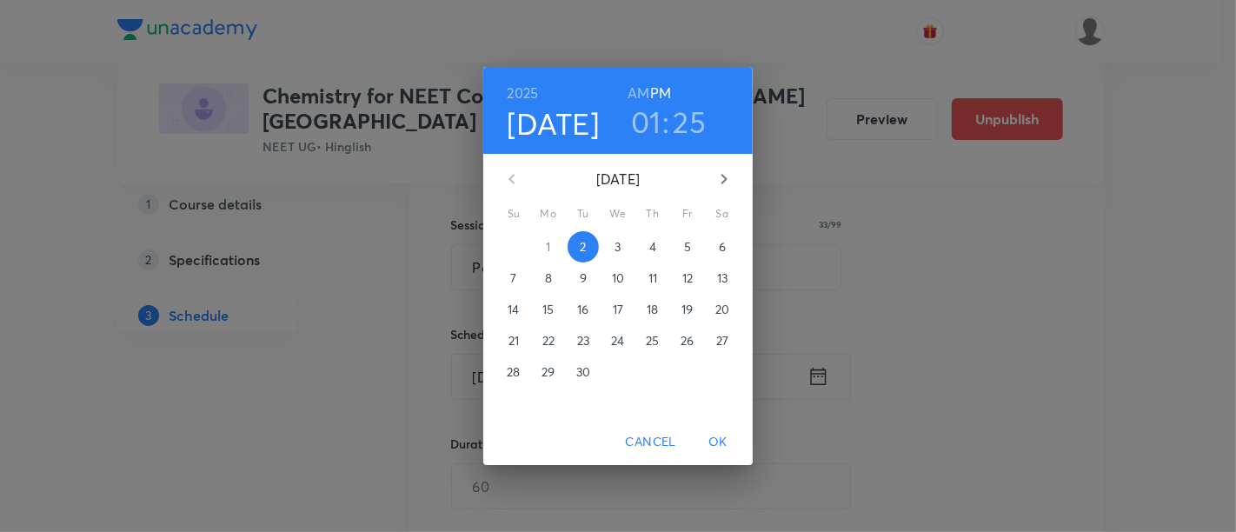
click at [655, 244] on p "4" at bounding box center [652, 246] width 7 height 17
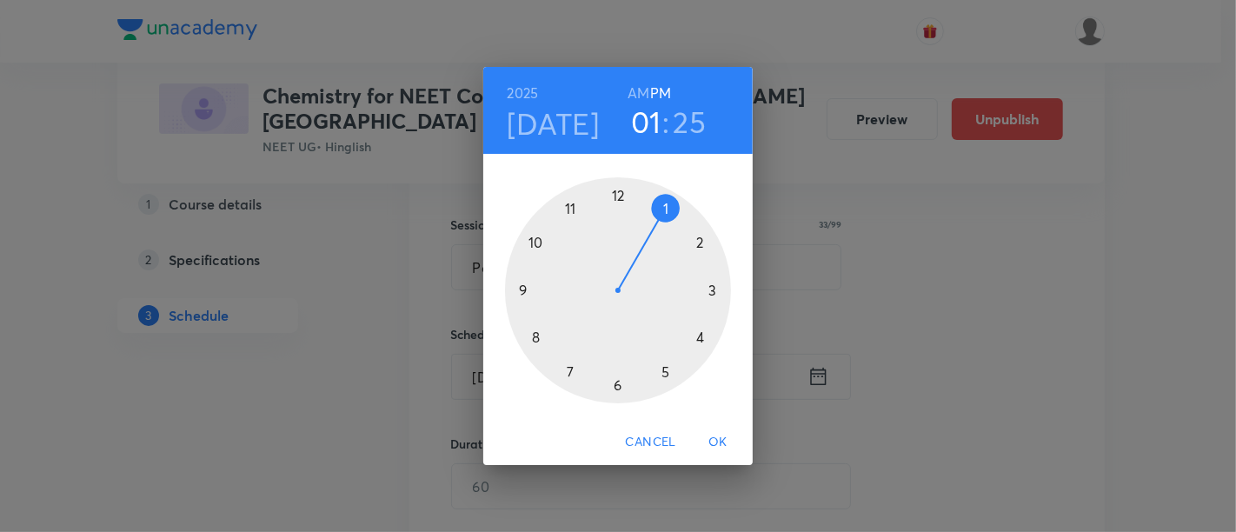
click at [616, 388] on div at bounding box center [618, 290] width 226 height 226
click at [716, 291] on div at bounding box center [618, 290] width 226 height 226
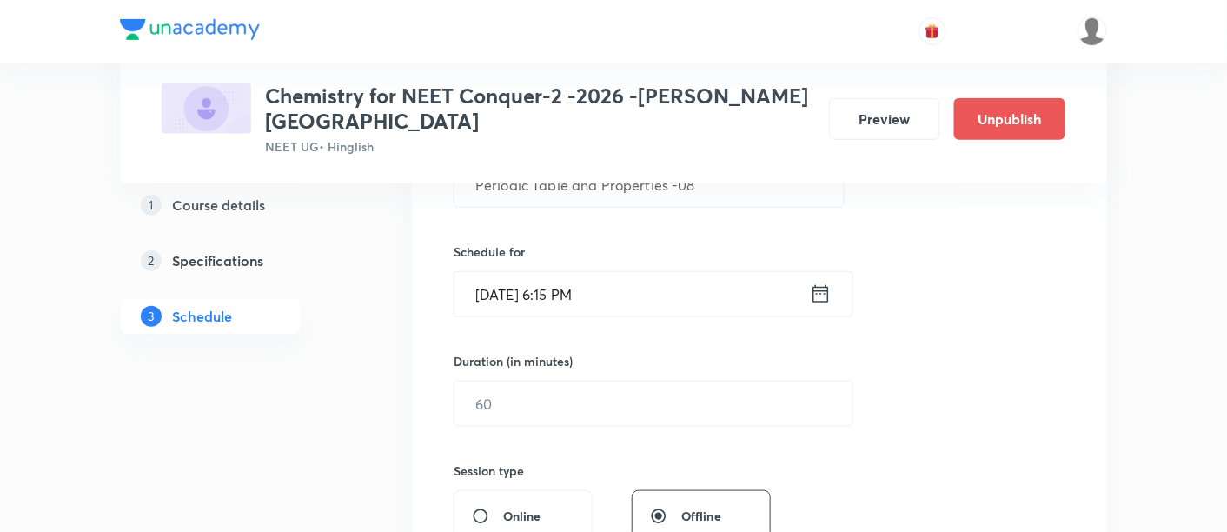
scroll to position [396, 0]
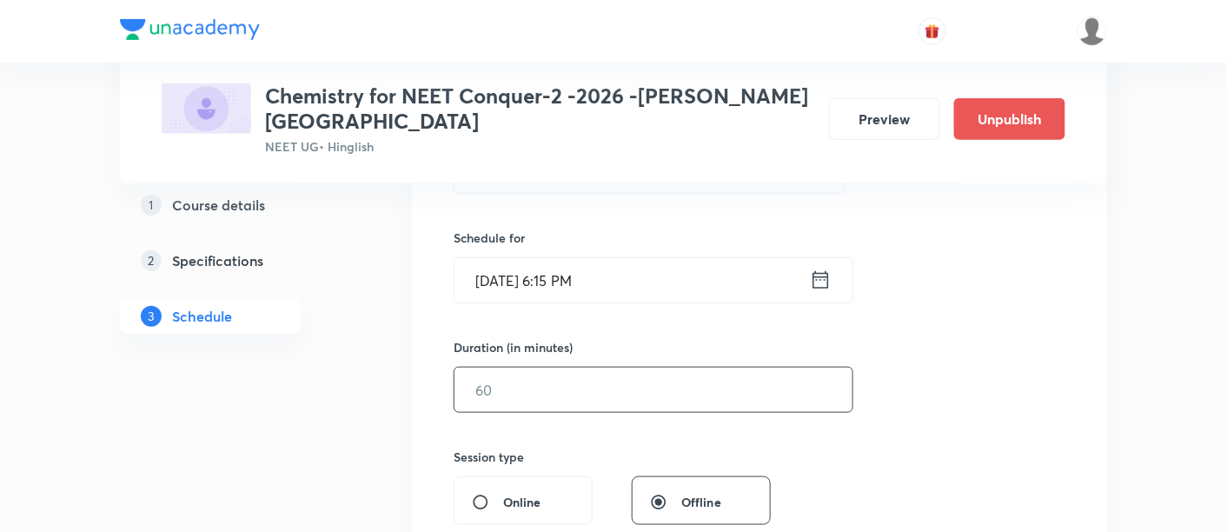
click at [722, 369] on input "text" at bounding box center [654, 390] width 398 height 44
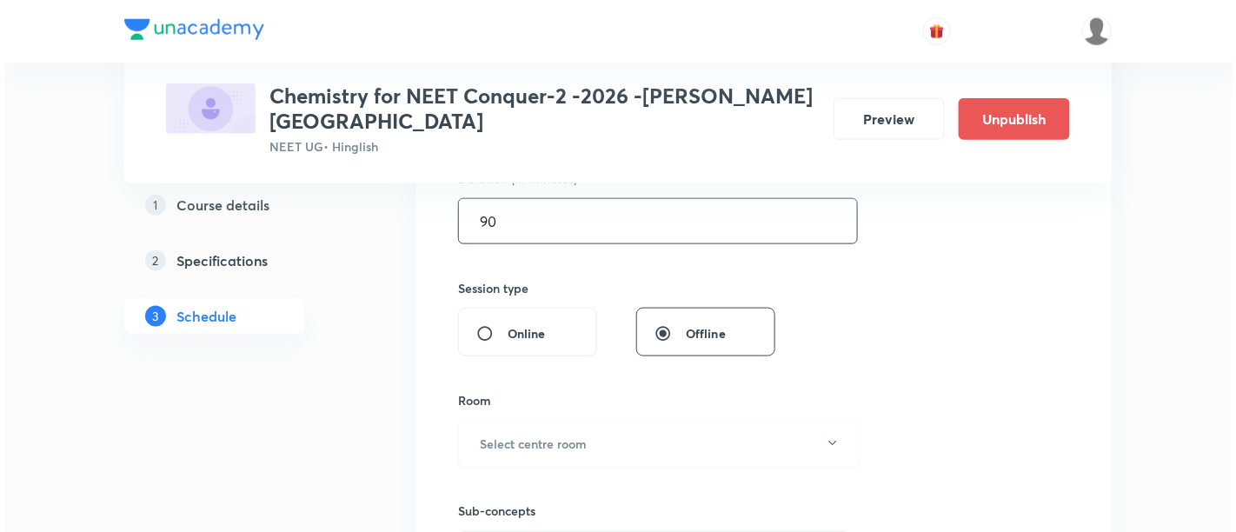
scroll to position [653, 0]
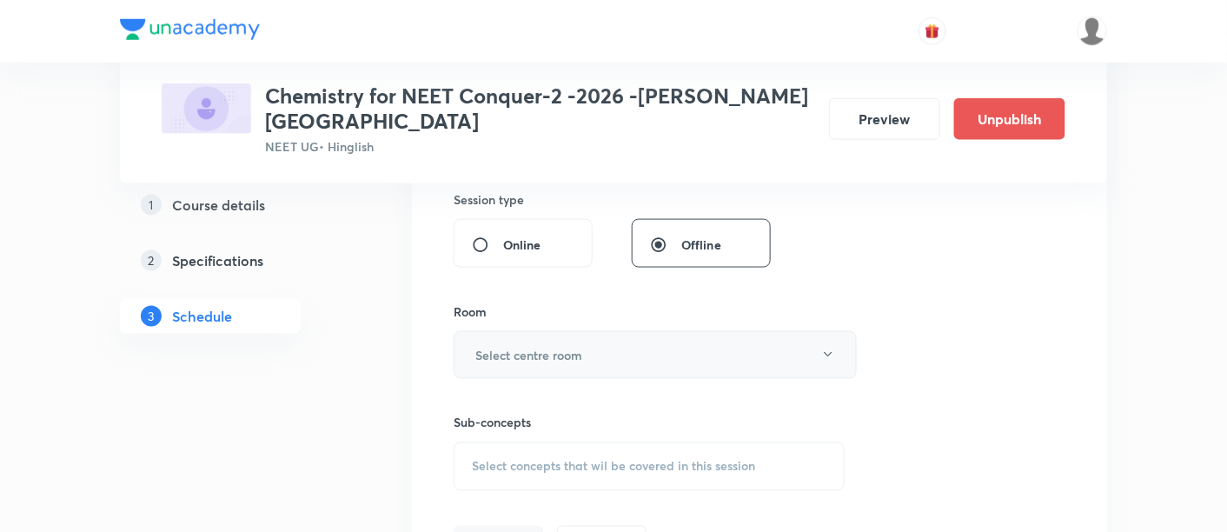
type input "90"
click at [587, 336] on button "Select centre room" at bounding box center [655, 355] width 403 height 48
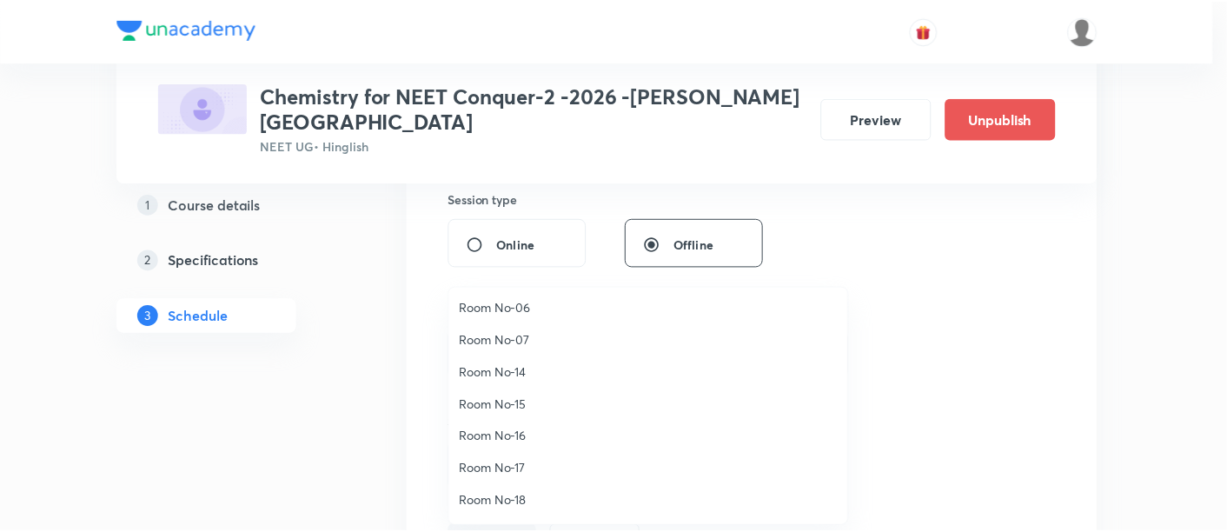
scroll to position [193, 0]
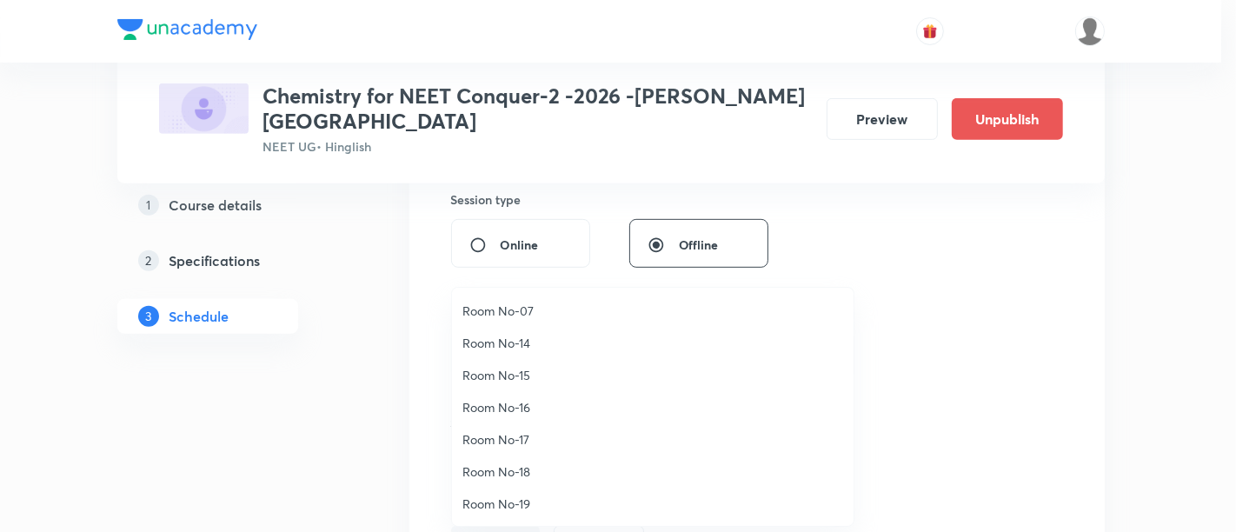
click at [514, 468] on span "Room No-18" at bounding box center [652, 471] width 381 height 18
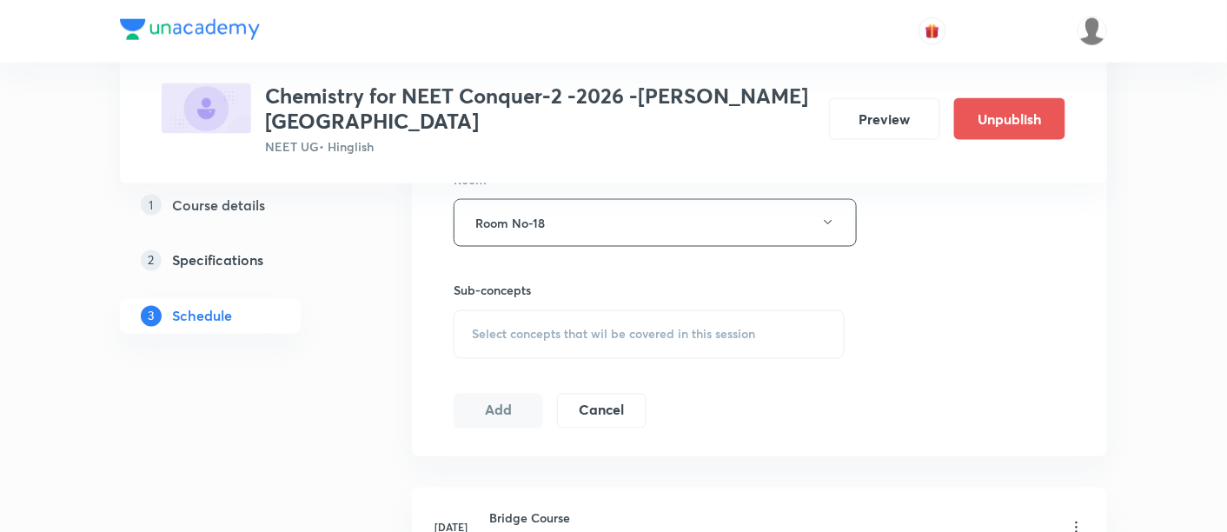
scroll to position [788, 0]
click at [618, 321] on div "Select concepts that wil be covered in this session" at bounding box center [649, 332] width 391 height 49
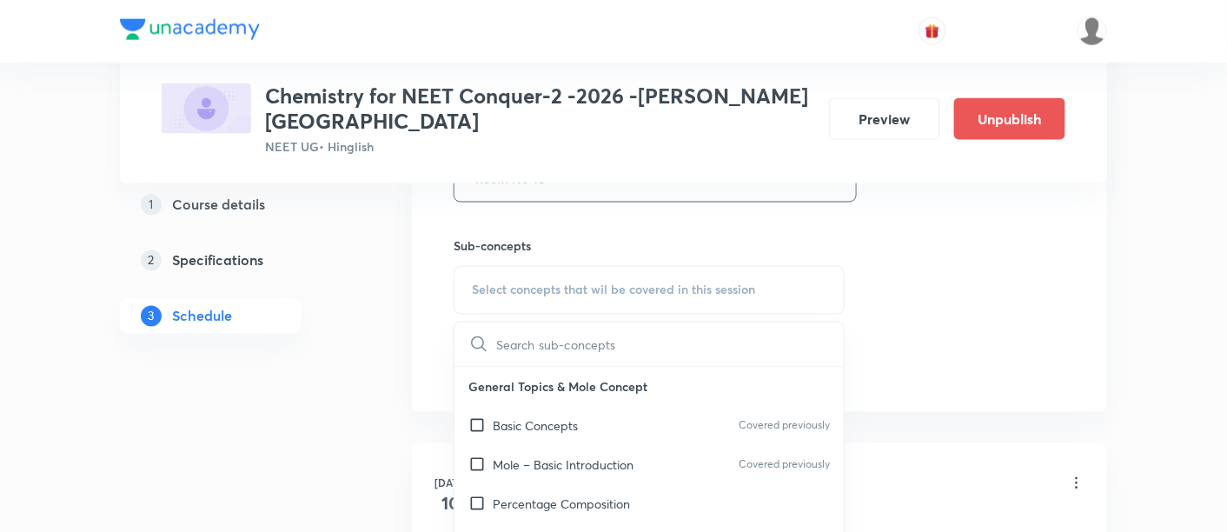
scroll to position [829, 0]
click at [556, 417] on p "Basic Concepts" at bounding box center [535, 426] width 85 height 18
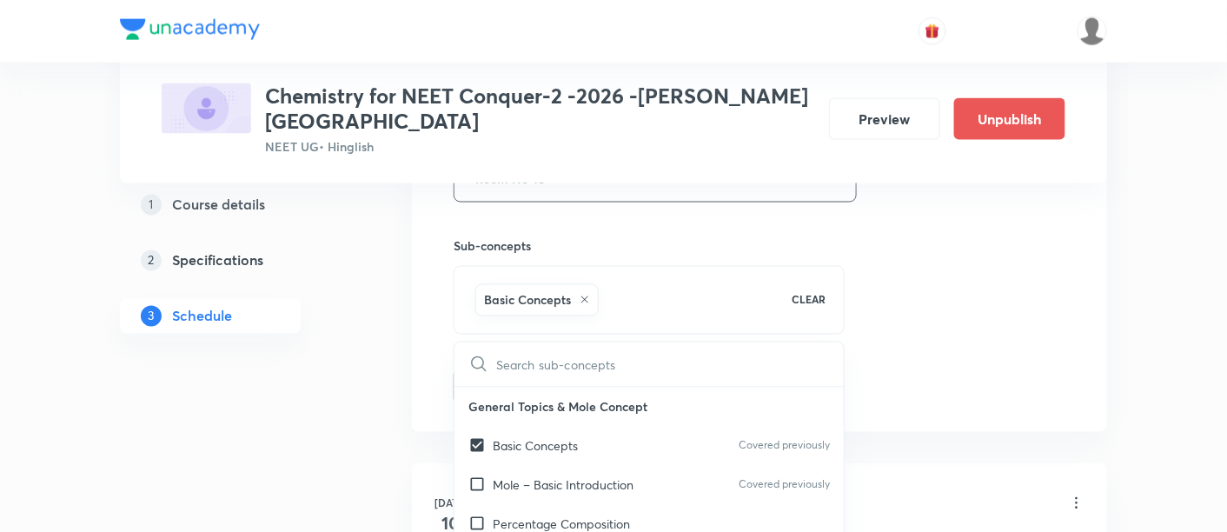
checkbox input "true"
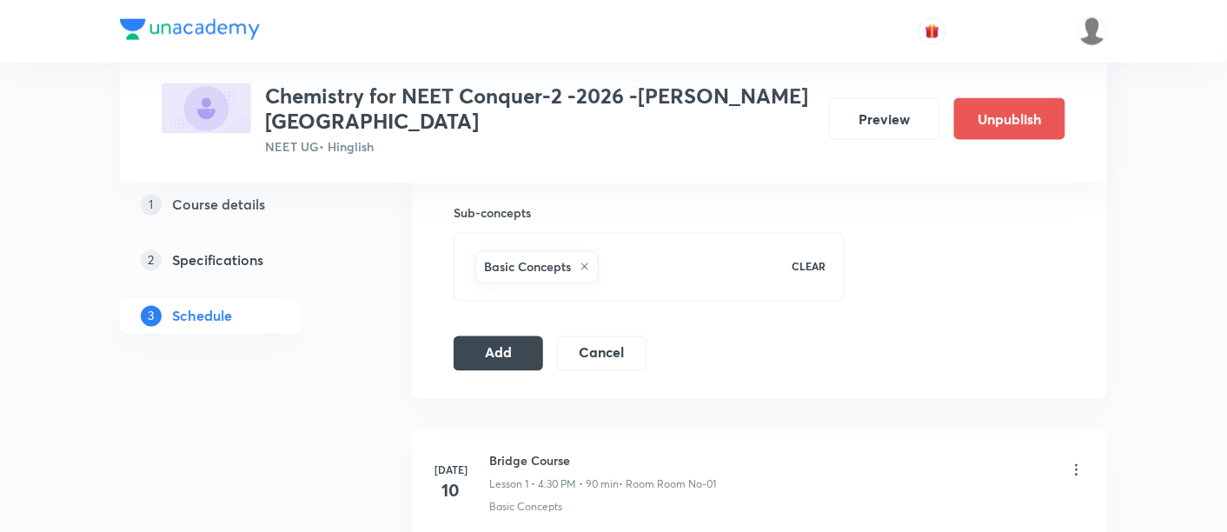
scroll to position [872, 0]
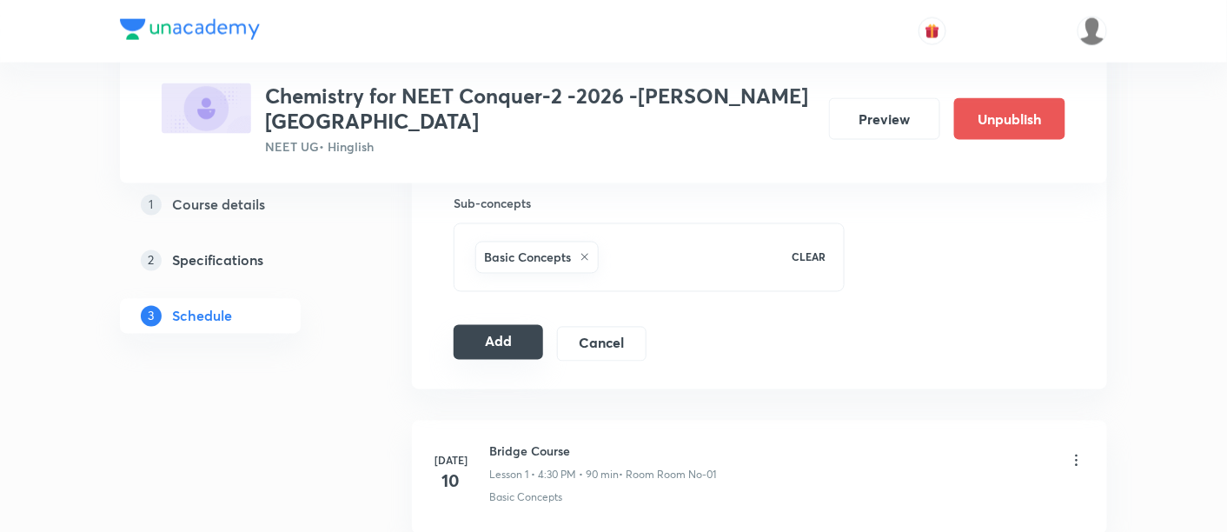
click at [513, 325] on button "Add" at bounding box center [499, 342] width 90 height 35
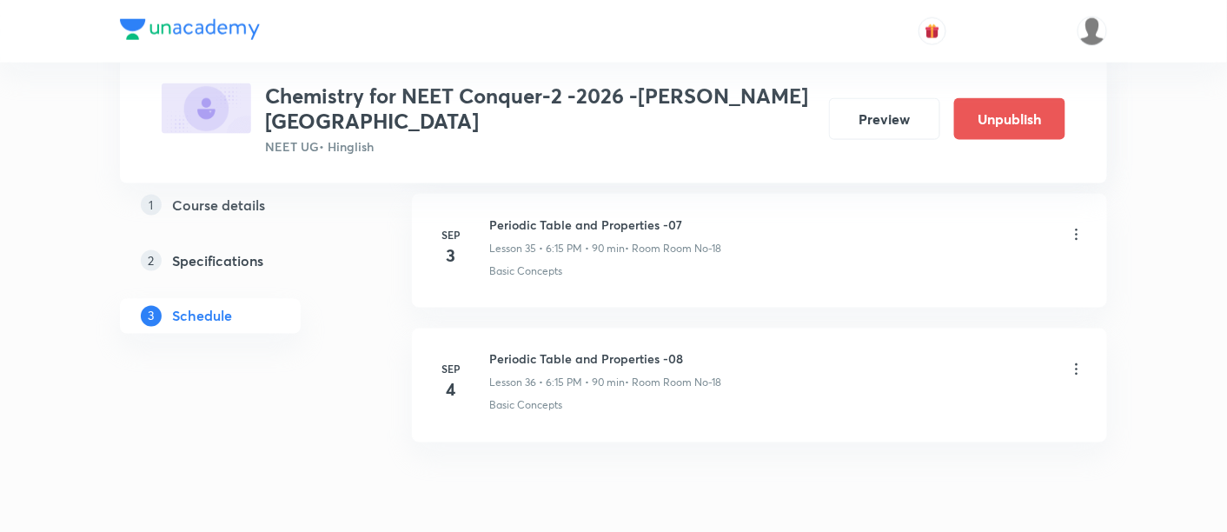
scroll to position [4896, 0]
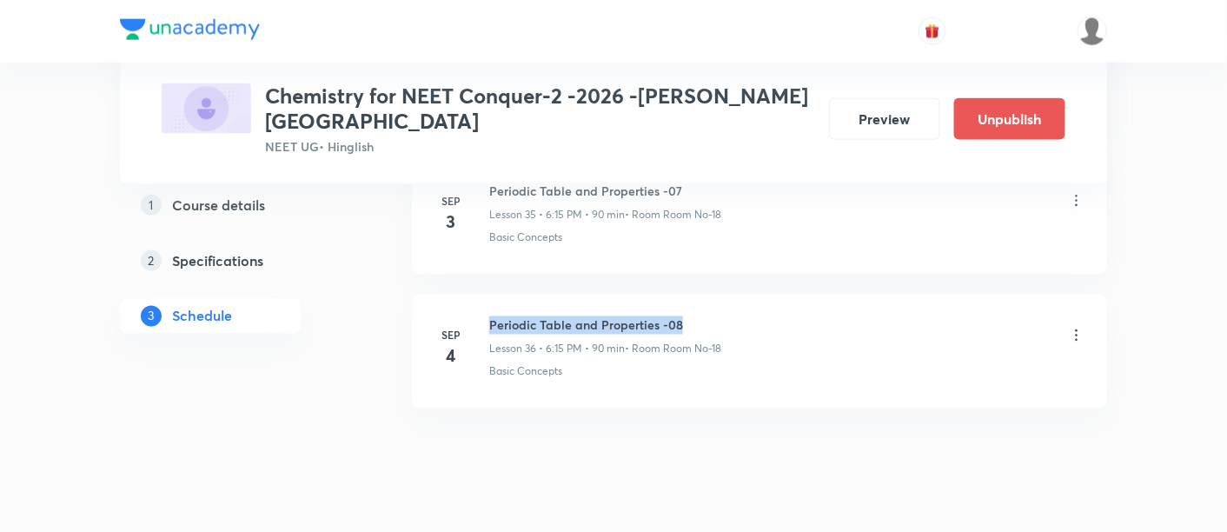
drag, startPoint x: 489, startPoint y: 287, endPoint x: 708, endPoint y: 283, distance: 219.1
click at [708, 316] on h6 "Periodic Table and Properties -08" at bounding box center [605, 325] width 232 height 18
copy h6 "Periodic Table and Properties -08"
click at [708, 316] on h6 "Periodic Table and Properties -08" at bounding box center [605, 325] width 232 height 18
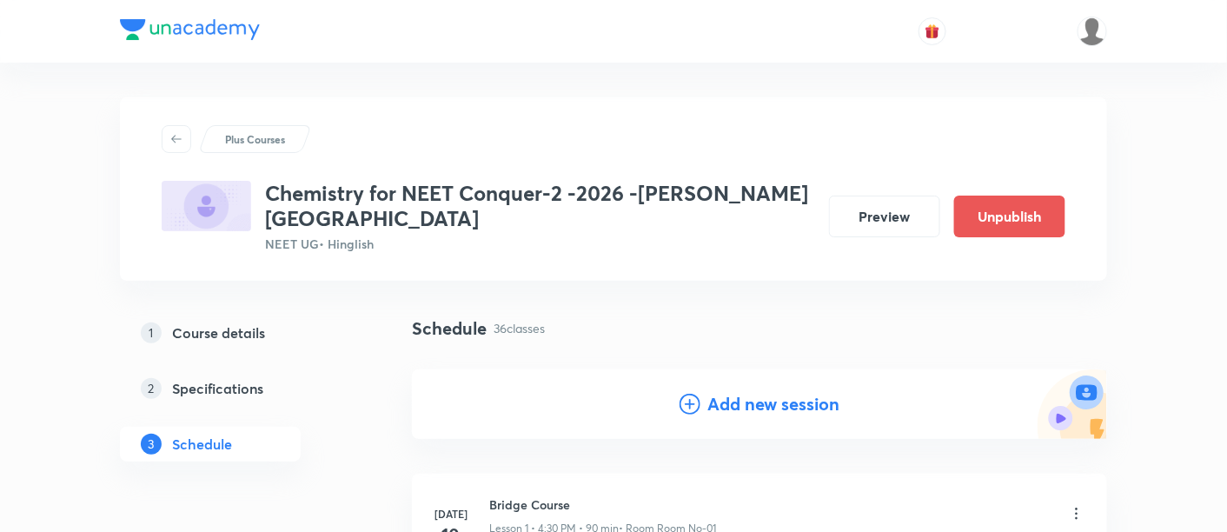
scroll to position [32, 0]
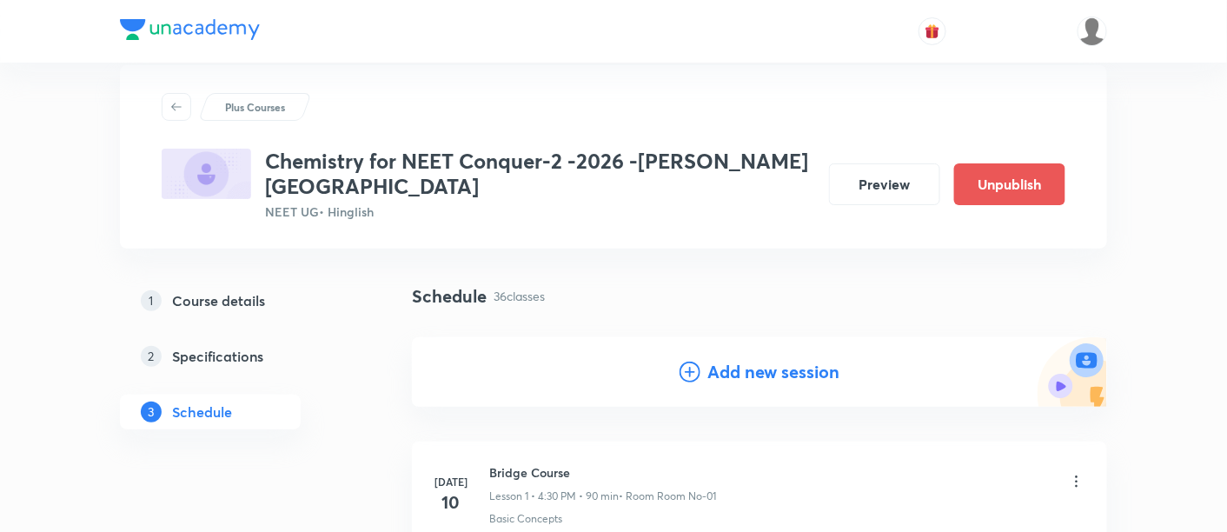
click at [783, 360] on h4 "Add new session" at bounding box center [774, 372] width 132 height 26
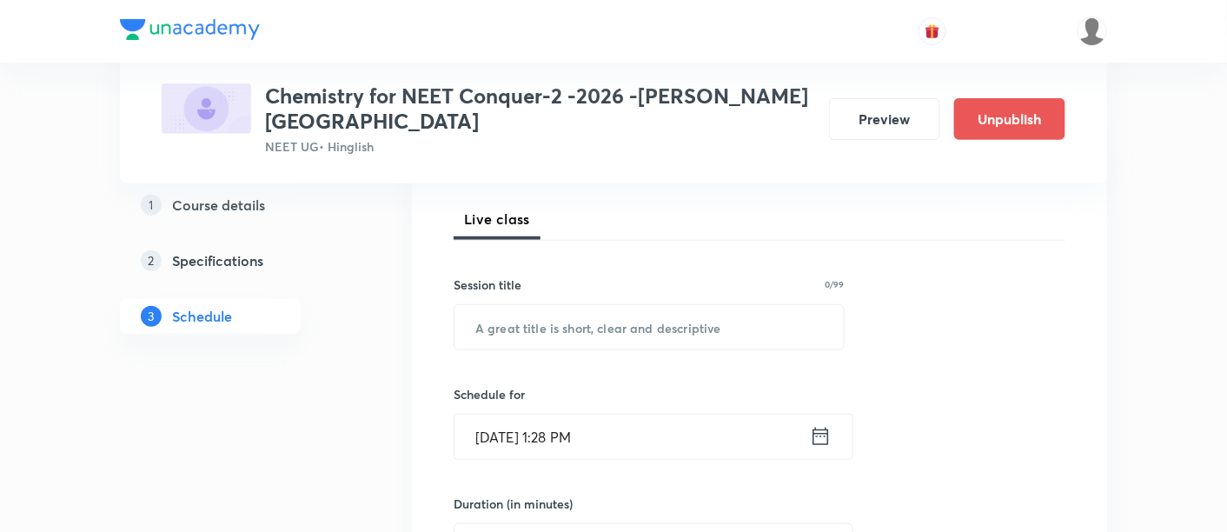
scroll to position [241, 0]
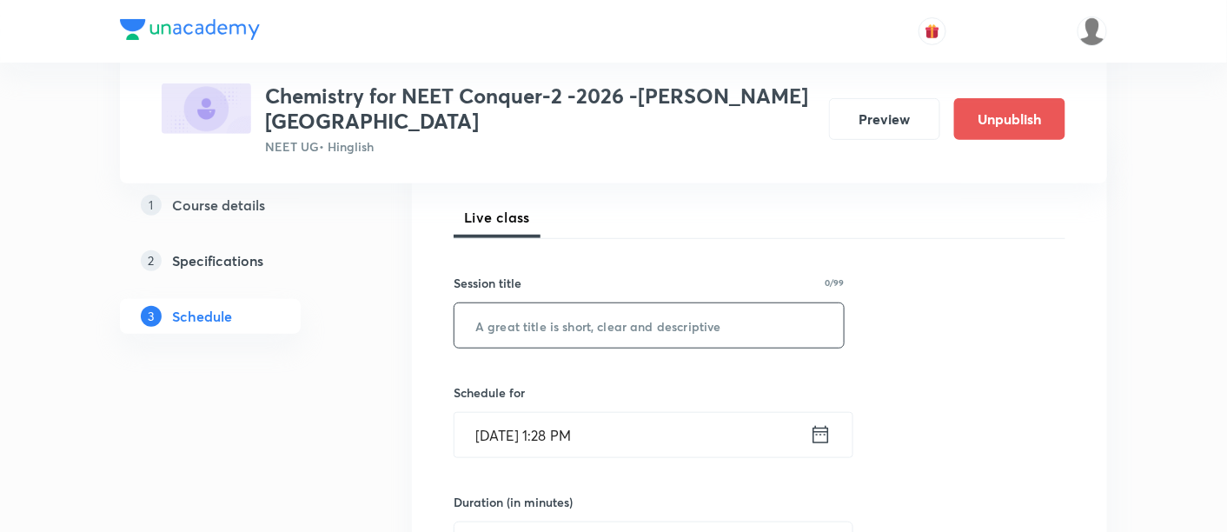
click at [641, 303] on input "text" at bounding box center [649, 325] width 389 height 44
paste input "Periodic Table and Properties -08"
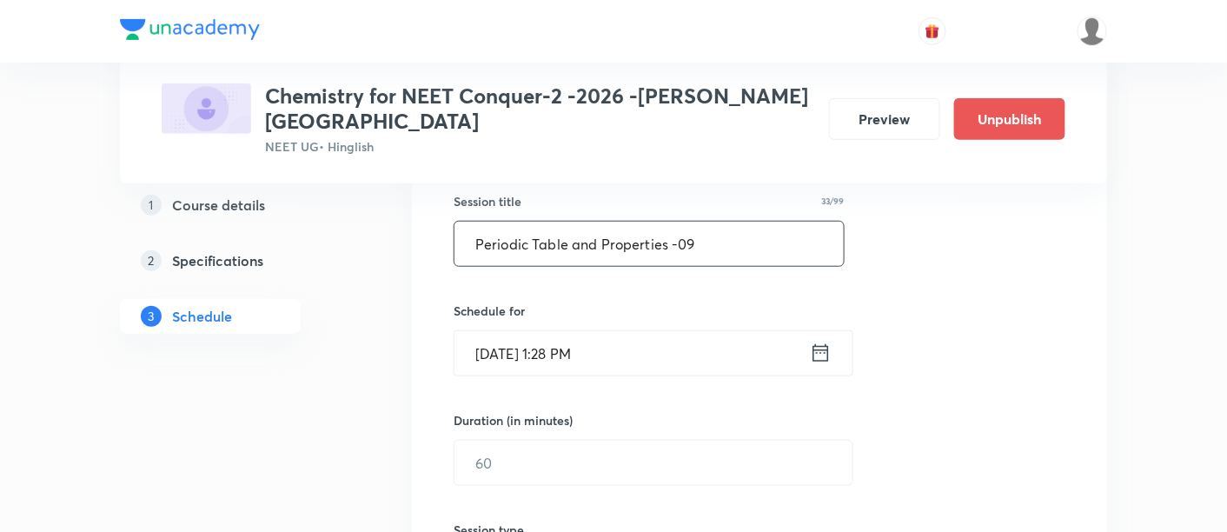
scroll to position [325, 0]
type input "Periodic Table and Properties -09"
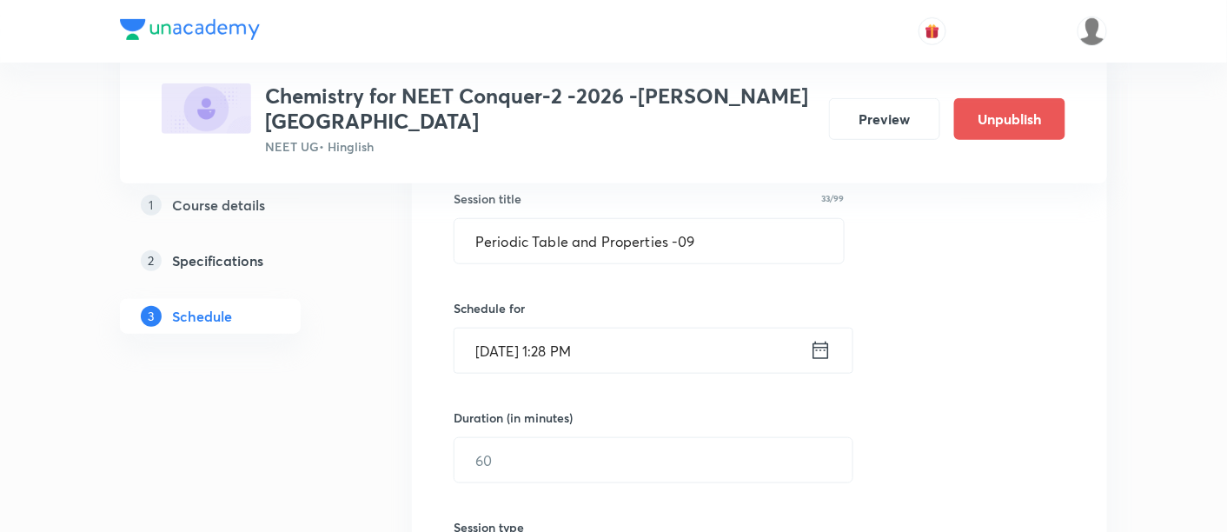
click at [813, 338] on icon at bounding box center [821, 350] width 22 height 24
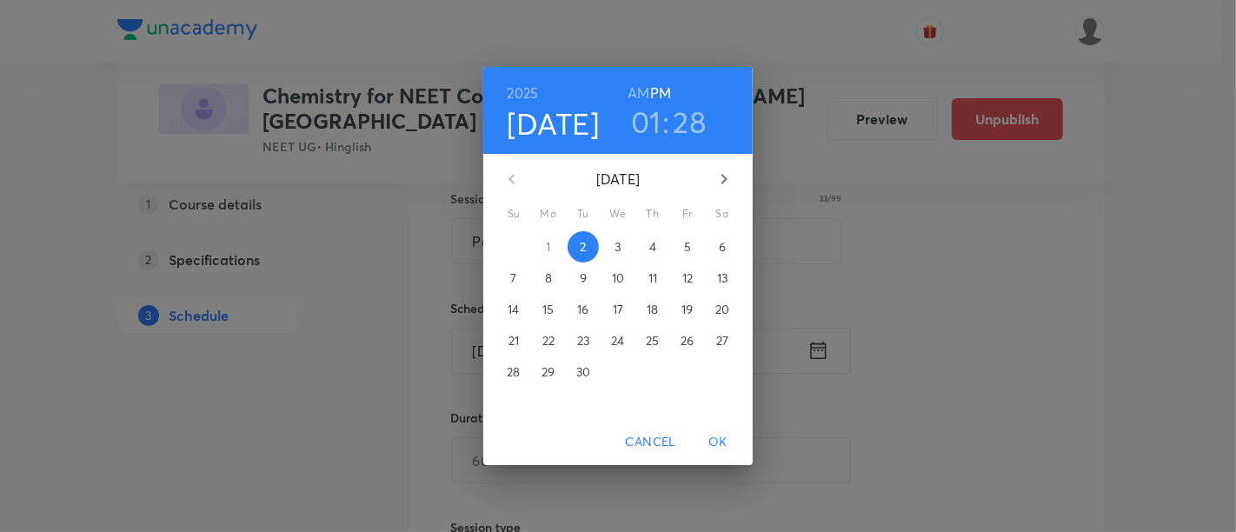
click at [688, 250] on p "5" at bounding box center [687, 246] width 7 height 17
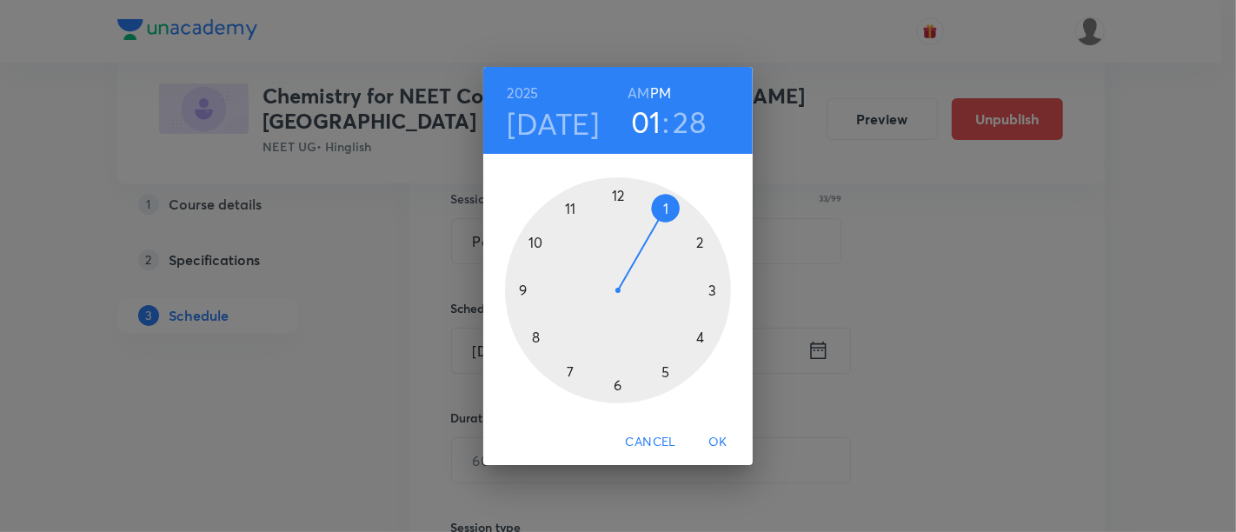
click at [618, 384] on div at bounding box center [618, 290] width 226 height 226
click at [717, 291] on div at bounding box center [618, 290] width 226 height 226
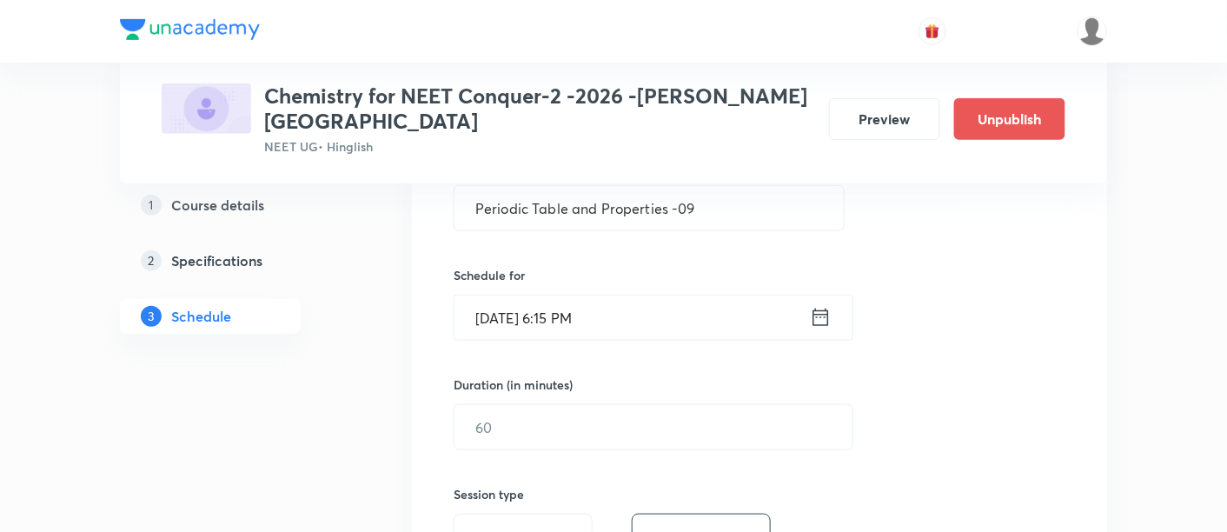
scroll to position [431, 0]
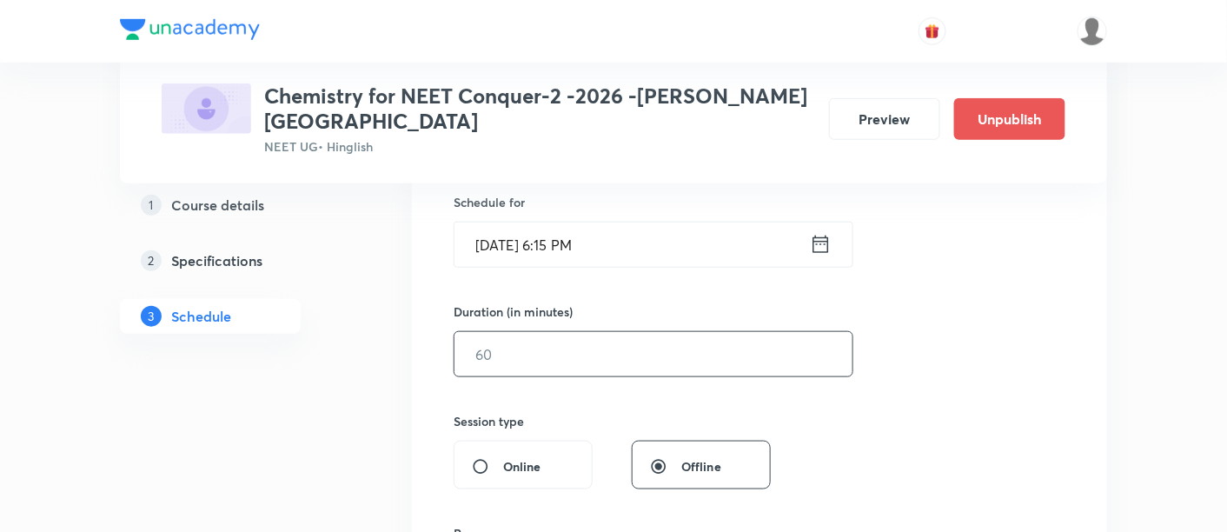
click at [705, 335] on input "text" at bounding box center [654, 354] width 398 height 44
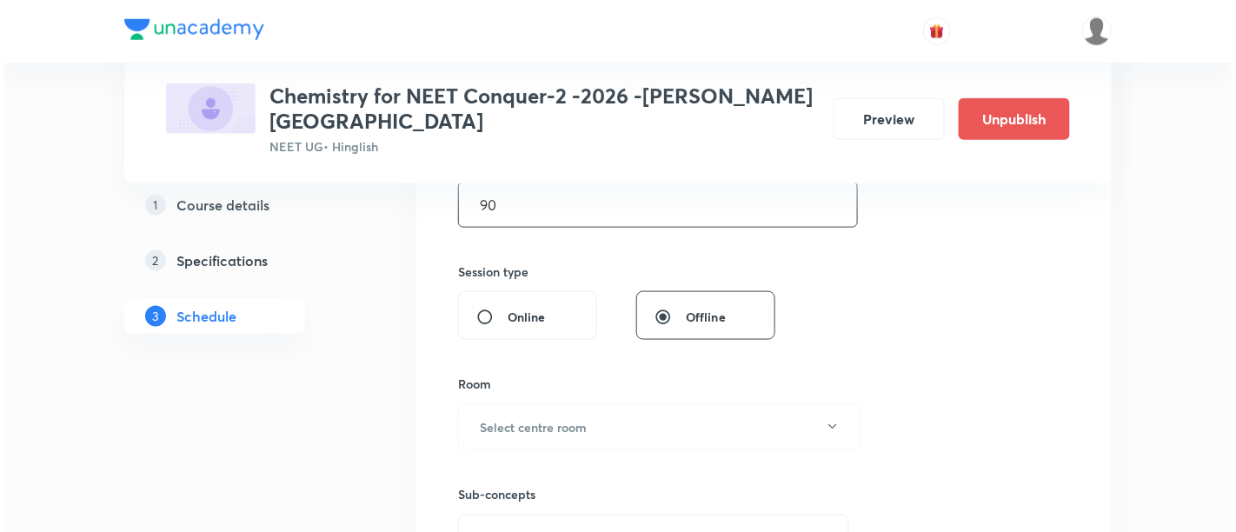
scroll to position [605, 0]
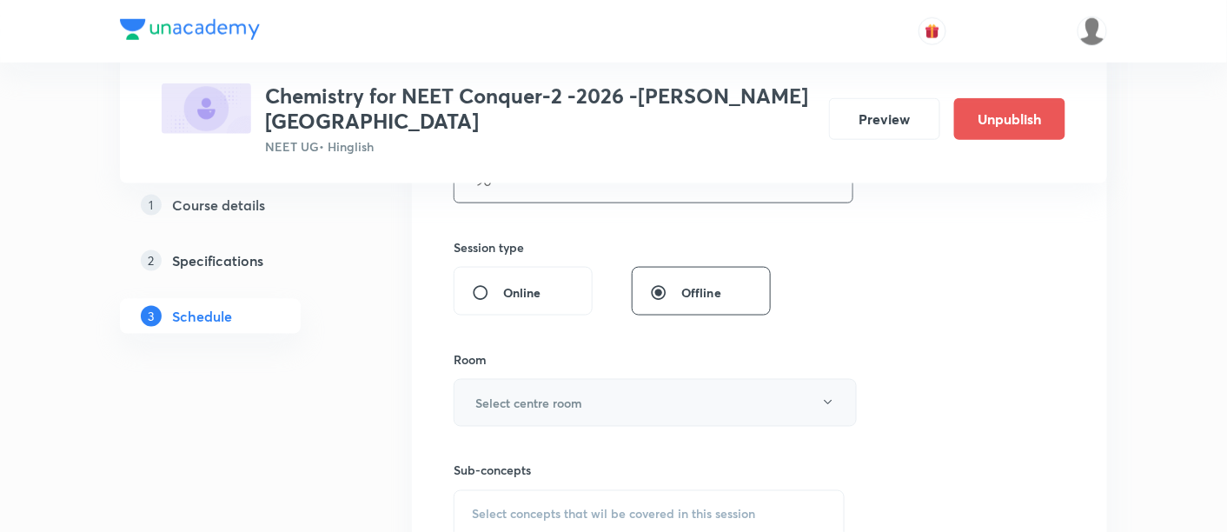
type input "90"
click at [593, 381] on button "Select centre room" at bounding box center [655, 403] width 403 height 48
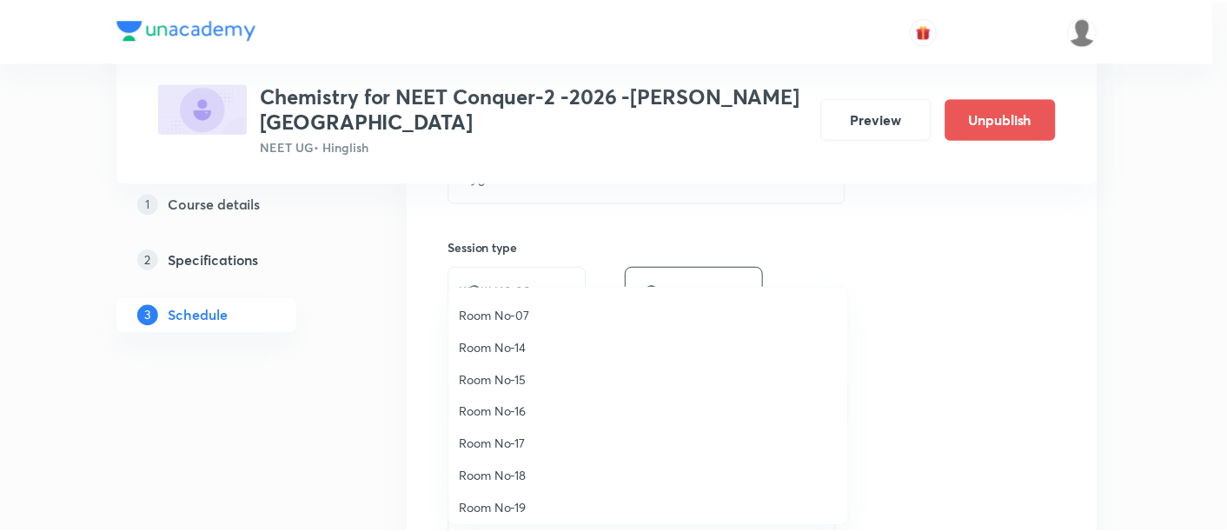
scroll to position [193, 0]
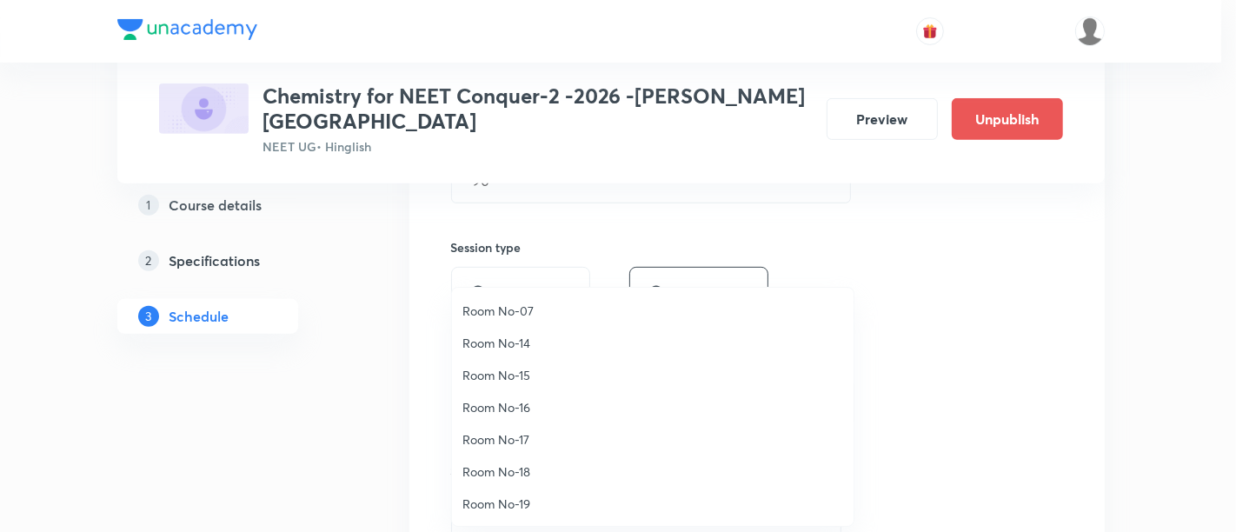
click at [520, 473] on span "Room No-18" at bounding box center [652, 471] width 381 height 18
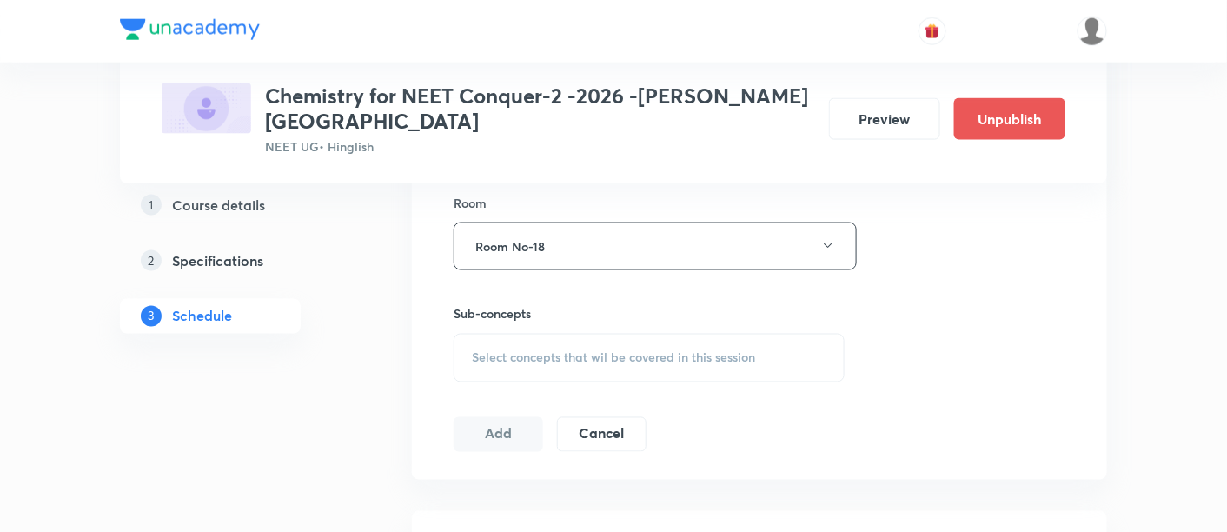
scroll to position [775, 0]
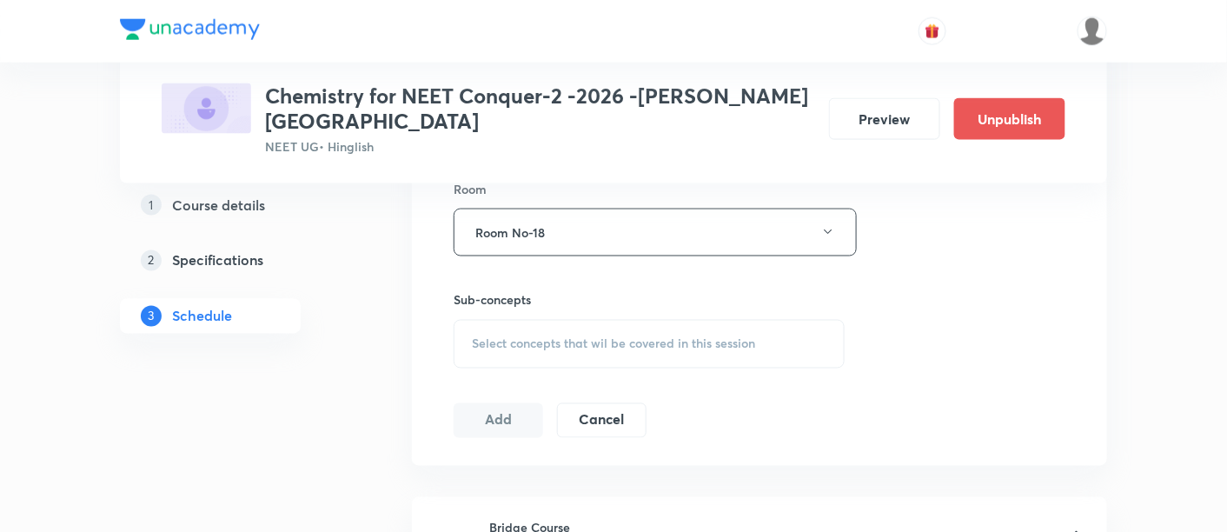
click at [639, 337] on span "Select concepts that wil be covered in this session" at bounding box center [613, 344] width 283 height 14
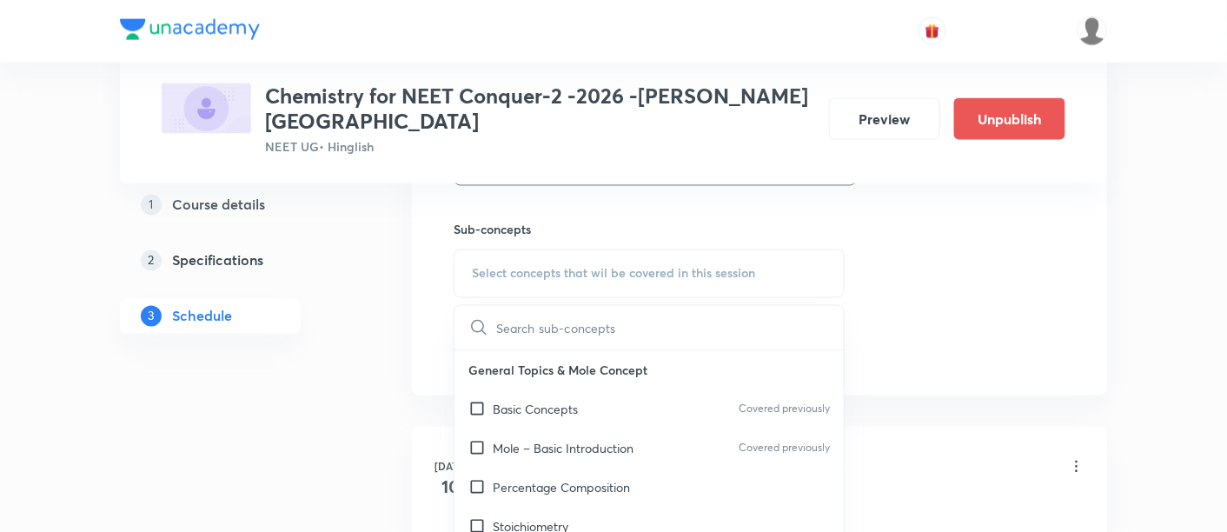
scroll to position [849, 0]
click at [541, 397] on p "Basic Concepts" at bounding box center [535, 406] width 85 height 18
checkbox input "true"
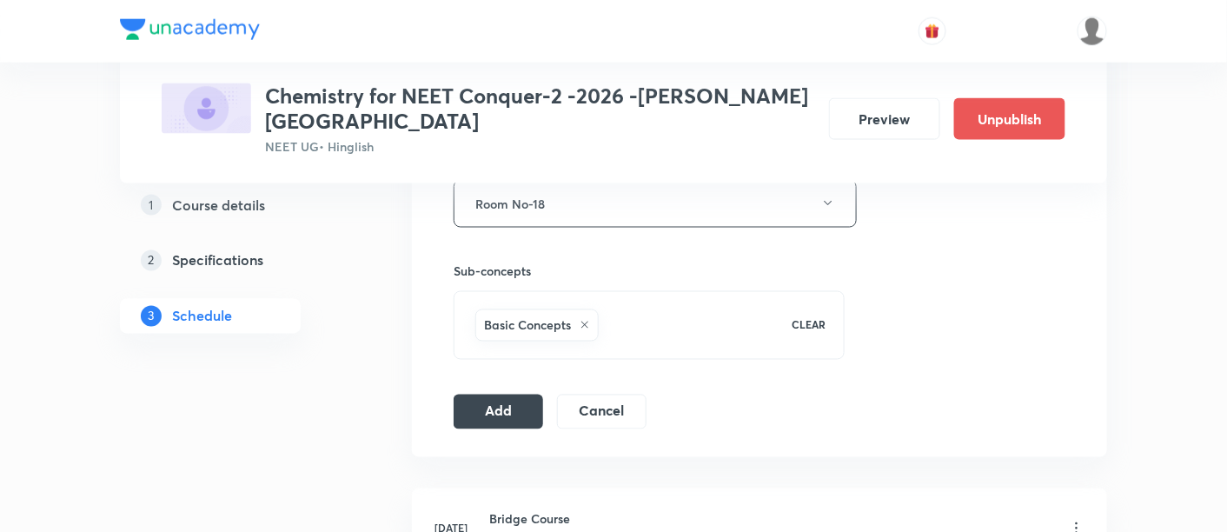
scroll to position [805, 0]
click at [495, 392] on button "Add" at bounding box center [499, 409] width 90 height 35
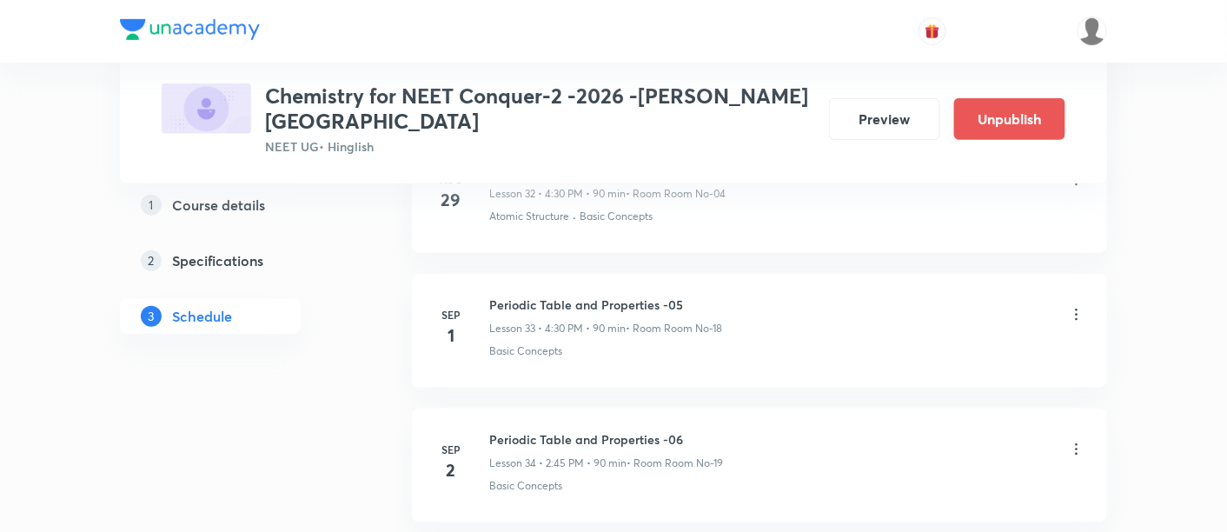
scroll to position [5030, 0]
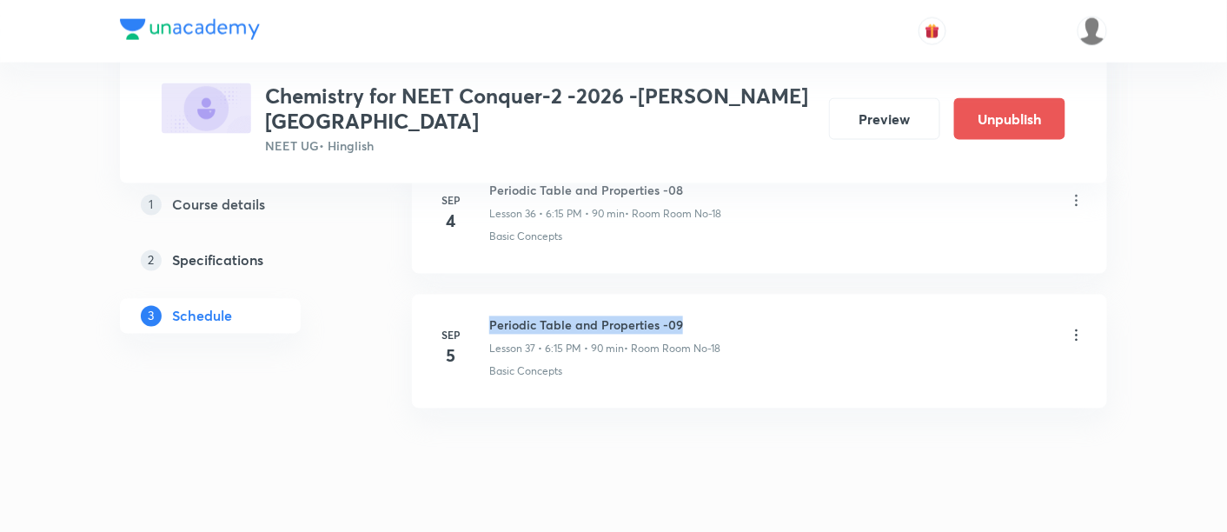
drag, startPoint x: 491, startPoint y: 284, endPoint x: 720, endPoint y: 286, distance: 228.6
click at [720, 316] on h6 "Periodic Table and Properties -09" at bounding box center [604, 325] width 231 height 18
copy h6 "Periodic Table and Properties -09"
click at [720, 316] on h6 "Periodic Table and Properties -09" at bounding box center [604, 325] width 231 height 18
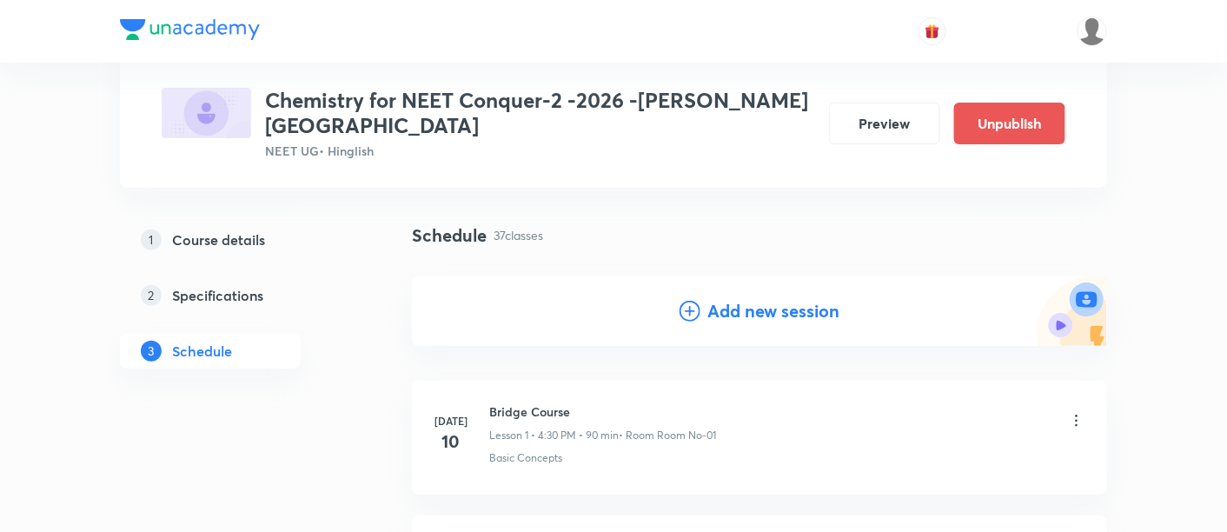
scroll to position [103, 0]
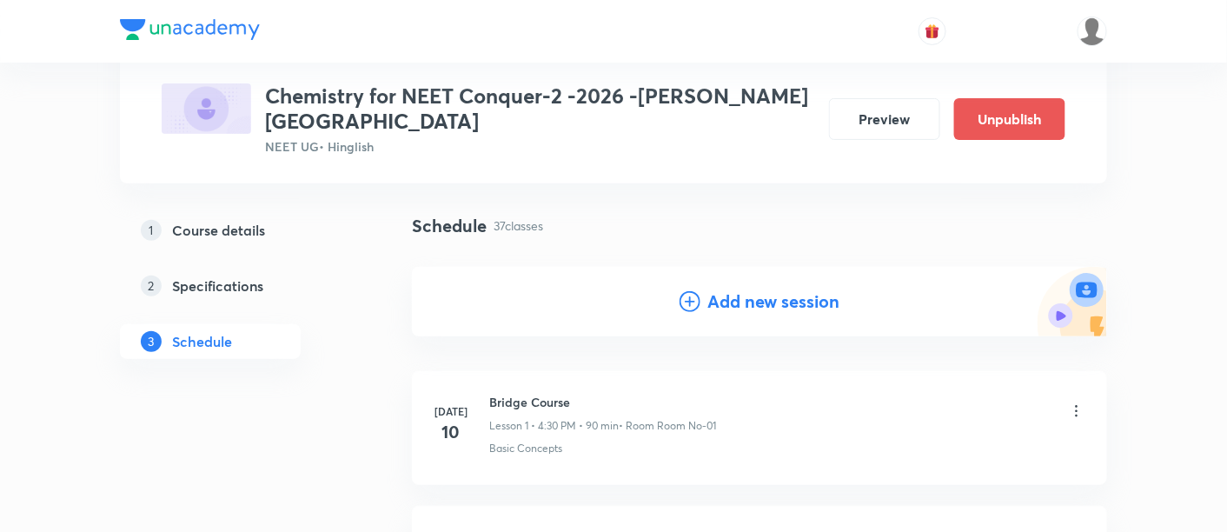
click at [748, 289] on h4 "Add new session" at bounding box center [774, 302] width 132 height 26
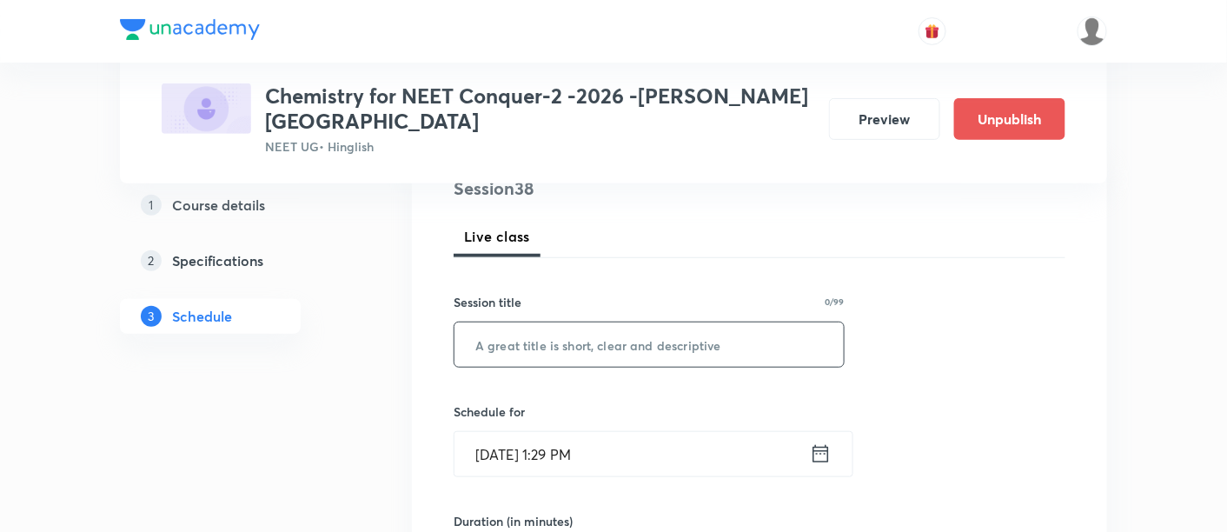
scroll to position [244, 0]
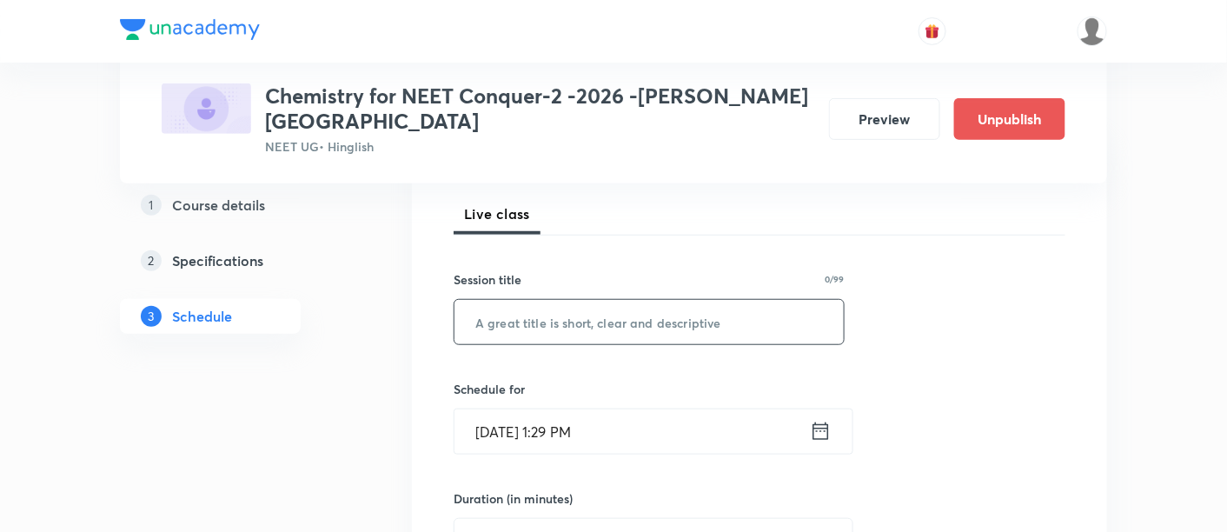
click at [622, 303] on input "text" at bounding box center [649, 322] width 389 height 44
paste input "Periodic Table and Properties -09"
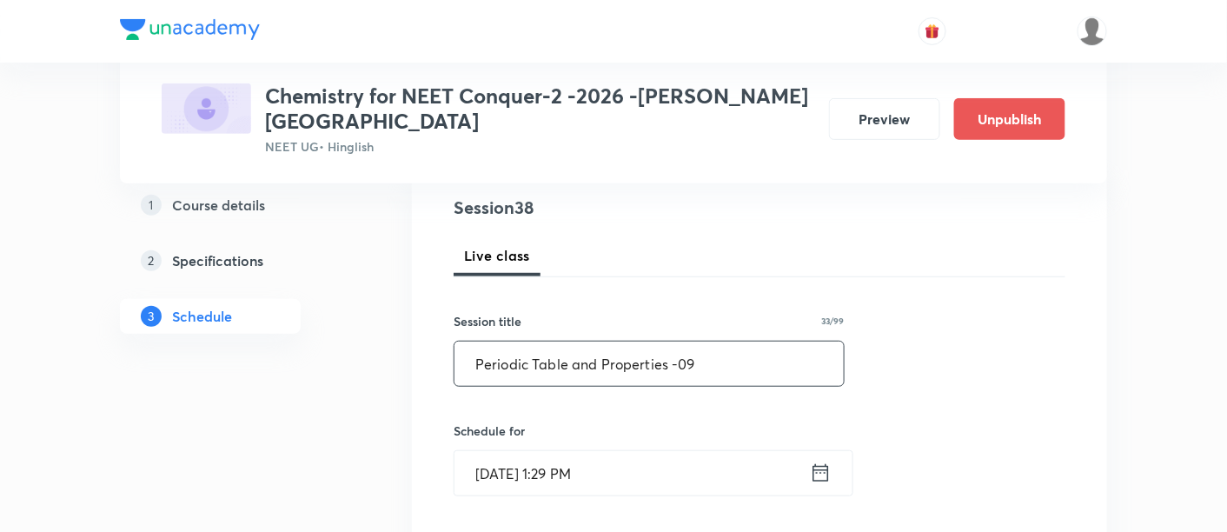
scroll to position [218, 0]
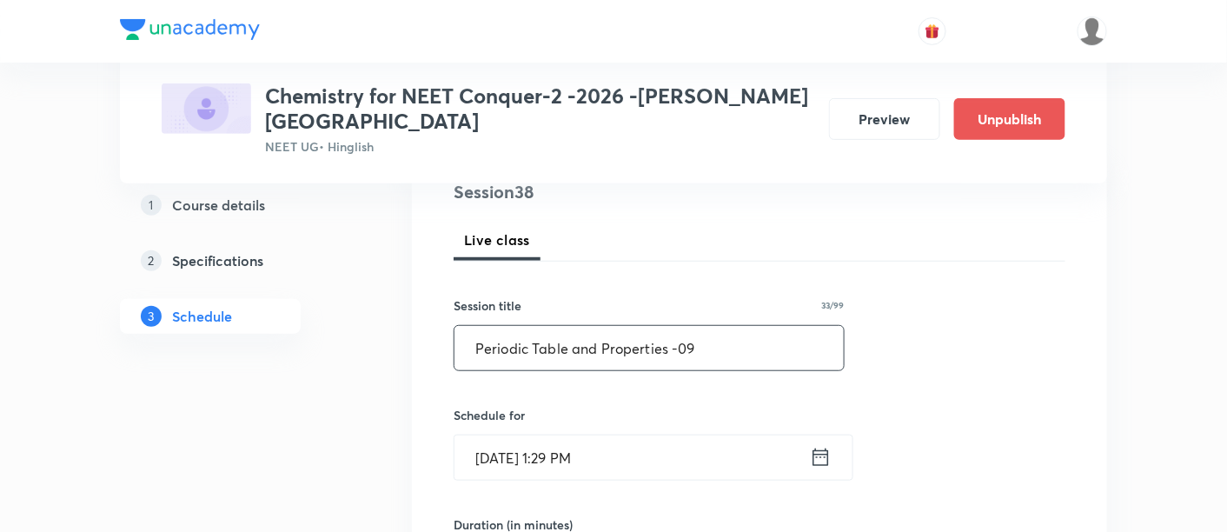
drag, startPoint x: 475, startPoint y: 322, endPoint x: 740, endPoint y: 320, distance: 265.1
click at [740, 326] on input "Periodic Table and Properties -09" at bounding box center [649, 348] width 389 height 44
paste input "Chemical Bonding"
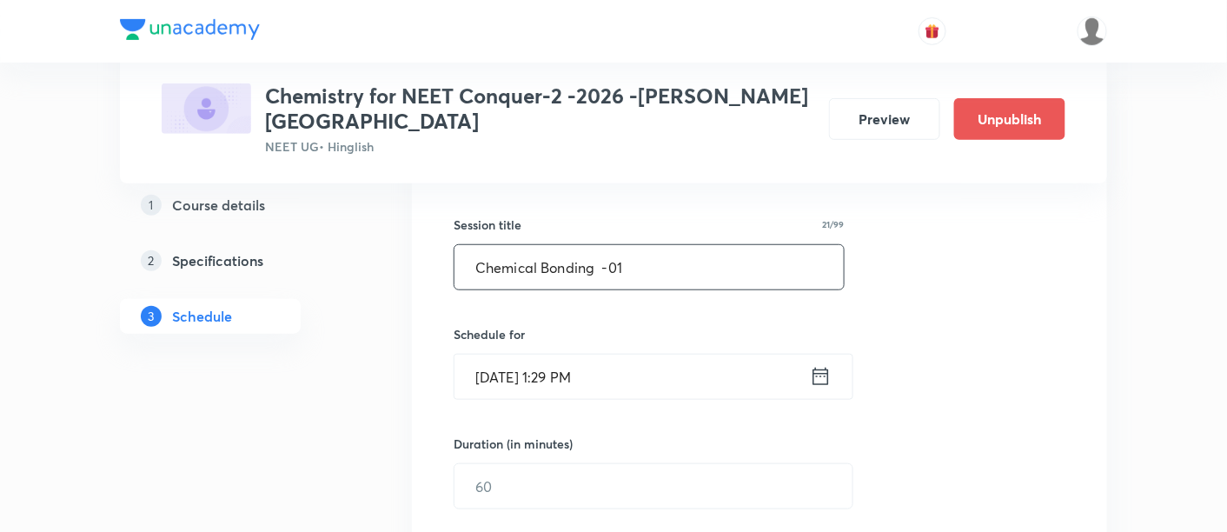
scroll to position [312, 0]
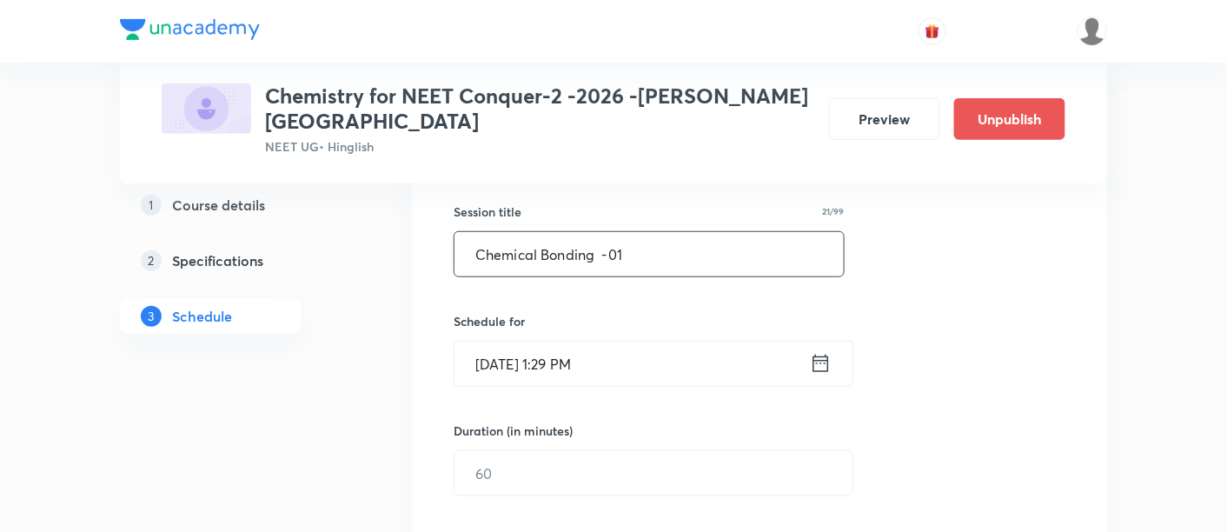
type input "Chemical Bonding -01"
click at [824, 351] on icon at bounding box center [821, 363] width 22 height 24
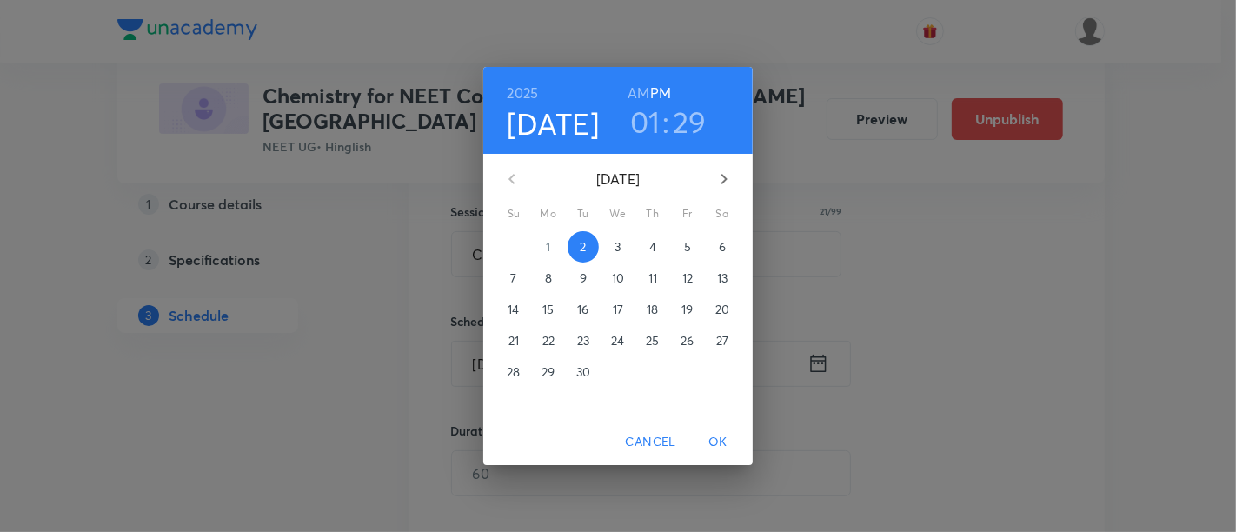
click at [723, 244] on p "6" at bounding box center [722, 246] width 7 height 17
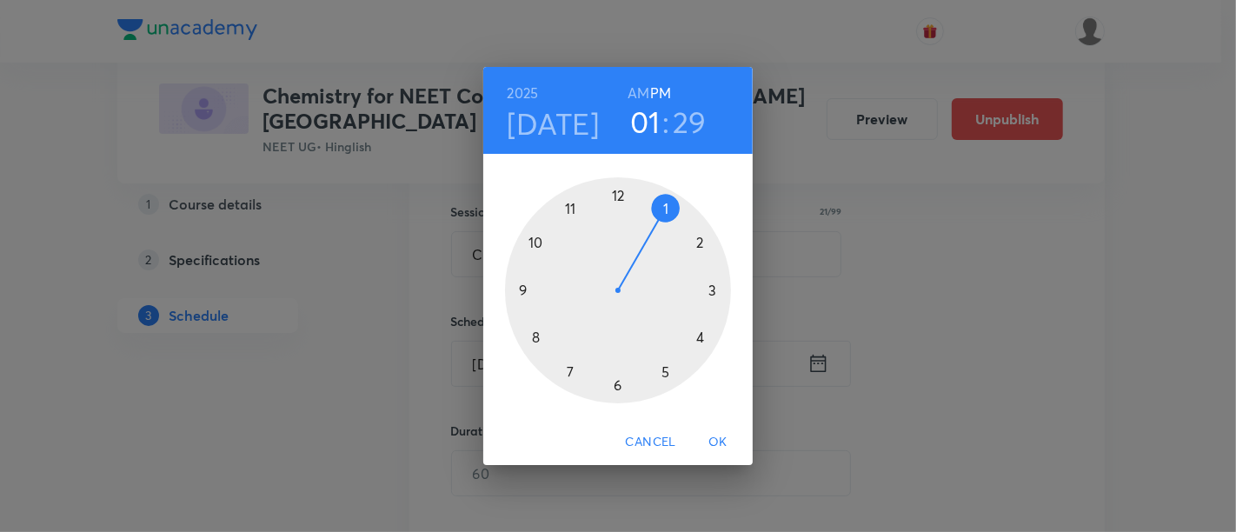
click at [618, 386] on div at bounding box center [618, 290] width 226 height 226
click at [715, 291] on div at bounding box center [618, 290] width 226 height 226
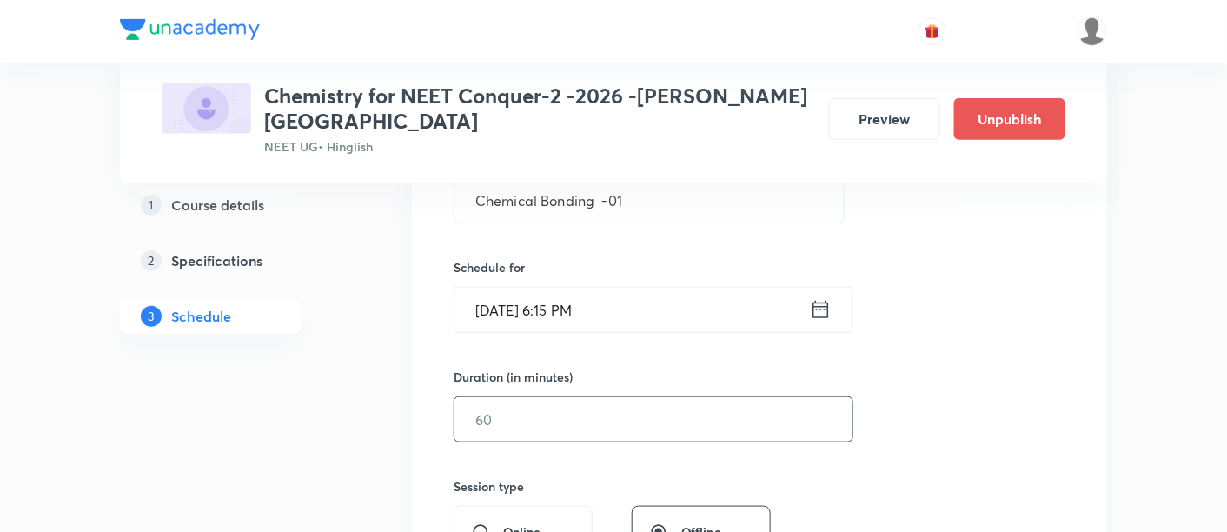
scroll to position [367, 0]
click at [702, 396] on input "text" at bounding box center [654, 418] width 398 height 44
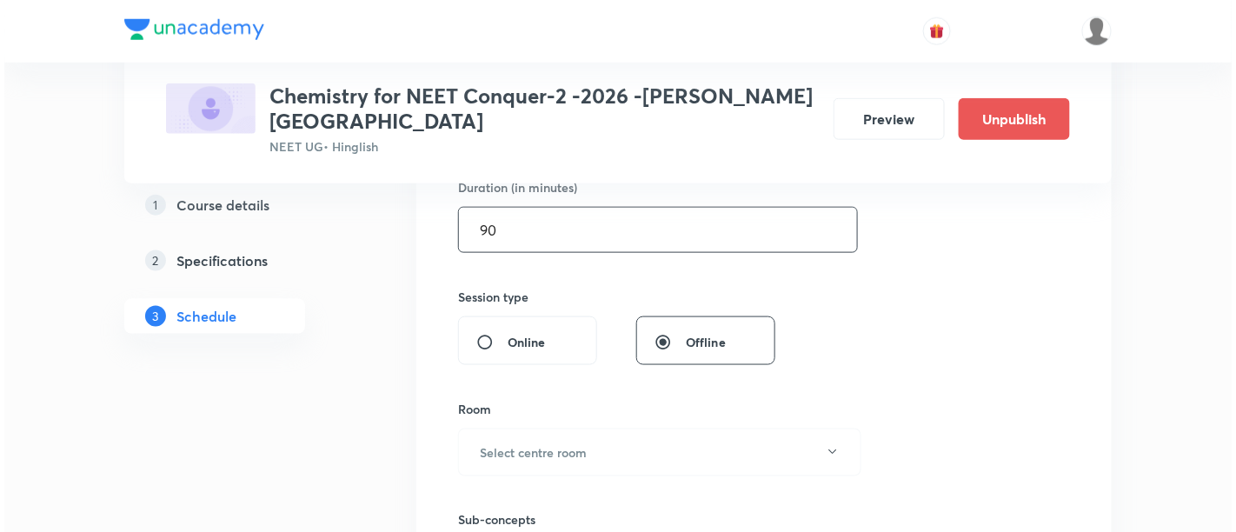
scroll to position [556, 0]
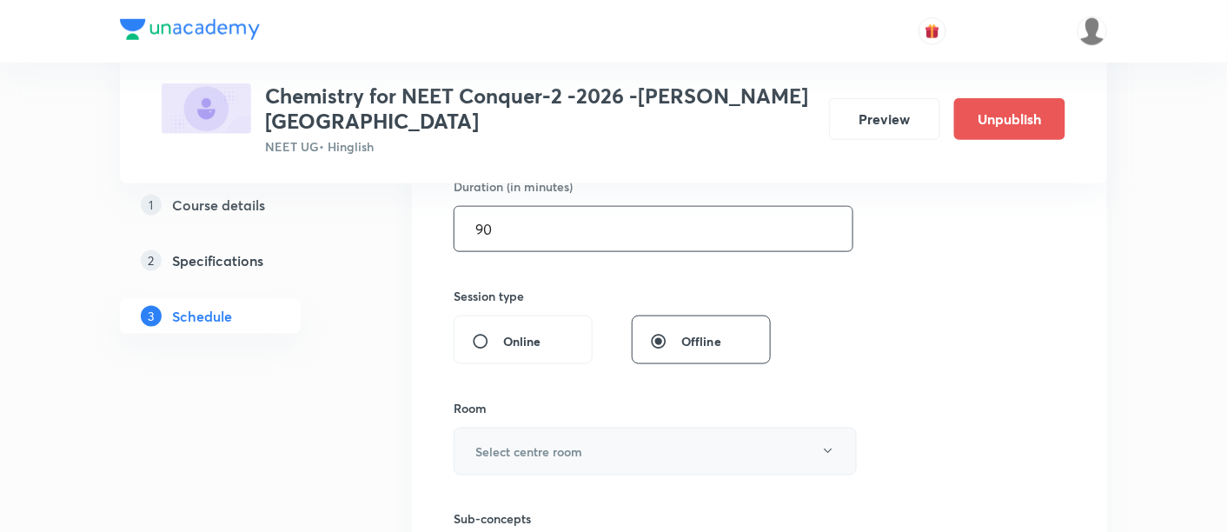
type input "90"
click at [640, 431] on button "Select centre room" at bounding box center [655, 452] width 403 height 48
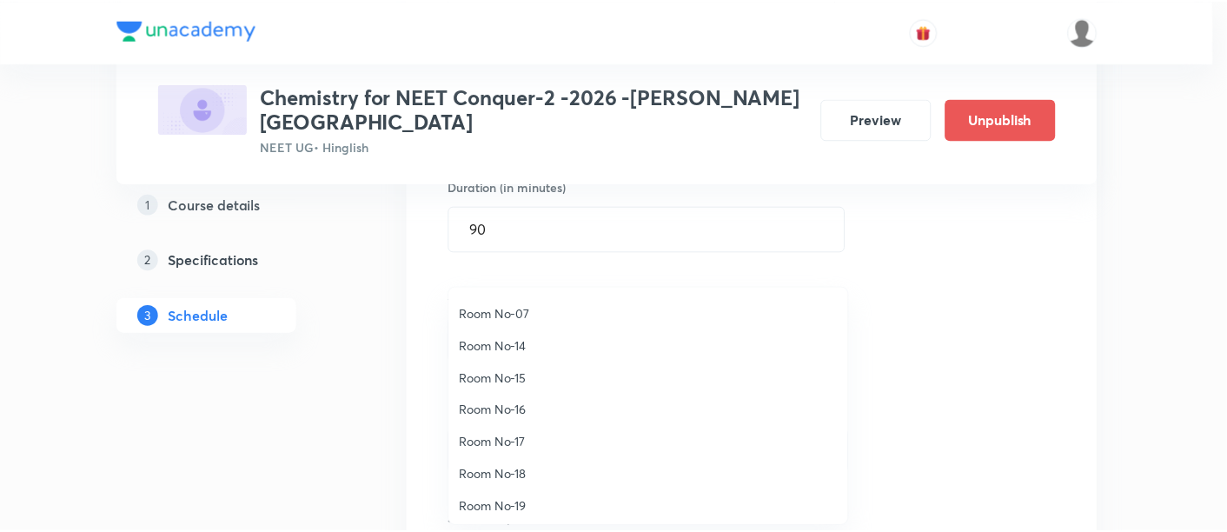
scroll to position [193, 0]
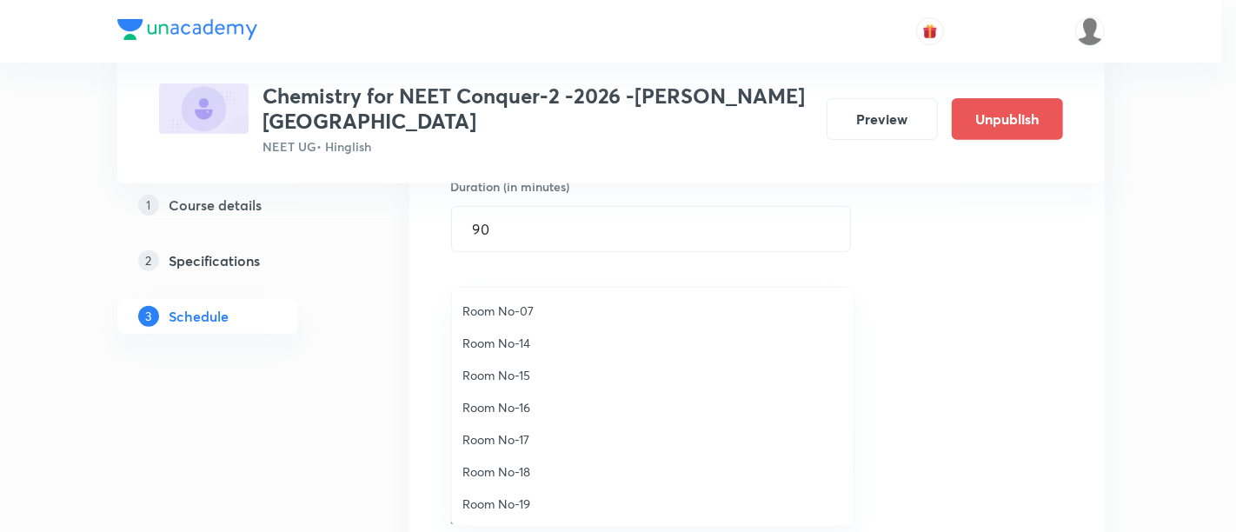
click at [517, 470] on span "Room No-18" at bounding box center [652, 471] width 381 height 18
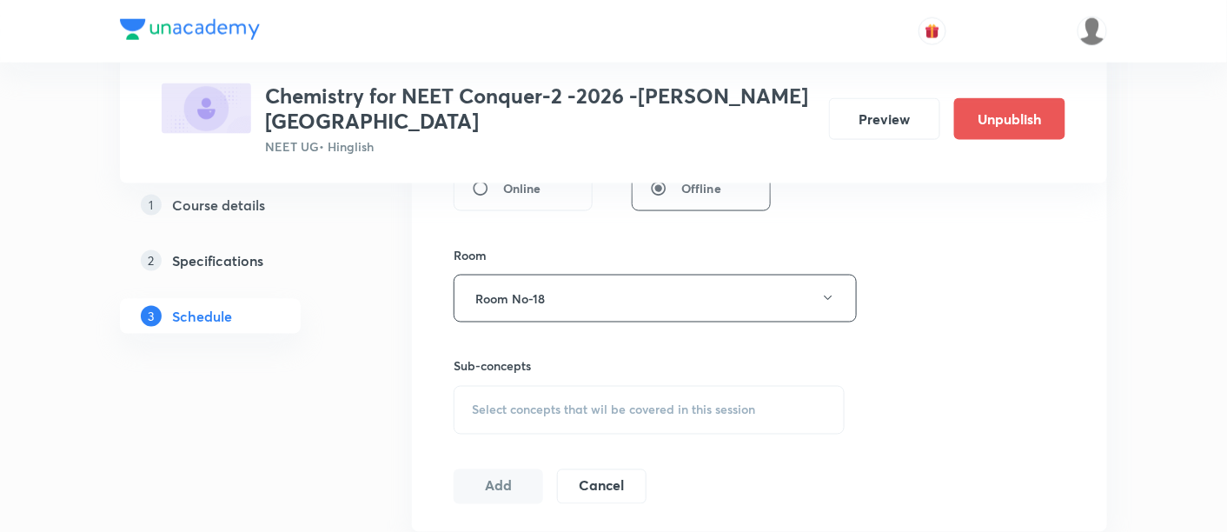
scroll to position [711, 0]
click at [601, 402] on span "Select concepts that wil be covered in this session" at bounding box center [613, 409] width 283 height 14
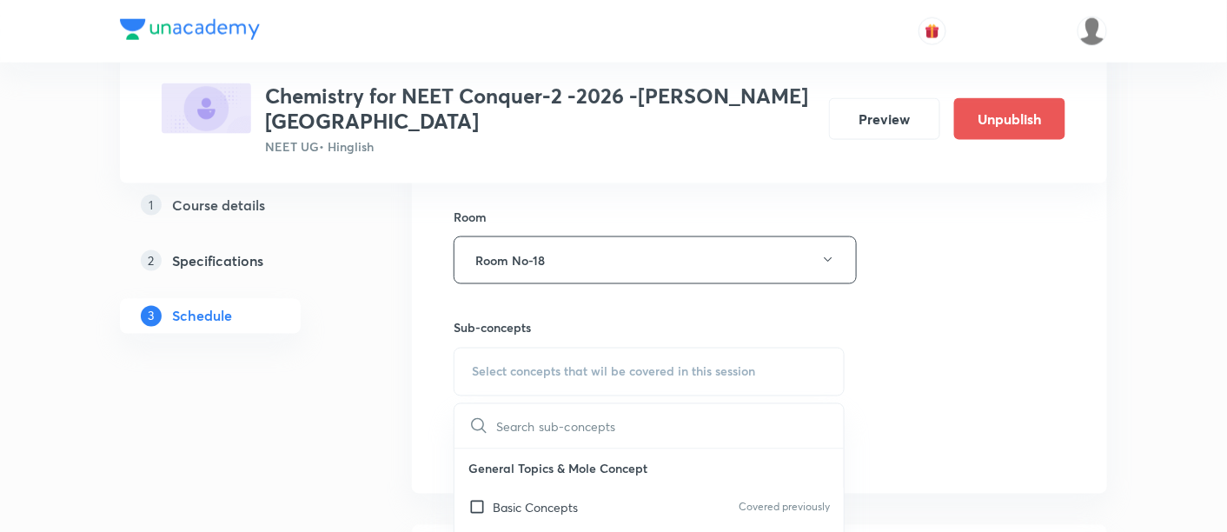
scroll to position [853, 0]
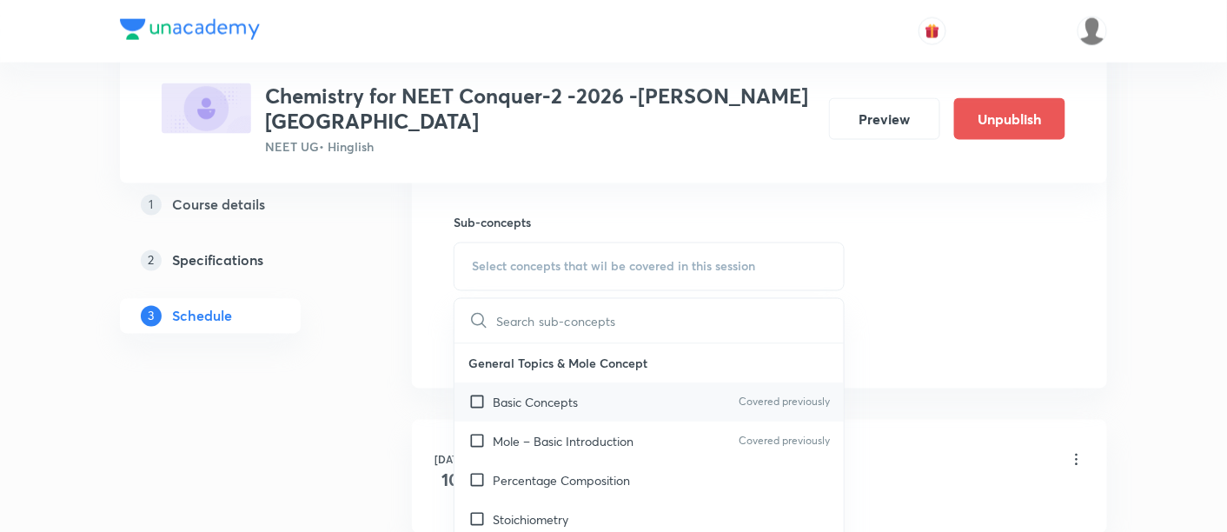
click at [534, 394] on p "Basic Concepts" at bounding box center [535, 403] width 85 height 18
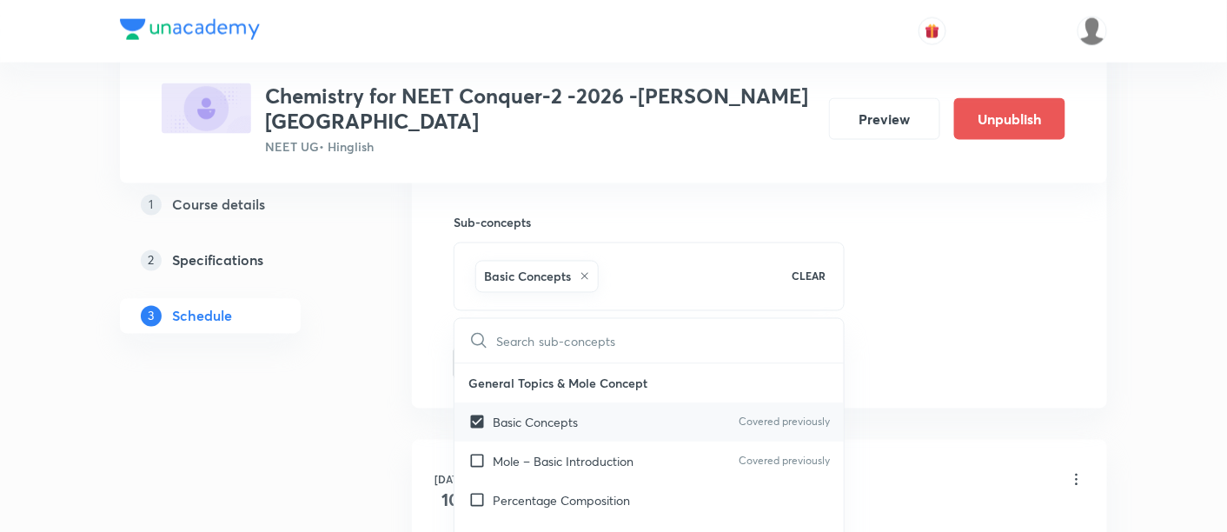
checkbox input "true"
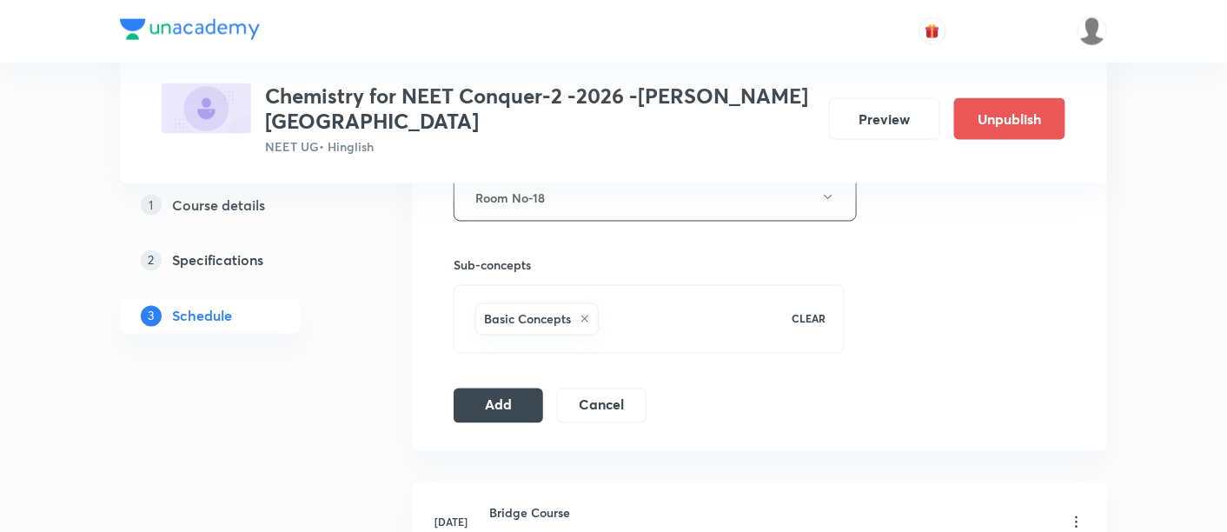
scroll to position [811, 0]
click at [475, 386] on button "Add" at bounding box center [499, 403] width 90 height 35
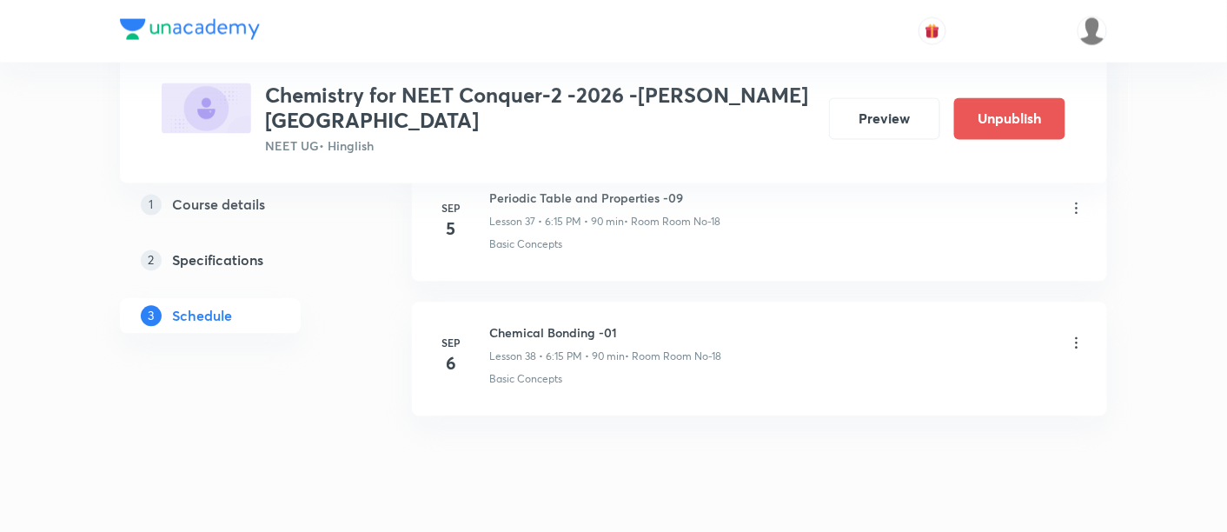
scroll to position [5164, 0]
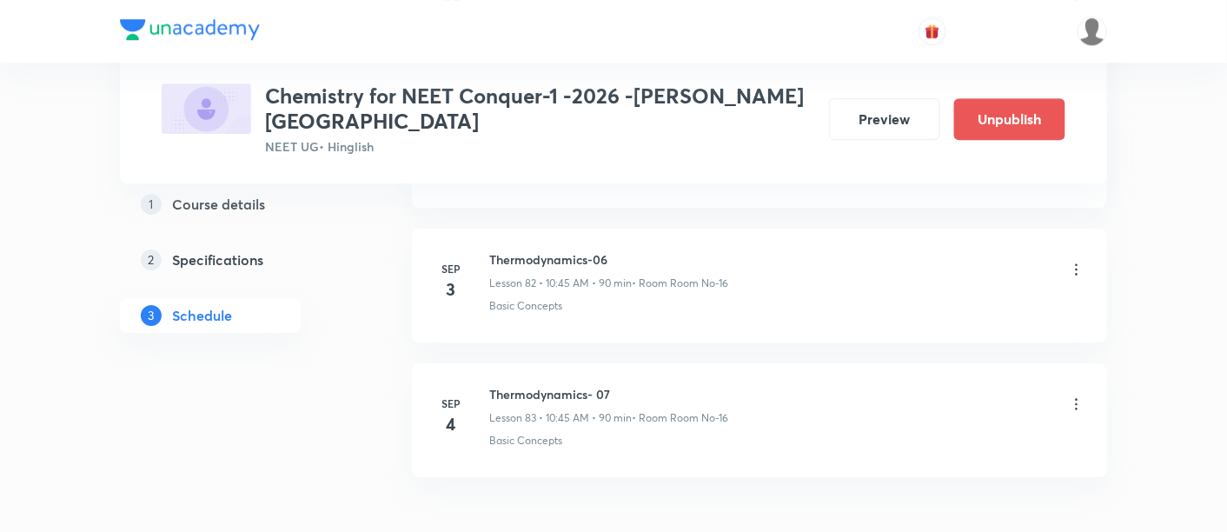
scroll to position [12003, 0]
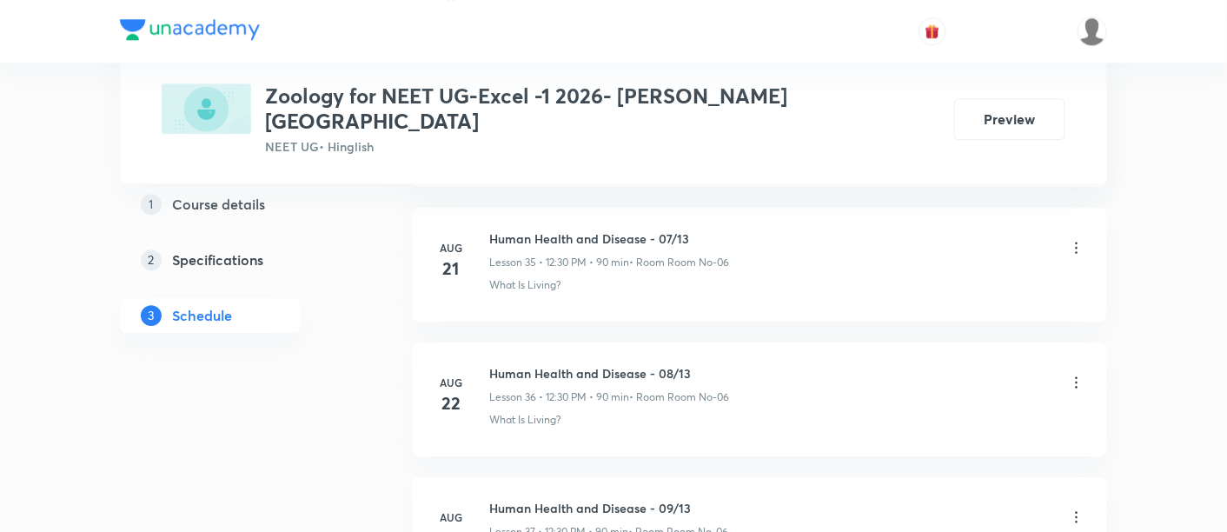
scroll to position [5960, 0]
